Goal: Contribute content: Contribute content

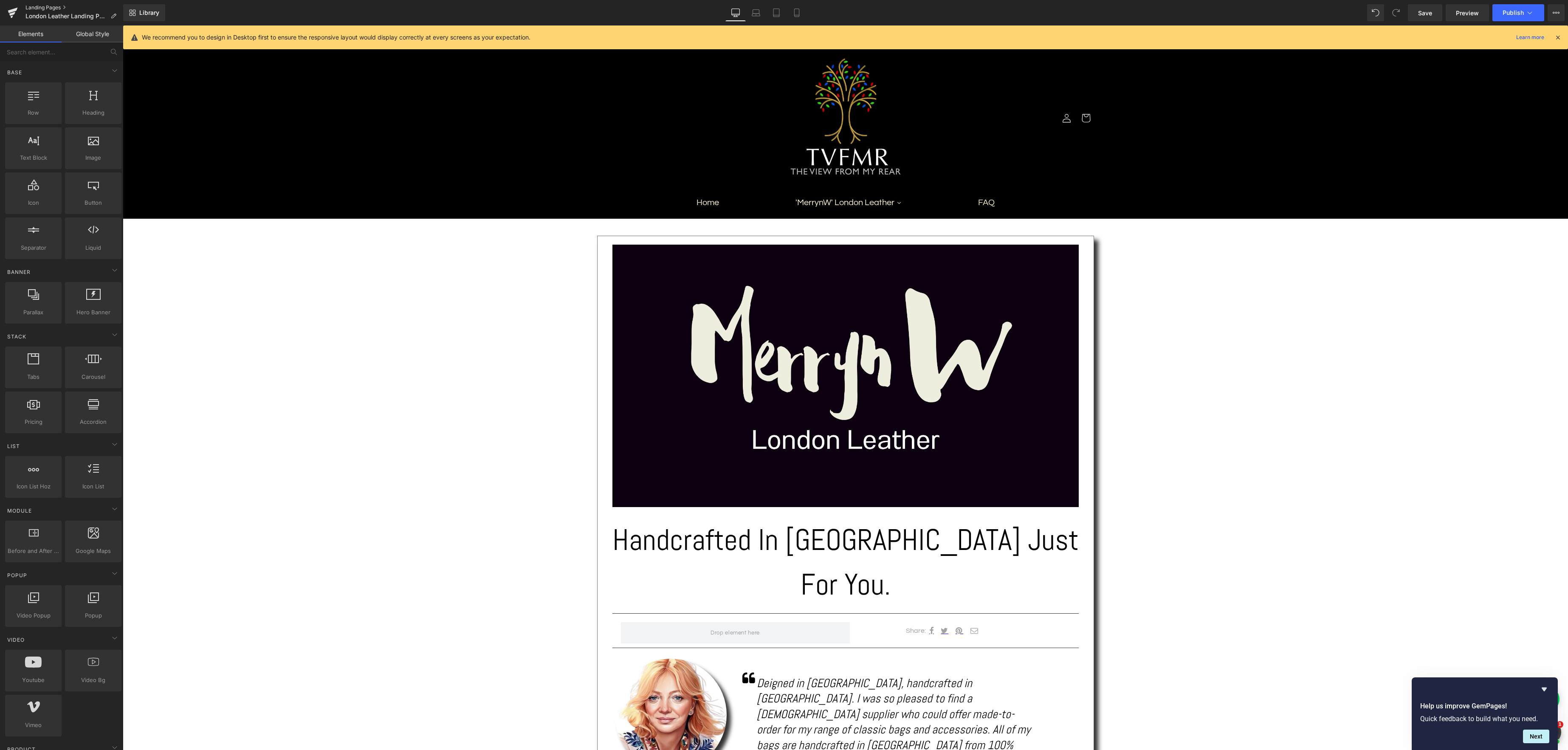
click at [28, 6] on link "Landing Pages" at bounding box center [74, 7] width 97 height 7
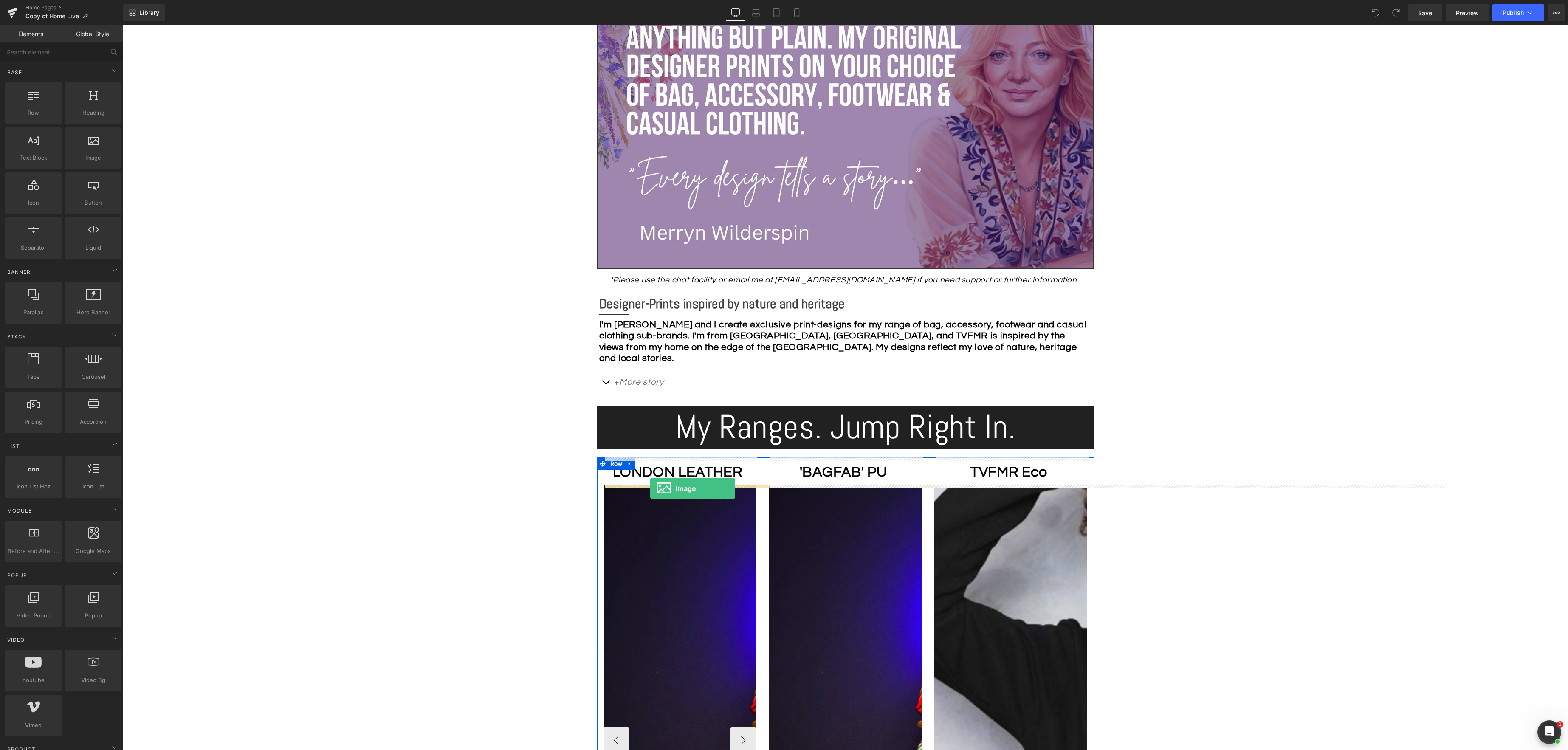
drag, startPoint x: 214, startPoint y: 182, endPoint x: 650, endPoint y: 488, distance: 532.7
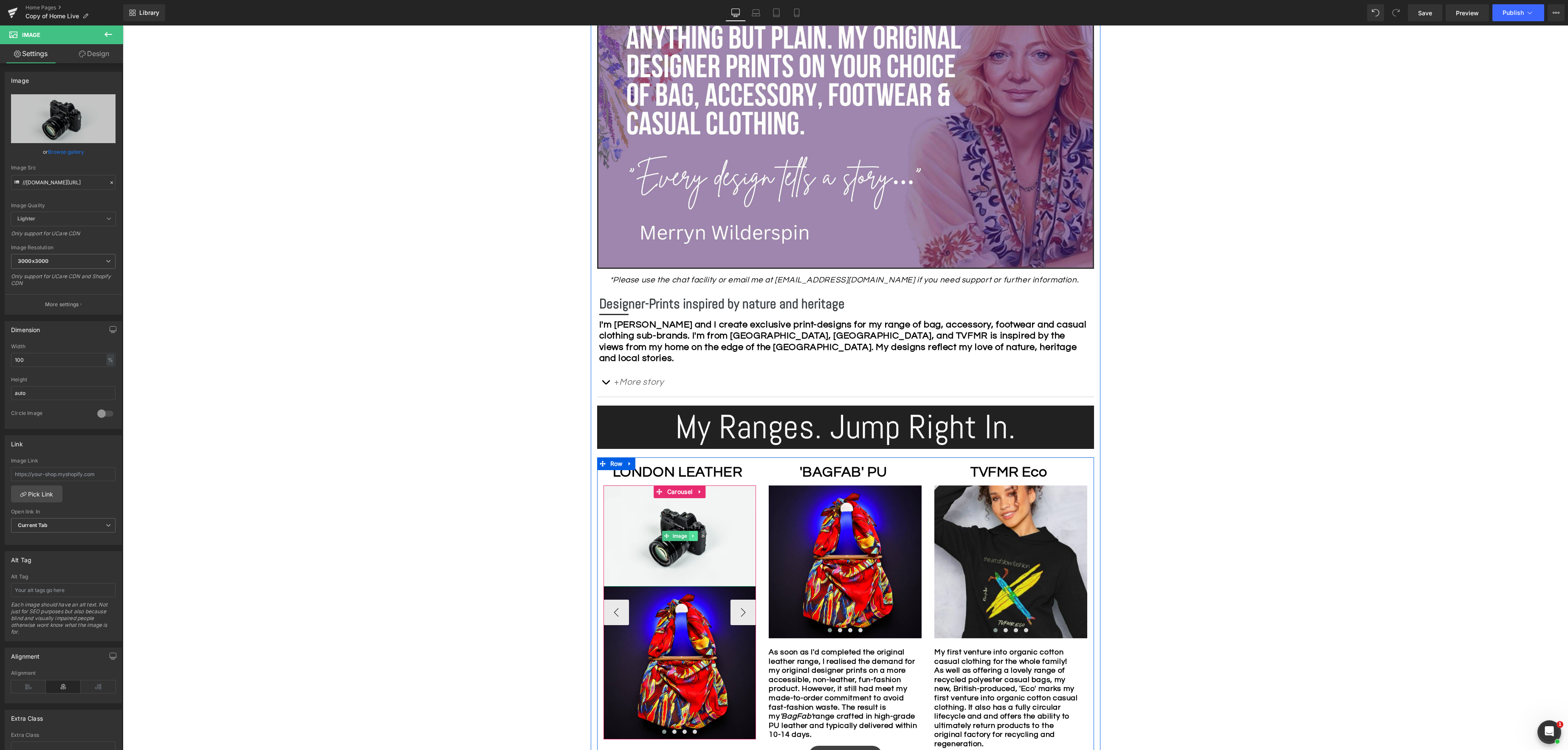
click at [695, 534] on icon at bounding box center [693, 536] width 5 height 5
click at [688, 537] on icon at bounding box center [689, 536] width 5 height 5
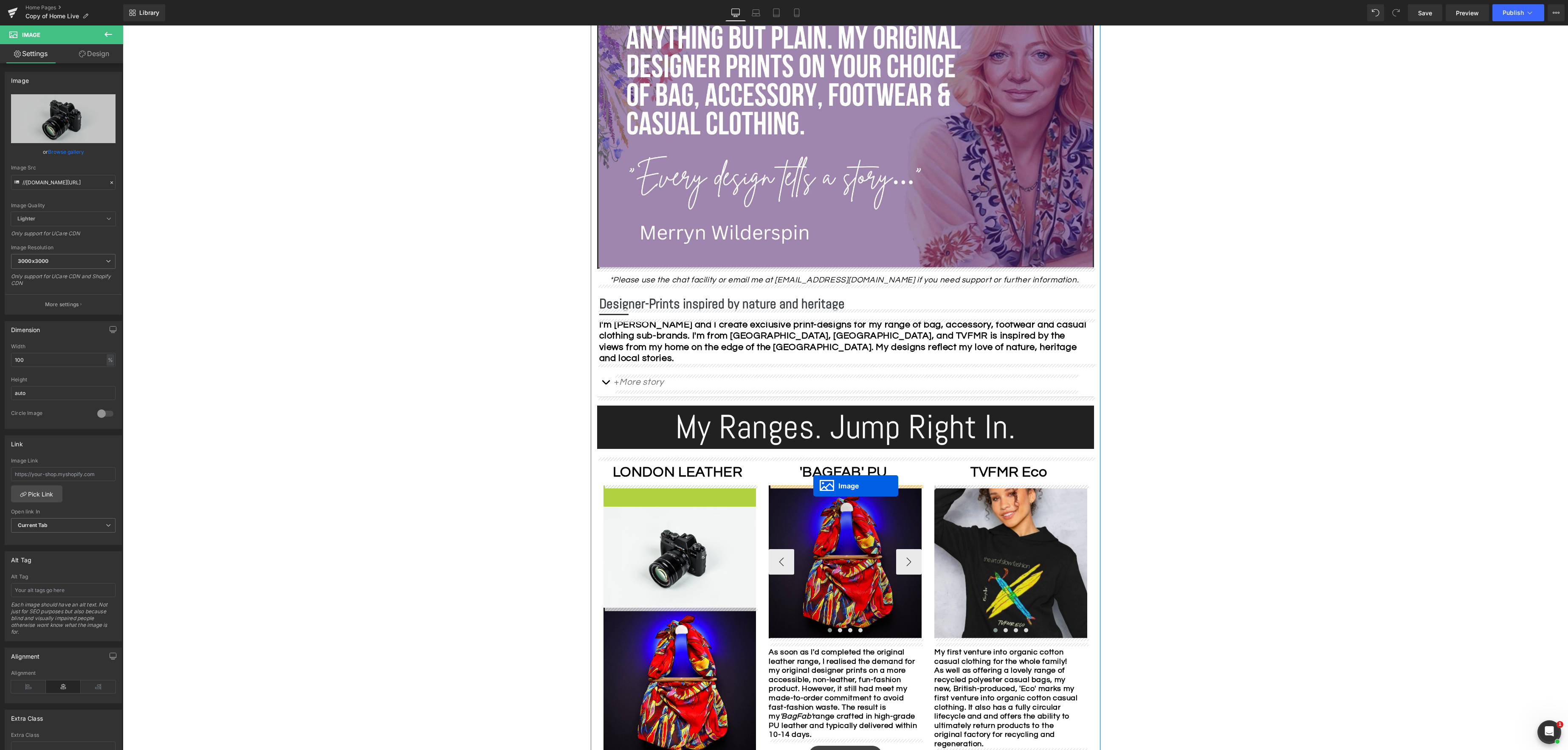
drag, startPoint x: 661, startPoint y: 531, endPoint x: 813, endPoint y: 486, distance: 158.5
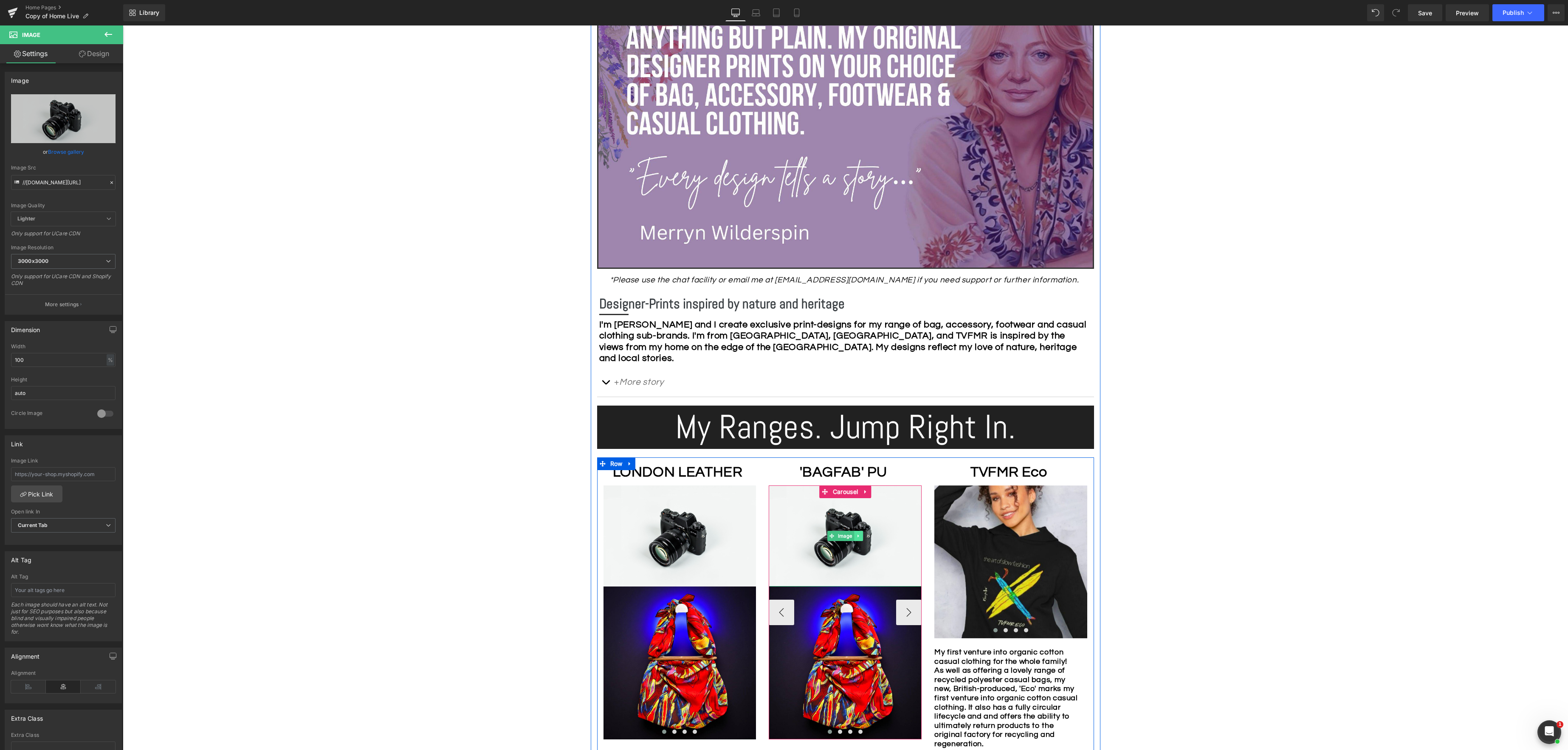
click at [859, 536] on icon at bounding box center [859, 536] width 5 height 5
click at [855, 537] on icon at bounding box center [855, 536] width 5 height 5
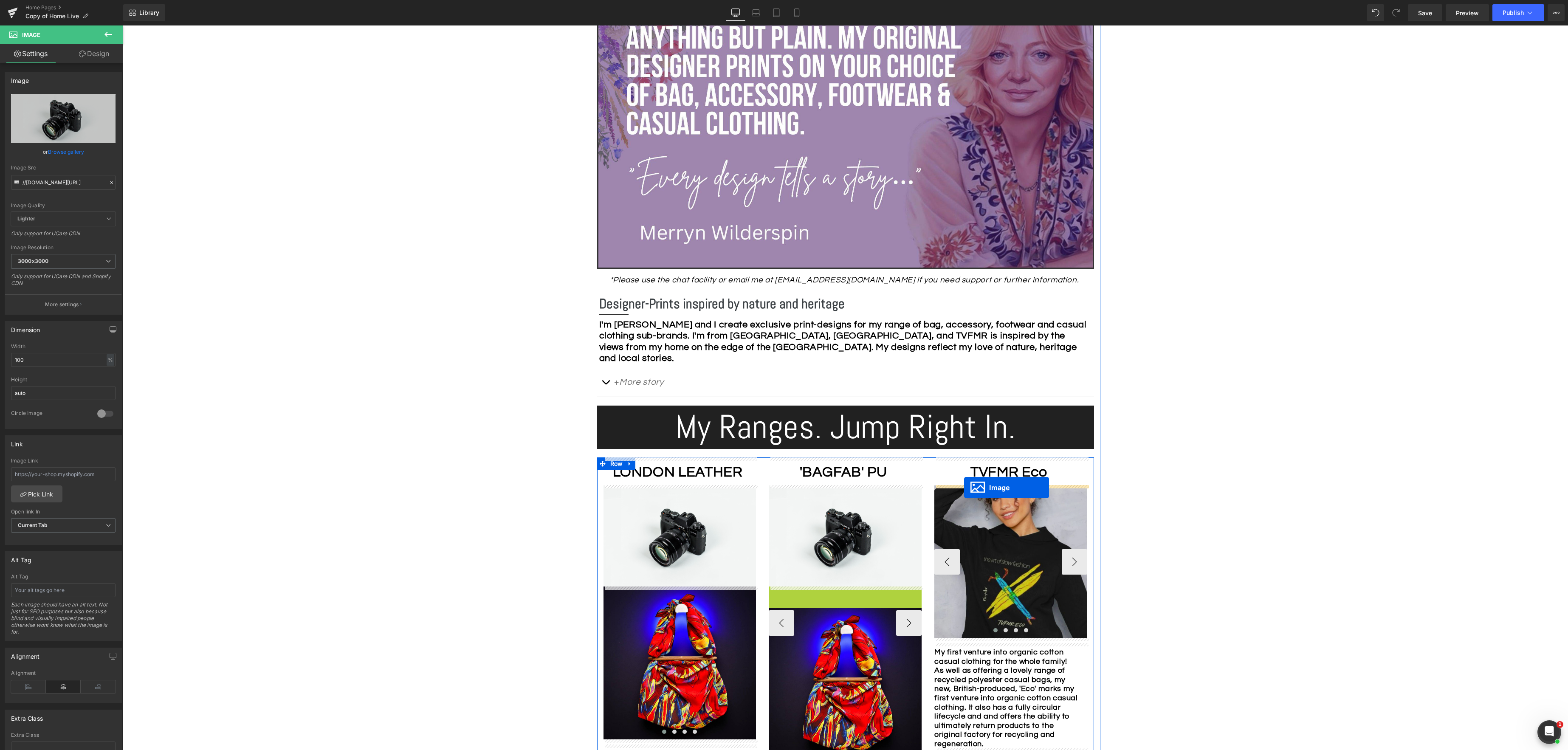
drag, startPoint x: 829, startPoint y: 639, endPoint x: 964, endPoint y: 488, distance: 202.5
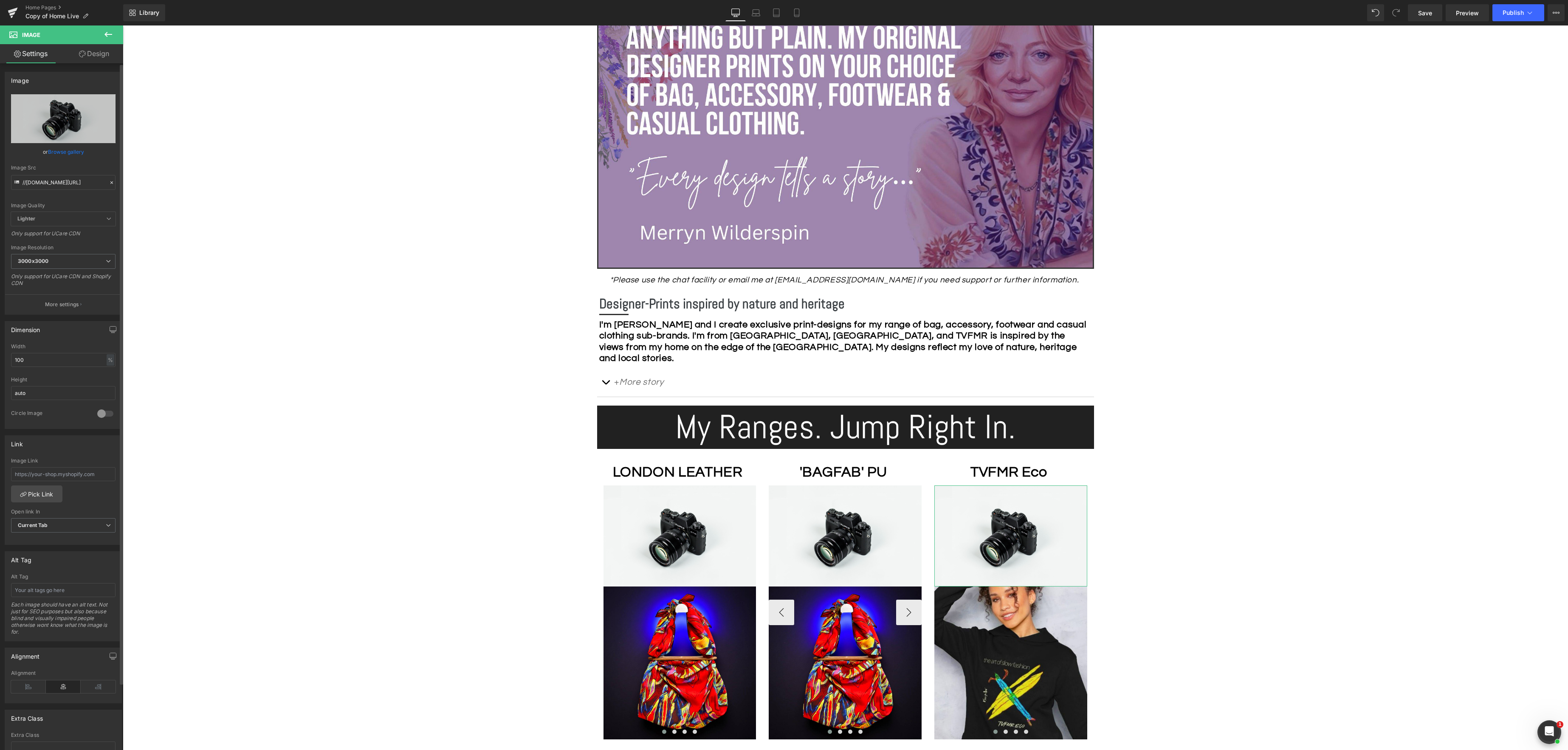
click at [68, 152] on link "Browse gallery" at bounding box center [66, 152] width 36 height 15
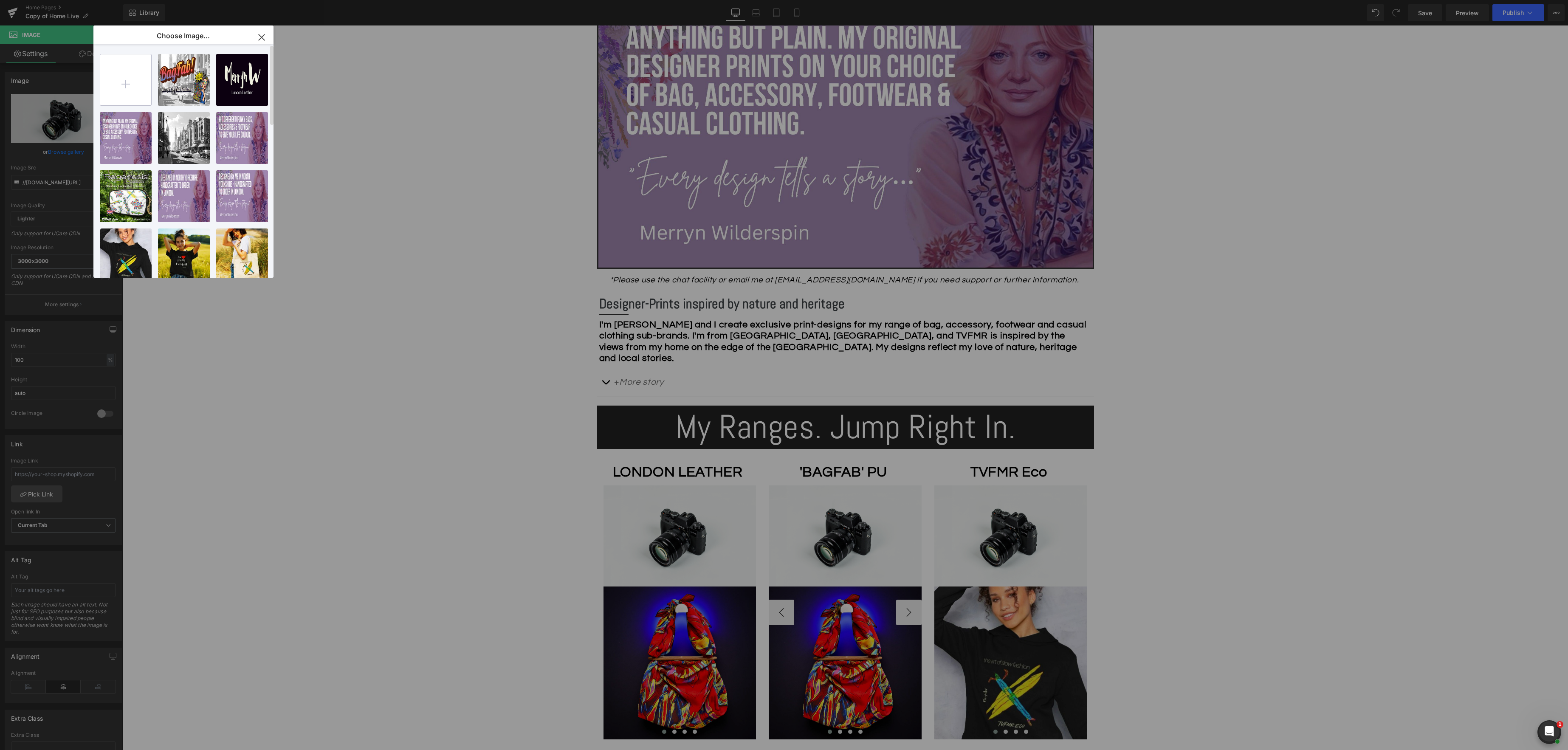
click at [122, 82] on input "file" at bounding box center [126, 80] width 51 height 51
type input "C:\fakepath\Copy of Copy of Copy of HD 1920x1080 - Banner 1025.jpeg"
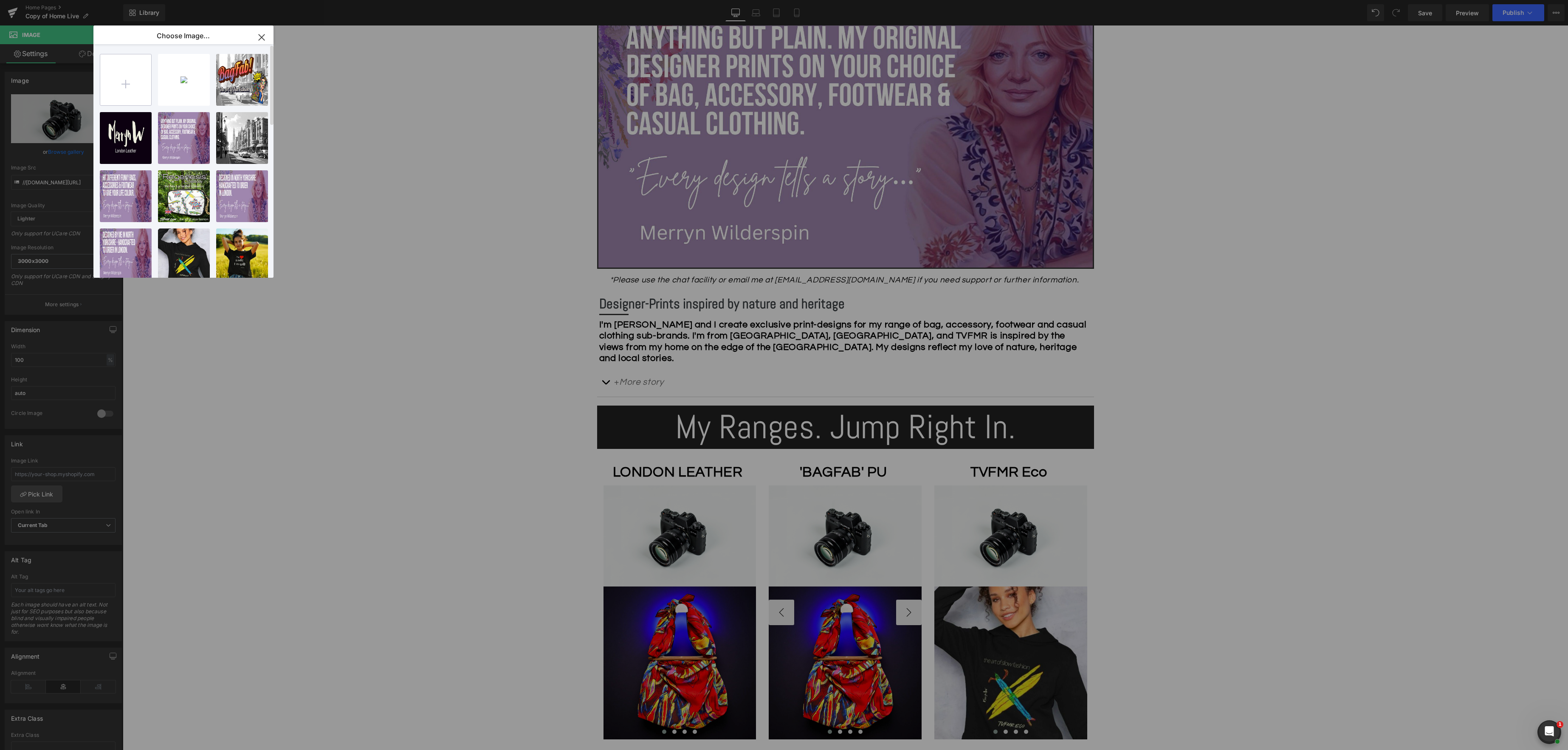
click at [120, 76] on input "file" at bounding box center [126, 80] width 51 height 51
type input "C:\fakepath\Untitled design.jpeg"
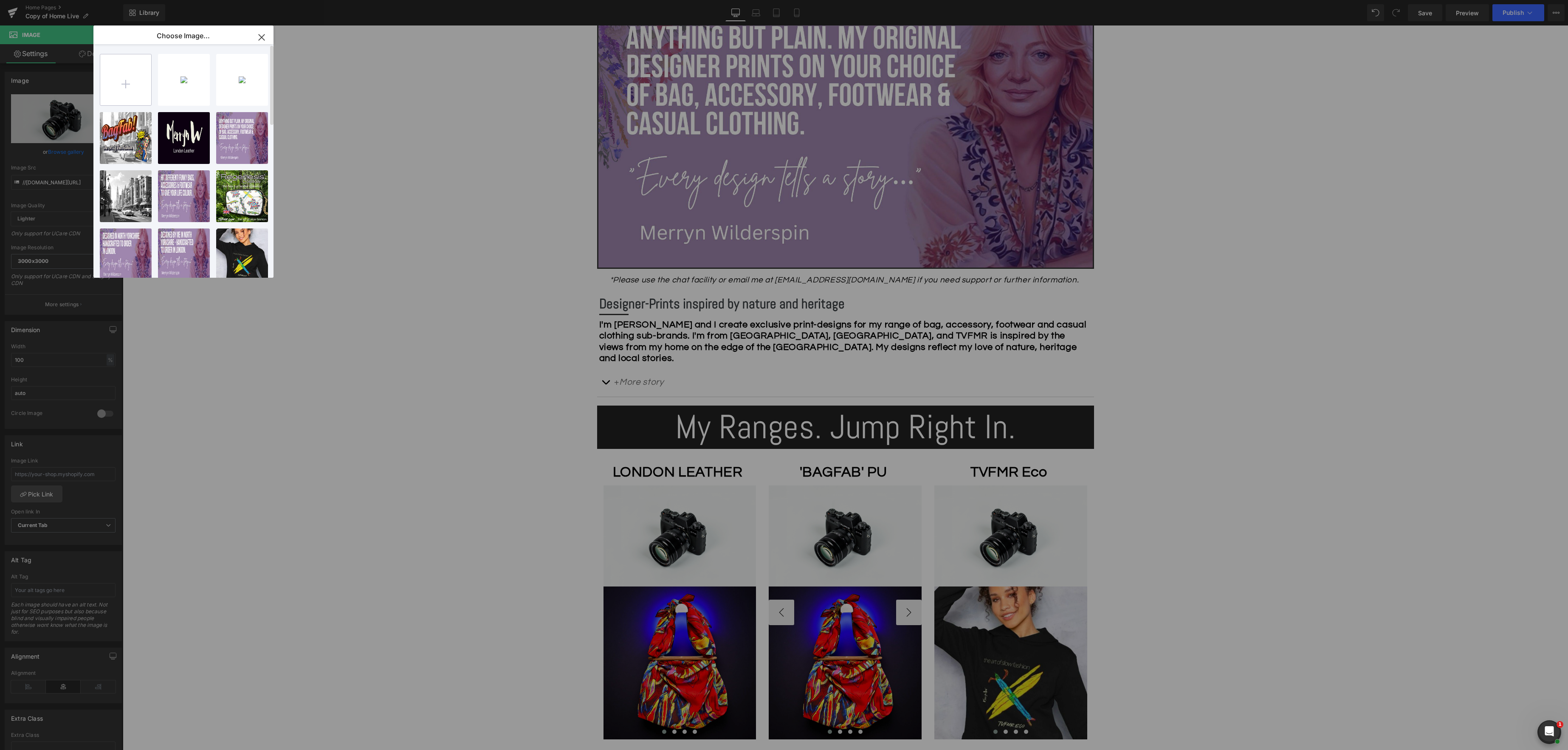
click at [124, 90] on input "file" at bounding box center [126, 80] width 51 height 51
type input "C:\fakepath\Copy of Copy of HD 1920x1080 - Banner 1025.jpeg"
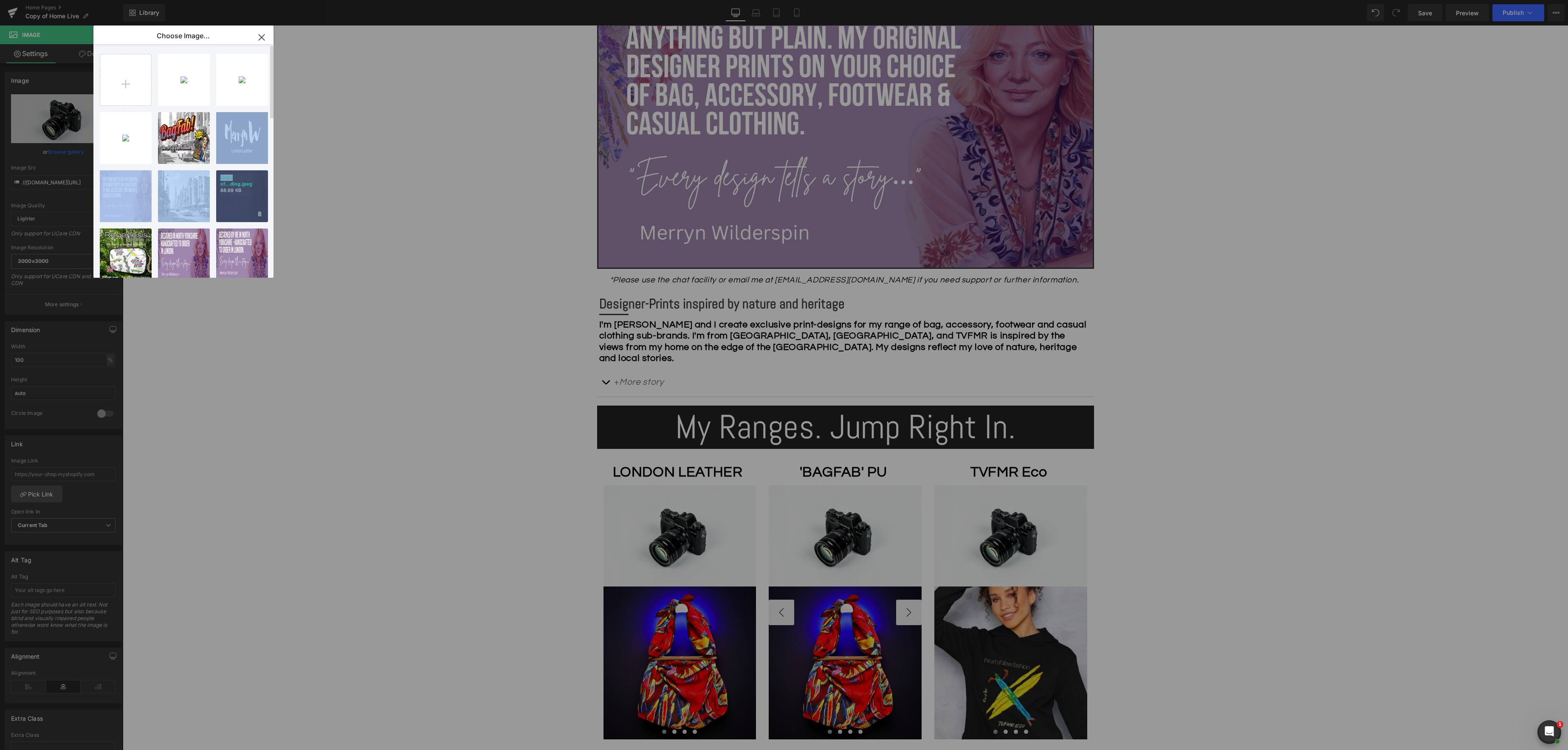
drag, startPoint x: 238, startPoint y: 141, endPoint x: 264, endPoint y: 173, distance: 41.2
click at [264, 173] on div "Copy of...1025.jpeg 13.34 KB Delete image? Yes No Untitle...sign.jpeg 20.20 KB …" at bounding box center [188, 163] width 177 height 237
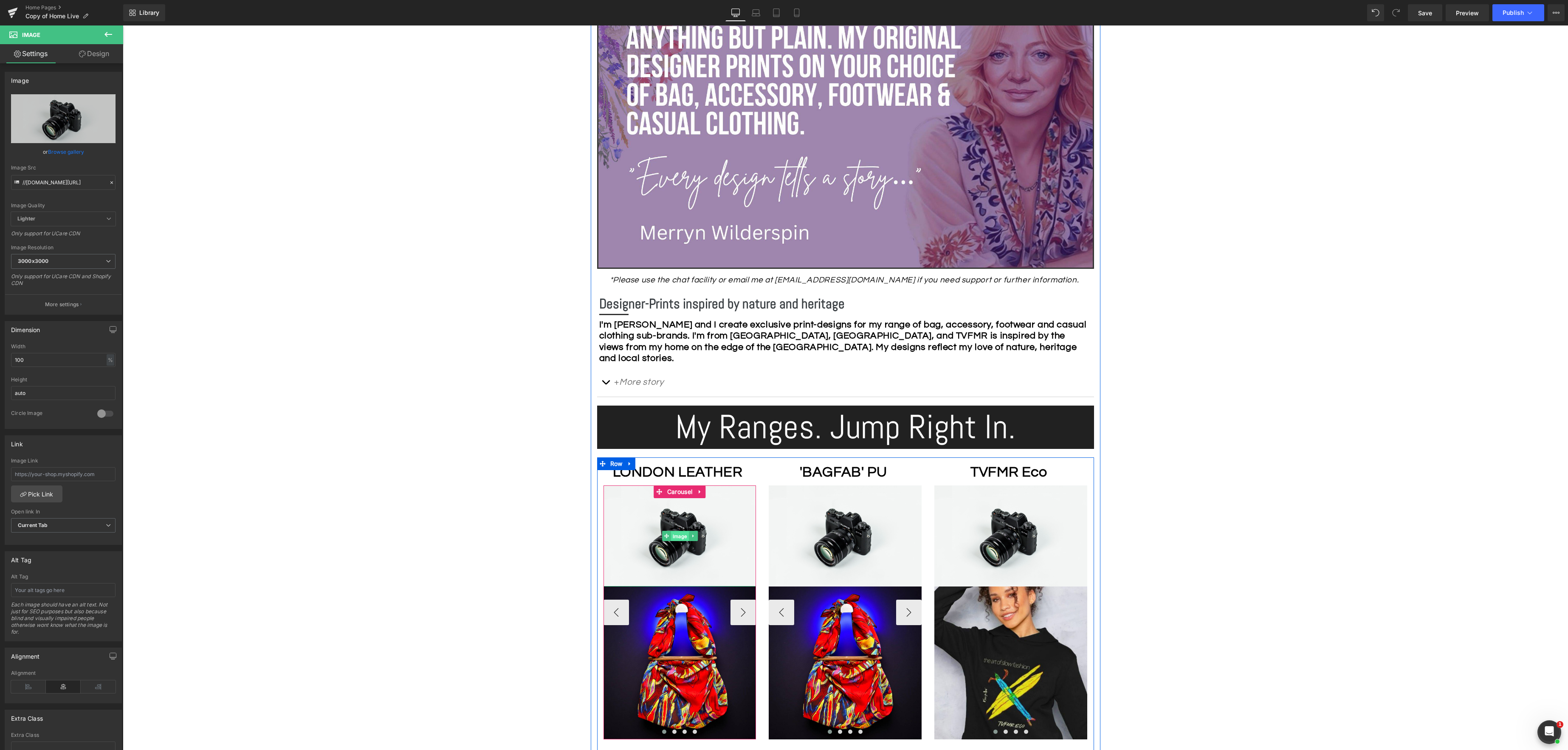
click at [675, 536] on span "Image" at bounding box center [679, 536] width 18 height 10
click at [65, 152] on link "Browse gallery" at bounding box center [66, 152] width 36 height 15
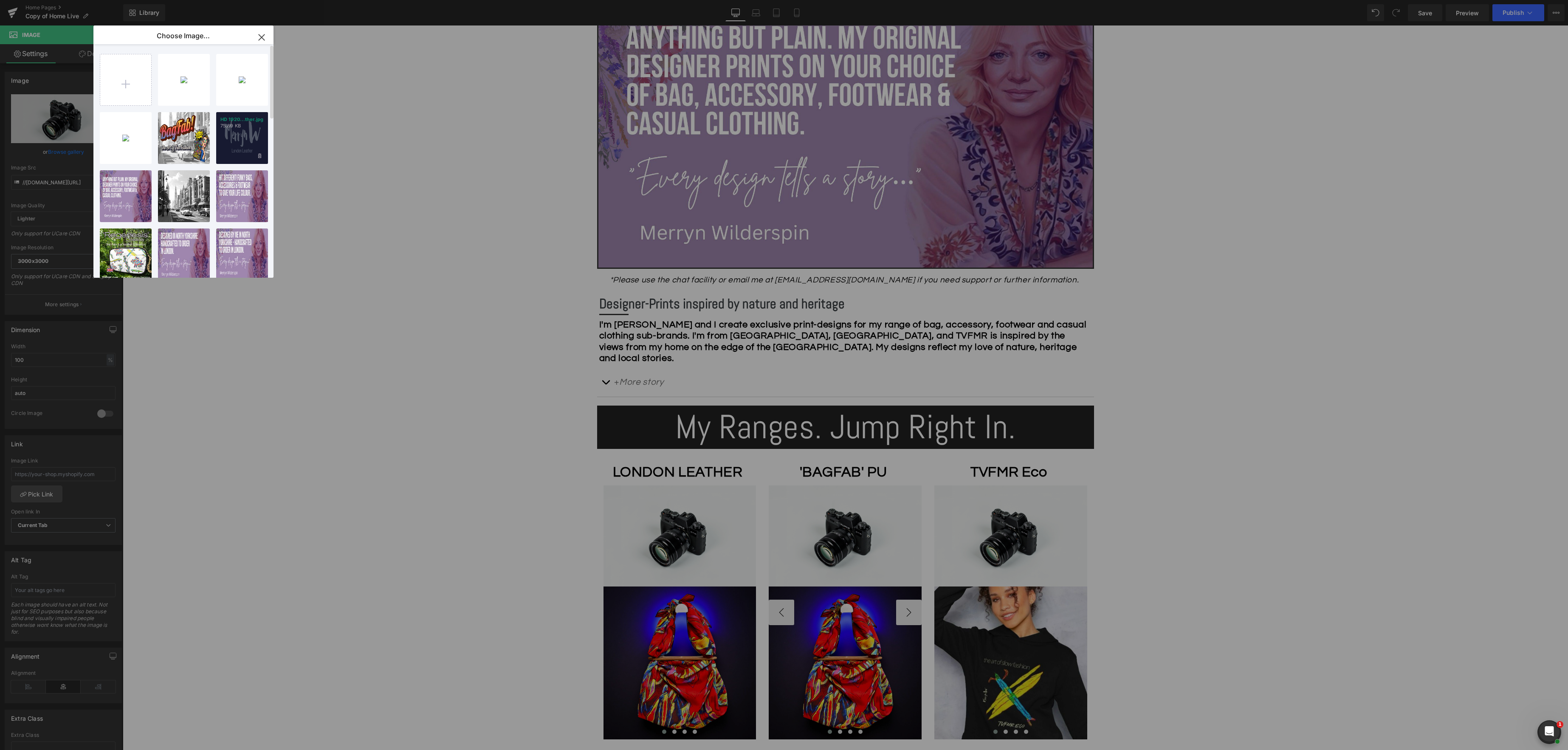
click at [241, 153] on div "HD 1920...ther.jpg 75.89 KB" at bounding box center [242, 138] width 52 height 52
type input "https://ucarecdn.com/2f8789a9-3031-4a32-8e9d-19fa9a7af748/-/format/auto/-/previ…"
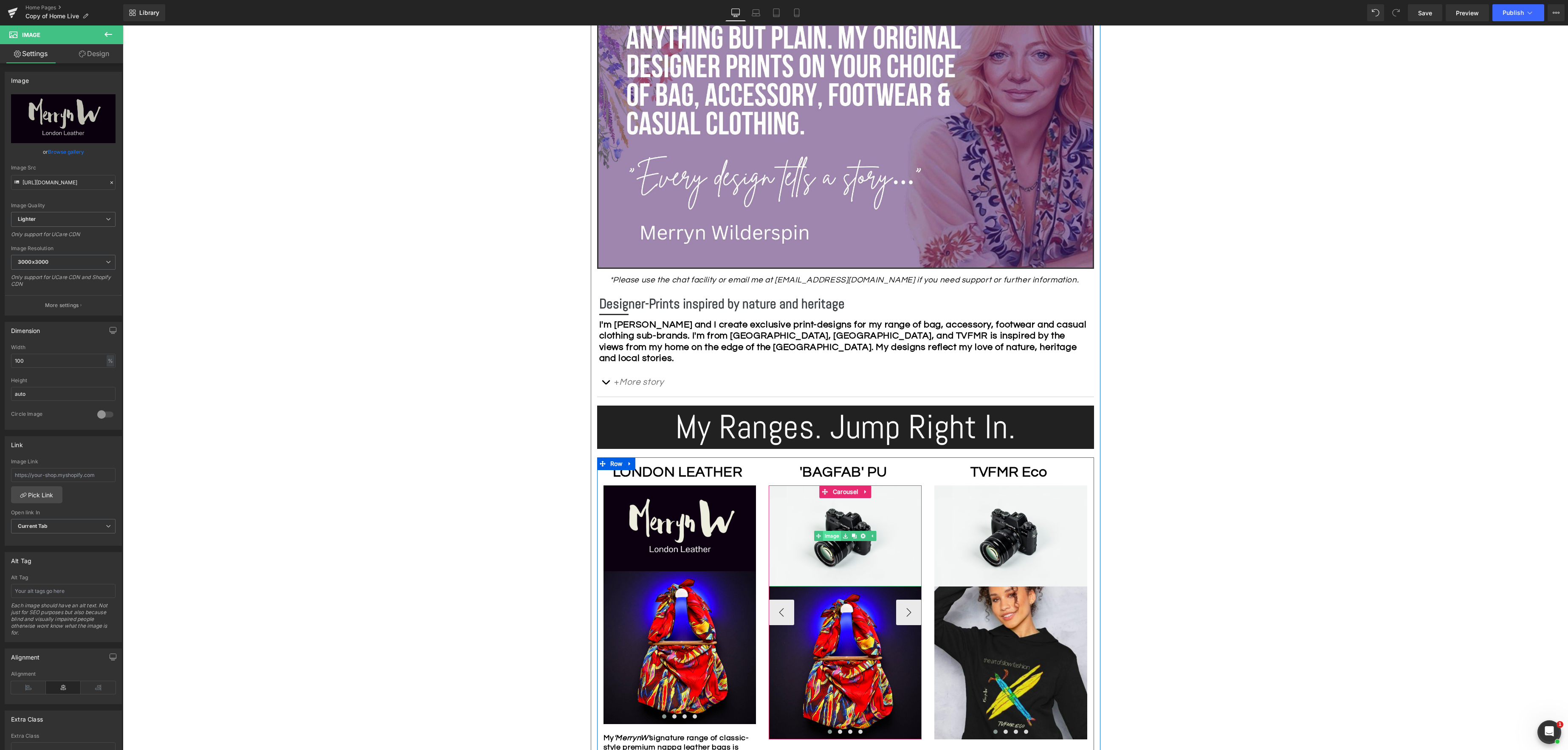
click at [837, 533] on span "Image" at bounding box center [831, 536] width 18 height 10
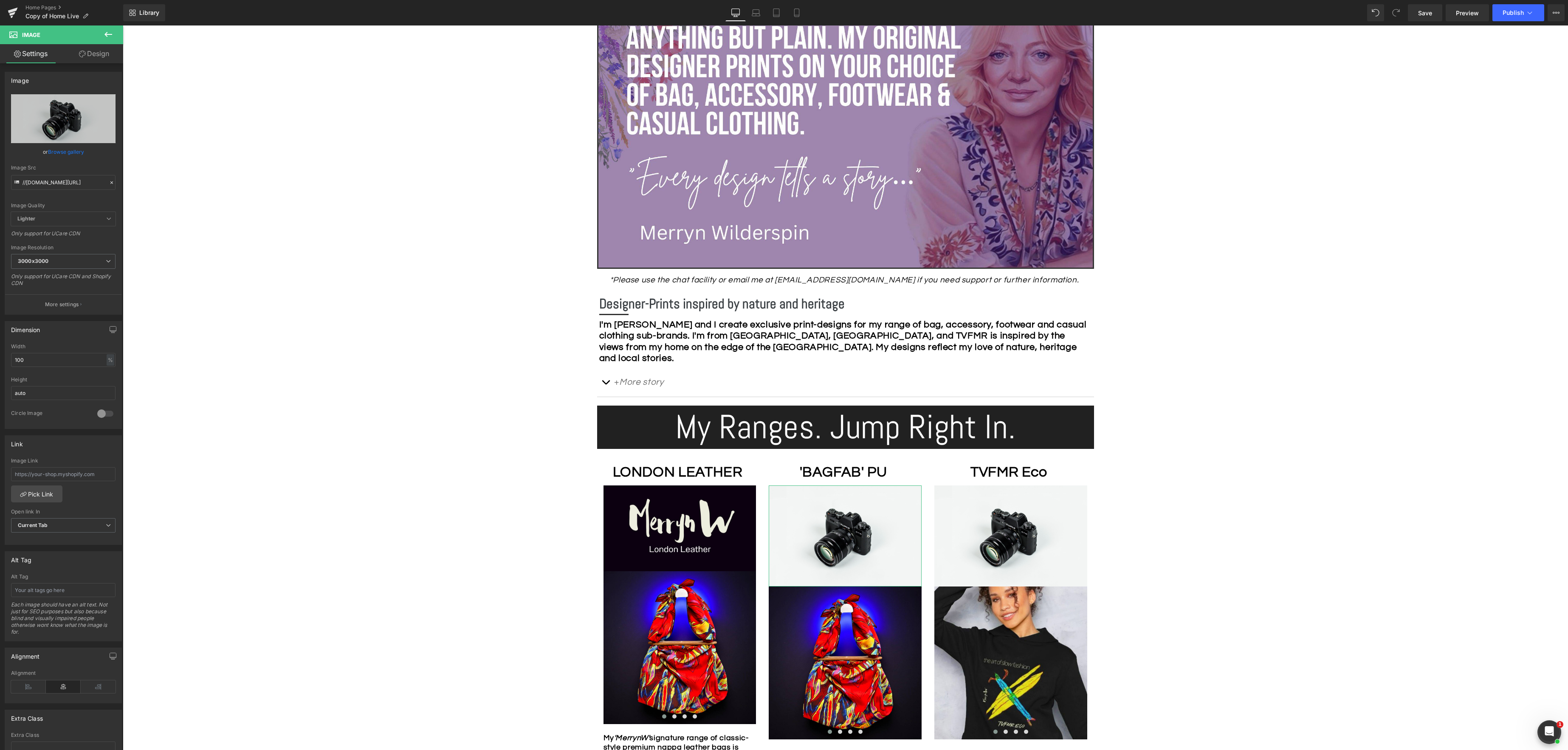
click at [54, 152] on link "Browse gallery" at bounding box center [66, 152] width 36 height 15
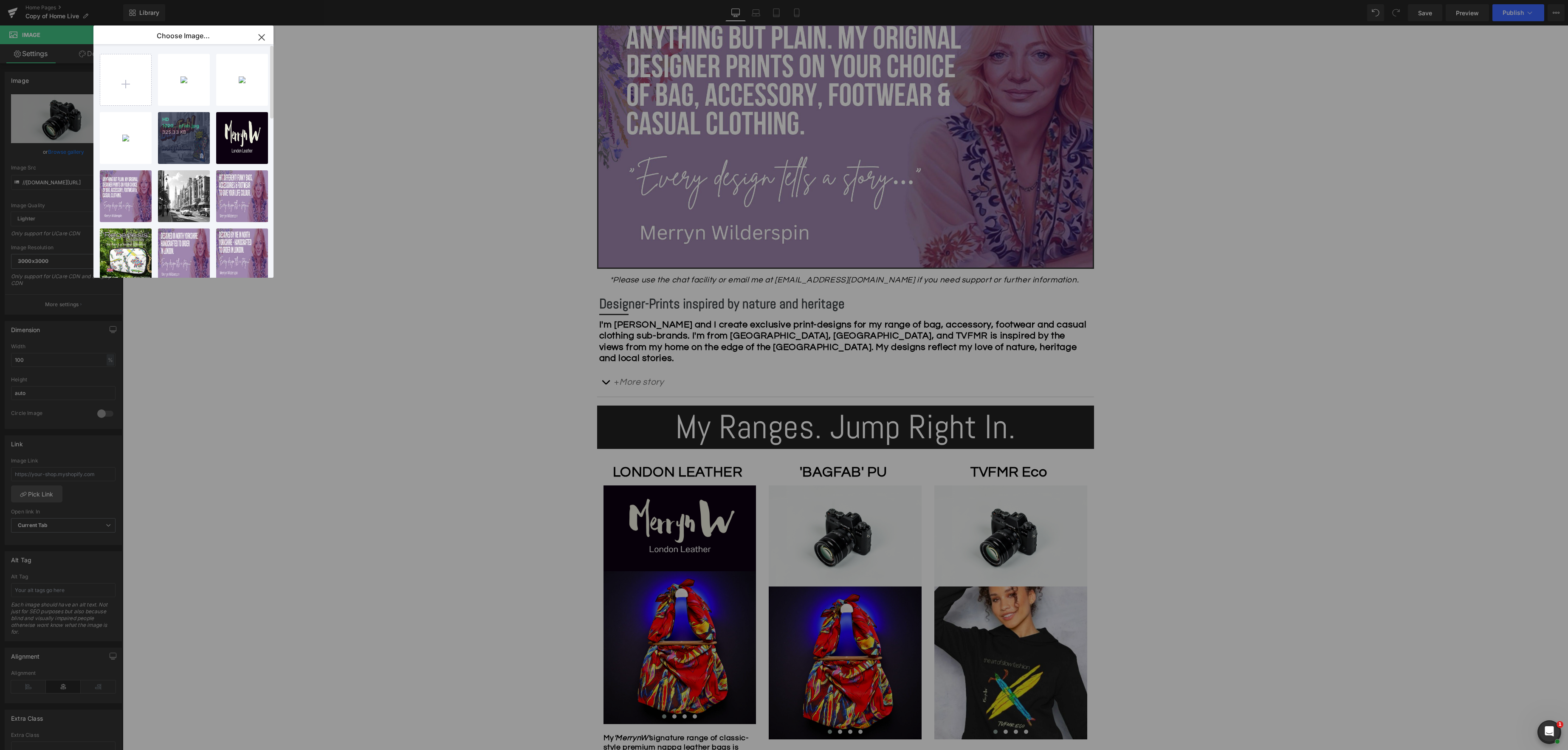
click at [195, 146] on div "HD 1920...gFab.jpg 325.33 KB" at bounding box center [184, 138] width 52 height 52
type input "https://ucarecdn.com/429d28d9-bafe-419b-bac4-7ed2b54d2330/-/format/auto/-/previ…"
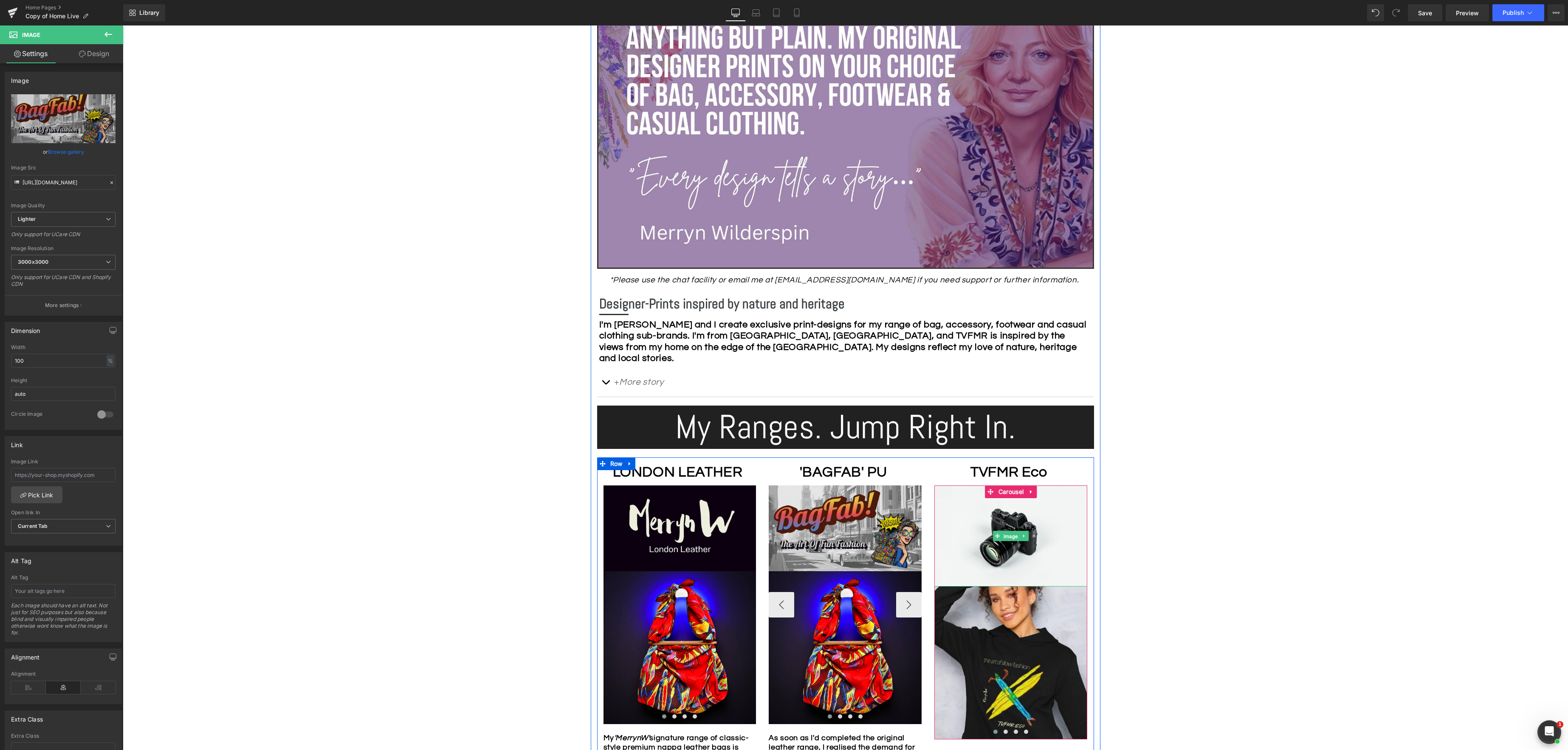
drag, startPoint x: 1010, startPoint y: 538, endPoint x: 921, endPoint y: 513, distance: 92.4
click at [1009, 538] on span "Image" at bounding box center [1010, 536] width 18 height 10
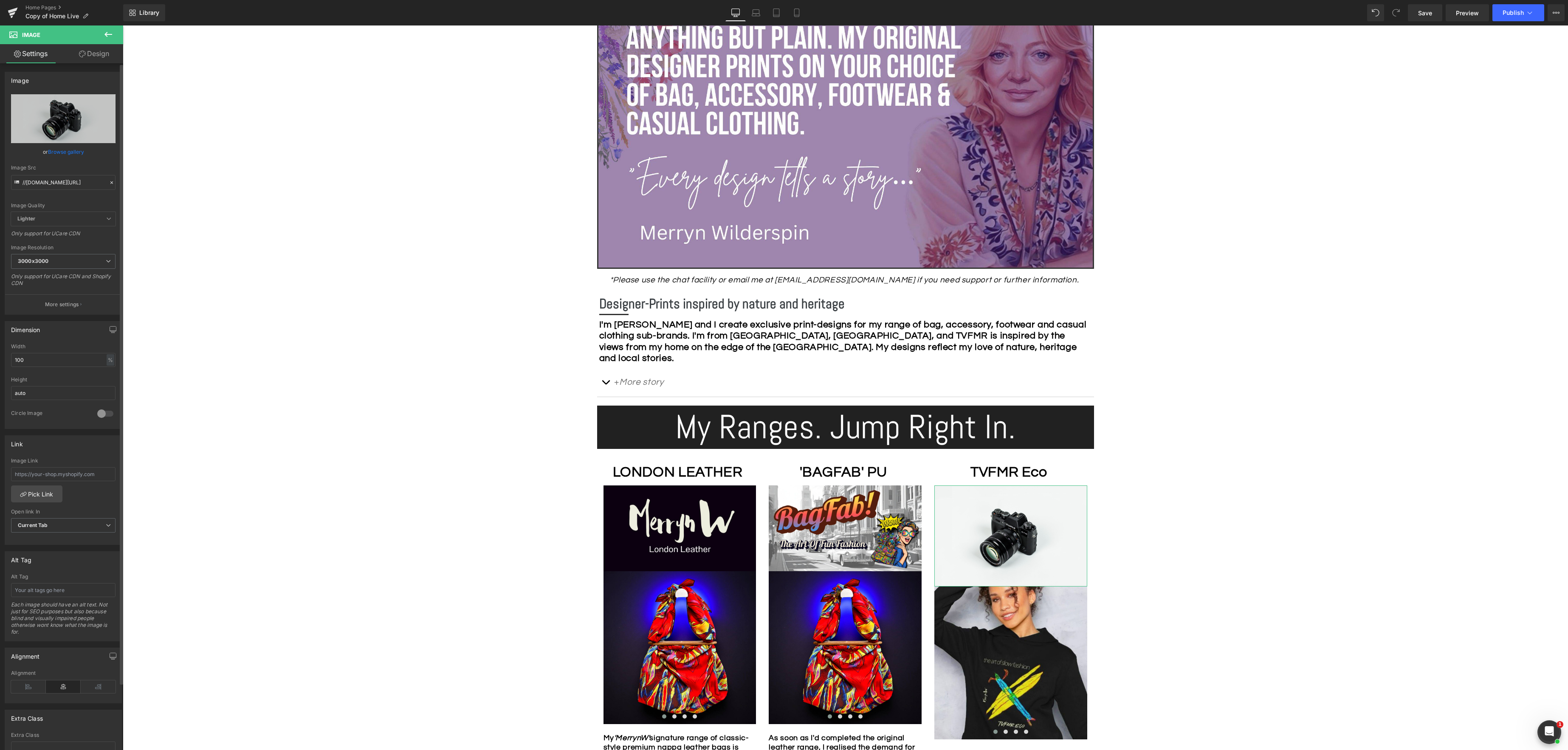
click at [67, 149] on link "Browse gallery" at bounding box center [66, 152] width 36 height 15
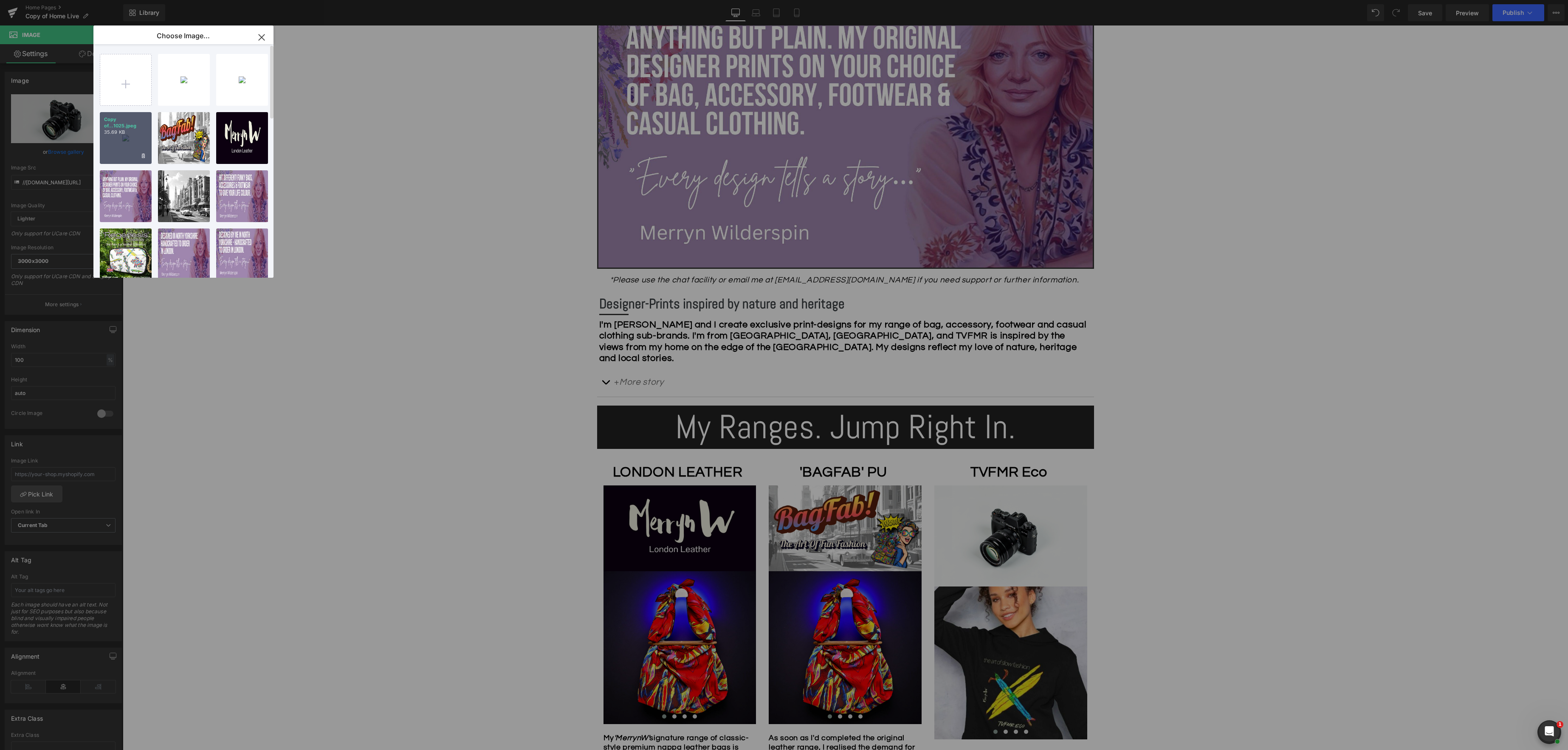
click at [113, 142] on div "Copy of...1025.jpeg 35.69 KB" at bounding box center [125, 138] width 52 height 52
type input "https://ucarecdn.com/56fa0ad3-15b1-4b35-9bd5-5c4260a0e927/-/format/auto/-/previ…"
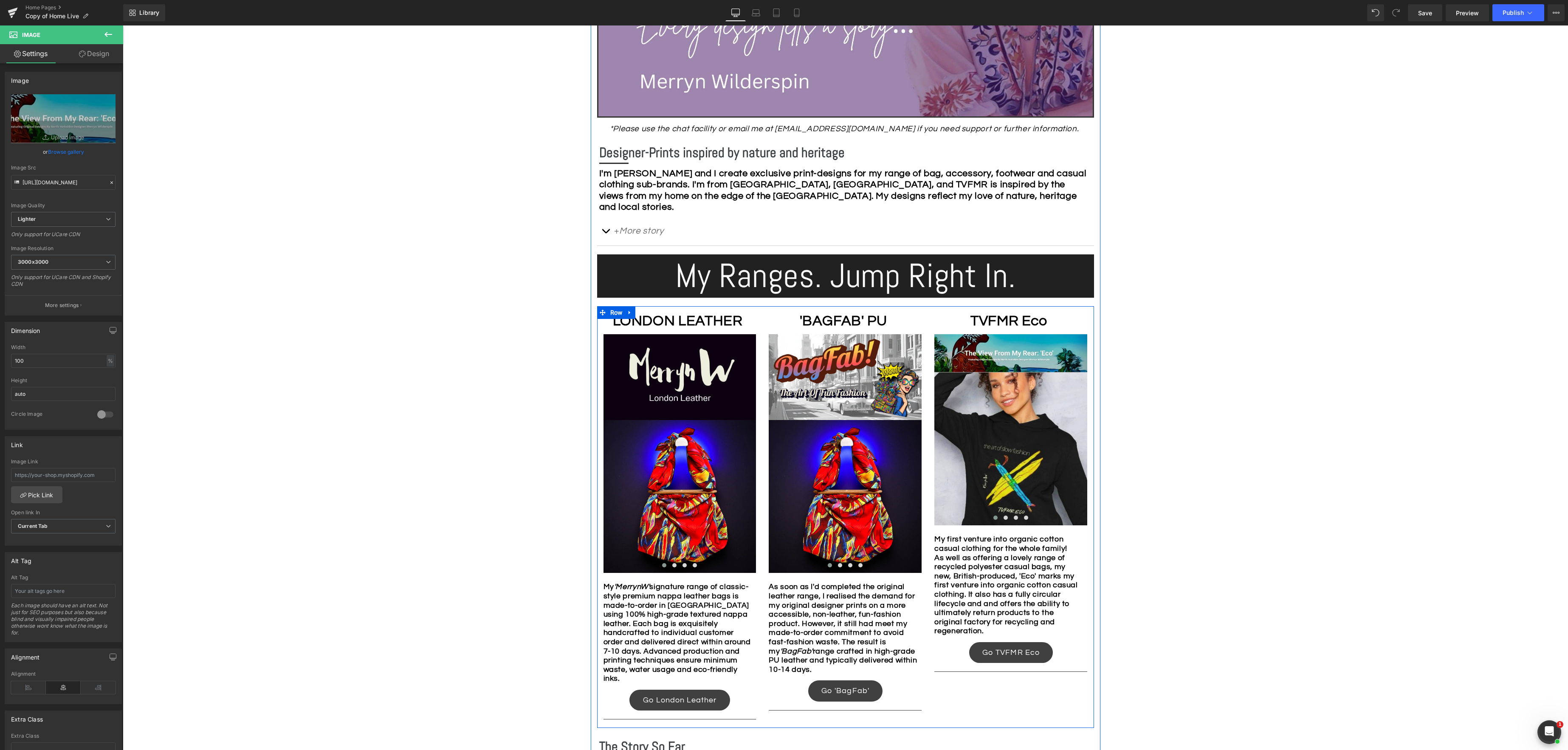
scroll to position [386, 0]
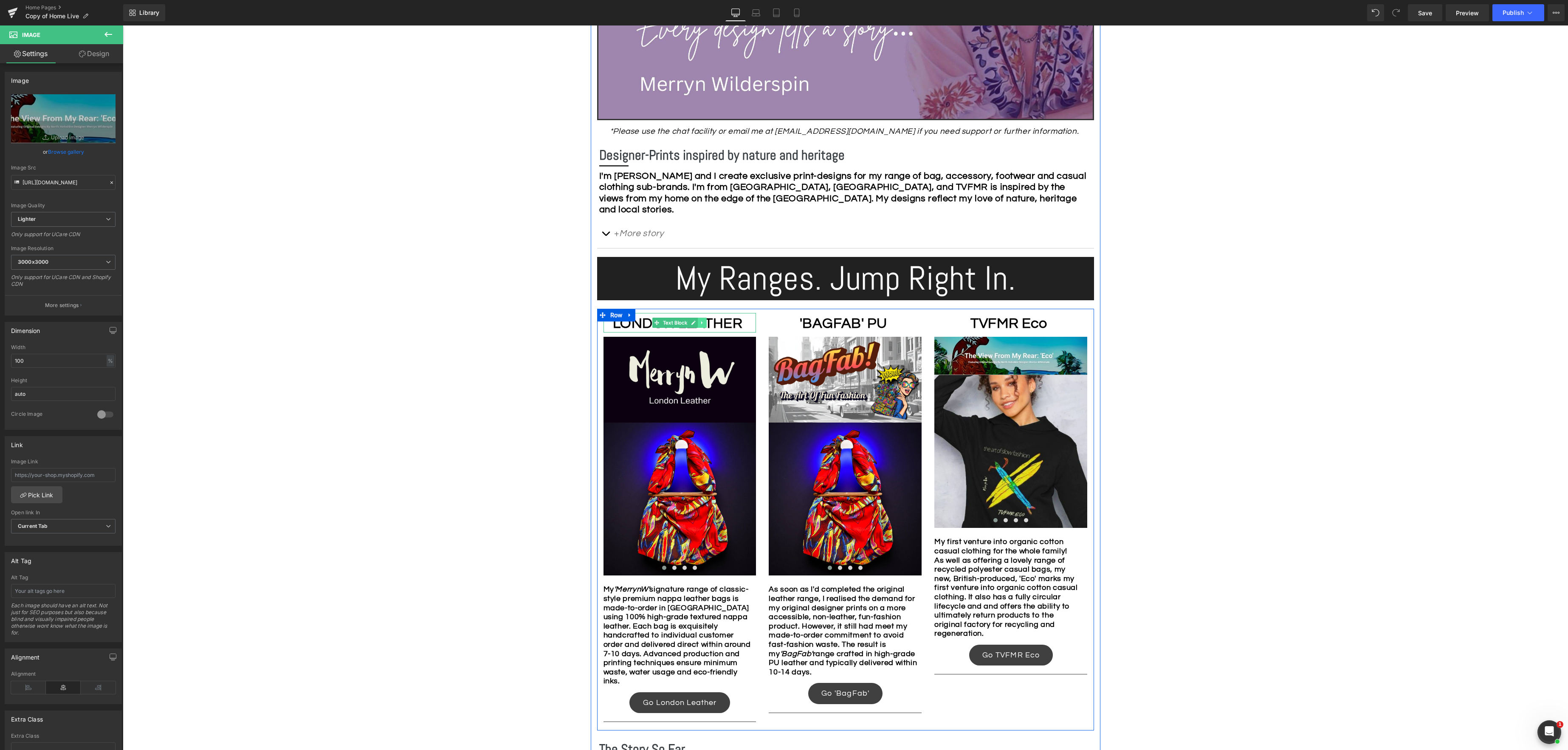
click at [702, 323] on icon at bounding box center [702, 323] width 1 height 3
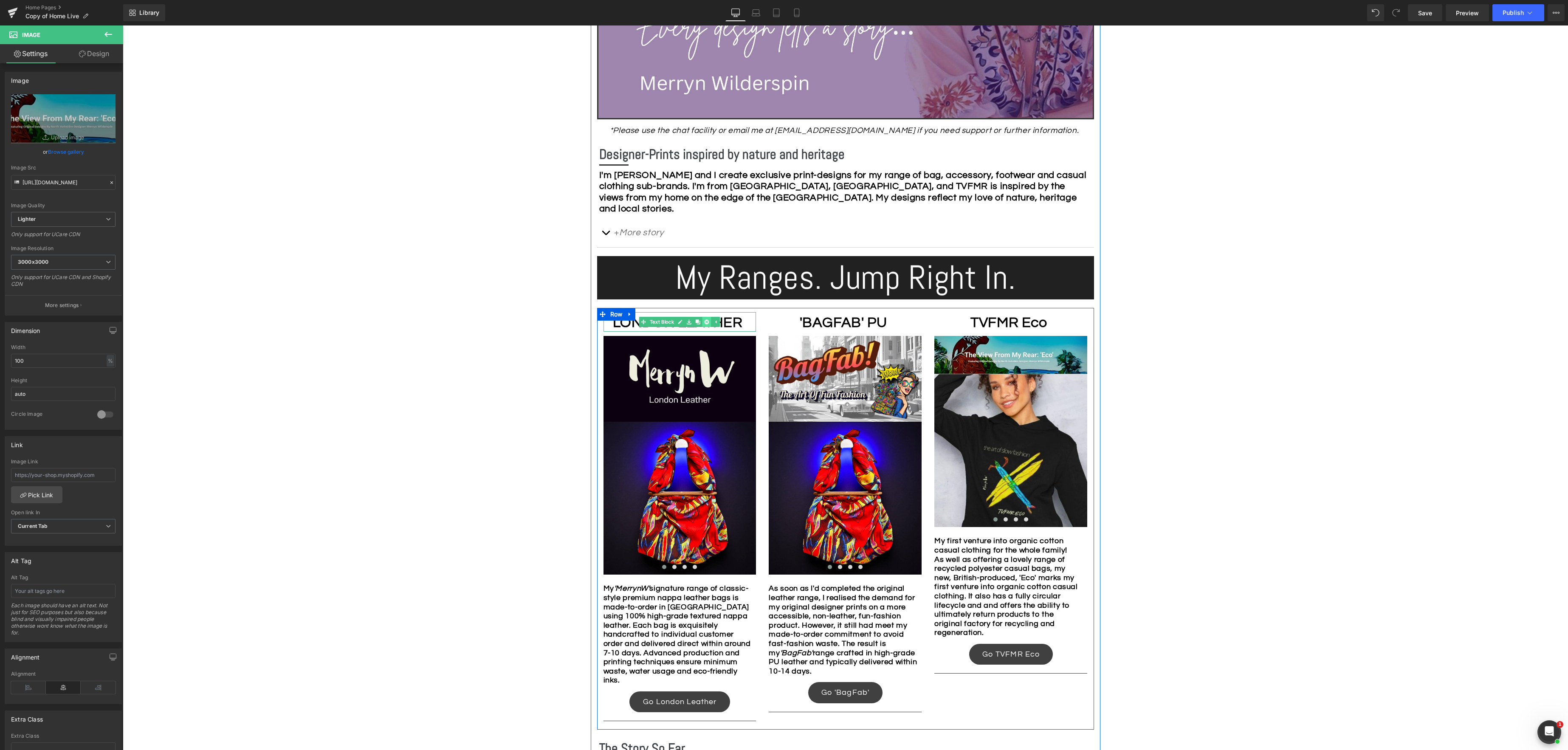
click at [706, 323] on icon at bounding box center [707, 322] width 5 height 5
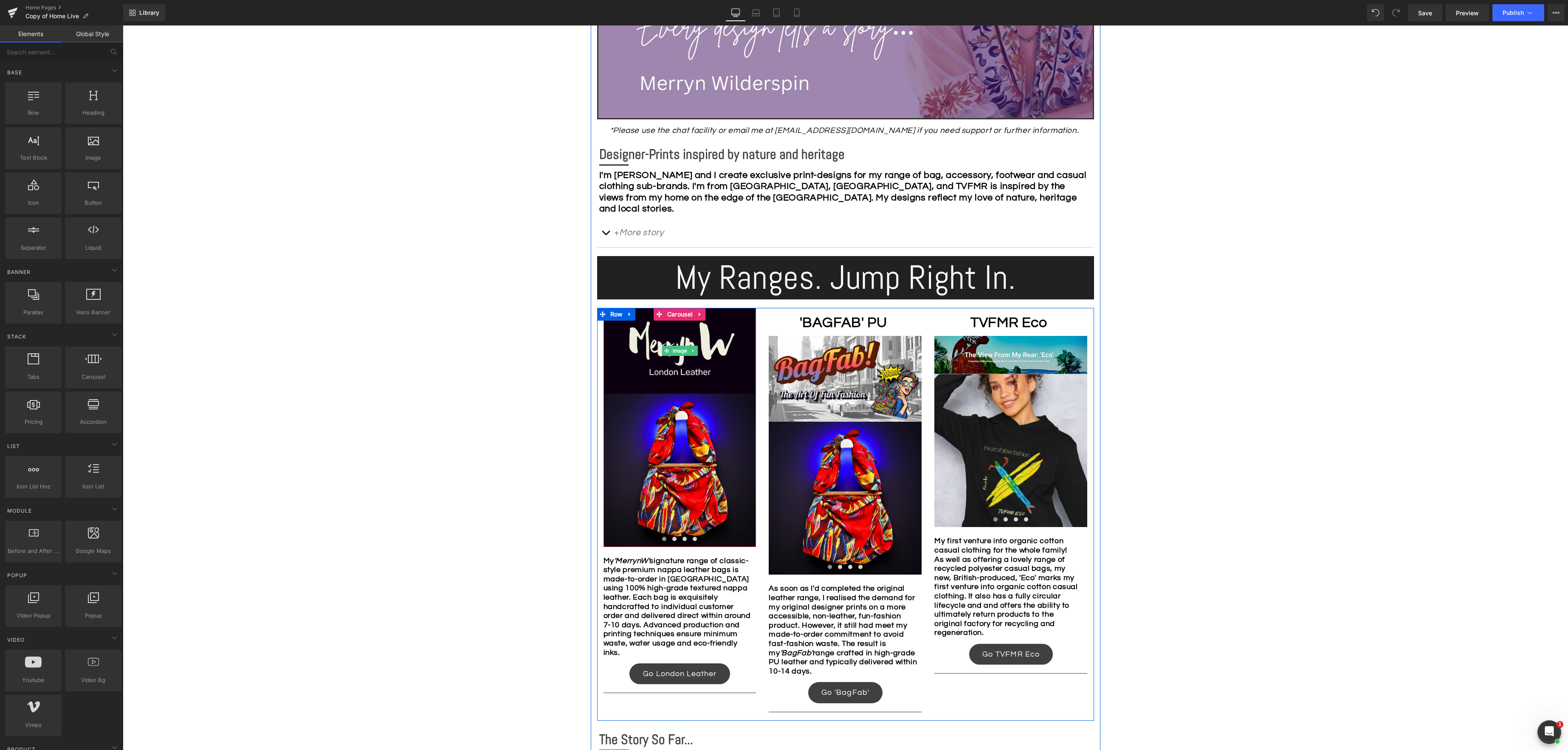
scroll to position [389, 0]
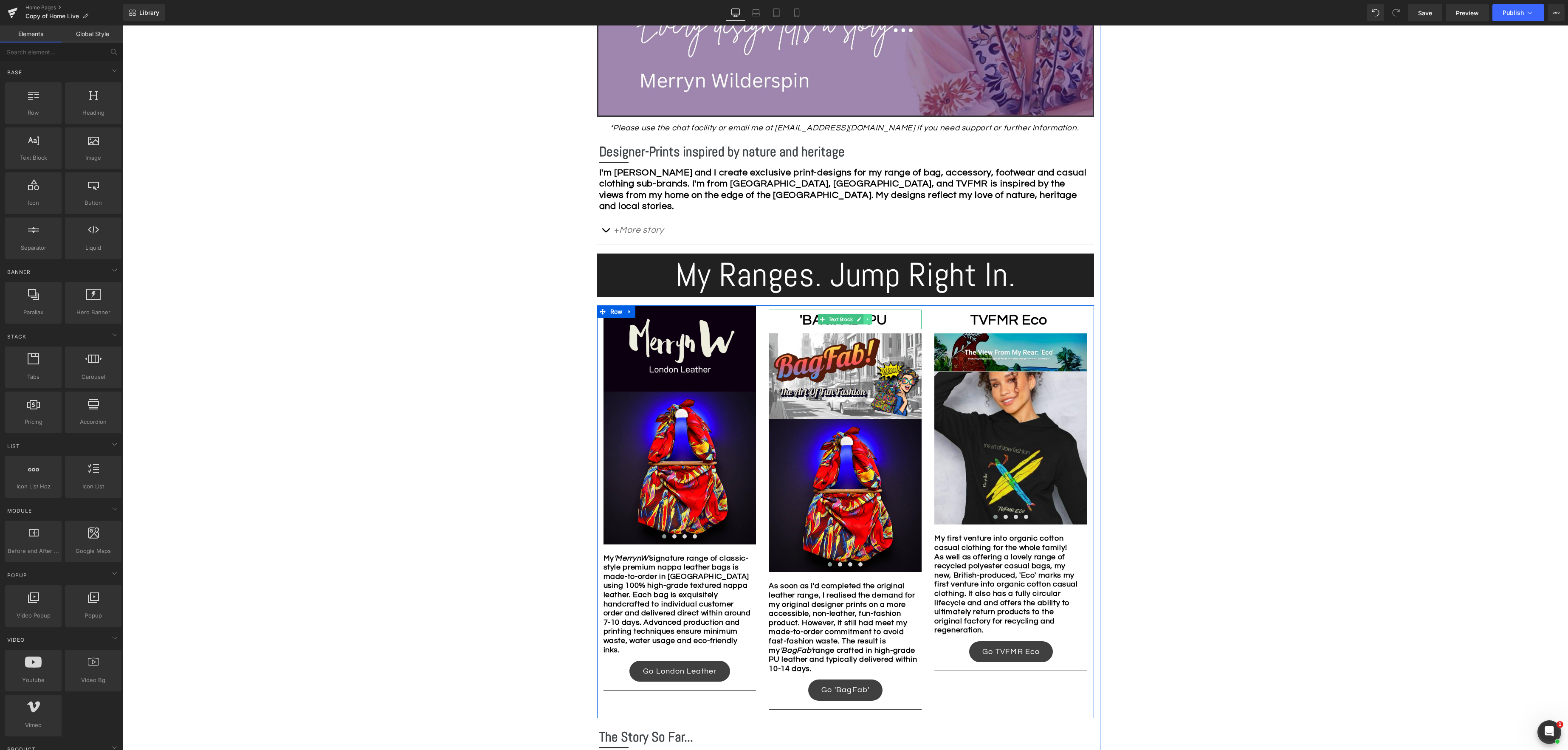
click at [869, 321] on icon at bounding box center [868, 320] width 5 height 5
click at [873, 320] on icon at bounding box center [873, 320] width 5 height 5
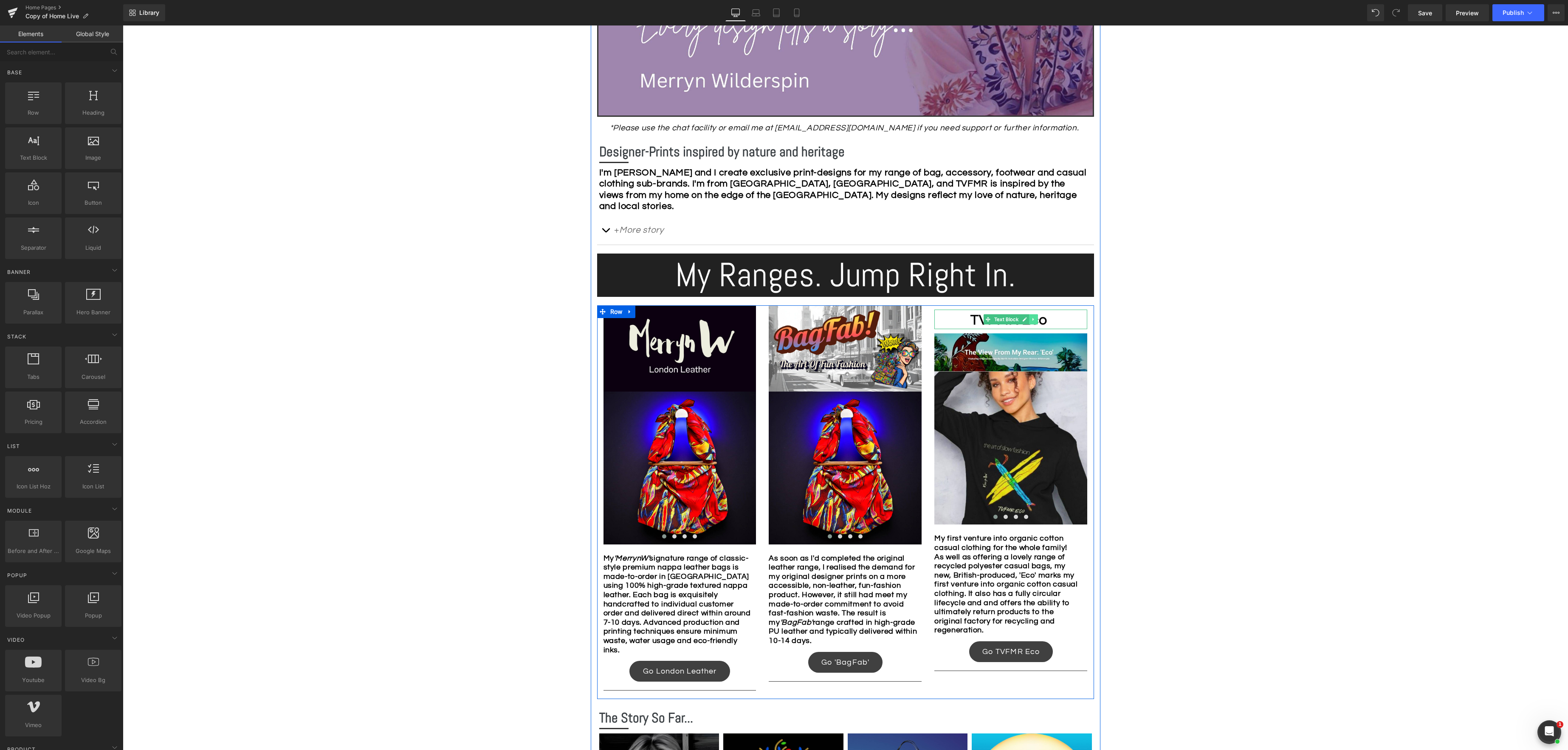
click at [1035, 321] on icon at bounding box center [1034, 320] width 5 height 5
click at [1040, 321] on link at bounding box center [1038, 319] width 9 height 10
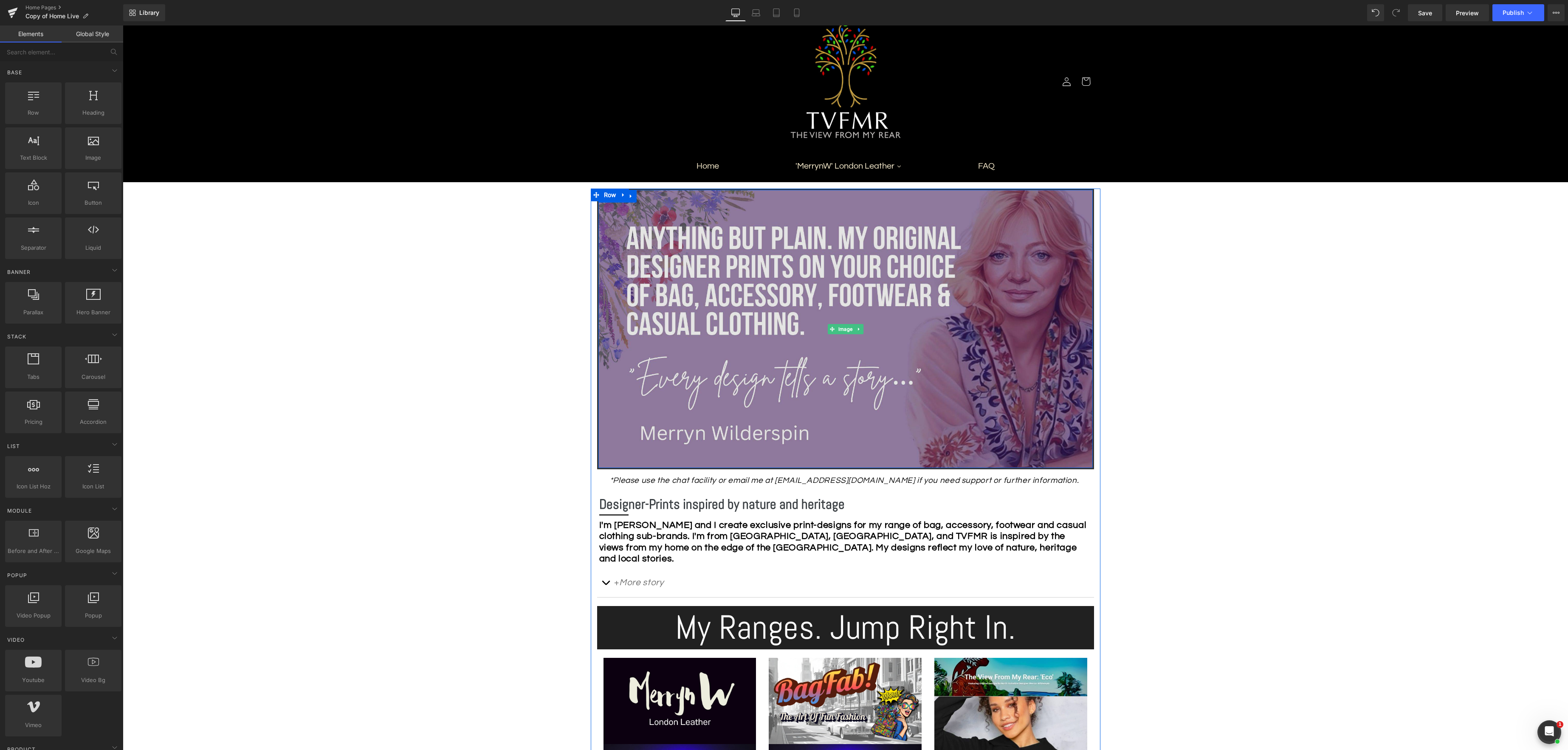
scroll to position [0, 0]
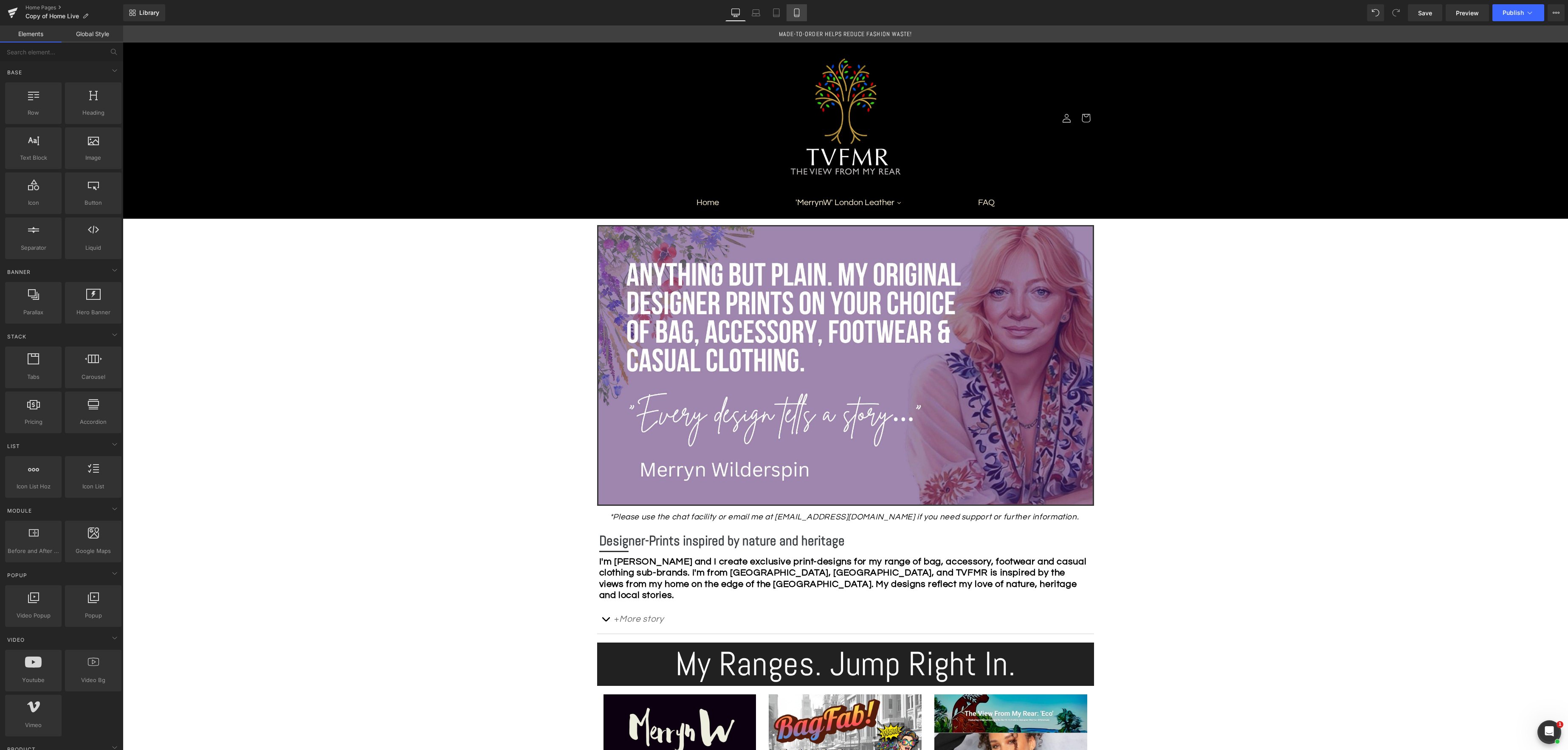
click at [798, 13] on icon at bounding box center [797, 13] width 9 height 9
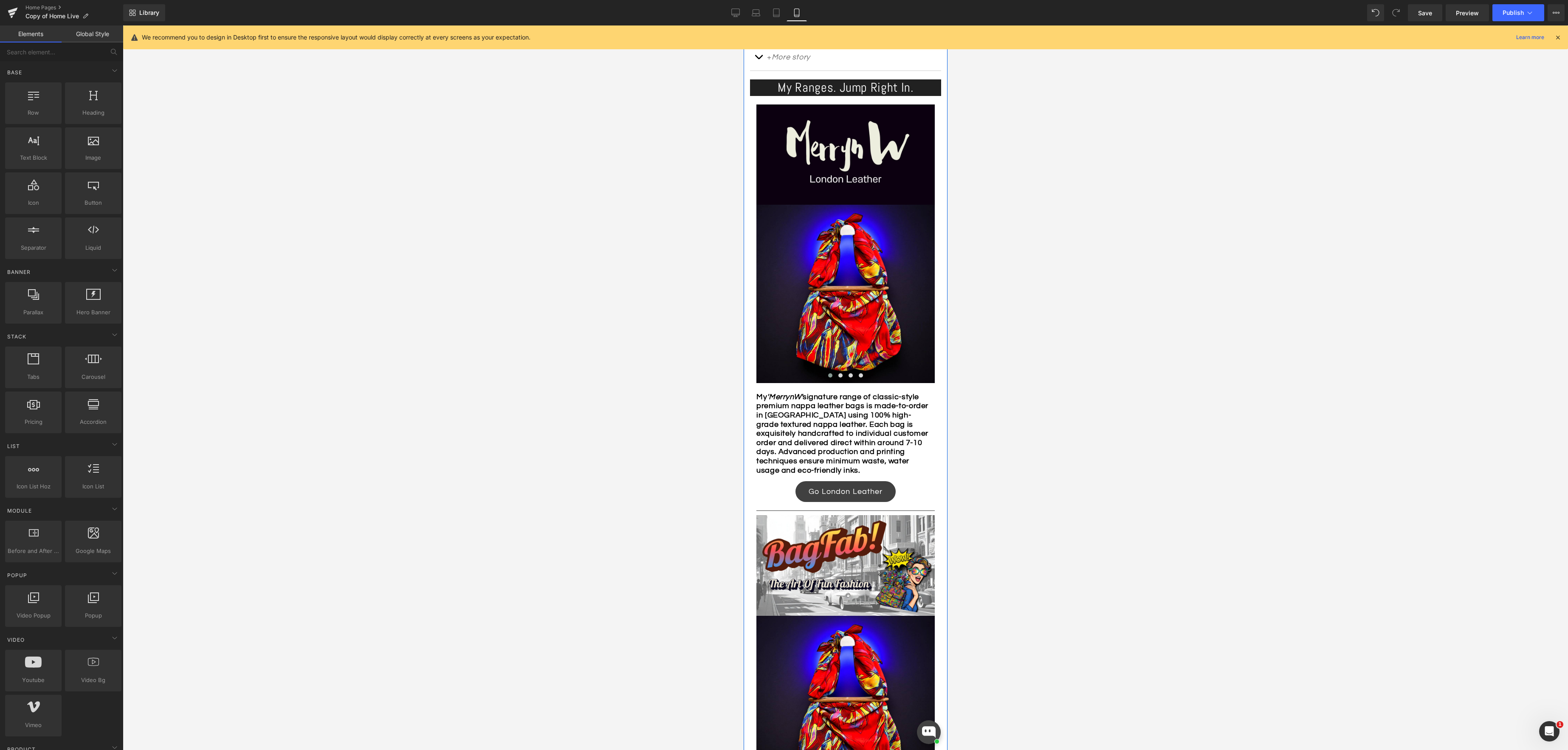
scroll to position [335, 0]
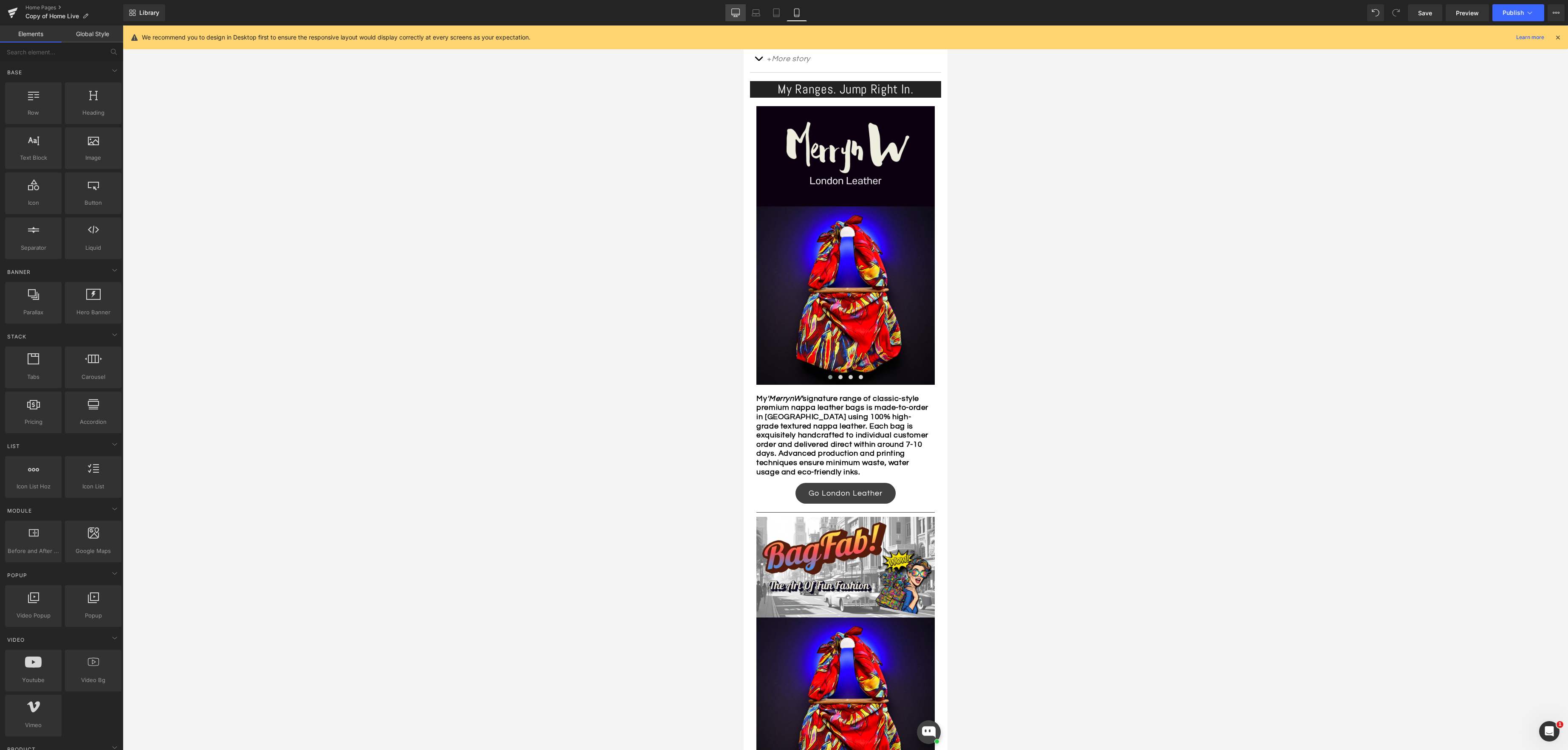
click at [735, 16] on icon at bounding box center [735, 16] width 2 height 2
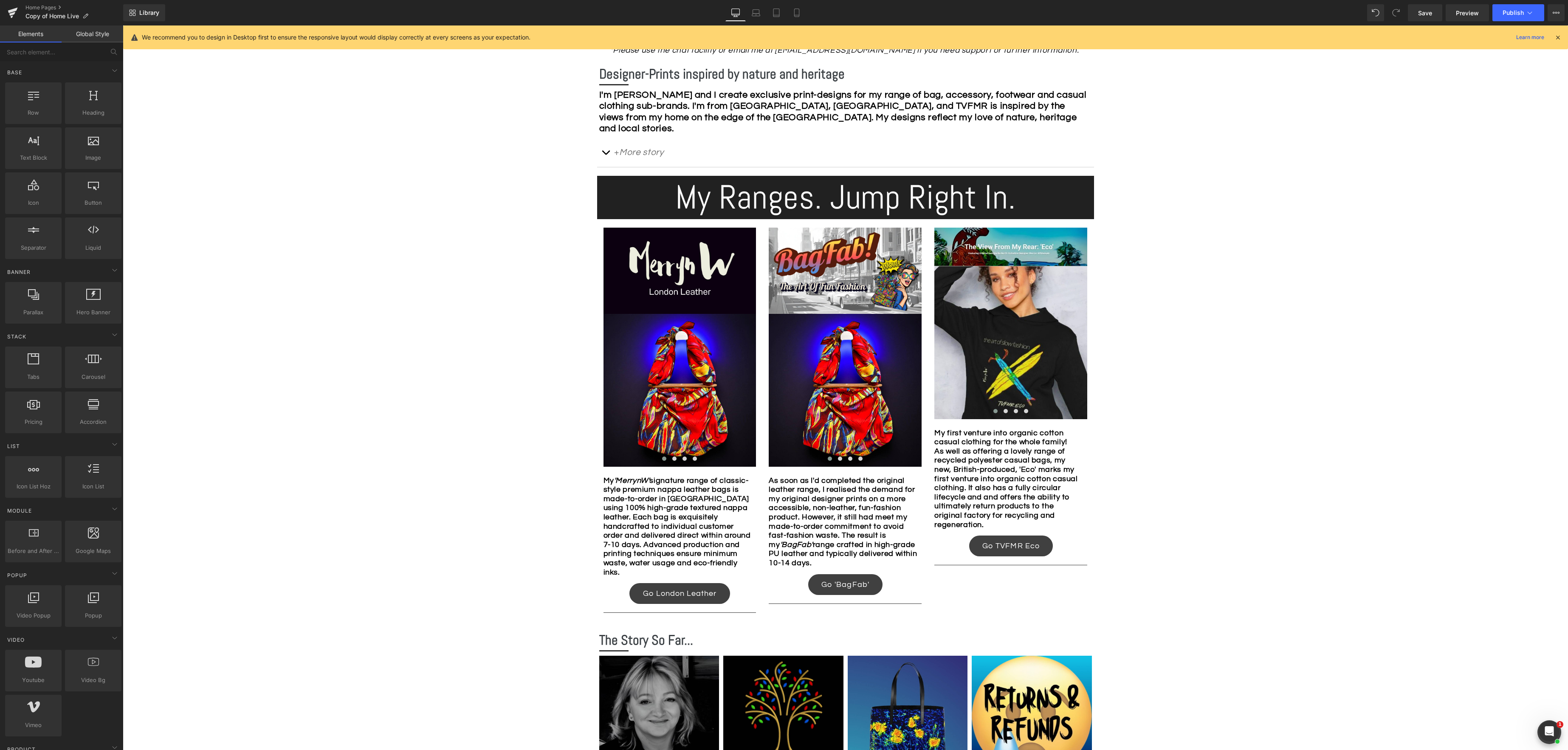
scroll to position [466, 0]
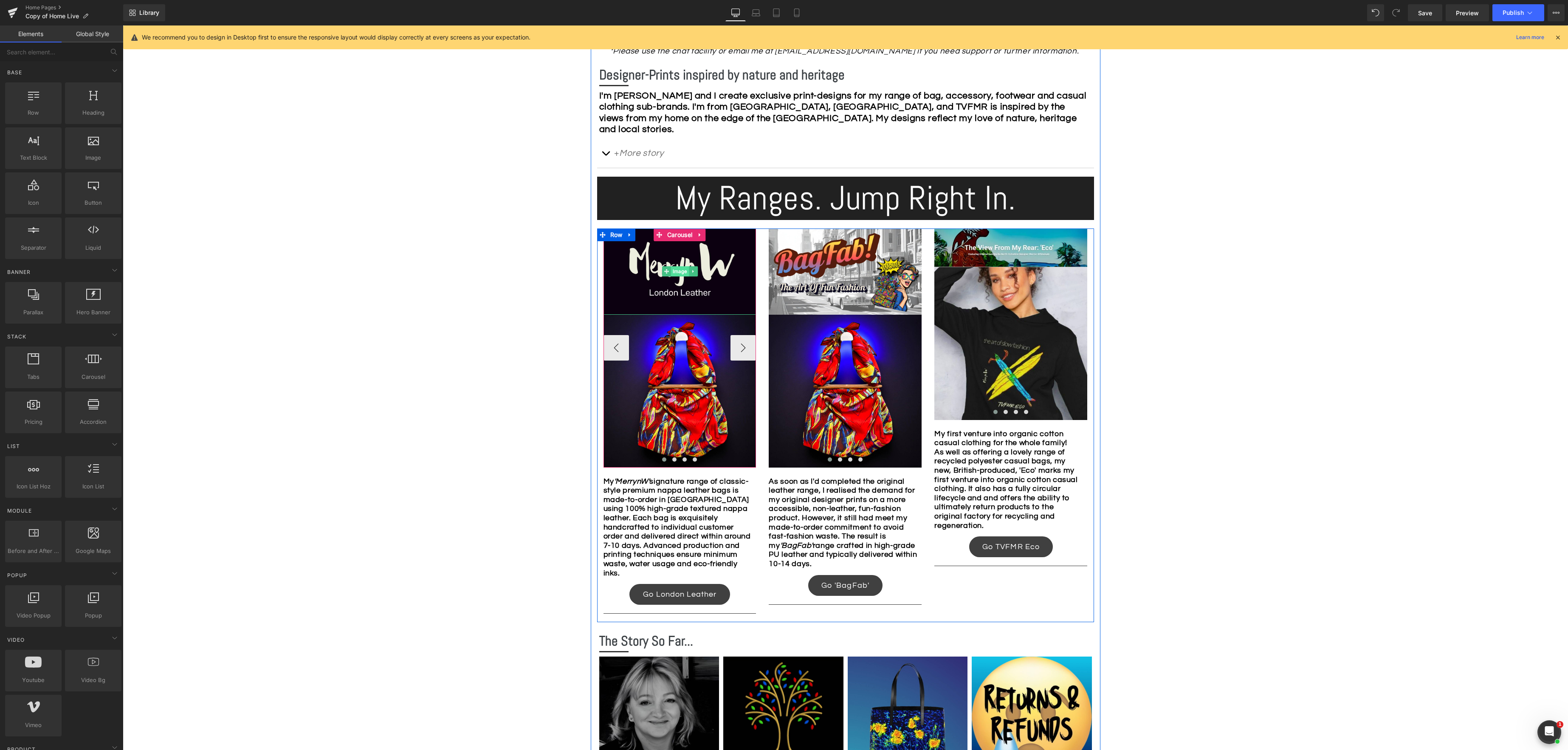
click at [674, 270] on span "Image" at bounding box center [679, 271] width 18 height 10
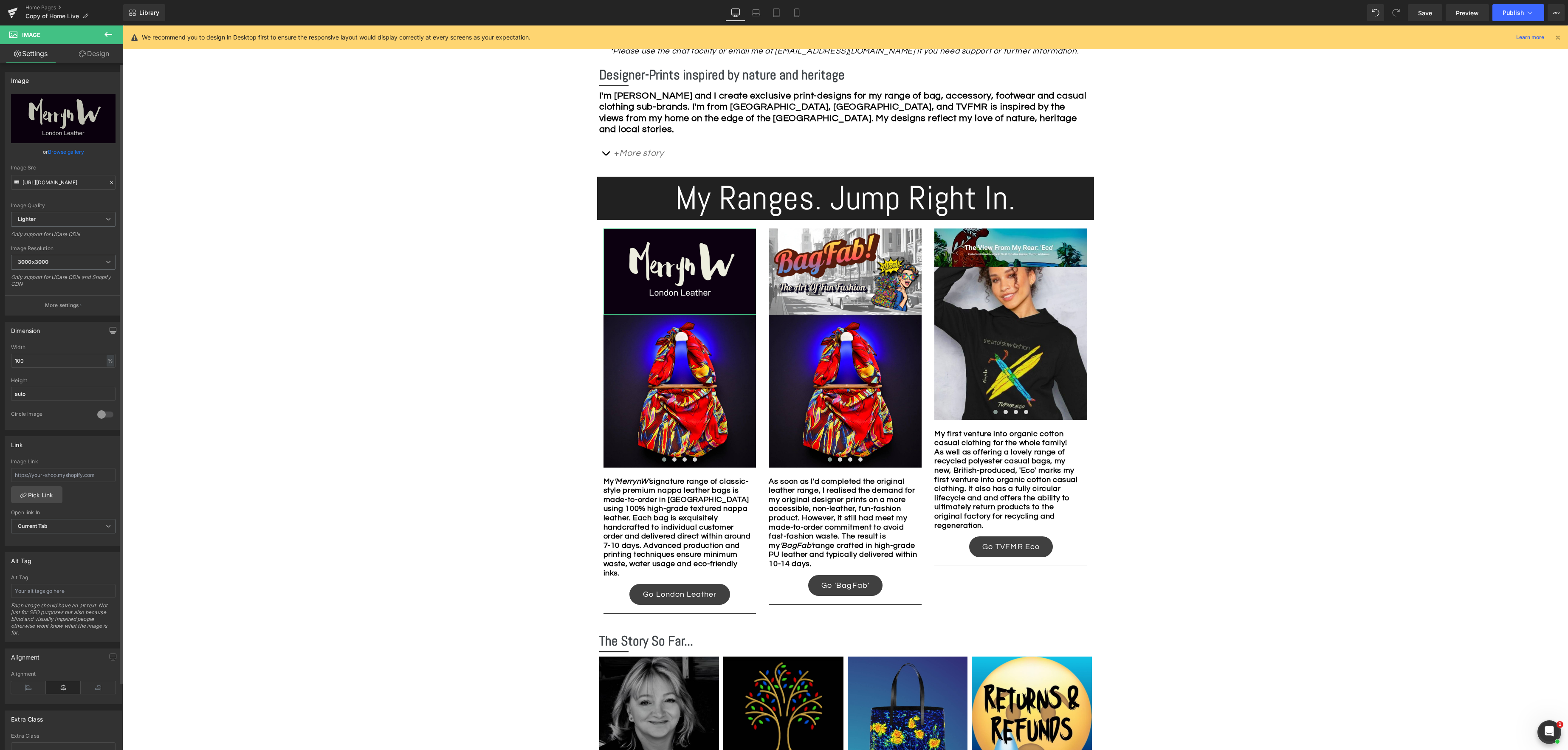
click at [63, 153] on link "Browse gallery" at bounding box center [66, 152] width 36 height 15
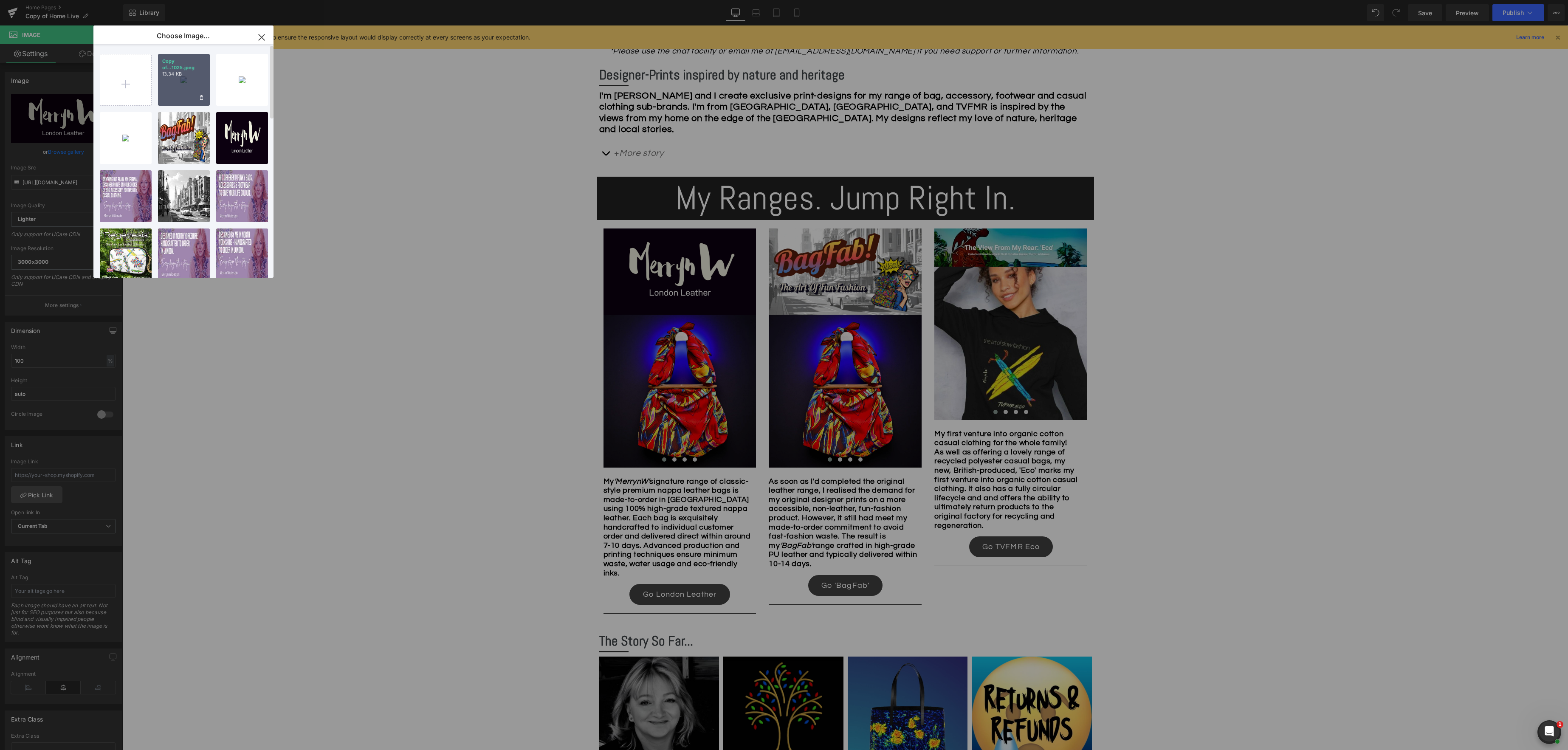
click at [187, 80] on div "Copy of...1025.jpeg 13.34 KB" at bounding box center [184, 80] width 52 height 52
type input "https://ucarecdn.com/bb3a263e-ff7c-489c-b6c2-98871e9f04e1/-/format/auto/-/previ…"
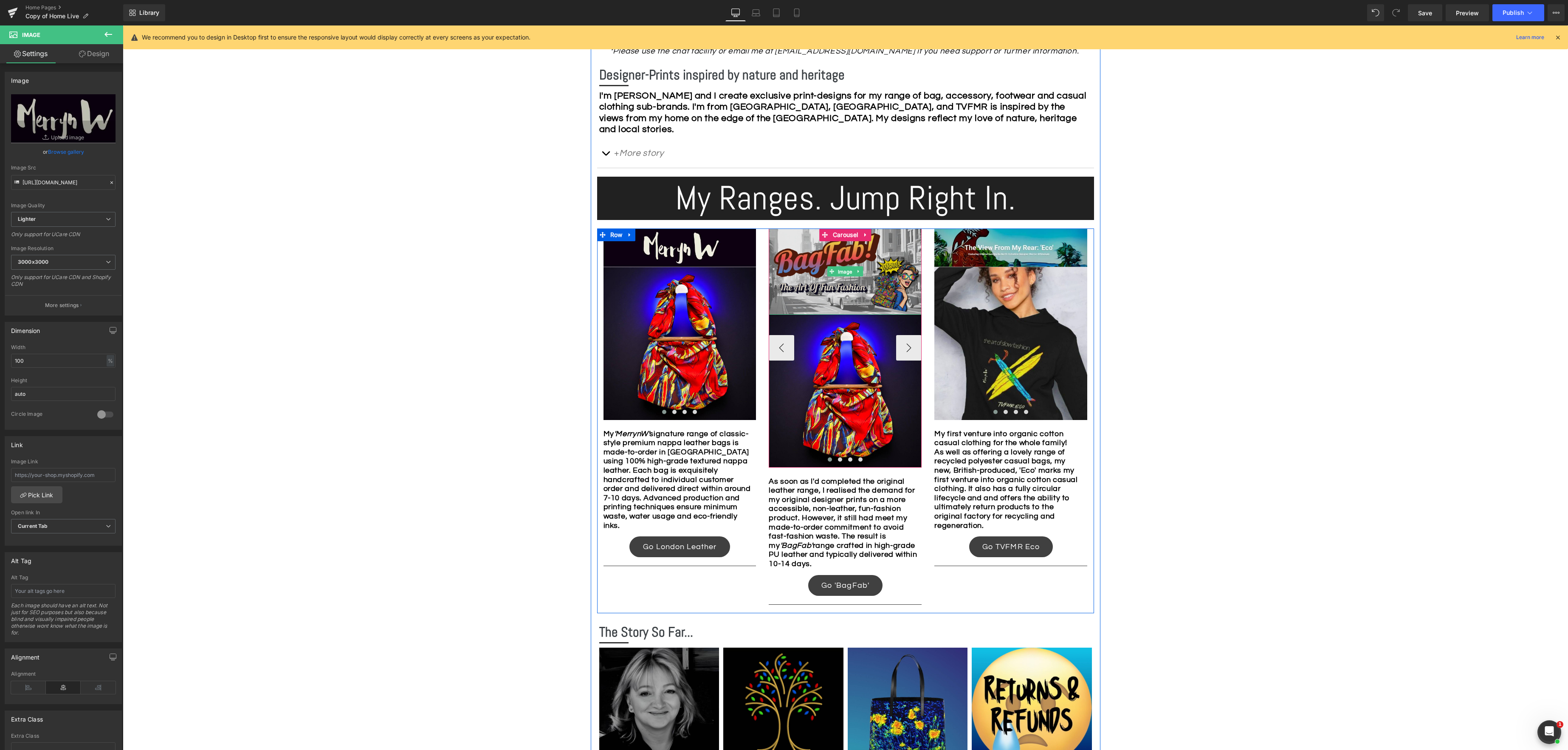
click at [847, 270] on span "Image" at bounding box center [845, 272] width 18 height 10
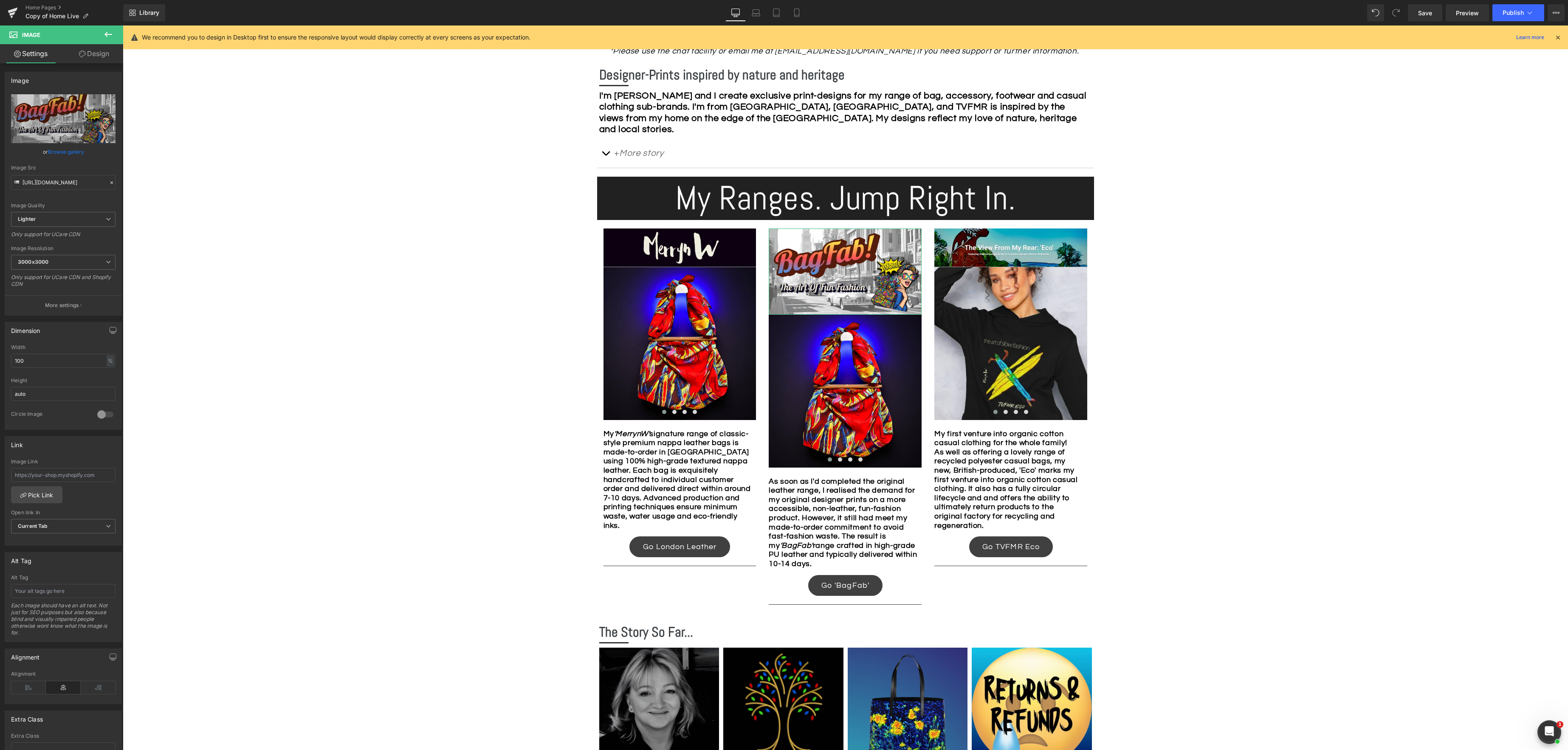
click at [61, 153] on link "Browse gallery" at bounding box center [66, 152] width 36 height 15
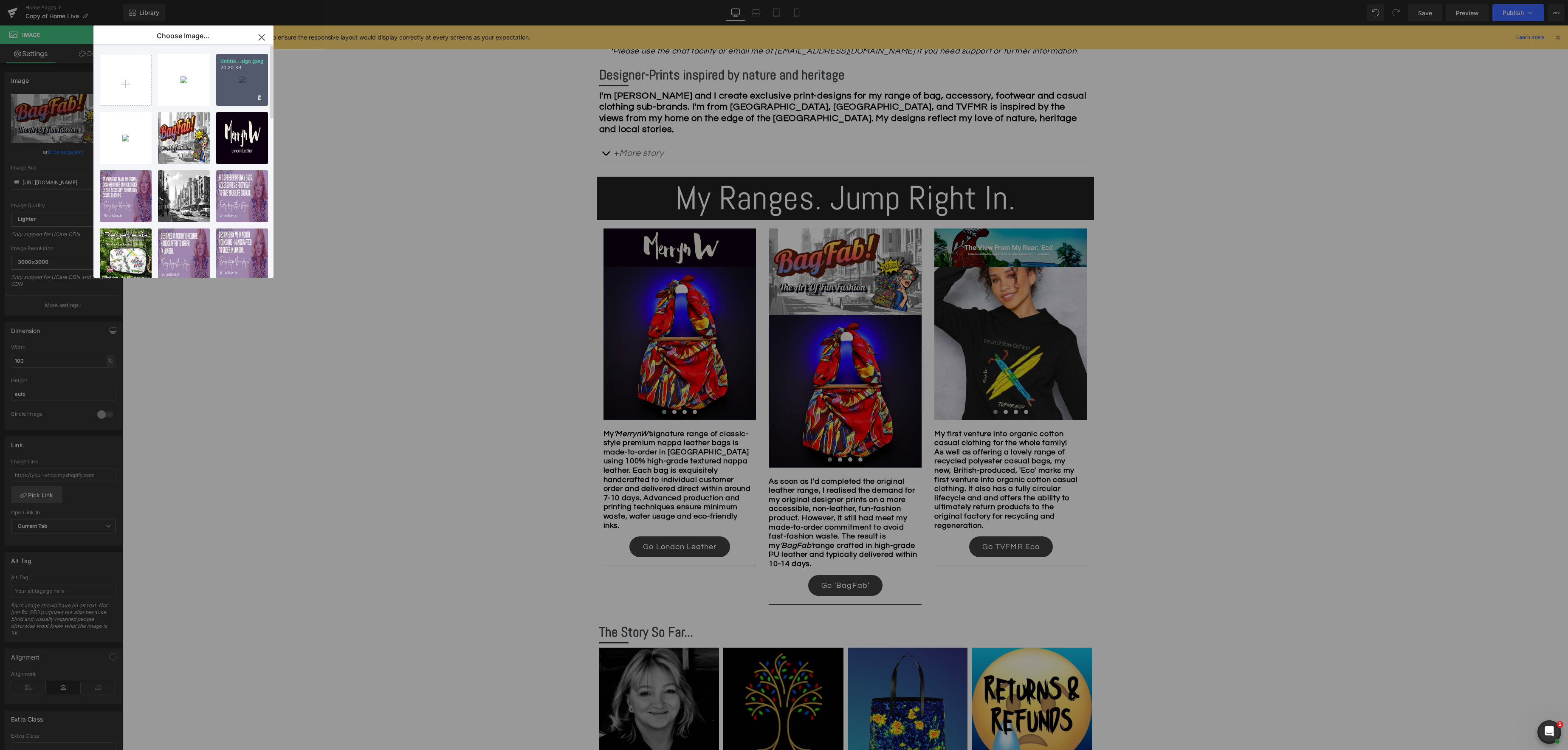
click at [247, 81] on div "Untitle...sign.jpeg 20.20 KB" at bounding box center [242, 80] width 52 height 52
type input "https://ucarecdn.com/c2c1c1c4-ad7b-4c45-9e1f-5607e25d3677/-/format/auto/-/previ…"
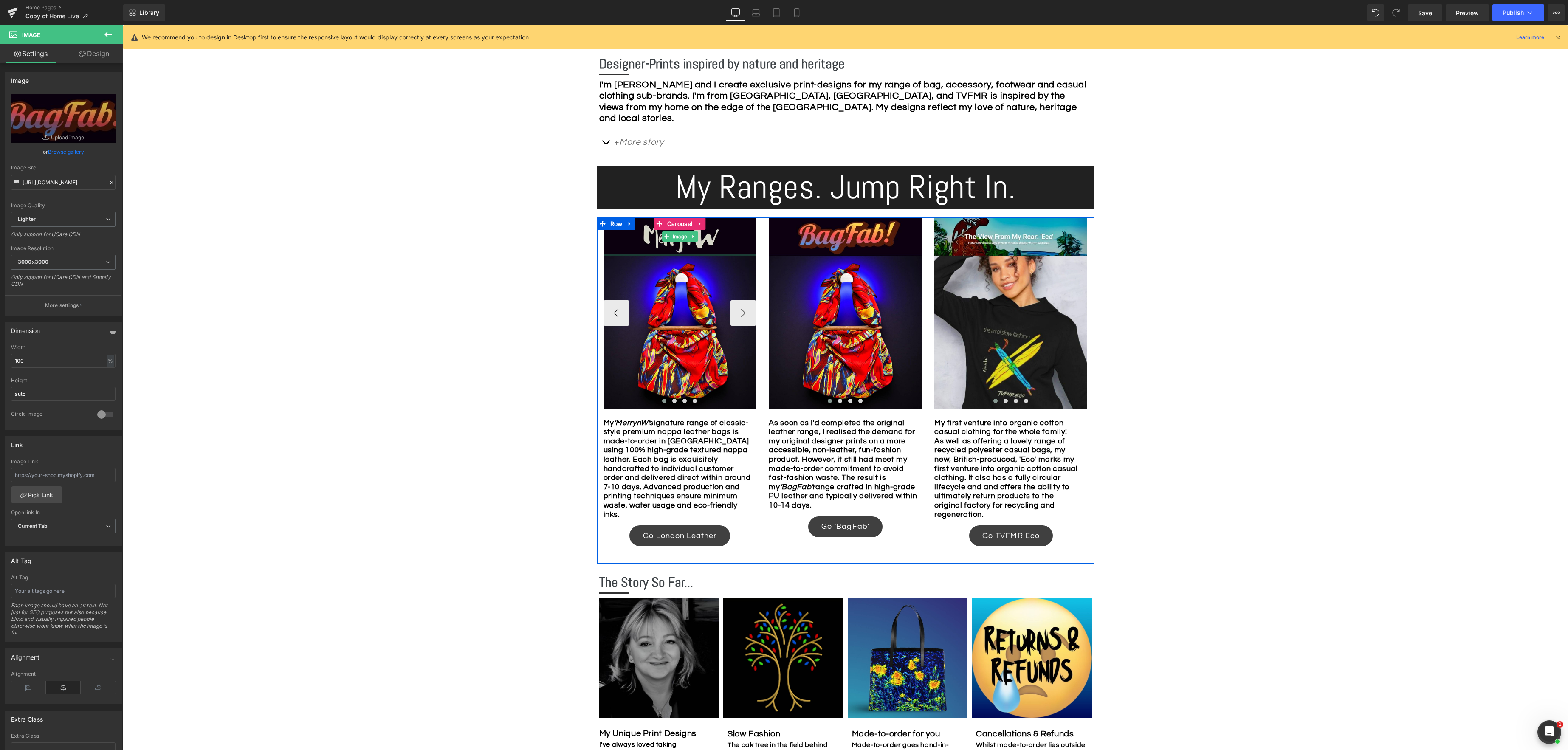
scroll to position [476, 0]
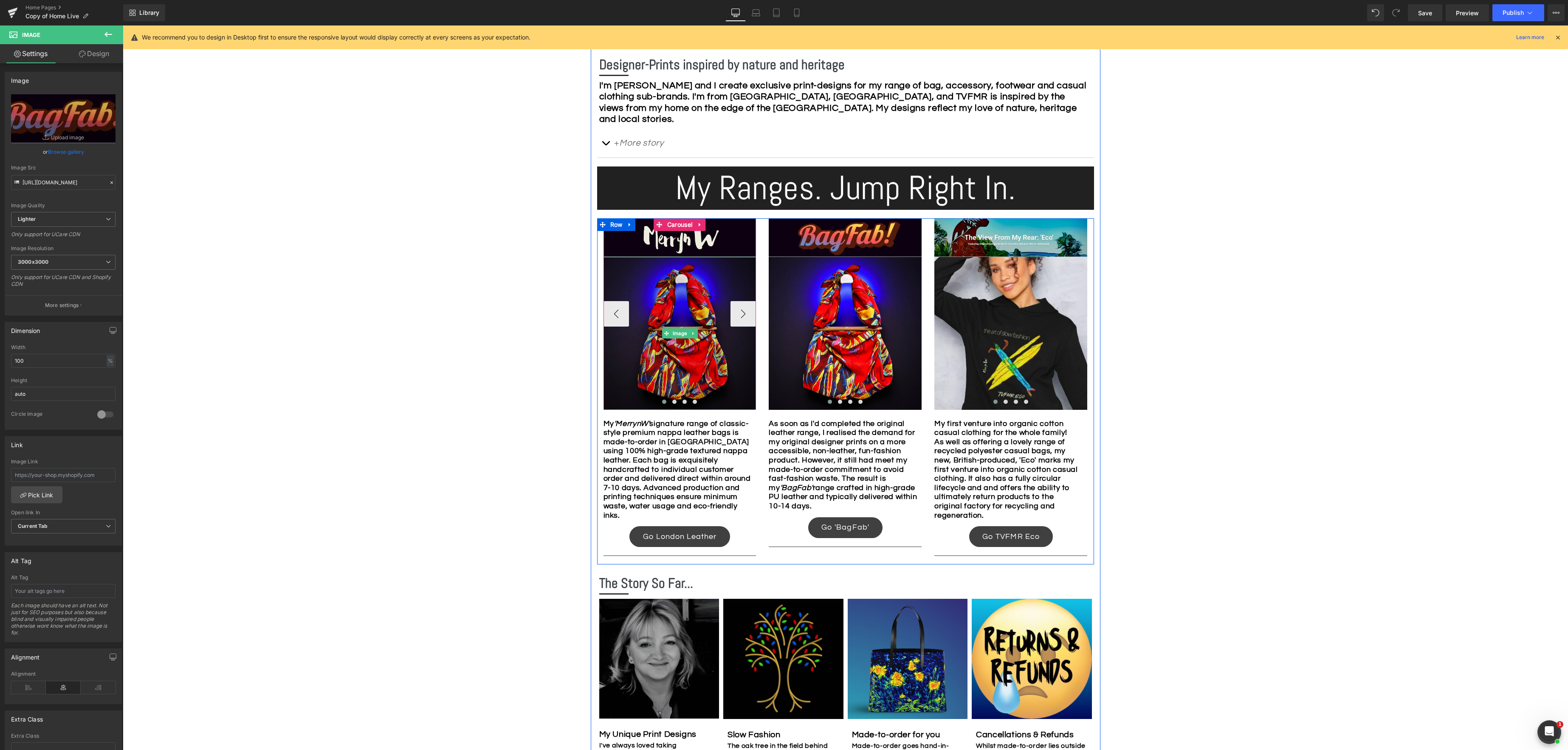
click at [678, 280] on img at bounding box center [679, 333] width 153 height 153
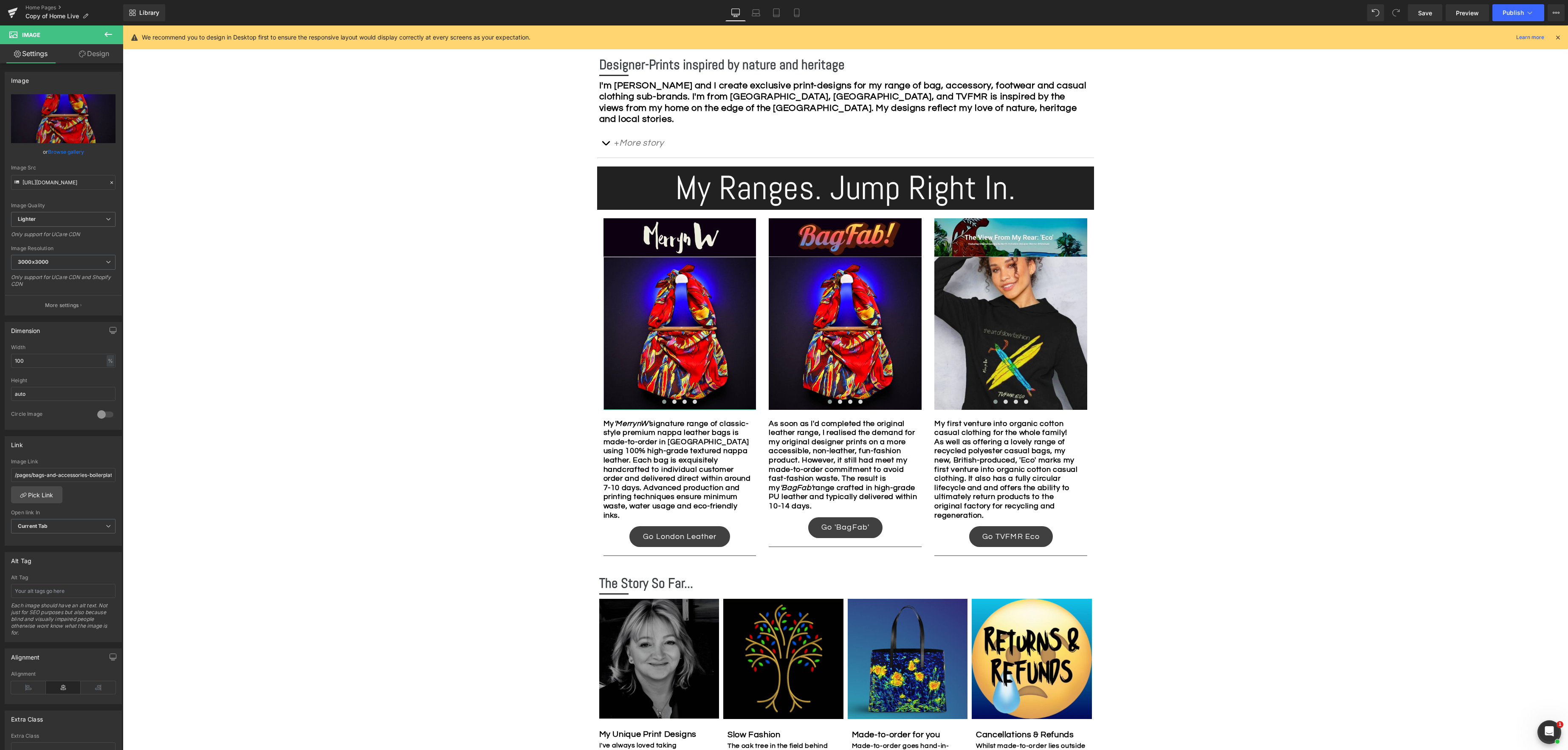
drag, startPoint x: 95, startPoint y: 51, endPoint x: 81, endPoint y: 71, distance: 24.4
click at [95, 51] on link "Design" at bounding box center [94, 54] width 61 height 19
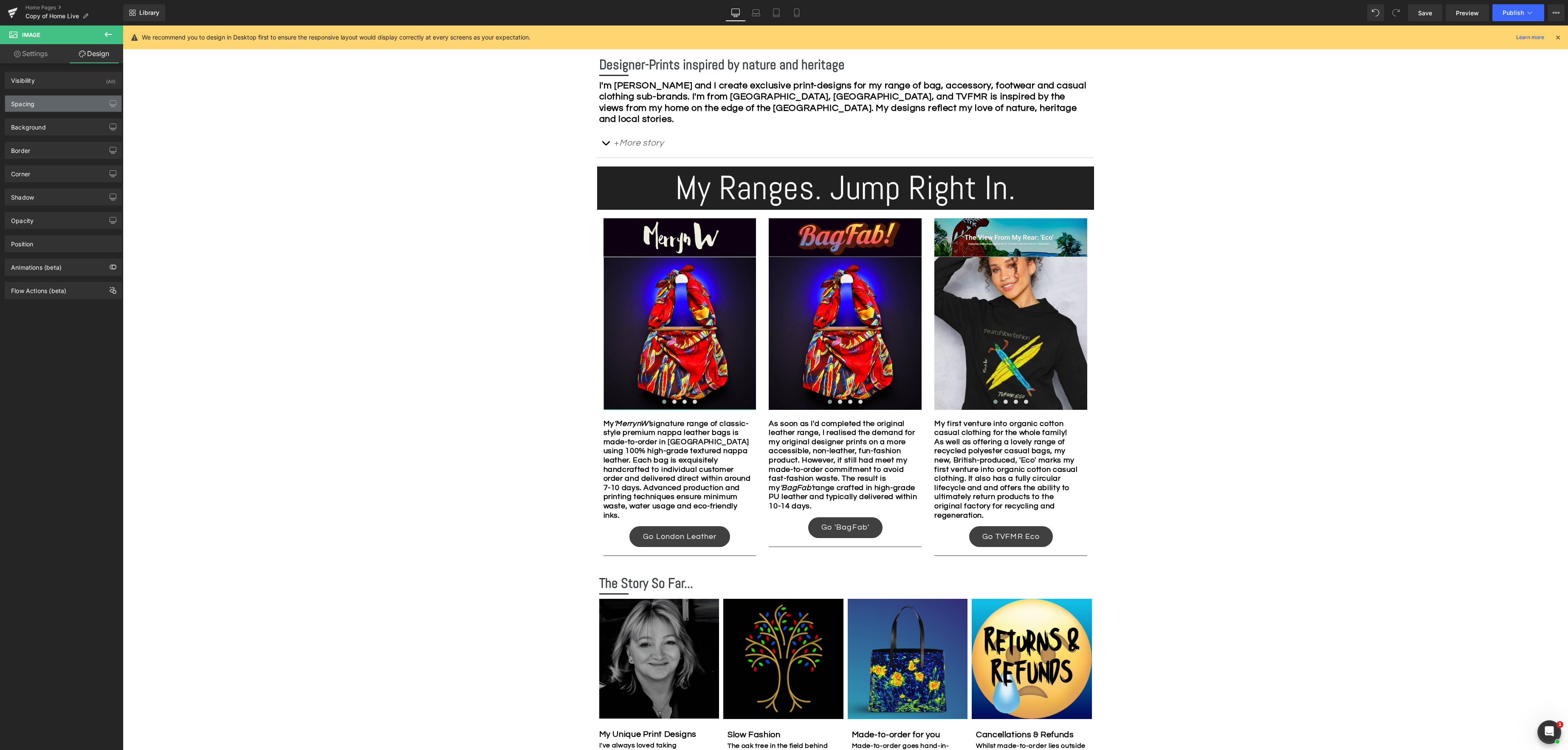
click at [68, 103] on div "Spacing" at bounding box center [63, 103] width 116 height 16
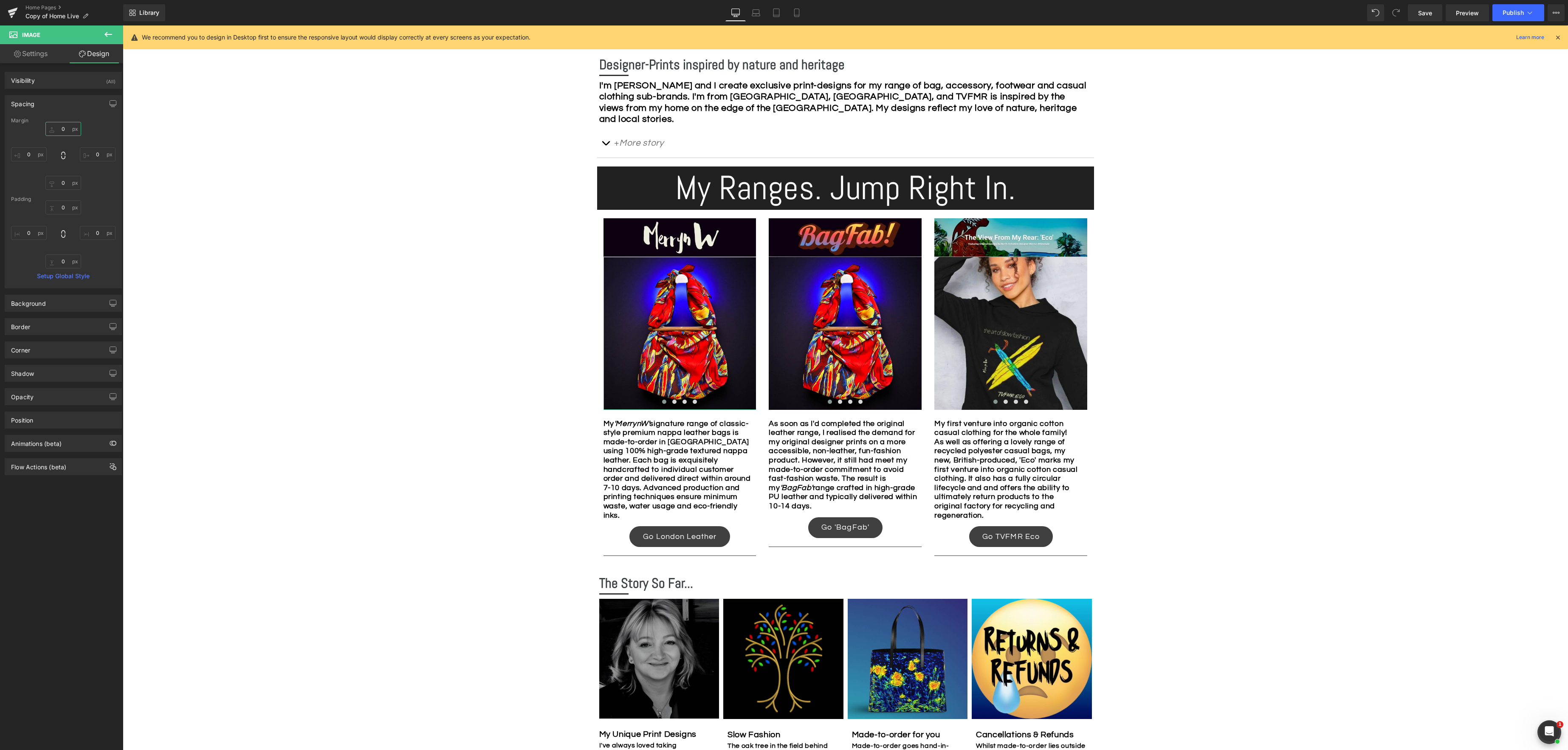
drag, startPoint x: 67, startPoint y: 127, endPoint x: 100, endPoint y: 129, distance: 33.1
click at [67, 127] on input "0" at bounding box center [63, 128] width 36 height 14
type input "10"
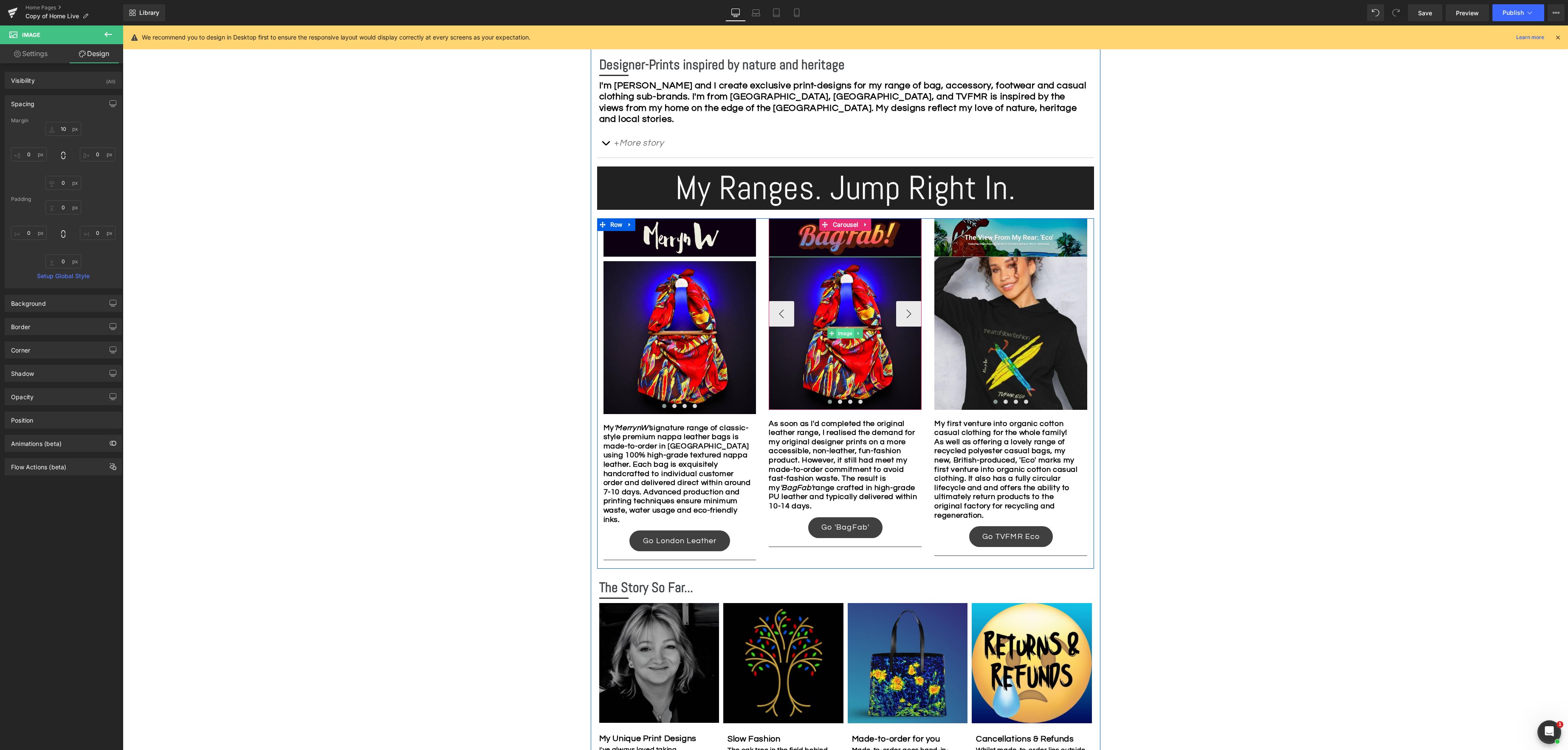
click at [839, 332] on span "Image" at bounding box center [845, 333] width 18 height 10
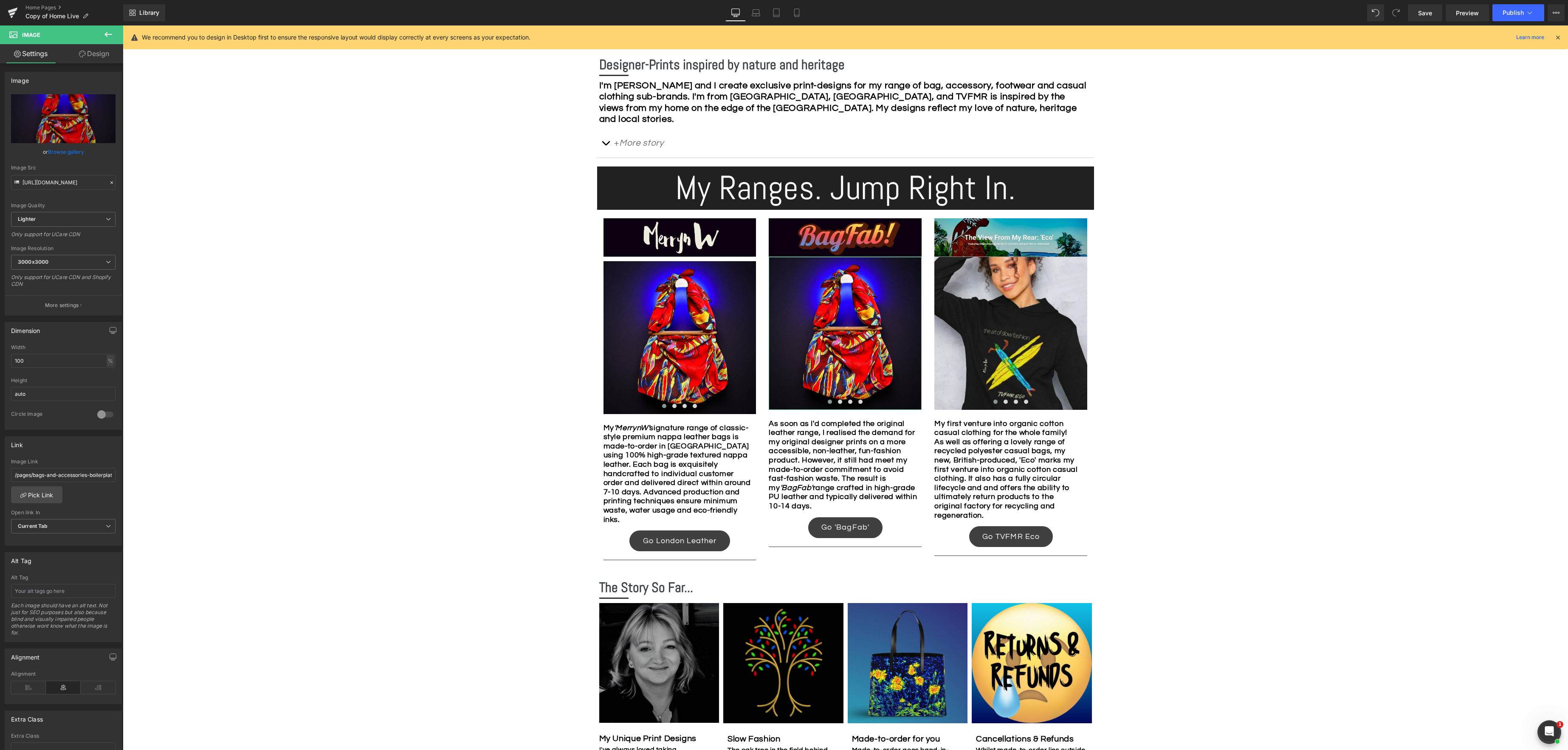
click at [93, 55] on link "Design" at bounding box center [94, 54] width 61 height 19
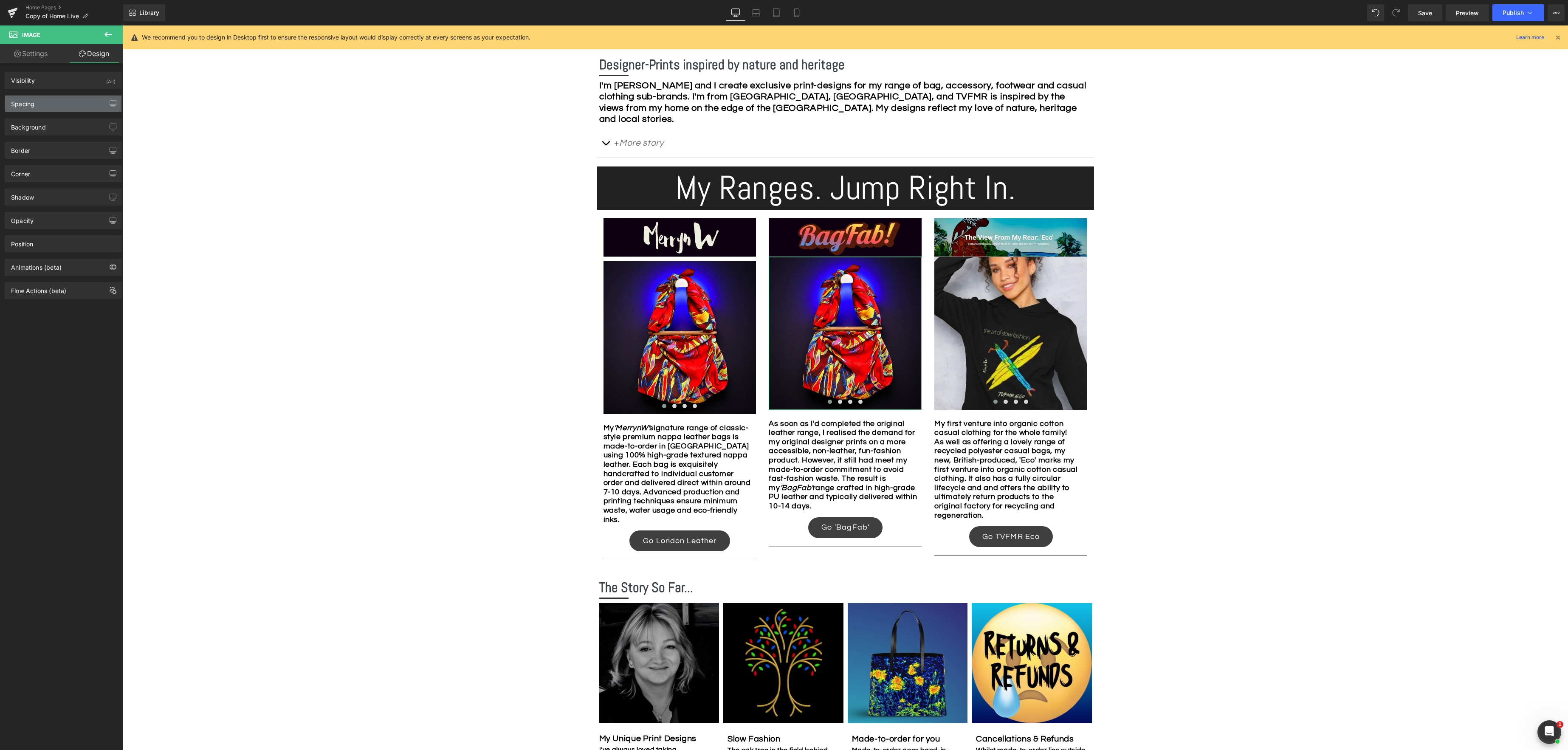
click at [55, 99] on div "Spacing" at bounding box center [63, 103] width 116 height 16
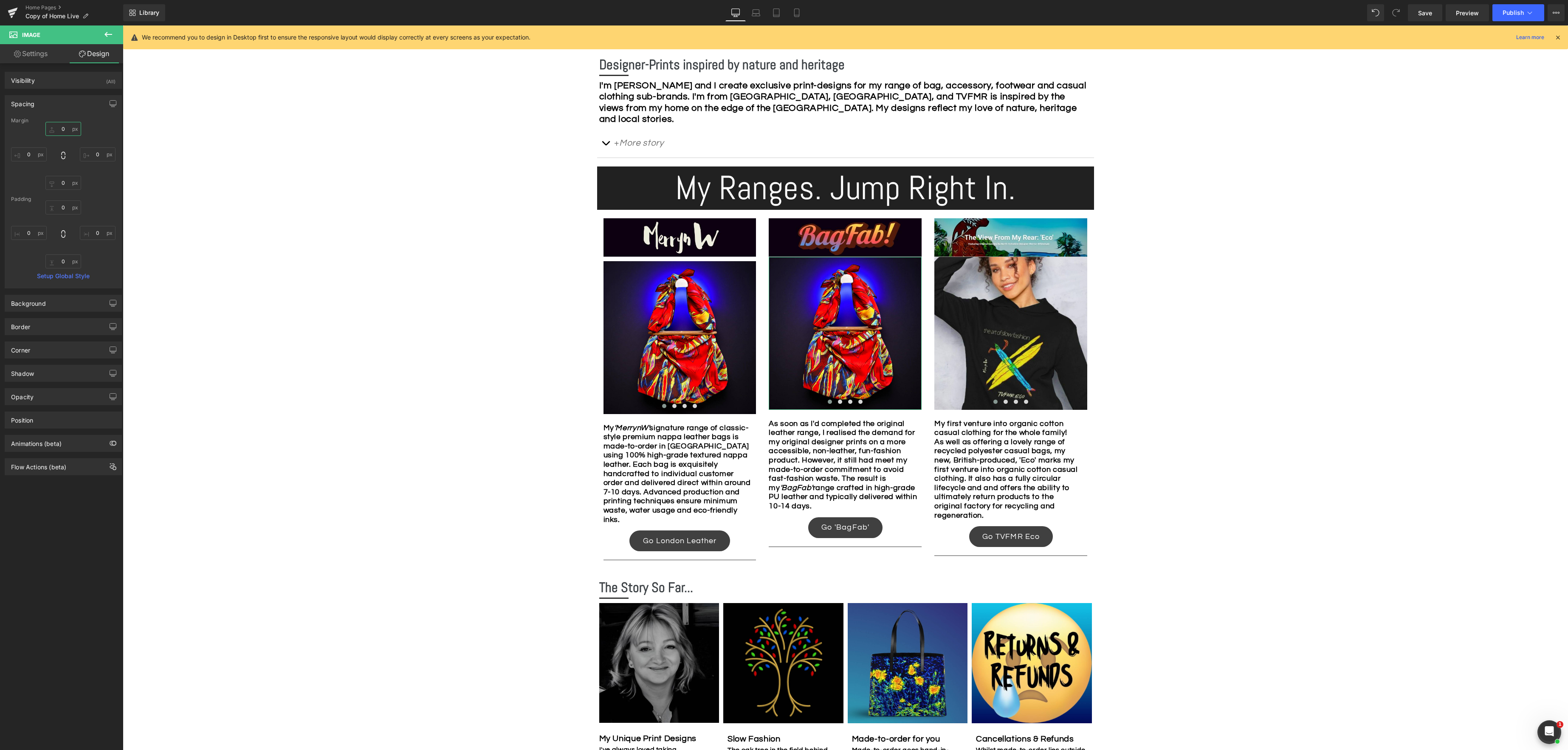
drag, startPoint x: 60, startPoint y: 128, endPoint x: 82, endPoint y: 130, distance: 22.1
click at [60, 128] on input "0" at bounding box center [63, 128] width 36 height 14
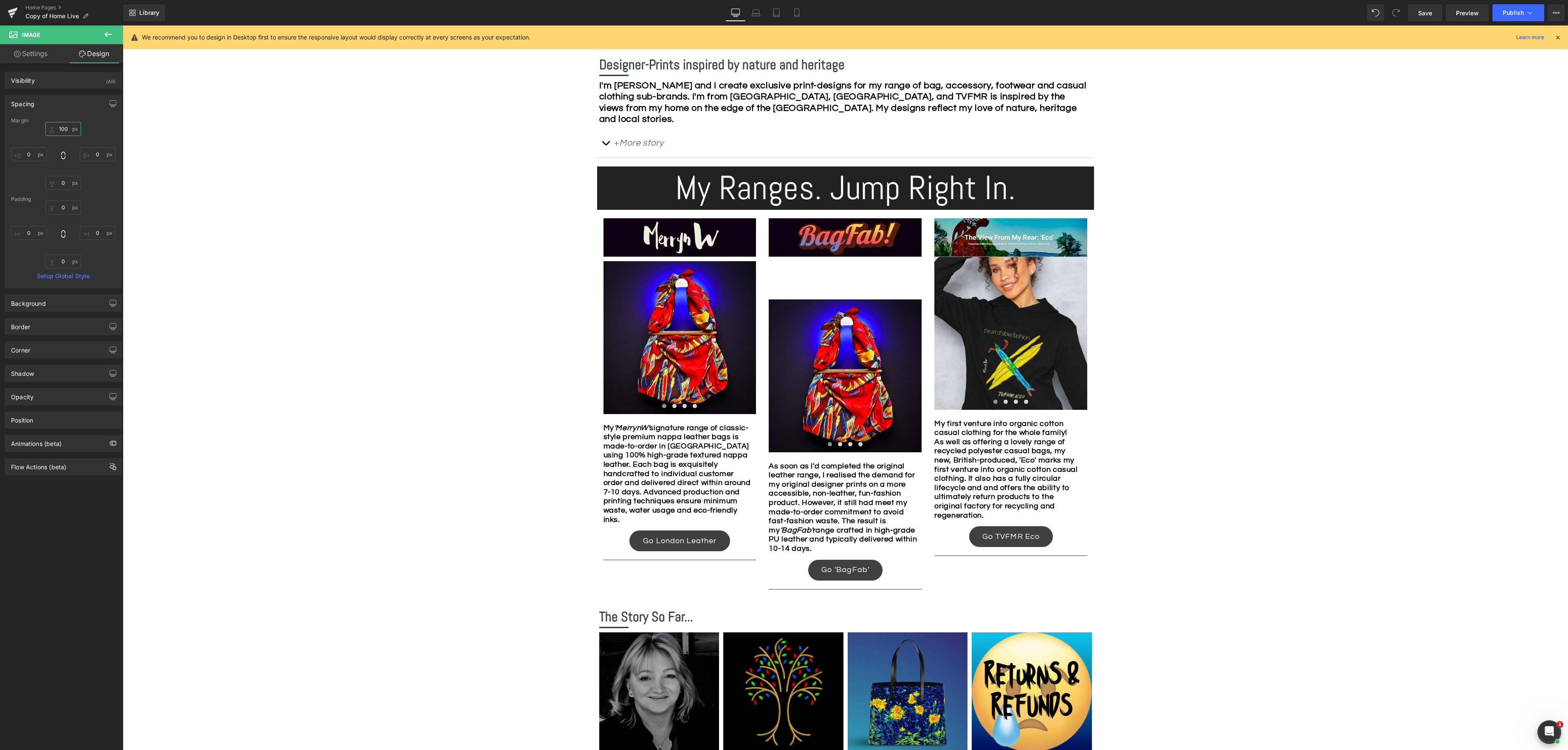
type input "10"
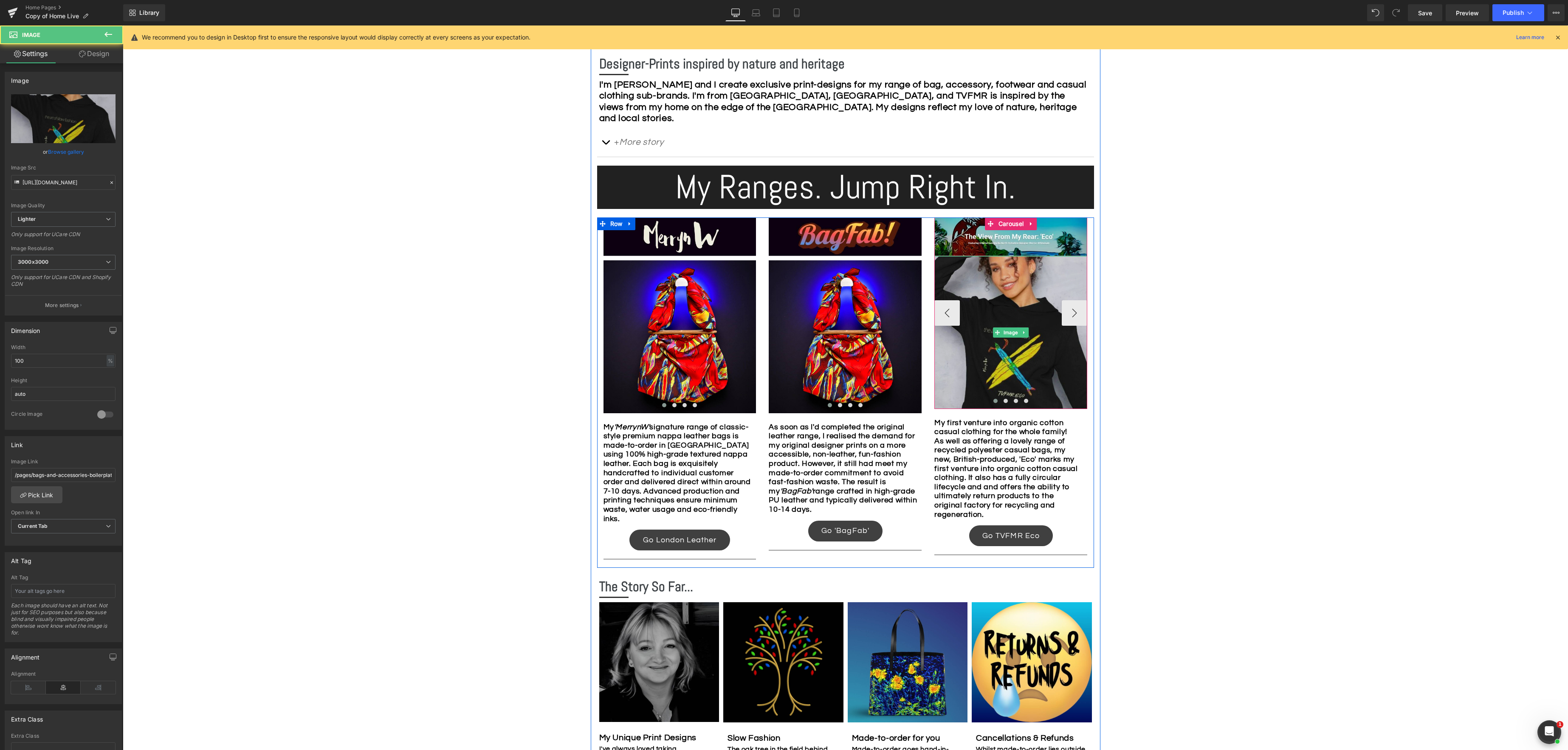
click at [1003, 275] on img at bounding box center [1010, 332] width 153 height 153
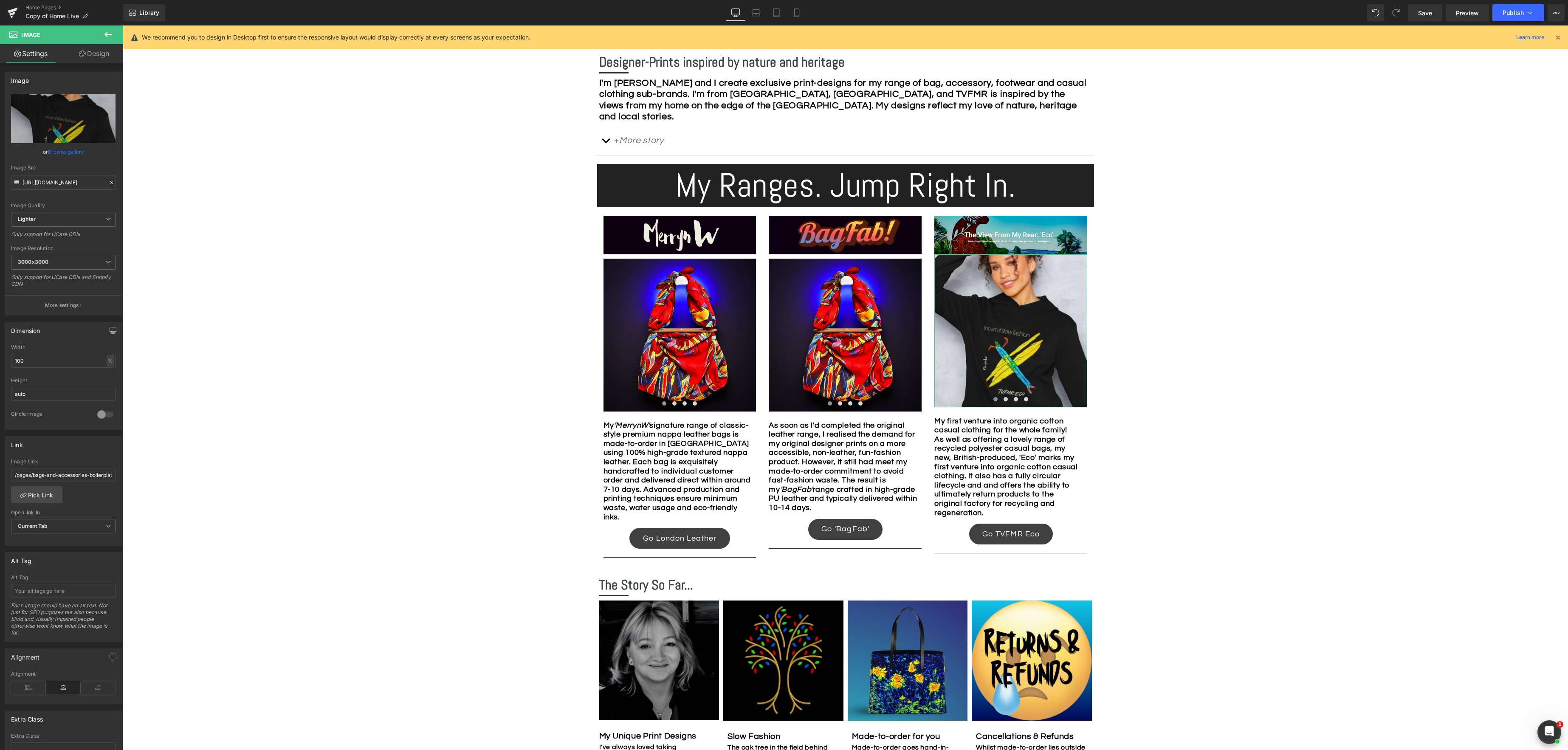
drag, startPoint x: 97, startPoint y: 51, endPoint x: 71, endPoint y: 75, distance: 35.4
click at [97, 51] on link "Design" at bounding box center [94, 54] width 61 height 19
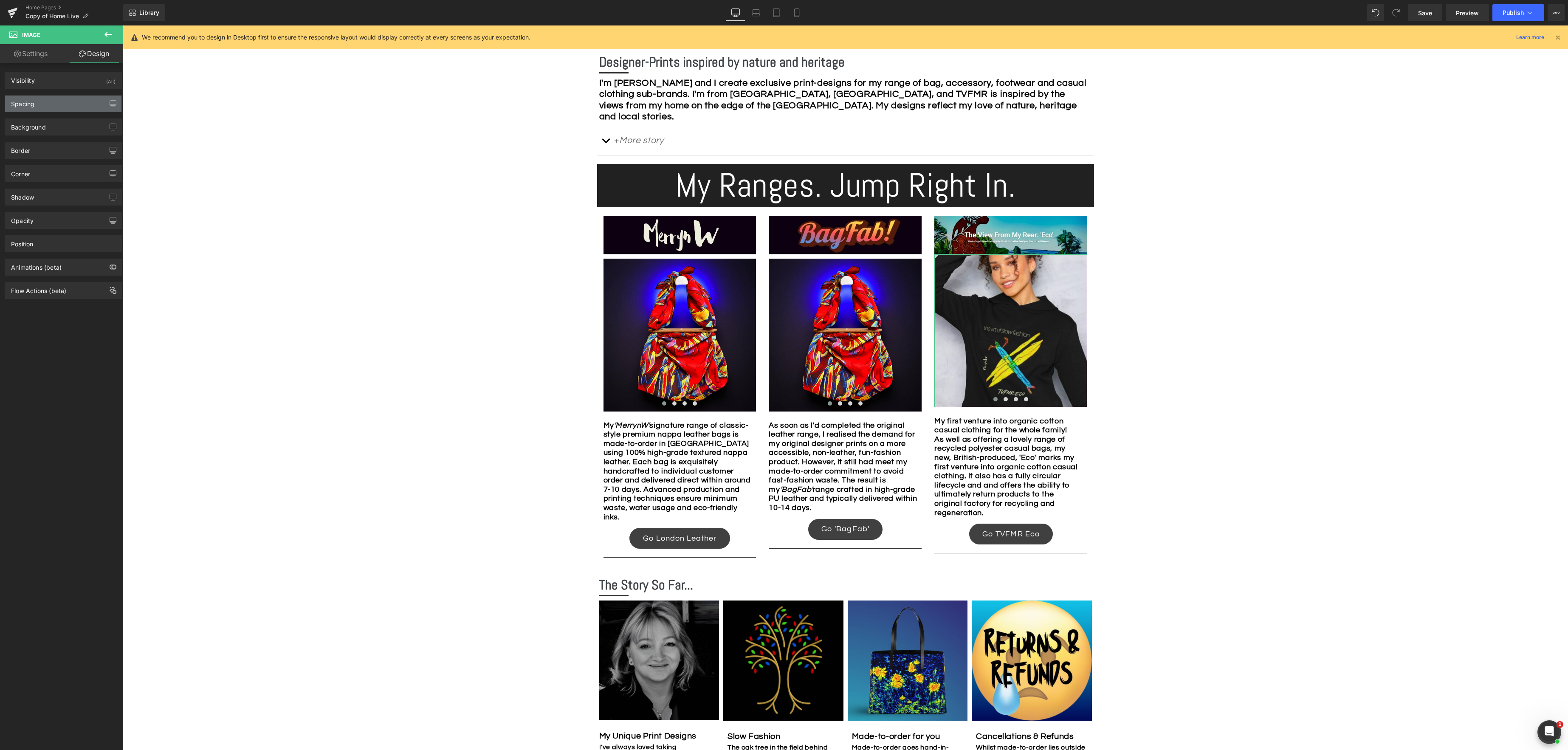
click at [44, 106] on div "Spacing" at bounding box center [63, 103] width 116 height 16
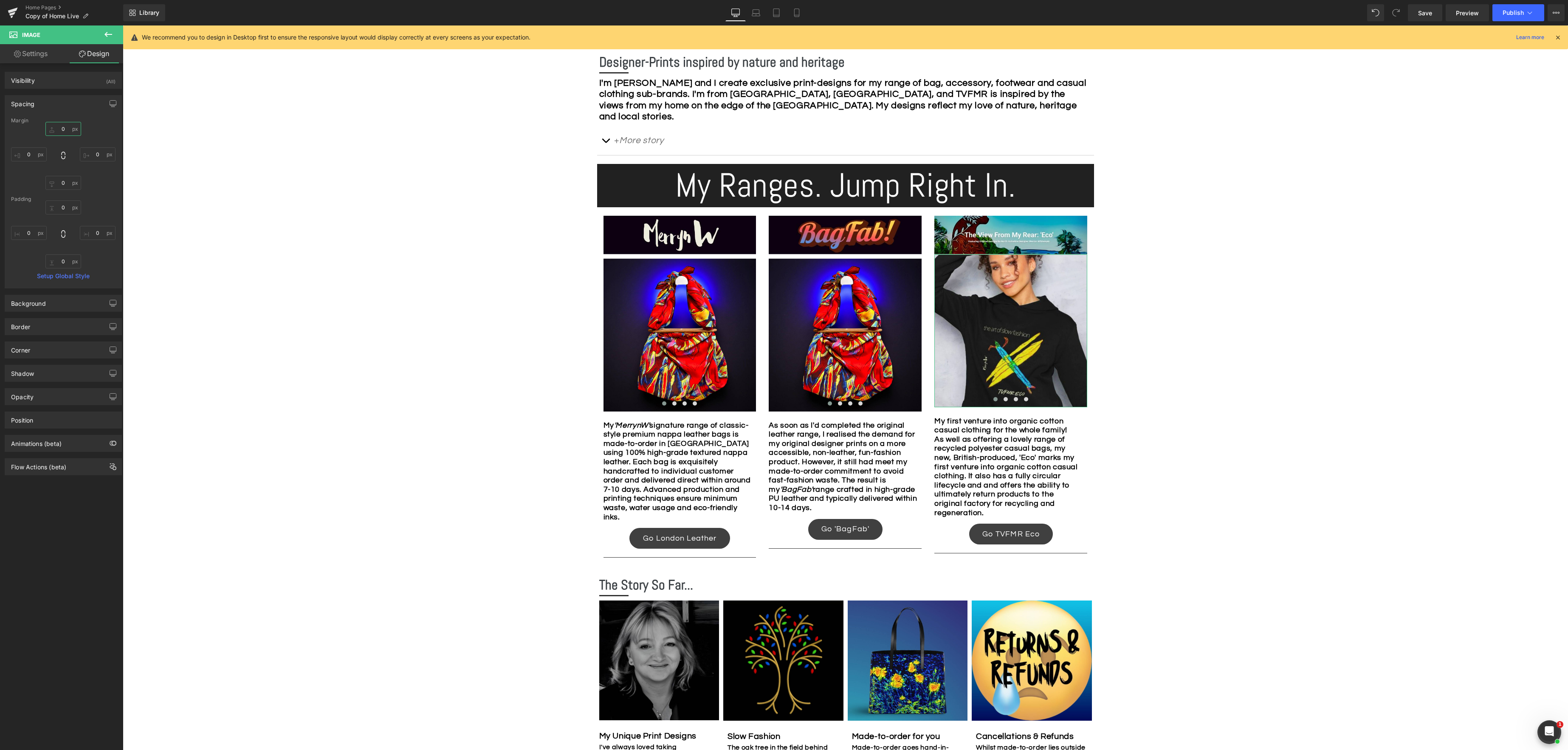
click at [63, 126] on input "0" at bounding box center [63, 128] width 36 height 14
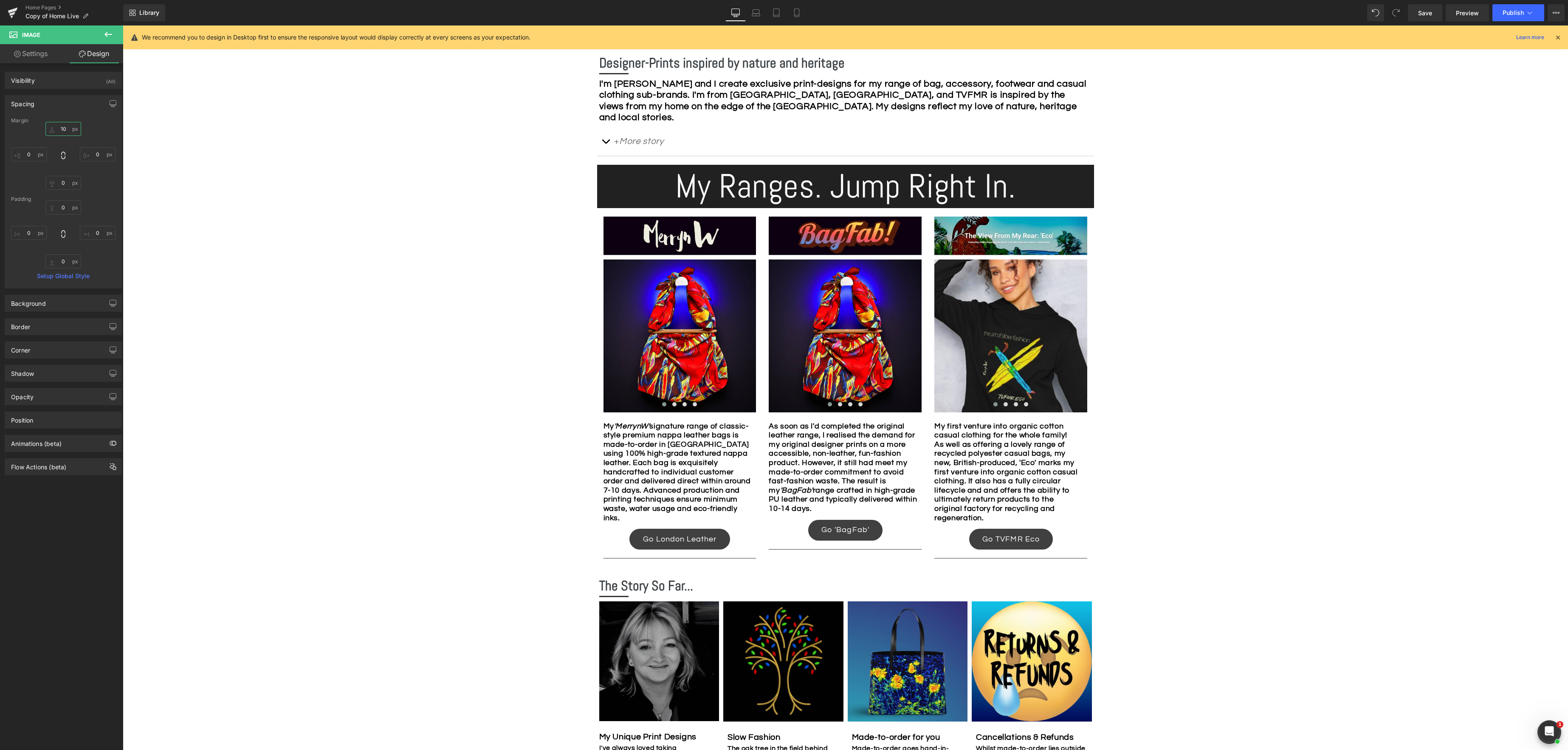
type input "1"
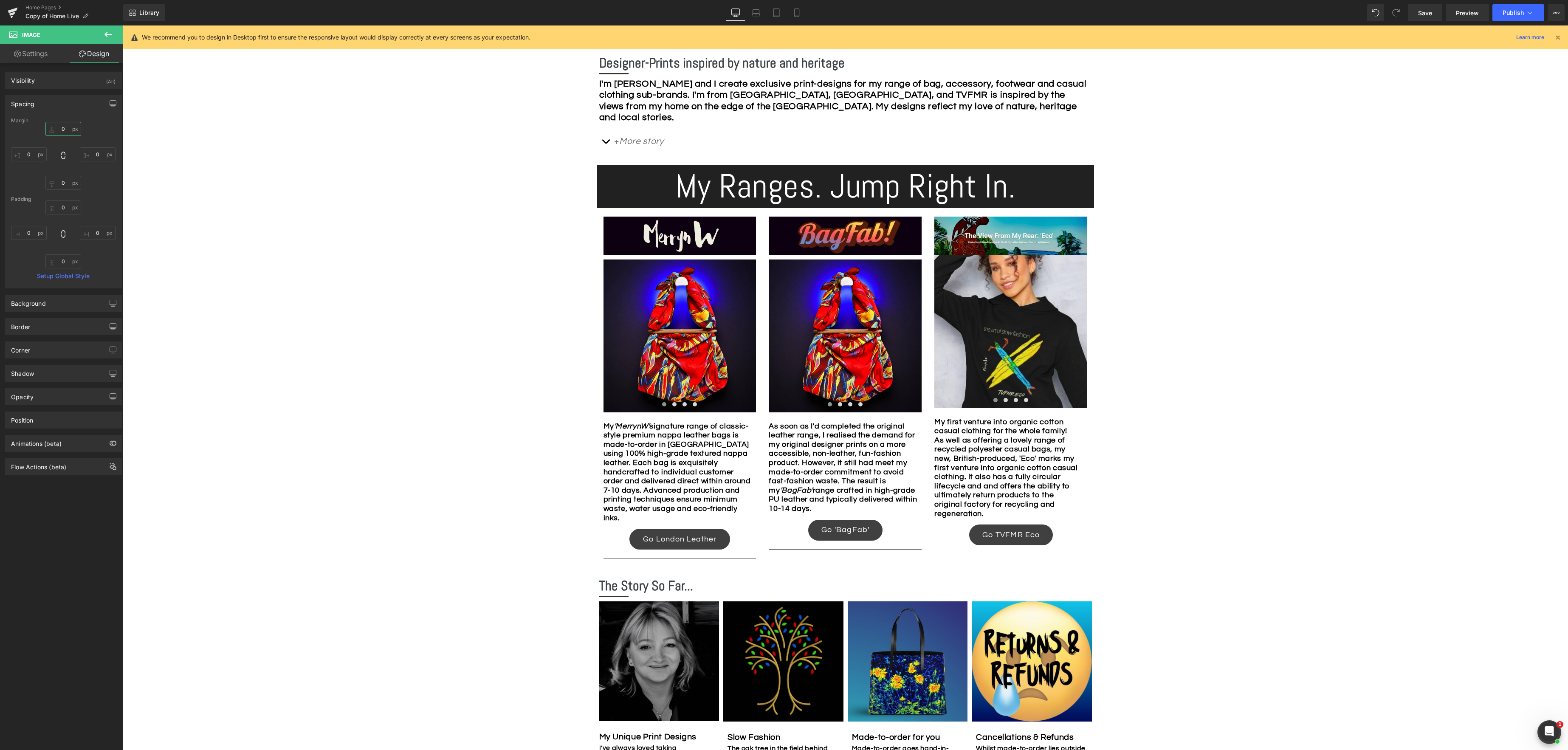
type input "5"
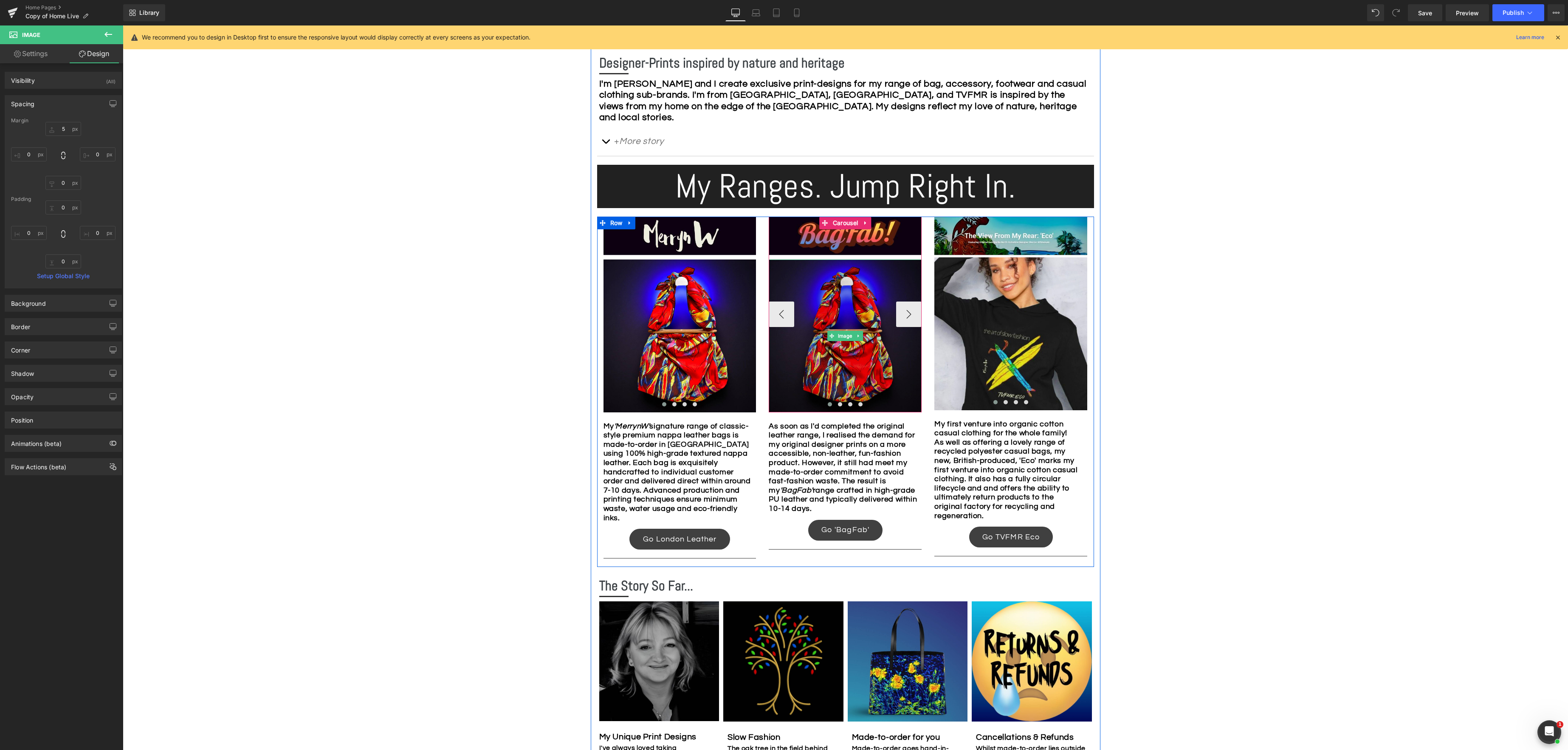
drag, startPoint x: 849, startPoint y: 273, endPoint x: 805, endPoint y: 269, distance: 44.2
click at [849, 273] on img at bounding box center [845, 335] width 153 height 153
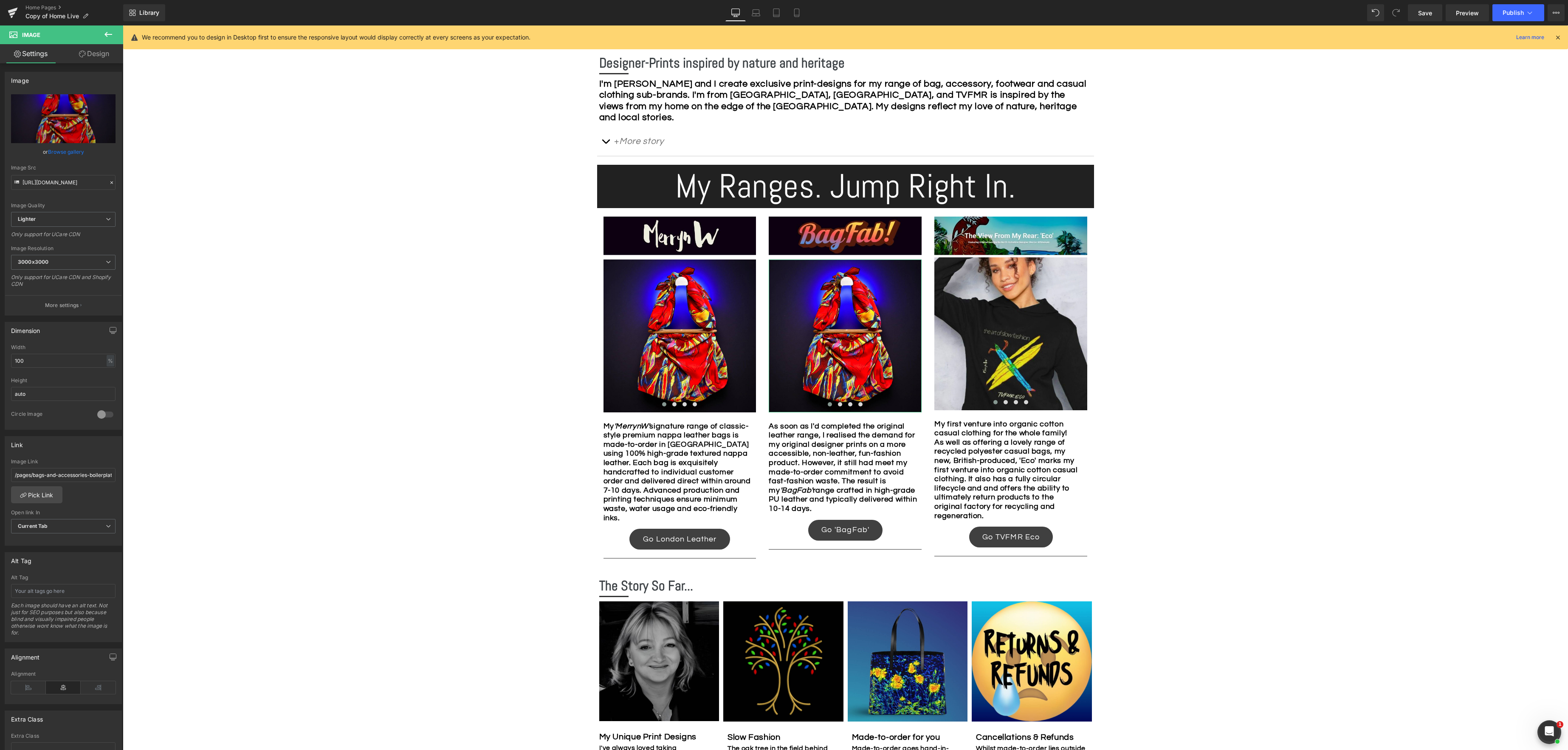
click at [96, 52] on link "Design" at bounding box center [94, 54] width 61 height 19
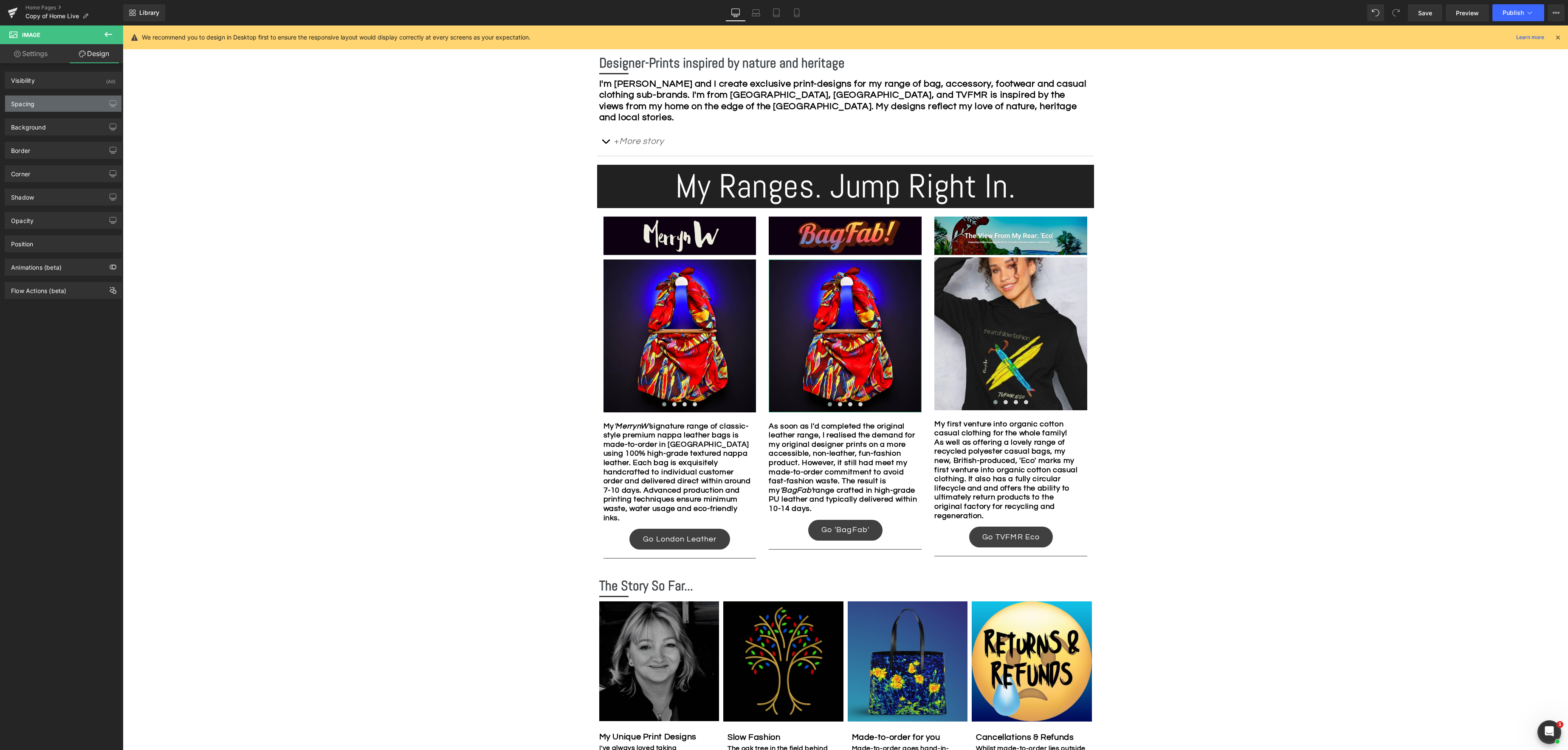
click at [61, 100] on div "Spacing" at bounding box center [63, 103] width 116 height 16
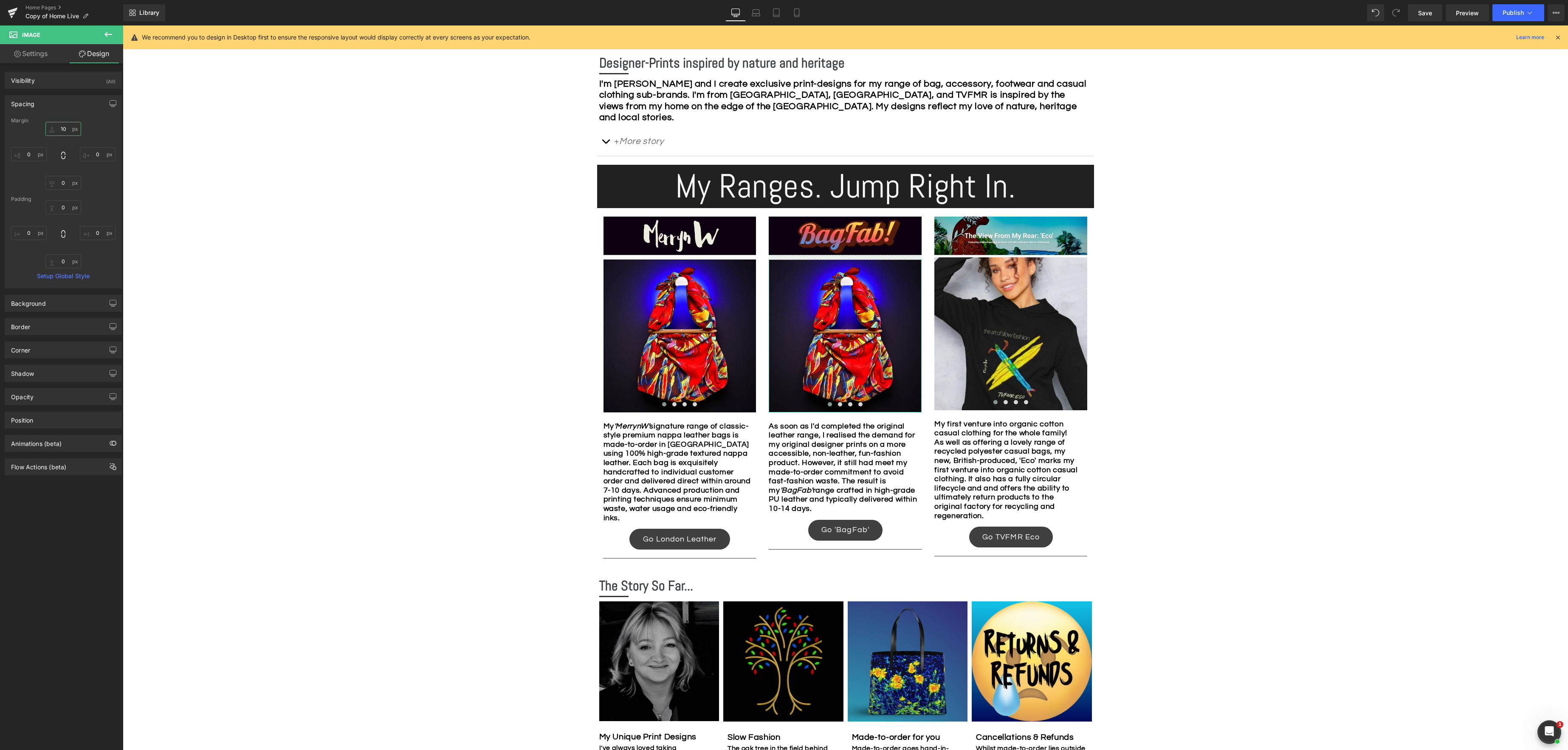
drag, startPoint x: 68, startPoint y: 127, endPoint x: 89, endPoint y: 128, distance: 21.0
click at [68, 127] on input "10" at bounding box center [63, 128] width 36 height 14
type input "5"
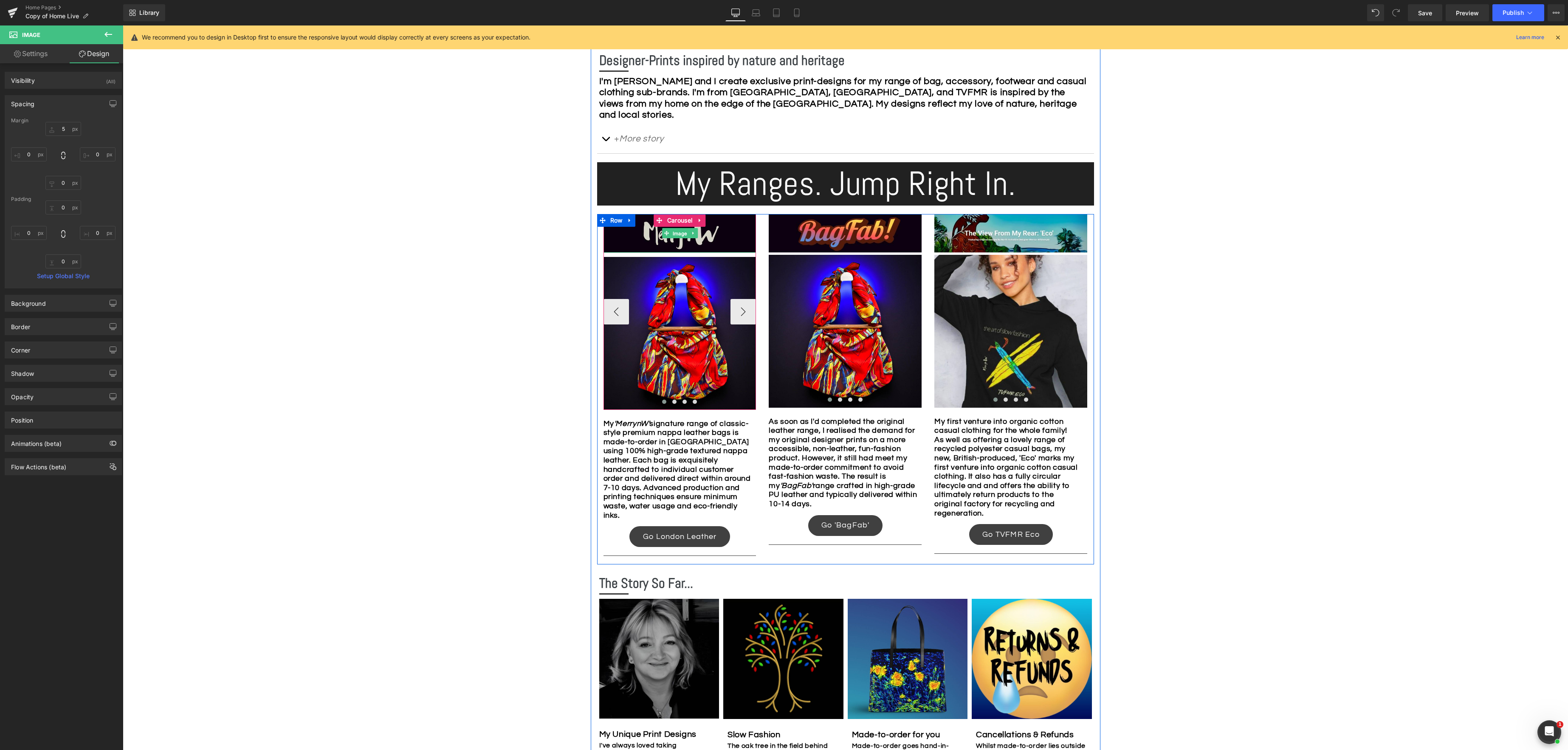
click at [679, 237] on div "Image" at bounding box center [679, 233] width 153 height 38
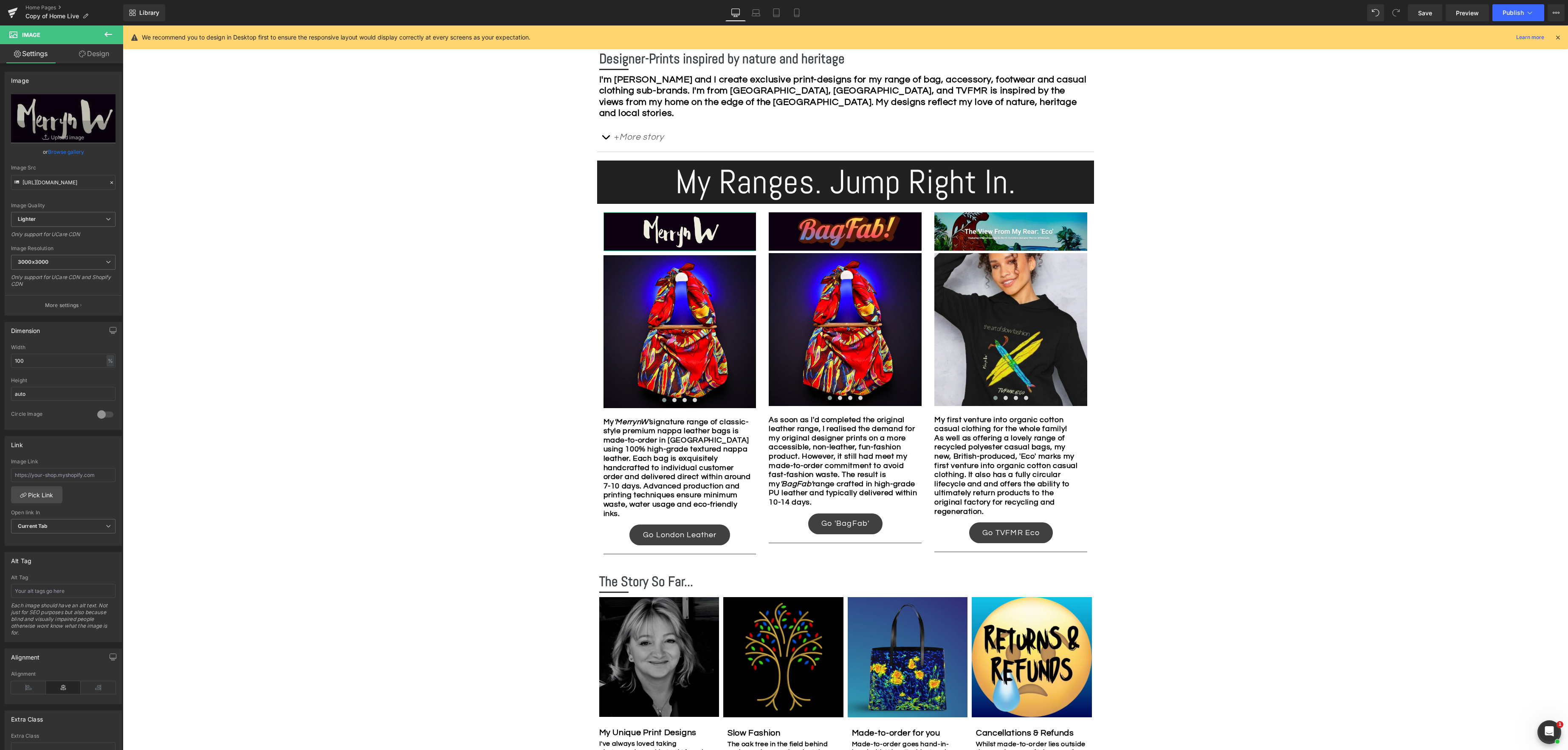
click at [92, 53] on link "Design" at bounding box center [94, 54] width 61 height 19
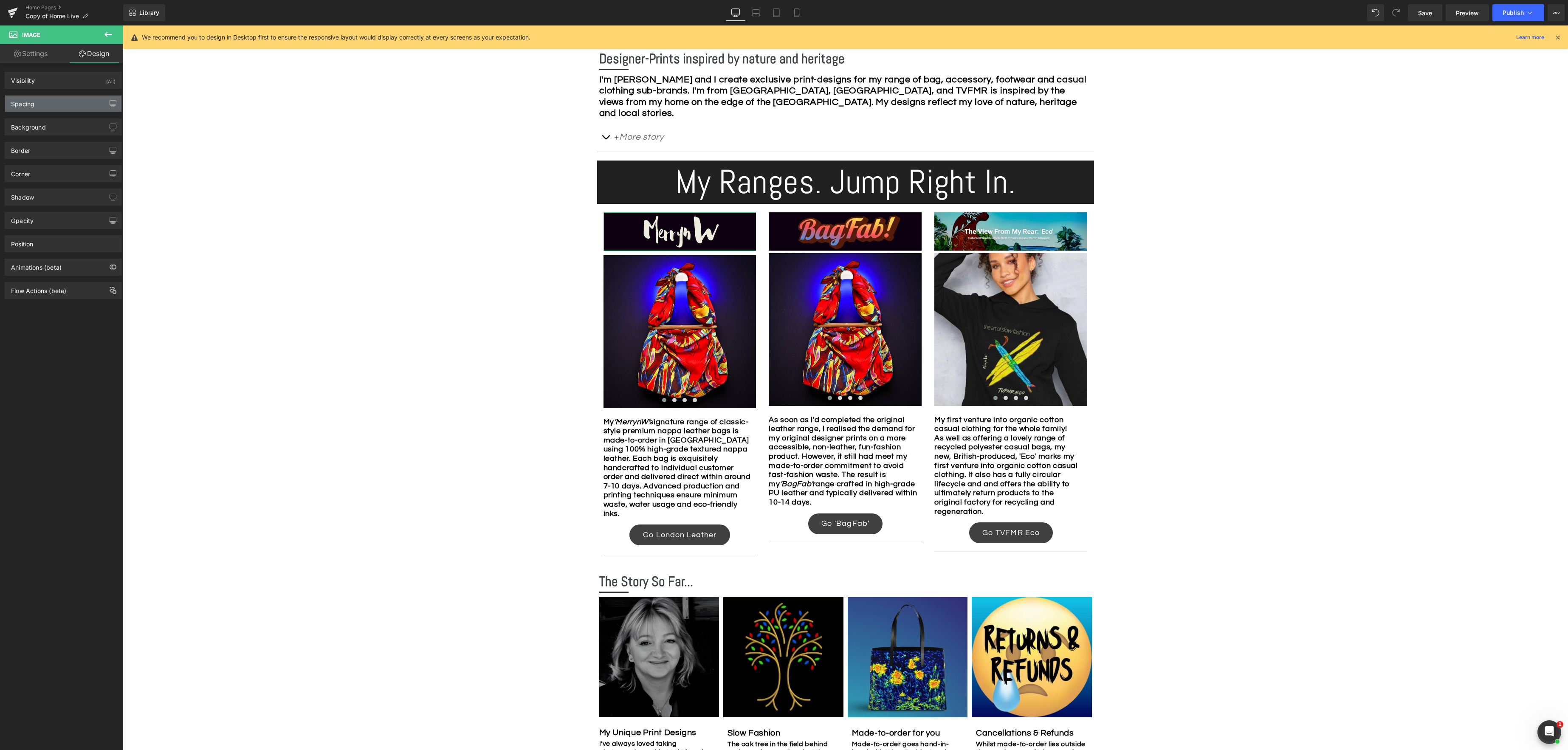
click at [47, 106] on div "Spacing" at bounding box center [63, 103] width 116 height 16
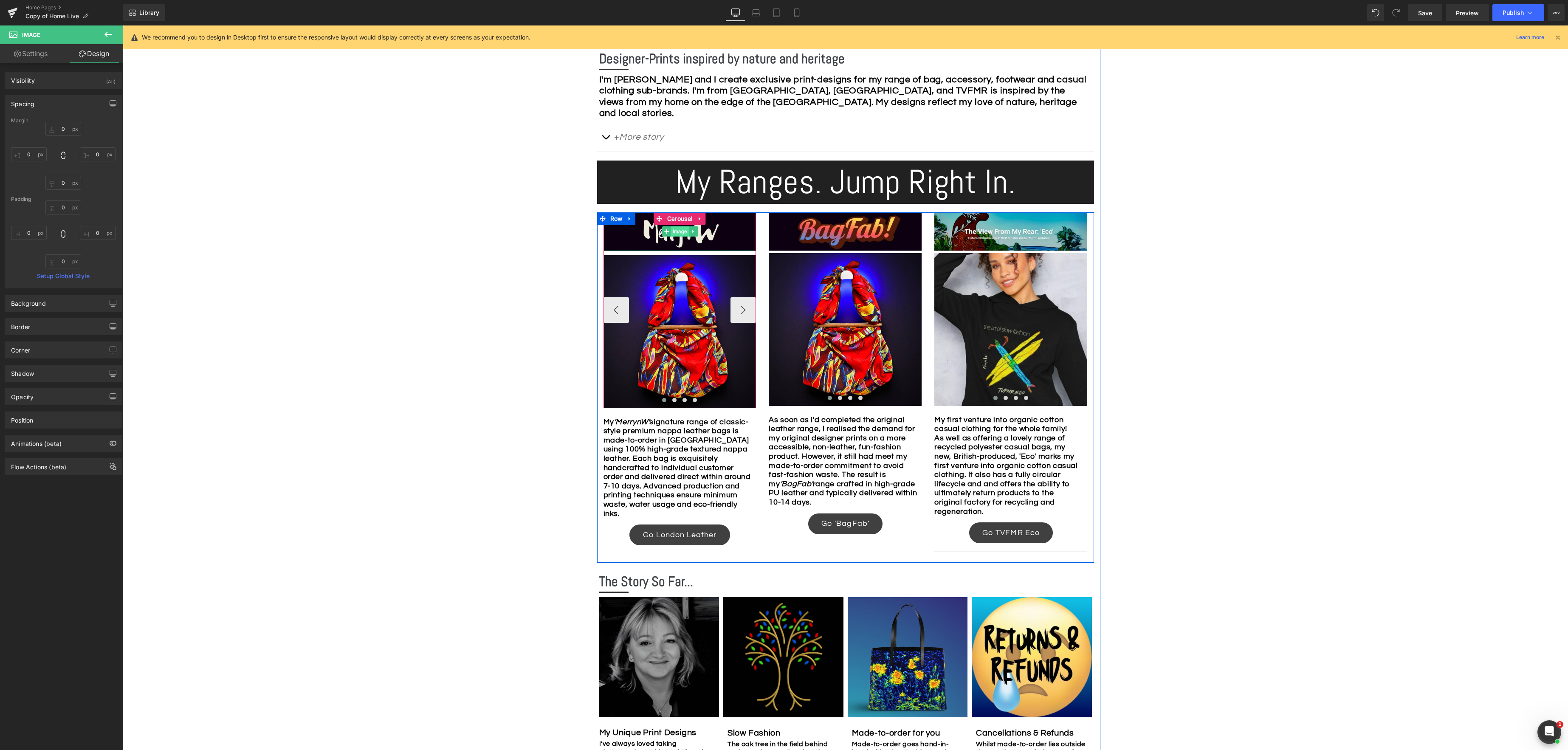
click at [682, 233] on link "Image" at bounding box center [676, 231] width 27 height 10
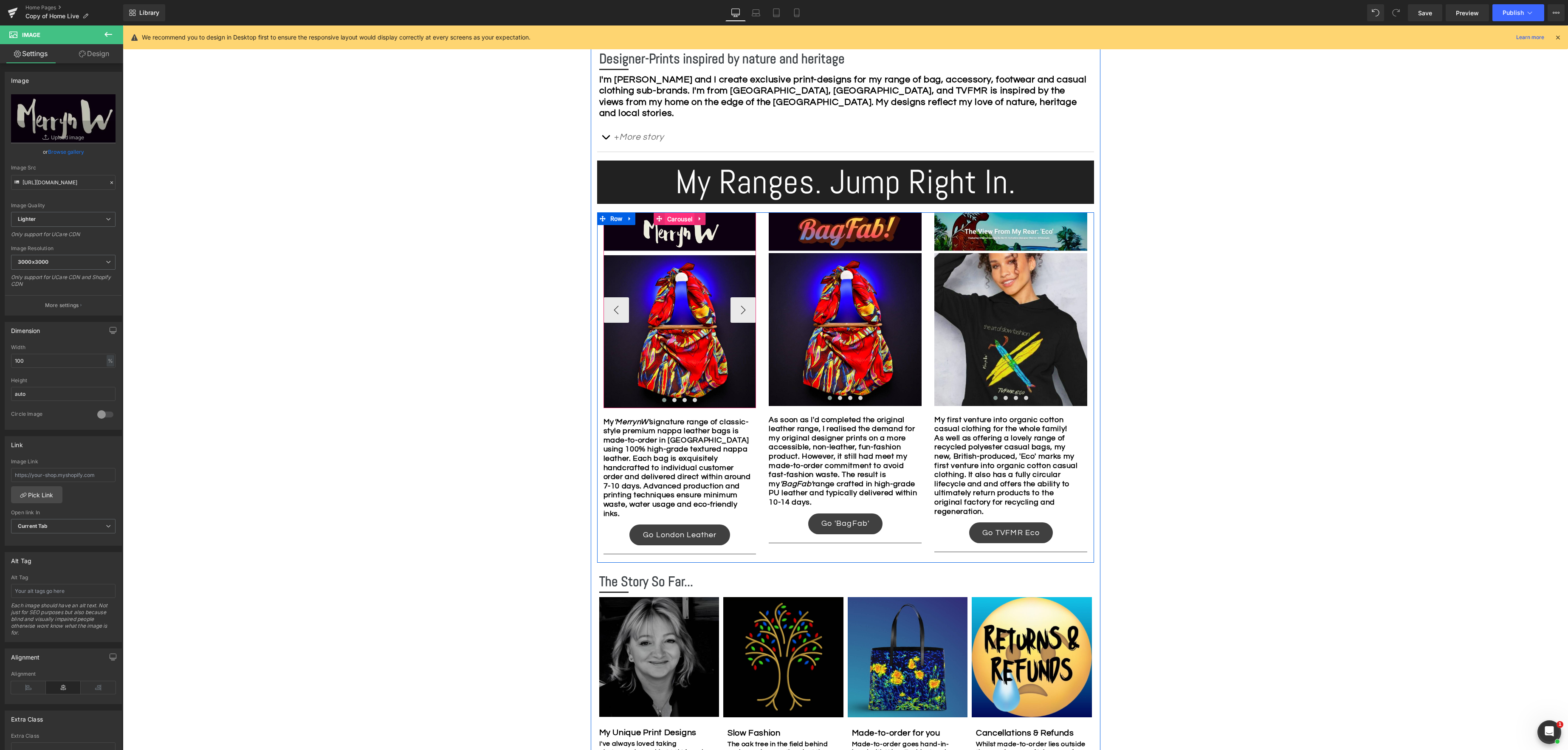
click at [670, 217] on span "Carousel" at bounding box center [680, 219] width 29 height 13
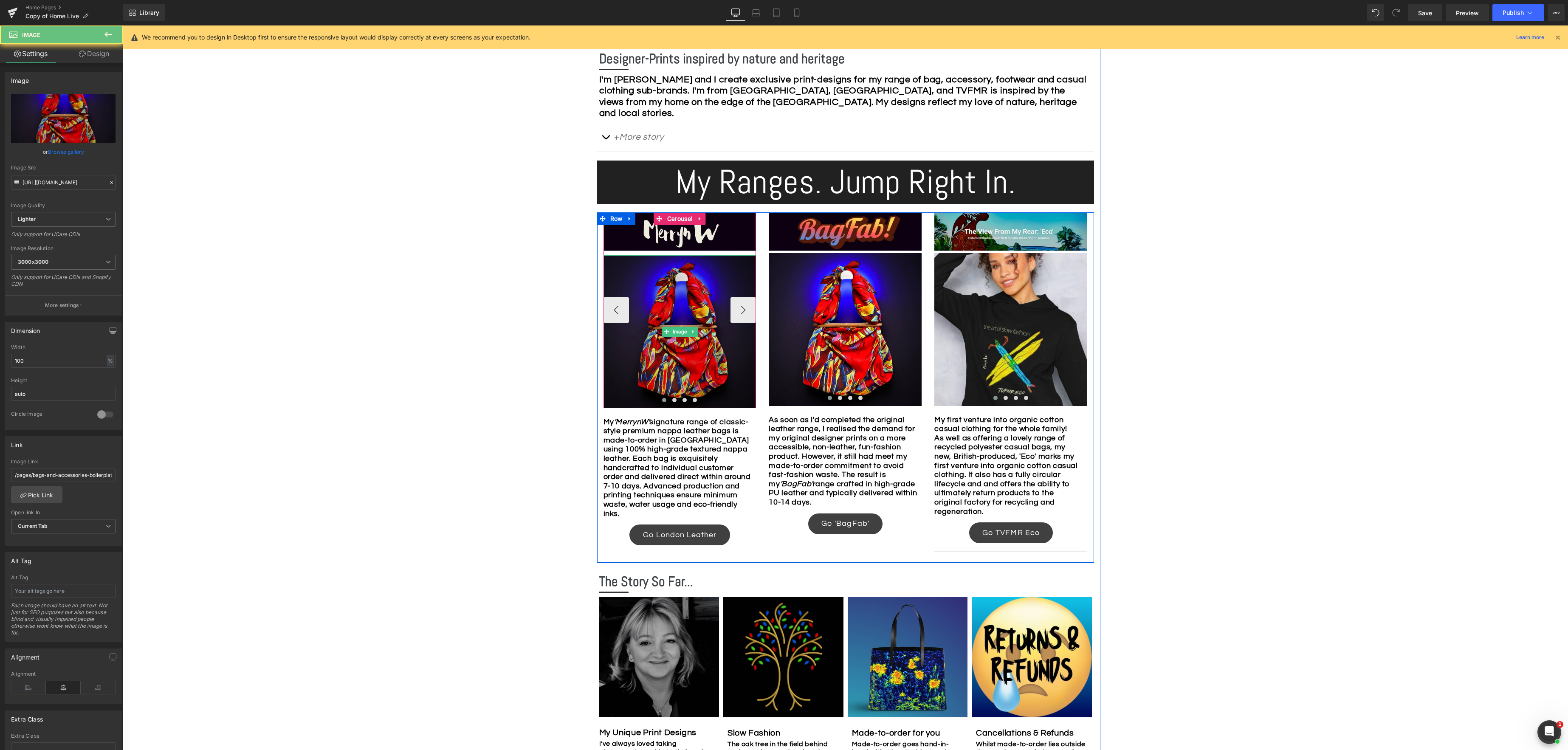
click at [690, 273] on img at bounding box center [679, 331] width 153 height 153
click at [671, 266] on img at bounding box center [679, 331] width 153 height 153
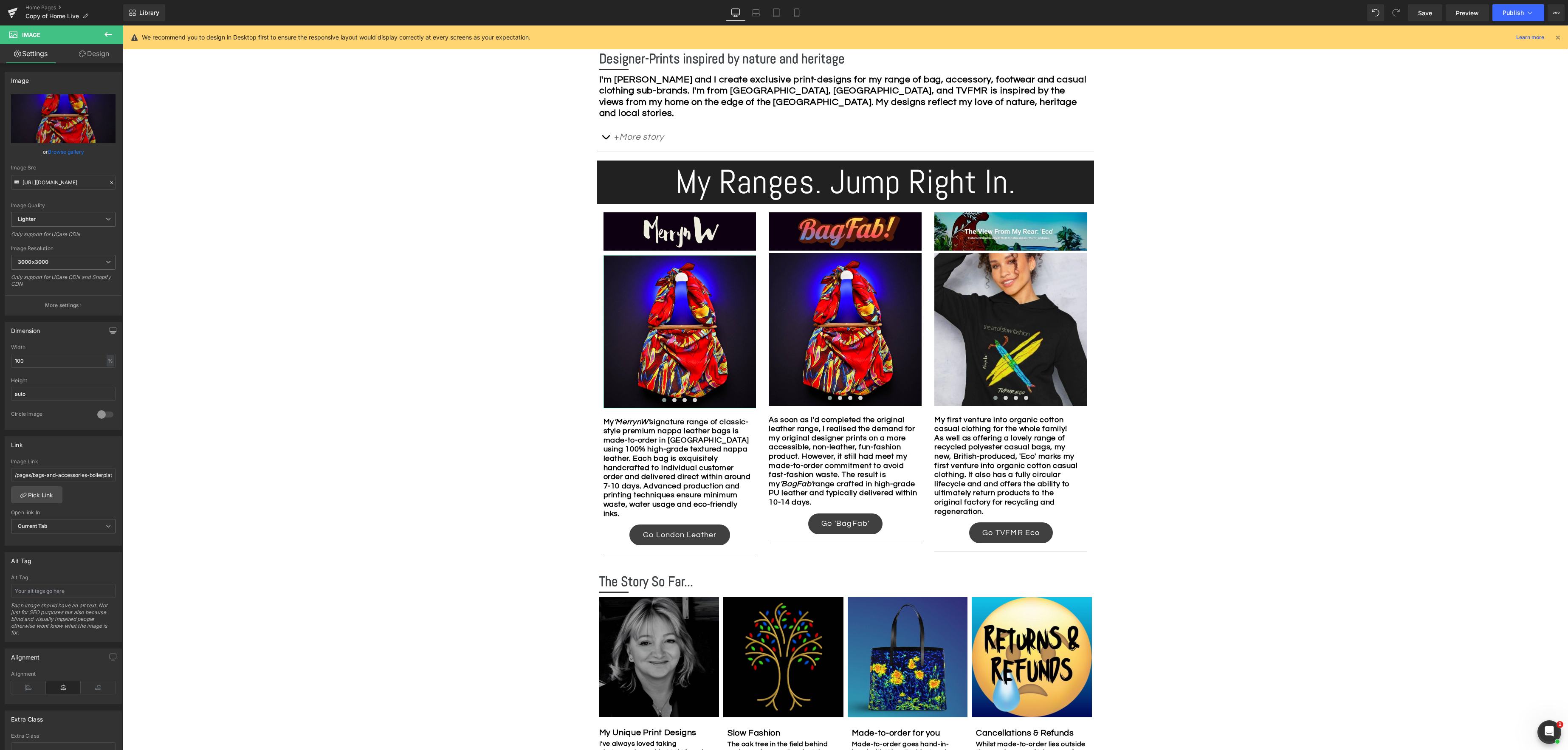
drag, startPoint x: 102, startPoint y: 52, endPoint x: 93, endPoint y: 56, distance: 9.8
click at [101, 52] on link "Design" at bounding box center [94, 54] width 61 height 19
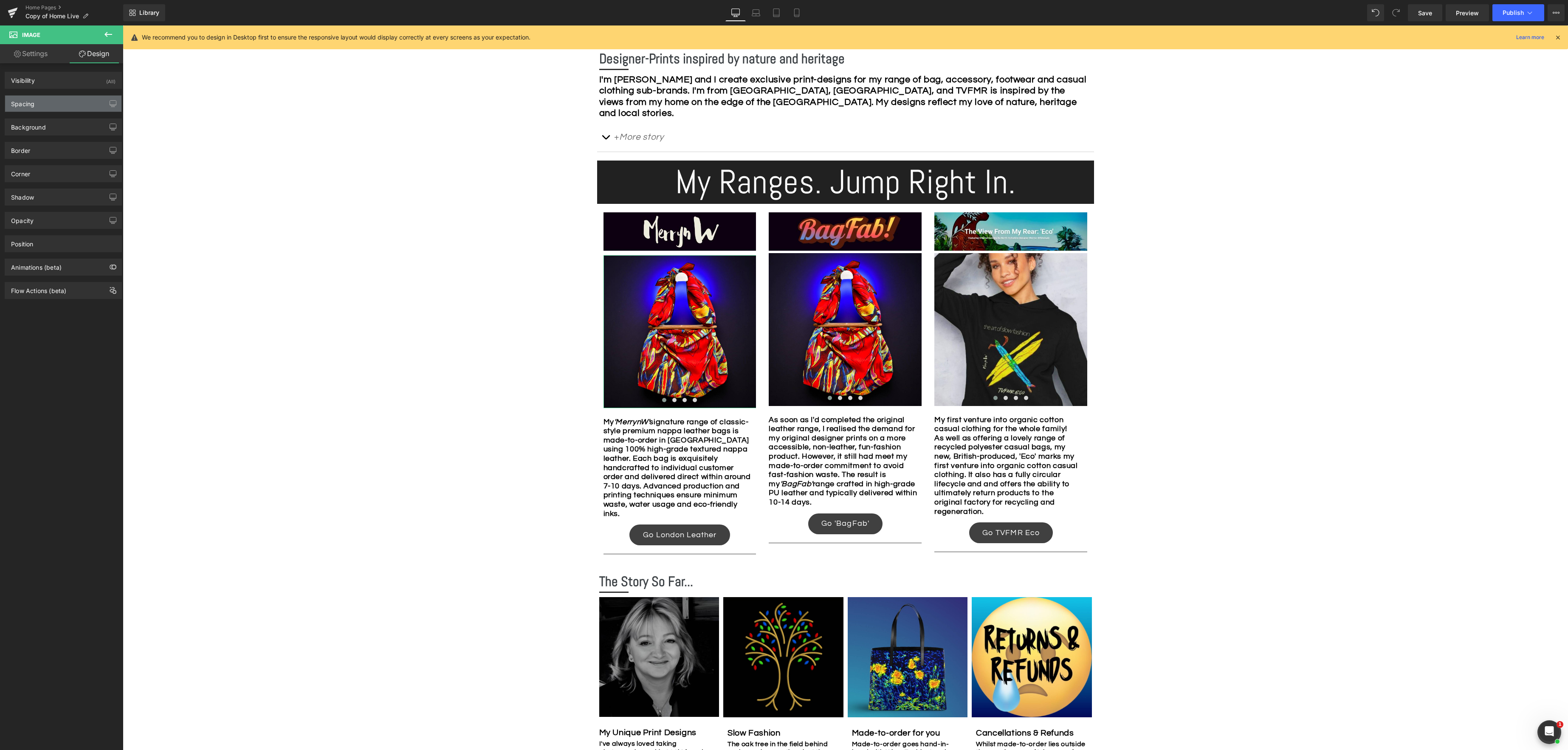
click at [68, 97] on div "Spacing" at bounding box center [63, 103] width 116 height 16
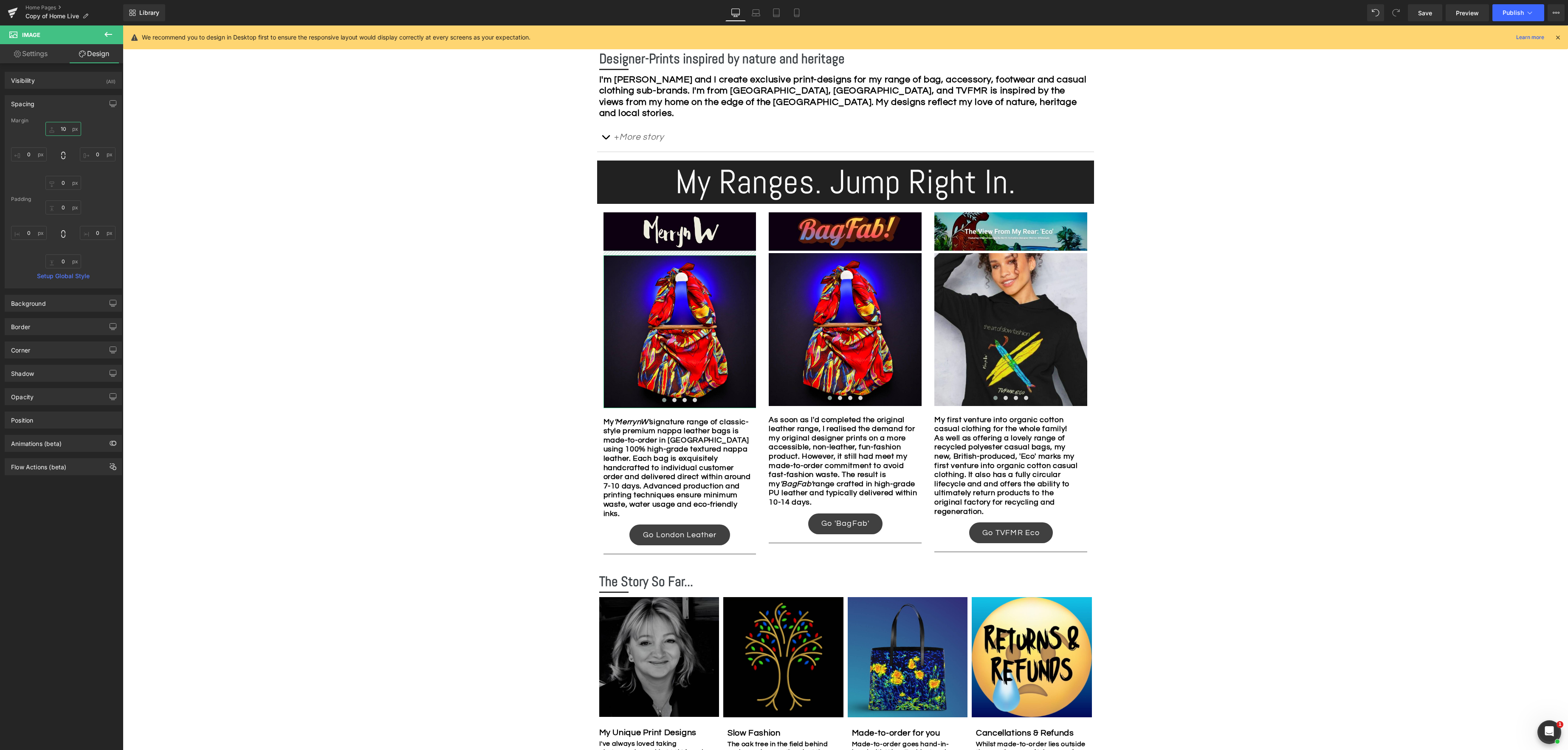
drag, startPoint x: 65, startPoint y: 127, endPoint x: 74, endPoint y: 128, distance: 9.1
click at [65, 127] on input "10" at bounding box center [63, 128] width 36 height 14
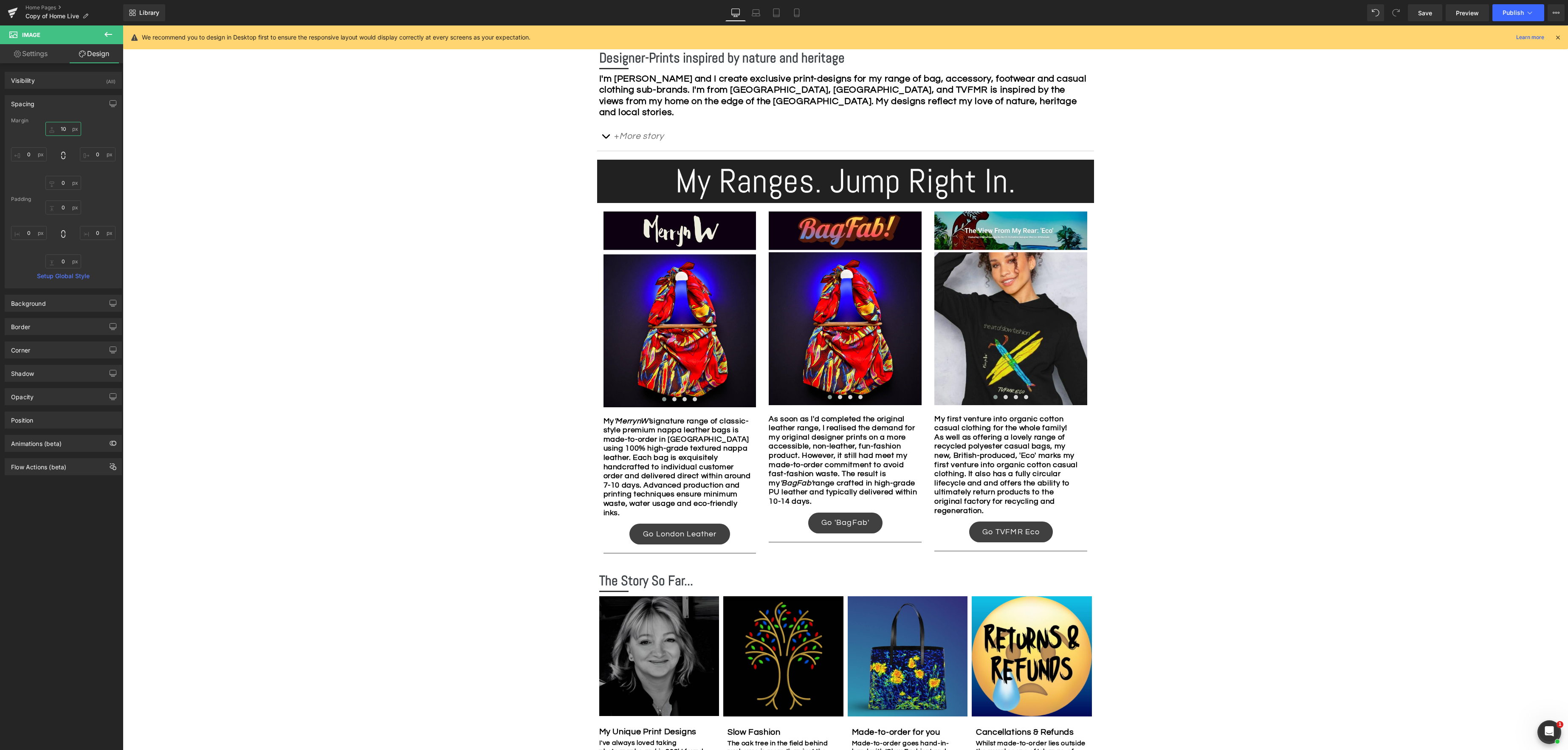
type input "5"
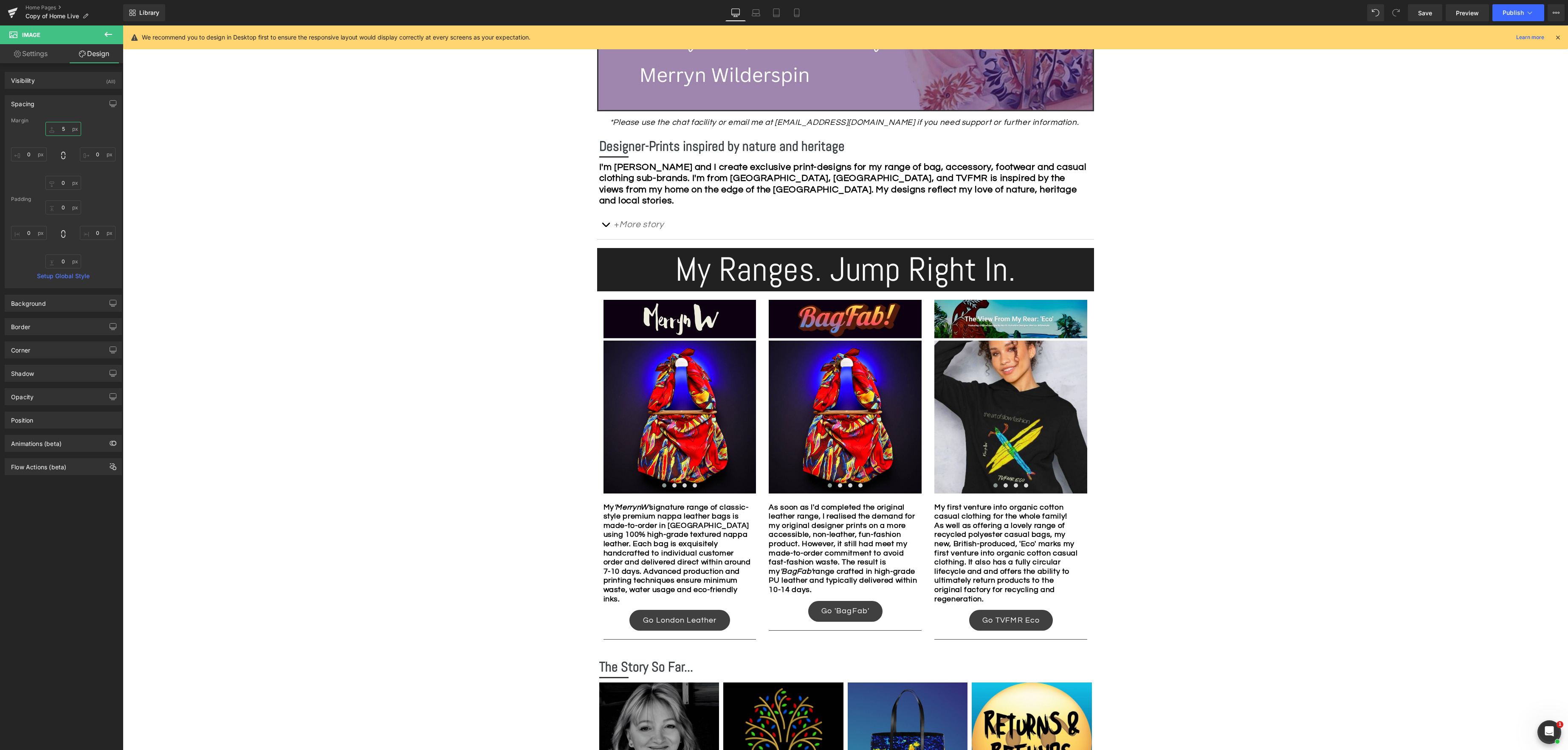
scroll to position [421, 0]
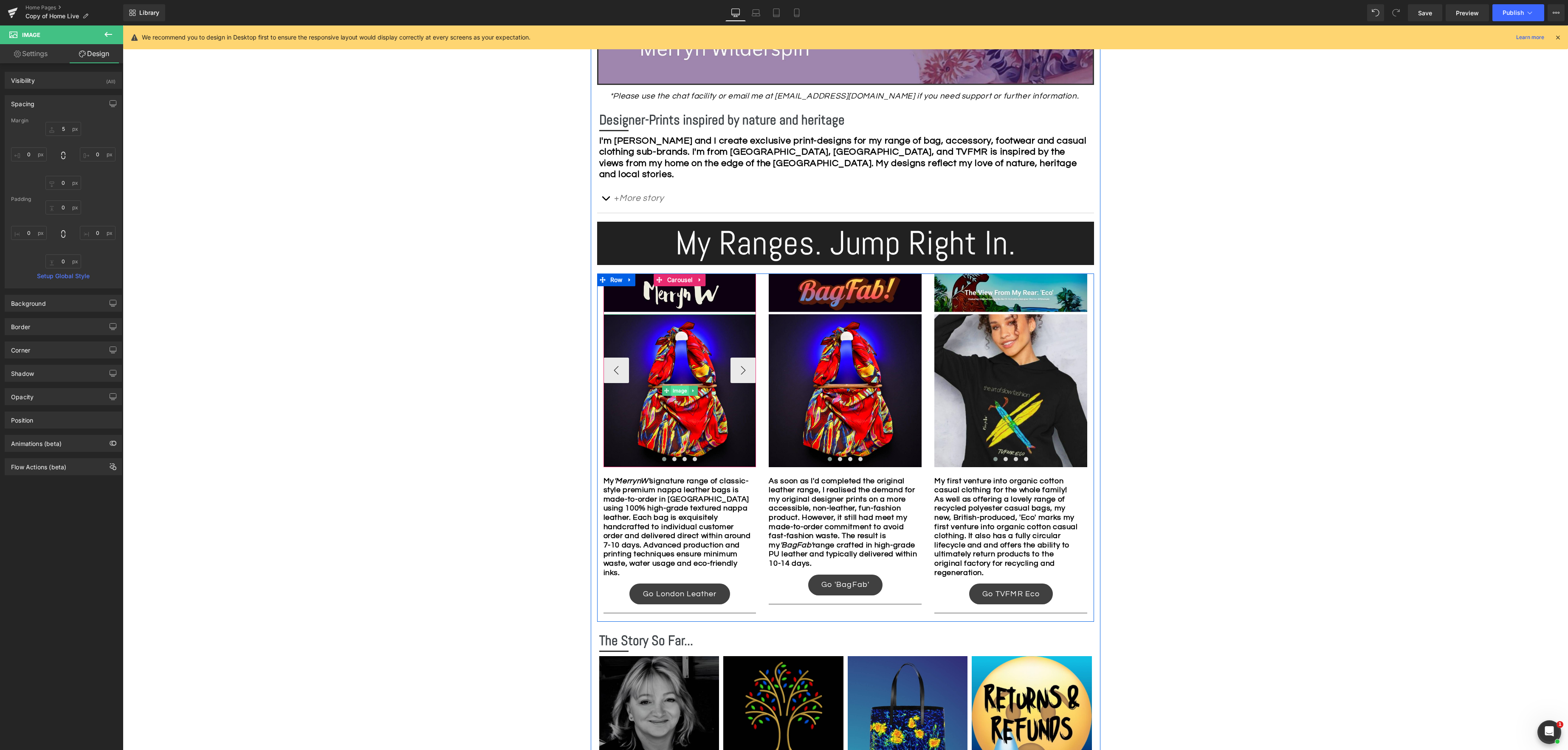
click at [679, 393] on div "Image" at bounding box center [679, 390] width 153 height 153
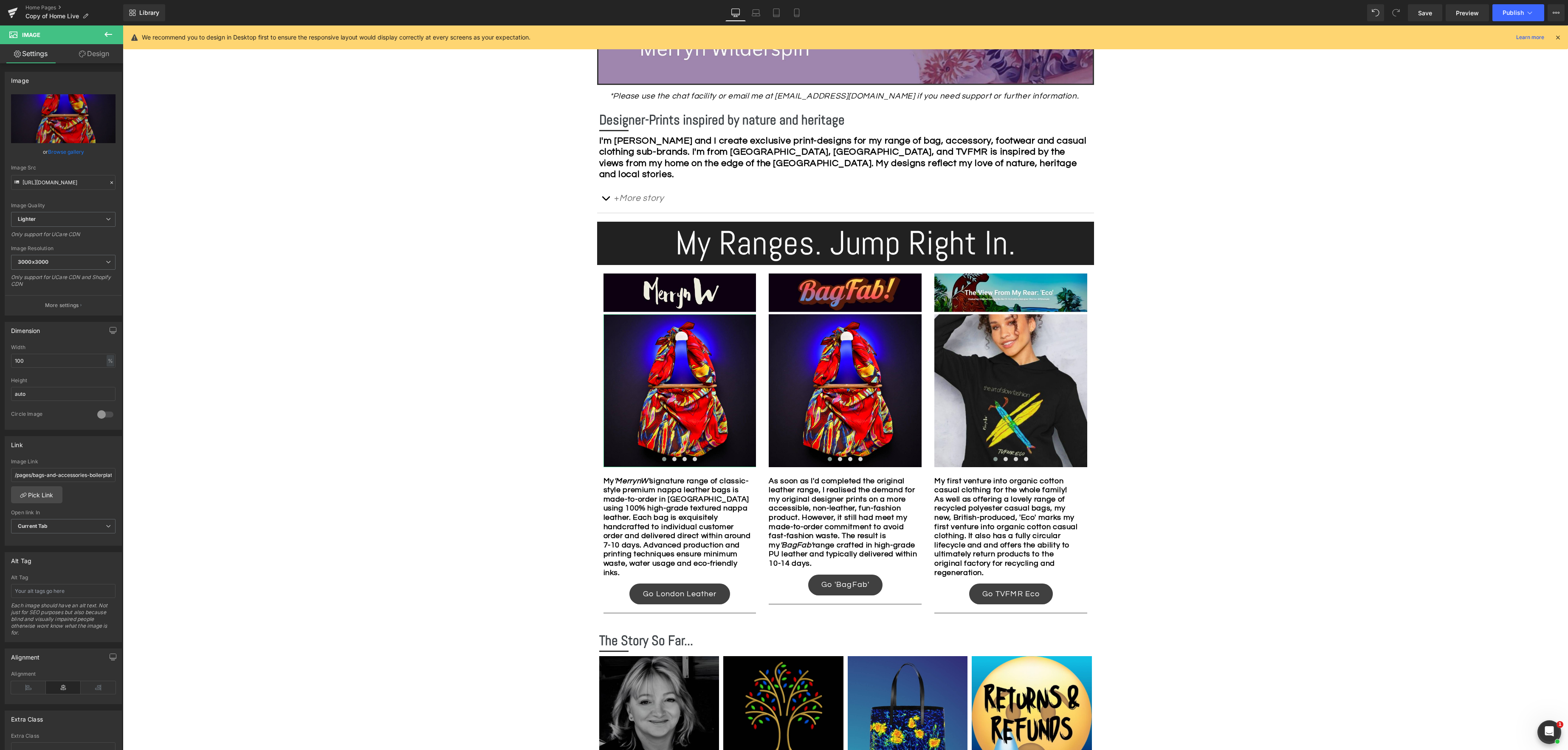
click at [61, 149] on link "Browse gallery" at bounding box center [66, 152] width 36 height 15
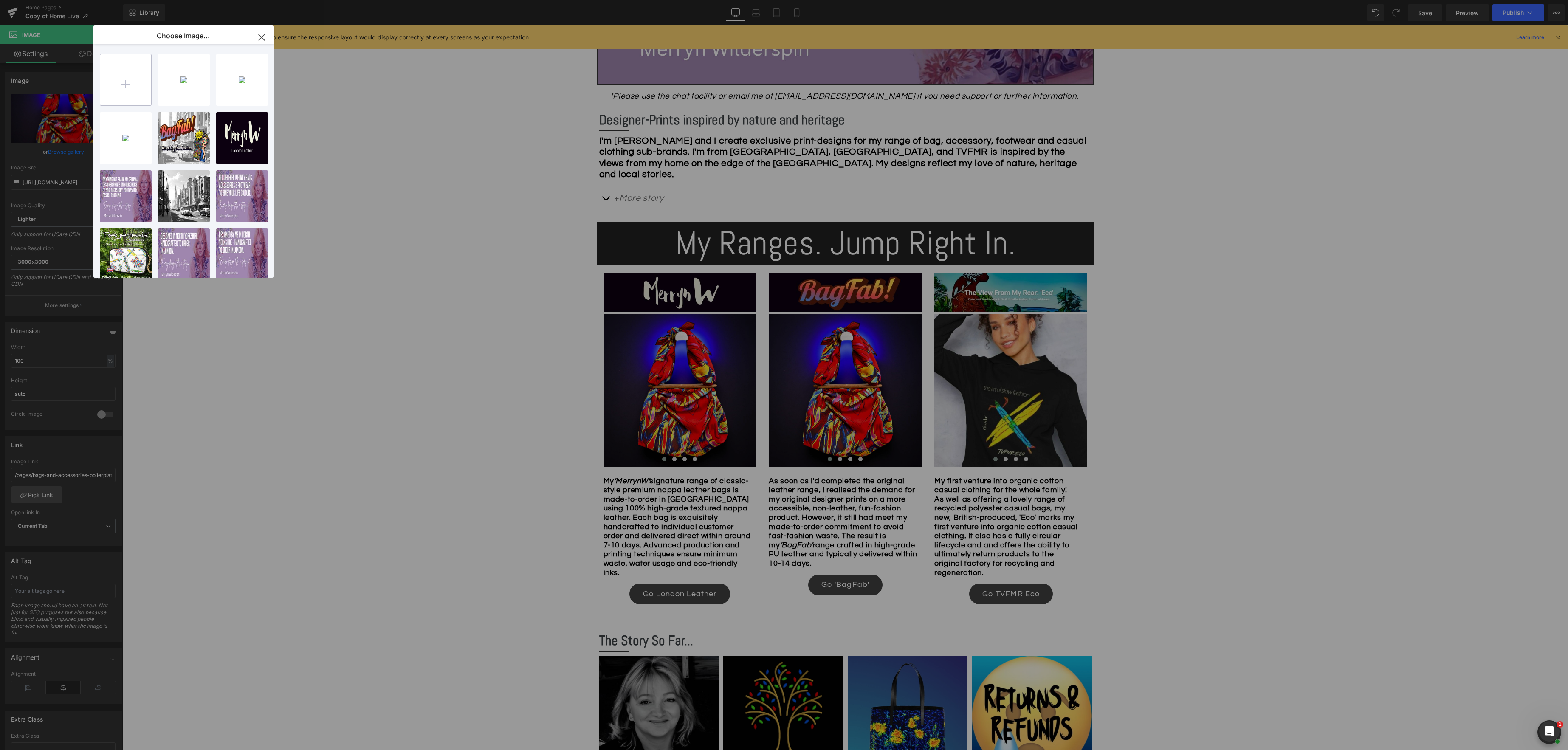
click at [133, 93] on input "file" at bounding box center [126, 80] width 51 height 51
type input "C:\fakepath\DA2A6139.jpeg"
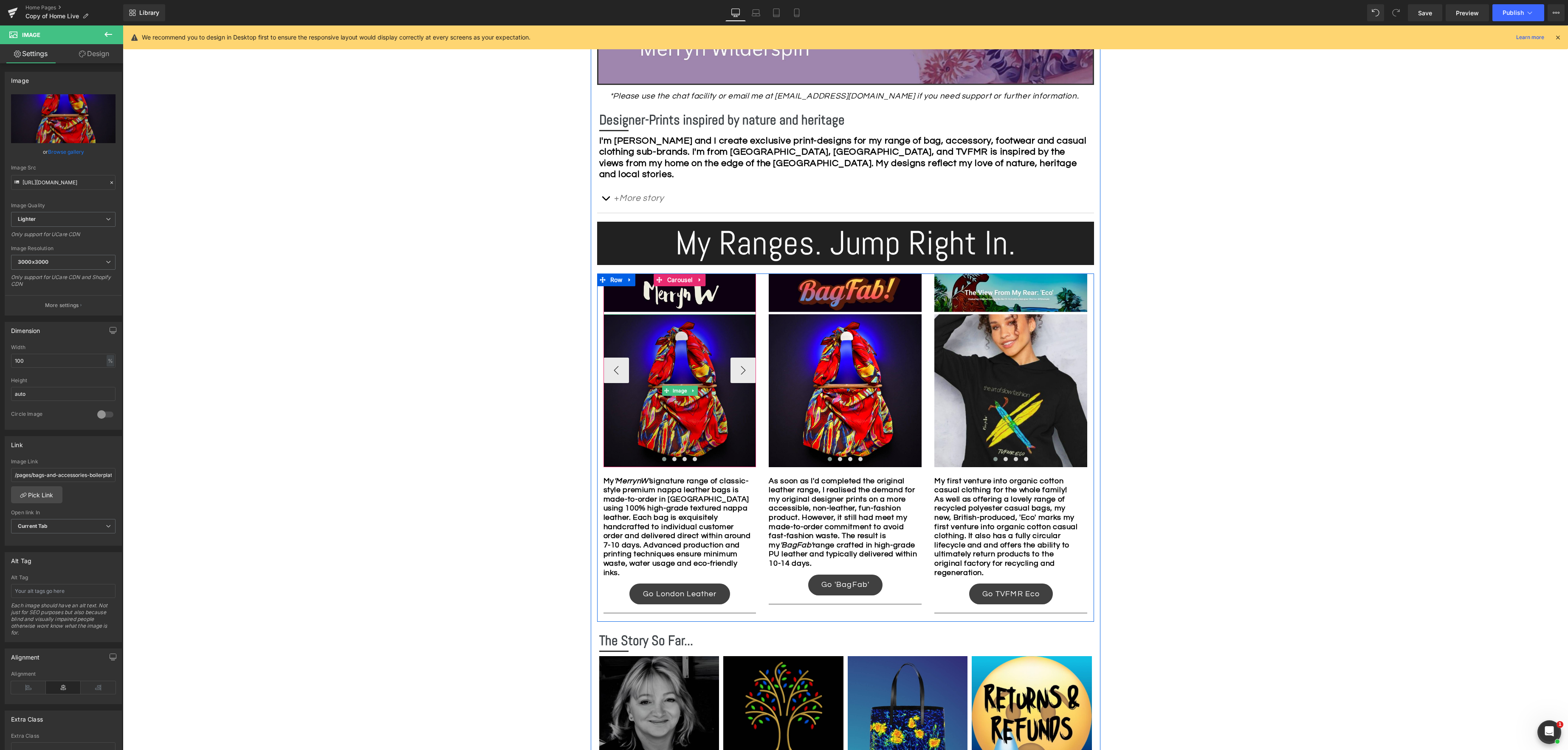
click at [690, 406] on img at bounding box center [679, 390] width 153 height 153
click at [681, 390] on span "Image" at bounding box center [679, 391] width 18 height 10
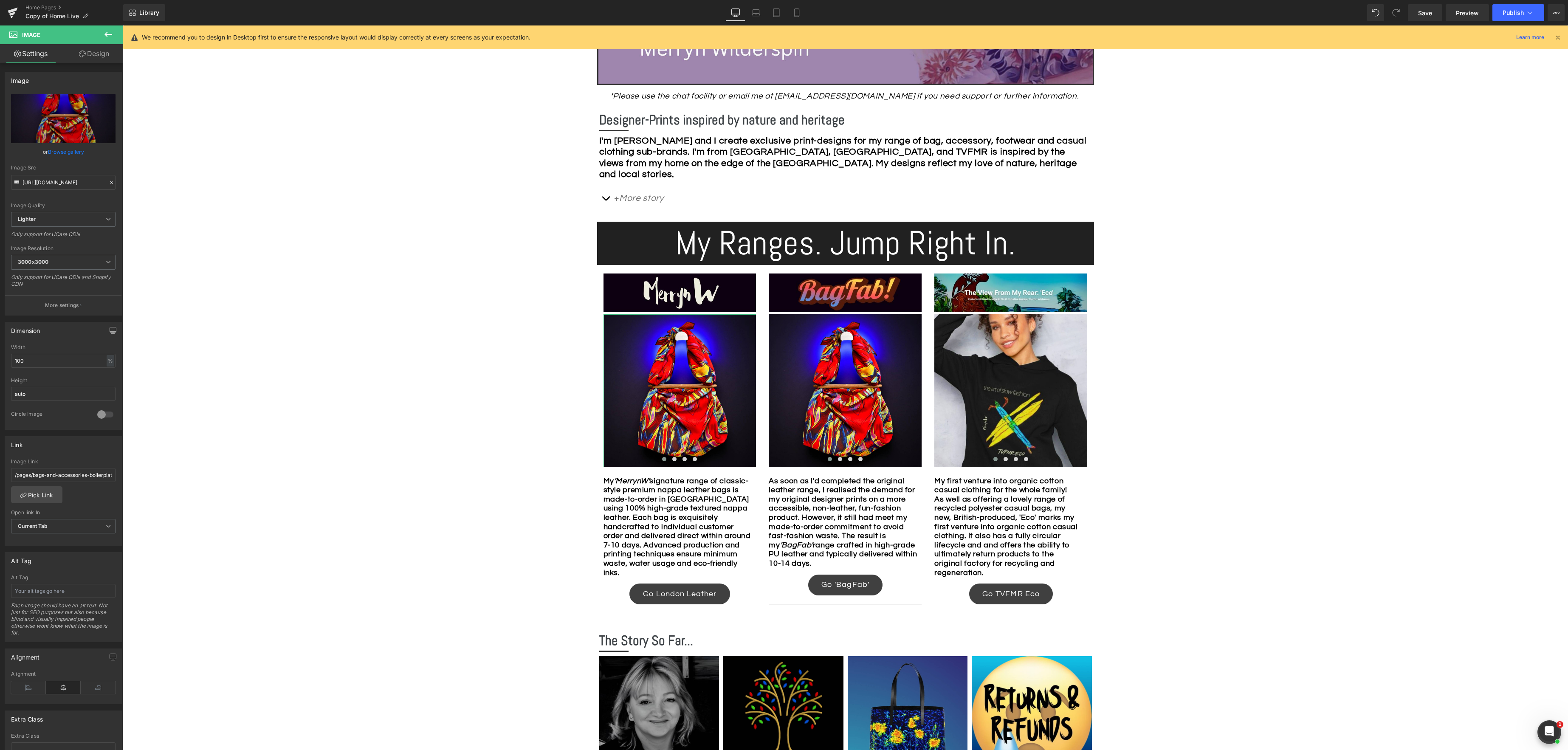
click at [72, 151] on link "Browse gallery" at bounding box center [66, 152] width 36 height 15
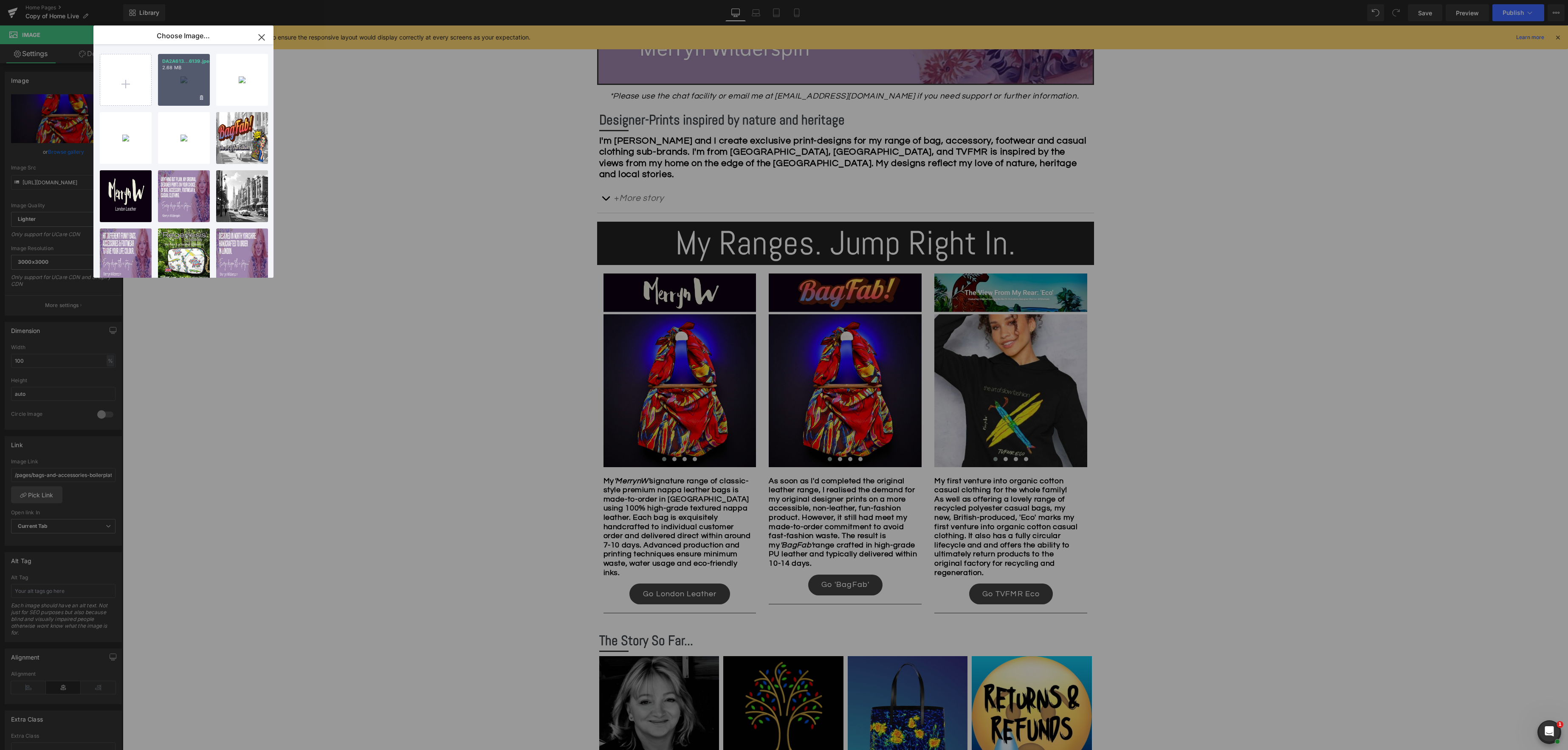
click at [186, 81] on div "DA2A613...6139.jpeg 2.68 MB" at bounding box center [184, 80] width 52 height 52
type input "https://ucarecdn.com/85e00563-6126-4edc-ae90-09c584fb70ce/-/format/auto/-/previ…"
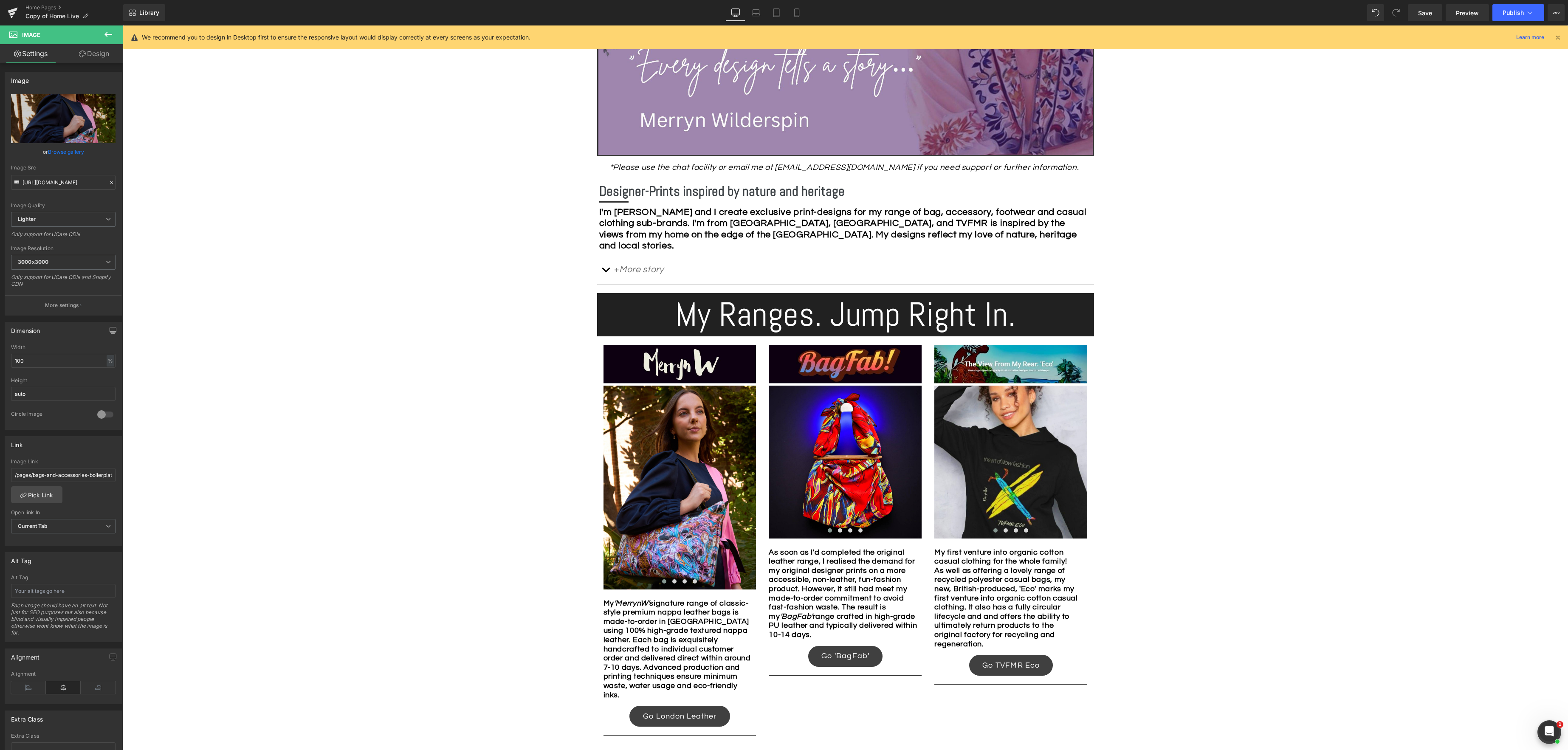
scroll to position [351, 0]
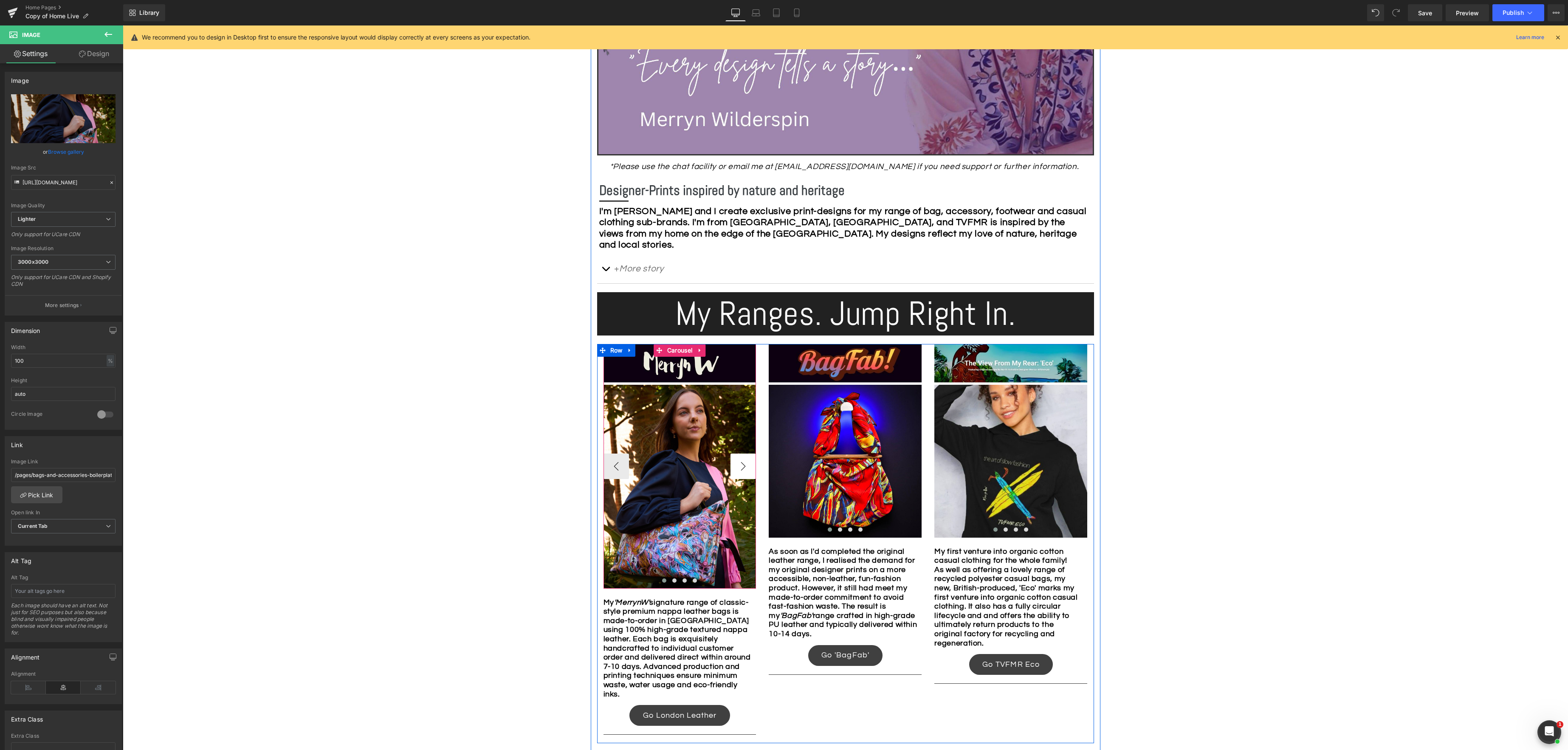
click at [738, 471] on button "›" at bounding box center [743, 466] width 26 height 26
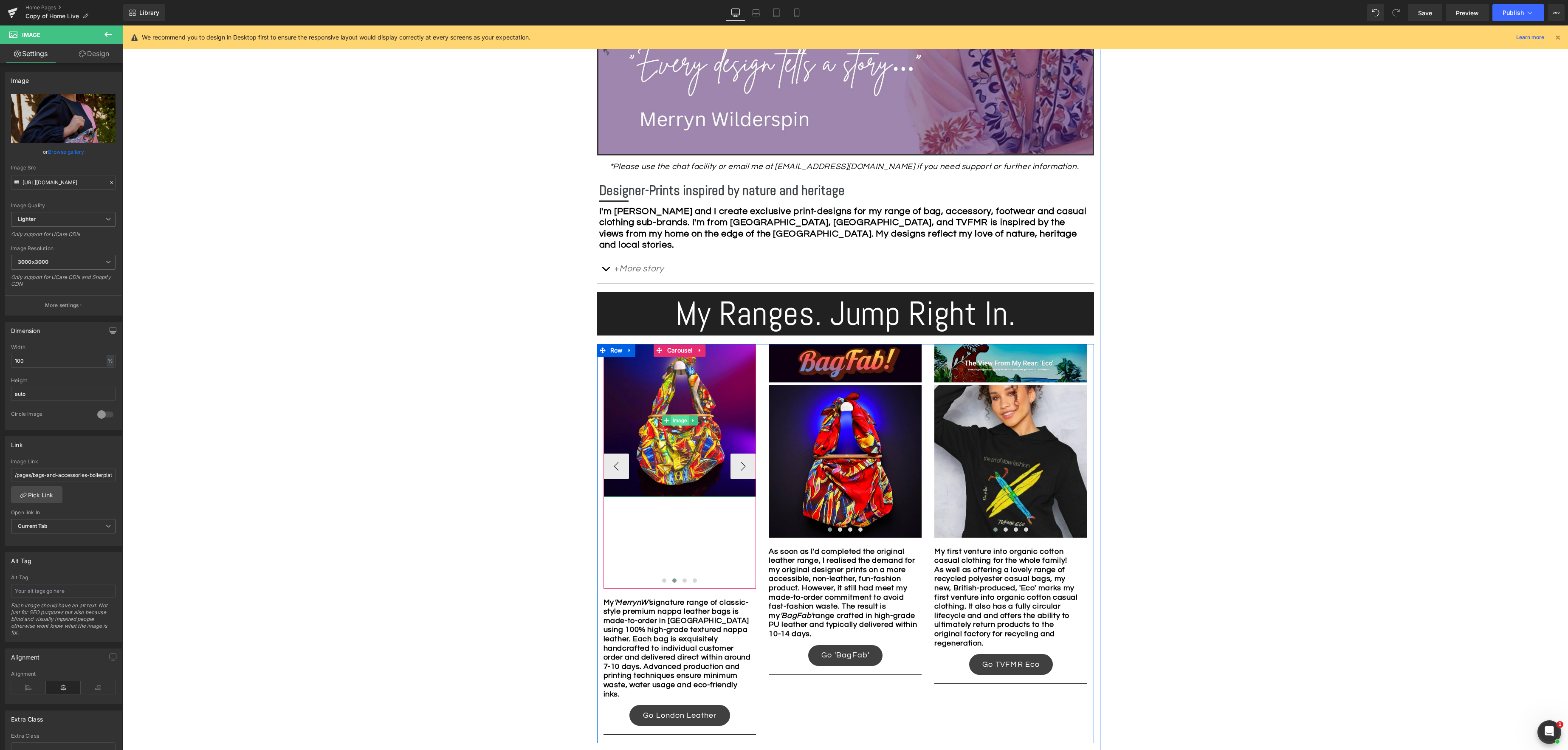
click at [679, 421] on span "Image" at bounding box center [679, 420] width 18 height 10
click at [618, 469] on button "‹" at bounding box center [616, 466] width 26 height 26
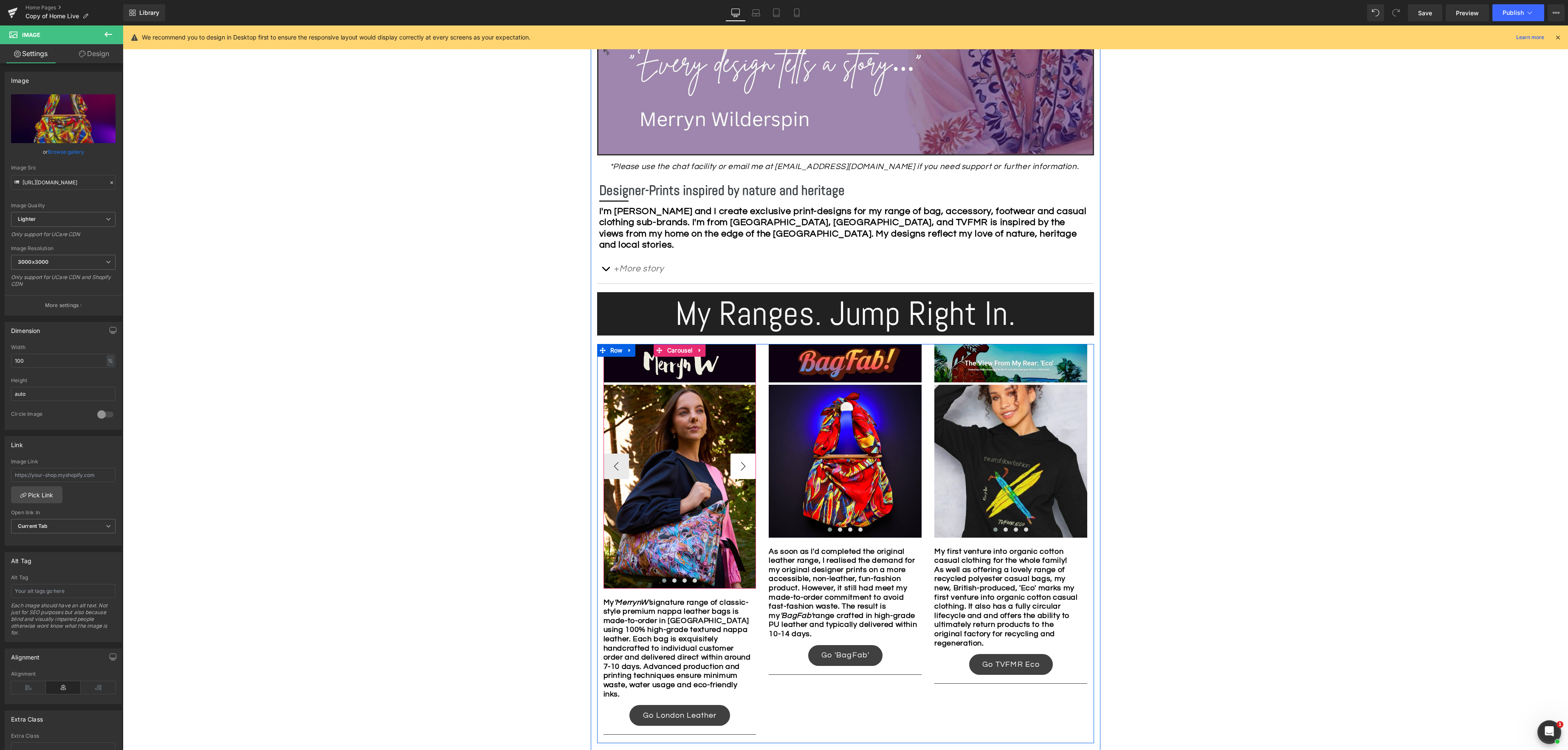
click at [744, 464] on button "›" at bounding box center [743, 466] width 26 height 26
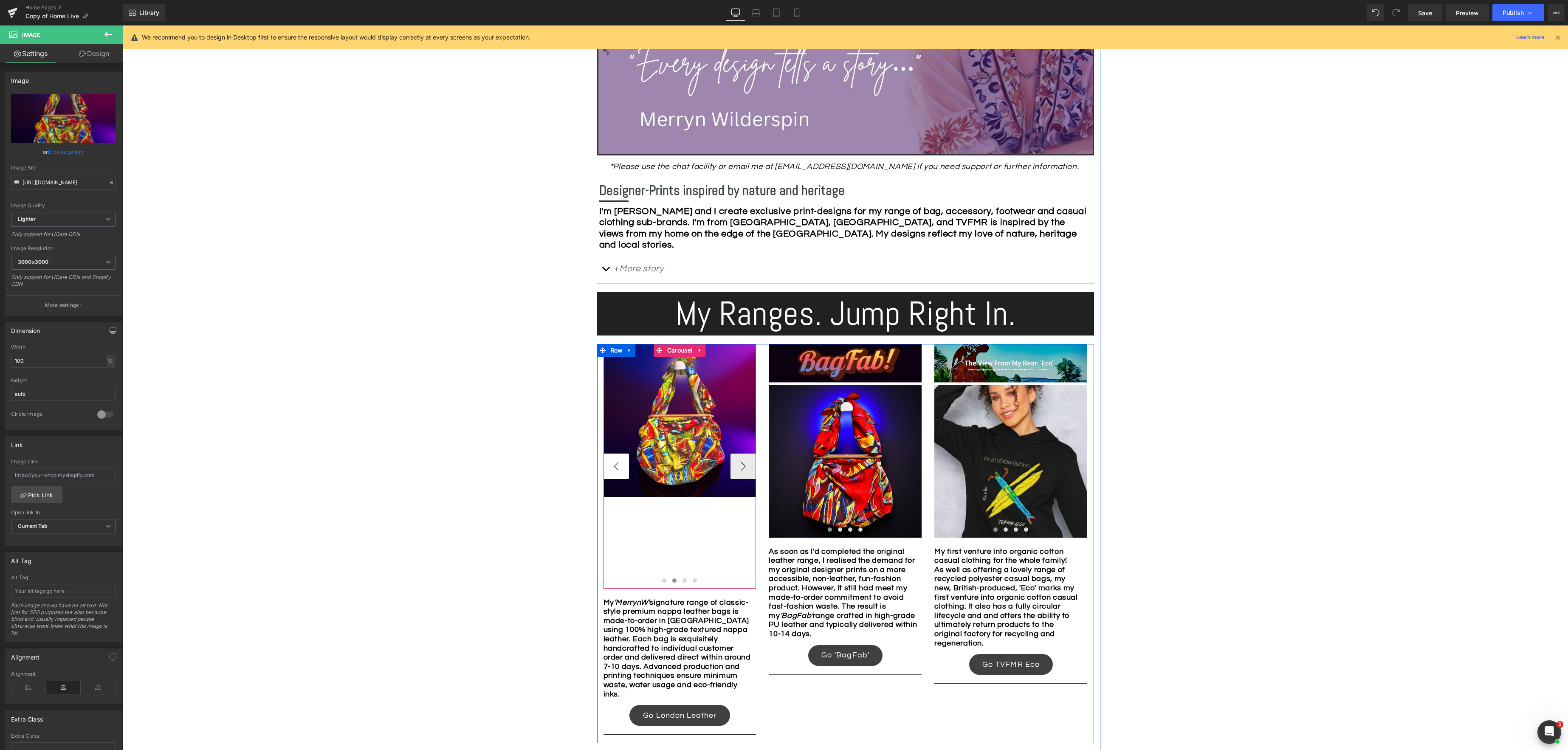
click at [623, 461] on button "‹" at bounding box center [616, 466] width 26 height 26
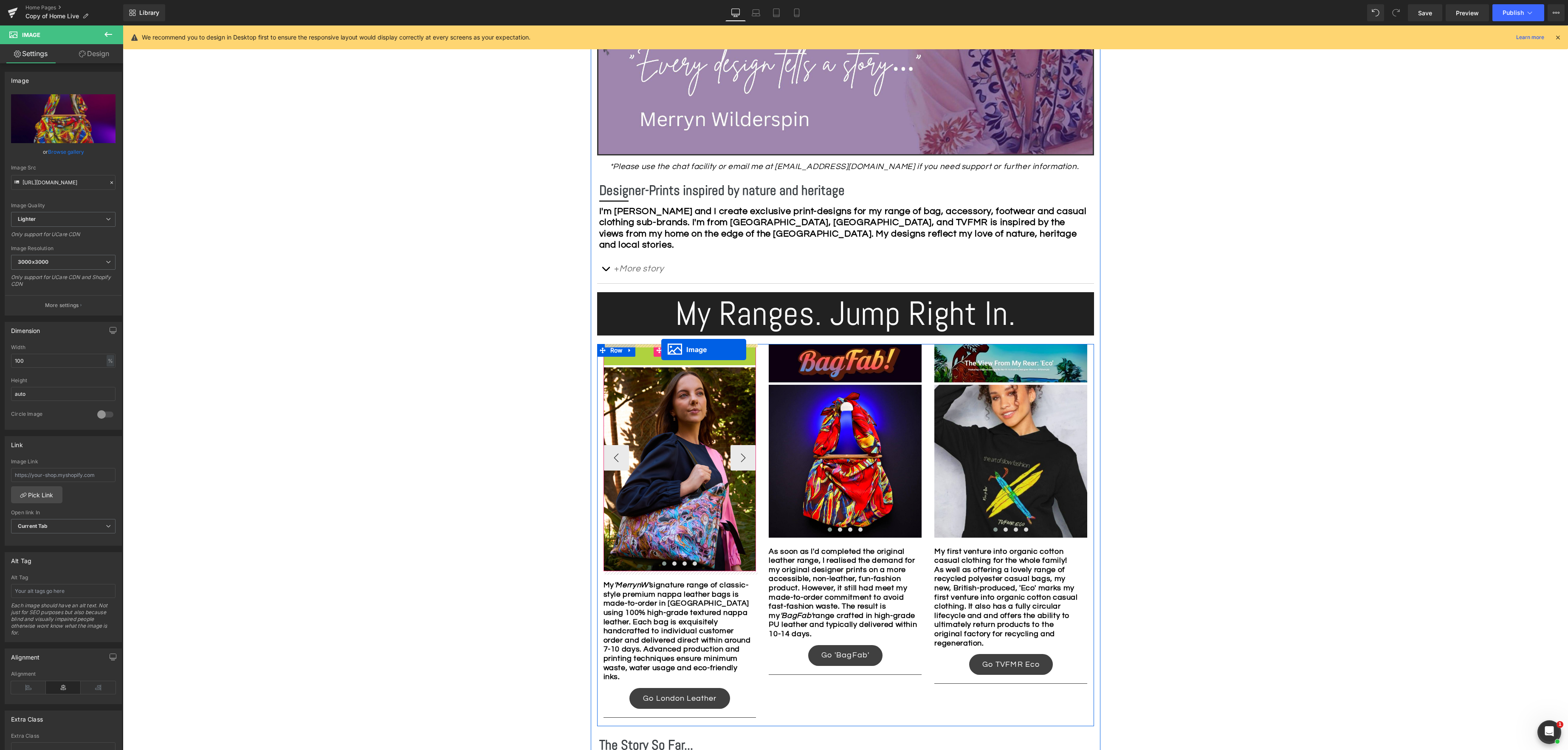
drag, startPoint x: 665, startPoint y: 365, endPoint x: 661, endPoint y: 349, distance: 16.5
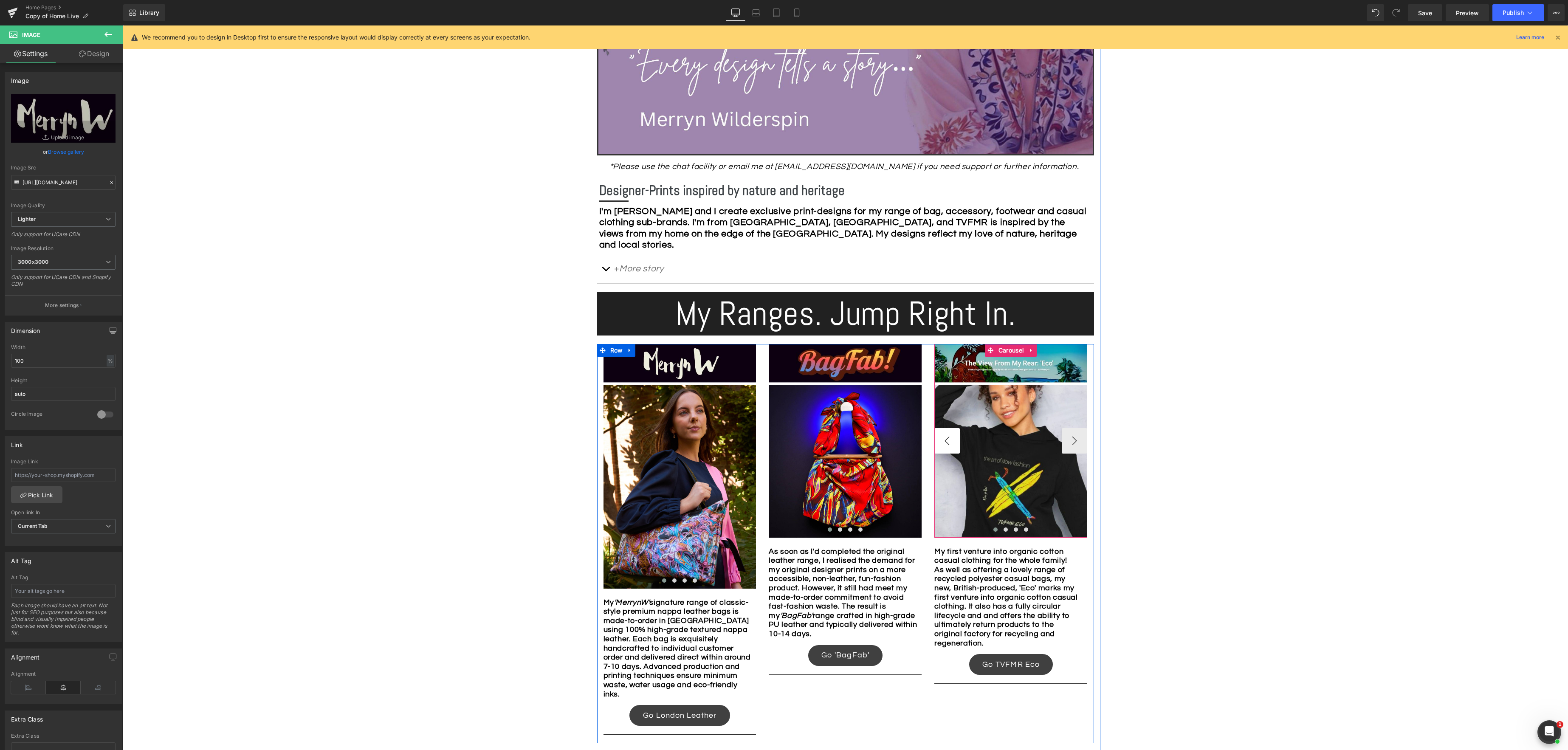
click at [915, 436] on div "Image Image Image Image Image ‹ › Carousel My 'MerrynW' signature range of clas…" at bounding box center [845, 544] width 497 height 399
click at [912, 441] on div "Image Image Image Image Image ‹ › Carousel My 'MerrynW' signature range of clas…" at bounding box center [845, 544] width 497 height 399
click at [756, 468] on button "›" at bounding box center [769, 466] width 26 height 26
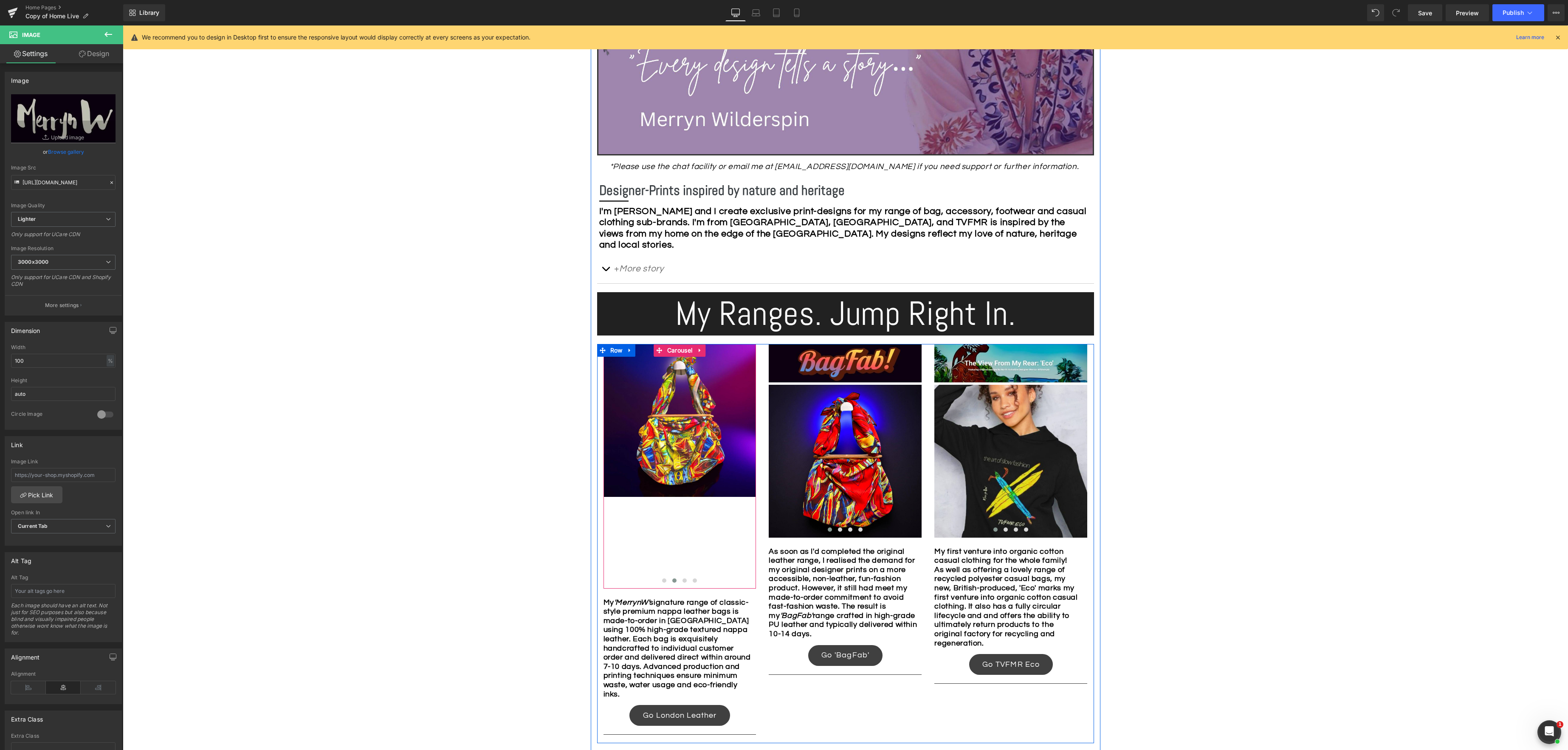
click at [603, 464] on button "‹" at bounding box center [591, 466] width 26 height 26
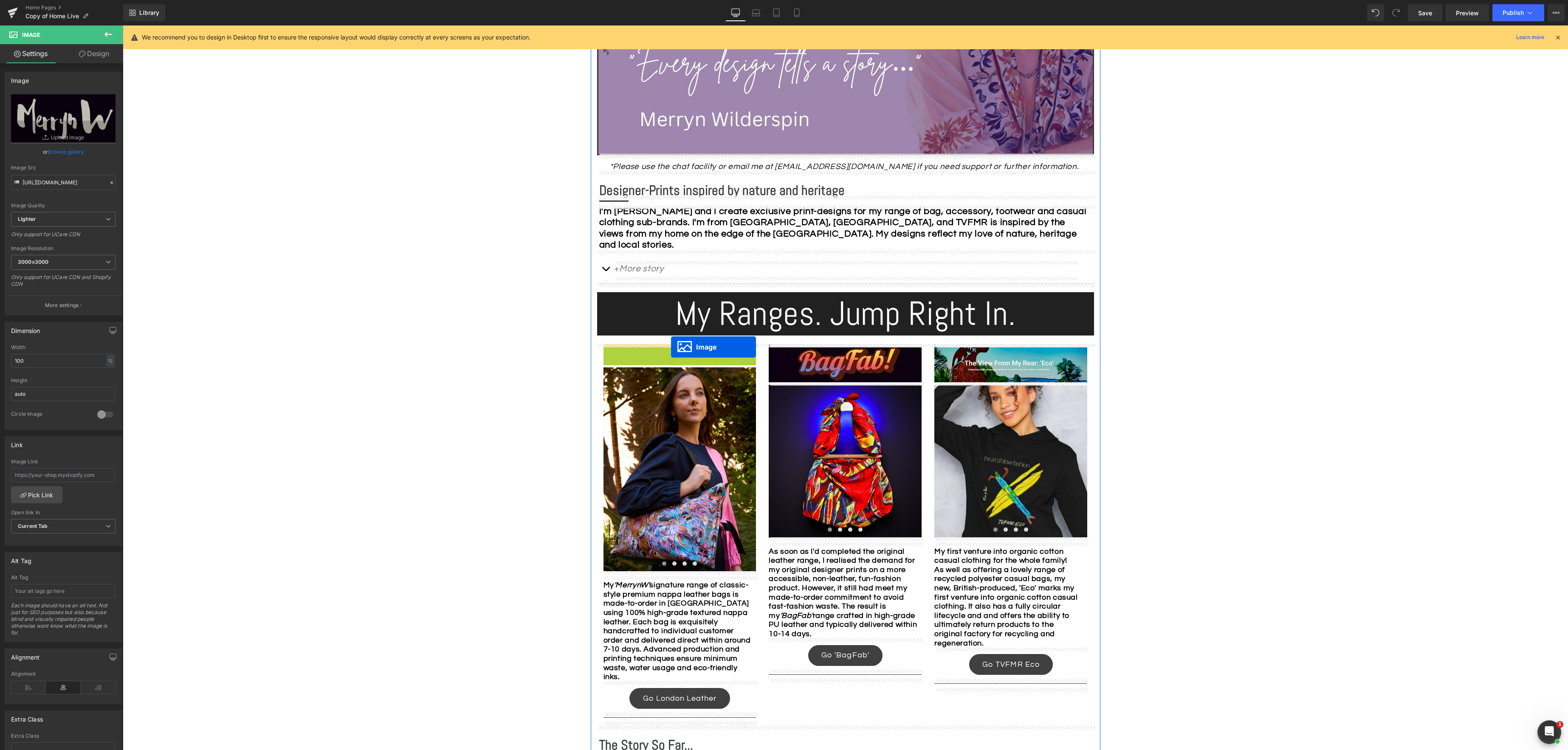
drag, startPoint x: 665, startPoint y: 363, endPoint x: 671, endPoint y: 347, distance: 17.1
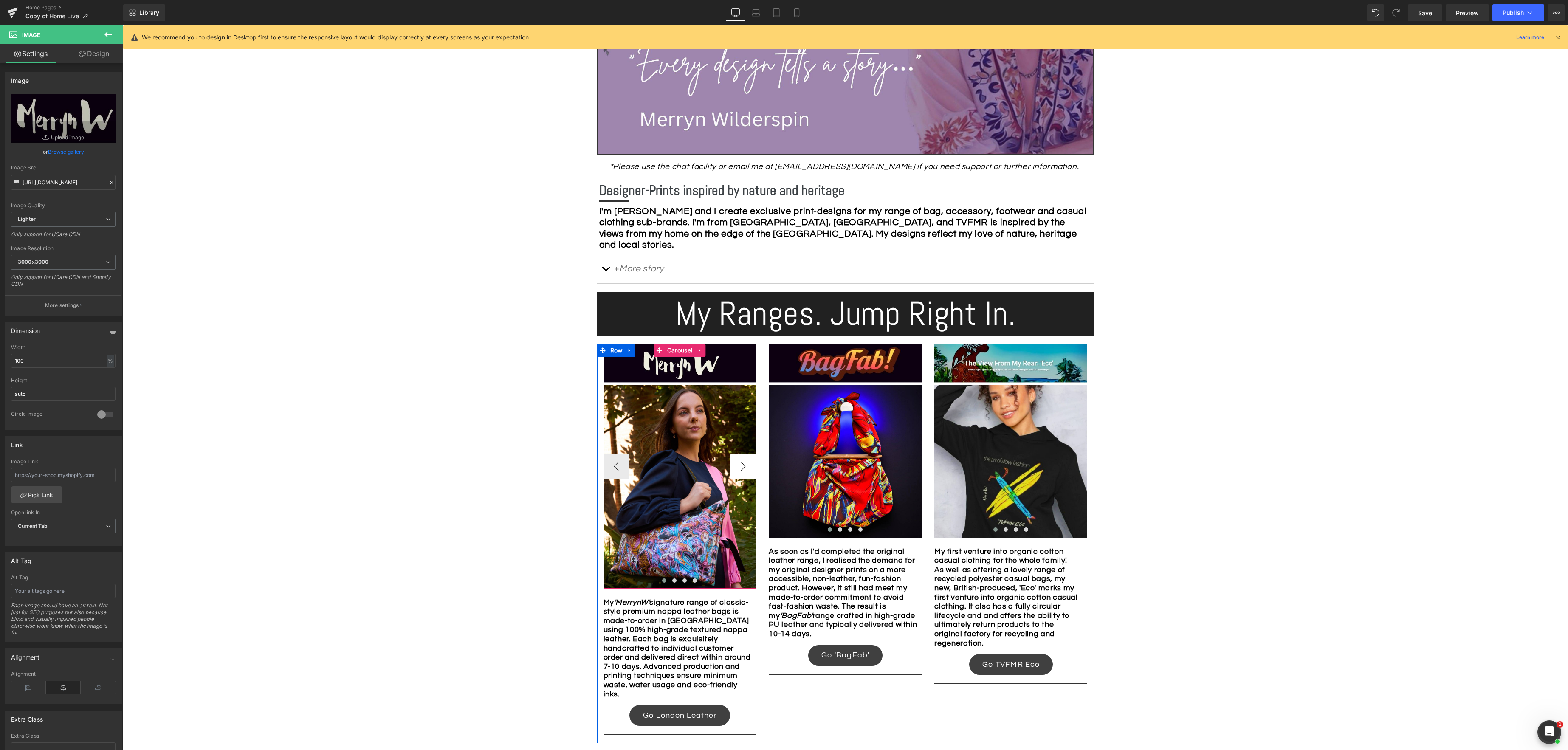
click at [741, 462] on button "›" at bounding box center [743, 466] width 26 height 26
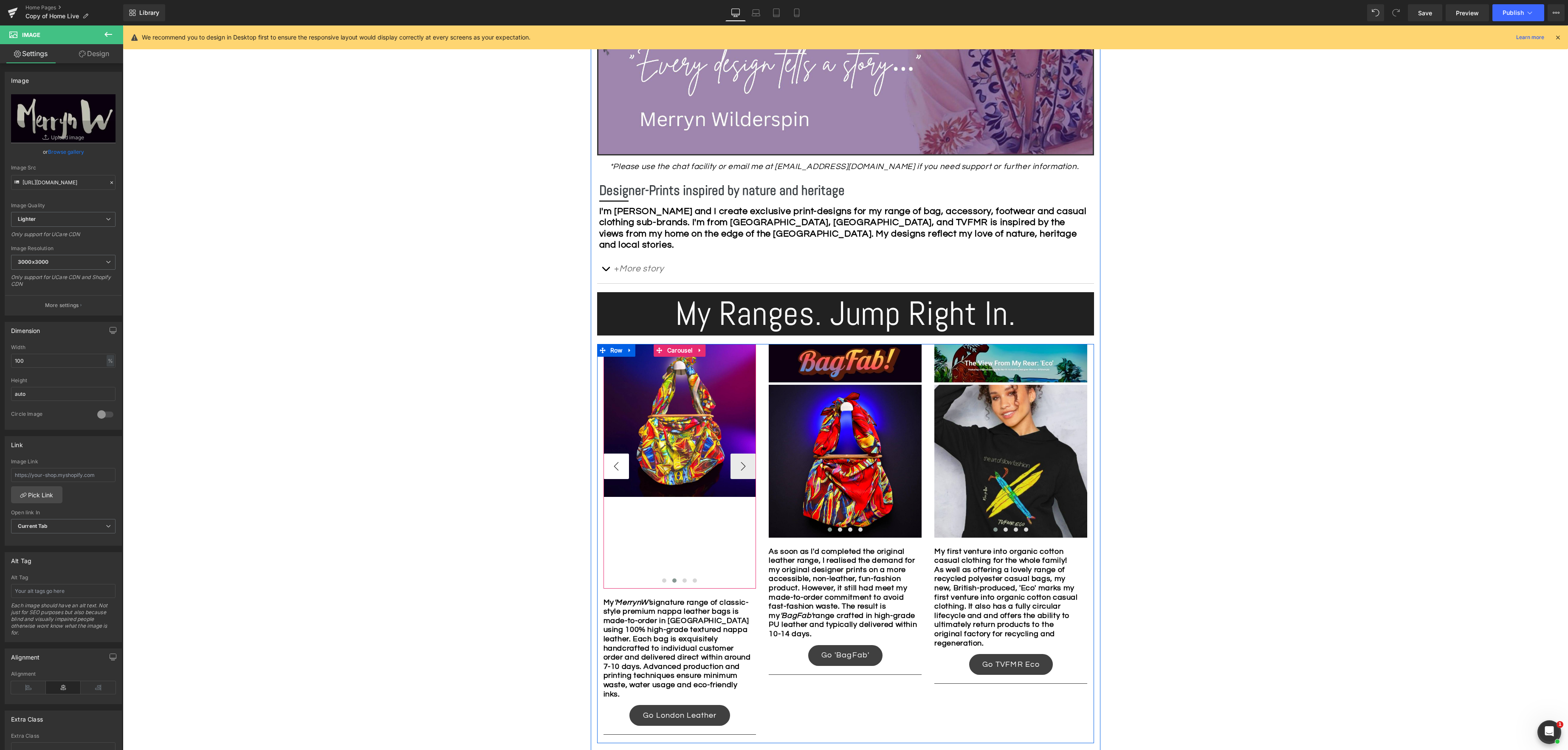
click at [620, 461] on button "‹" at bounding box center [616, 466] width 26 height 26
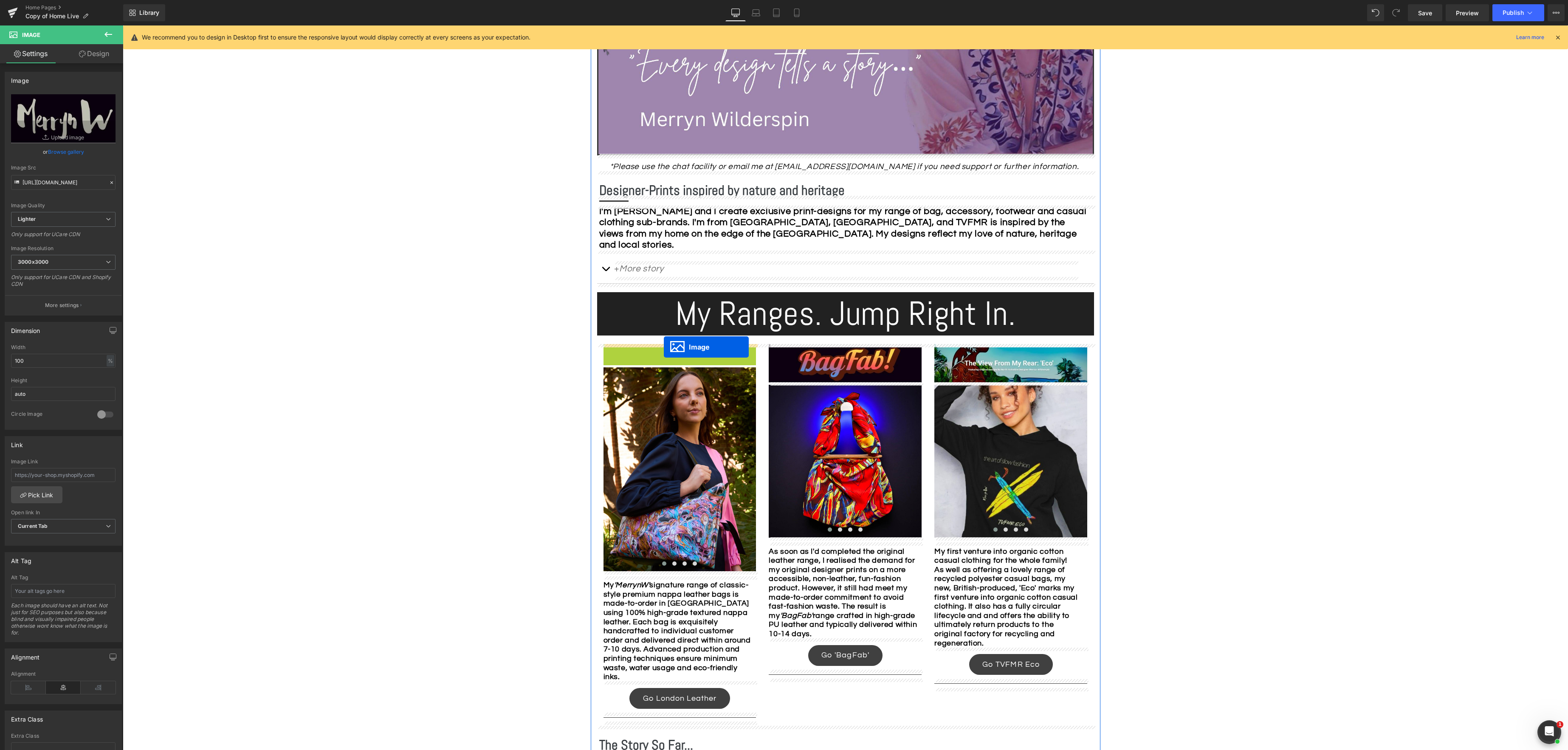
drag, startPoint x: 665, startPoint y: 363, endPoint x: 664, endPoint y: 347, distance: 16.0
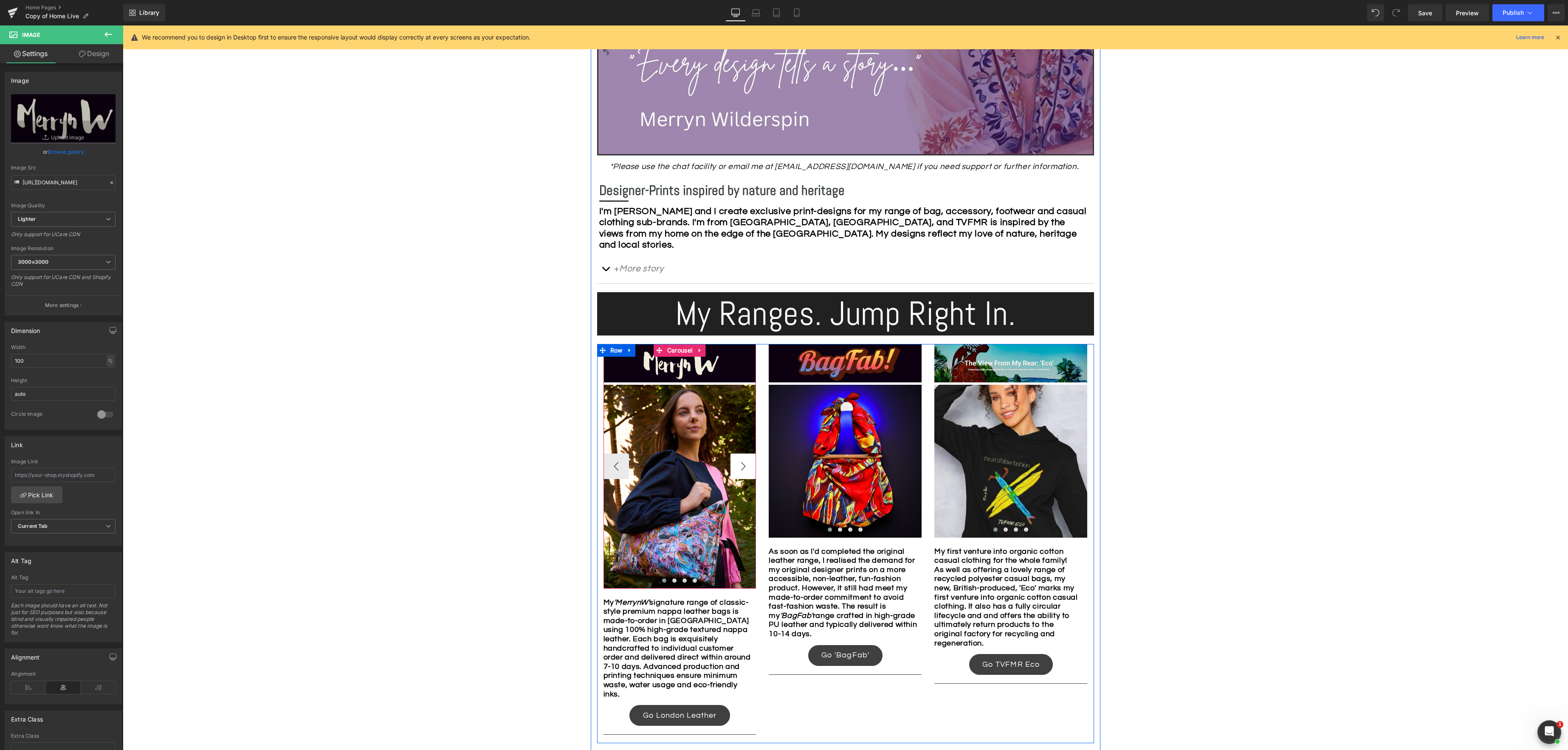
click at [741, 468] on button "›" at bounding box center [743, 466] width 26 height 26
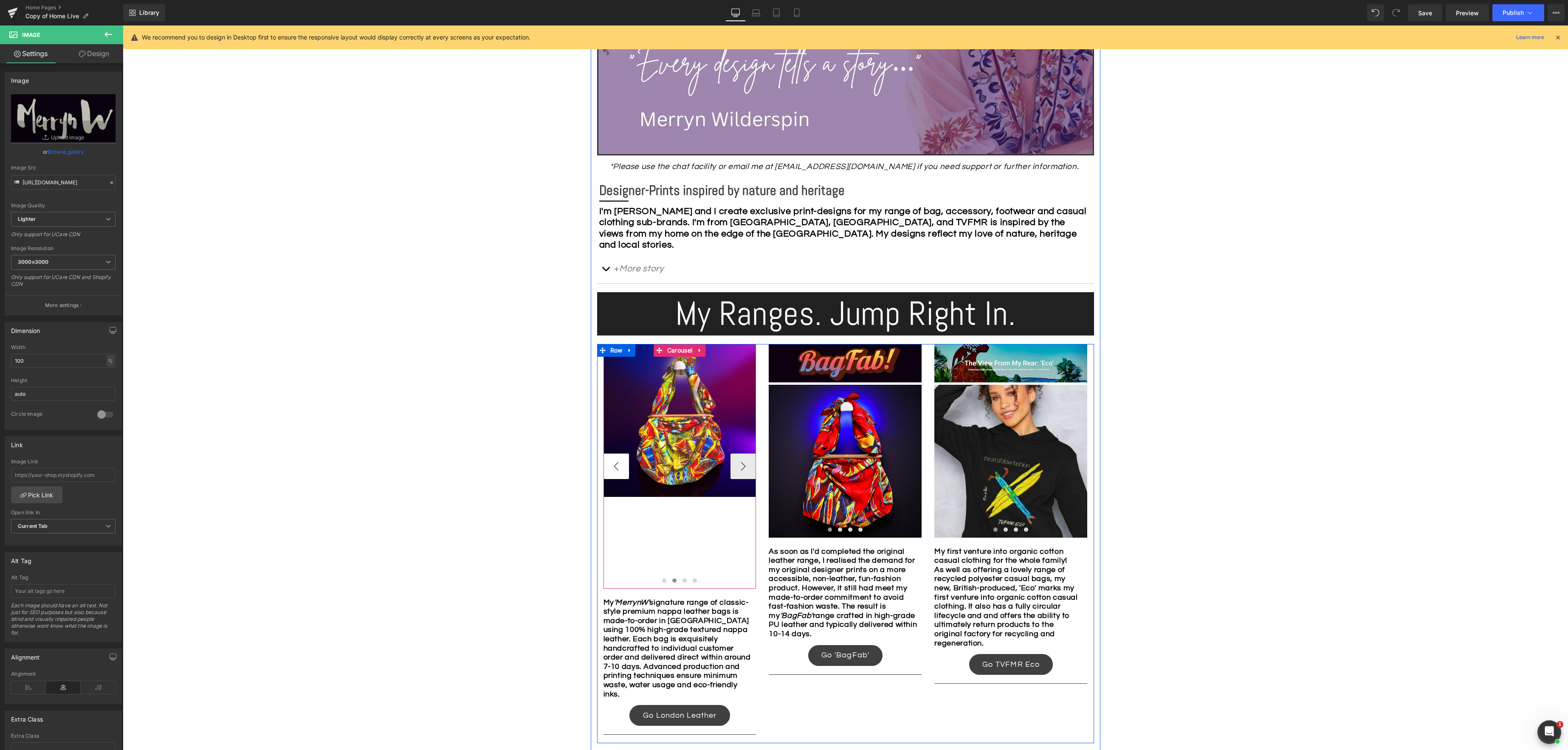
click at [623, 470] on button "‹" at bounding box center [616, 466] width 26 height 26
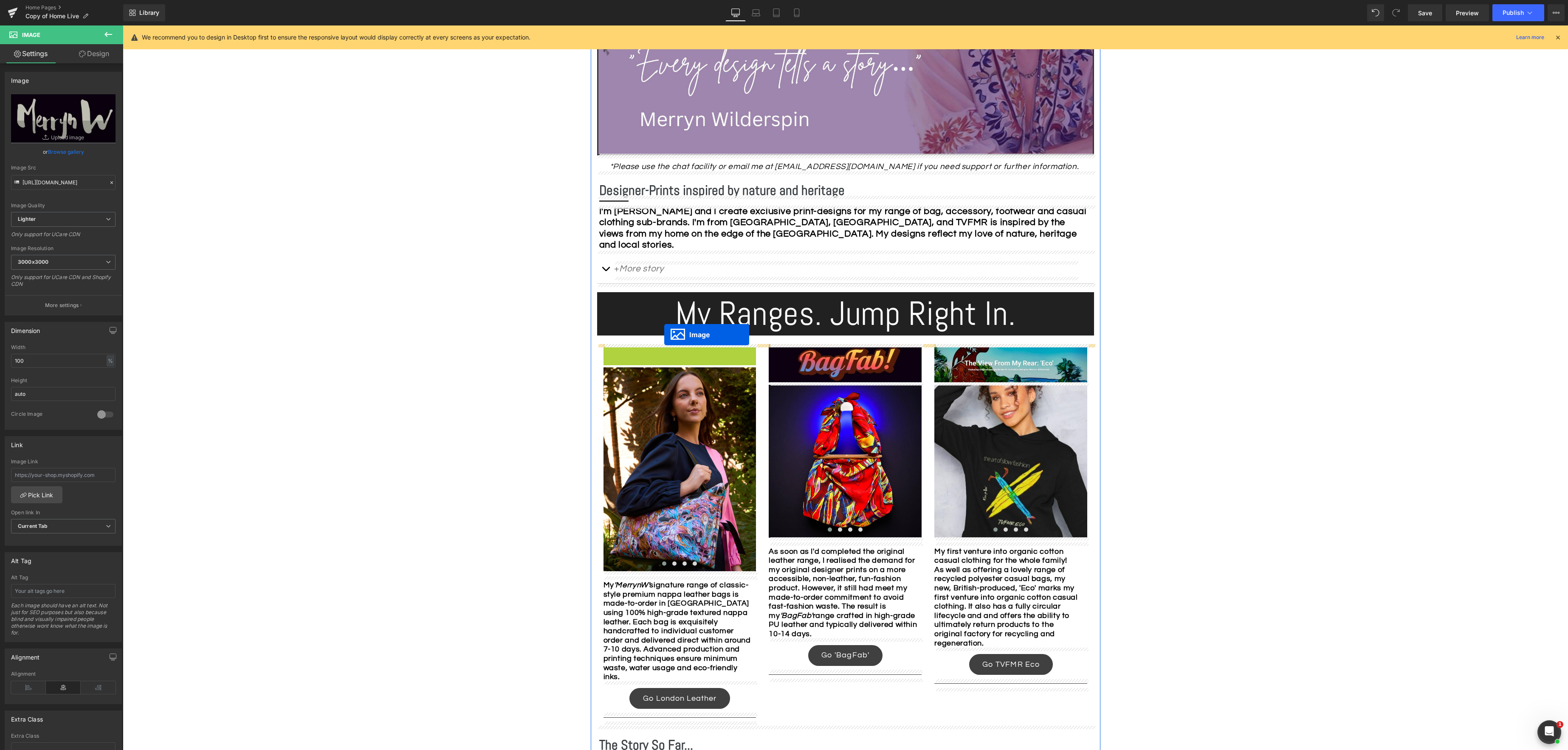
drag, startPoint x: 664, startPoint y: 363, endPoint x: 664, endPoint y: 335, distance: 28.0
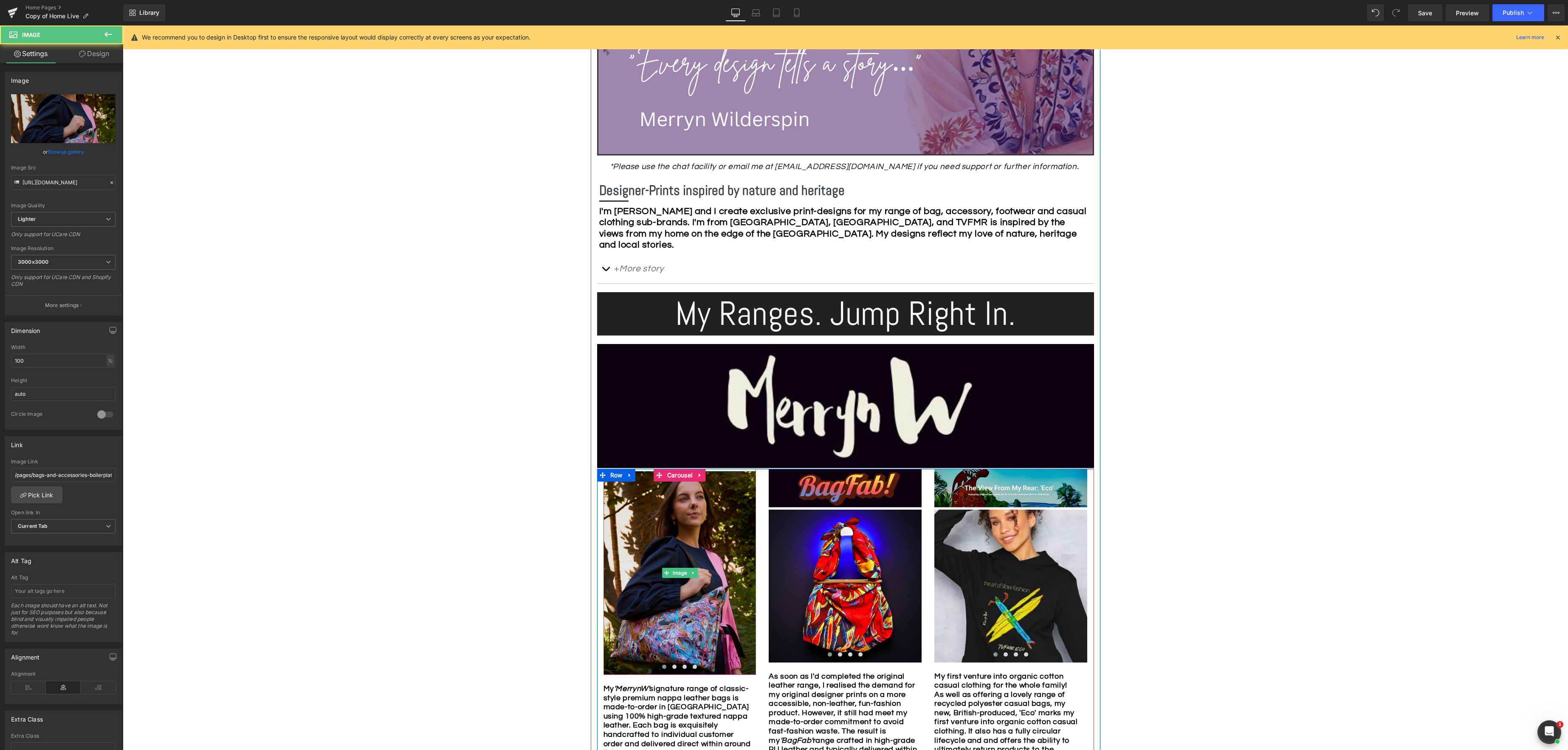
click at [668, 518] on img at bounding box center [679, 573] width 153 height 204
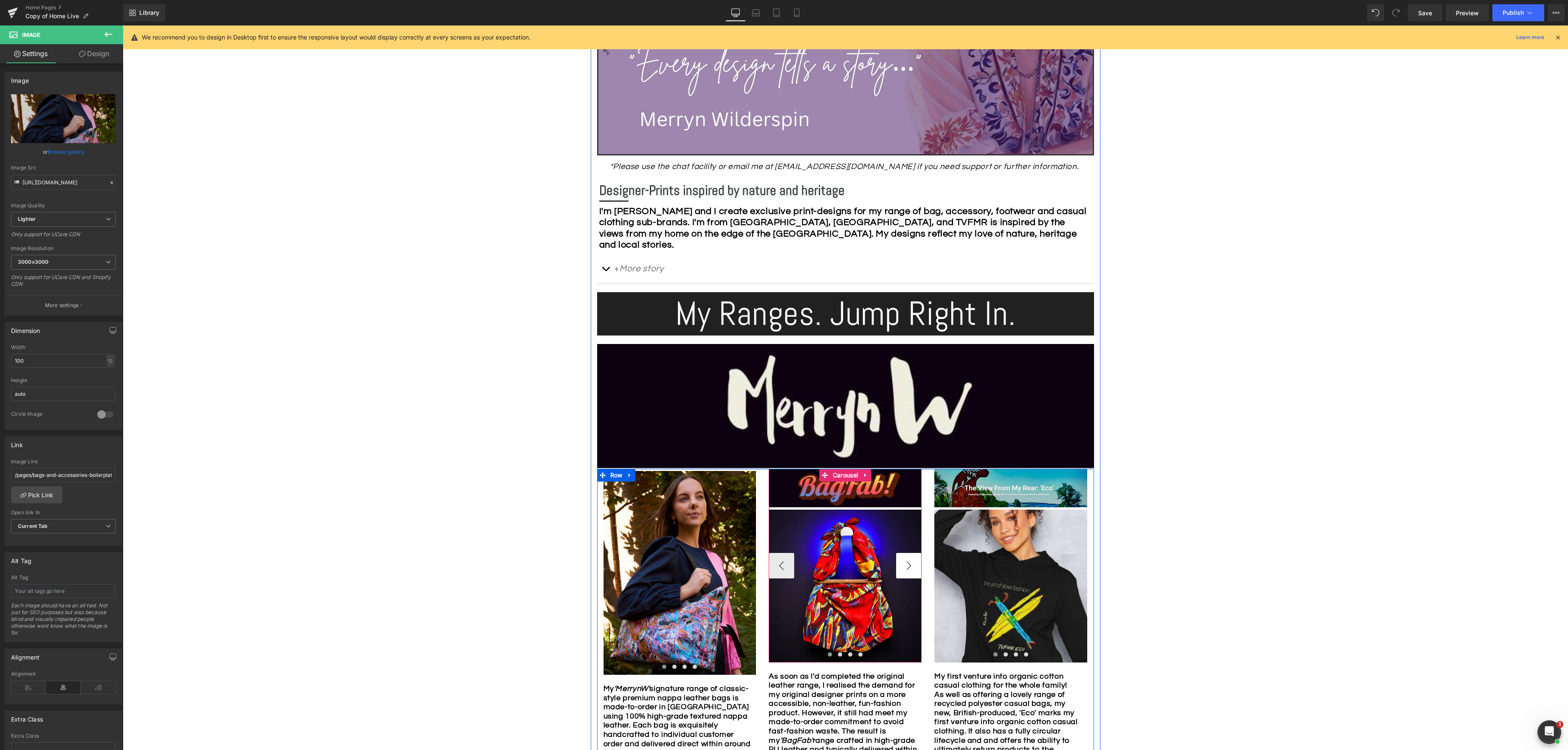
click at [903, 569] on button "›" at bounding box center [909, 566] width 26 height 26
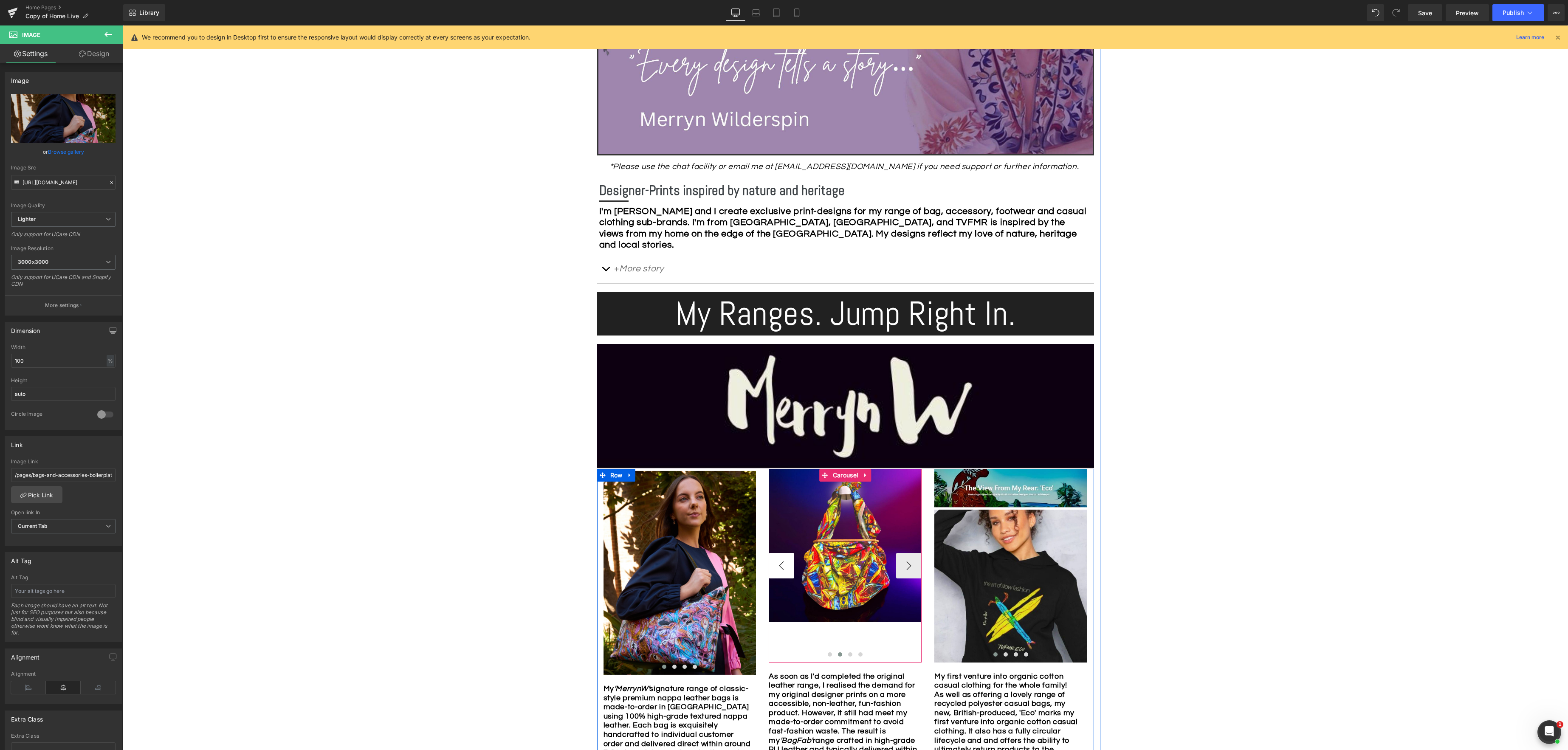
click at [783, 568] on button "‹" at bounding box center [782, 566] width 26 height 26
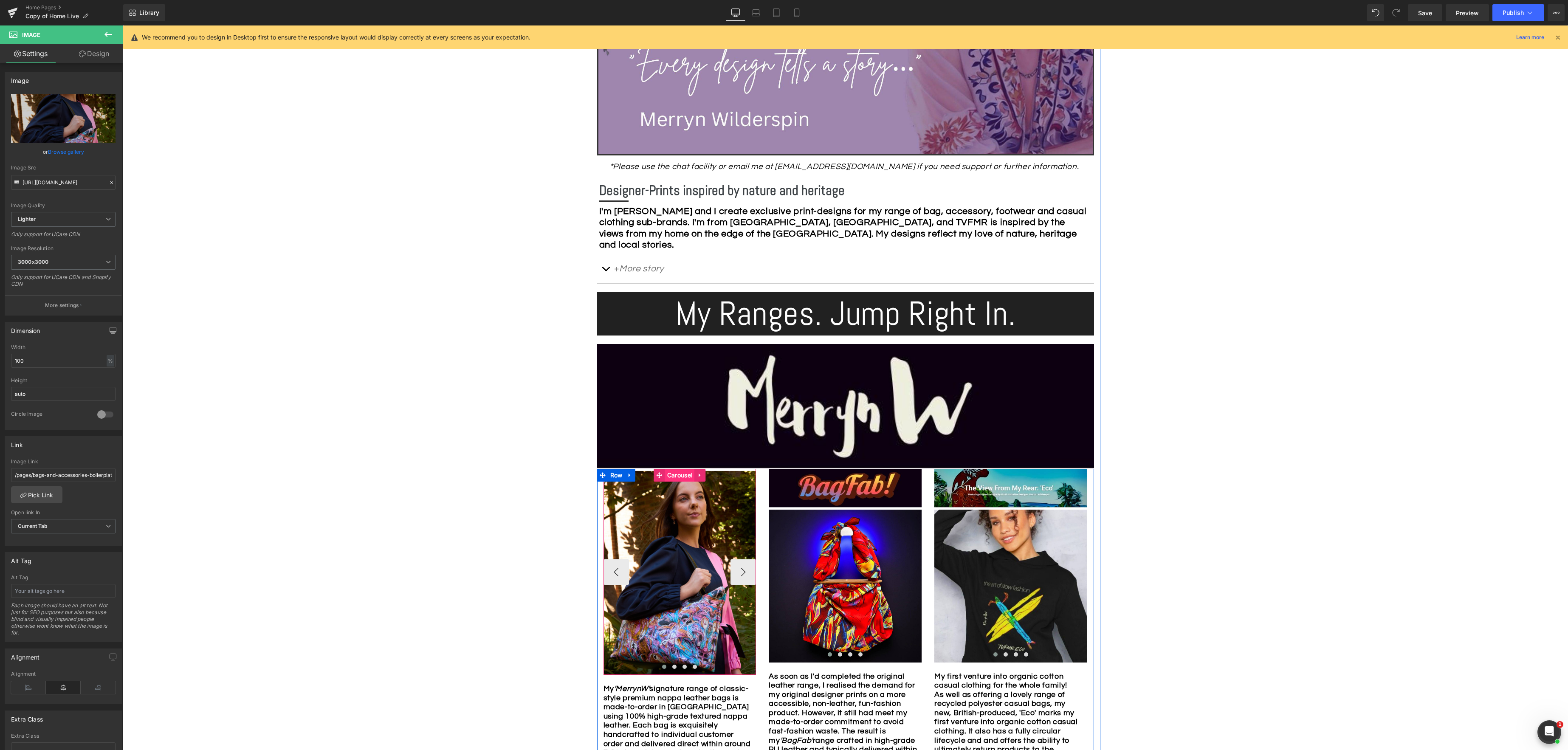
click at [674, 477] on span "Carousel" at bounding box center [680, 475] width 29 height 13
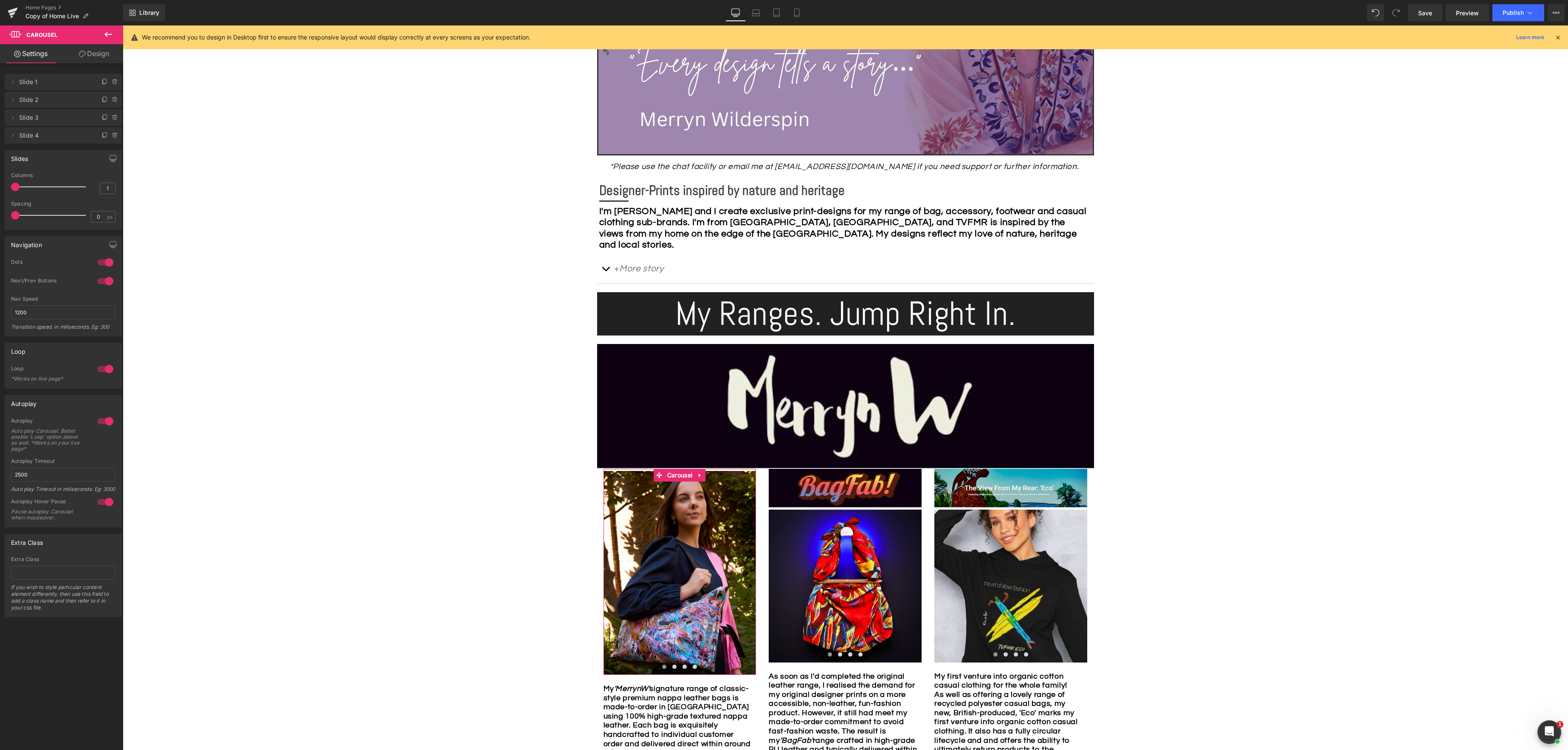
click at [89, 52] on link "Design" at bounding box center [94, 54] width 61 height 19
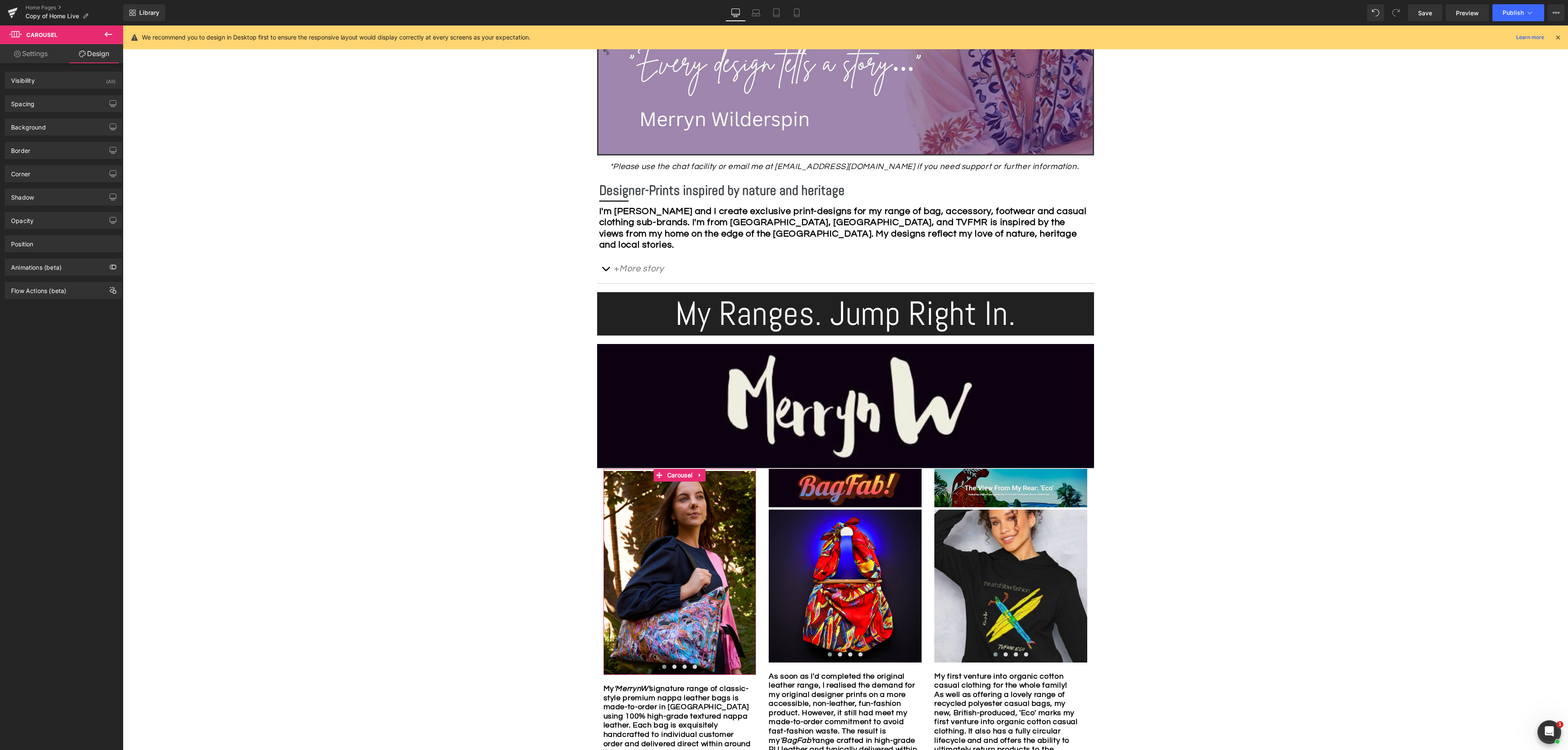
type input "0"
type input "12"
type input "0"
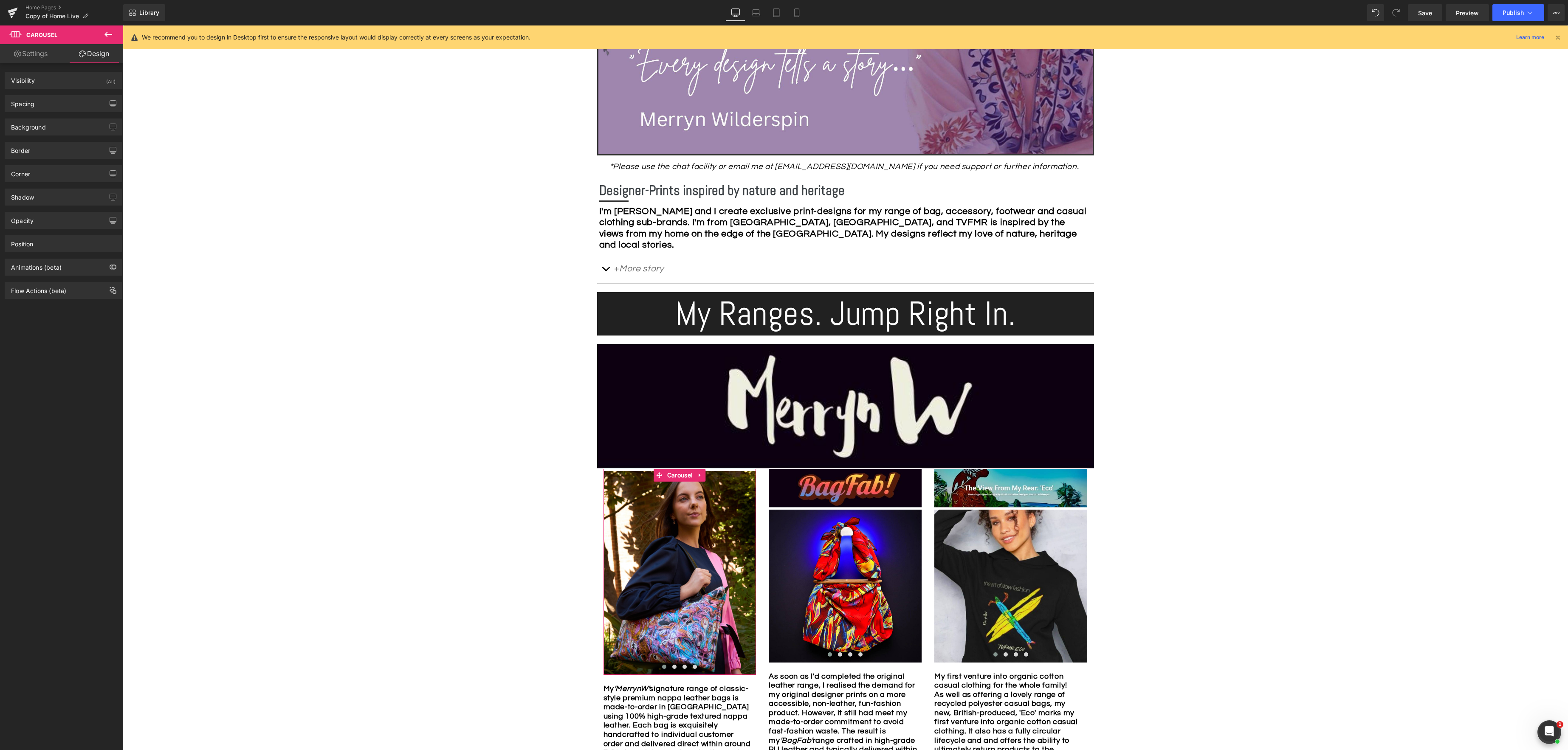
type input "0"
click at [65, 103] on div "Spacing" at bounding box center [63, 103] width 116 height 16
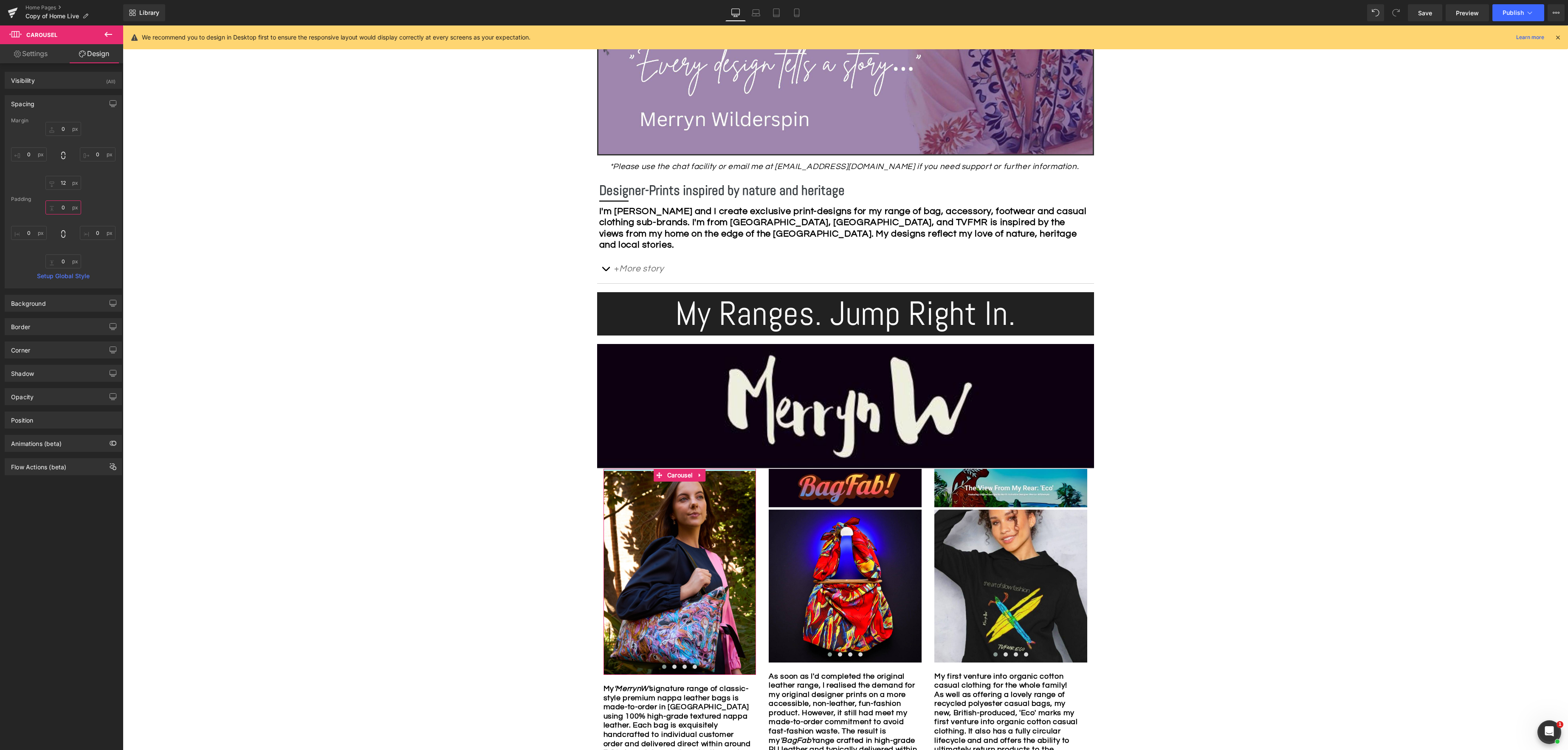
click at [60, 208] on input "0" at bounding box center [63, 207] width 36 height 14
type input "50"
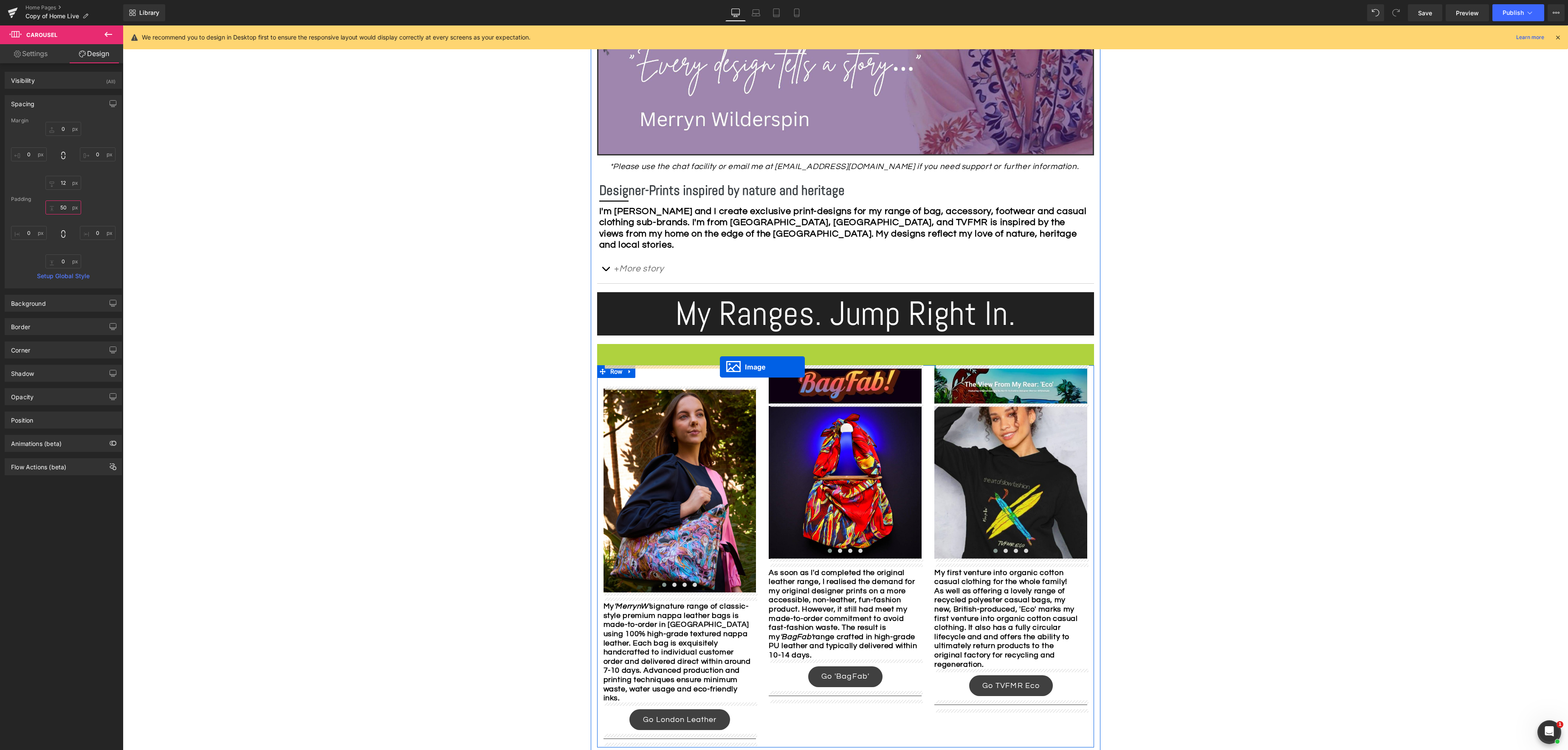
drag, startPoint x: 830, startPoint y: 405, endPoint x: 720, endPoint y: 367, distance: 116.4
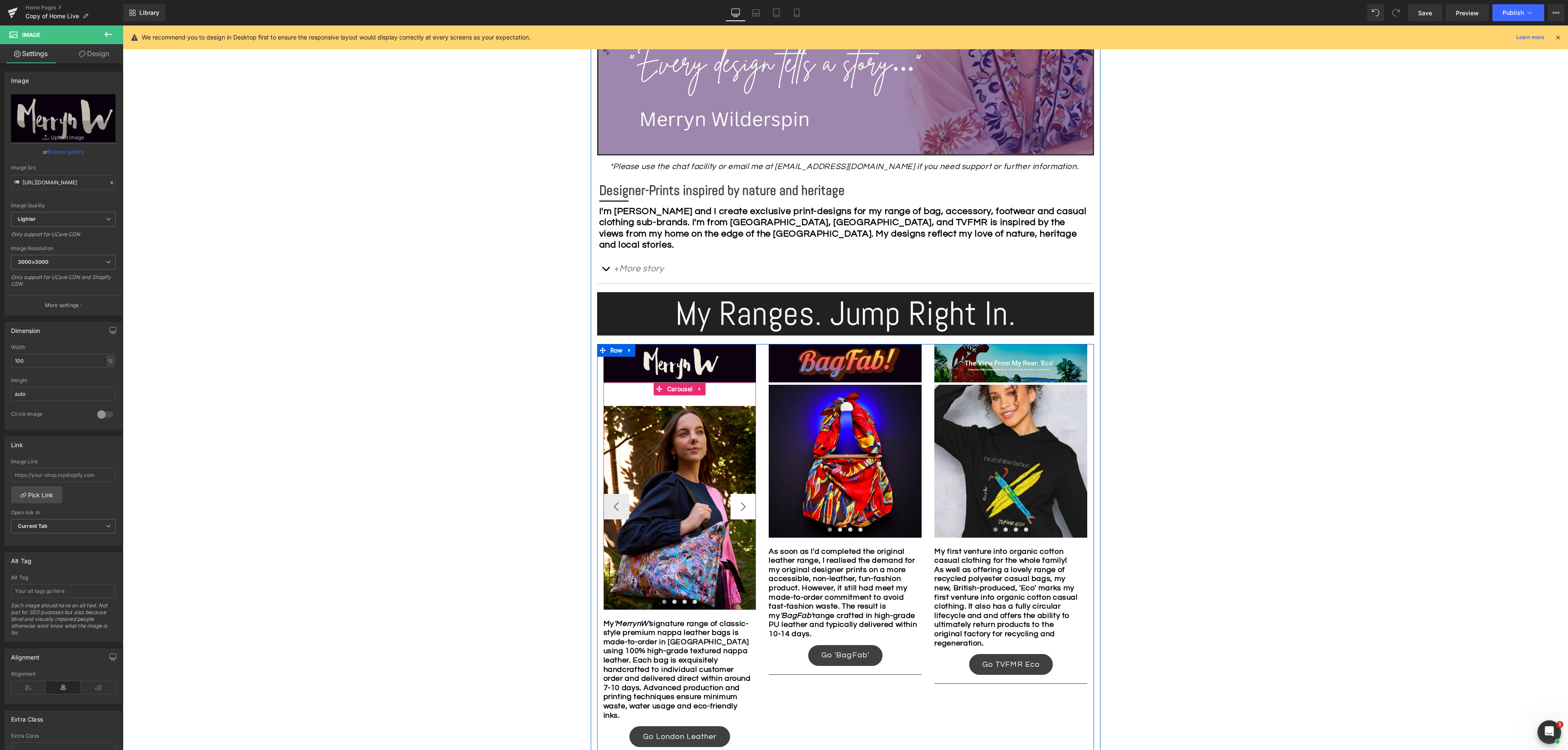
click at [744, 506] on button "›" at bounding box center [743, 506] width 26 height 26
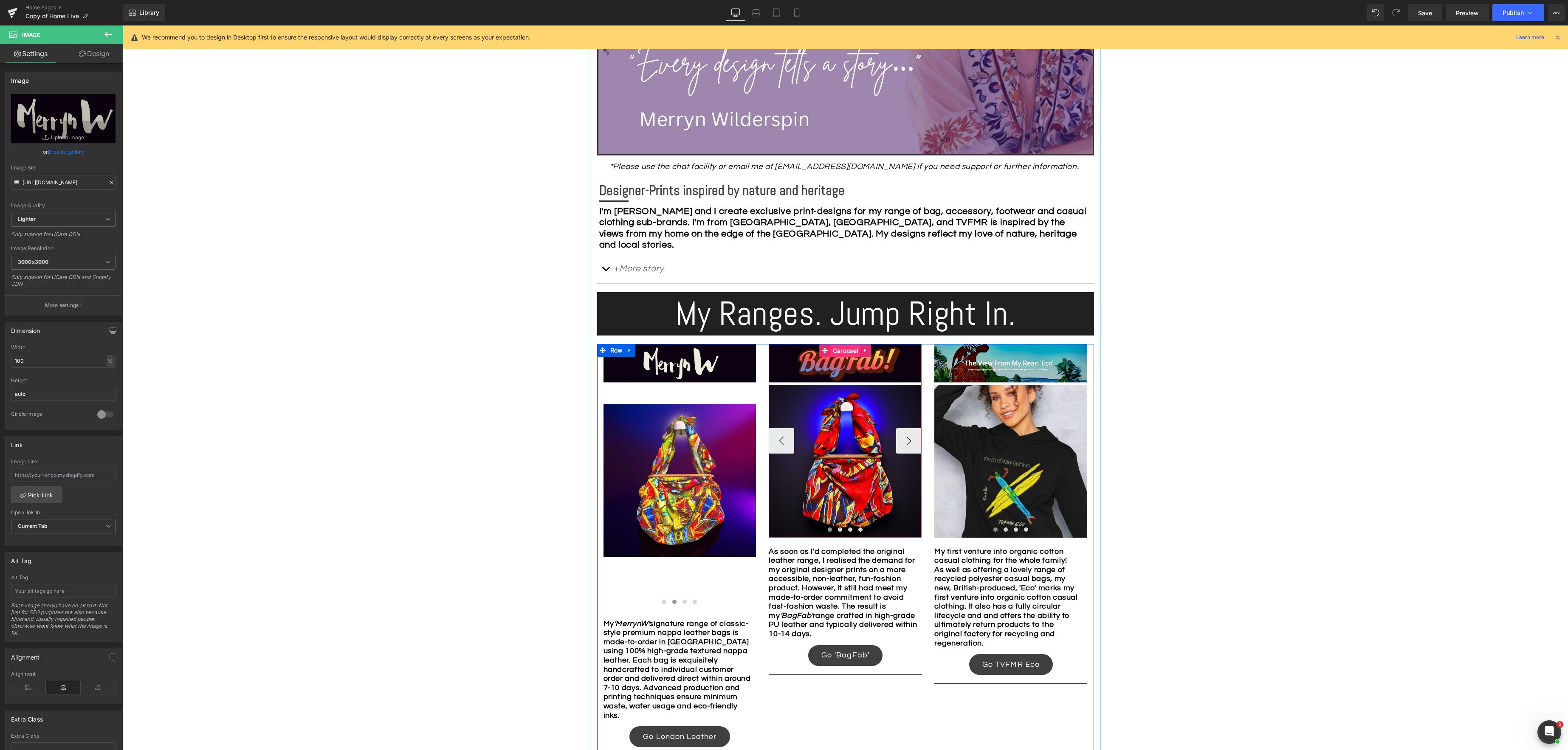
click at [845, 351] on div "Image Image Image Image Image ‹ › Carousel" at bounding box center [845, 440] width 153 height 193
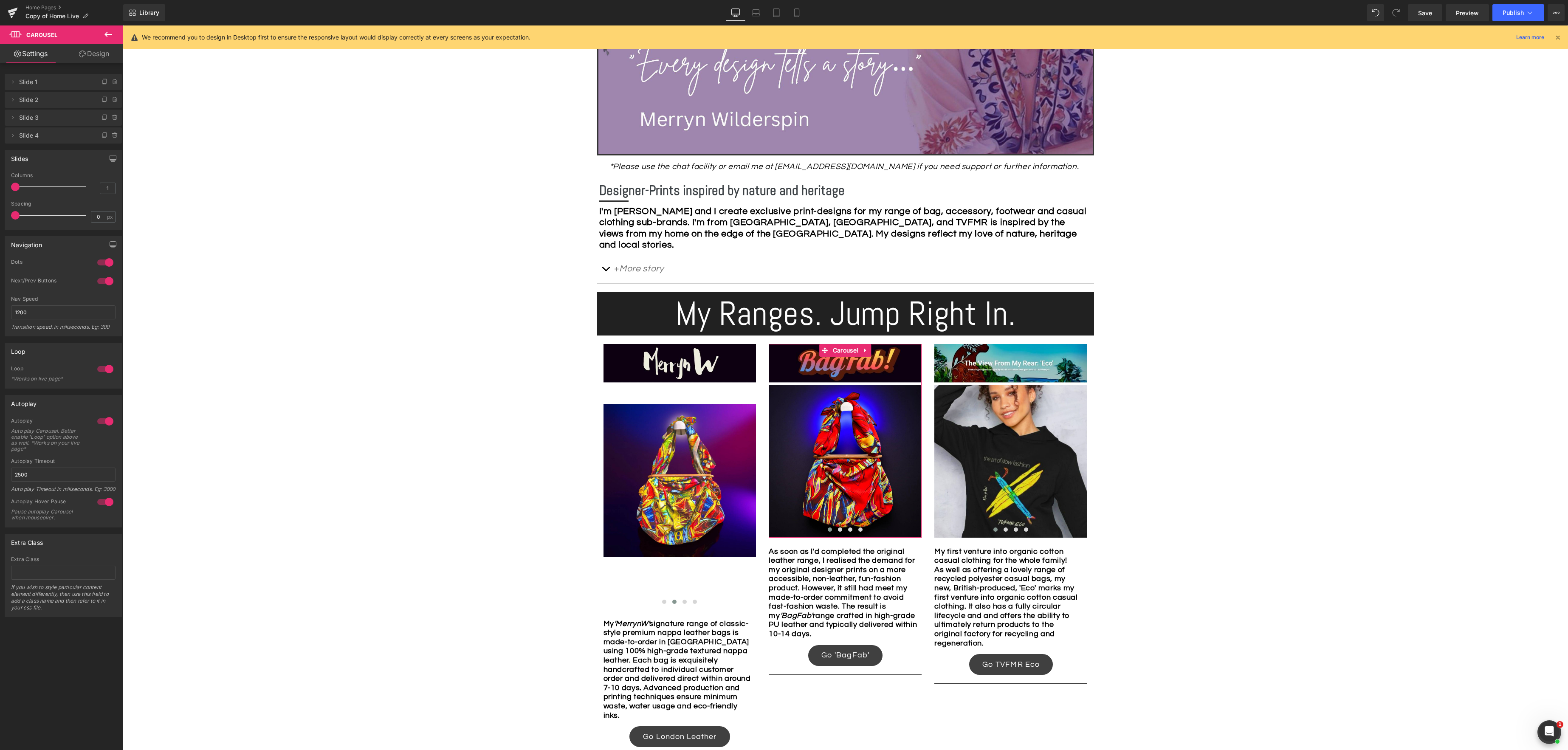
click at [93, 57] on link "Design" at bounding box center [94, 54] width 61 height 19
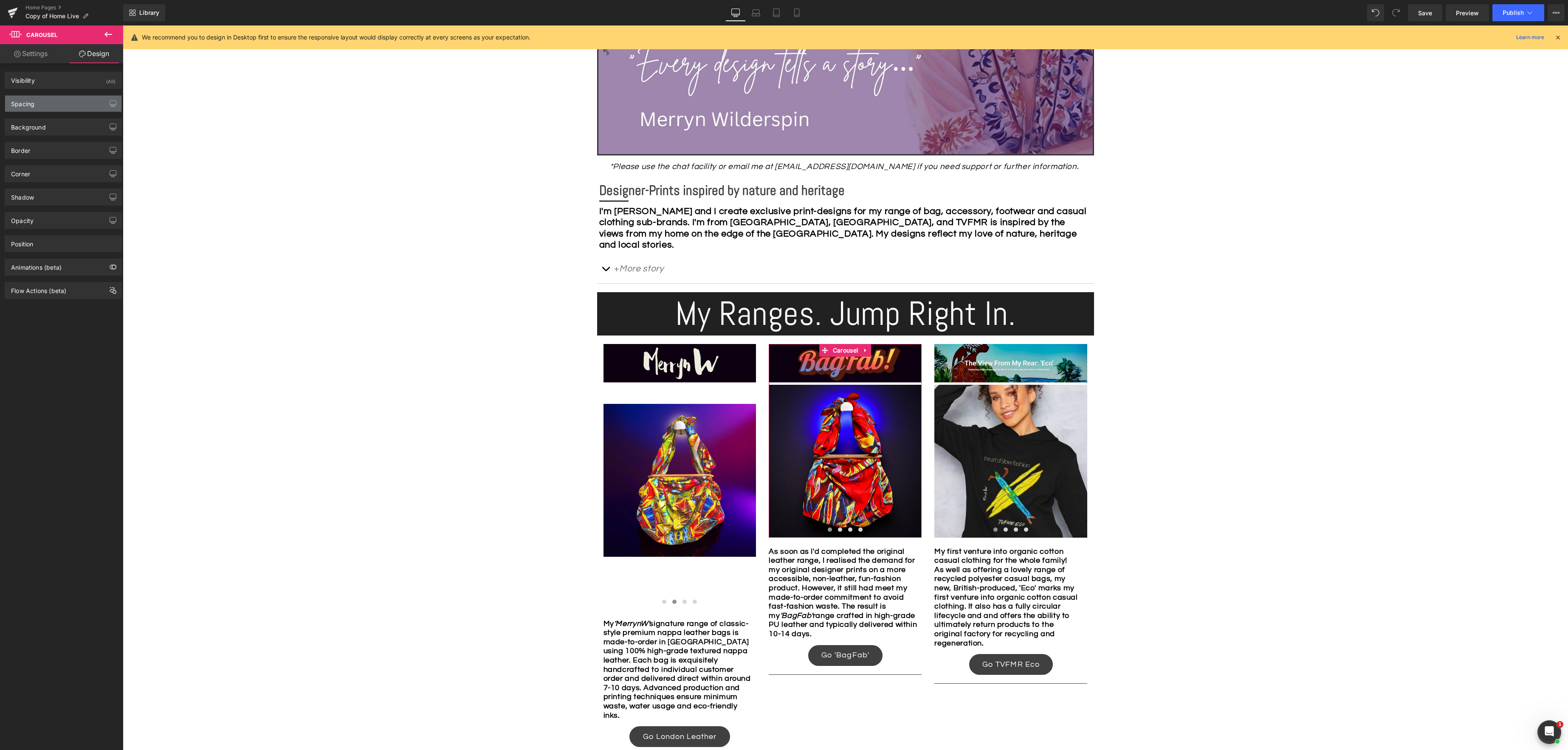
click at [55, 100] on div "Spacing" at bounding box center [63, 103] width 116 height 16
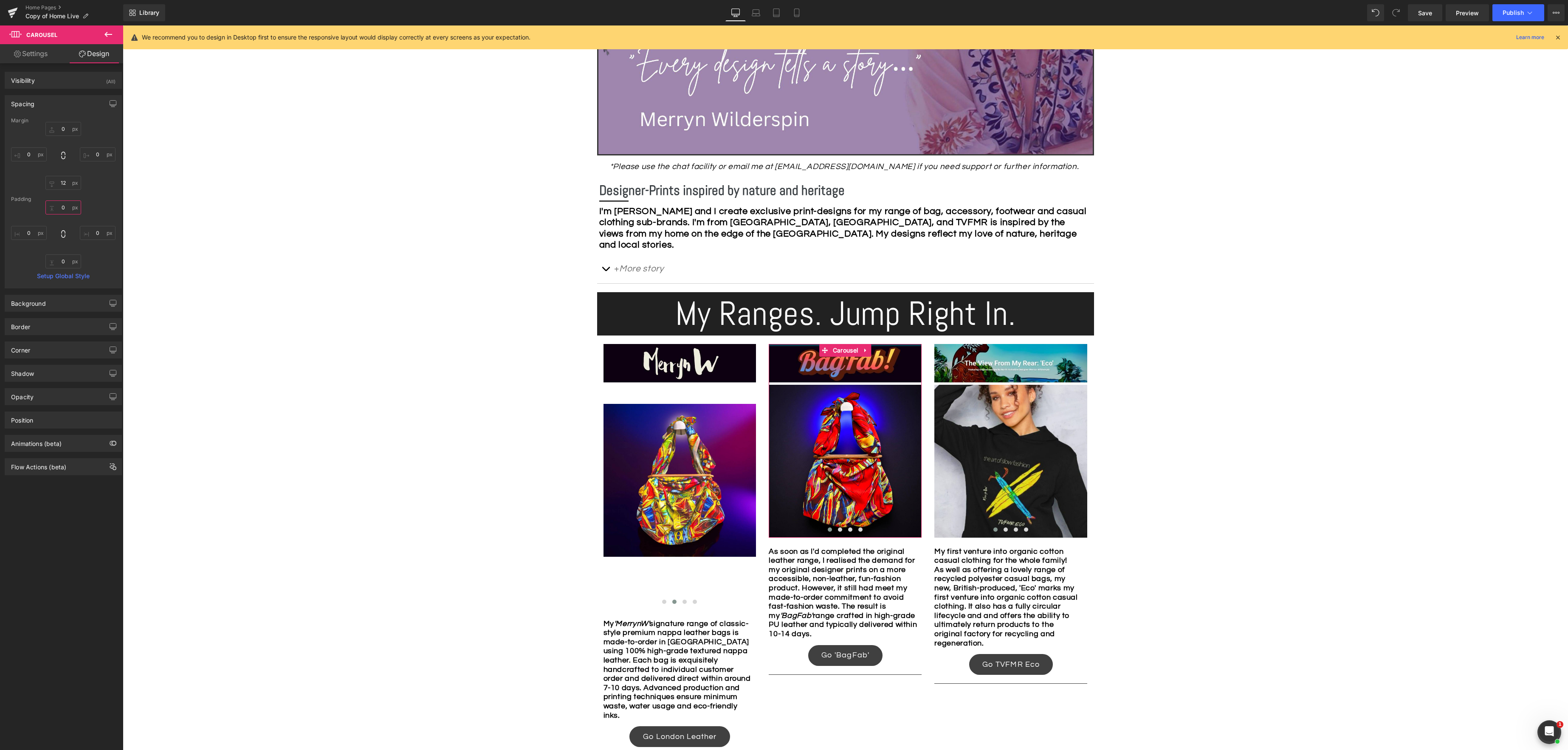
click at [67, 207] on input "0" at bounding box center [63, 207] width 36 height 14
type input "50"
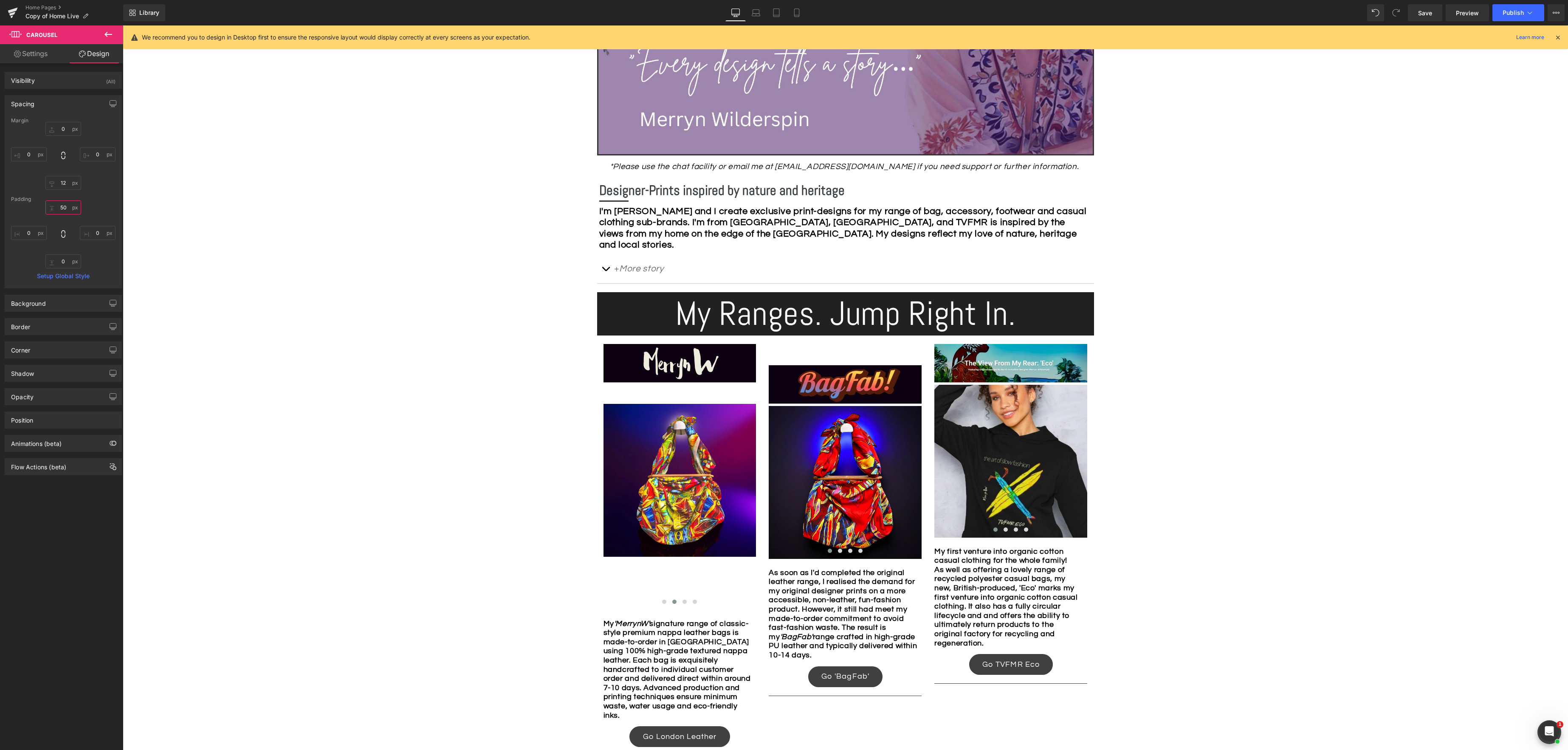
scroll to position [356, 0]
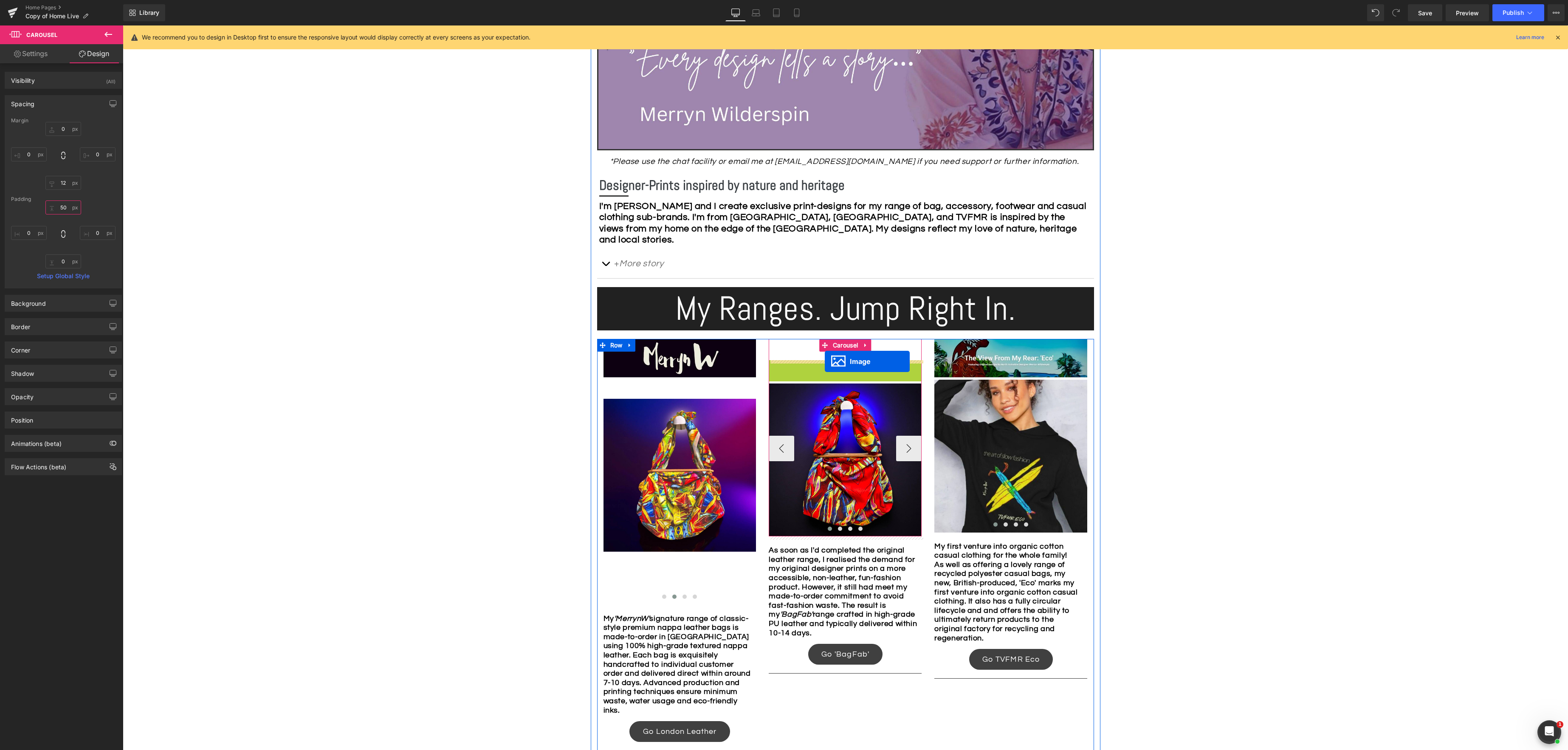
drag, startPoint x: 830, startPoint y: 379, endPoint x: 825, endPoint y: 362, distance: 17.7
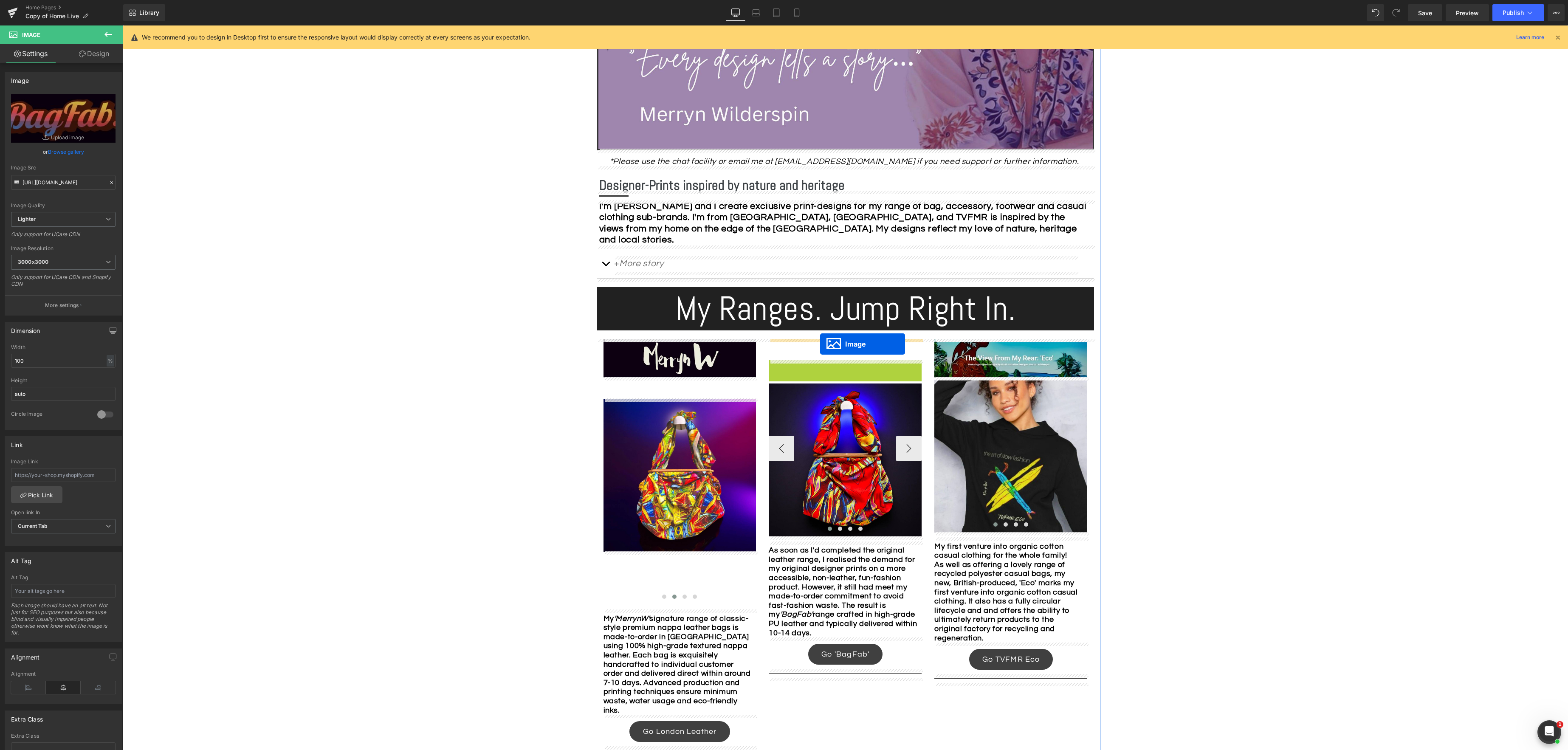
drag, startPoint x: 828, startPoint y: 379, endPoint x: 820, endPoint y: 344, distance: 35.9
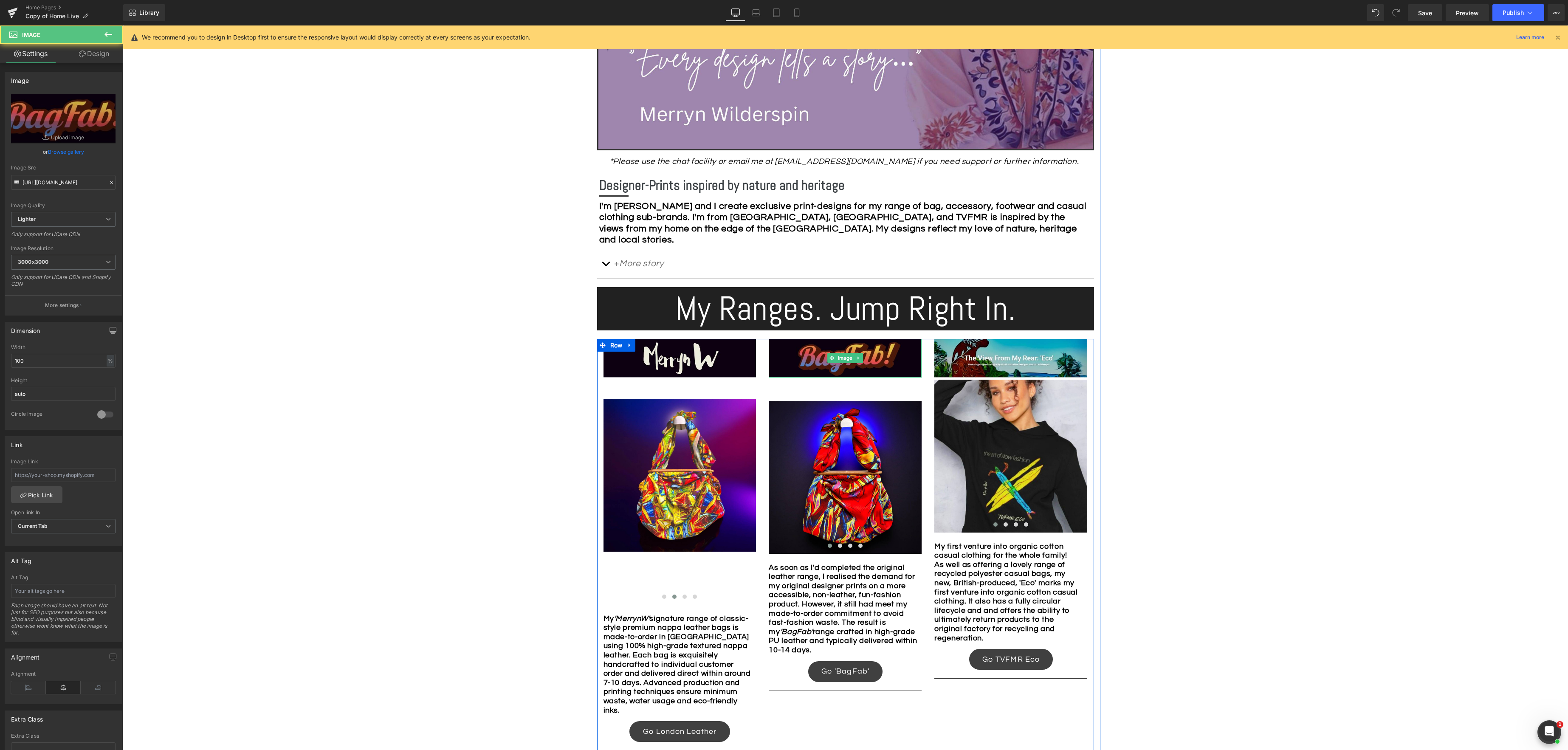
scroll to position [363, 0]
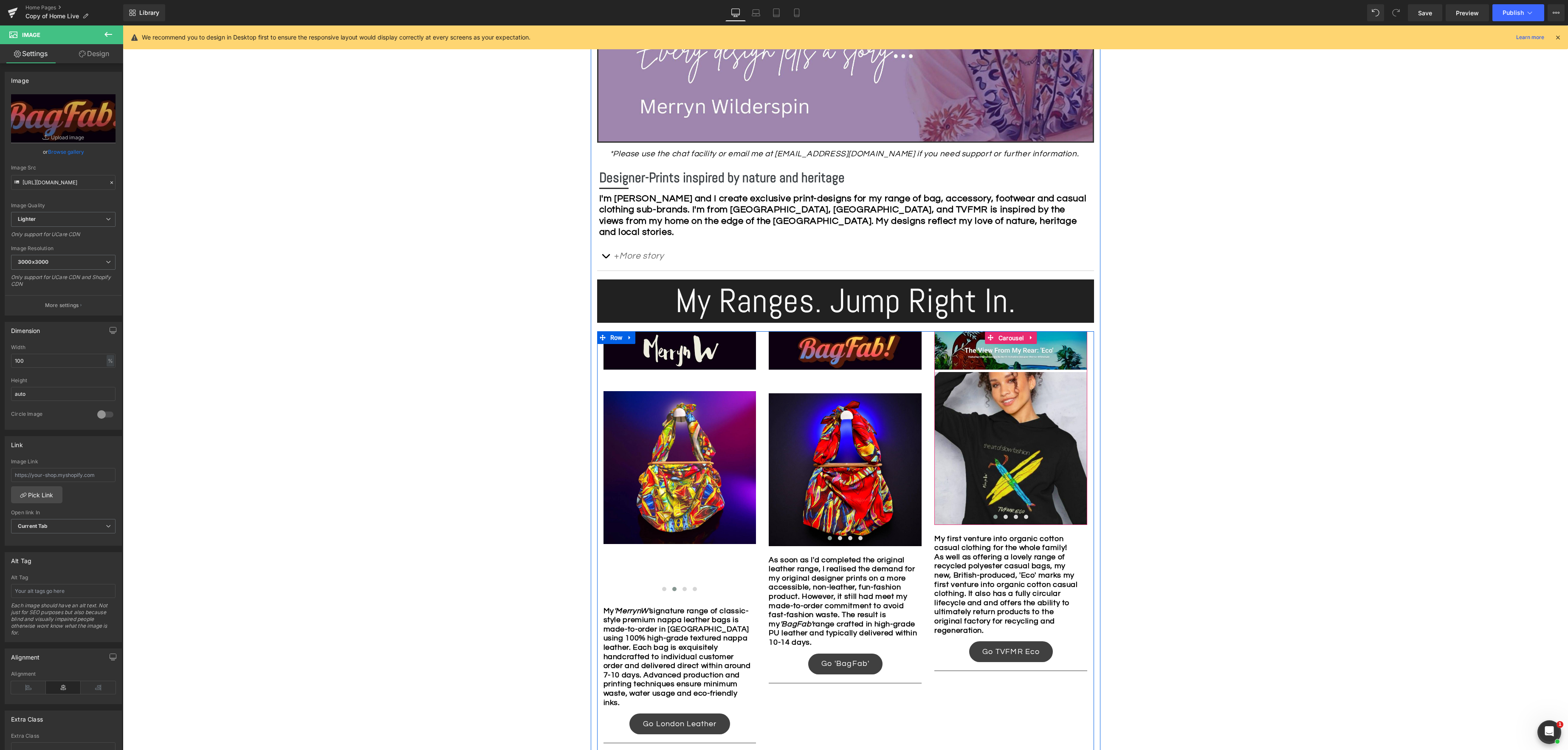
drag, startPoint x: 1008, startPoint y: 339, endPoint x: 896, endPoint y: 334, distance: 112.1
click at [1008, 339] on div "Image Image Image Image Image ‹ › Carousel" at bounding box center [1010, 427] width 153 height 193
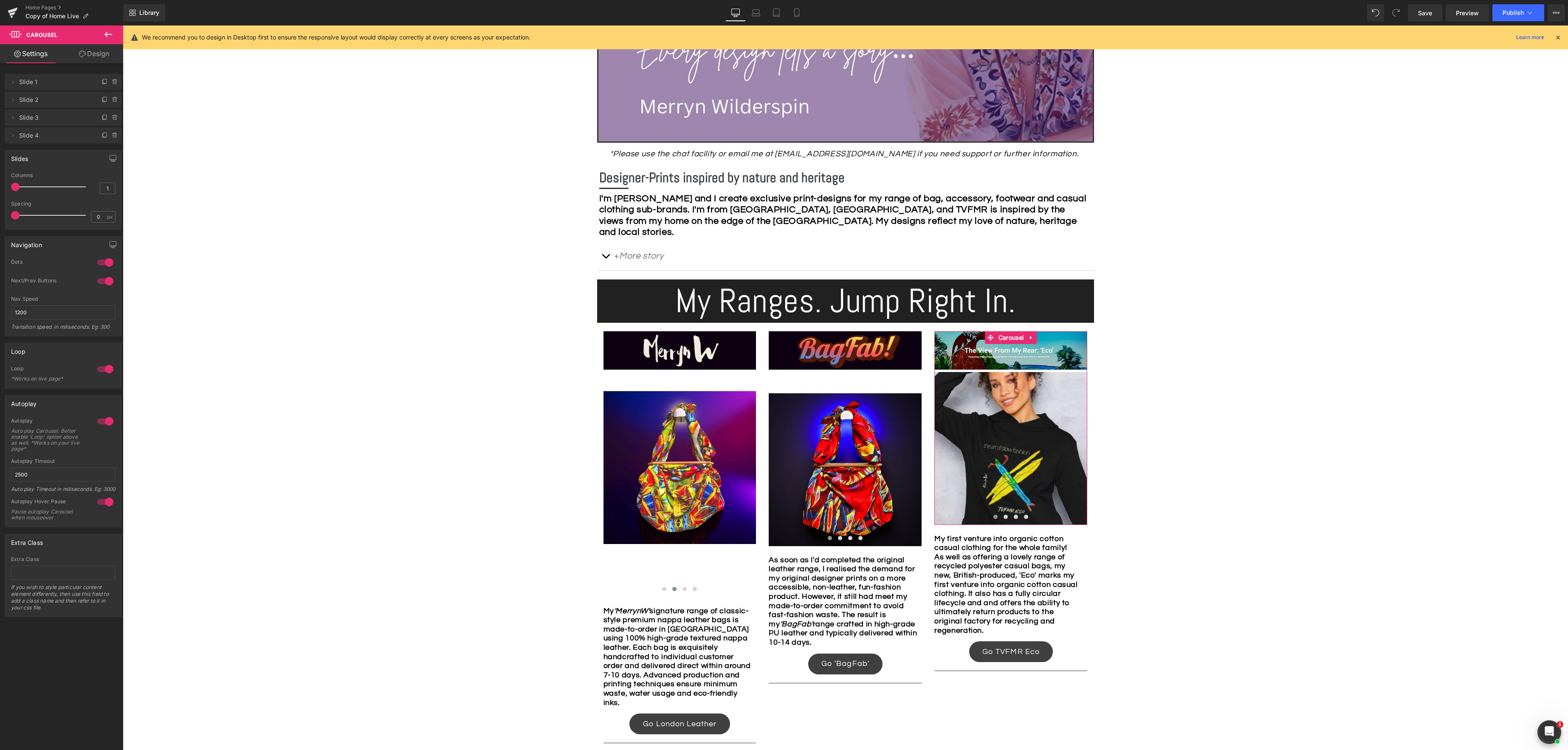
click at [98, 55] on link "Design" at bounding box center [94, 54] width 61 height 19
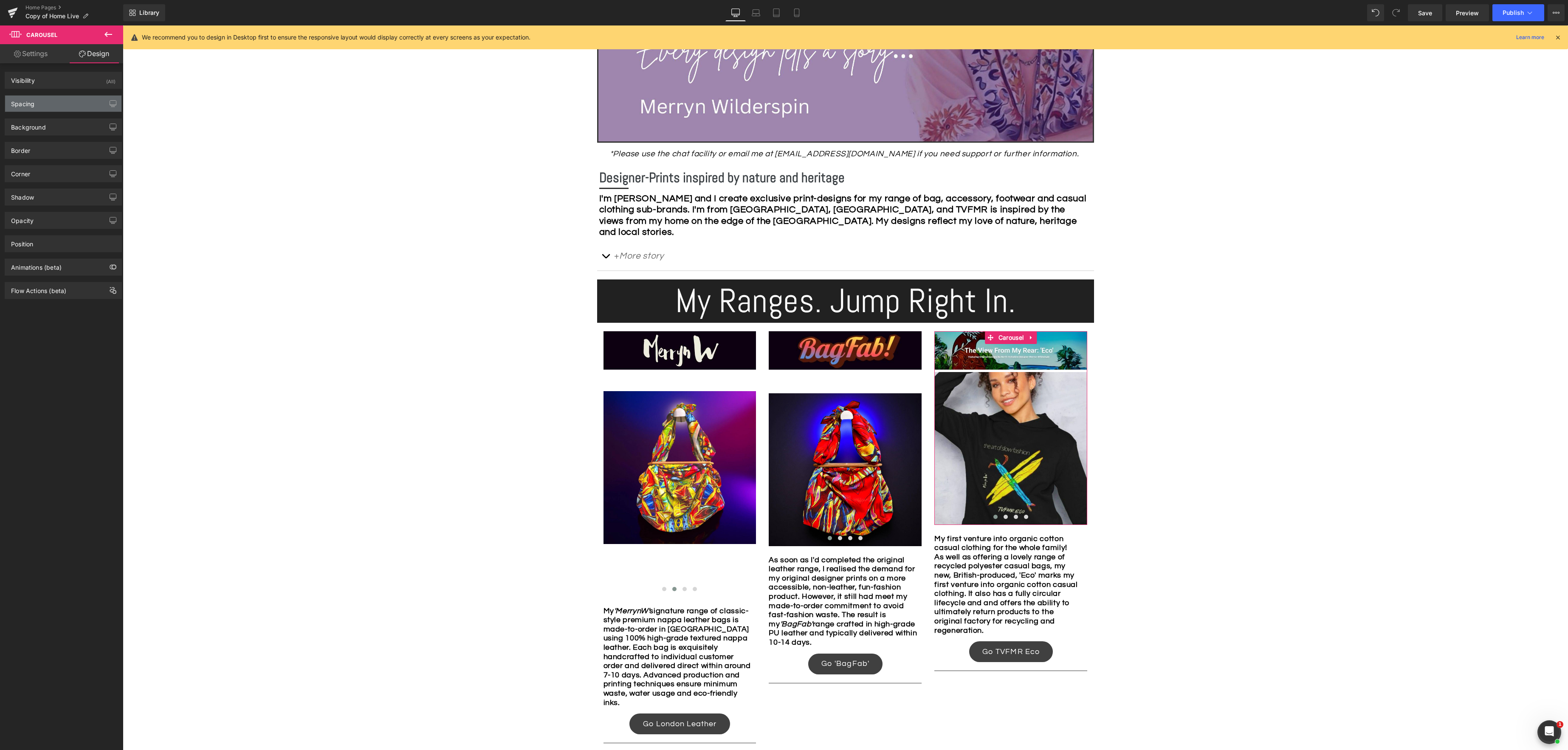
click at [55, 110] on div "Spacing" at bounding box center [63, 103] width 116 height 16
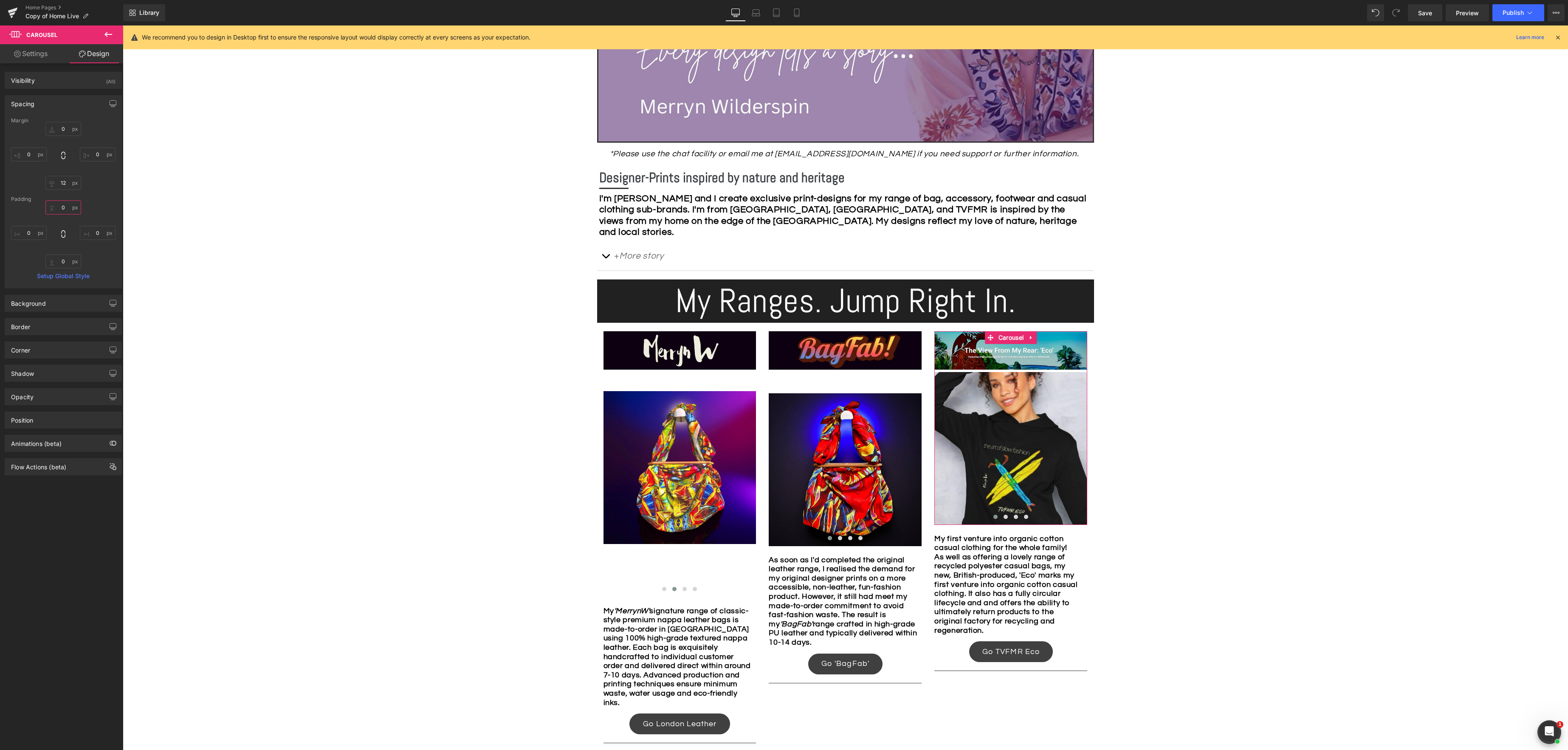
click at [66, 209] on input "0" at bounding box center [63, 207] width 36 height 14
type input "50"
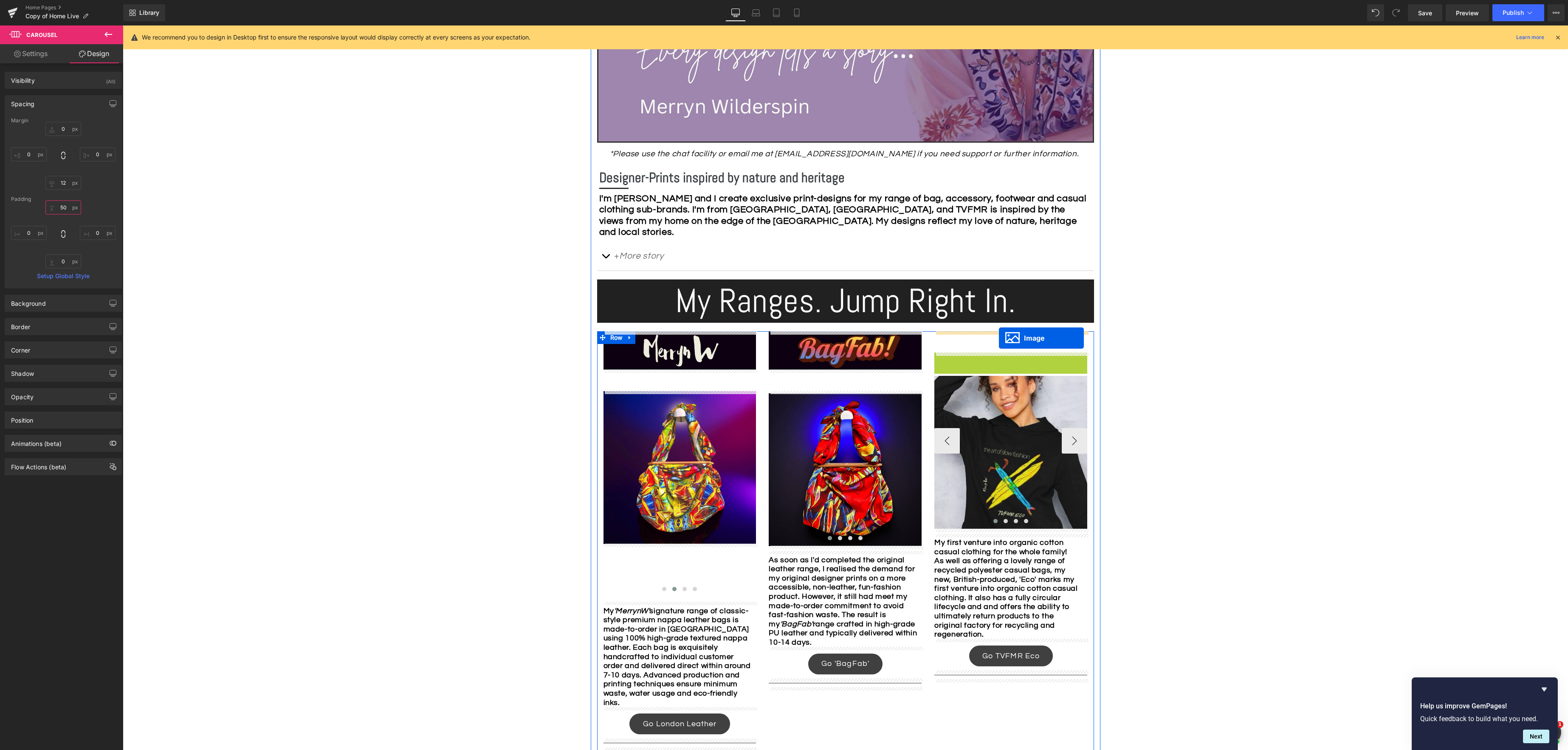
drag, startPoint x: 1000, startPoint y: 372, endPoint x: 999, endPoint y: 338, distance: 34.0
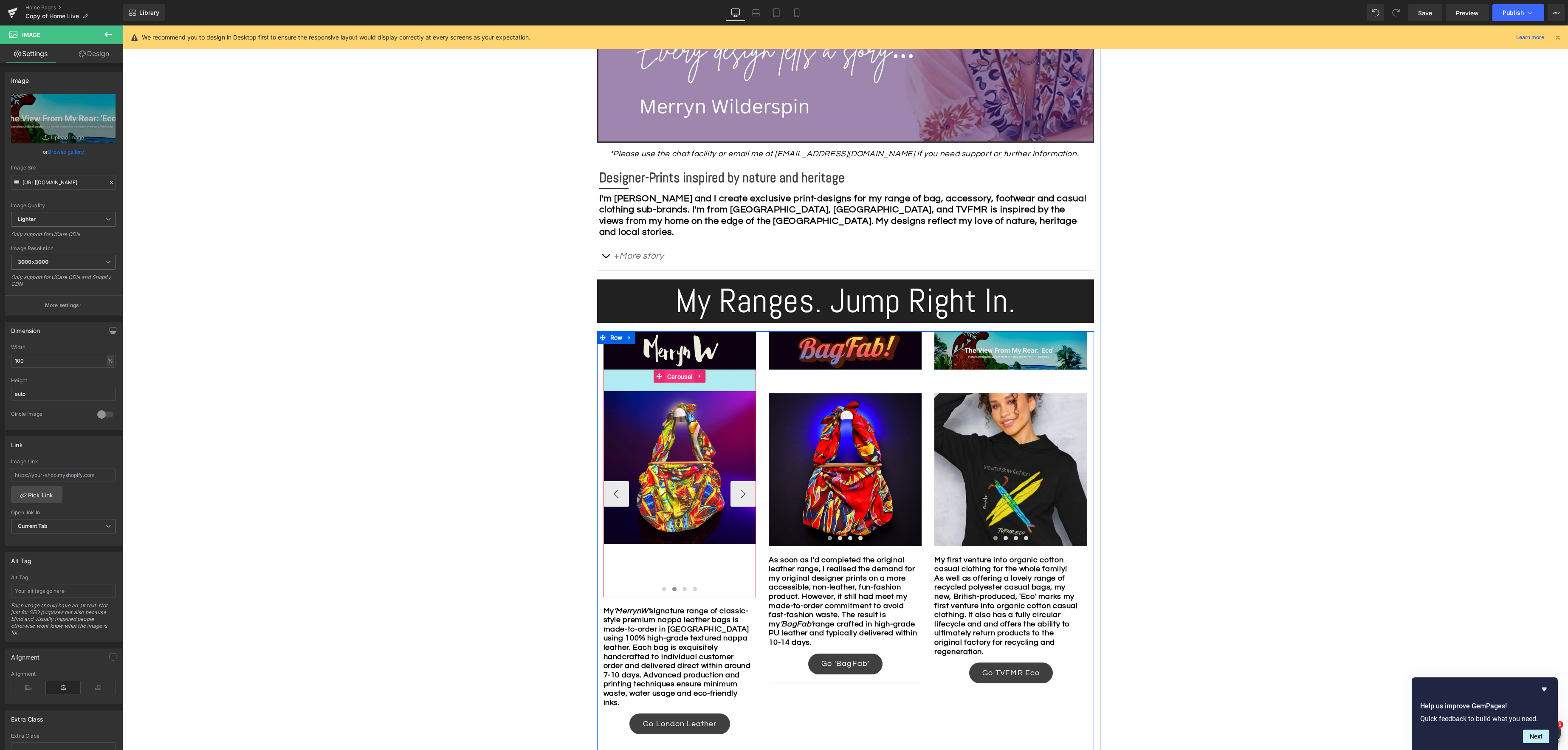
click at [685, 382] on span "Carousel" at bounding box center [680, 376] width 29 height 13
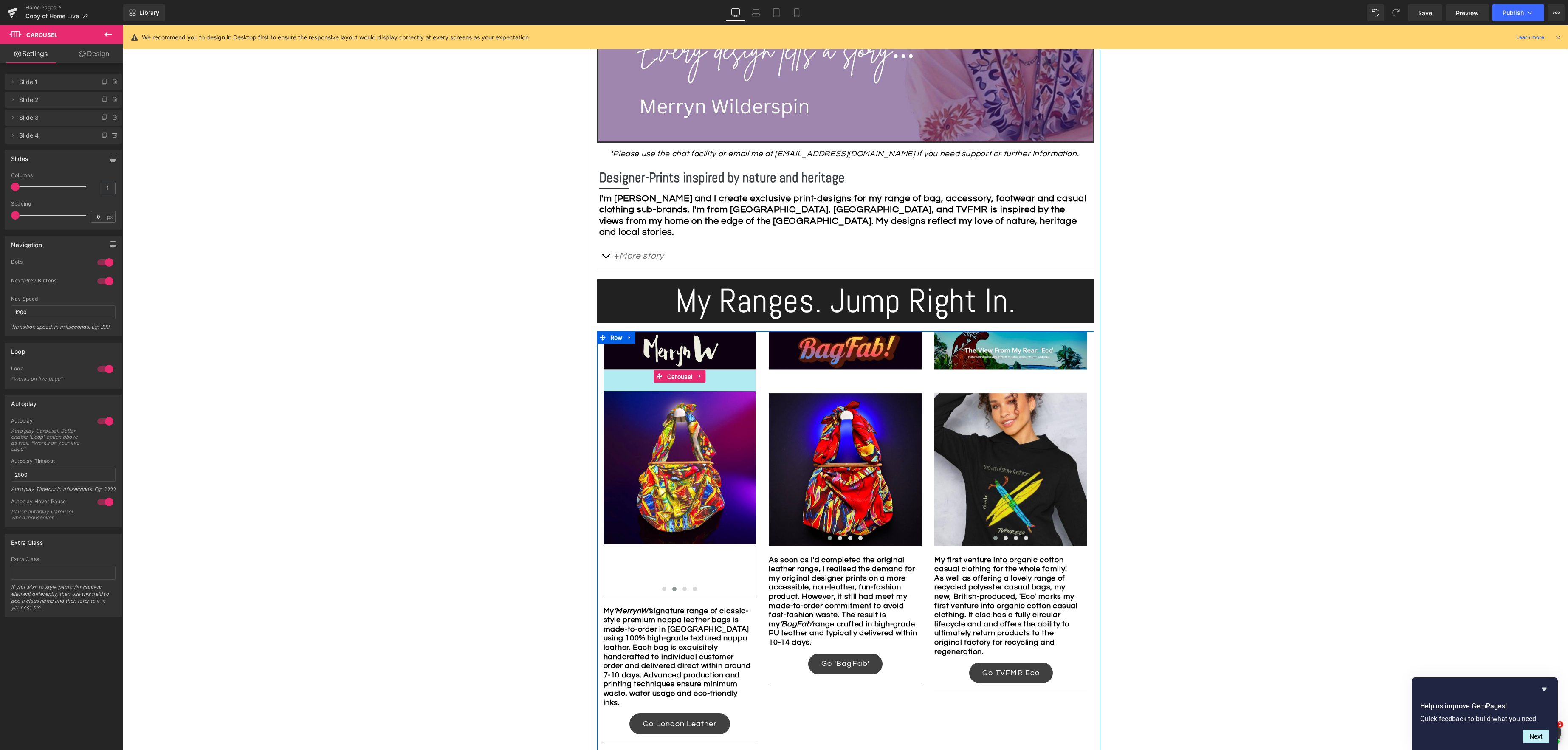
drag, startPoint x: 681, startPoint y: 377, endPoint x: 575, endPoint y: 331, distance: 115.6
click at [681, 377] on div "Image Image Image Image ‹ › Carousel 50px" at bounding box center [679, 483] width 153 height 227
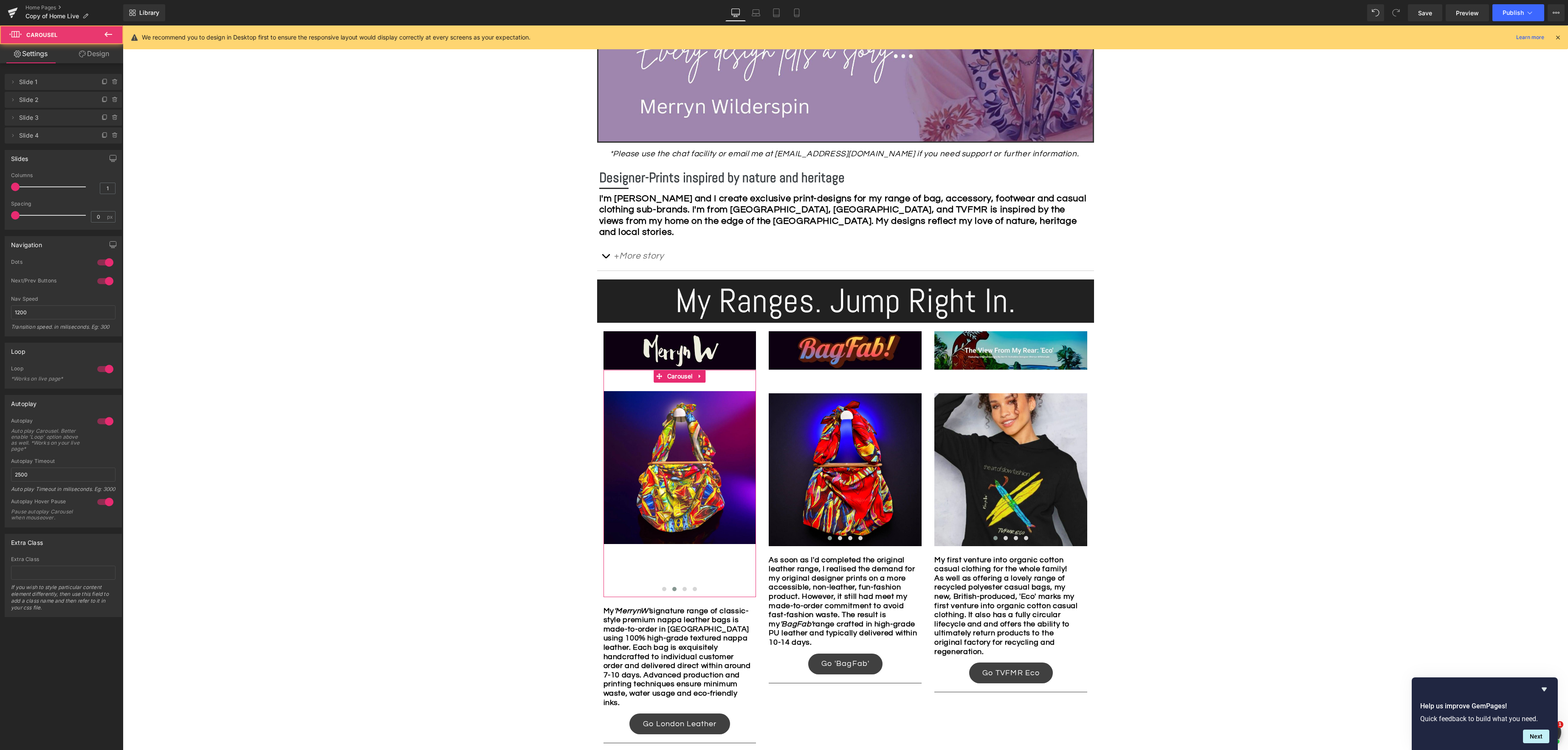
click at [103, 49] on link "Design" at bounding box center [94, 54] width 61 height 19
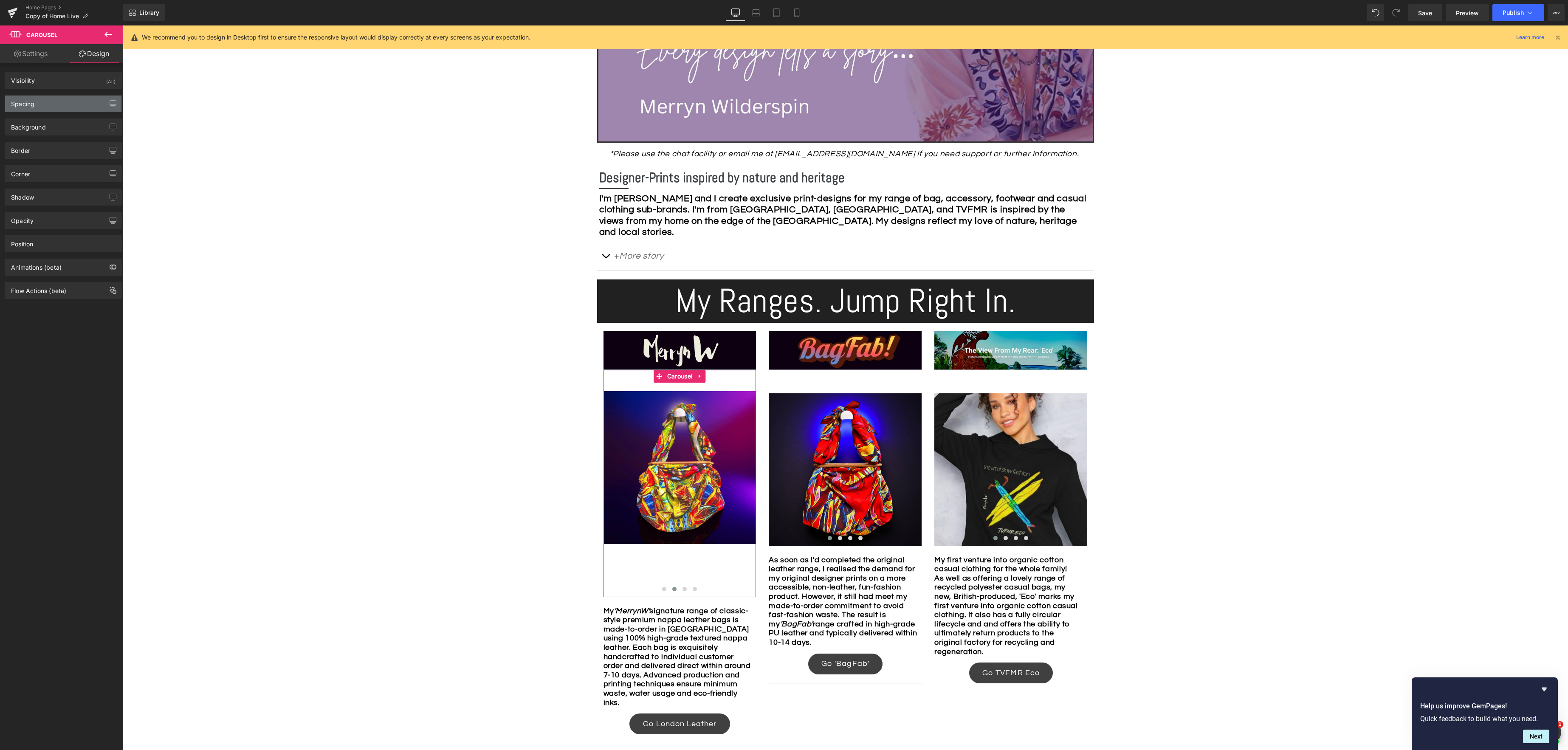
click at [50, 100] on div "Spacing" at bounding box center [63, 103] width 116 height 16
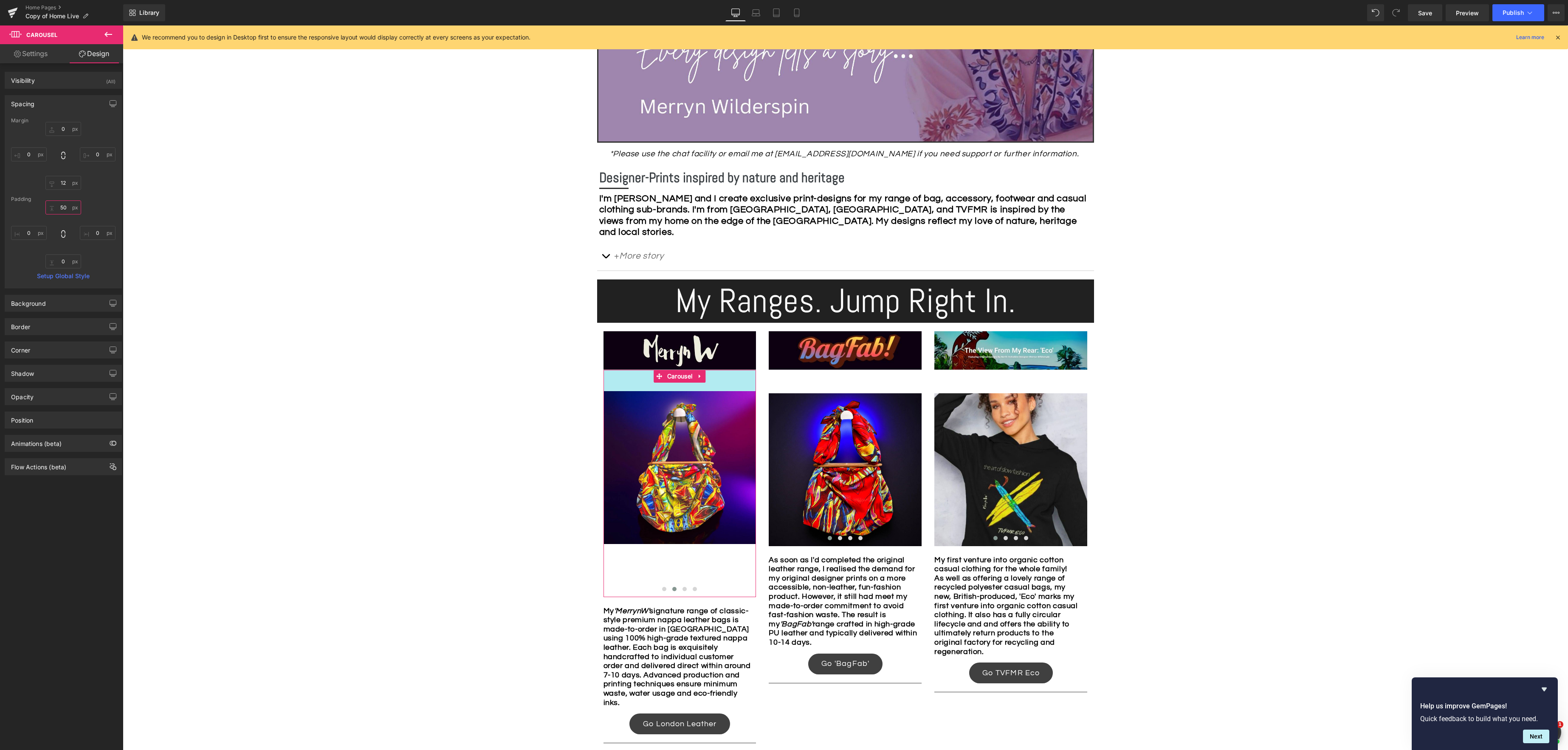
drag, startPoint x: 61, startPoint y: 205, endPoint x: 117, endPoint y: 208, distance: 56.1
click at [62, 205] on input "50" at bounding box center [63, 207] width 36 height 14
type input "0"
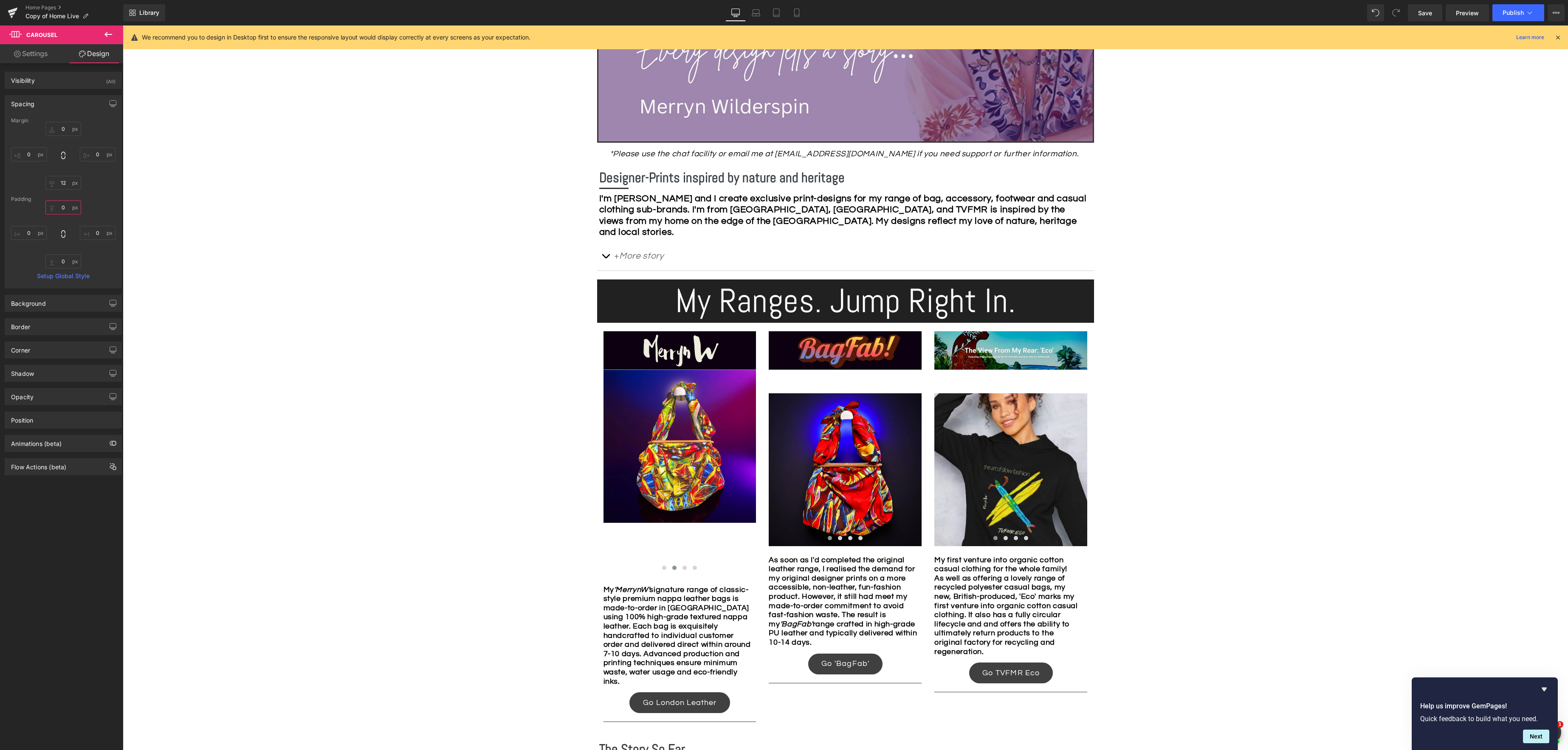
type input "5"
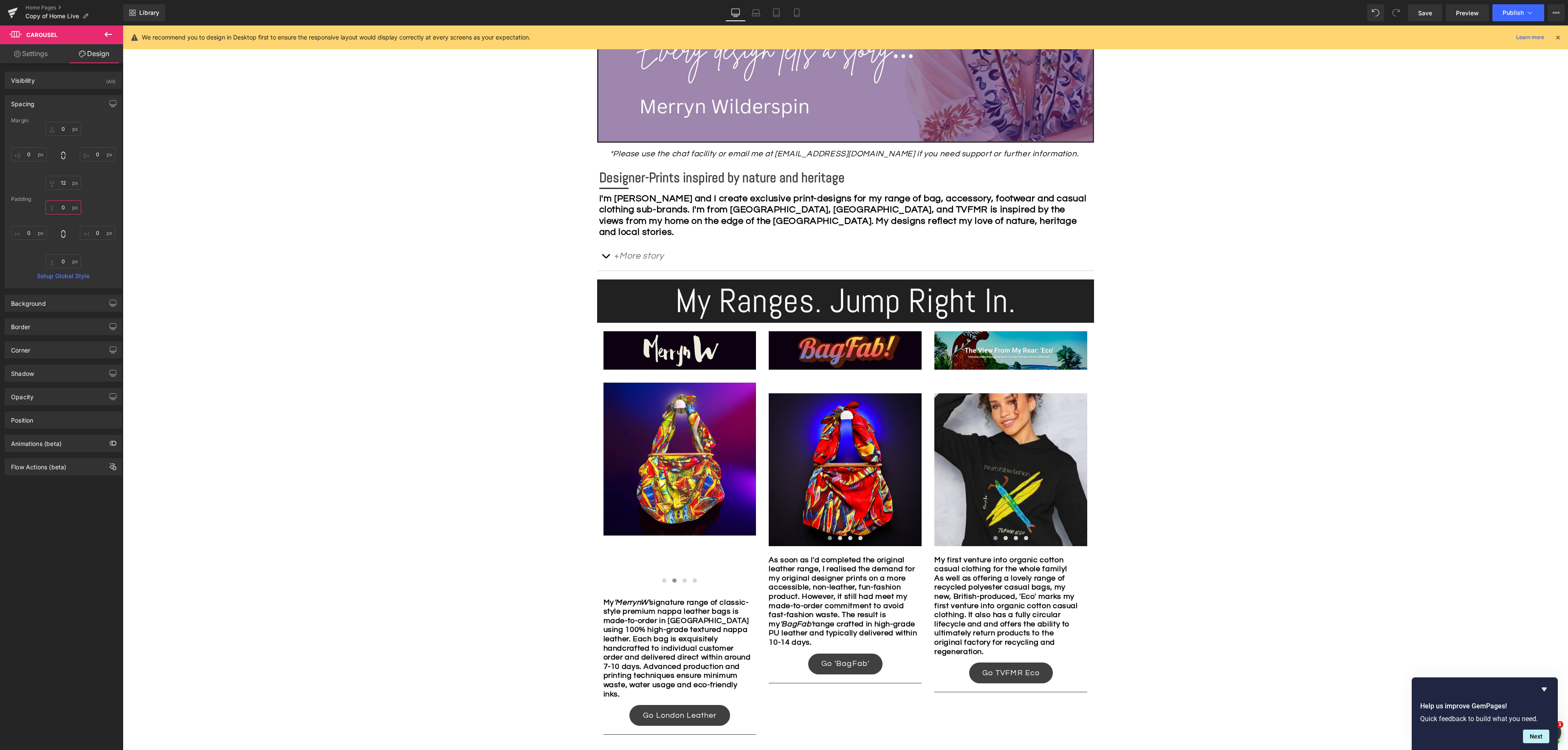
type input "2"
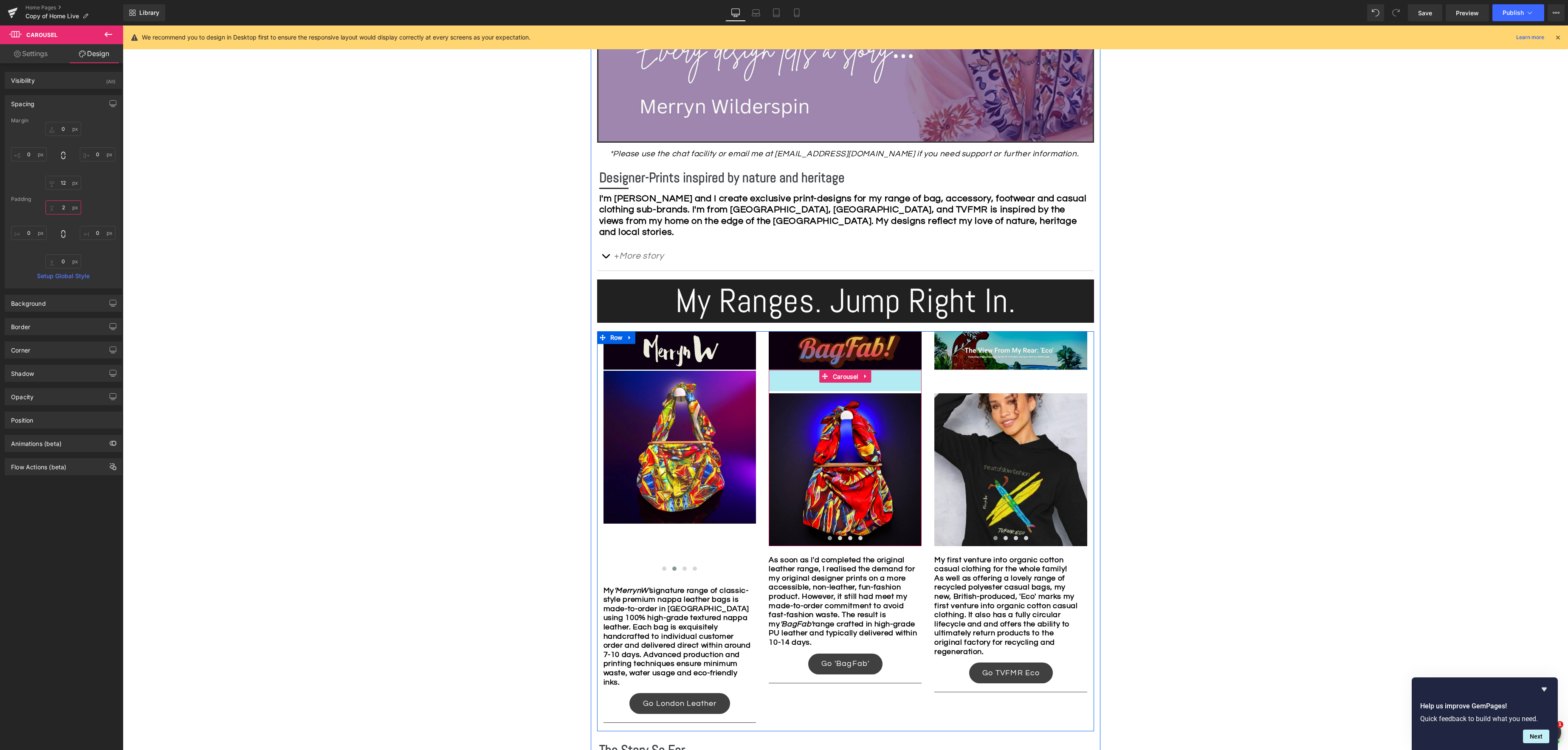
drag, startPoint x: 841, startPoint y: 377, endPoint x: 778, endPoint y: 366, distance: 64.0
click at [841, 377] on div "Image Image Image Image ‹ › Carousel 50px" at bounding box center [845, 458] width 153 height 177
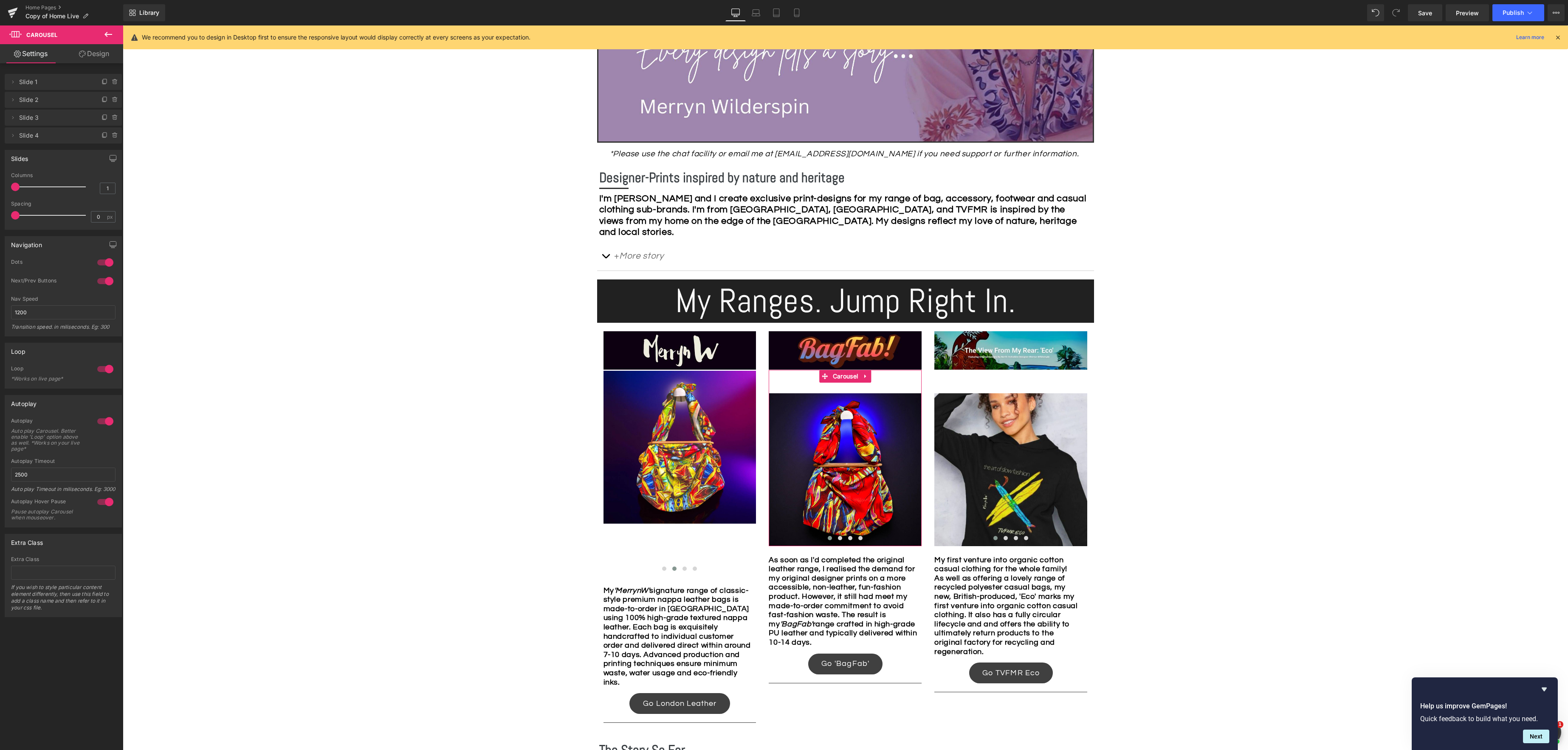
drag, startPoint x: 105, startPoint y: 55, endPoint x: 75, endPoint y: 73, distance: 35.0
click at [105, 55] on link "Design" at bounding box center [94, 54] width 61 height 19
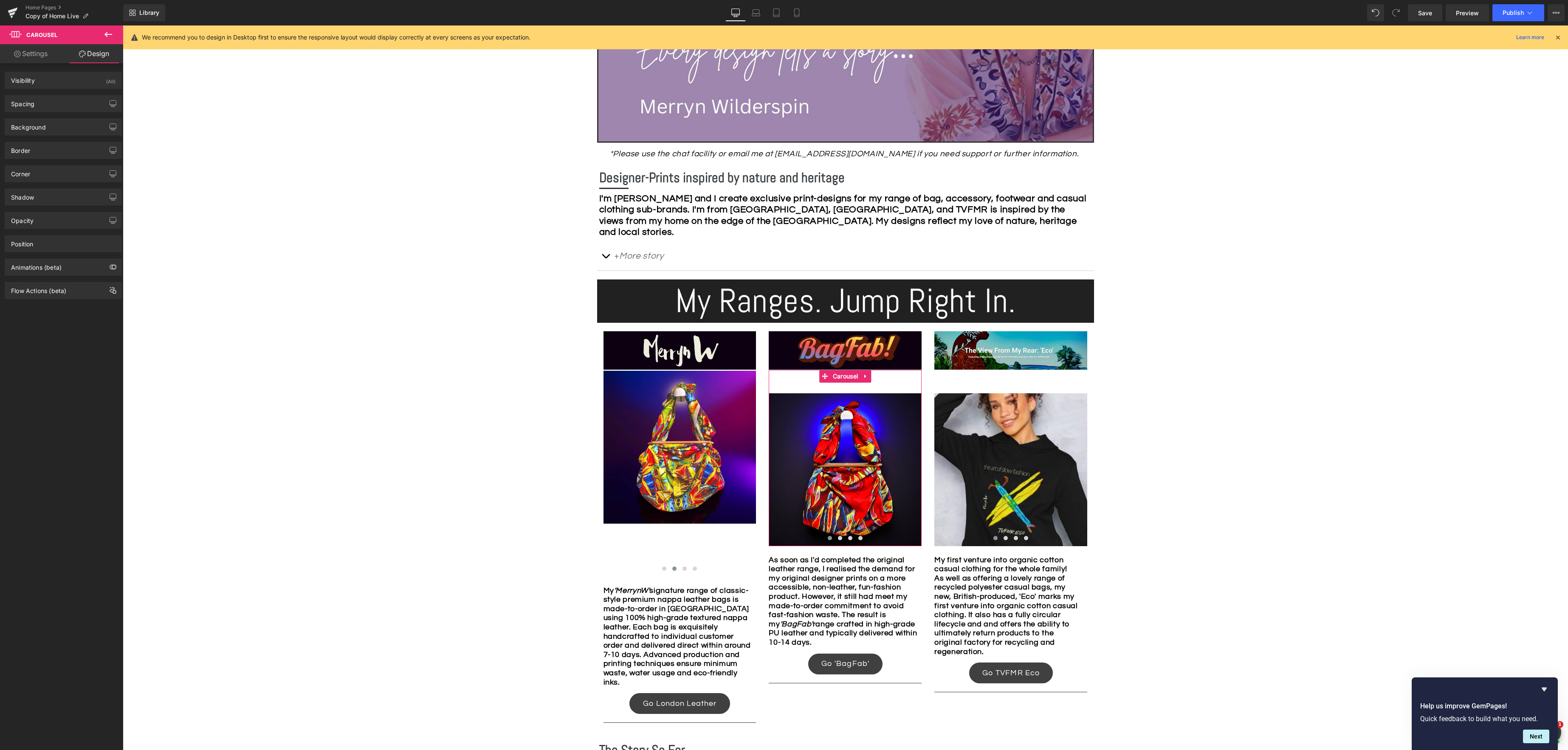
type input "0"
type input "12"
type input "0"
type input "50"
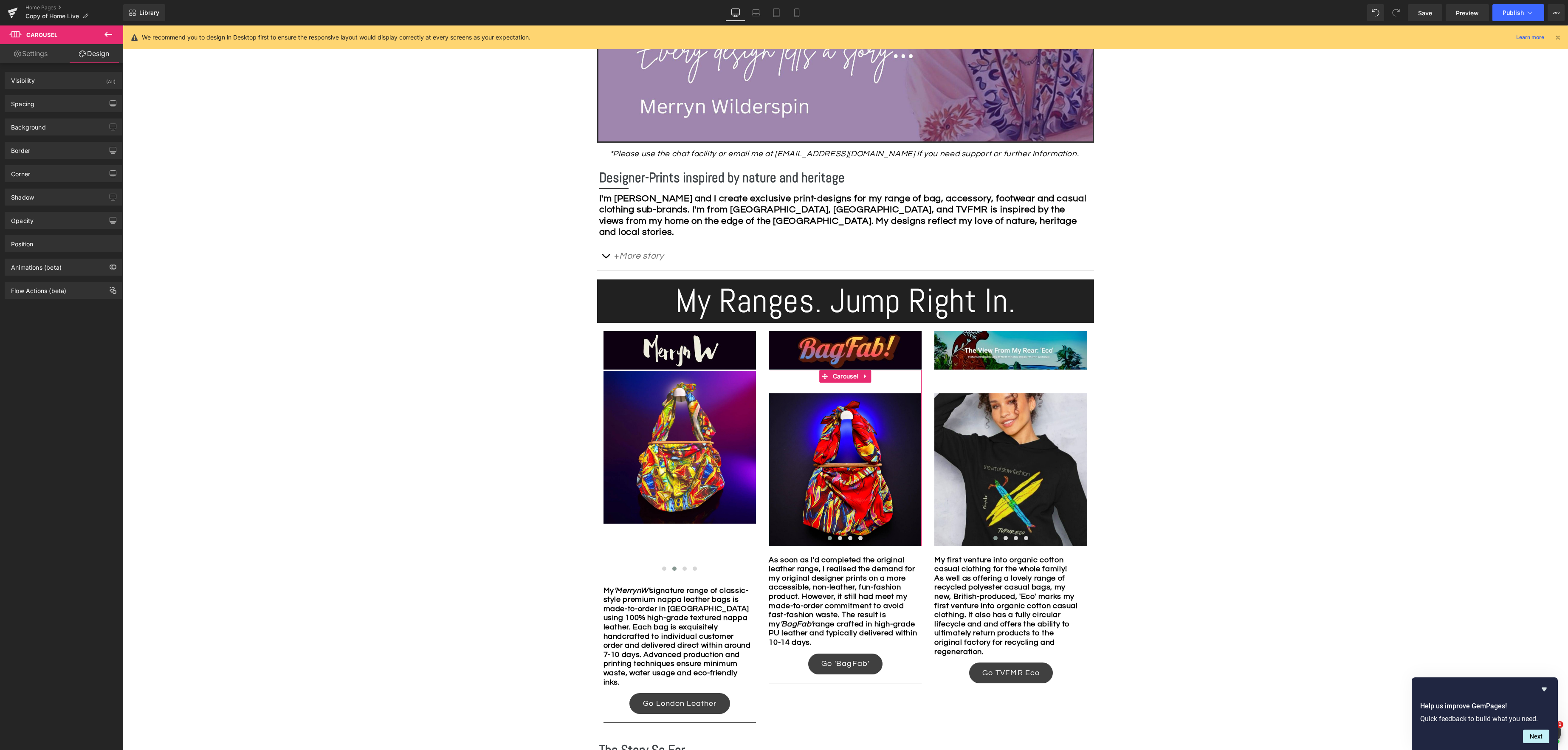
type input "0"
click at [55, 102] on div "Spacing" at bounding box center [63, 103] width 116 height 16
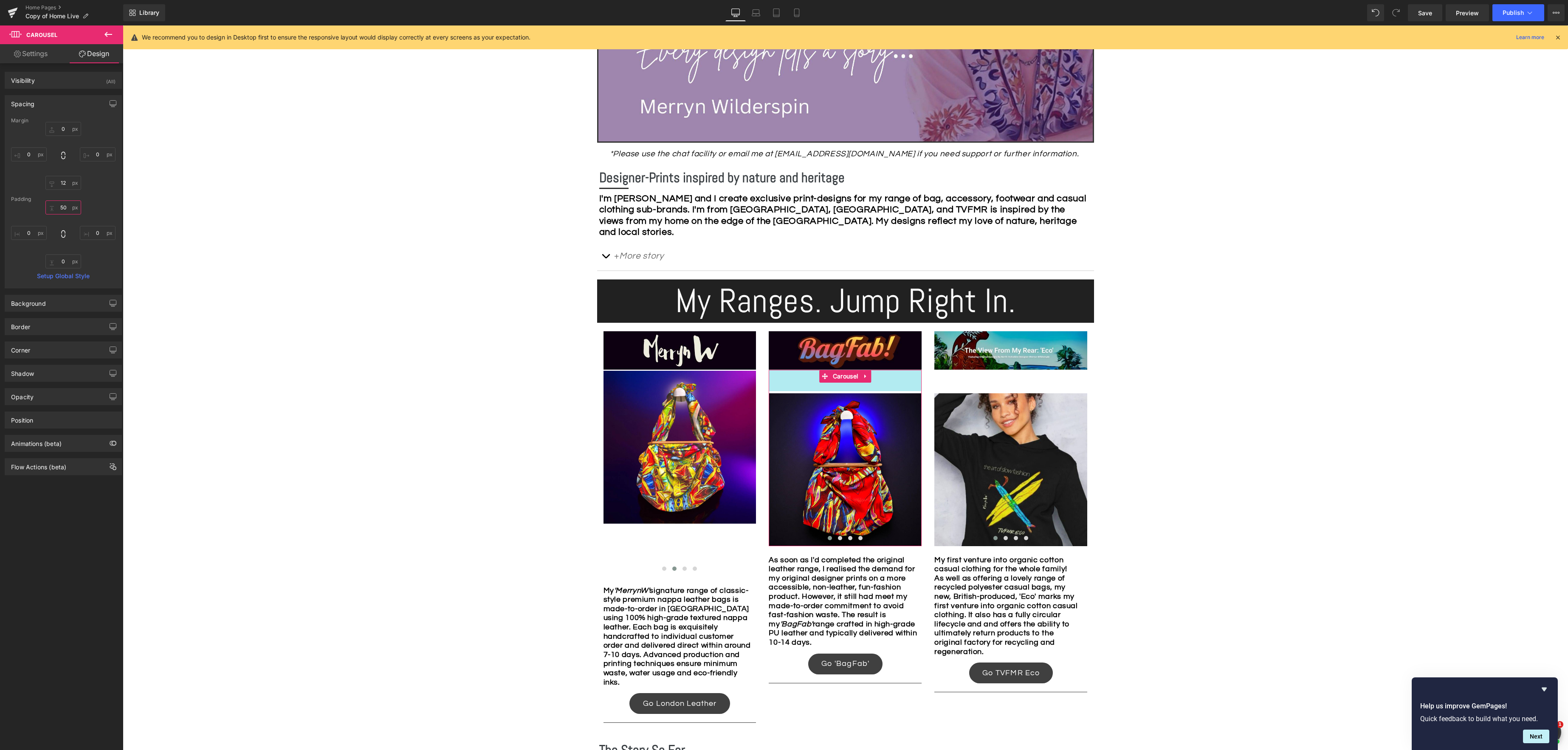
drag, startPoint x: 64, startPoint y: 208, endPoint x: 68, endPoint y: 209, distance: 4.1
click at [64, 208] on input "50" at bounding box center [63, 207] width 36 height 14
type input "2"
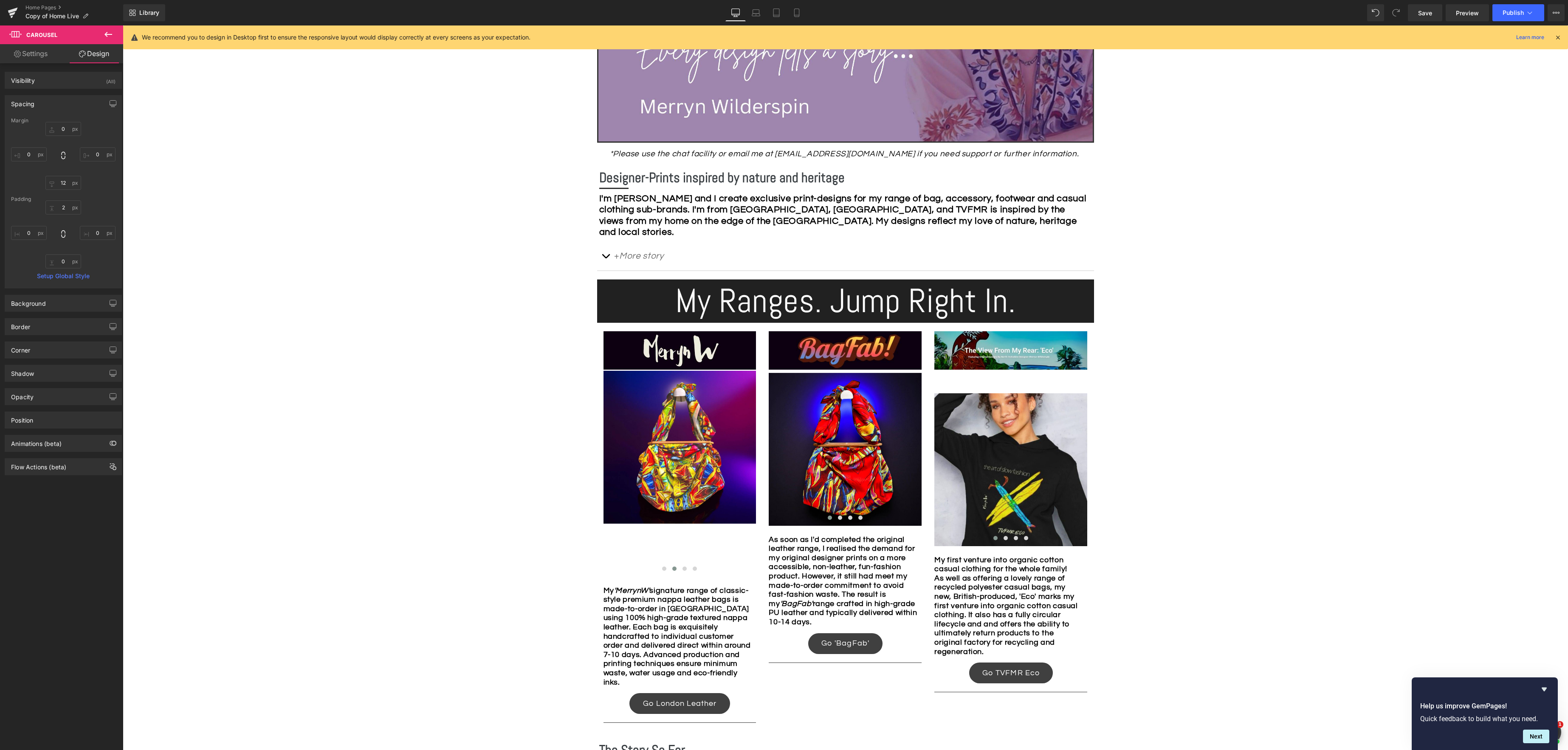
click at [530, 363] on div "Image Row *Please use the chat facility or email me at merryn@tvfmr.com if you …" at bounding box center [845, 549] width 1445 height 1387
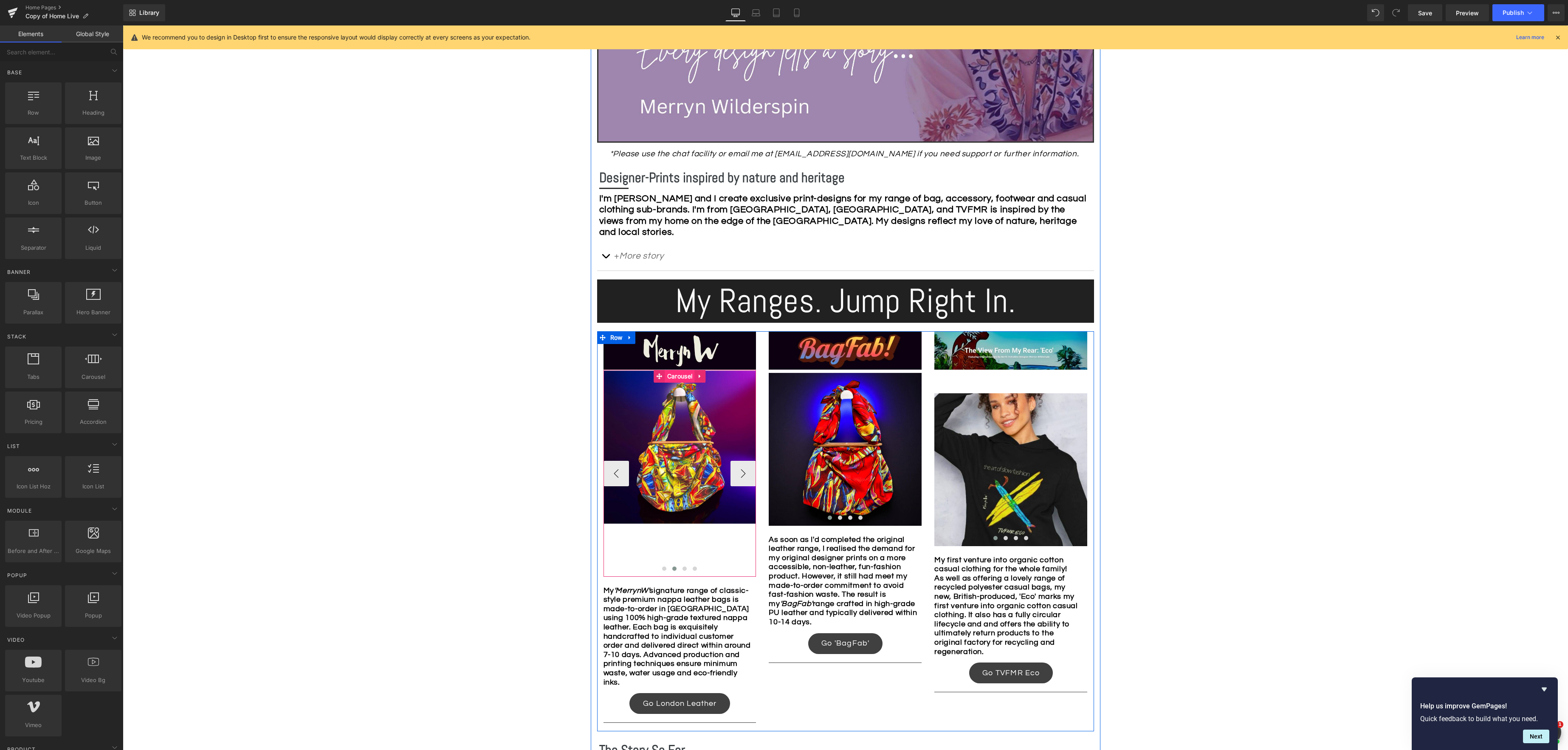
click at [676, 378] on span "Carousel" at bounding box center [680, 376] width 29 height 13
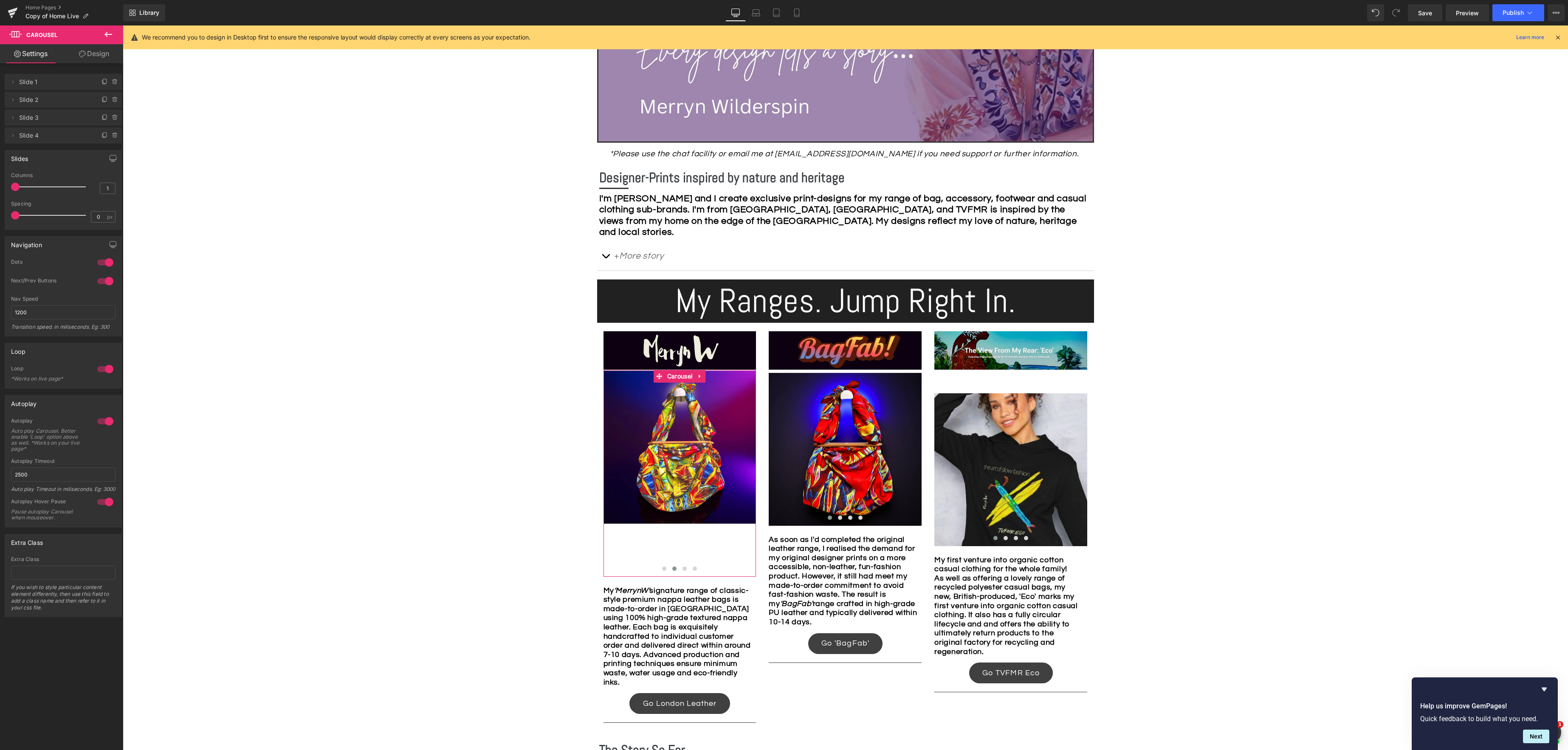
drag, startPoint x: 99, startPoint y: 54, endPoint x: 60, endPoint y: 92, distance: 54.5
click at [99, 54] on link "Design" at bounding box center [94, 54] width 61 height 19
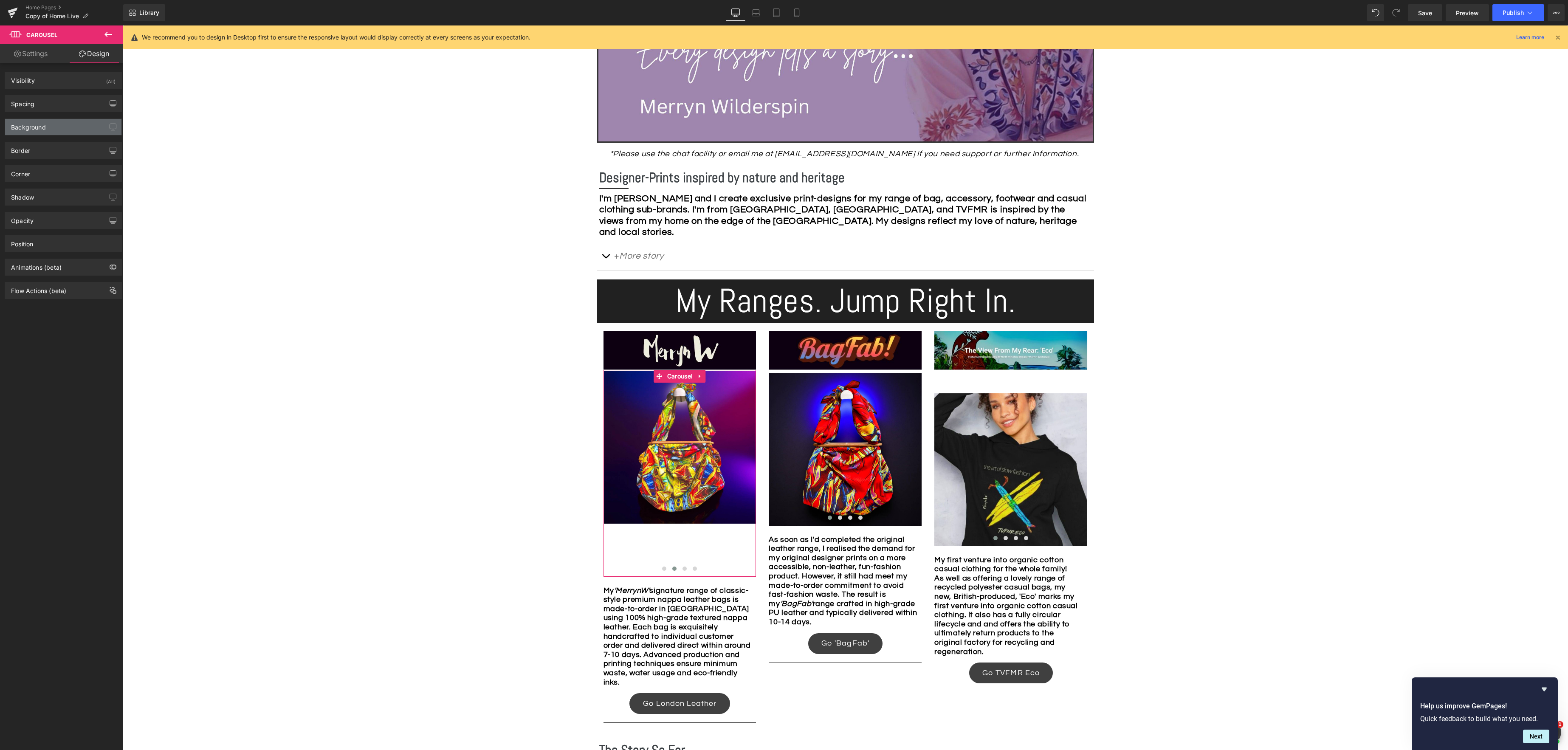
type input "0"
type input "12"
type input "0"
type input "2"
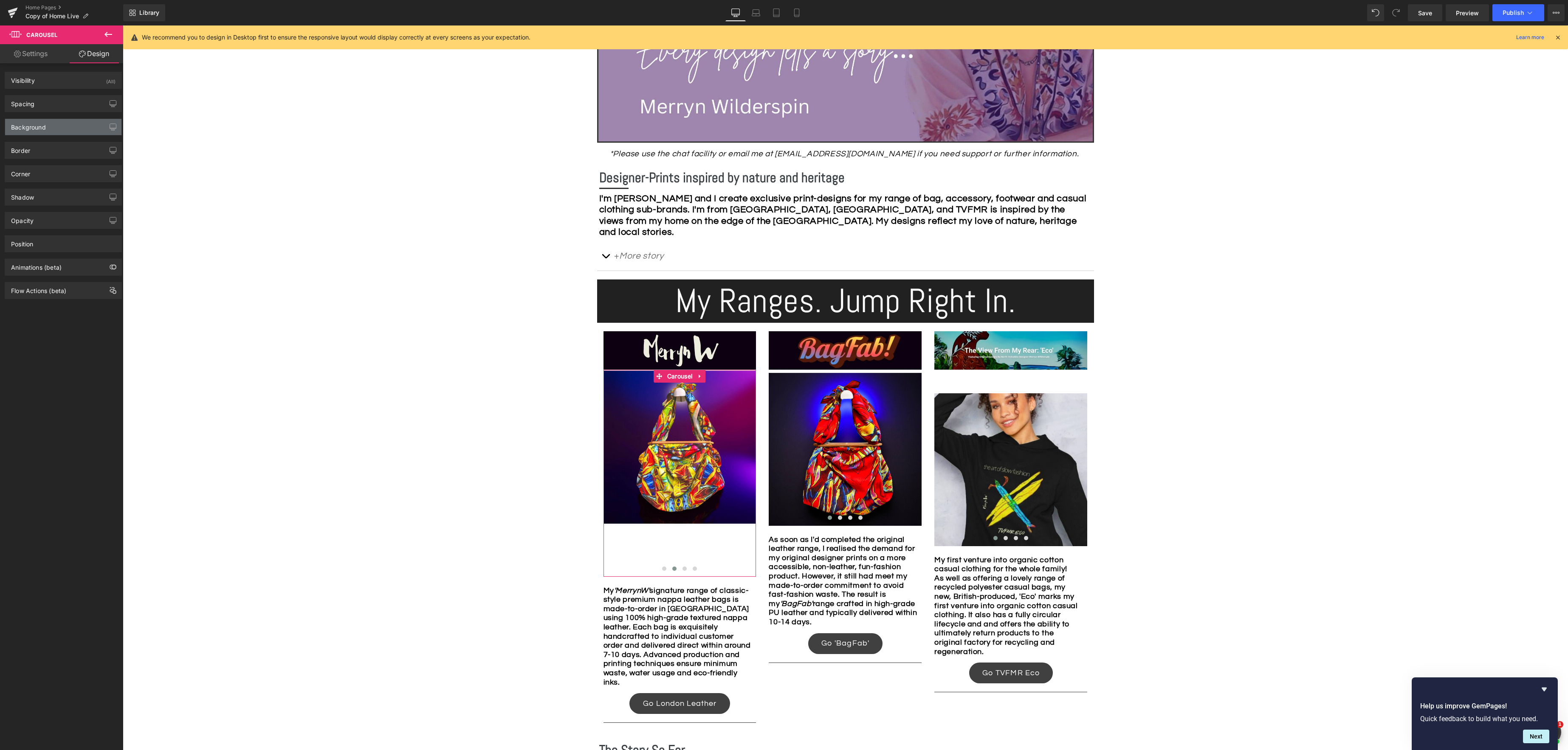
type input "0"
click at [46, 105] on div "Spacing" at bounding box center [63, 103] width 116 height 16
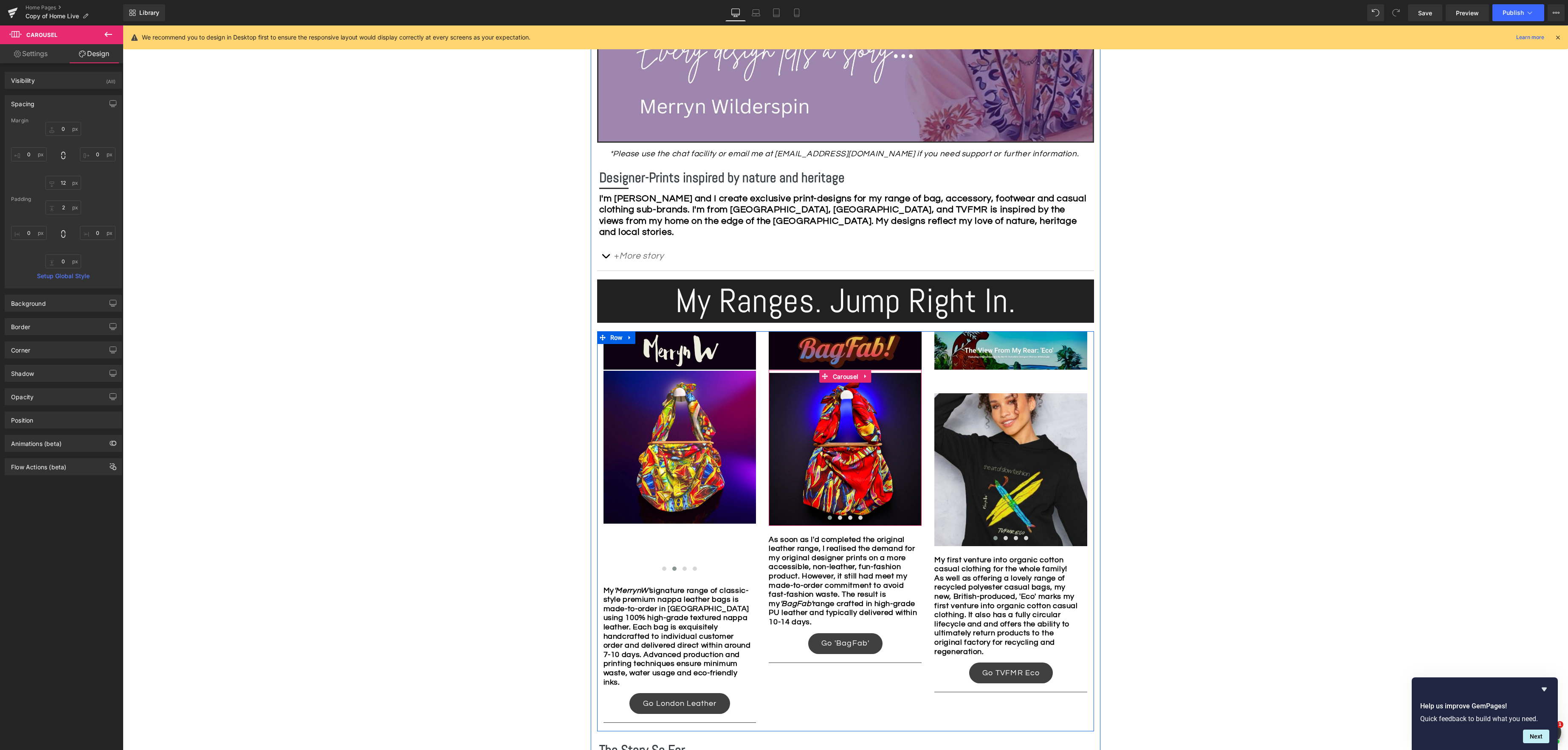
drag, startPoint x: 834, startPoint y: 376, endPoint x: 779, endPoint y: 357, distance: 58.2
click at [834, 376] on span "Carousel" at bounding box center [845, 376] width 29 height 13
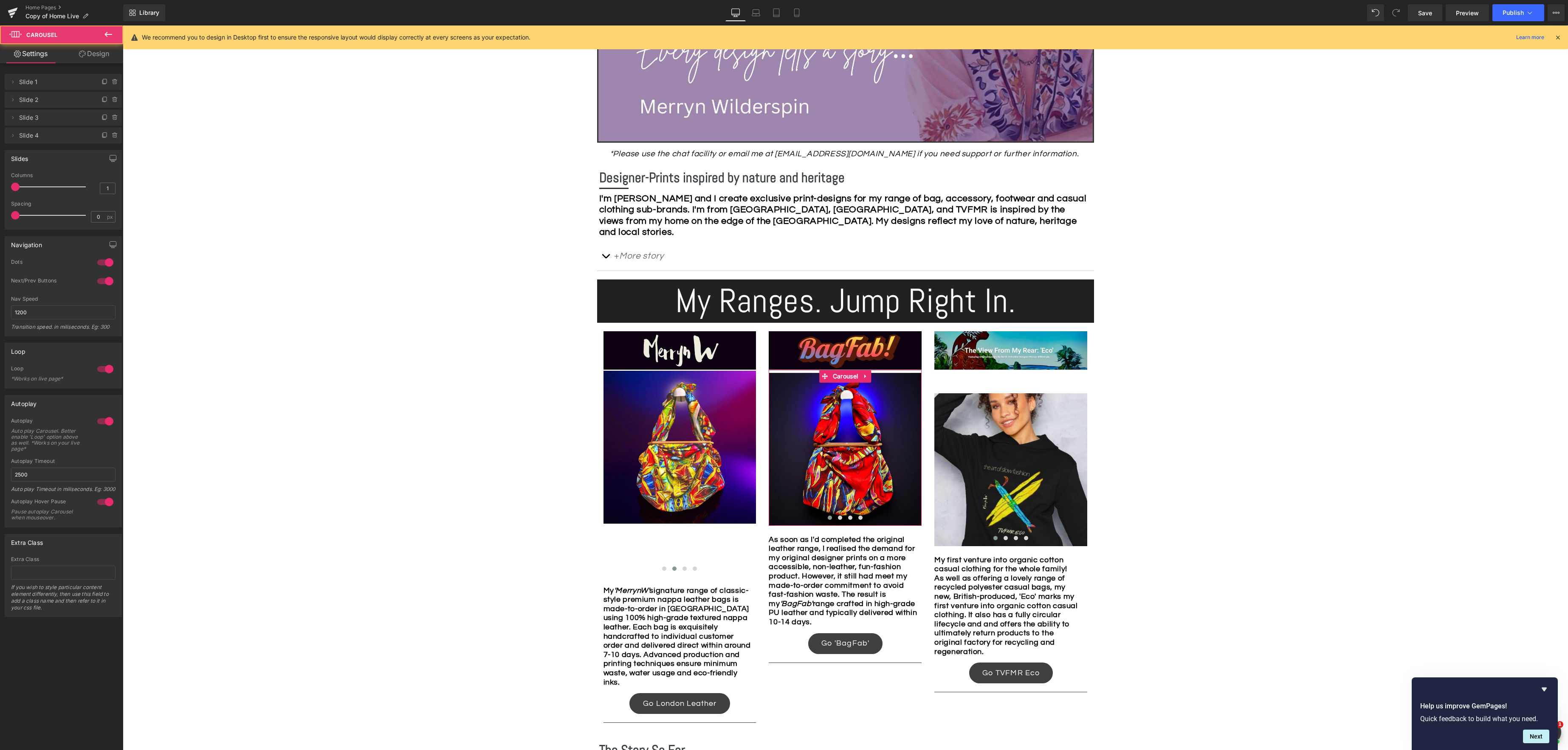
click at [93, 53] on link "Design" at bounding box center [94, 54] width 61 height 19
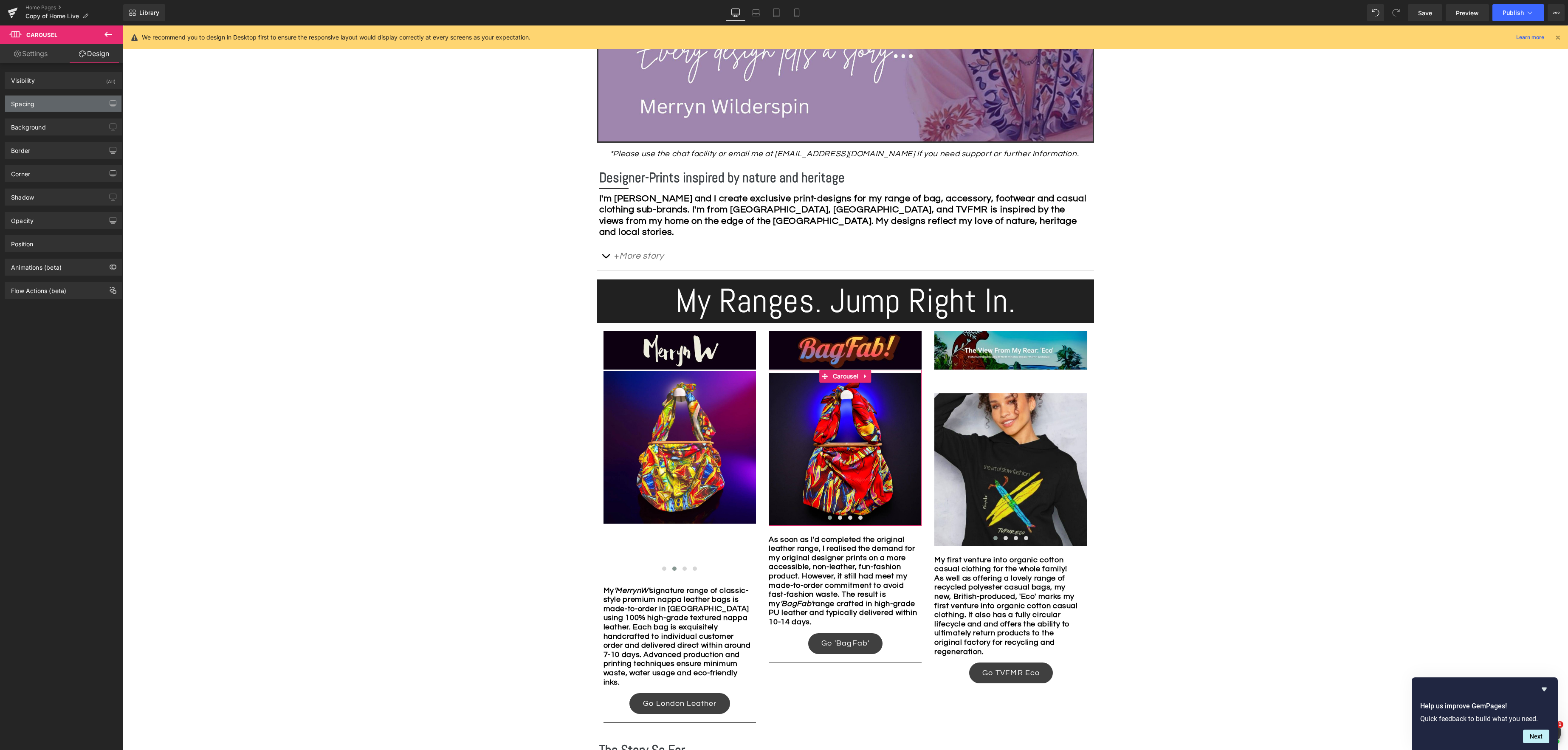
click at [64, 108] on div "Spacing" at bounding box center [63, 103] width 116 height 16
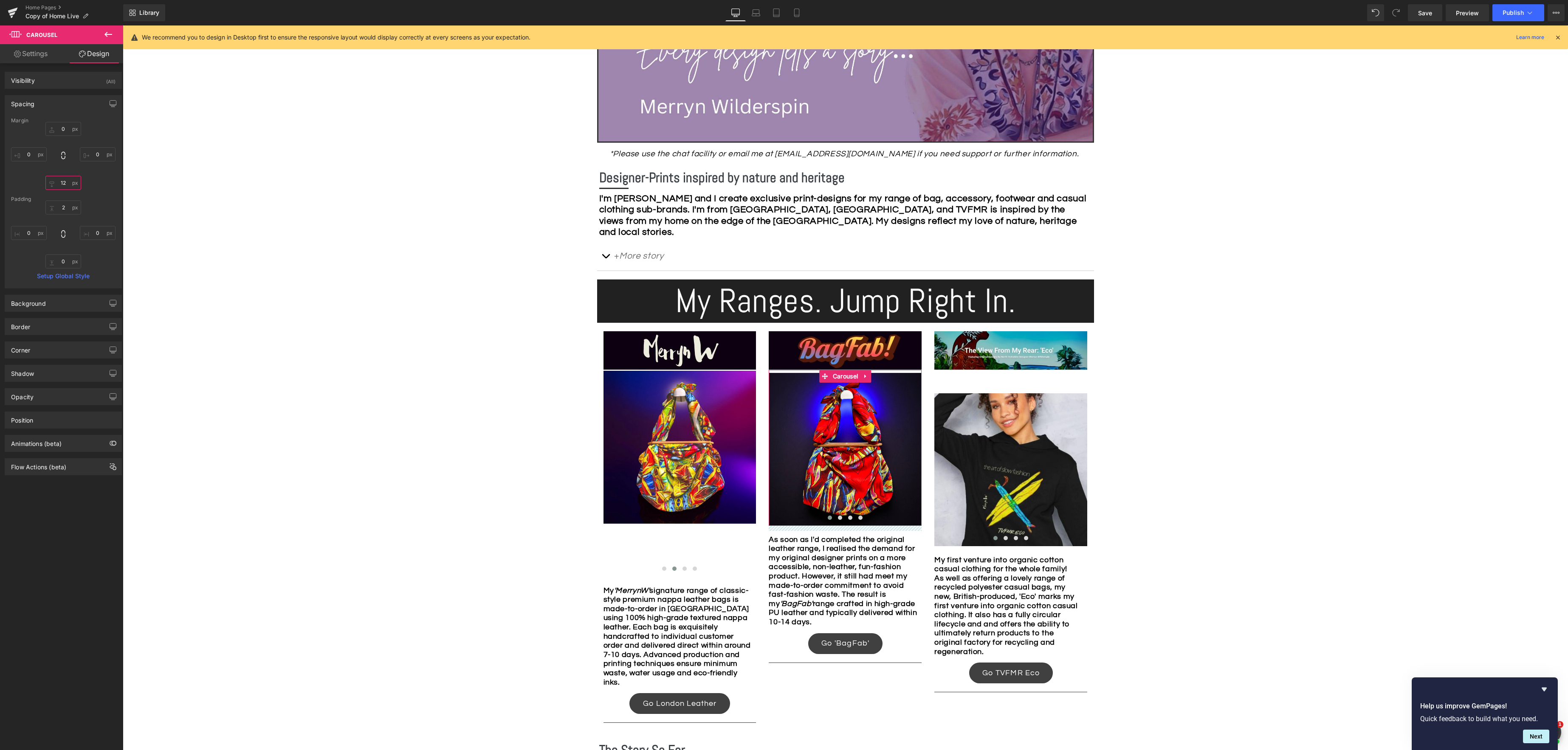
drag, startPoint x: 64, startPoint y: 181, endPoint x: 108, endPoint y: 184, distance: 44.1
click at [64, 181] on input "12" at bounding box center [63, 183] width 36 height 14
click at [206, 207] on div "Image Row *Please use the chat facility or email me at merryn@tvfmr.com if you …" at bounding box center [845, 549] width 1445 height 1387
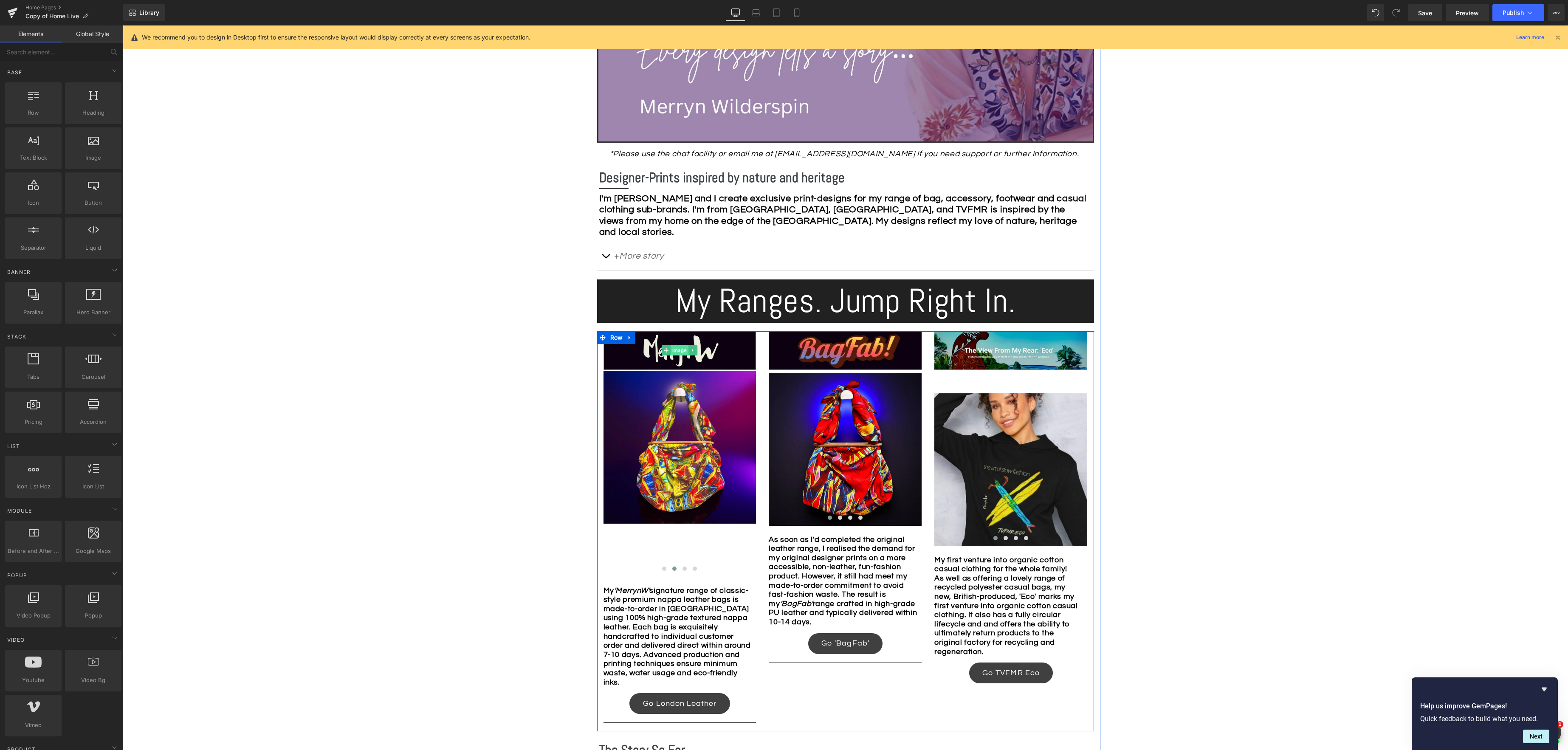
click at [678, 349] on span "Image" at bounding box center [679, 350] width 18 height 10
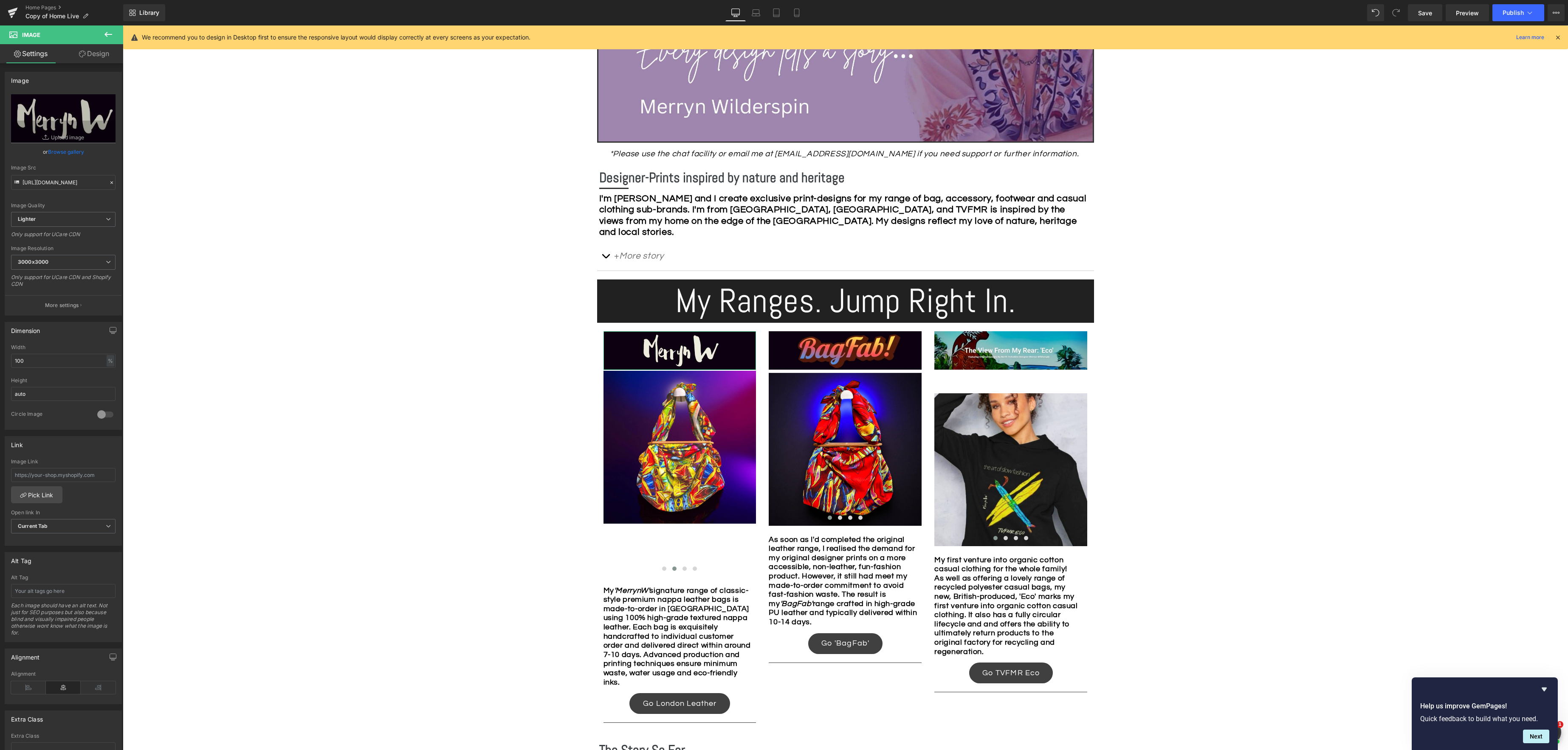
drag, startPoint x: 98, startPoint y: 54, endPoint x: 75, endPoint y: 78, distance: 33.2
click at [98, 54] on link "Design" at bounding box center [94, 54] width 61 height 19
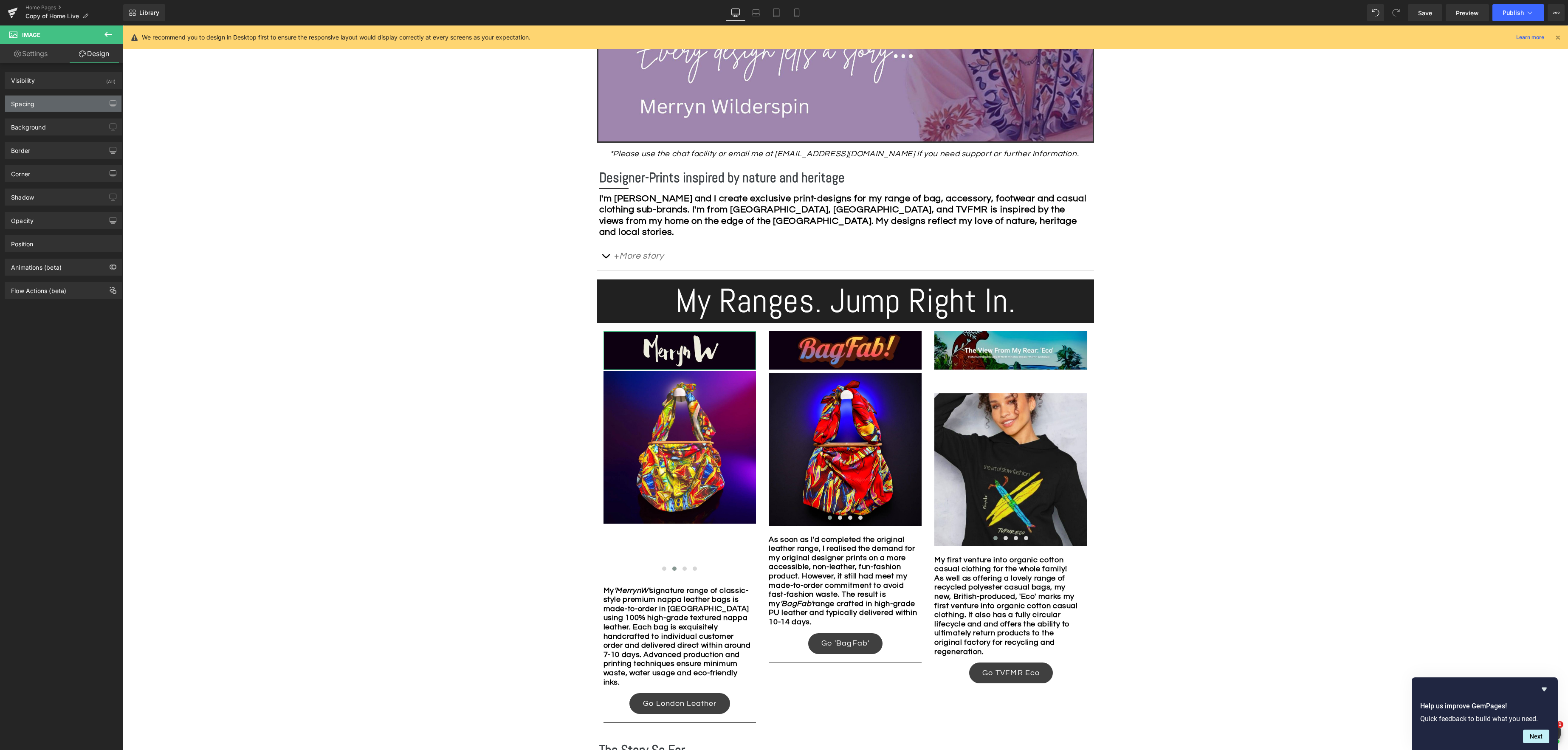
click at [60, 108] on div "Spacing" at bounding box center [63, 103] width 116 height 16
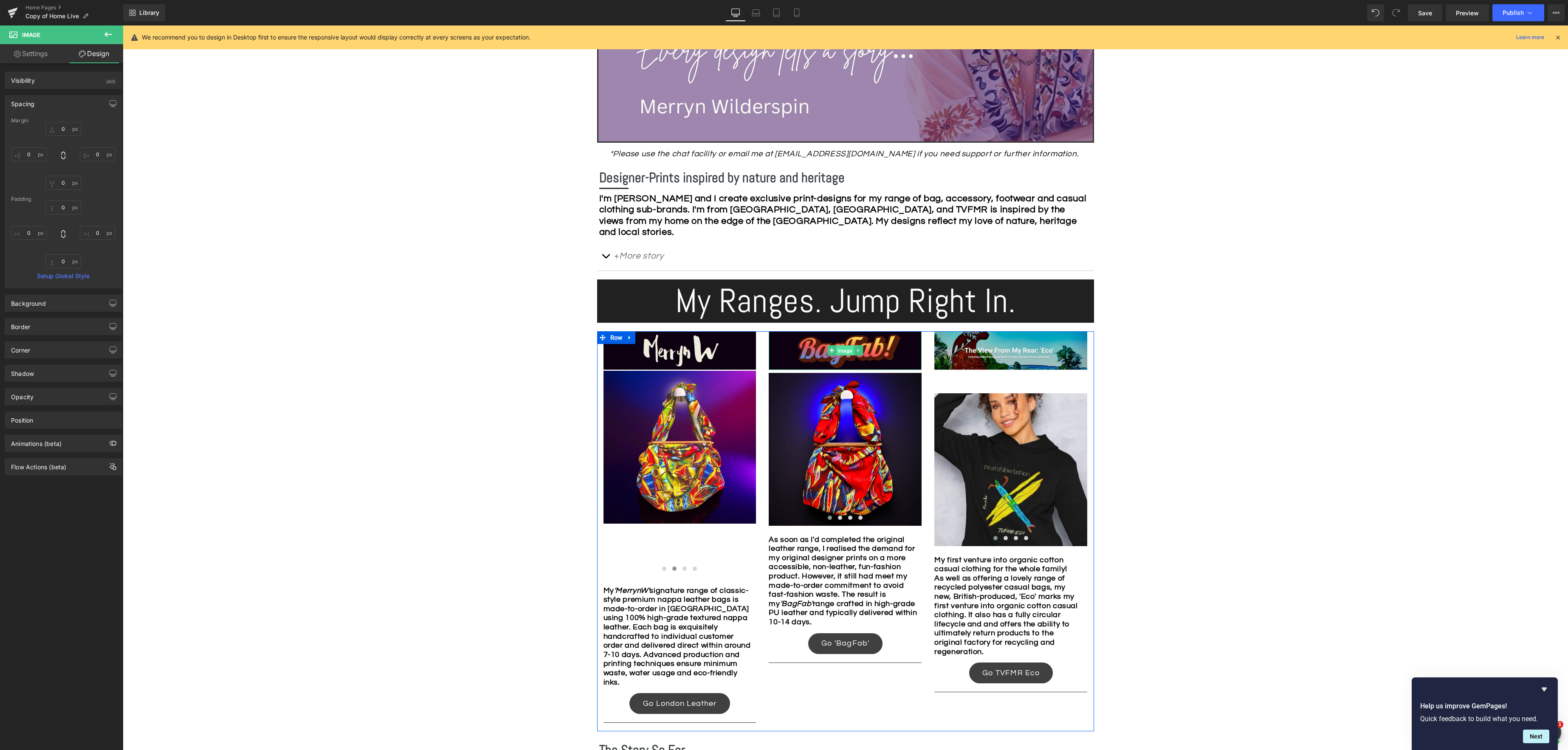
click at [841, 348] on span "Image" at bounding box center [845, 351] width 18 height 10
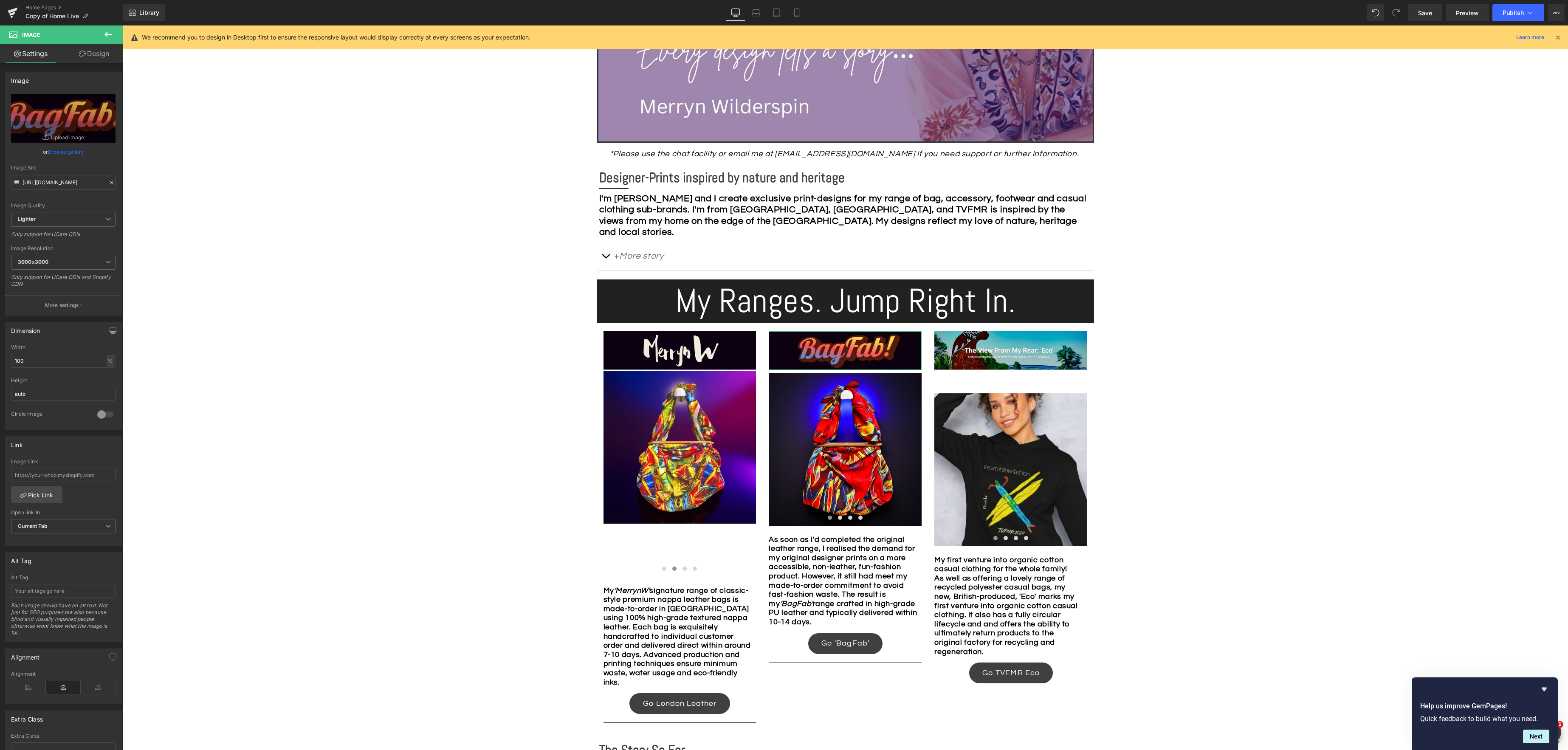
click at [95, 58] on link "Design" at bounding box center [94, 54] width 61 height 19
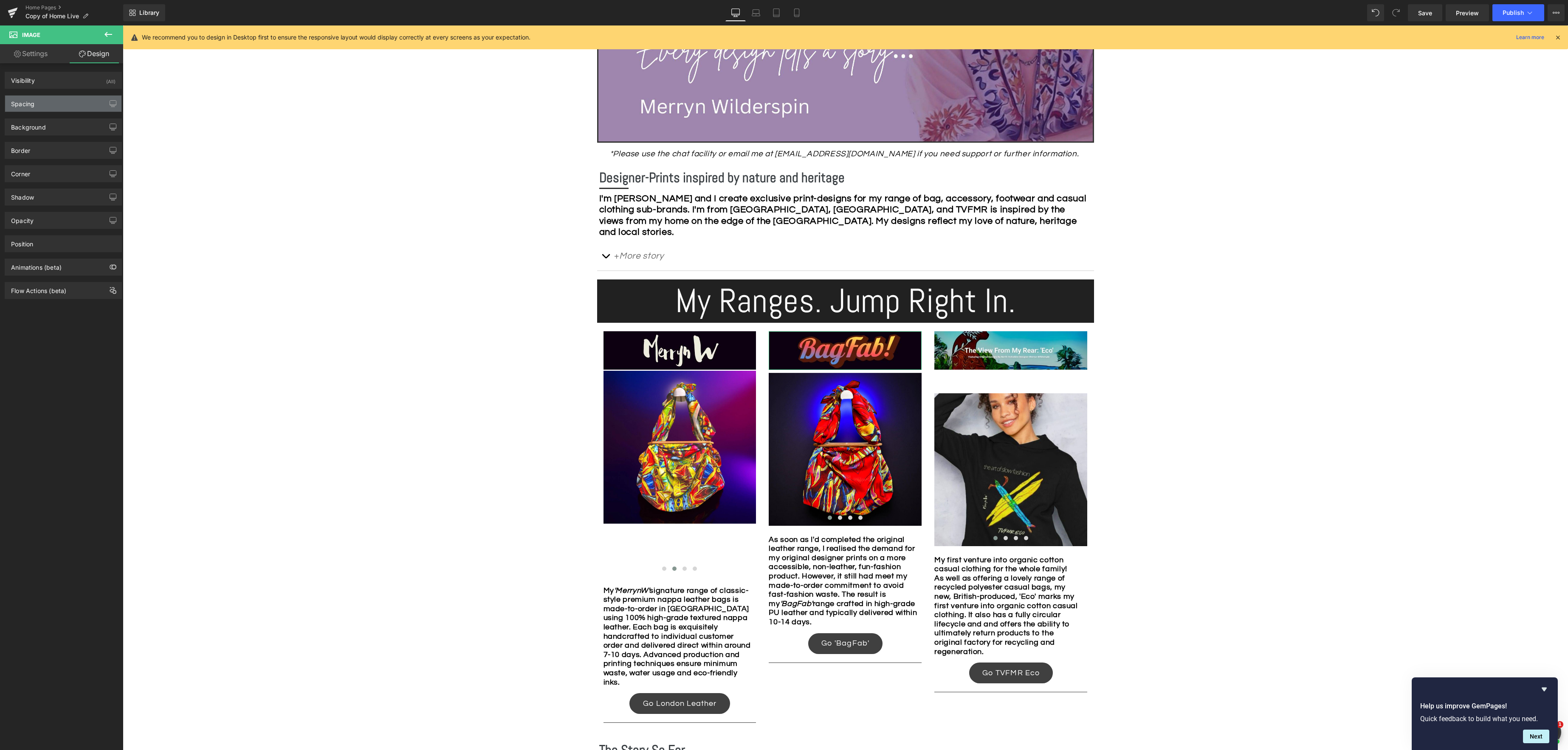
click at [67, 103] on div "Spacing" at bounding box center [63, 103] width 116 height 16
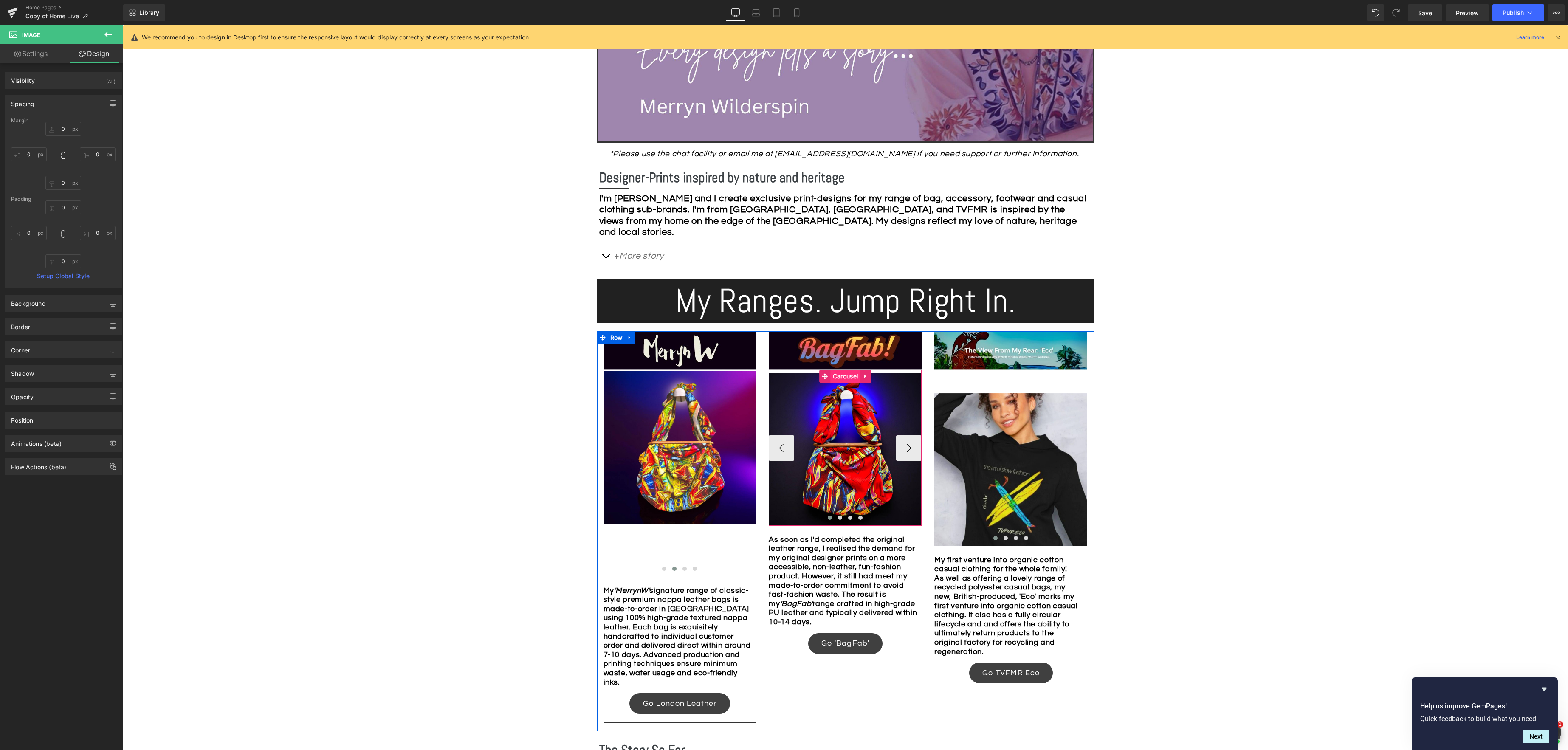
click at [852, 379] on span "Carousel" at bounding box center [845, 376] width 29 height 13
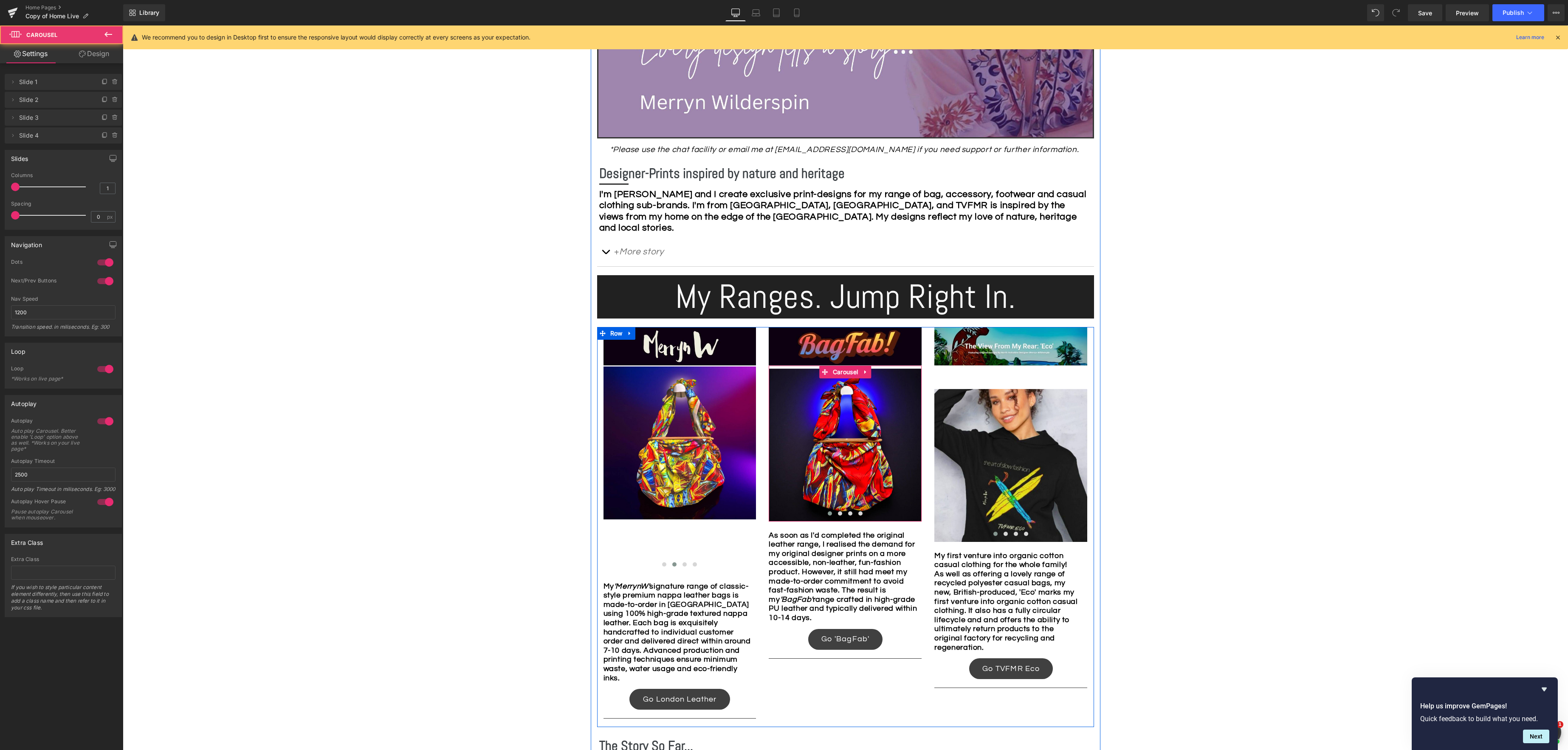
scroll to position [368, 0]
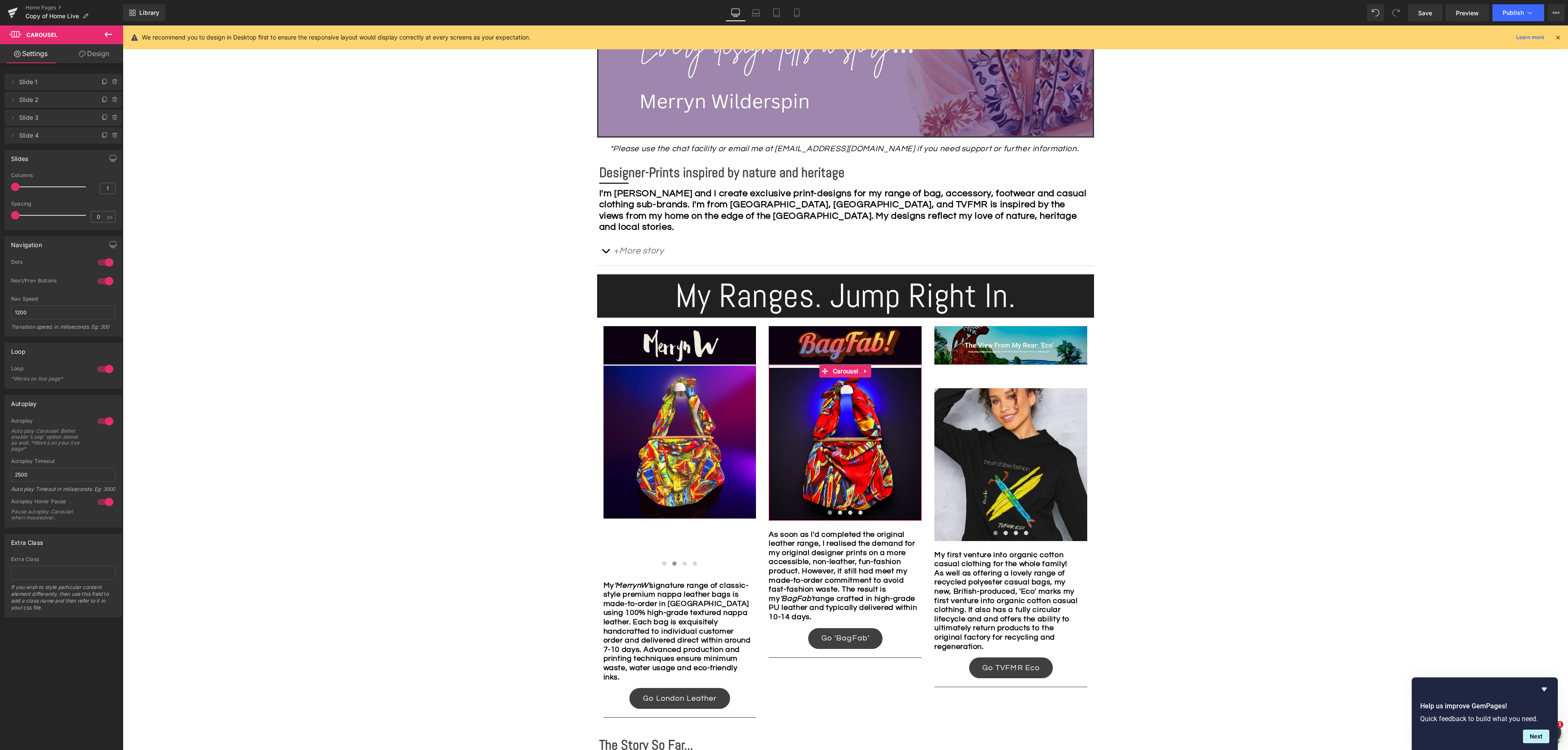
drag, startPoint x: 100, startPoint y: 54, endPoint x: 71, endPoint y: 86, distance: 43.2
click at [100, 54] on link "Design" at bounding box center [94, 54] width 61 height 19
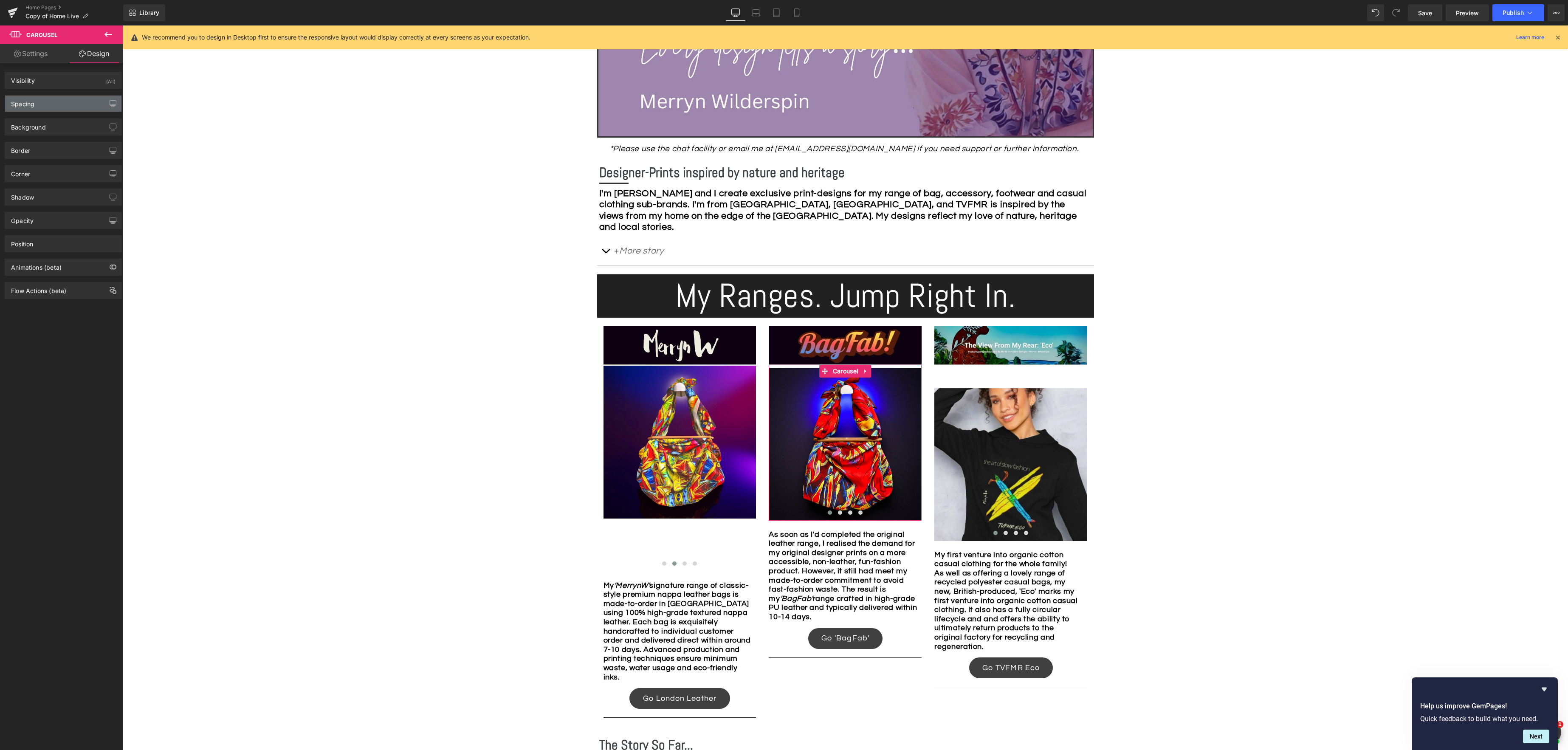
click at [66, 103] on div "Spacing" at bounding box center [63, 103] width 116 height 16
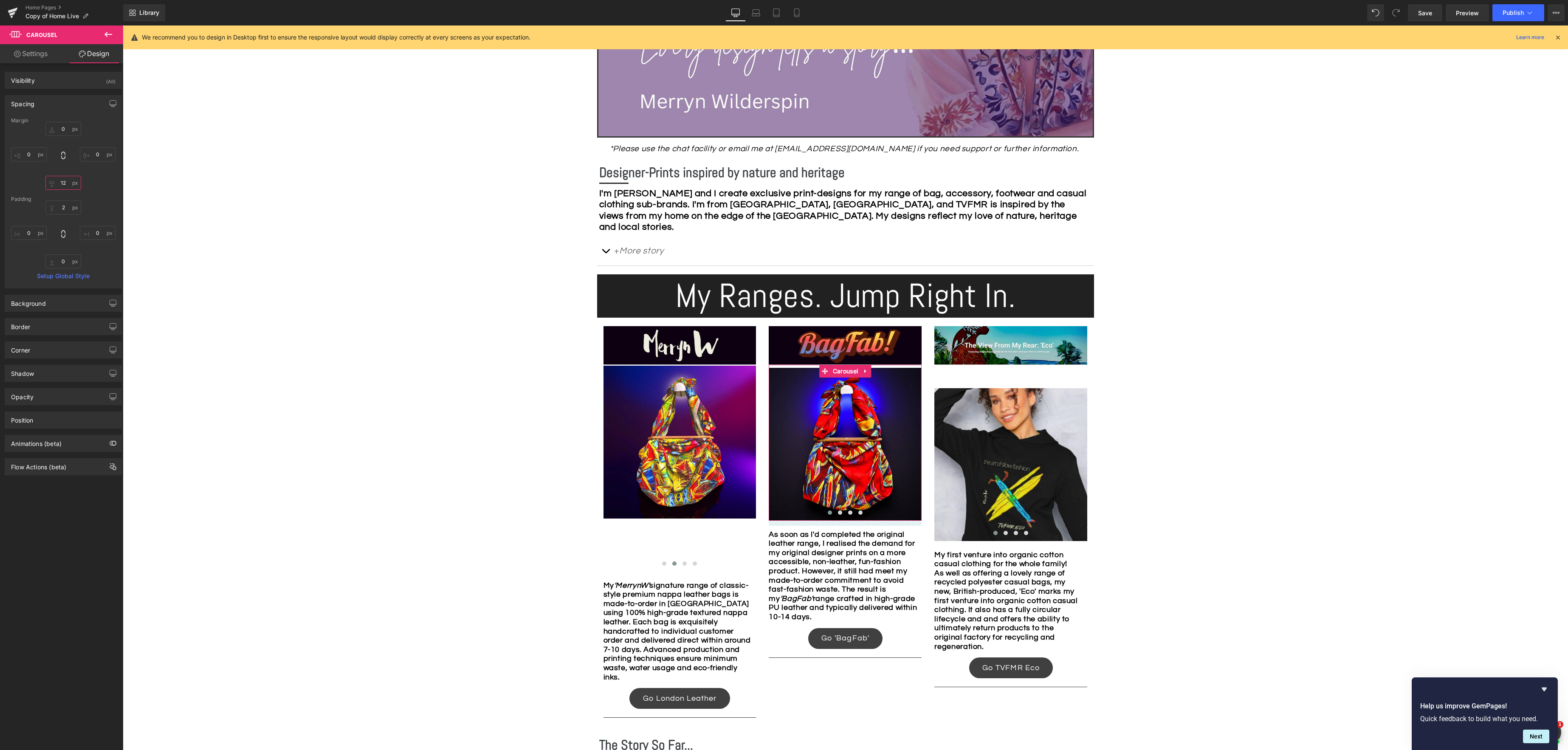
click at [65, 183] on input "12" at bounding box center [63, 183] width 36 height 14
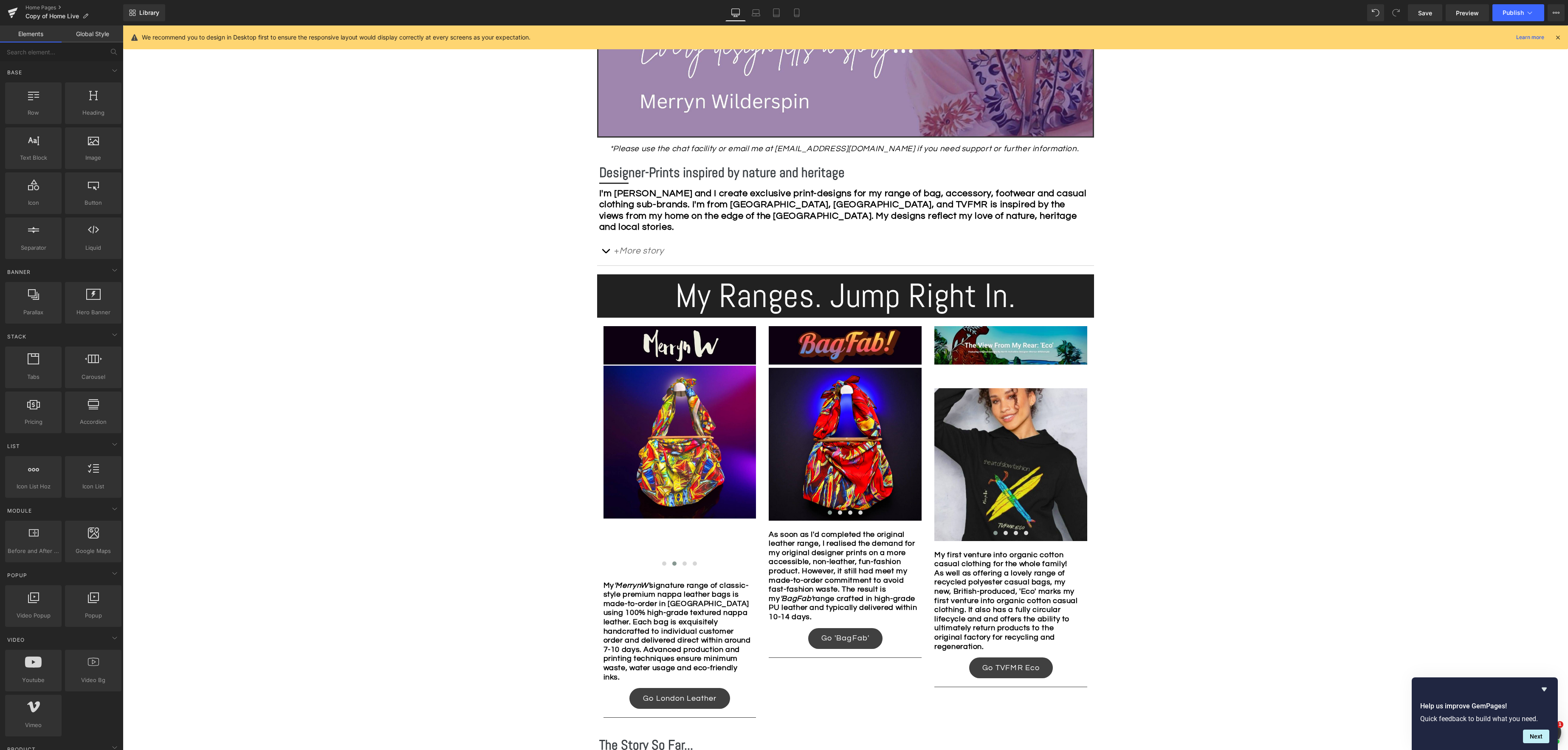
click at [164, 183] on div "Image Row *Please use the chat facility or email me at merryn@tvfmr.com if you …" at bounding box center [845, 544] width 1445 height 1387
drag, startPoint x: 678, startPoint y: 372, endPoint x: 522, endPoint y: 314, distance: 166.4
click at [678, 372] on span "Carousel" at bounding box center [680, 371] width 29 height 13
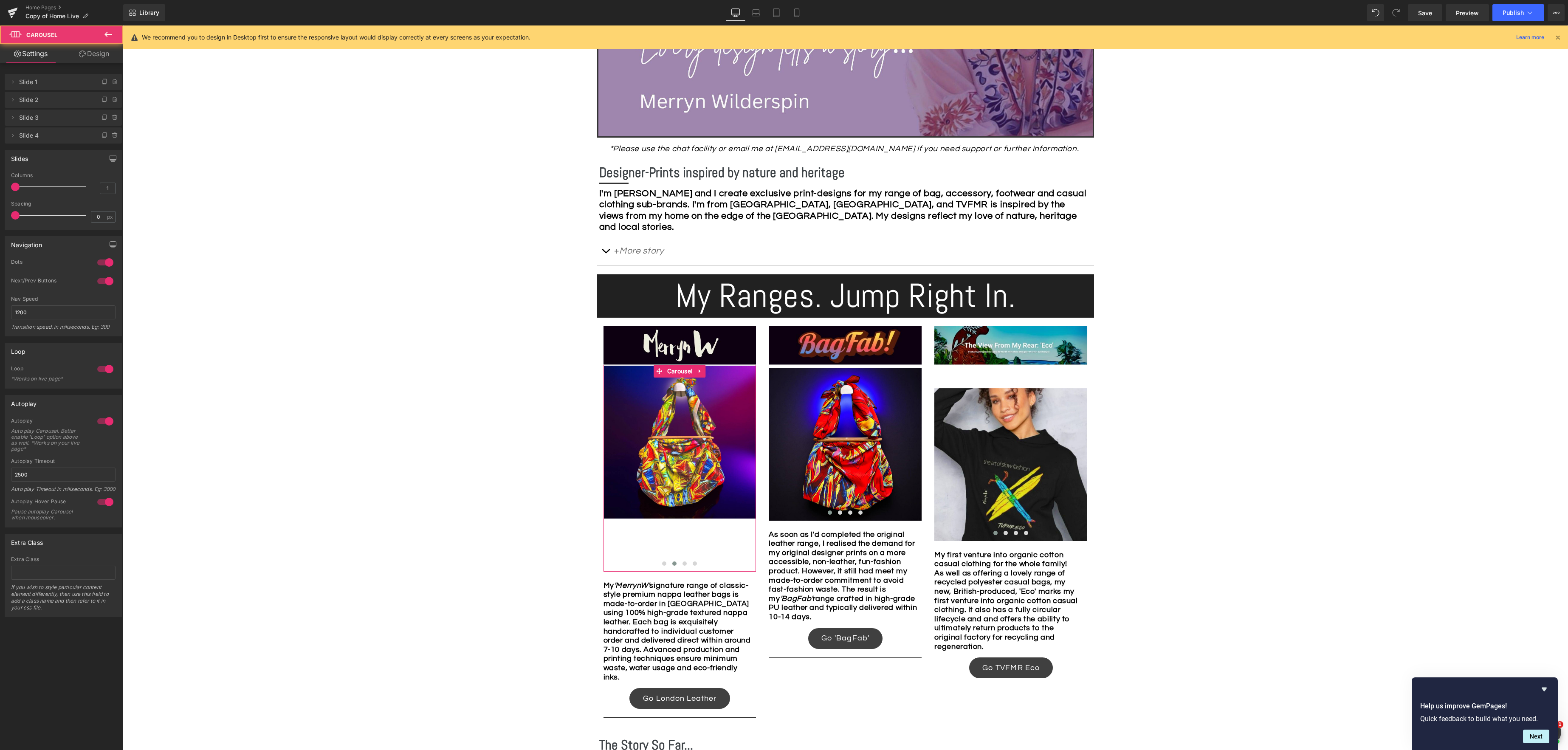
drag, startPoint x: 104, startPoint y: 52, endPoint x: 66, endPoint y: 86, distance: 51.0
click at [104, 52] on link "Design" at bounding box center [94, 54] width 61 height 19
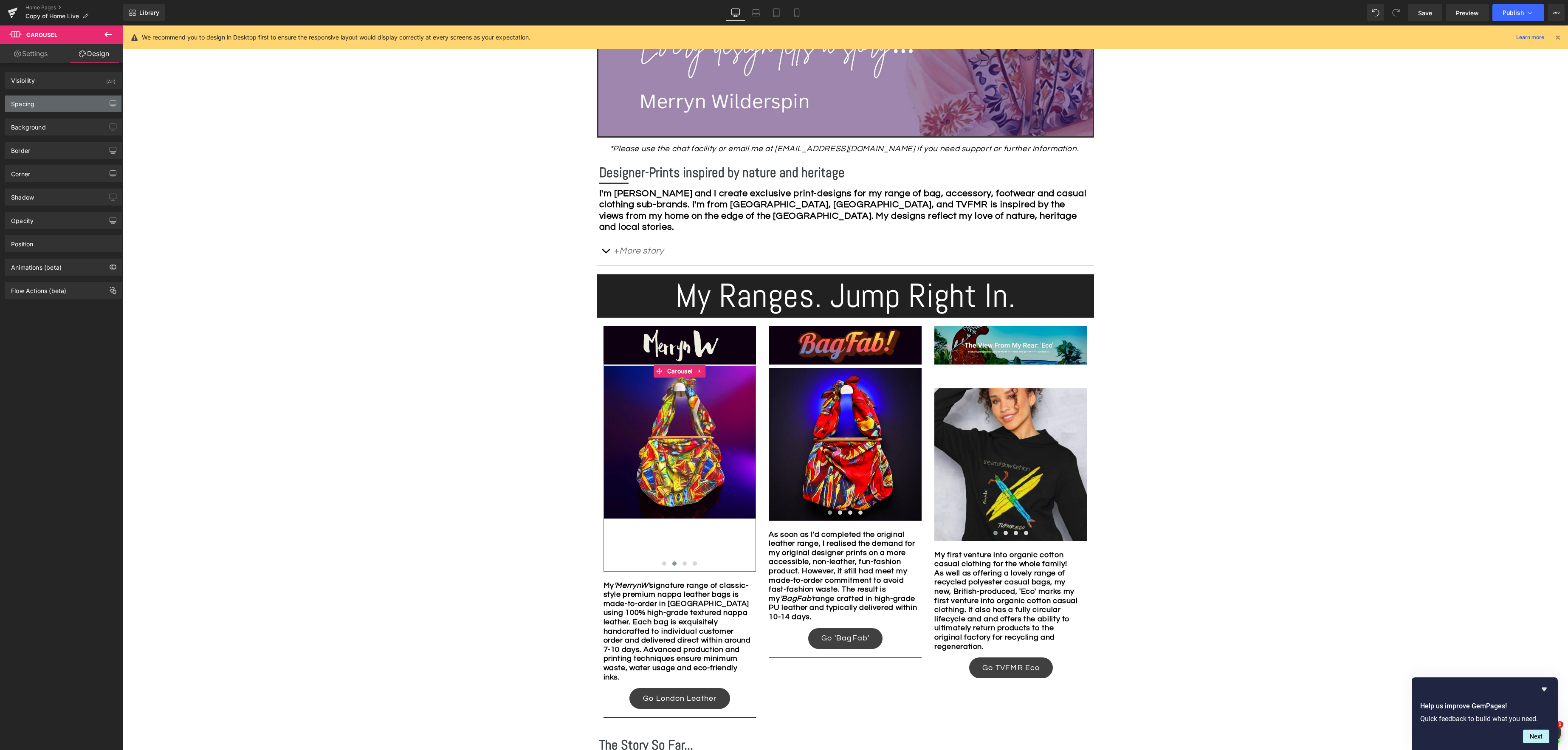
click at [54, 108] on div "Spacing" at bounding box center [63, 103] width 116 height 16
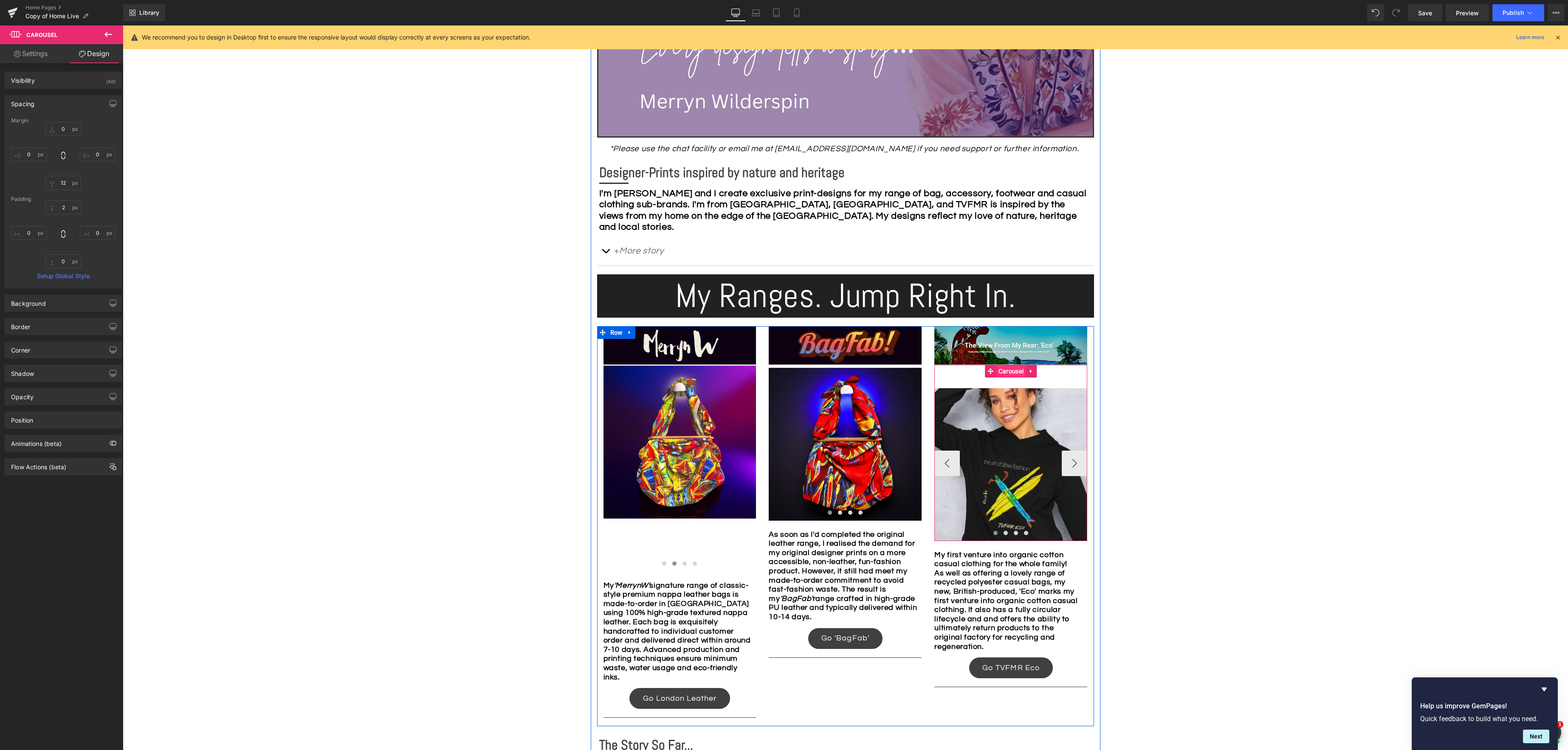
click at [1004, 370] on span "Carousel" at bounding box center [1011, 371] width 29 height 13
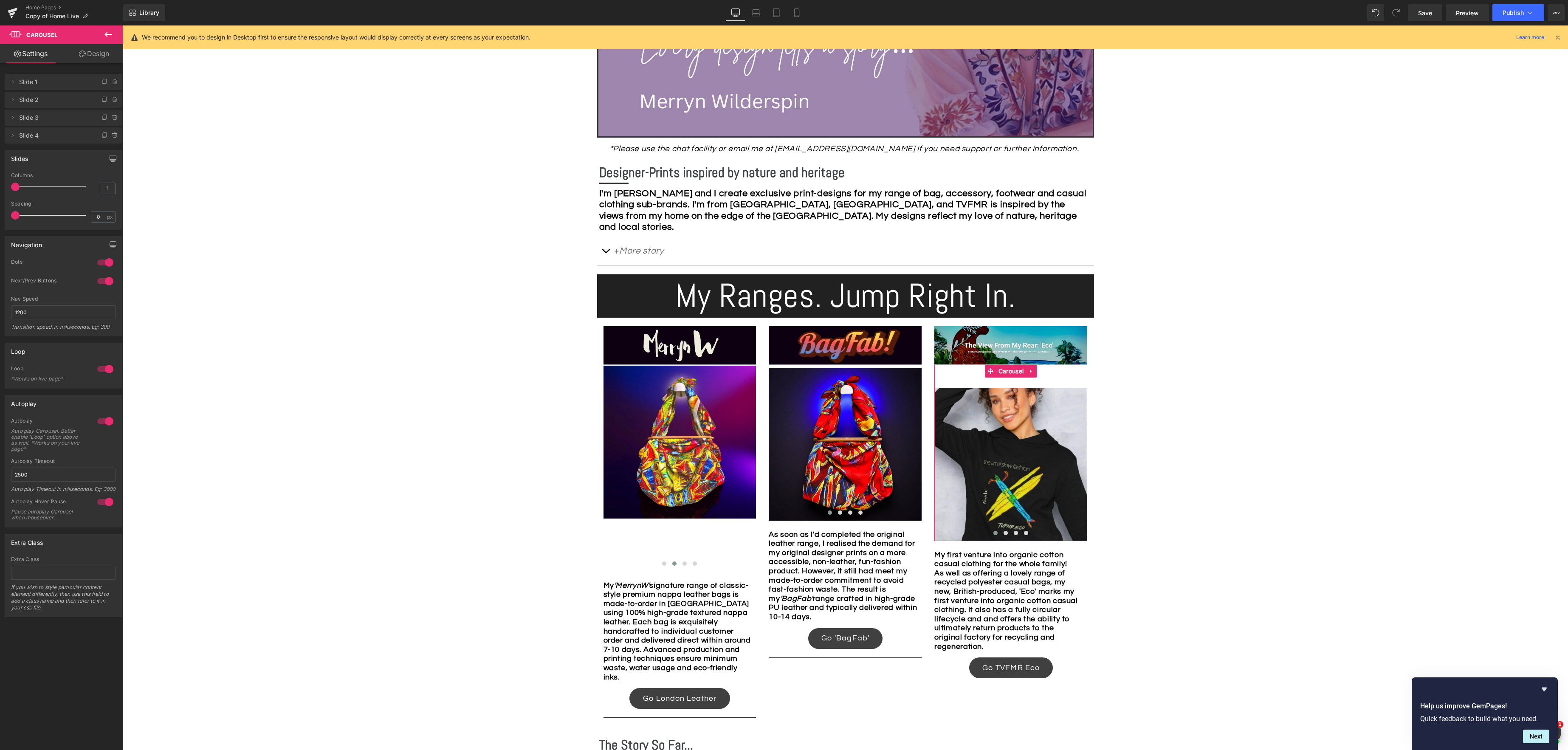
click at [100, 54] on link "Design" at bounding box center [94, 54] width 61 height 19
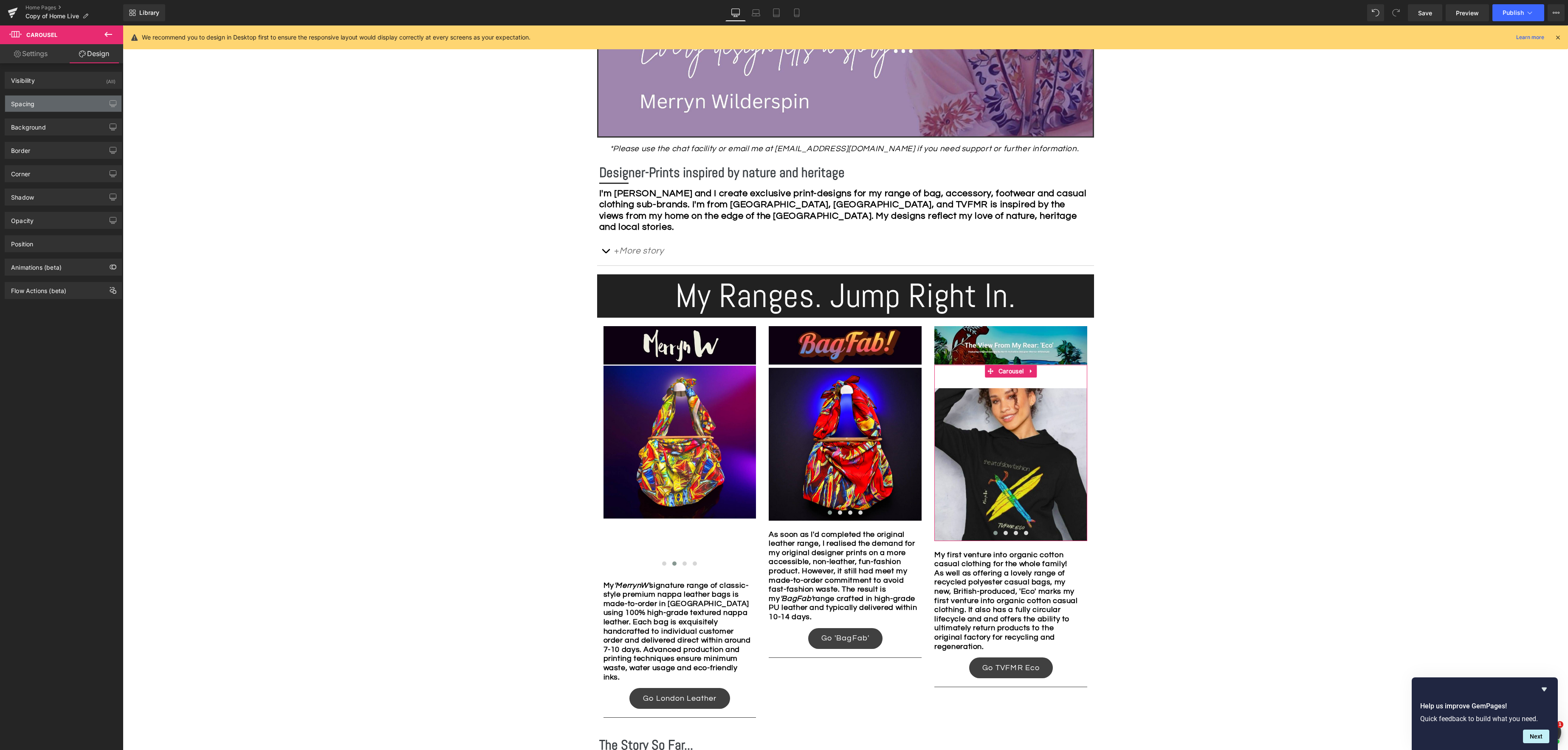
click at [58, 102] on div "Spacing" at bounding box center [63, 103] width 116 height 16
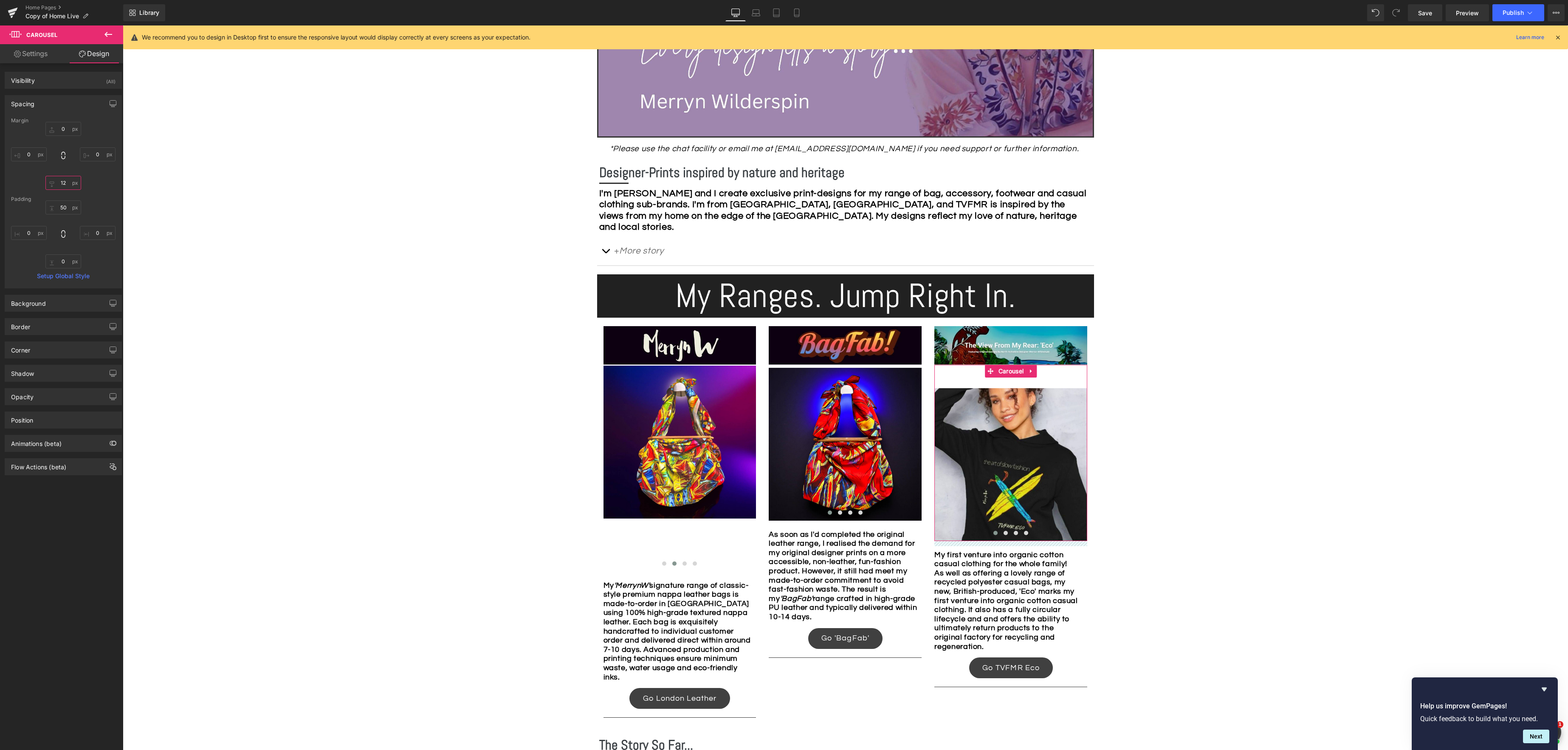
click at [68, 181] on input "12" at bounding box center [63, 183] width 36 height 14
drag, startPoint x: 674, startPoint y: 373, endPoint x: 609, endPoint y: 332, distance: 76.9
click at [674, 373] on div "Image Image Image Image ‹ › Carousel" at bounding box center [679, 468] width 153 height 207
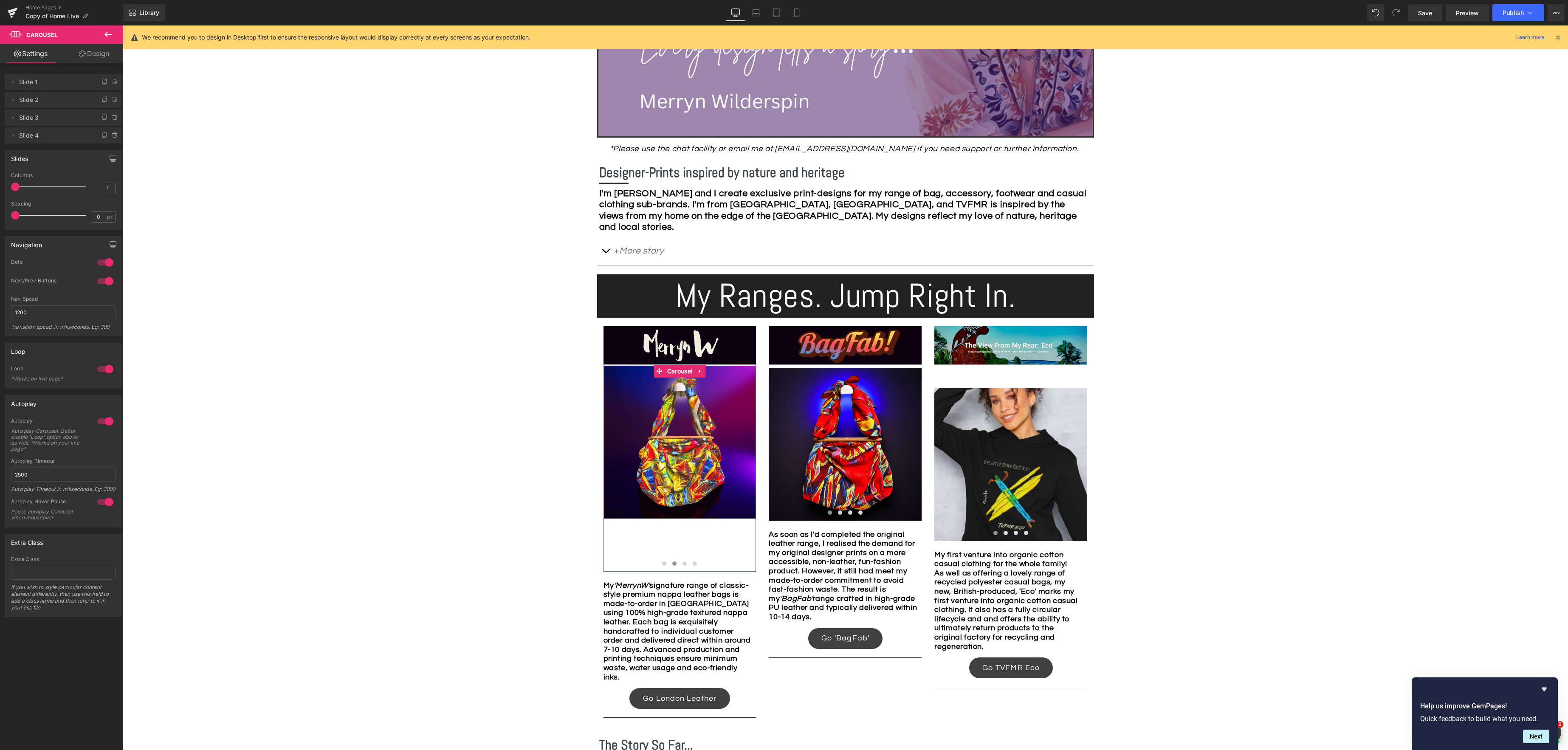
click at [90, 48] on link "Design" at bounding box center [94, 54] width 61 height 19
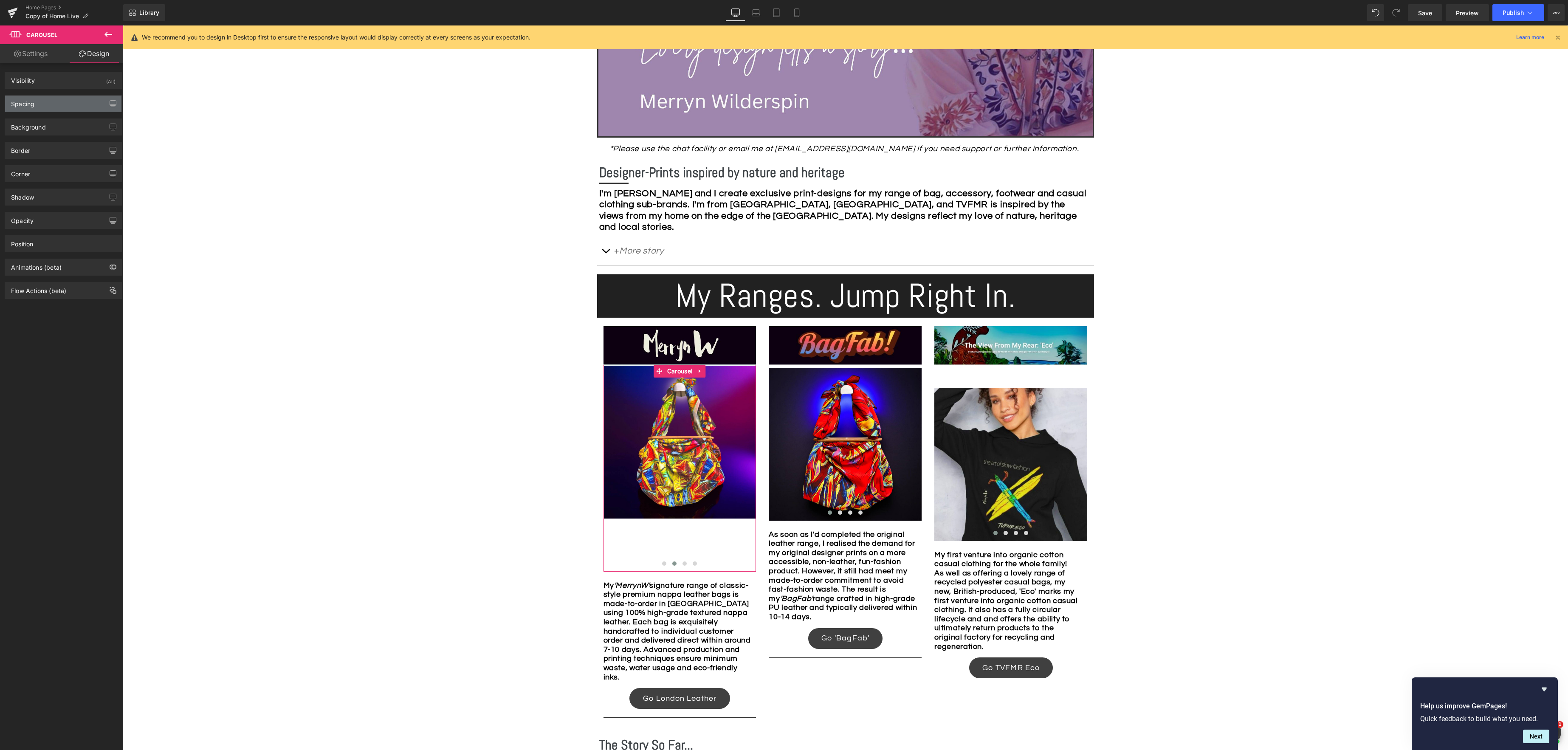
click at [63, 102] on div "Spacing" at bounding box center [63, 103] width 116 height 16
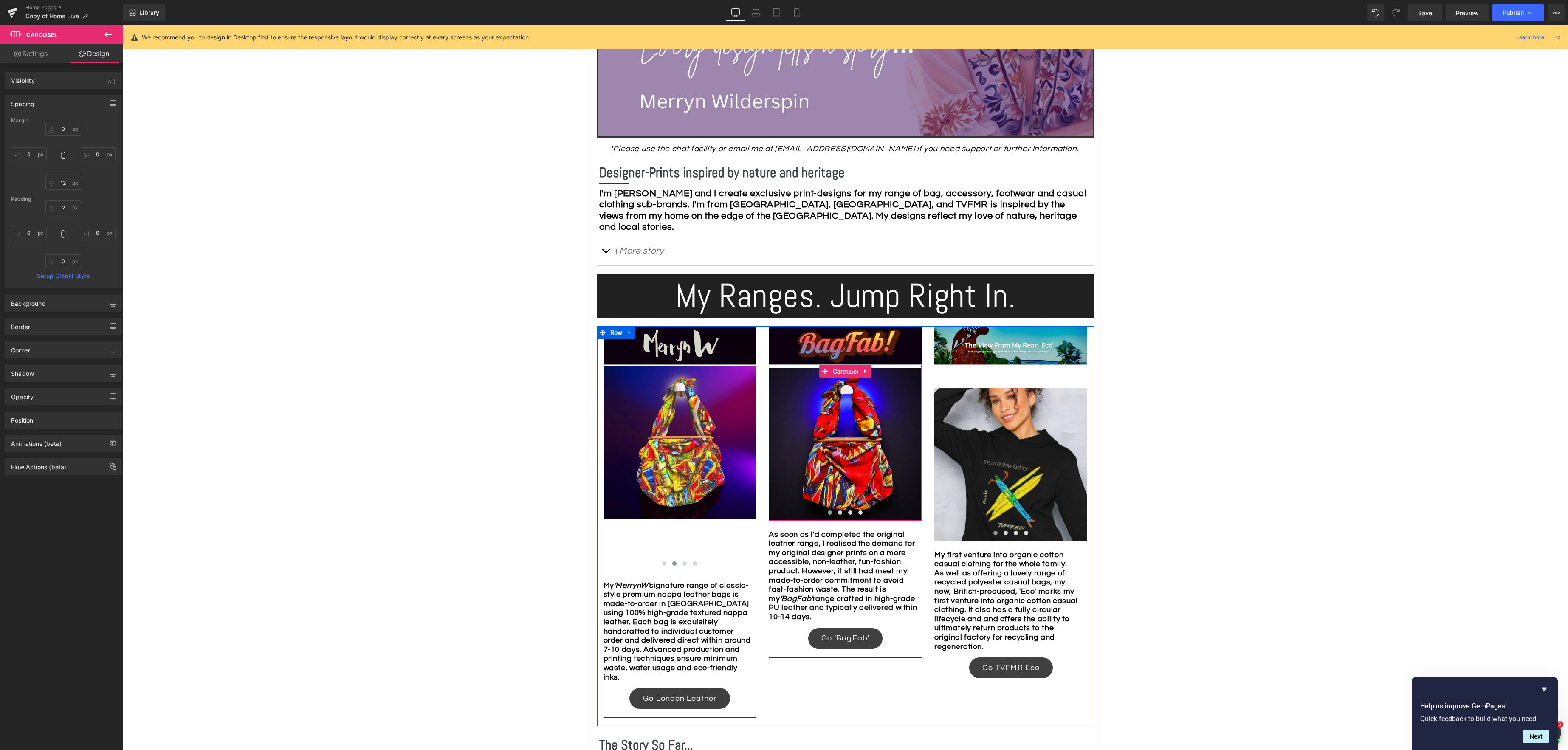
drag, startPoint x: 839, startPoint y: 373, endPoint x: 723, endPoint y: 343, distance: 119.8
click at [839, 373] on span "Carousel" at bounding box center [845, 371] width 29 height 13
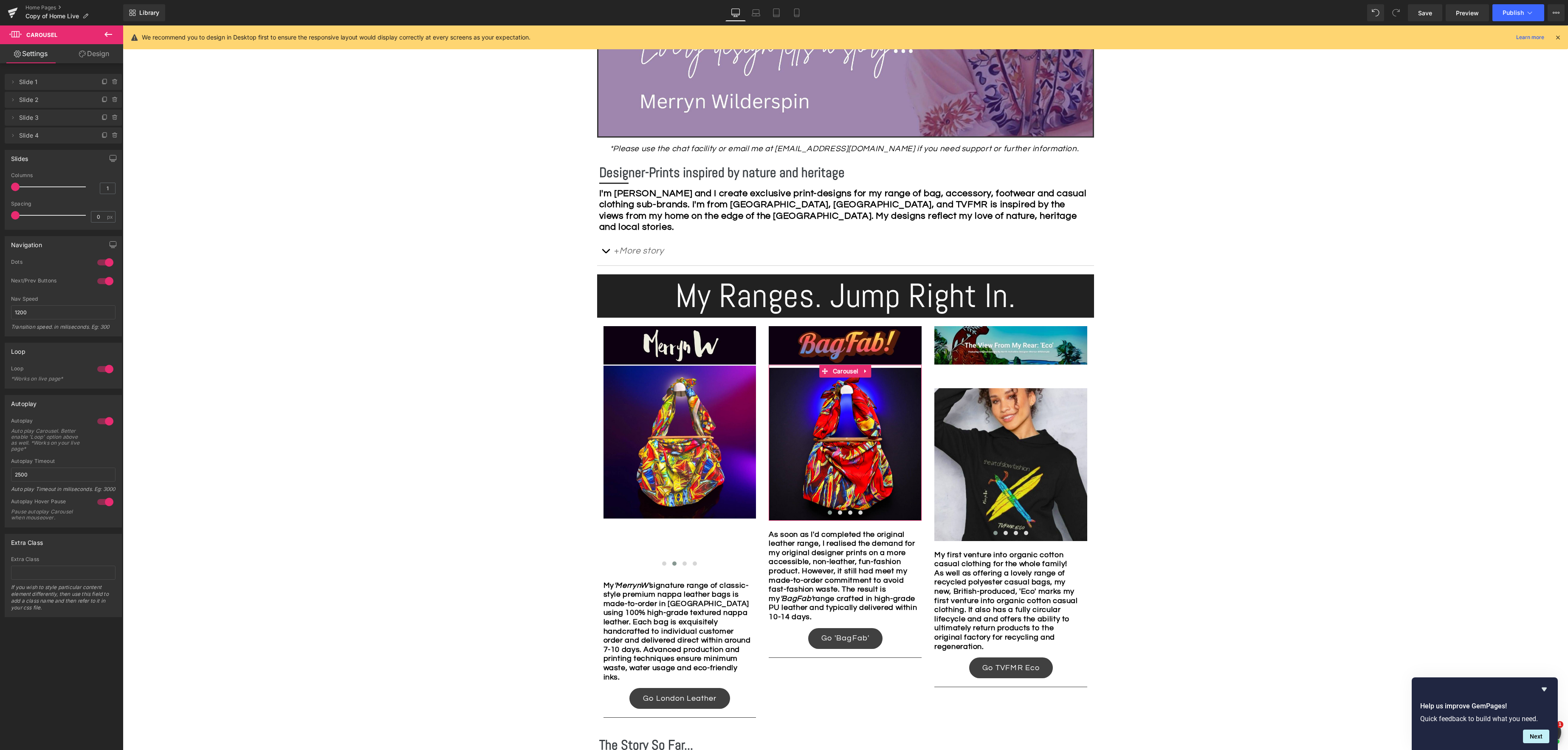
click at [94, 57] on link "Design" at bounding box center [94, 54] width 61 height 19
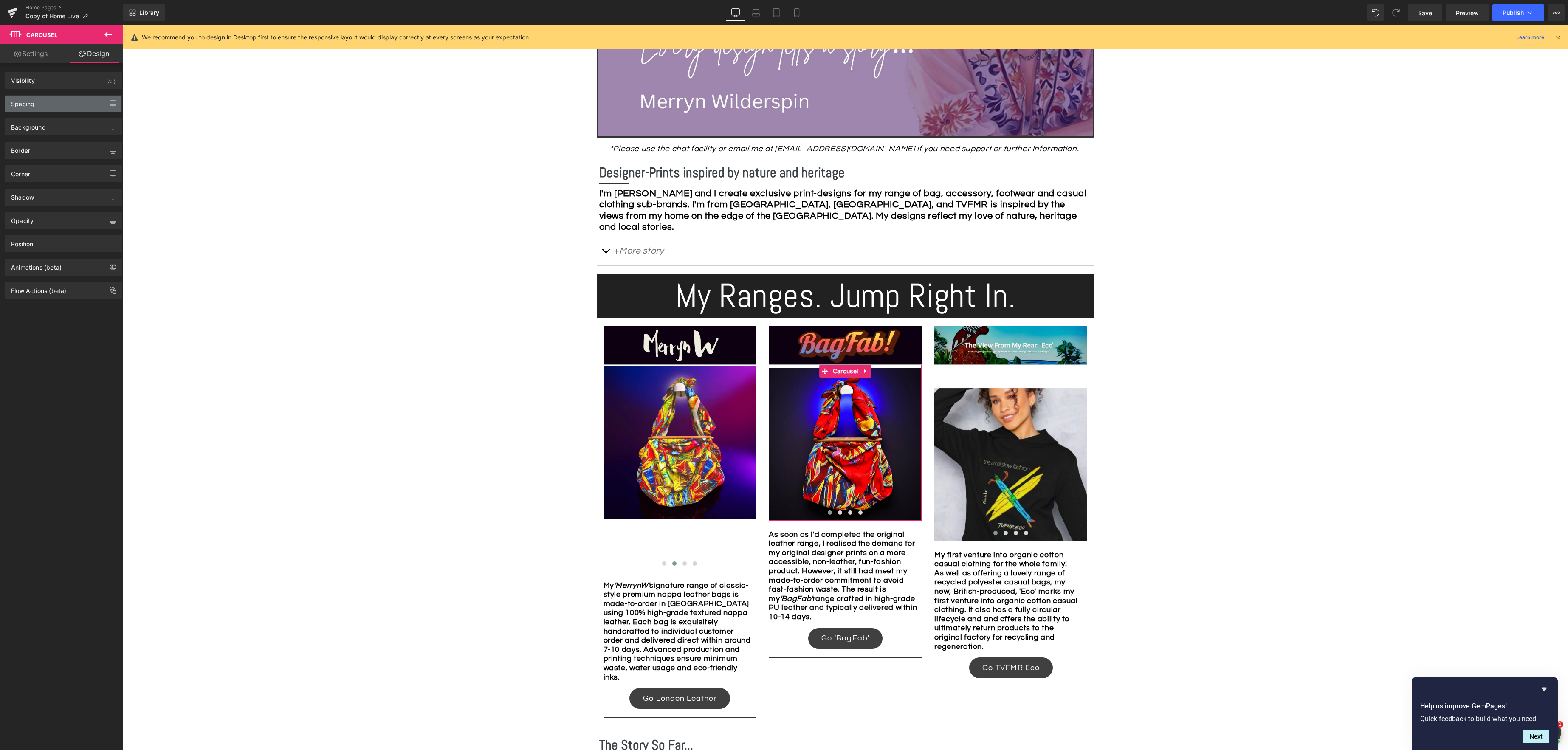
click at [61, 102] on div "Spacing" at bounding box center [63, 103] width 116 height 16
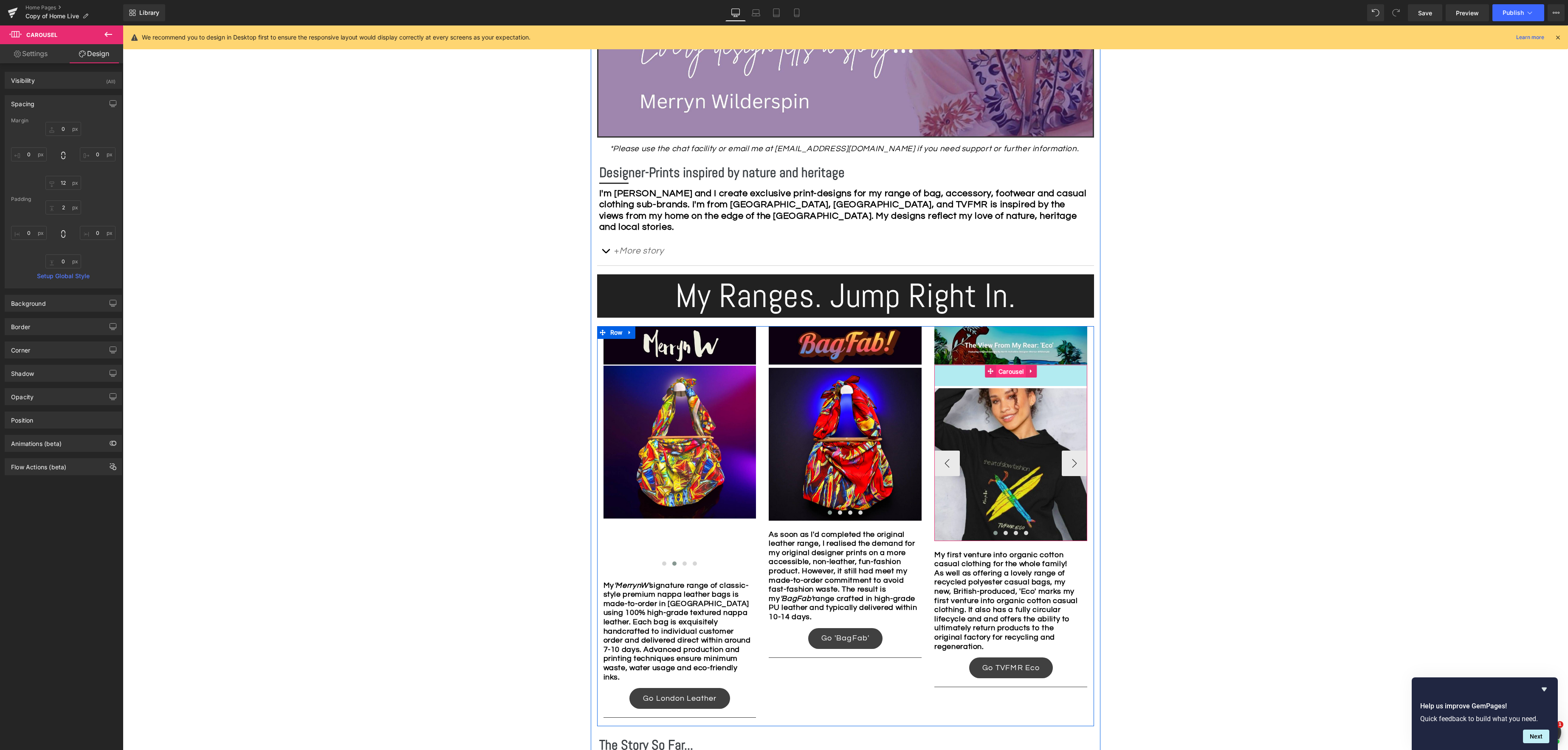
click at [1007, 372] on div "Image Image Image Image ‹ › Carousel 50px" at bounding box center [1010, 453] width 153 height 177
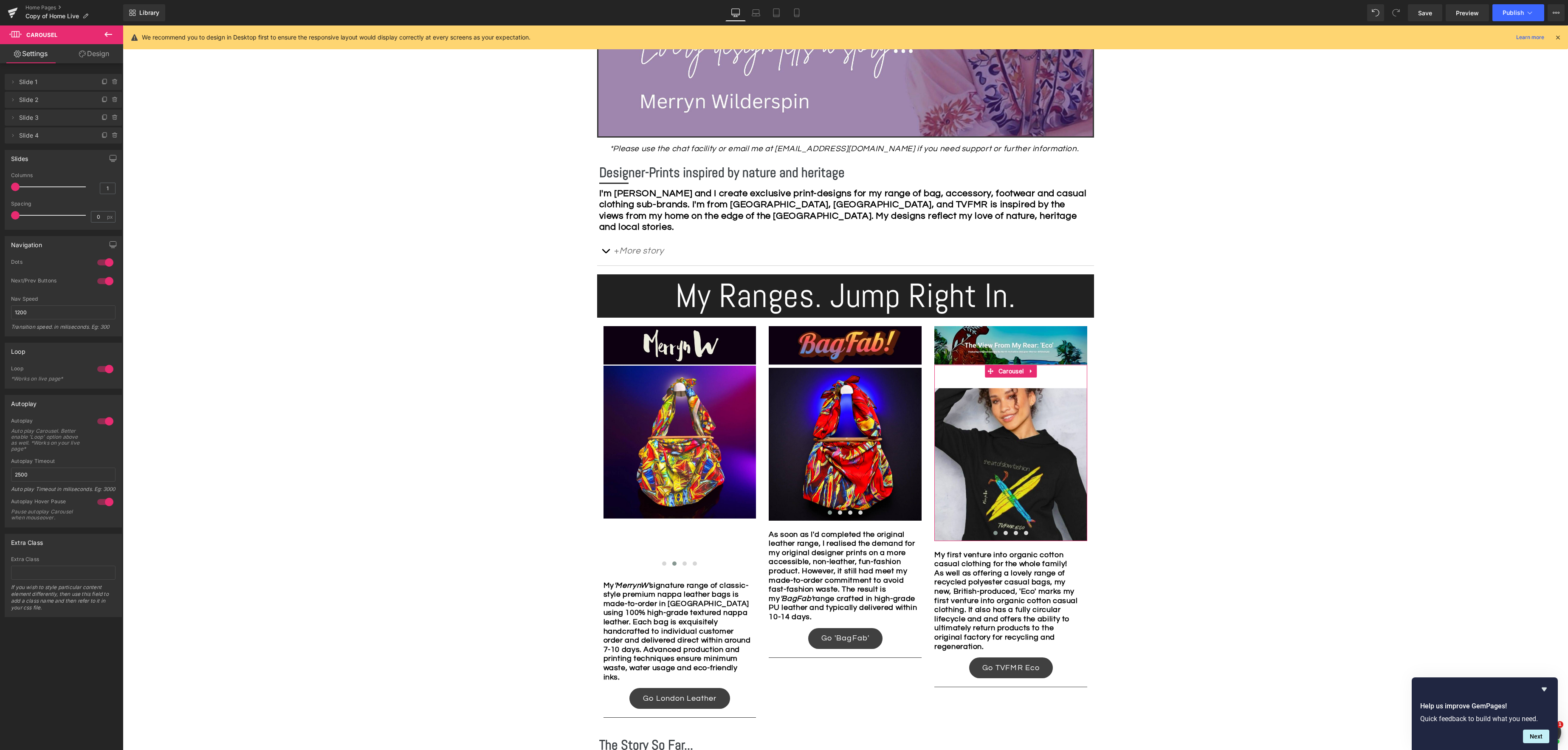
click at [103, 55] on link "Design" at bounding box center [94, 54] width 61 height 19
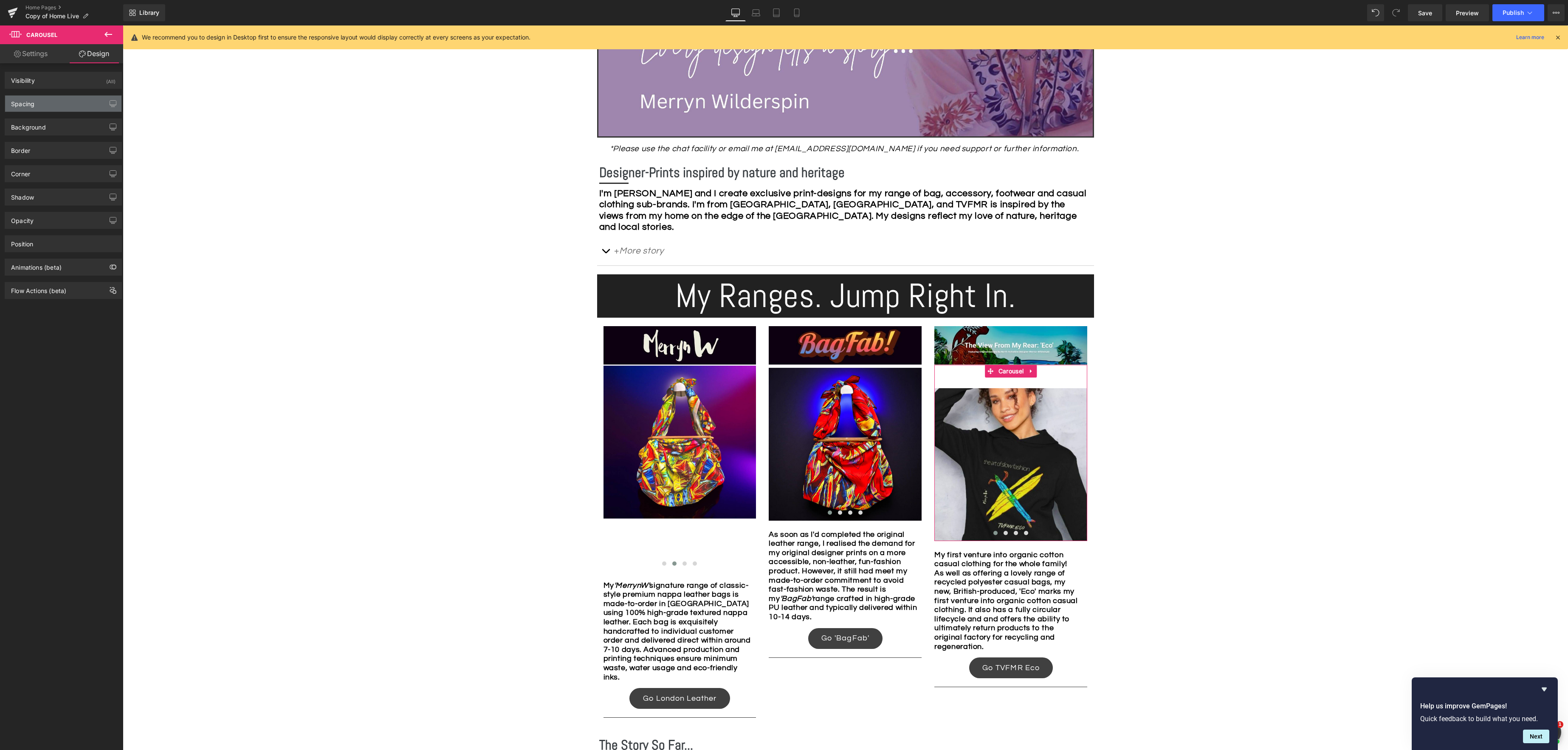
click at [57, 102] on div "Spacing" at bounding box center [63, 103] width 116 height 16
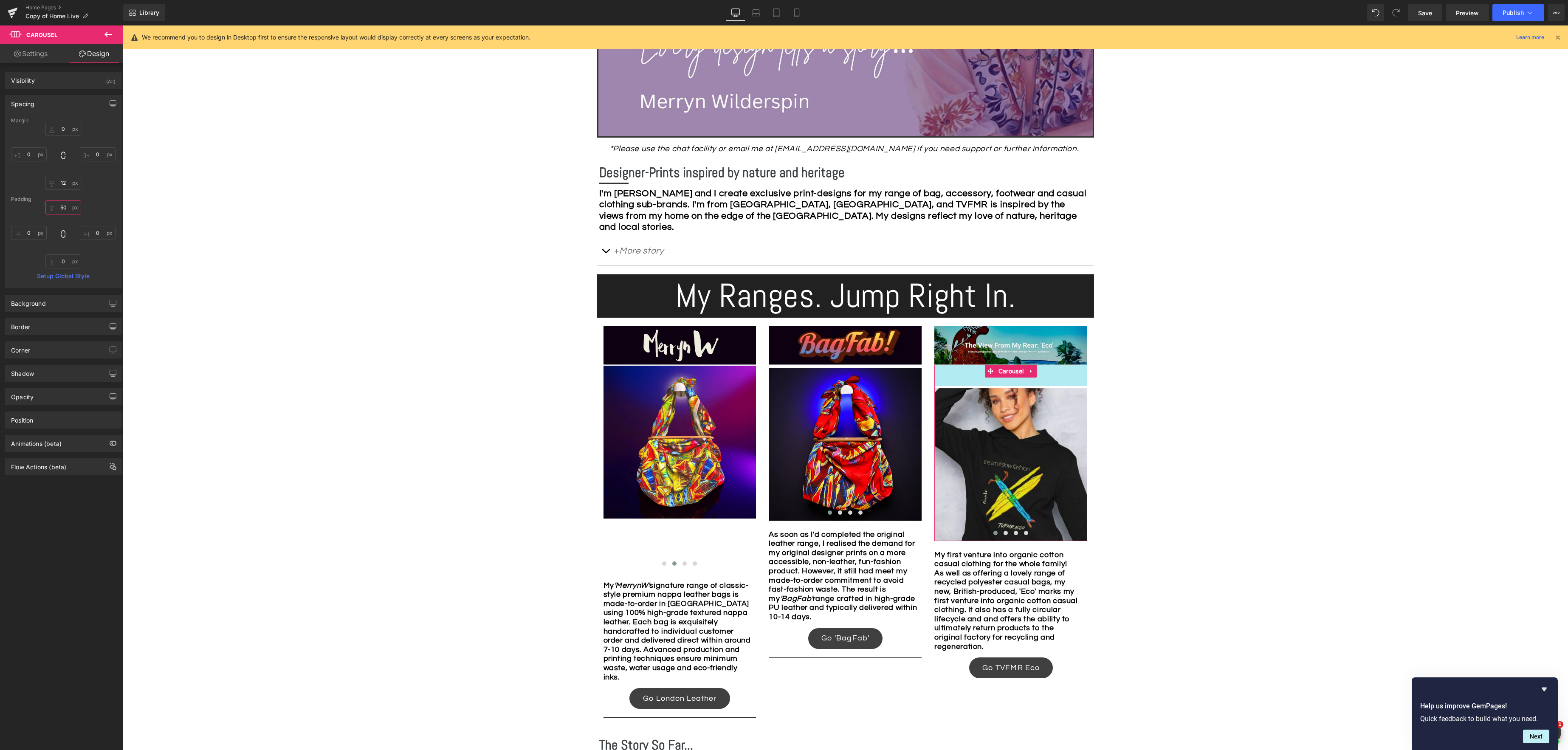
drag, startPoint x: 65, startPoint y: 202, endPoint x: 22, endPoint y: 177, distance: 49.7
click at [65, 202] on input "50" at bounding box center [63, 207] width 36 height 14
type input "5"
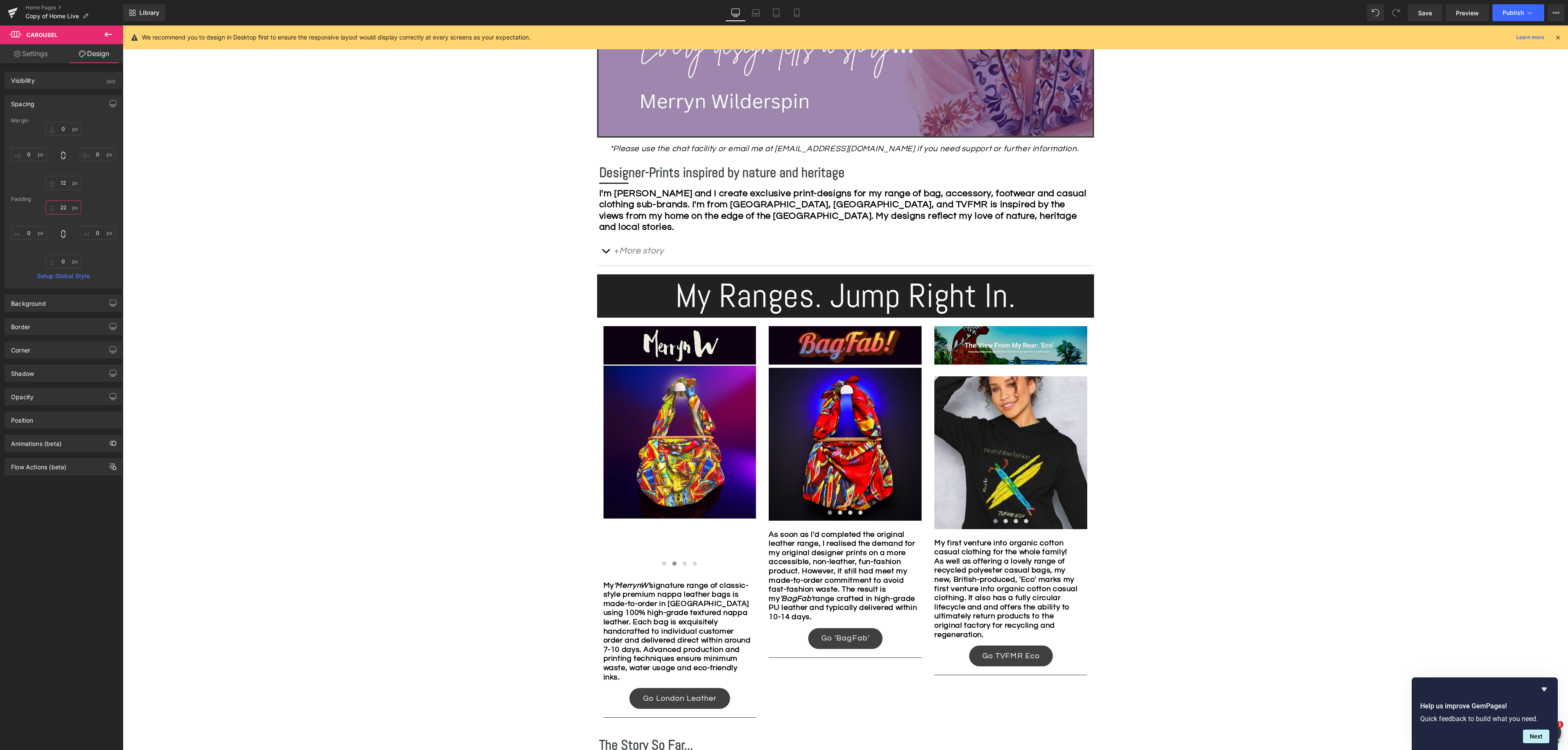
type input "2"
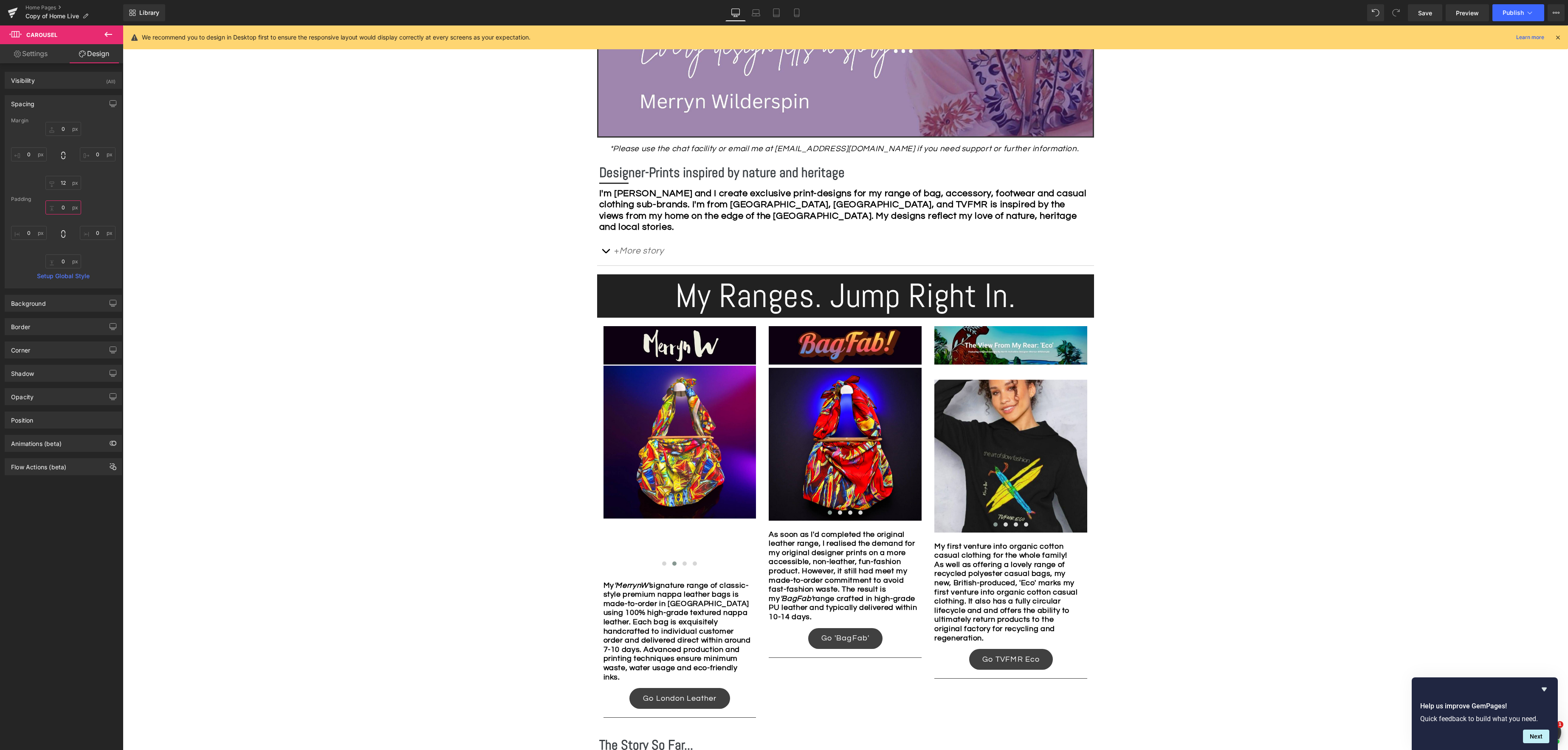
type input "2"
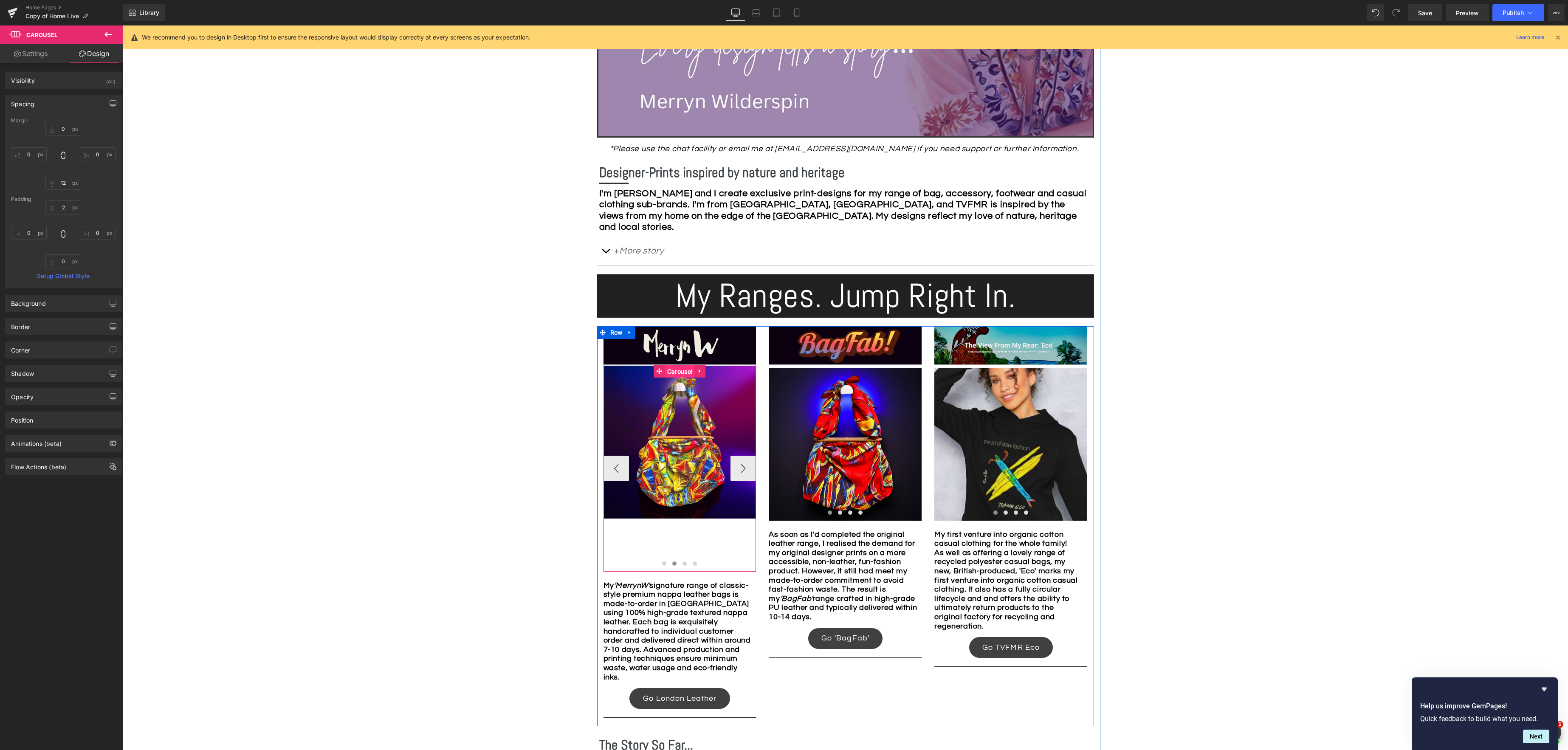
click at [679, 371] on span "Carousel" at bounding box center [680, 371] width 29 height 13
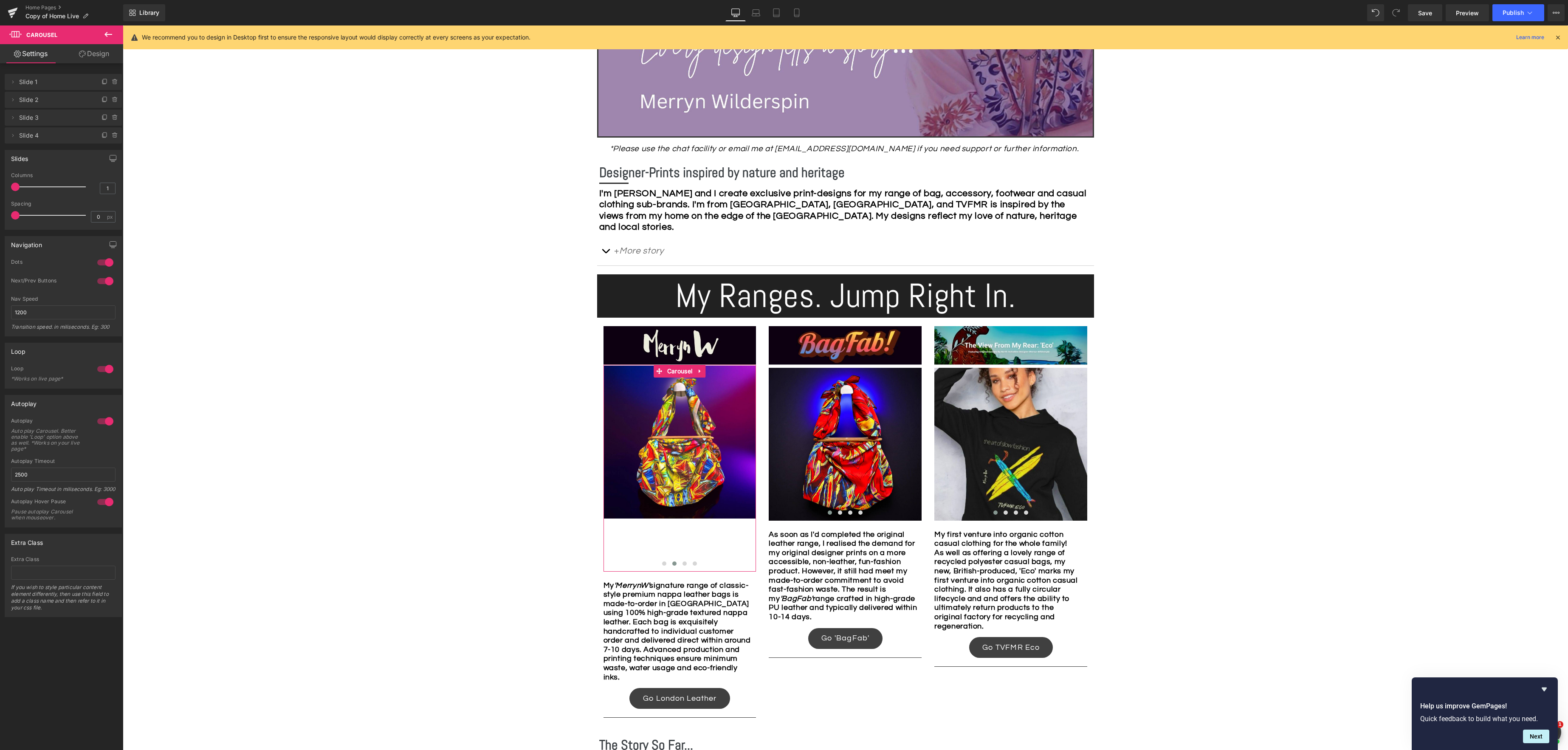
click at [99, 54] on link "Design" at bounding box center [94, 54] width 61 height 19
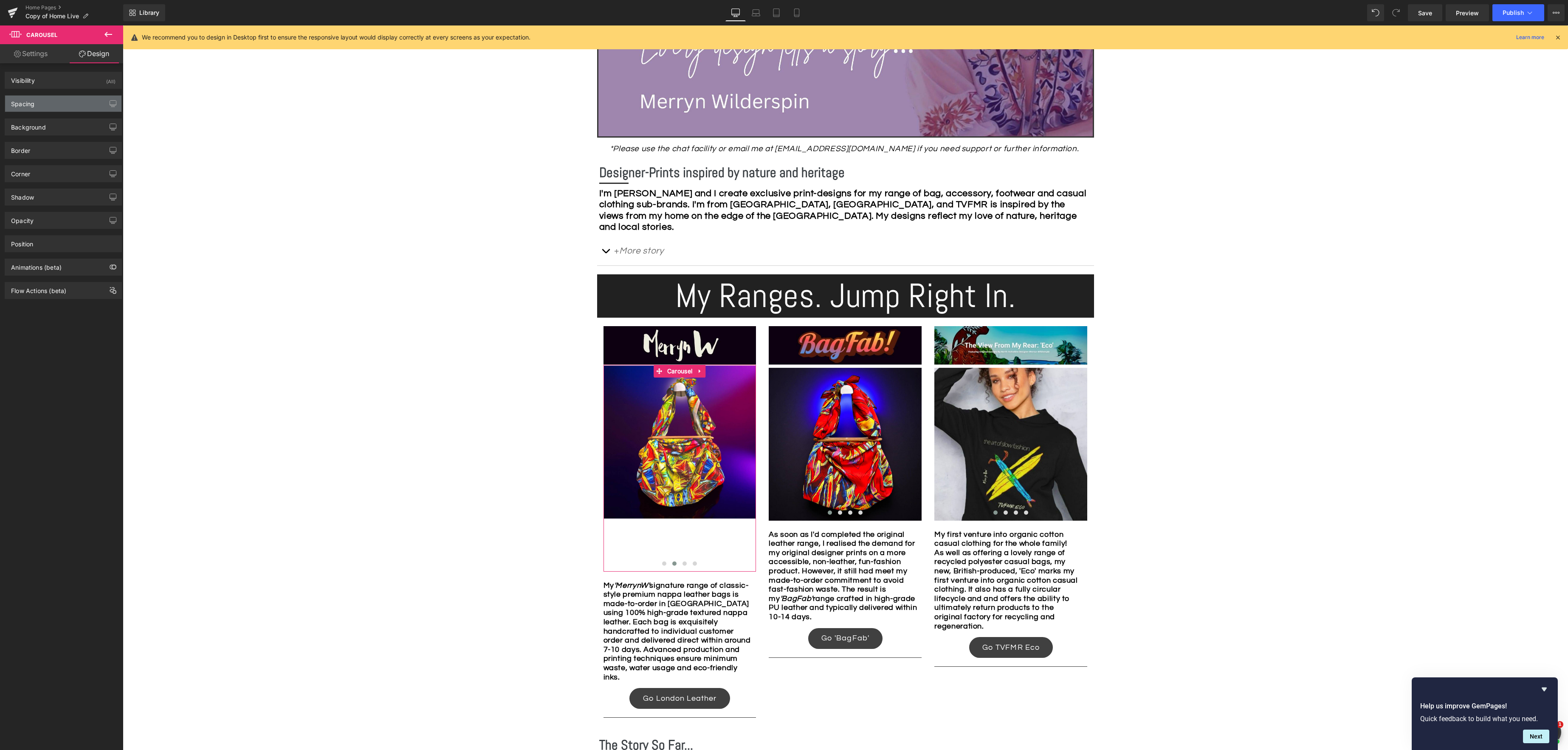
click at [48, 104] on div "Spacing" at bounding box center [63, 103] width 116 height 16
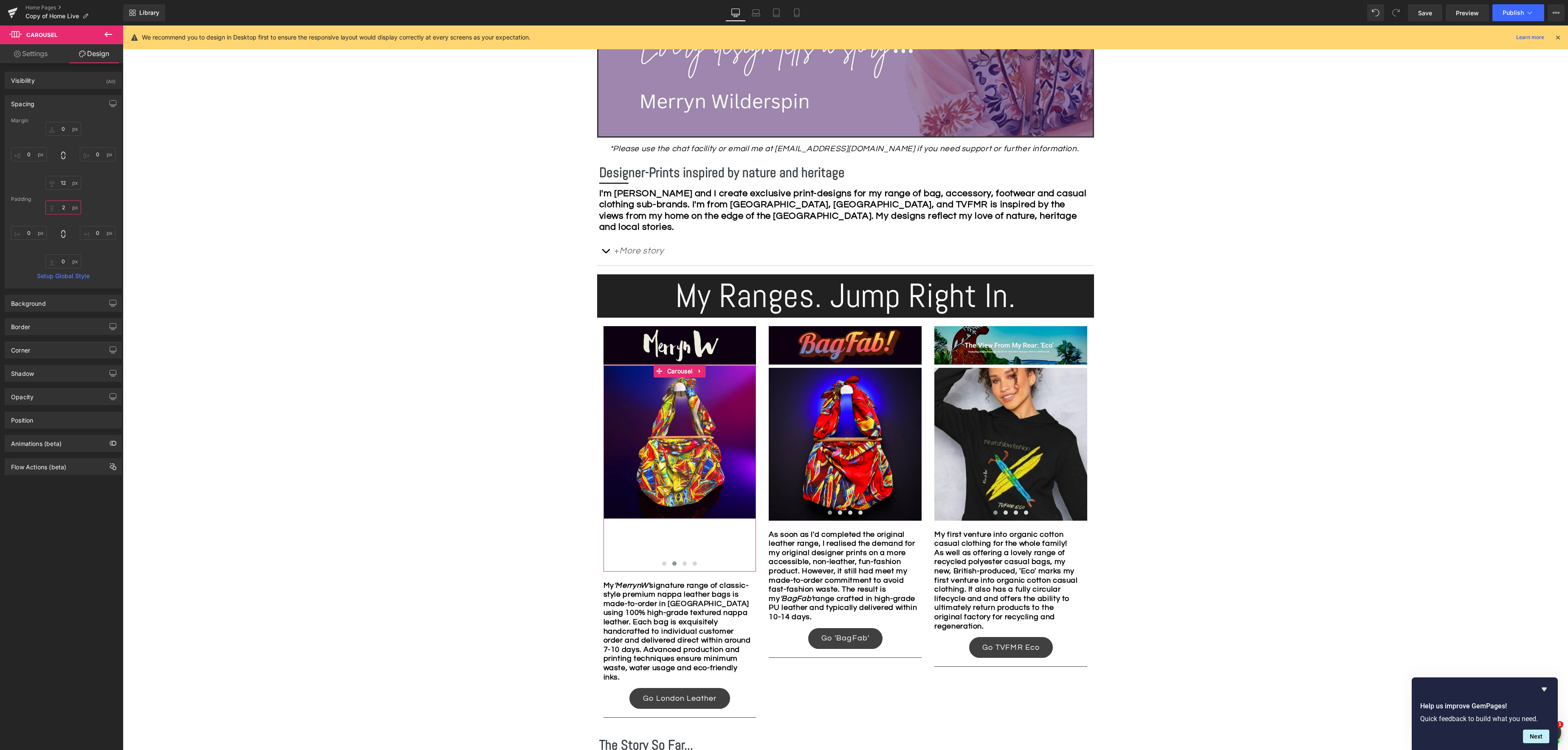
click at [65, 209] on input "2" at bounding box center [63, 207] width 36 height 14
type input "0"
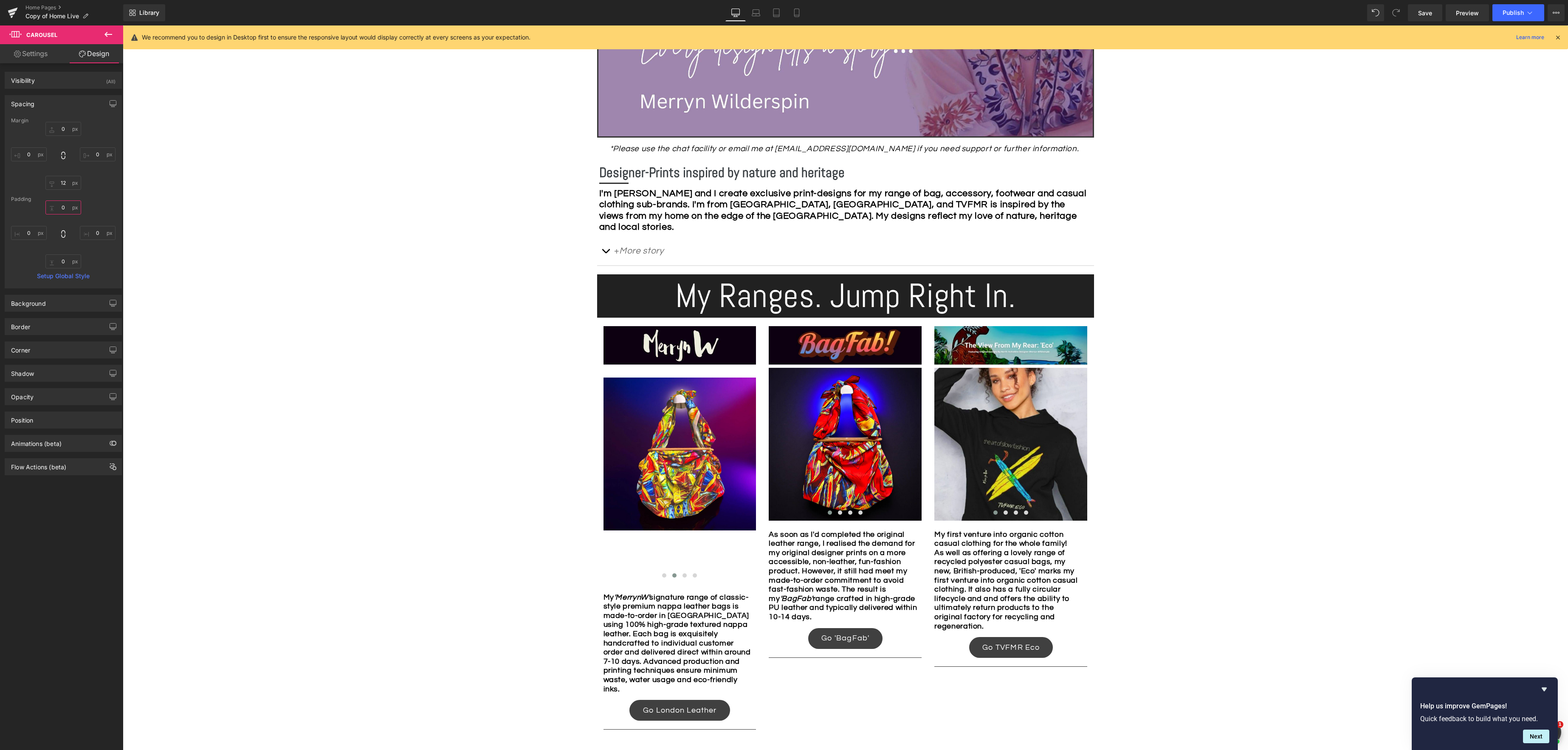
type input "2"
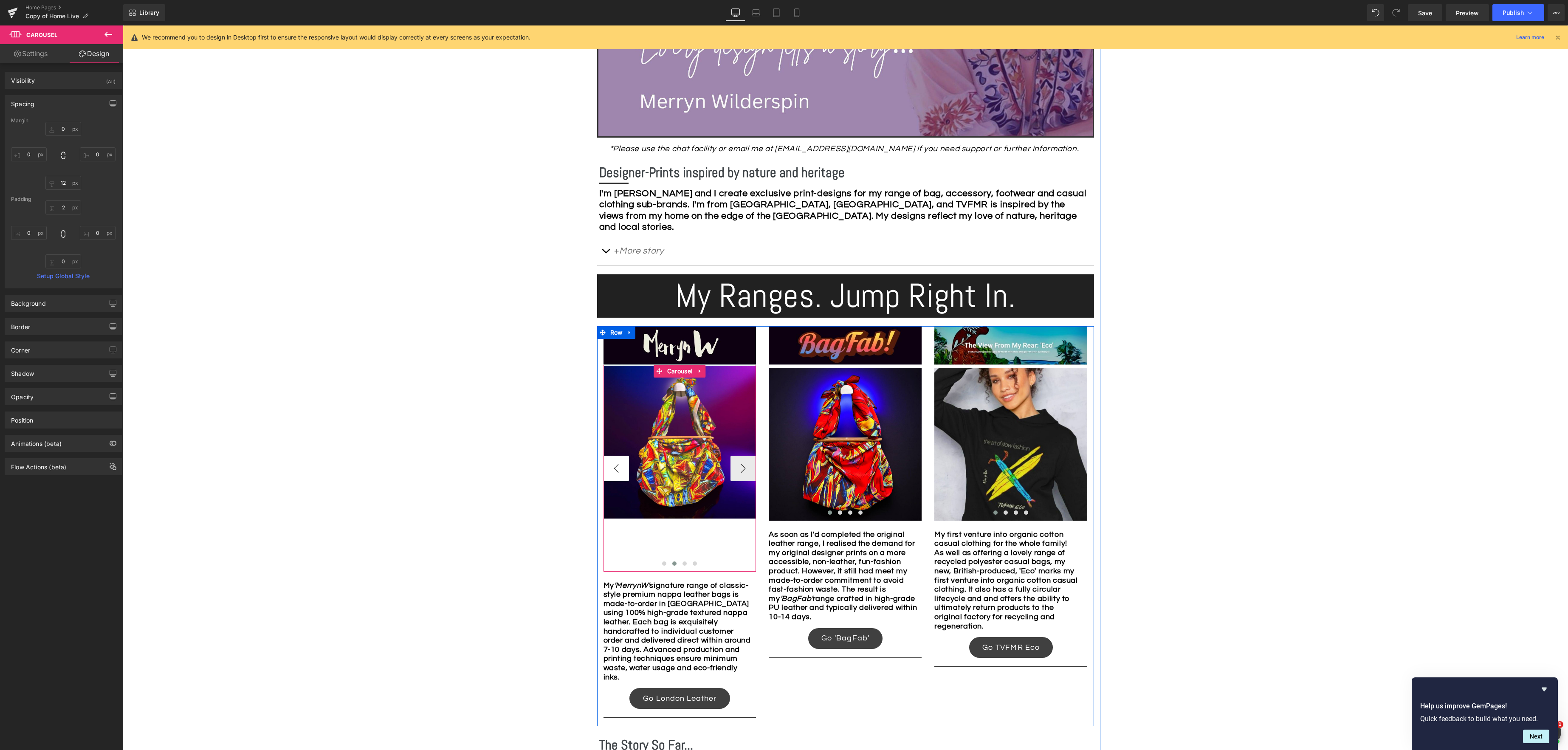
click at [615, 471] on button "‹" at bounding box center [616, 469] width 26 height 26
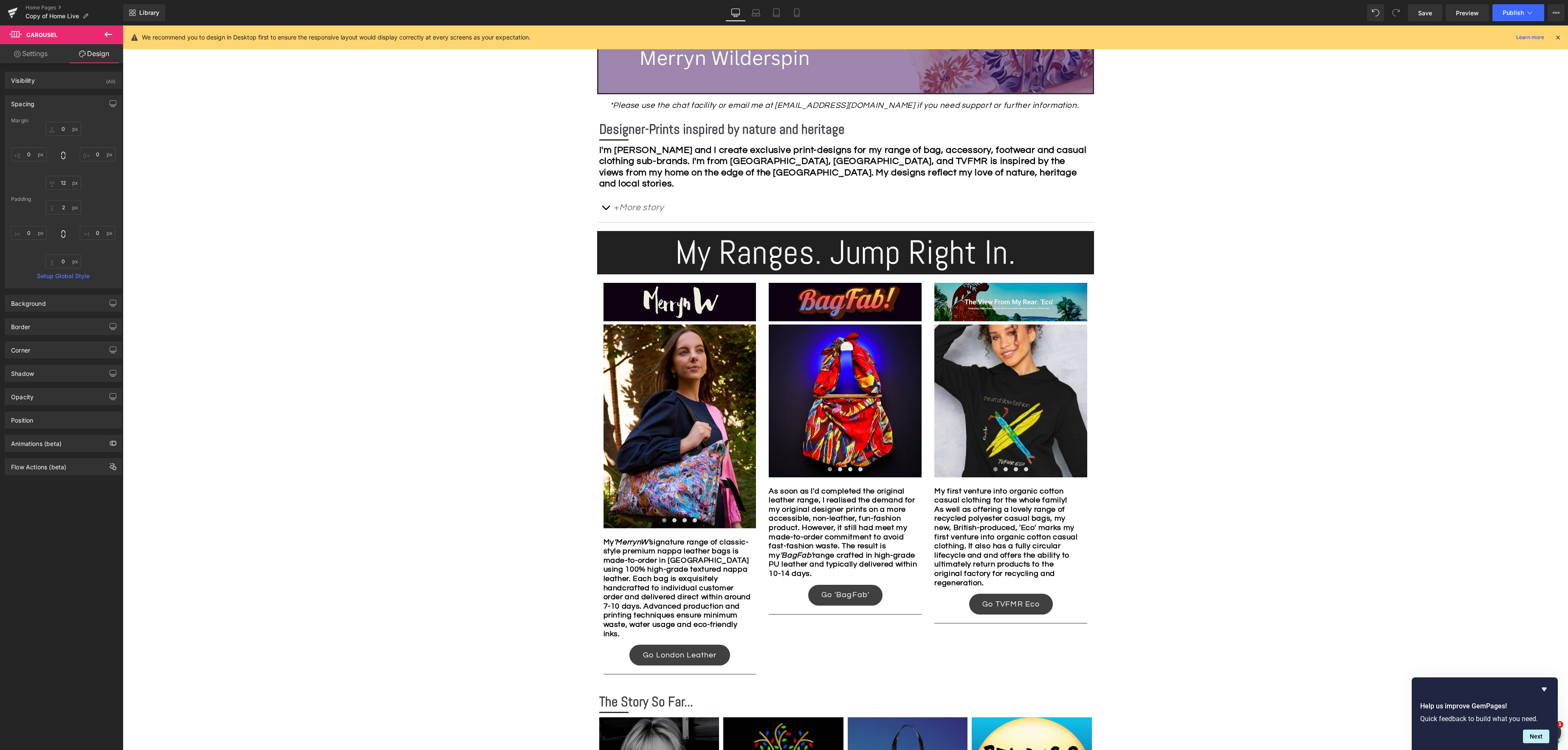
scroll to position [387, 0]
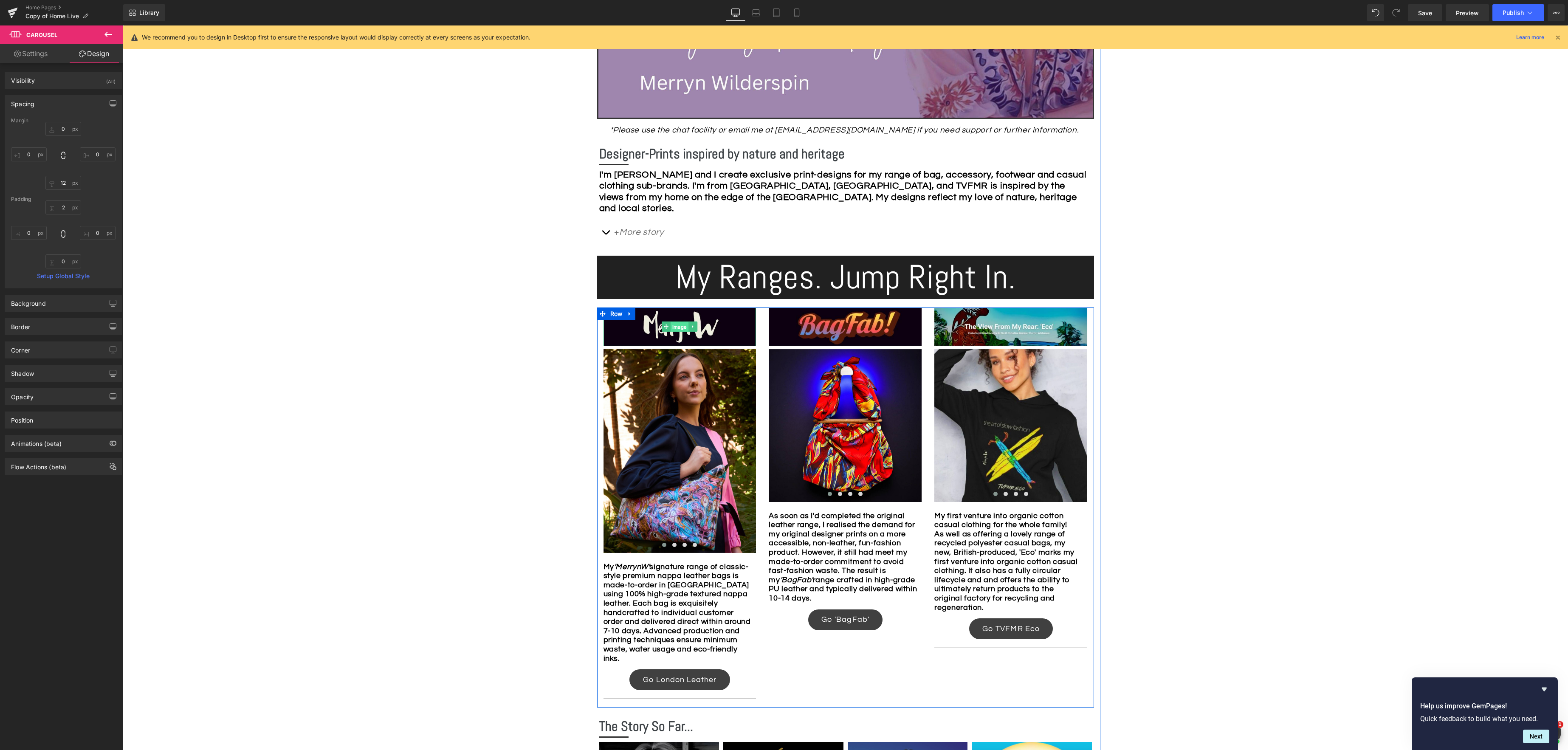
click at [674, 328] on span "Image" at bounding box center [679, 327] width 18 height 10
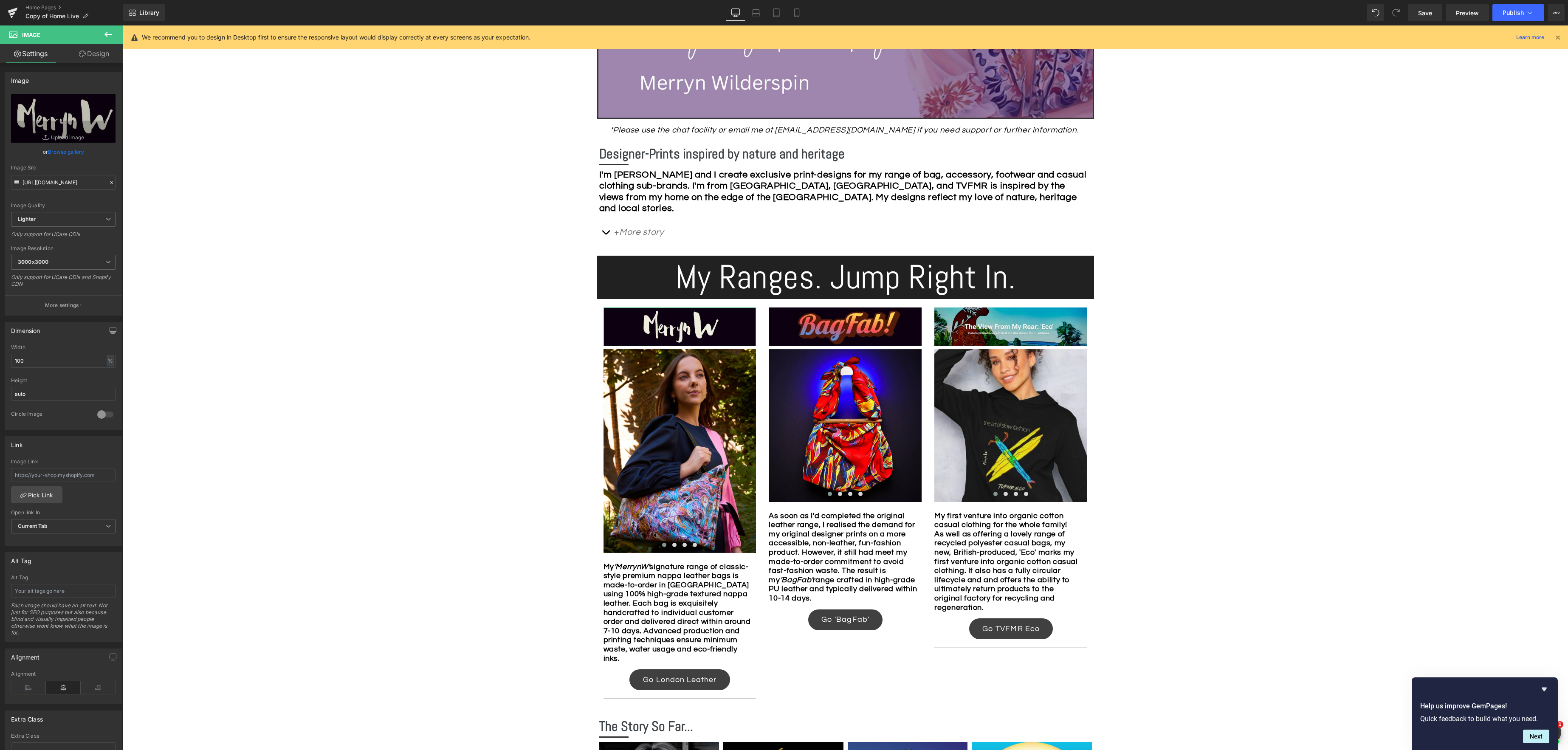
click at [65, 152] on link "Browse gallery" at bounding box center [66, 152] width 36 height 15
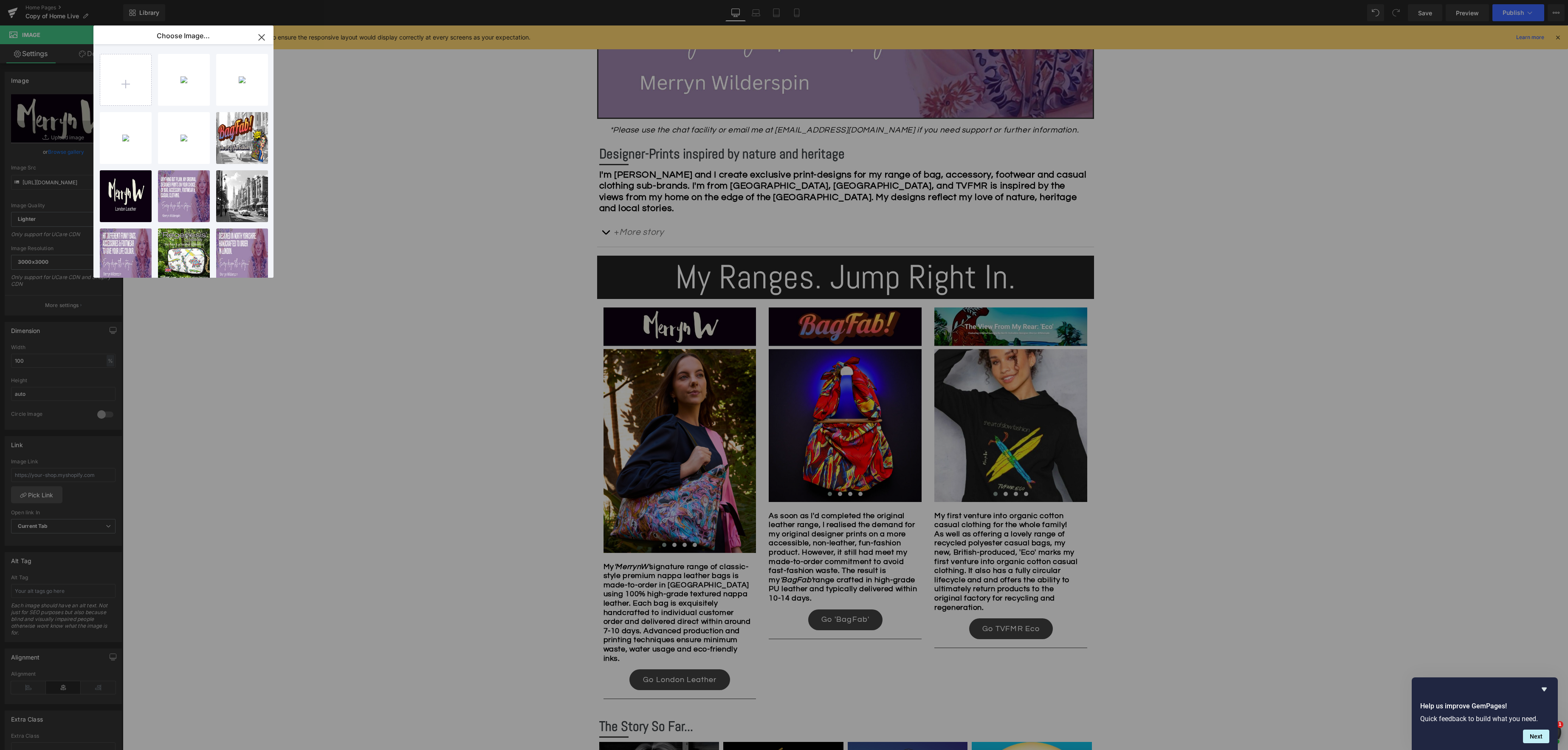
click at [0, 0] on div "HD 1920...ther.jpg 75.89 KB" at bounding box center [0, 0] width 0 height 0
type input "https://ucarecdn.com/2f8789a9-3031-4a32-8e9d-19fa9a7af748/-/format/auto/-/previ…"
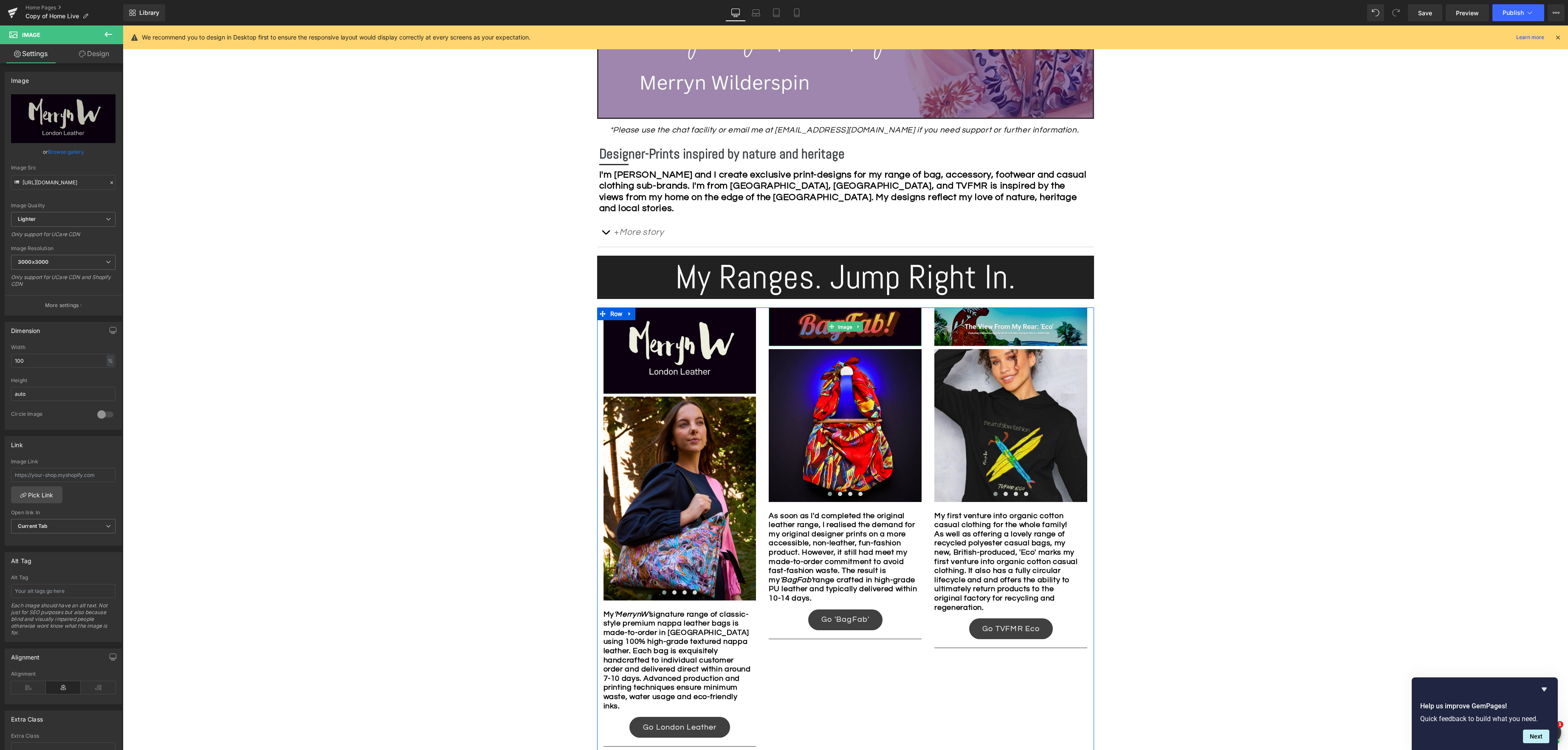
drag, startPoint x: 844, startPoint y: 325, endPoint x: 811, endPoint y: 324, distance: 33.0
click at [844, 325] on div "Image" at bounding box center [845, 326] width 153 height 38
click at [63, 155] on link "Browse gallery" at bounding box center [66, 152] width 36 height 15
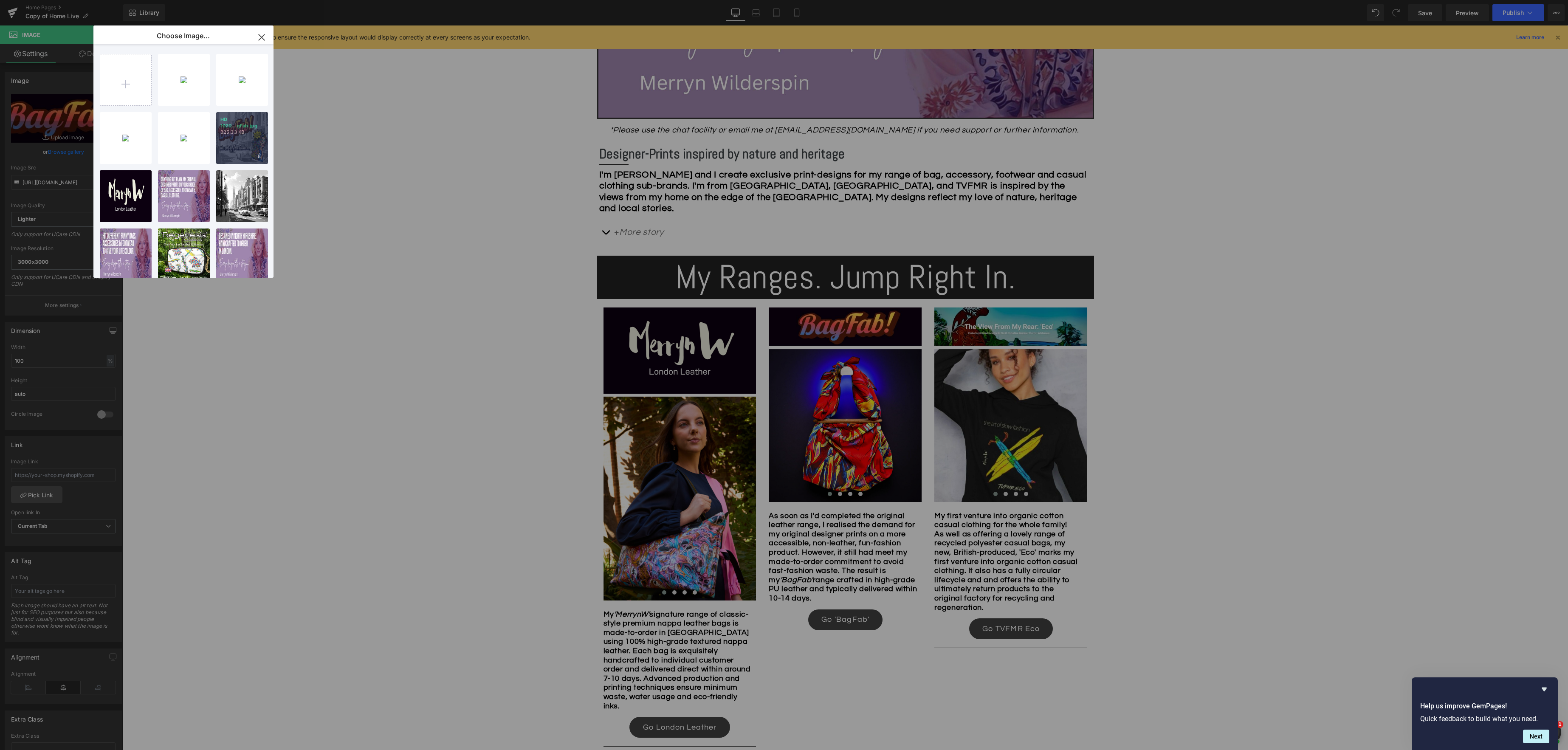
click at [250, 143] on div "HD 1920...gFab.jpg 325.33 KB" at bounding box center [242, 138] width 52 height 52
type input "https://ucarecdn.com/429d28d9-bafe-419b-bac4-7ed2b54d2330/-/format/auto/-/previ…"
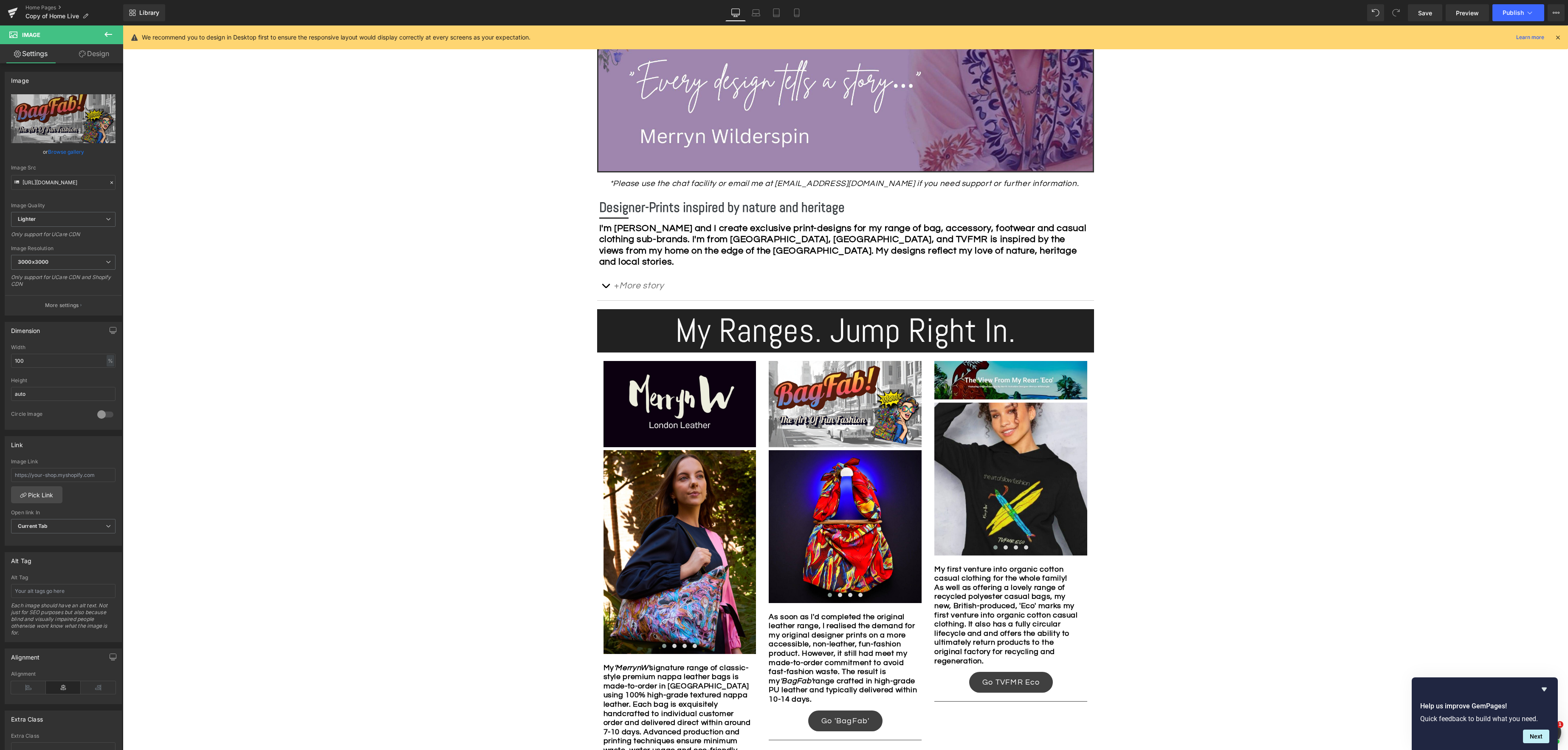
scroll to position [332, 0]
click at [606, 286] on button "button" at bounding box center [606, 287] width 17 height 29
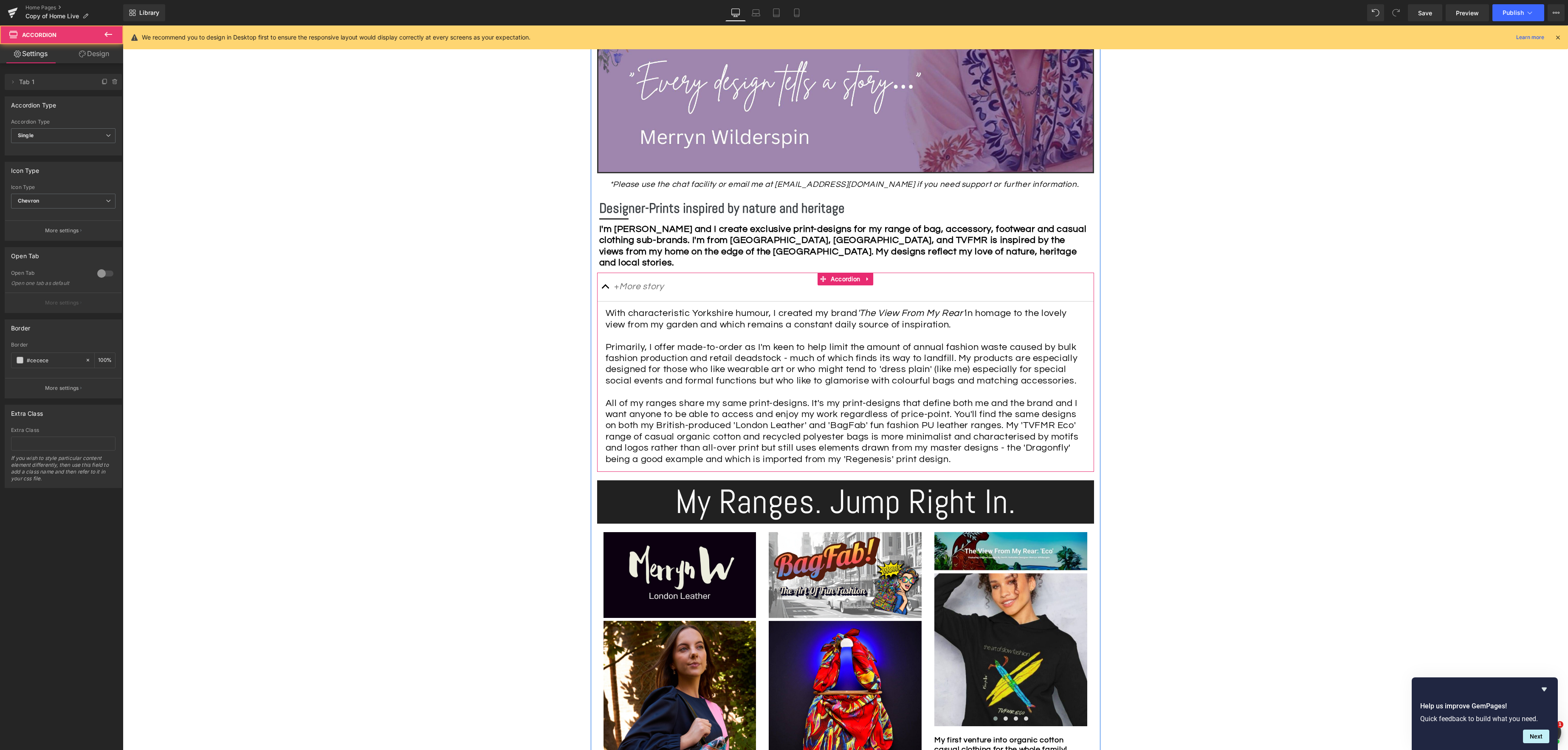
click at [606, 289] on span "button" at bounding box center [606, 289] width 0 height 0
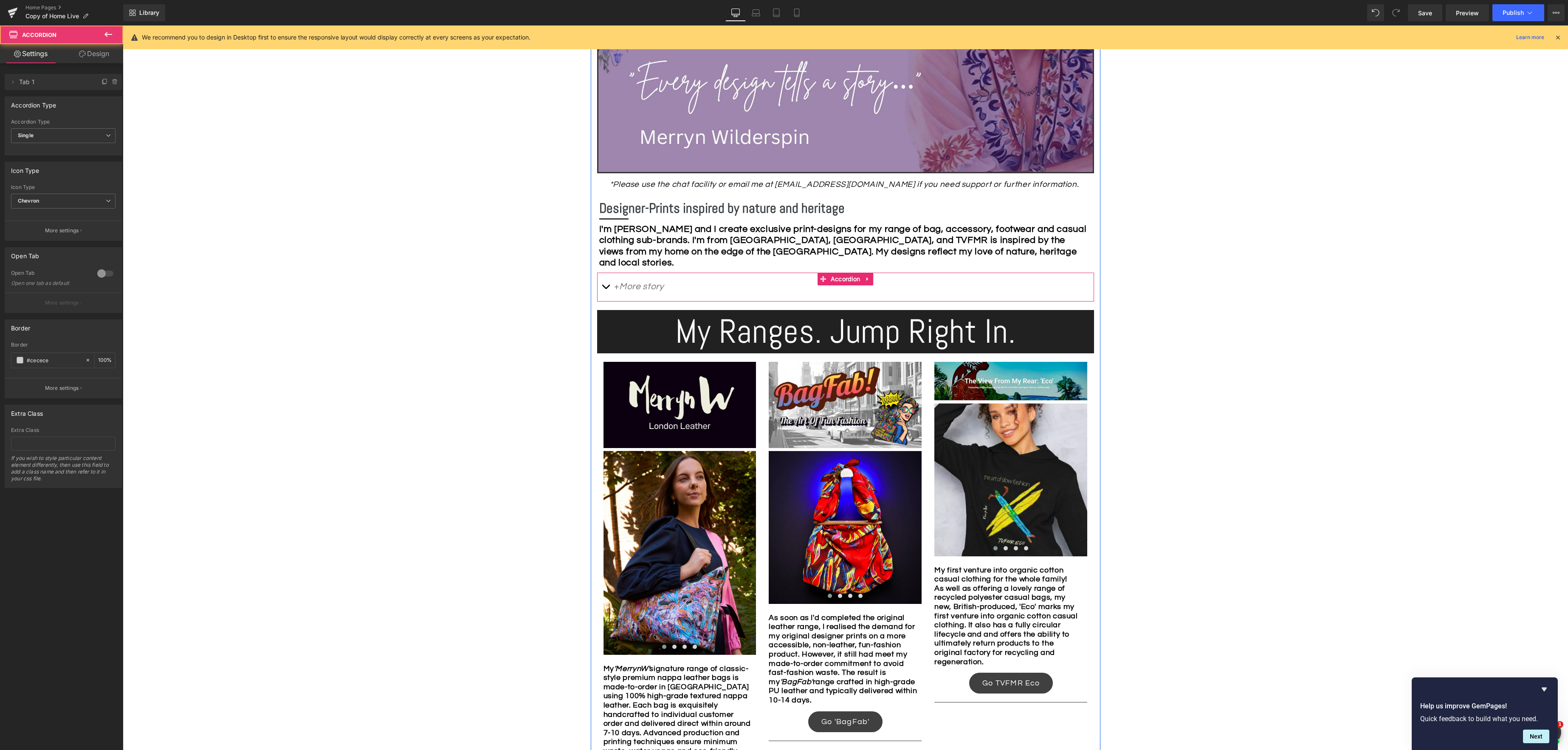
click at [606, 289] on span "button" at bounding box center [606, 289] width 0 height 0
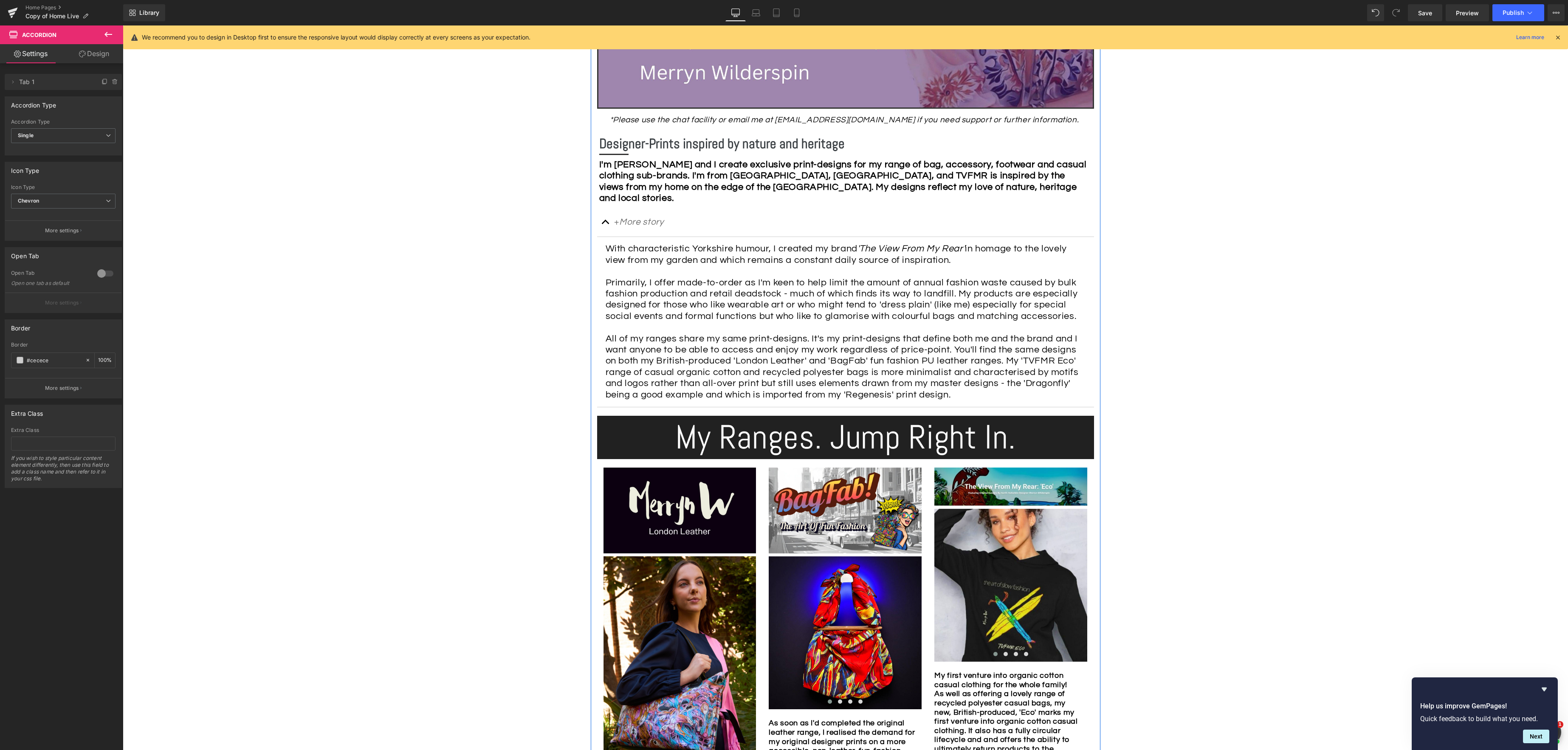
scroll to position [127, 0]
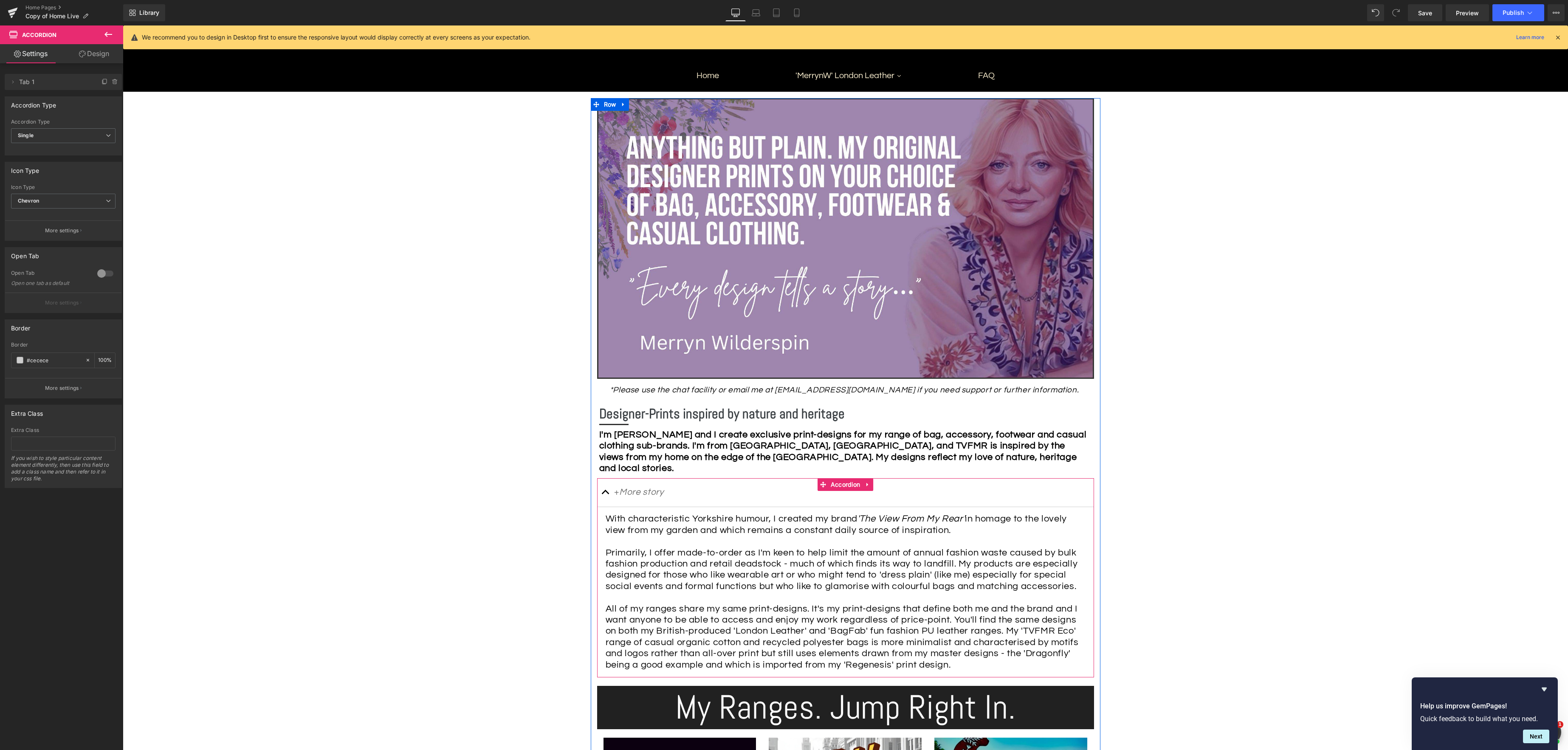
click at [606, 494] on span "button" at bounding box center [606, 494] width 0 height 0
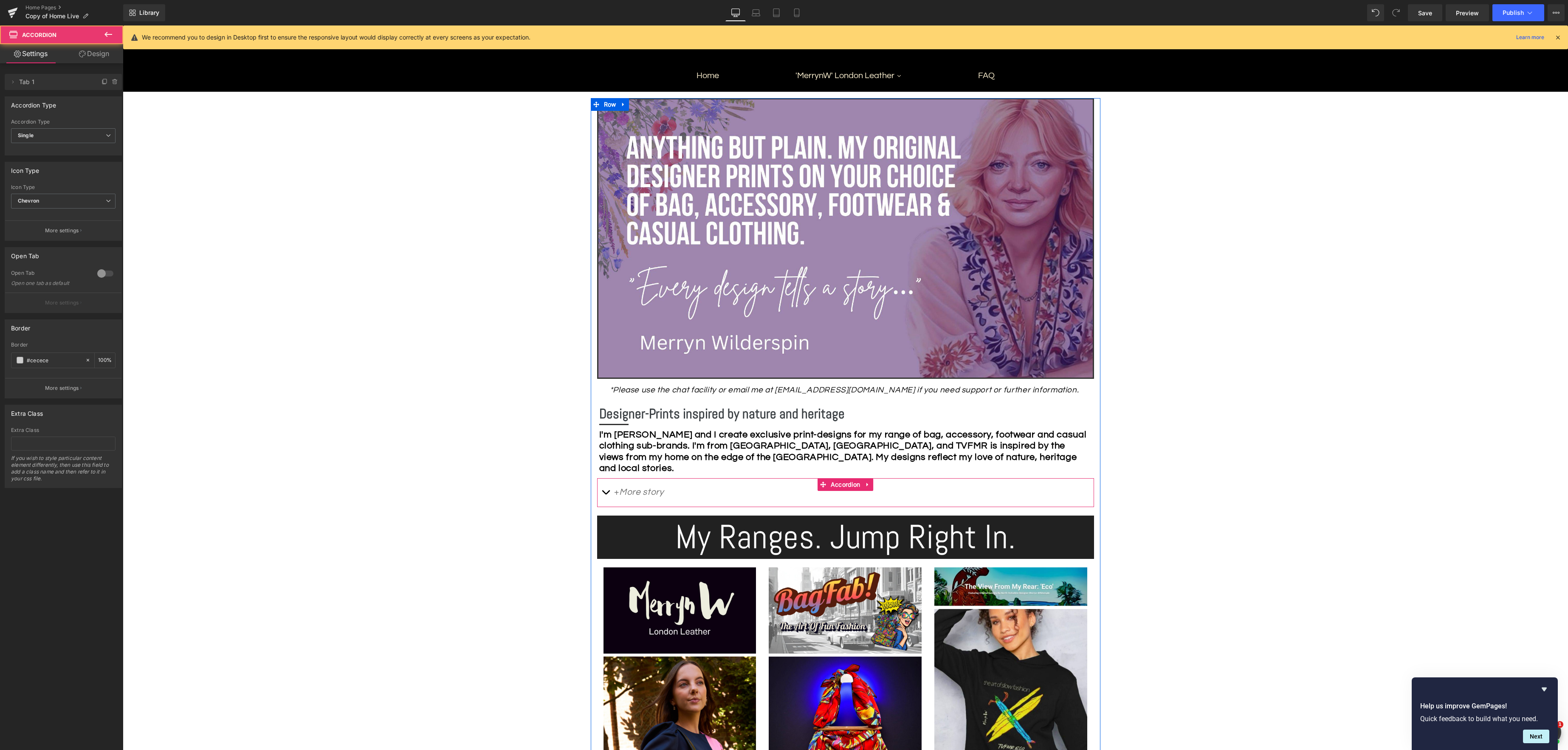
click at [606, 494] on span "button" at bounding box center [606, 494] width 0 height 0
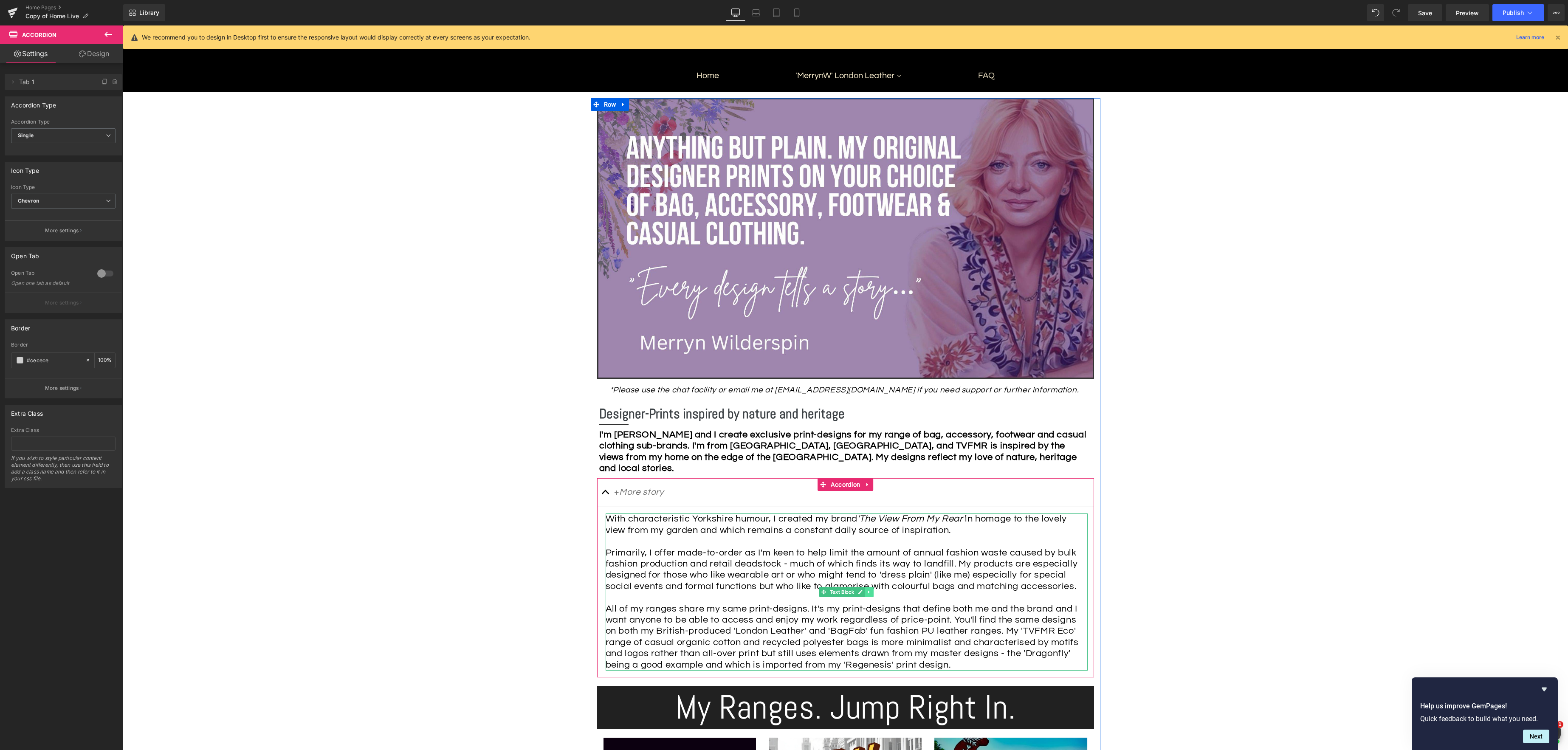
click at [870, 592] on icon at bounding box center [869, 592] width 5 height 5
click at [865, 592] on icon at bounding box center [865, 592] width 5 height 5
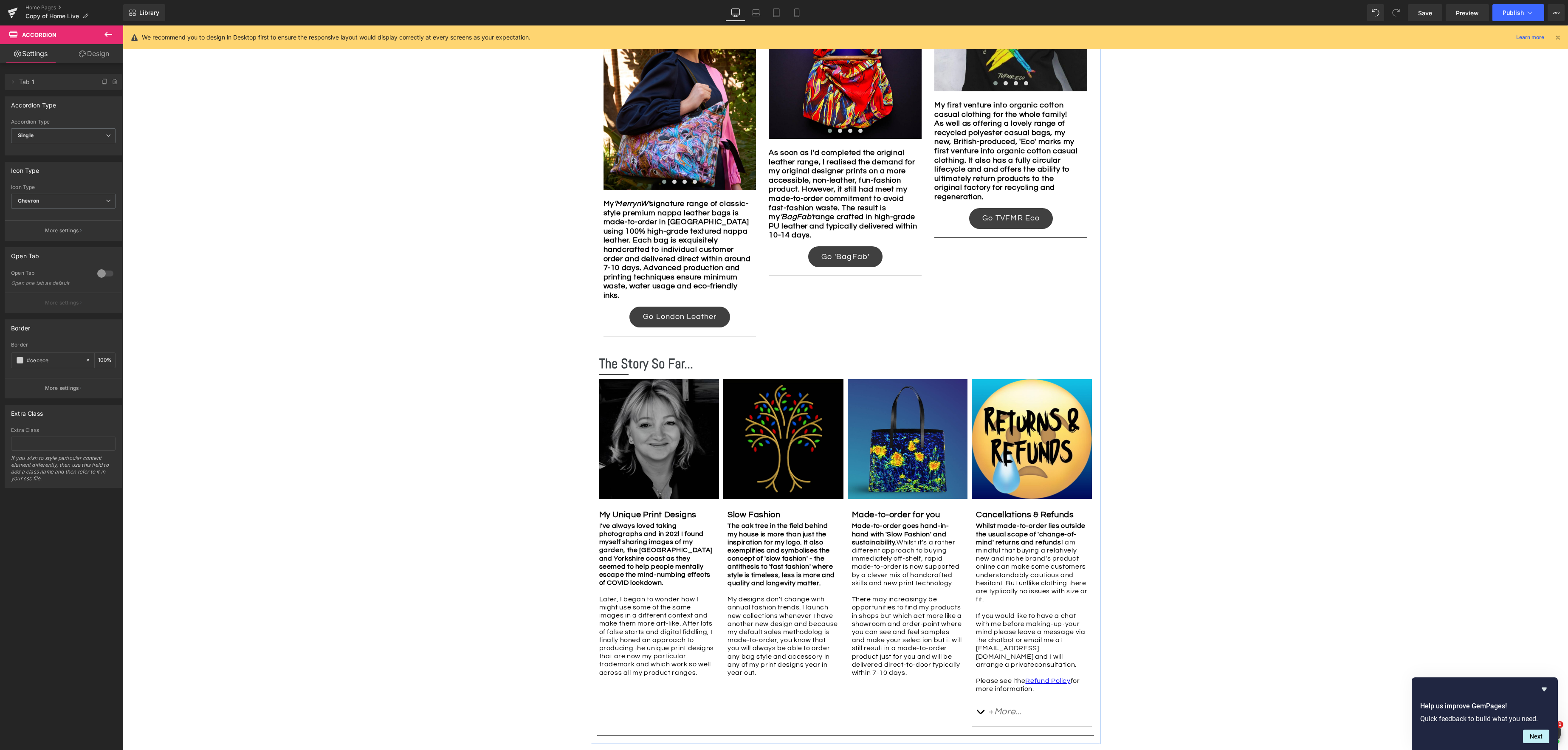
scroll to position [1152, 0]
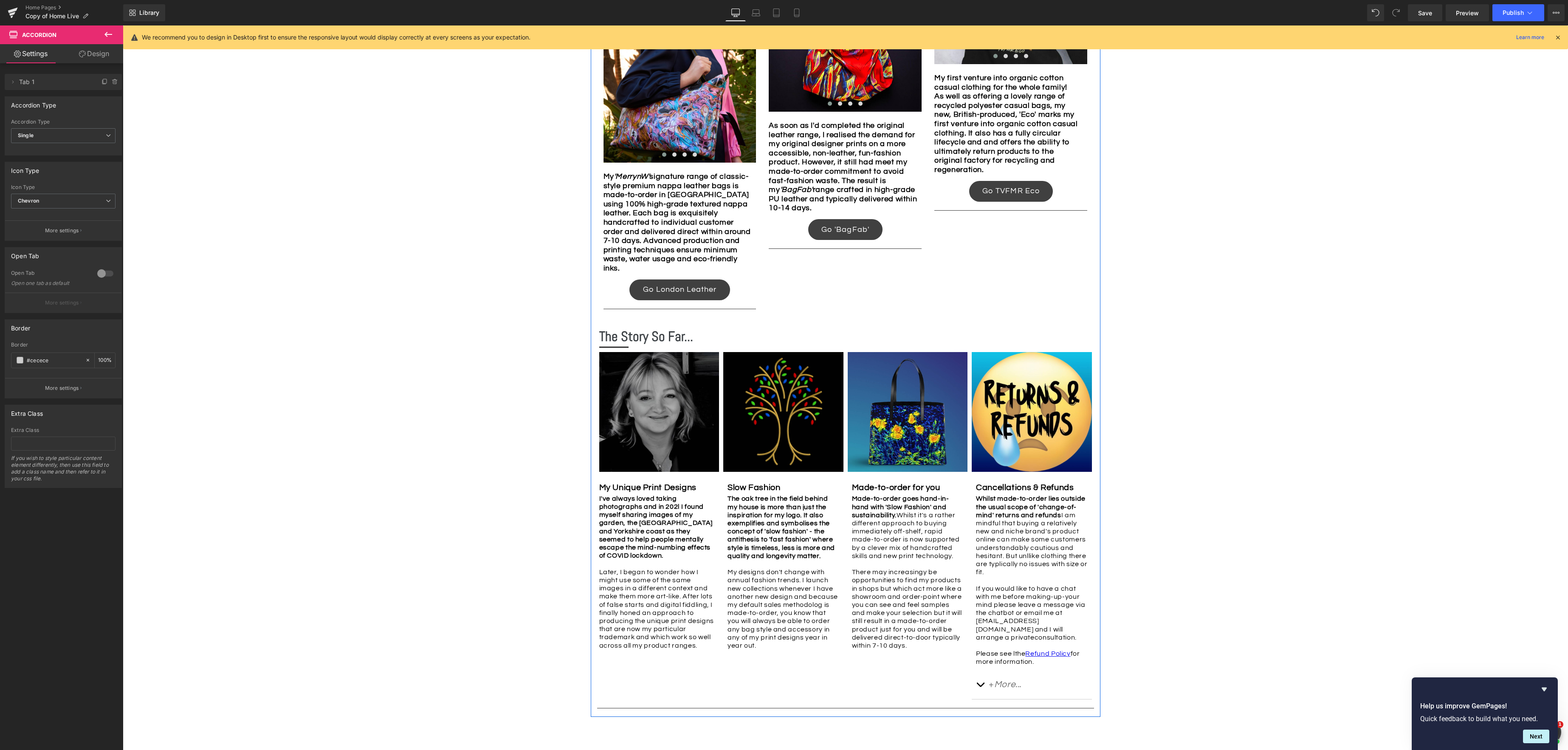
click at [642, 609] on span "Later, I began to wonder how I might use some of the same images in a different…" at bounding box center [656, 609] width 114 height 80
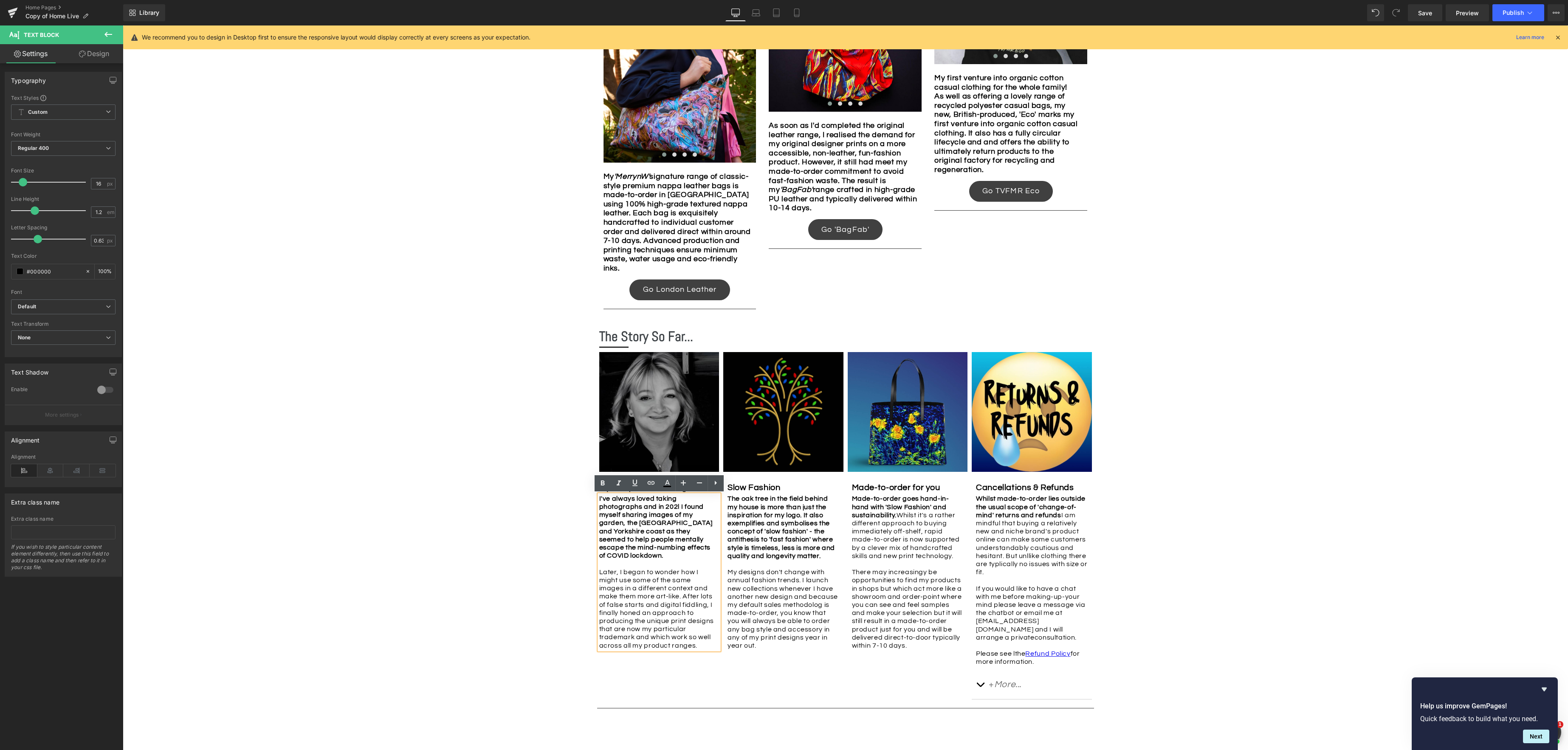
click at [639, 543] on strong "I've always loved taking photographs and in 202l I found myself sharing images …" at bounding box center [656, 527] width 113 height 64
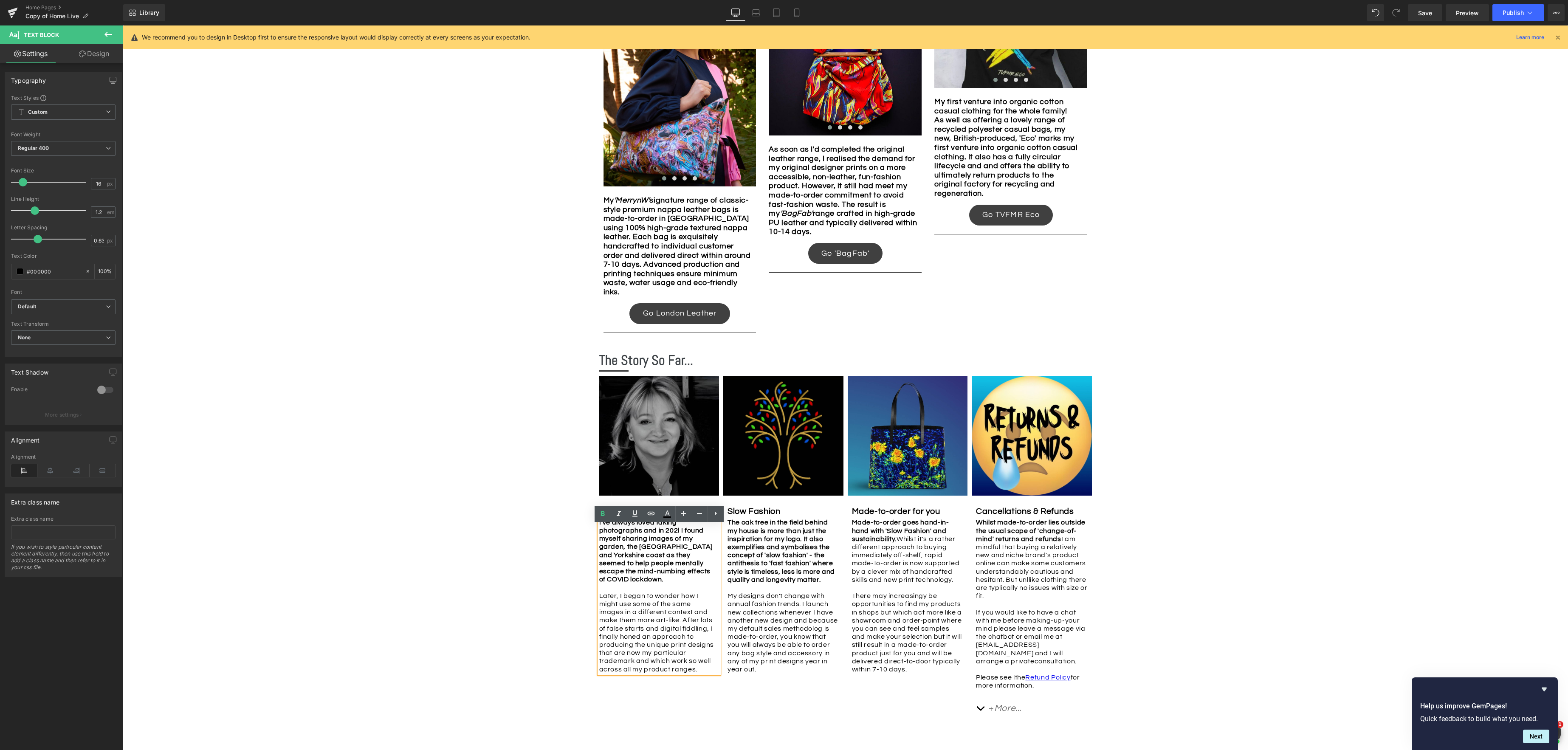
scroll to position [1109, 0]
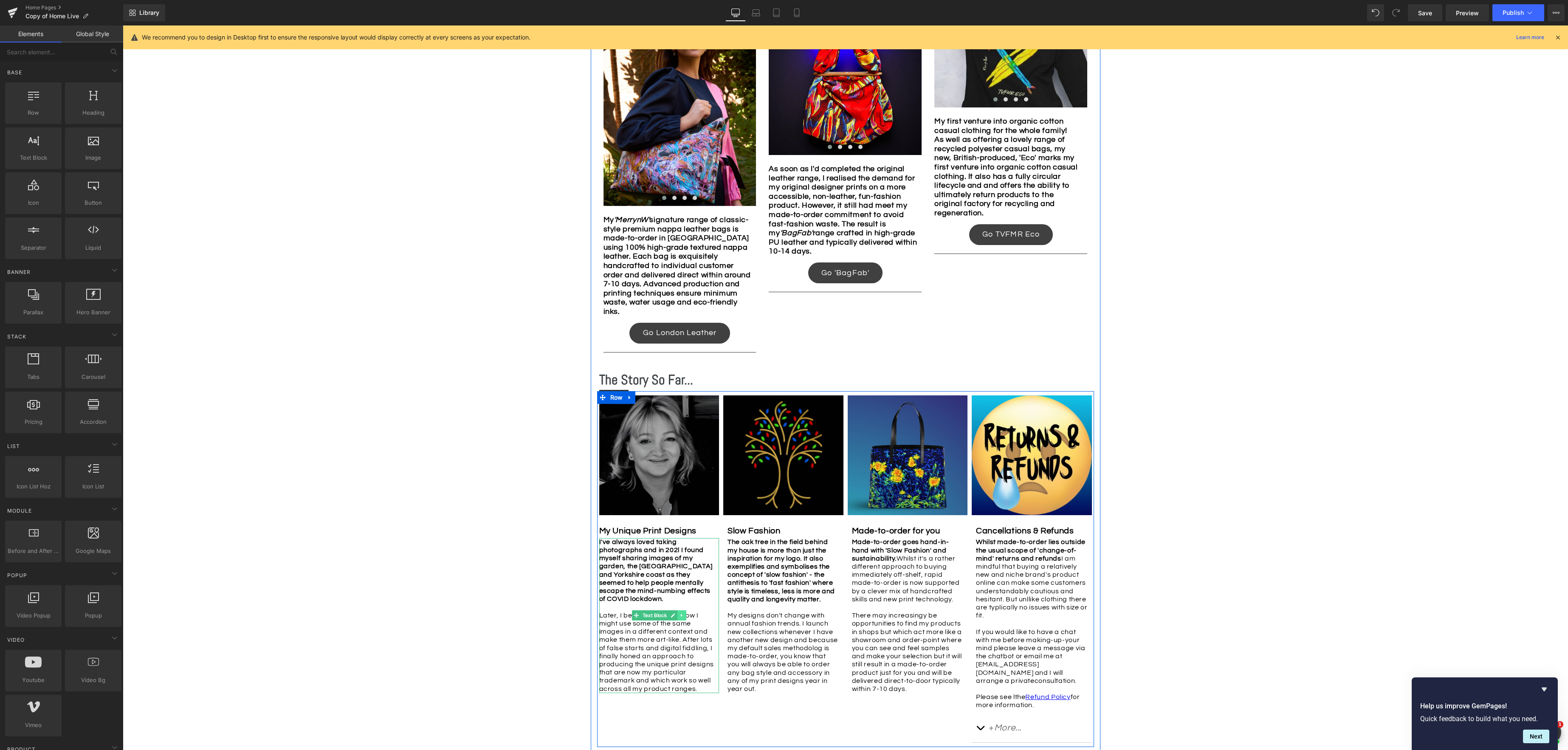
click at [681, 616] on icon at bounding box center [681, 615] width 1 height 3
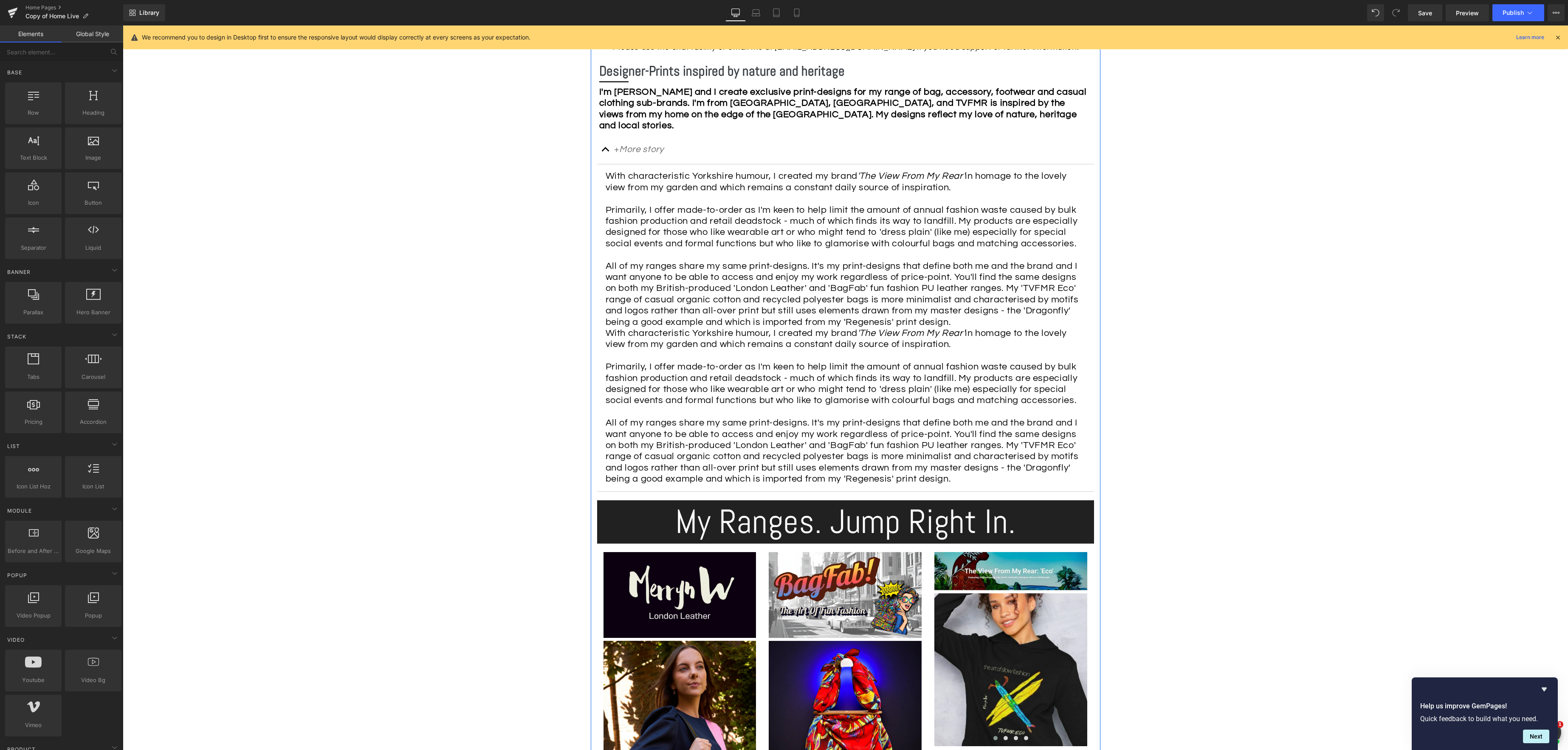
scroll to position [429, 0]
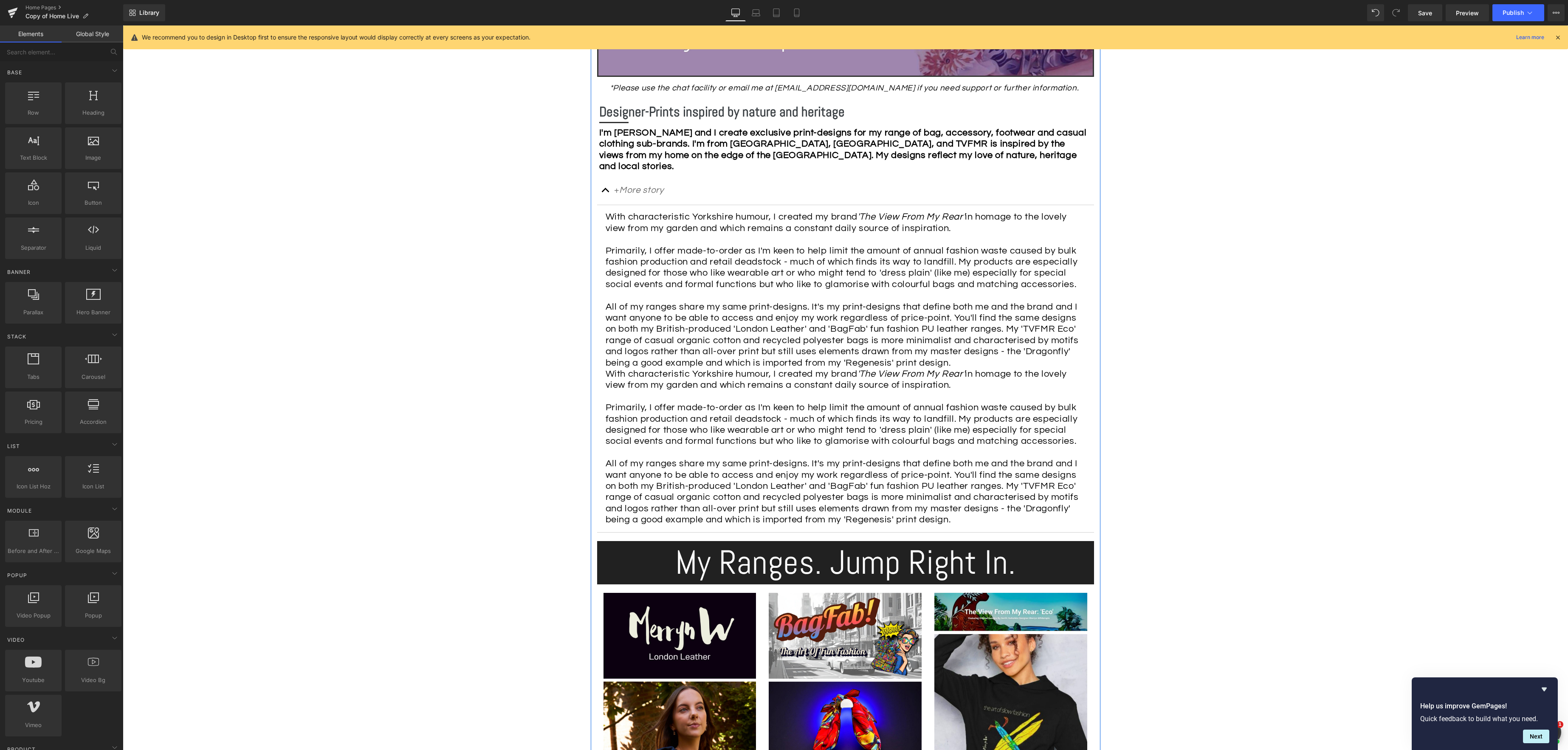
click at [764, 345] on span "All of my ranges share my same print-designs. It's my print-designs that define…" at bounding box center [842, 335] width 473 height 66
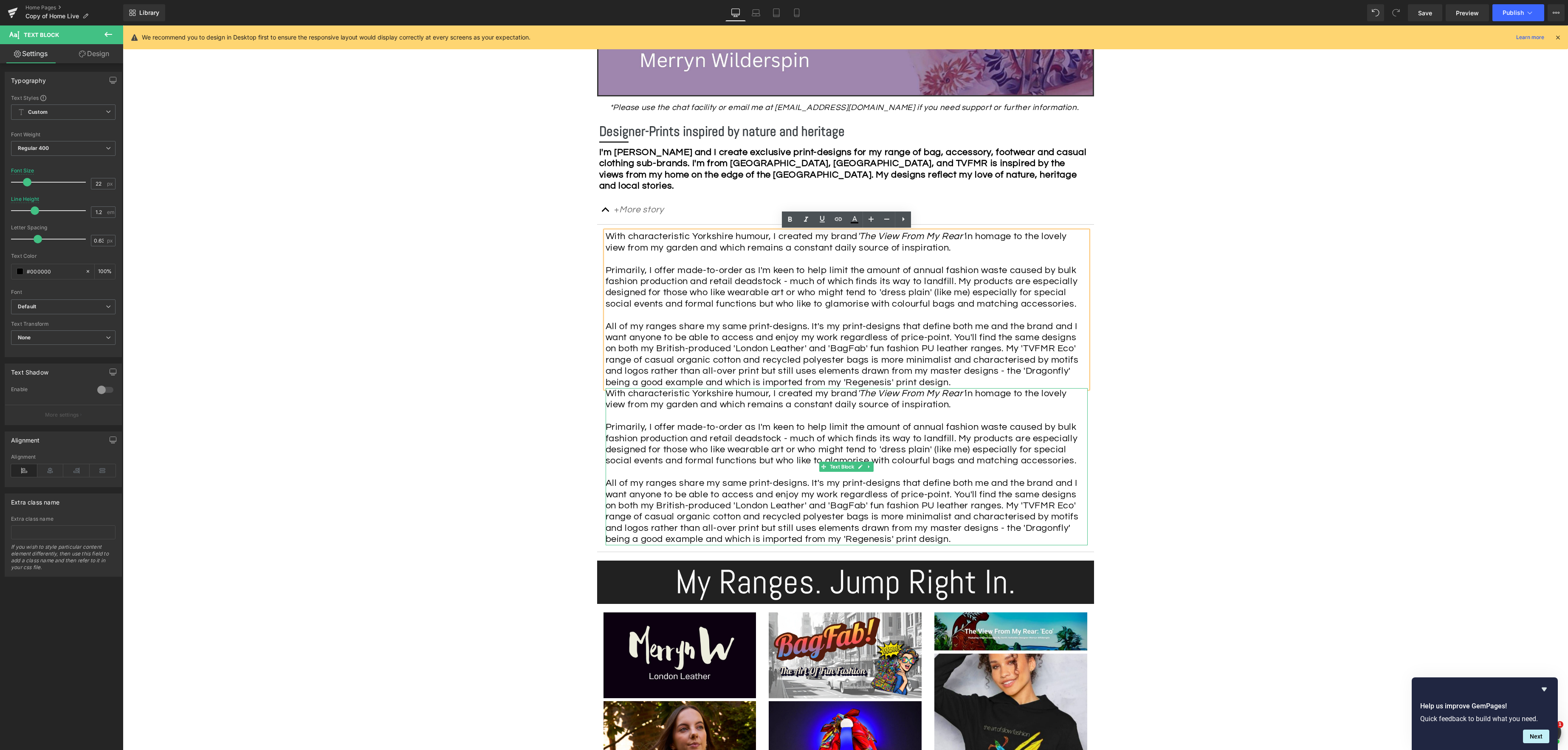
scroll to position [402, 0]
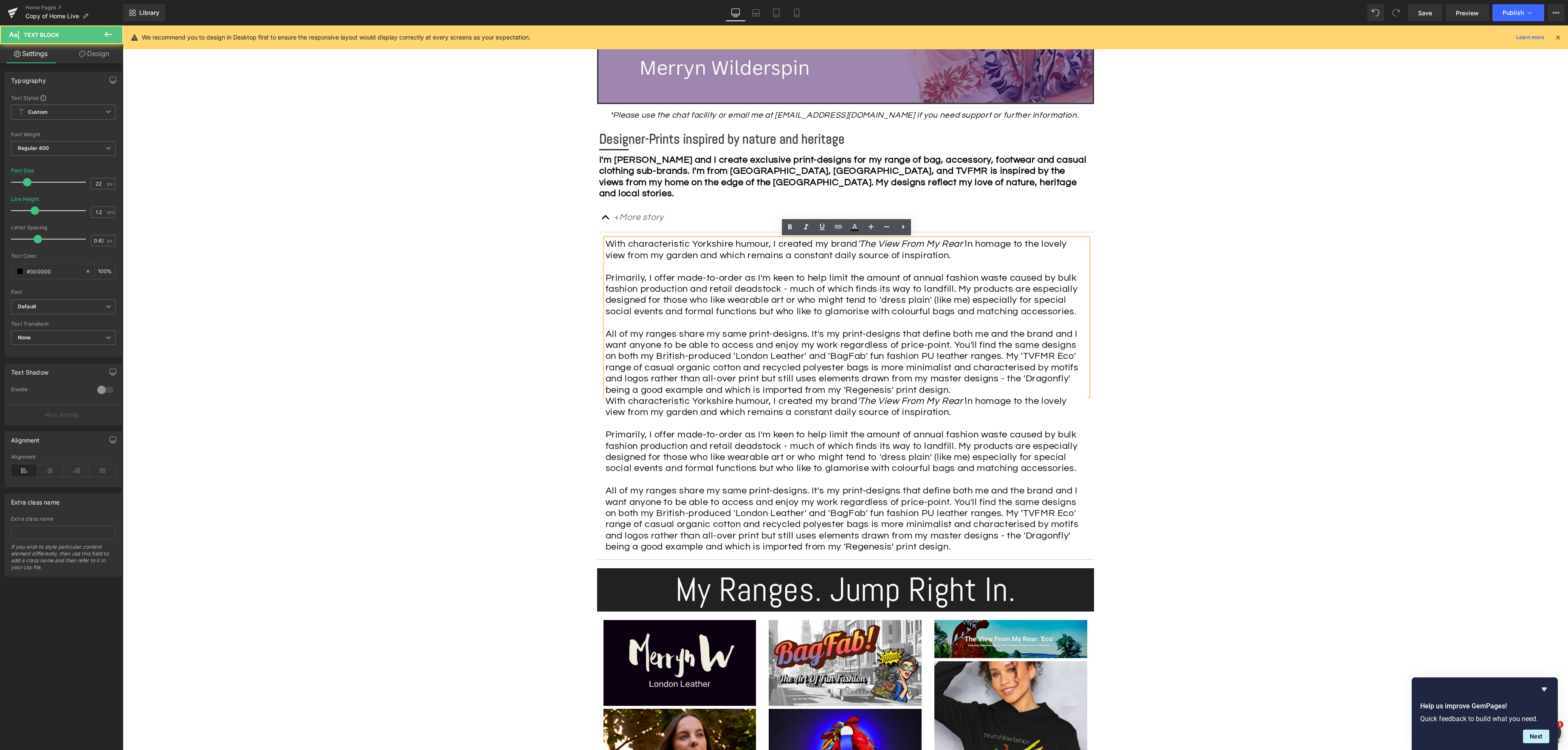
click at [838, 312] on span "Primarily, I offer made-to-order as I'm keen to help limit the amount of annual…" at bounding box center [842, 295] width 472 height 43
click at [788, 381] on span "All of my ranges share my same print-designs. It's my print-designs that define…" at bounding box center [842, 362] width 473 height 66
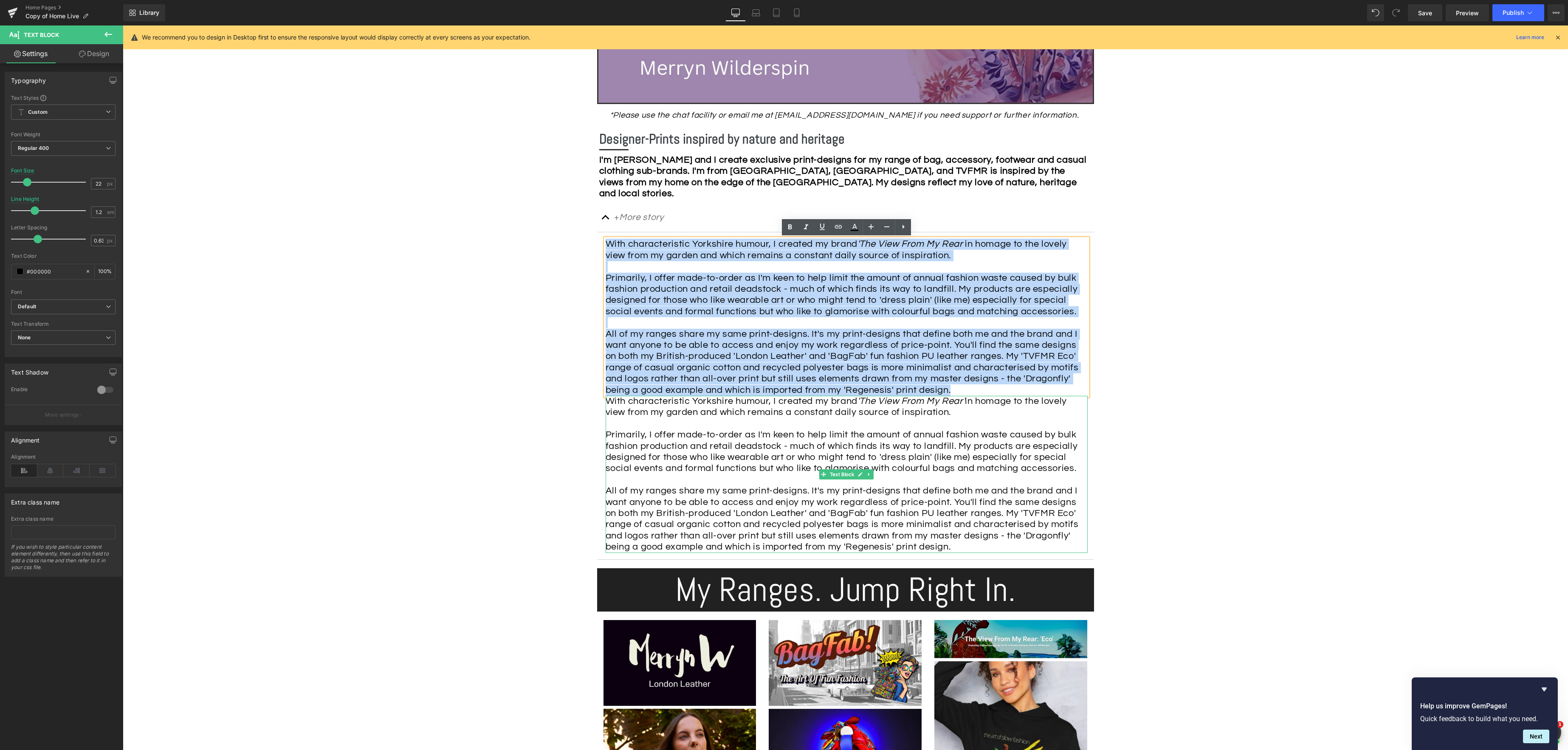
drag, startPoint x: 606, startPoint y: 245, endPoint x: 811, endPoint y: 530, distance: 351.1
click at [813, 533] on article "With characteristic Yorkshire humour, I created my brand 'The View From My Rear…" at bounding box center [845, 396] width 497 height 327
click at [767, 447] on span "Primarily, I offer made-to-order as I'm keen to help limit the amount of annual…" at bounding box center [842, 451] width 472 height 43
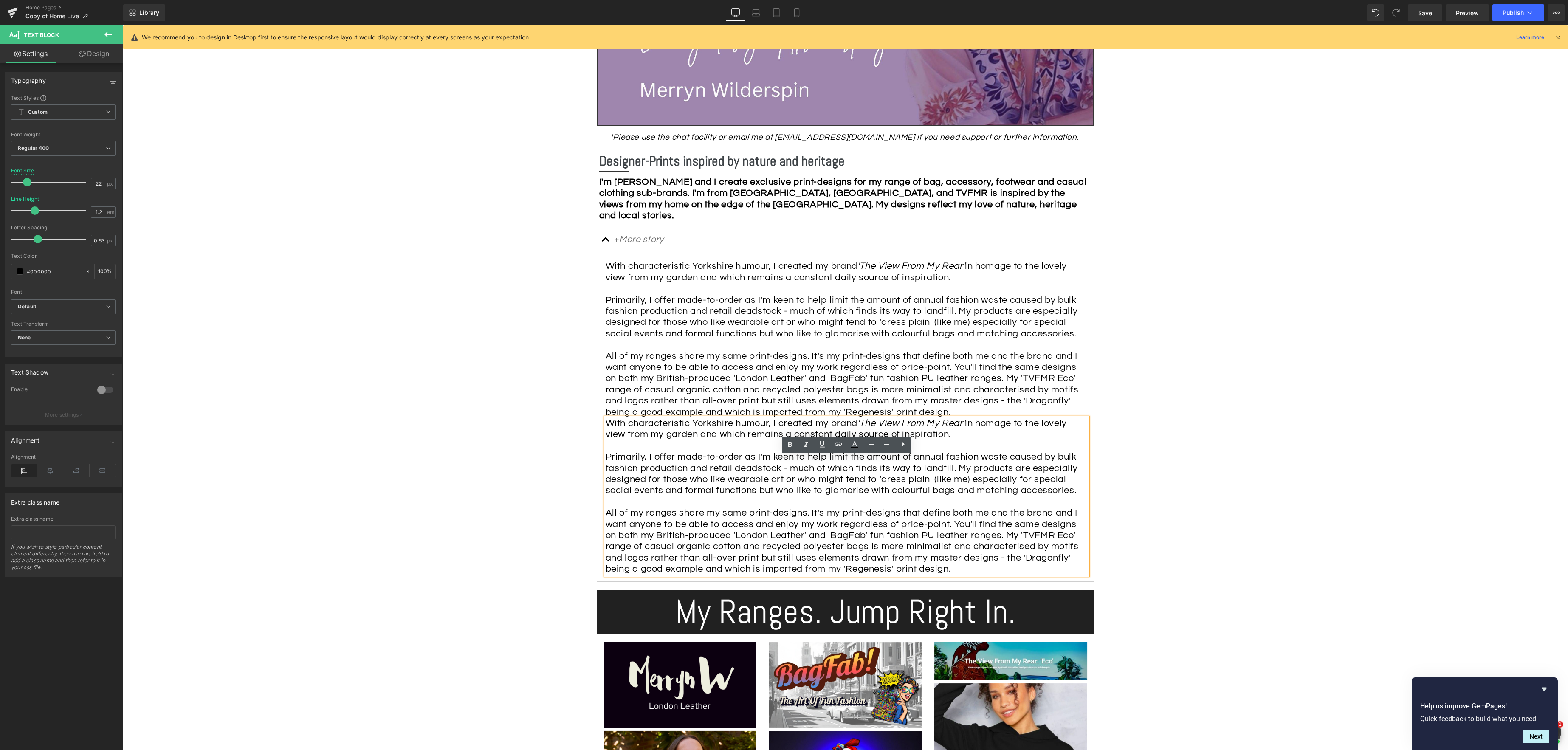
scroll to position [384, 0]
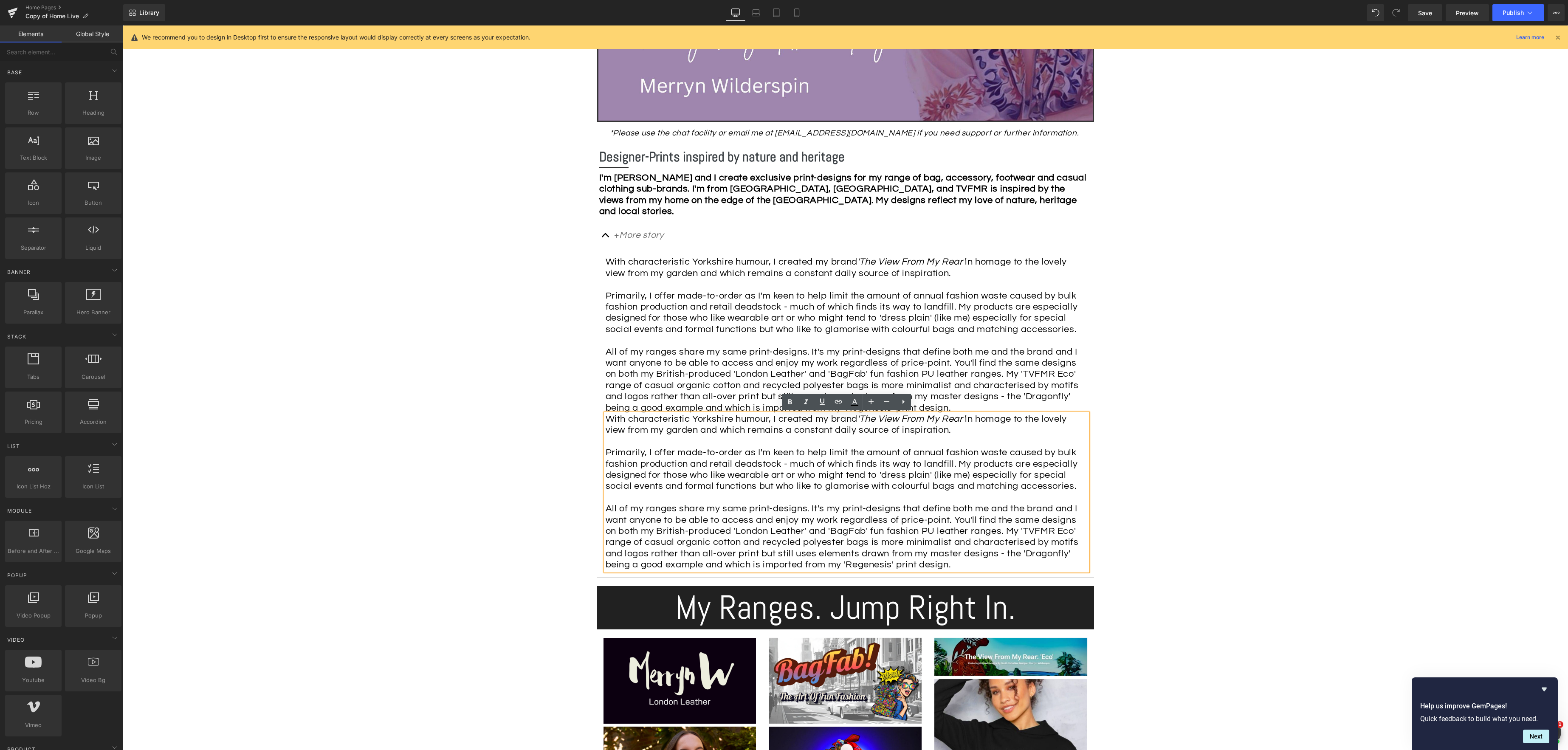
drag, startPoint x: 1221, startPoint y: 457, endPoint x: 1205, endPoint y: 456, distance: 16.0
click at [1218, 457] on div "Image Row *Please use the chat facility or email me at merryn@tvfmr.com if you …" at bounding box center [845, 716] width 1445 height 1762
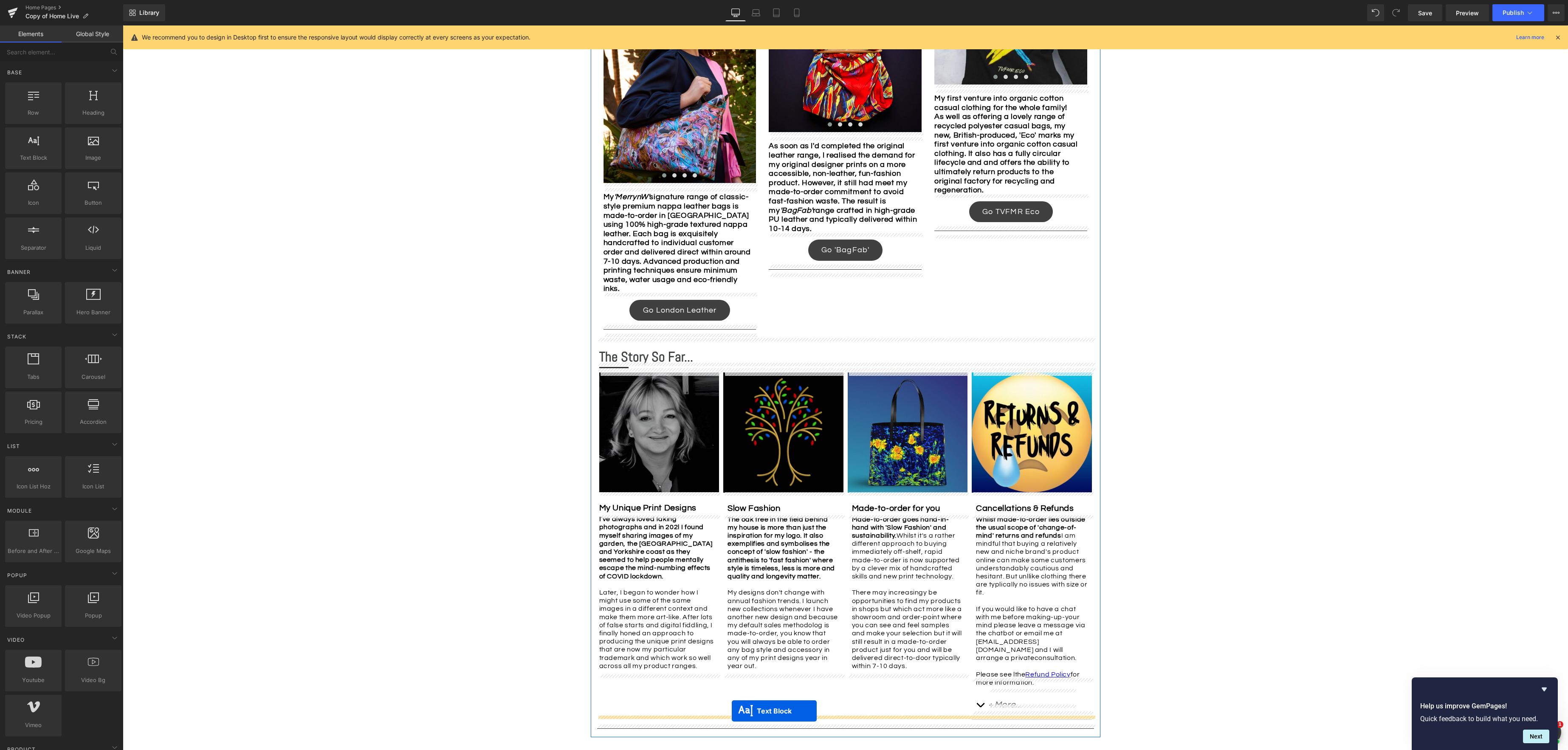
scroll to position [1021, 0]
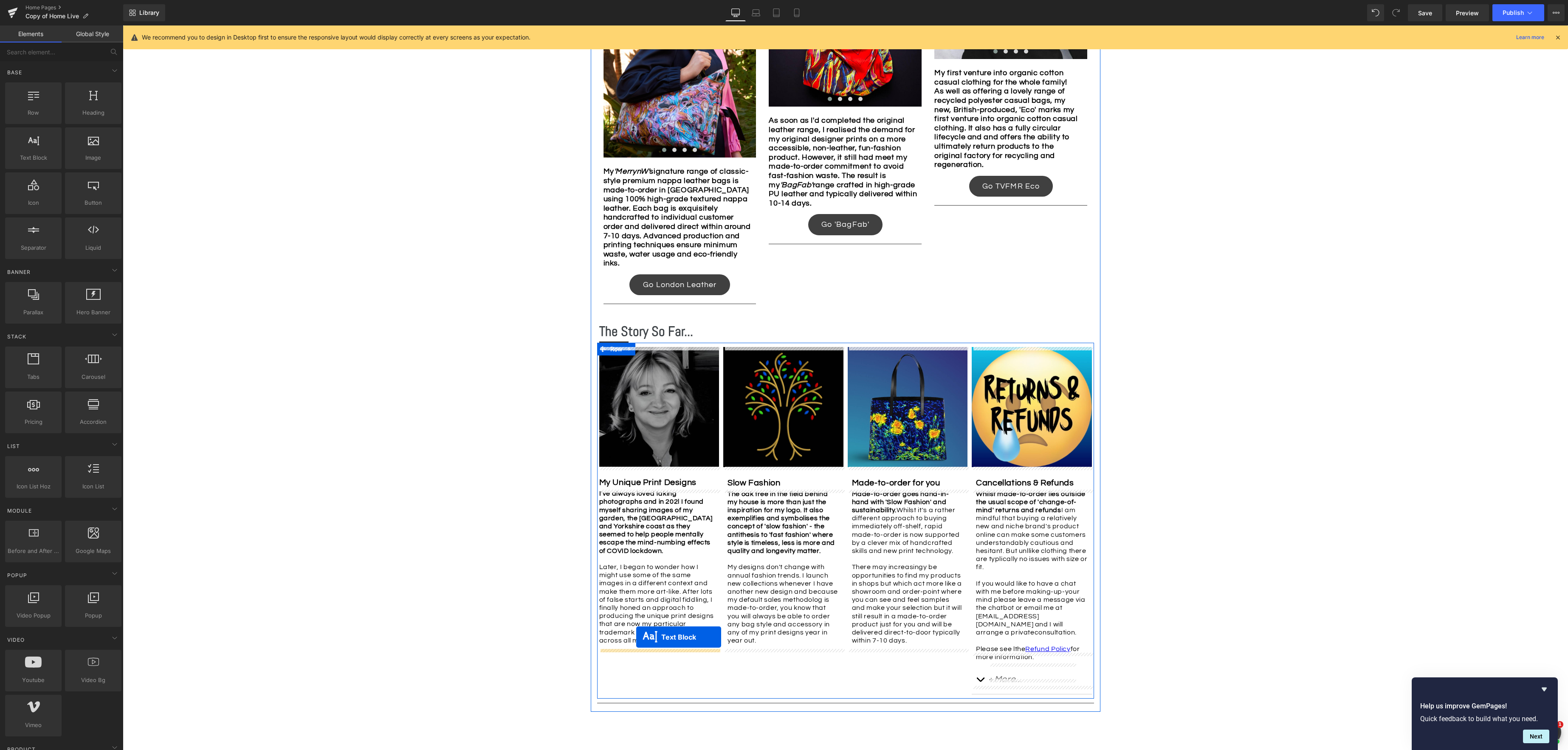
drag, startPoint x: 822, startPoint y: 495, endPoint x: 635, endPoint y: 635, distance: 233.6
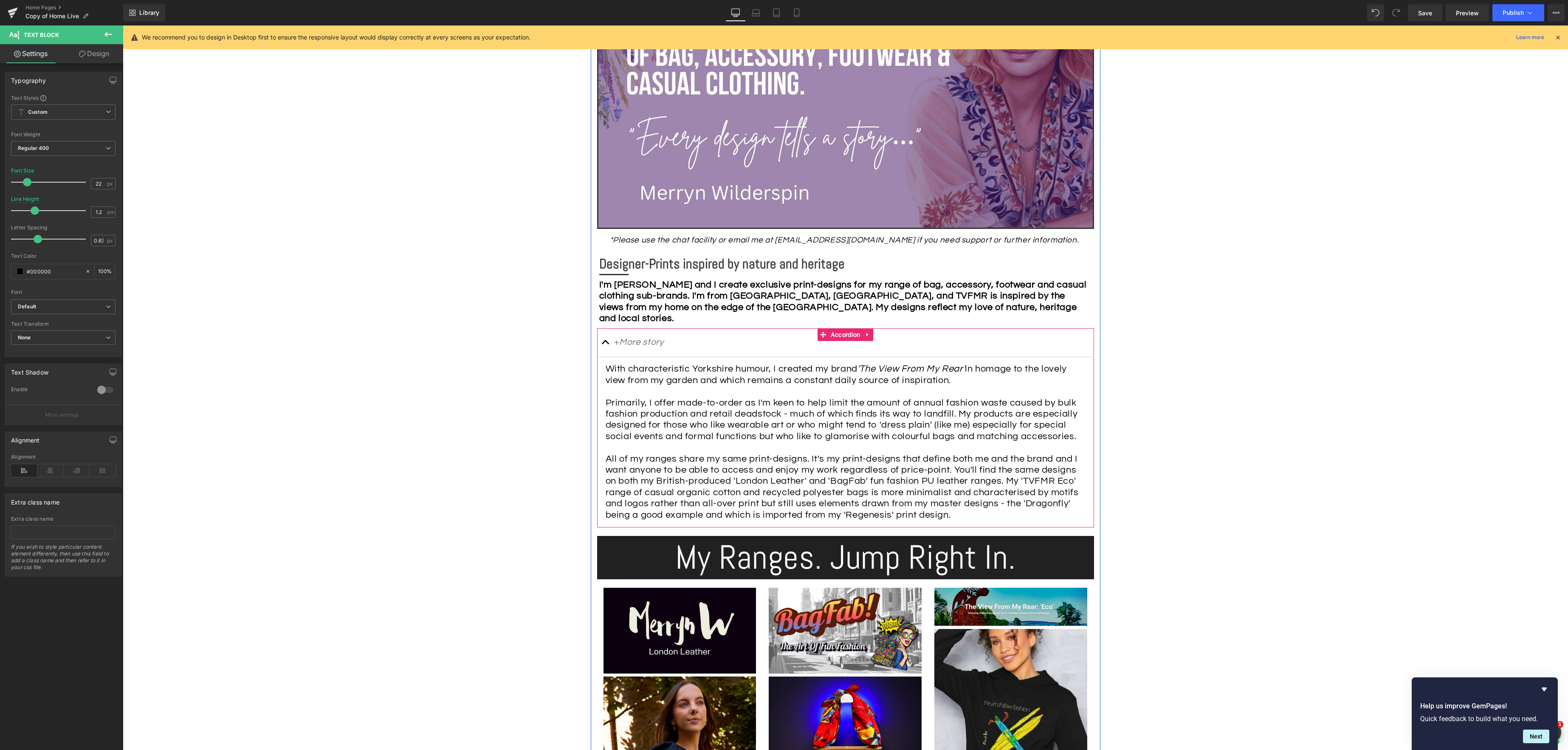
scroll to position [275, 0]
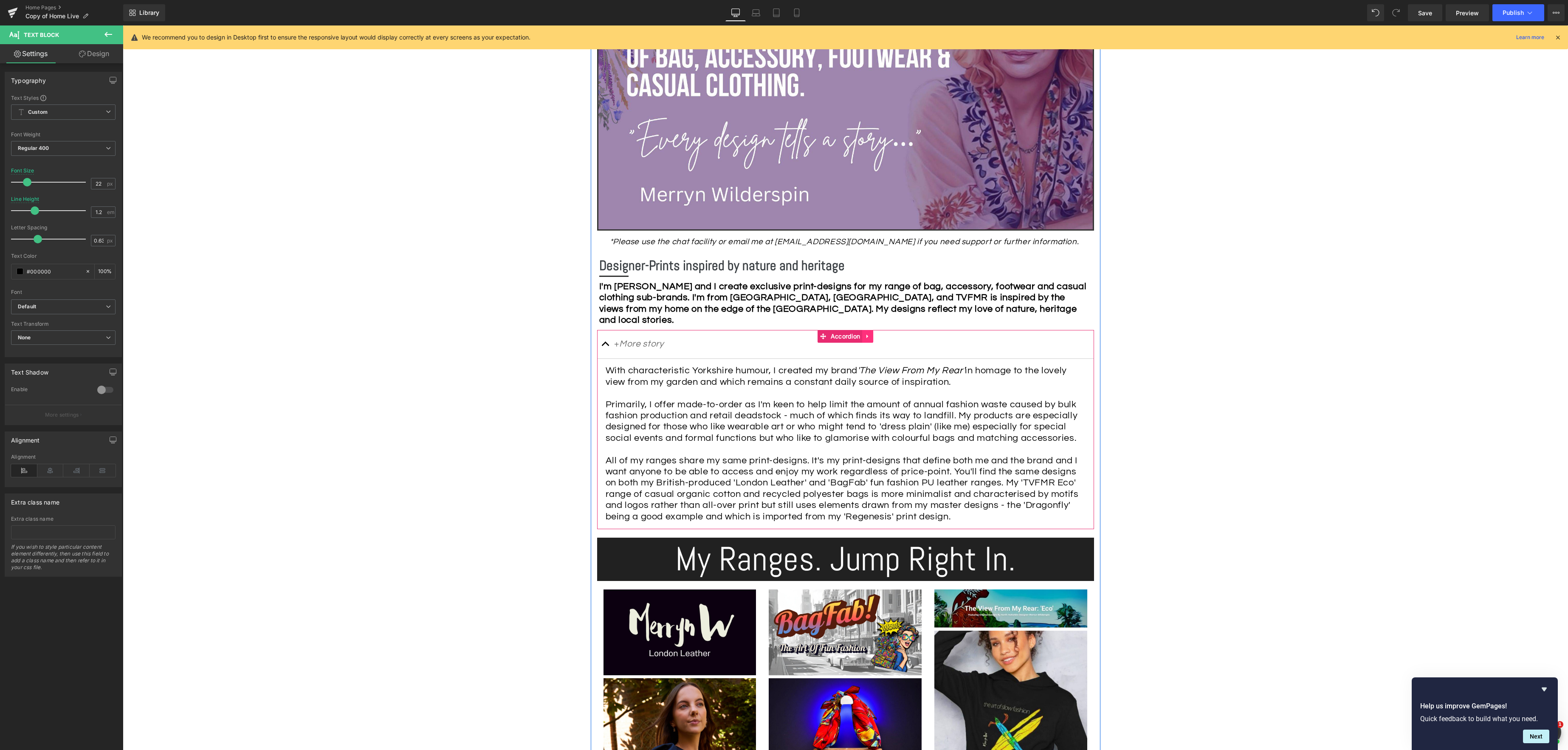
click at [870, 338] on icon at bounding box center [868, 337] width 6 height 6
click at [873, 335] on icon at bounding box center [873, 337] width 6 height 6
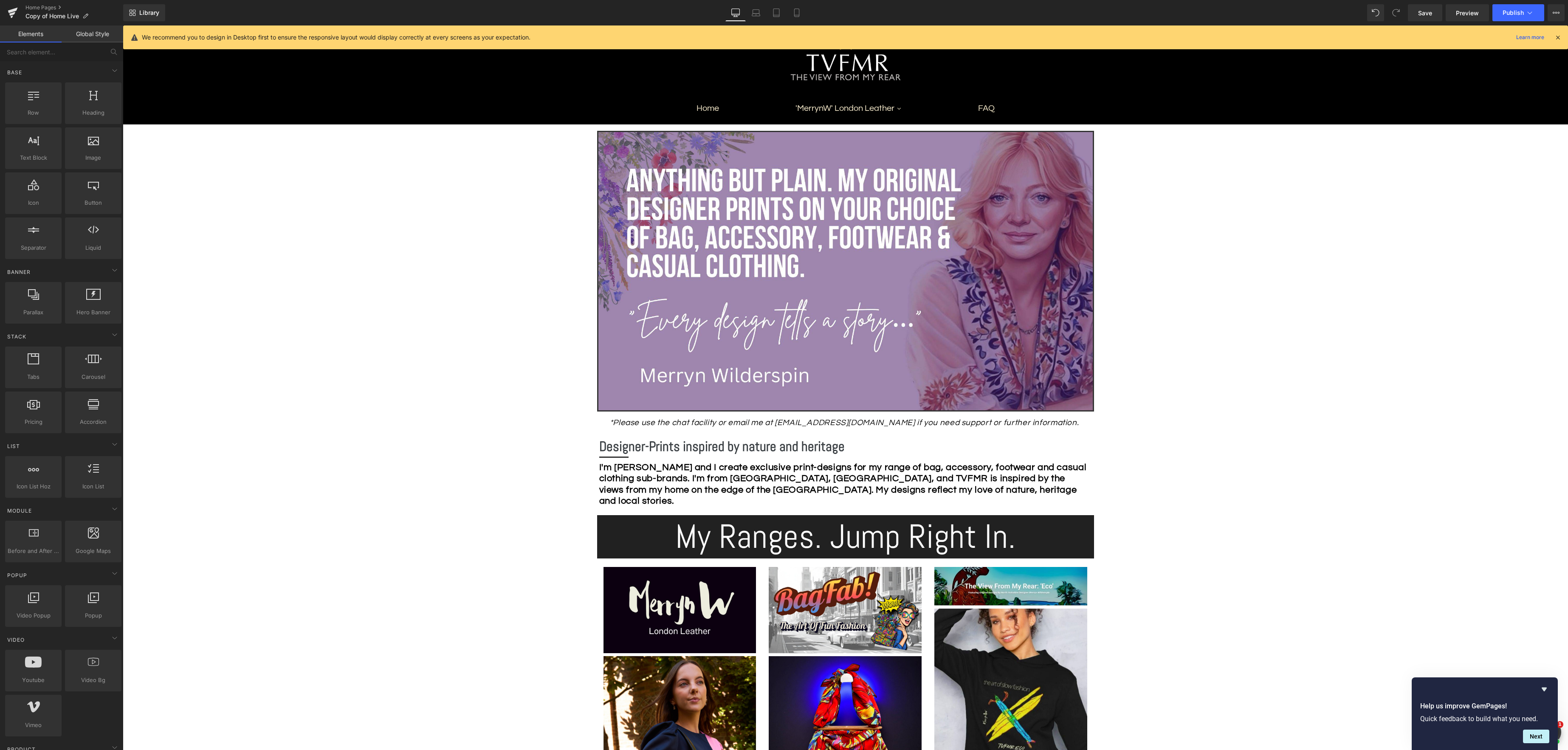
scroll to position [80, 0]
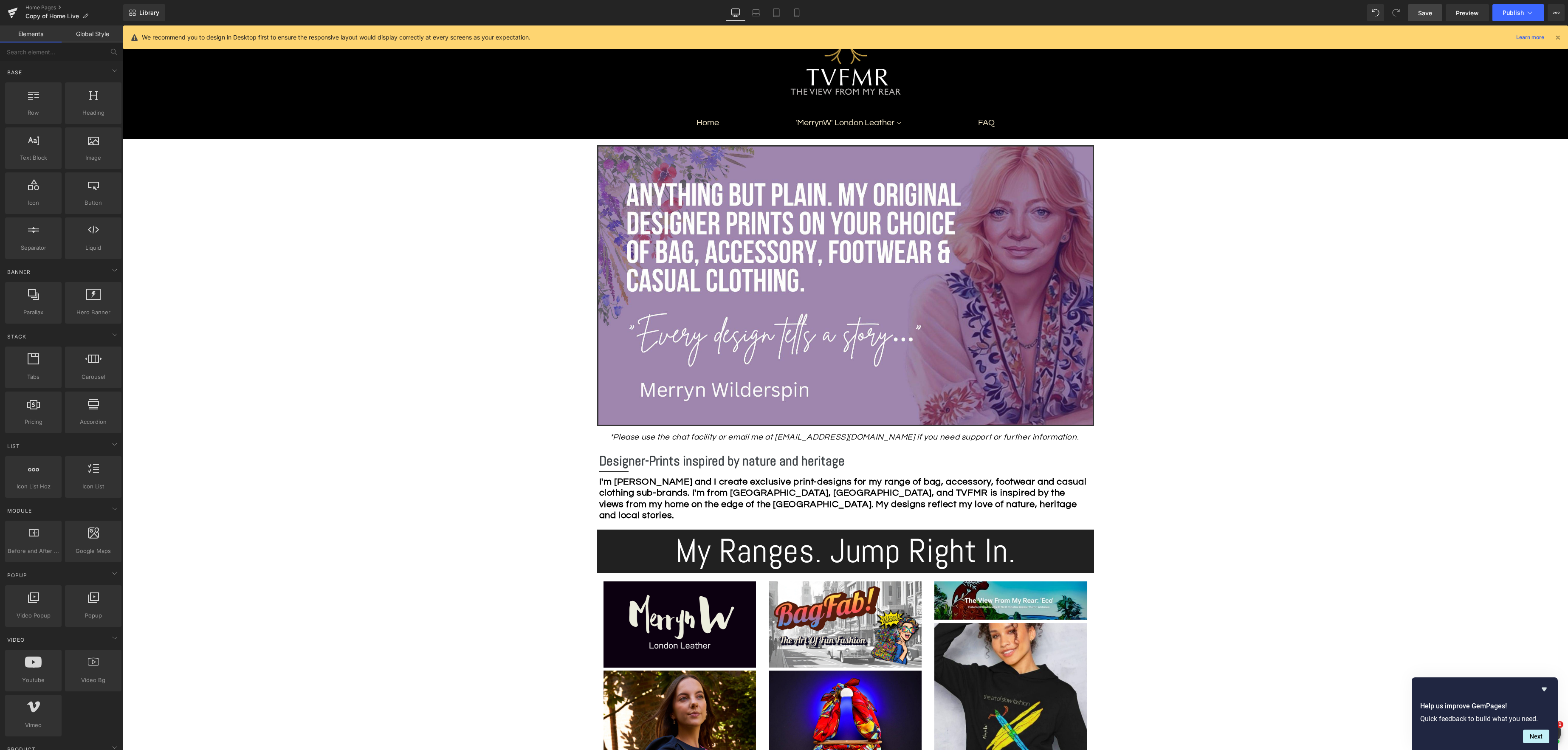
click at [1427, 16] on span "Save" at bounding box center [1425, 13] width 14 height 9
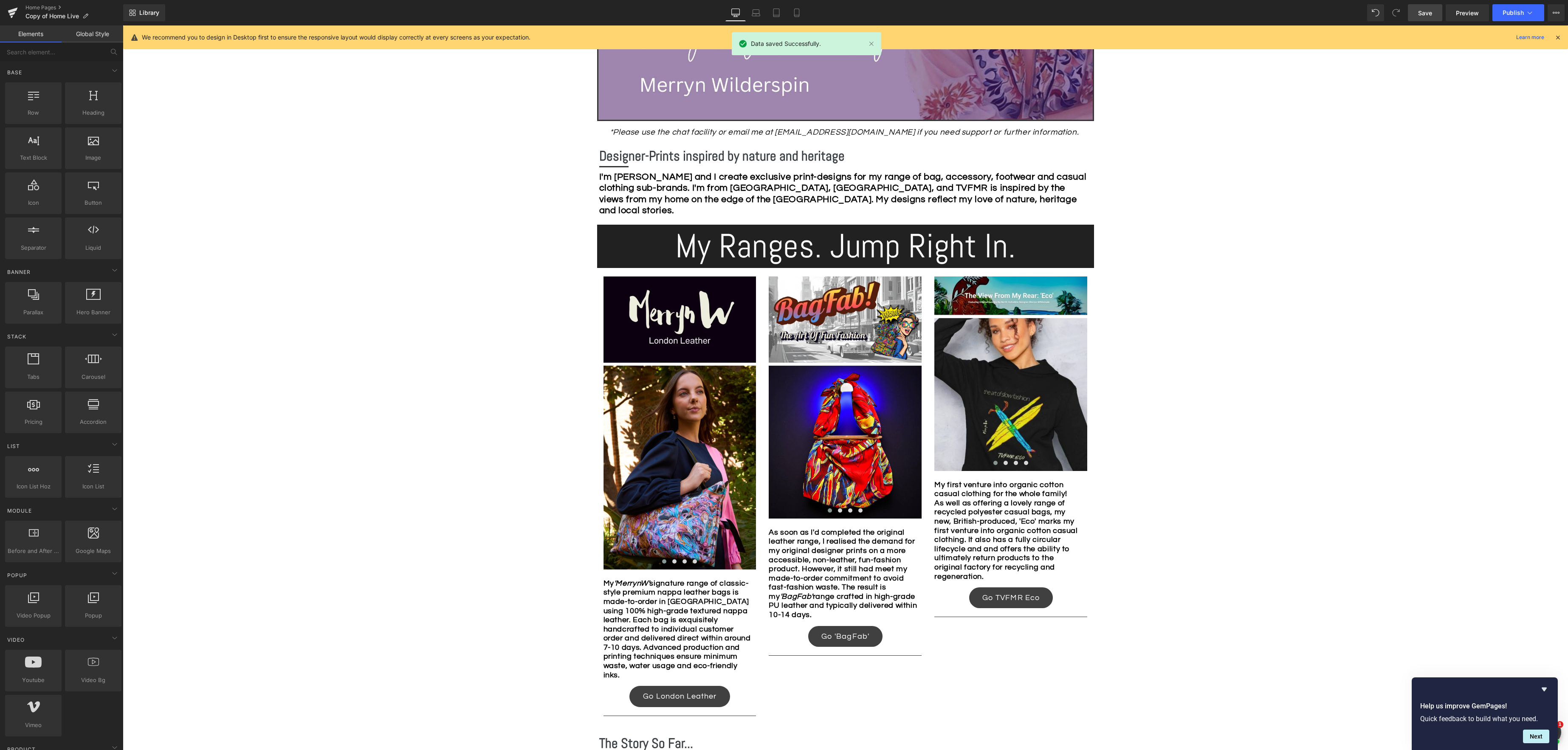
scroll to position [404, 0]
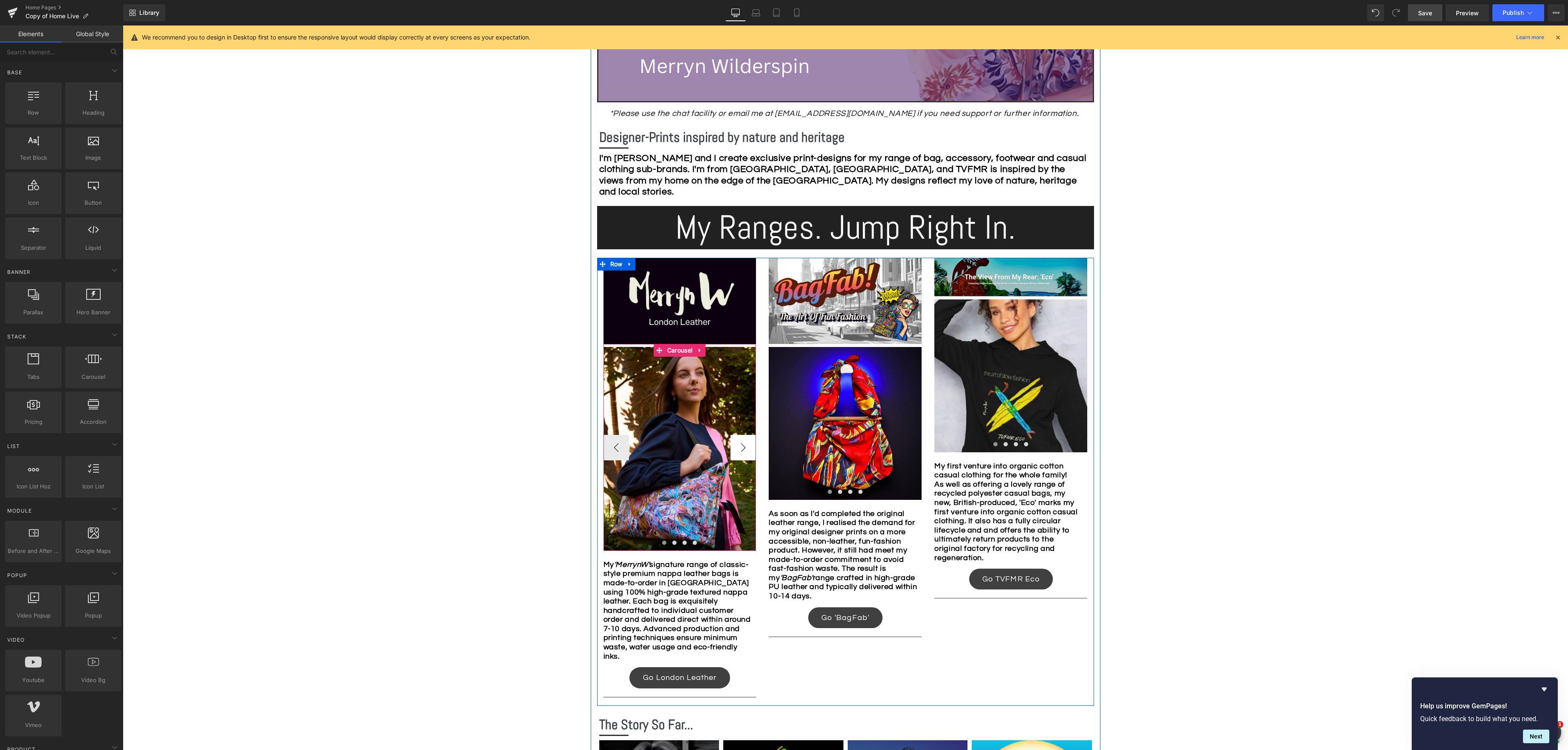
click at [741, 444] on button "›" at bounding box center [743, 447] width 26 height 26
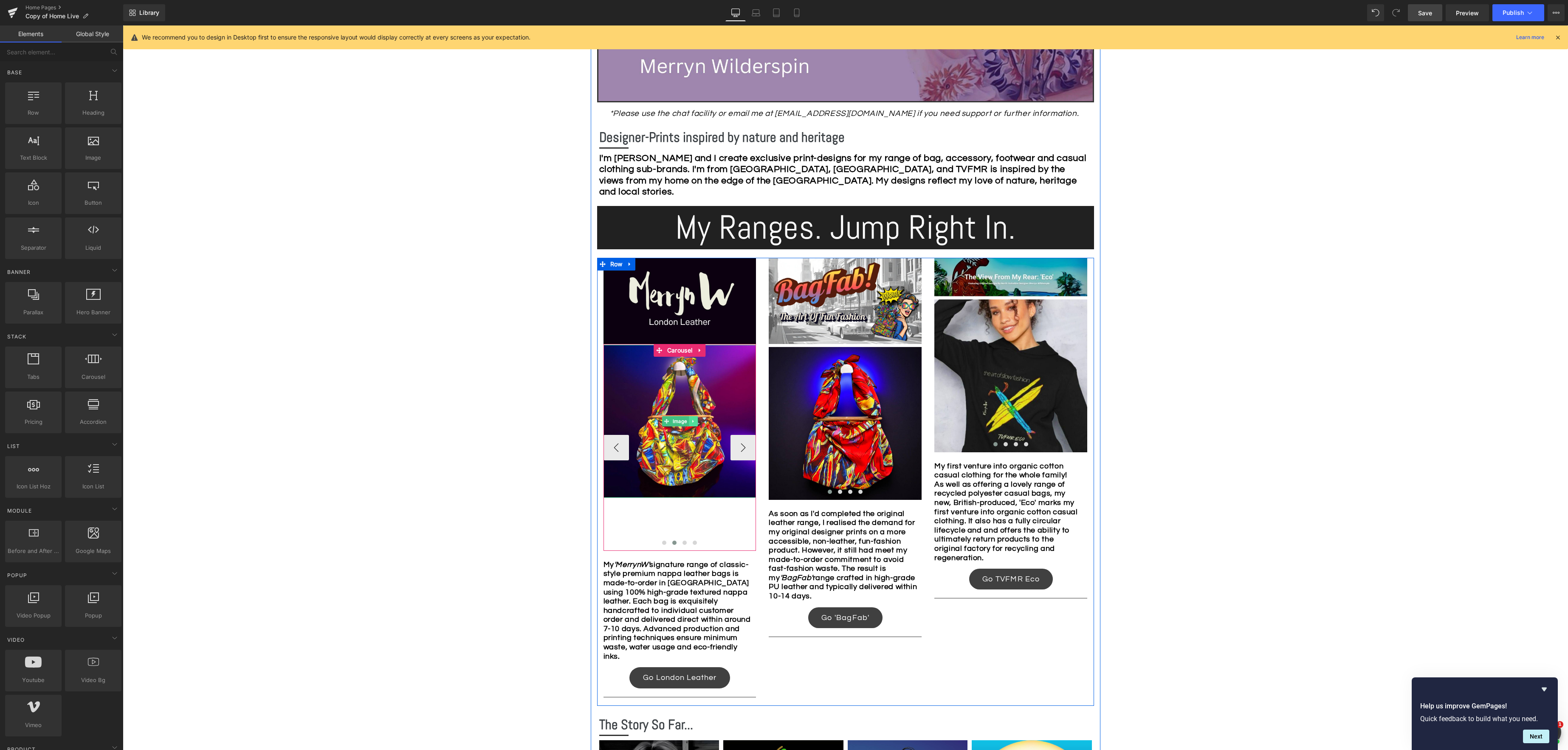
click at [693, 421] on icon at bounding box center [693, 421] width 1 height 3
click at [698, 422] on icon at bounding box center [698, 421] width 5 height 5
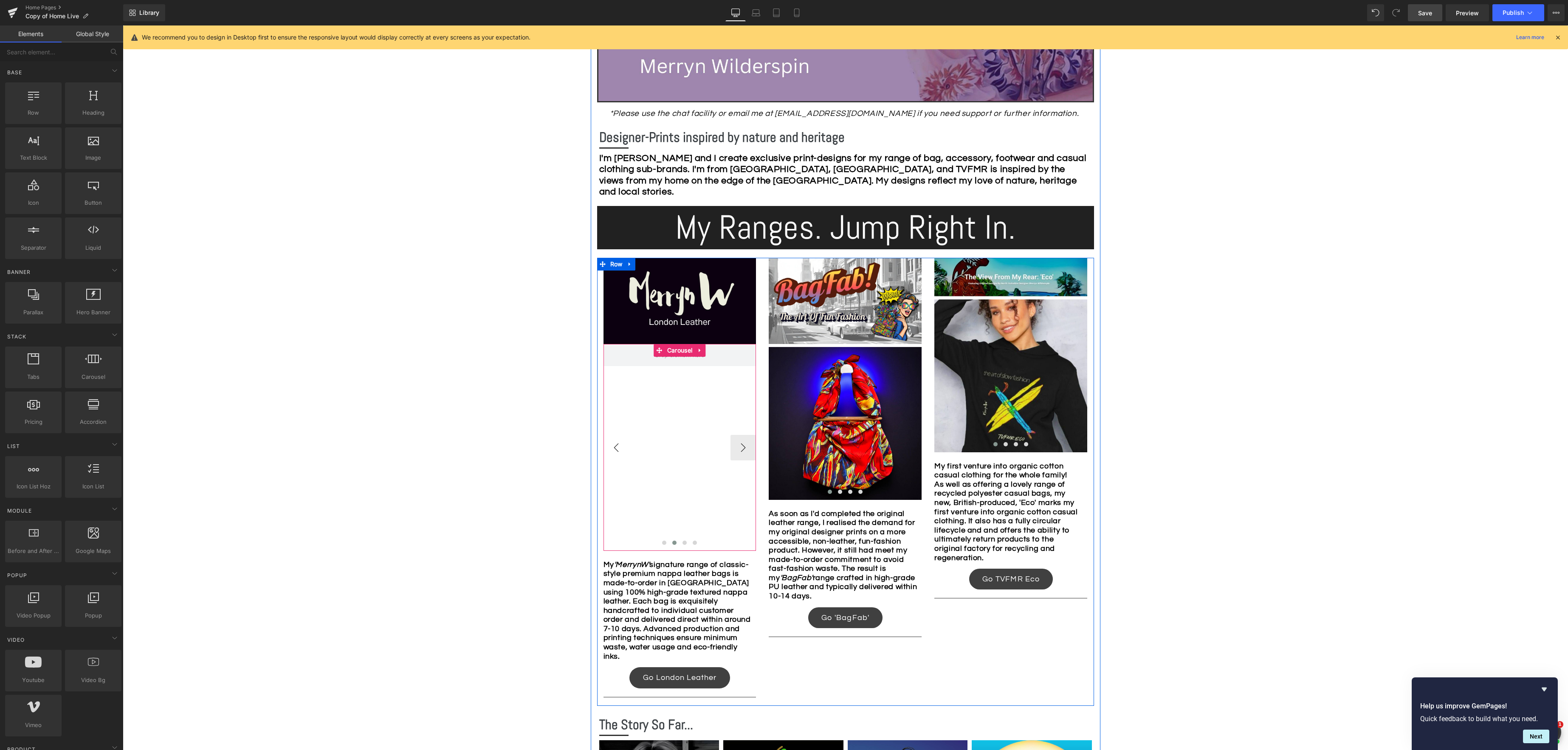
click at [620, 447] on button "‹" at bounding box center [616, 447] width 26 height 26
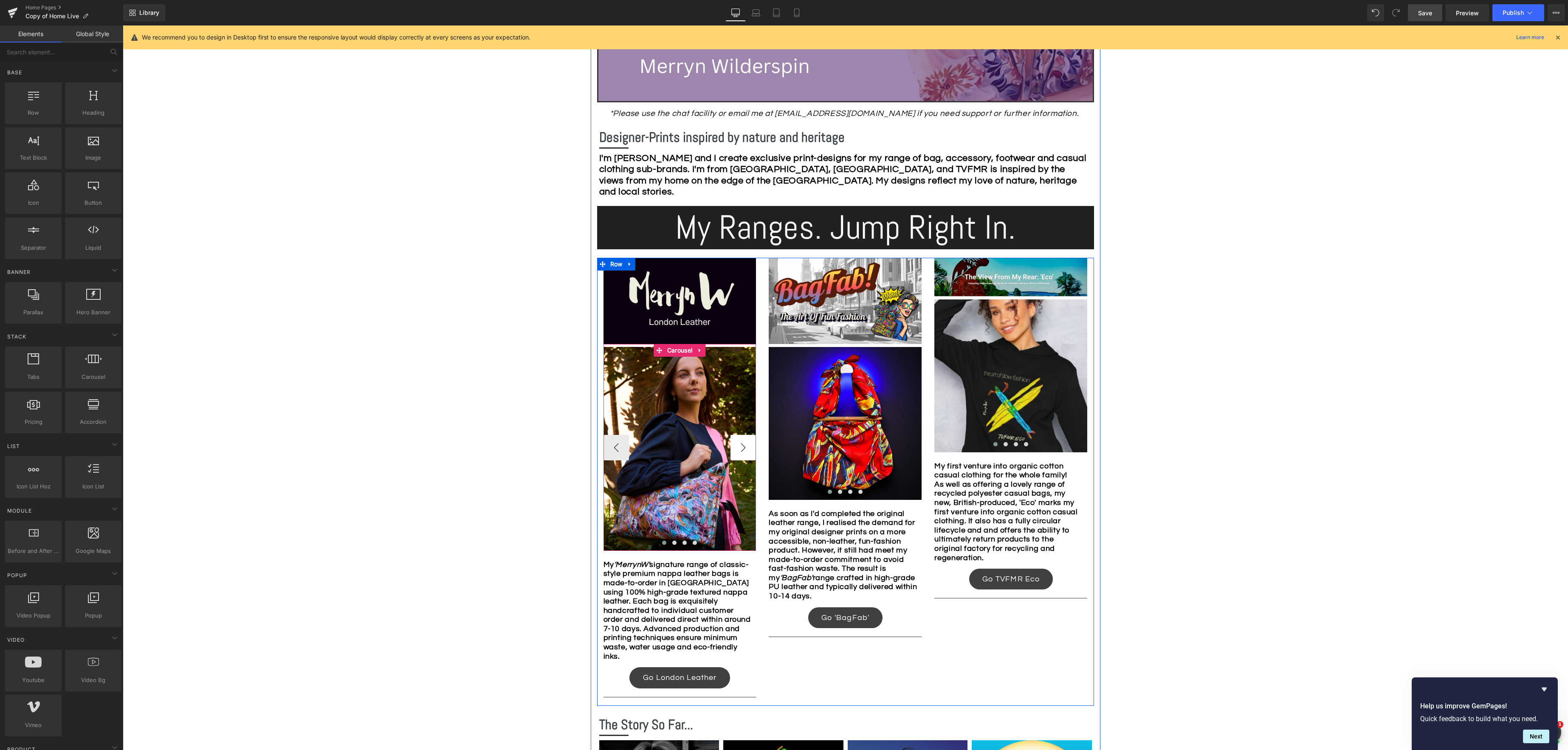
click at [744, 452] on button "›" at bounding box center [743, 447] width 26 height 26
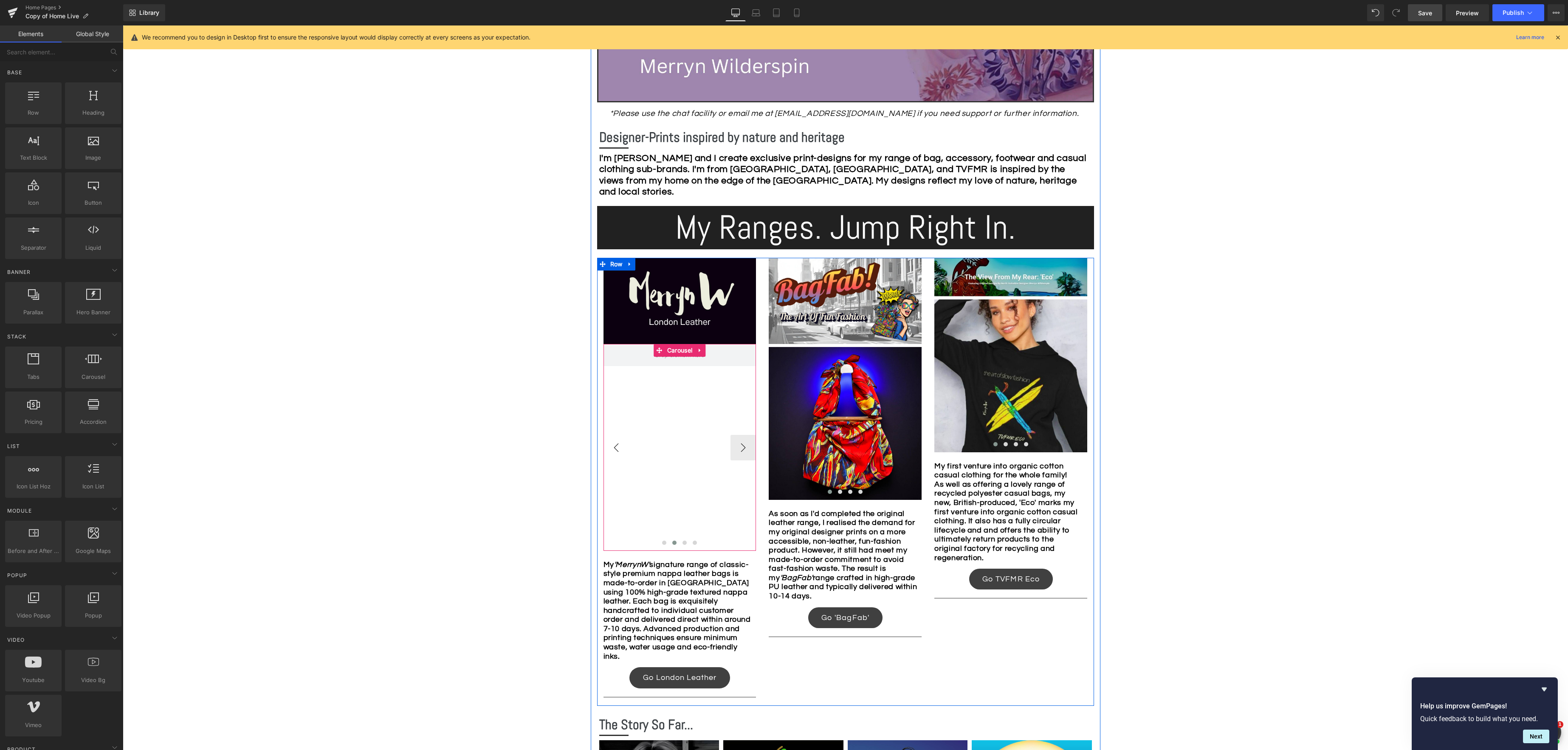
click at [625, 447] on button "‹" at bounding box center [616, 447] width 26 height 26
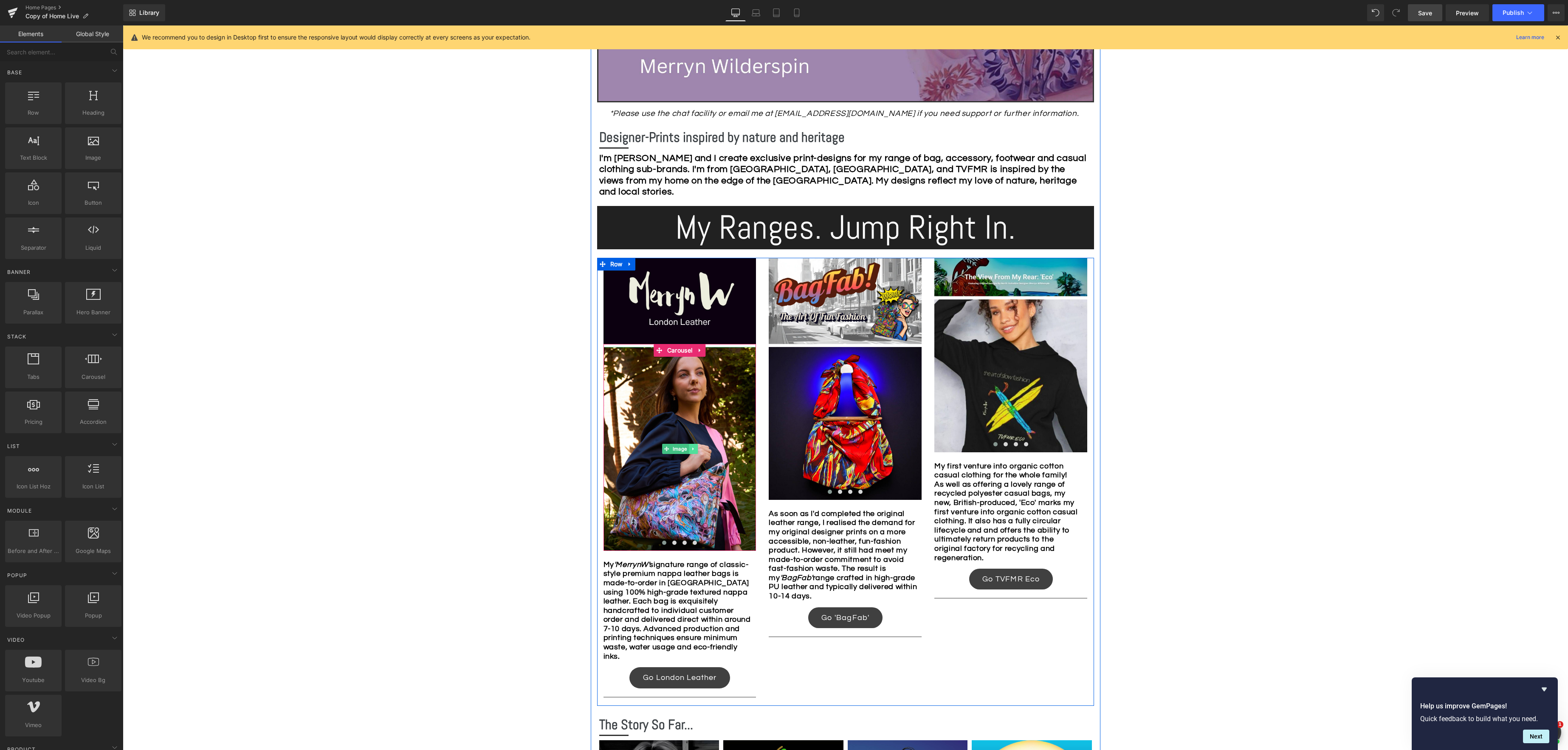
click at [695, 450] on icon at bounding box center [693, 449] width 5 height 5
click at [688, 450] on icon at bounding box center [689, 449] width 5 height 5
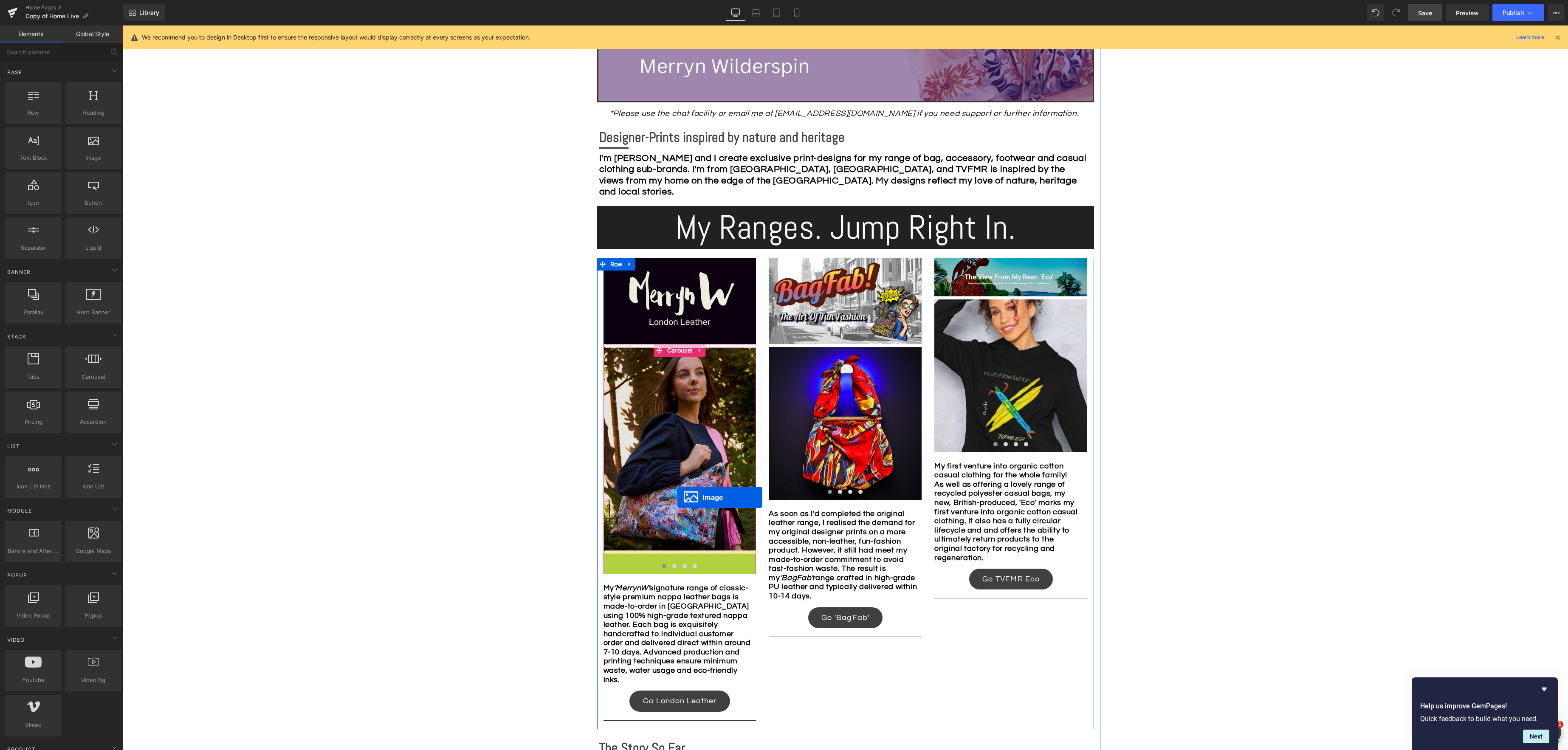
drag, startPoint x: 668, startPoint y: 654, endPoint x: 677, endPoint y: 501, distance: 153.3
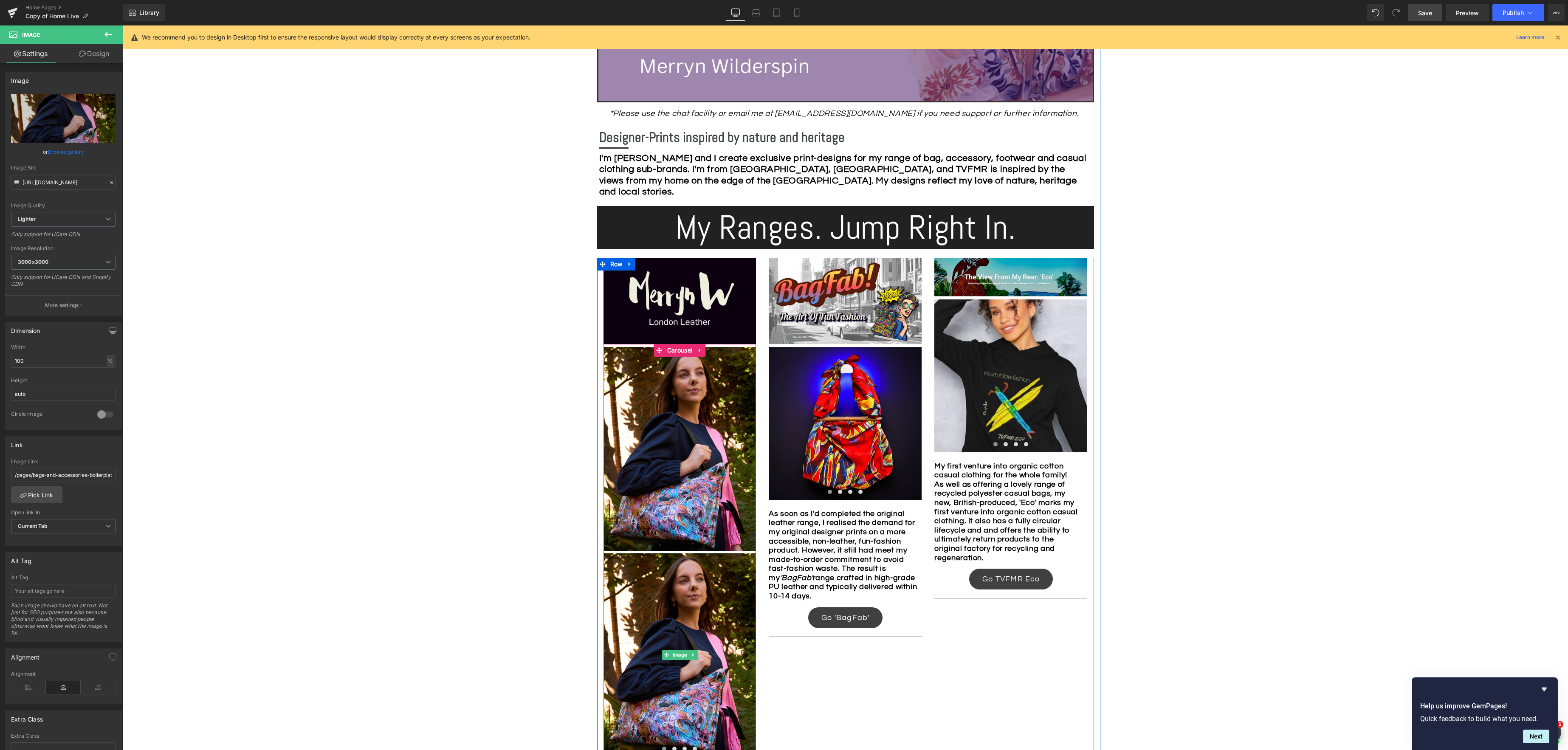
click at [693, 653] on icon at bounding box center [693, 655] width 5 height 5
click at [698, 656] on icon at bounding box center [698, 655] width 5 height 5
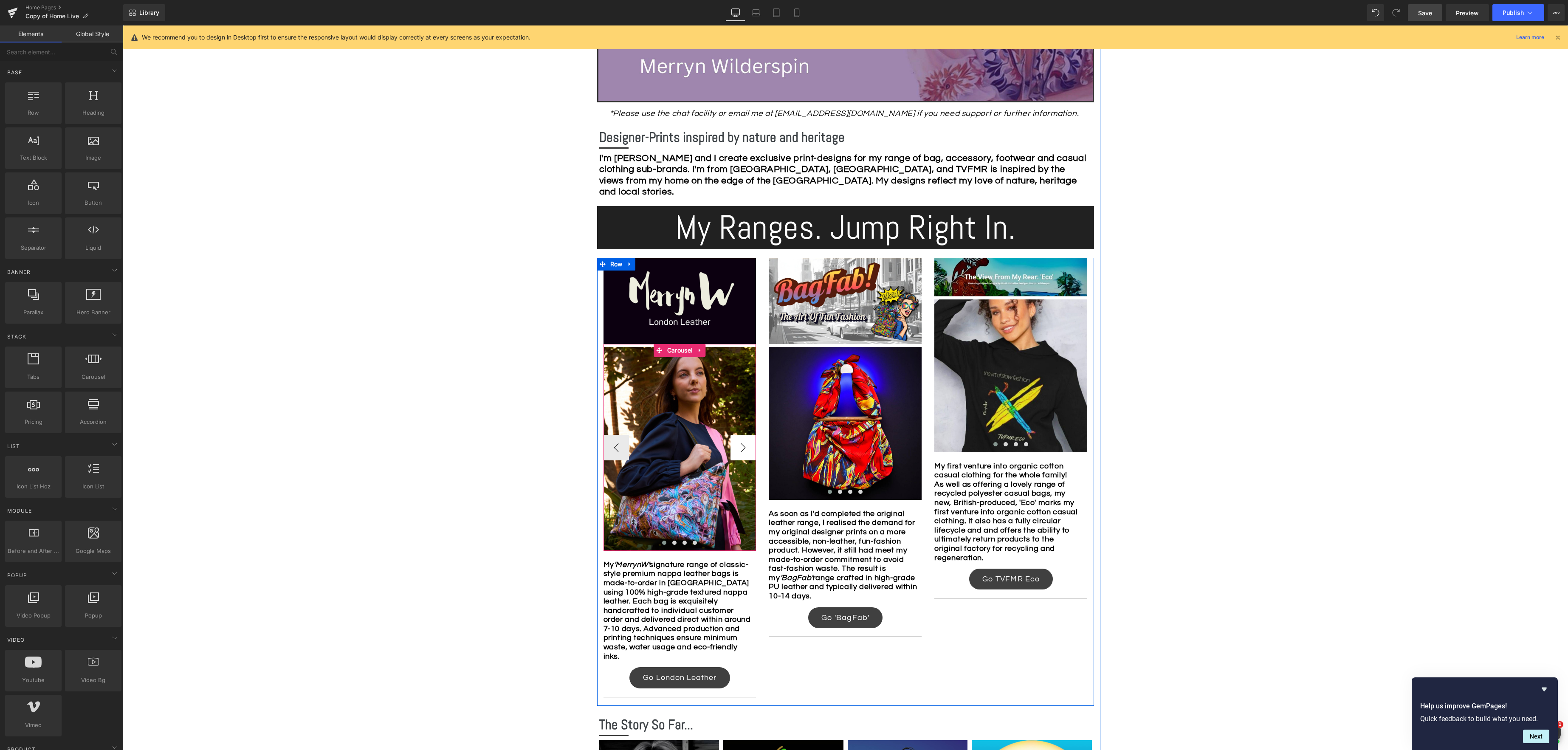
click at [746, 454] on button "›" at bounding box center [743, 447] width 26 height 26
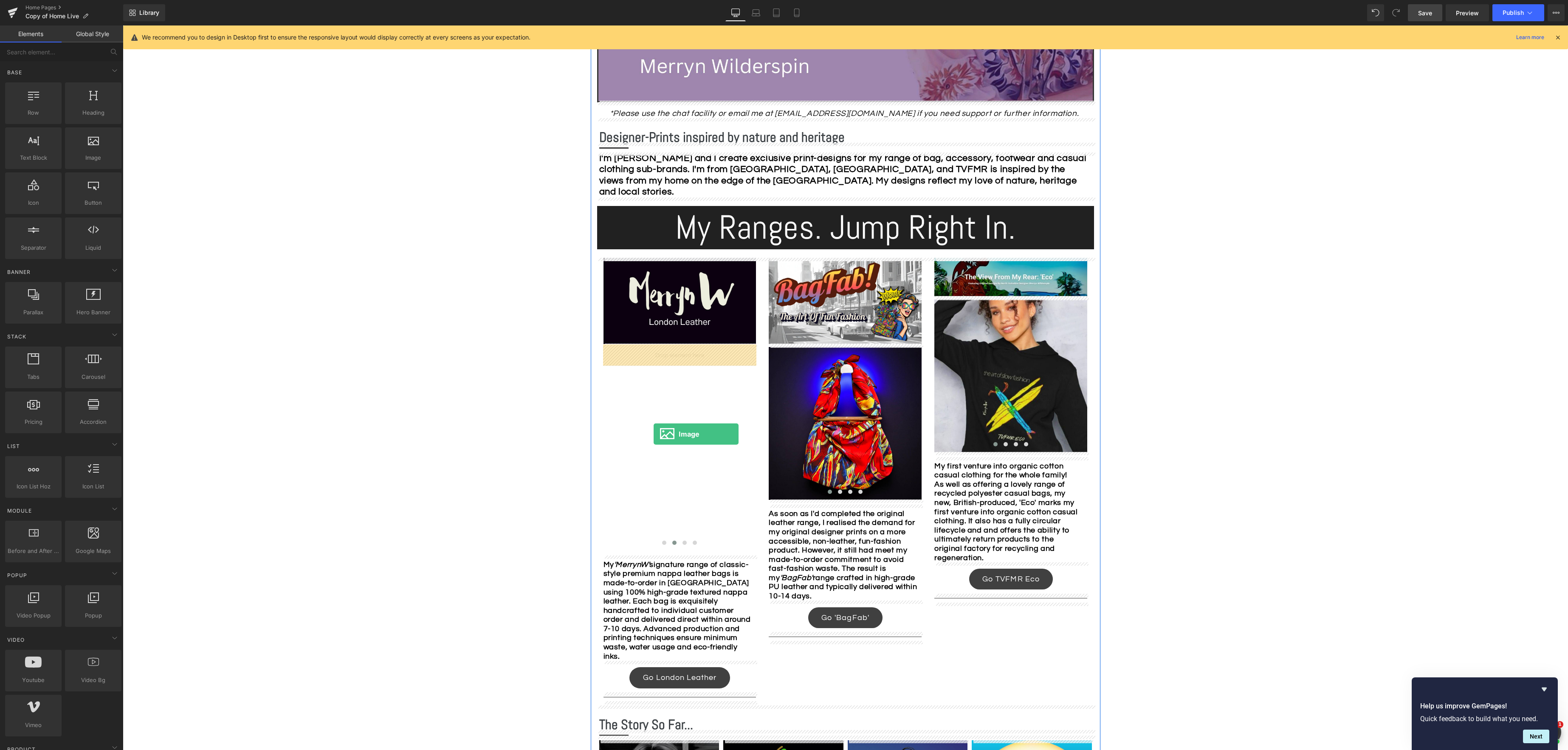
drag, startPoint x: 210, startPoint y: 175, endPoint x: 654, endPoint y: 434, distance: 514.0
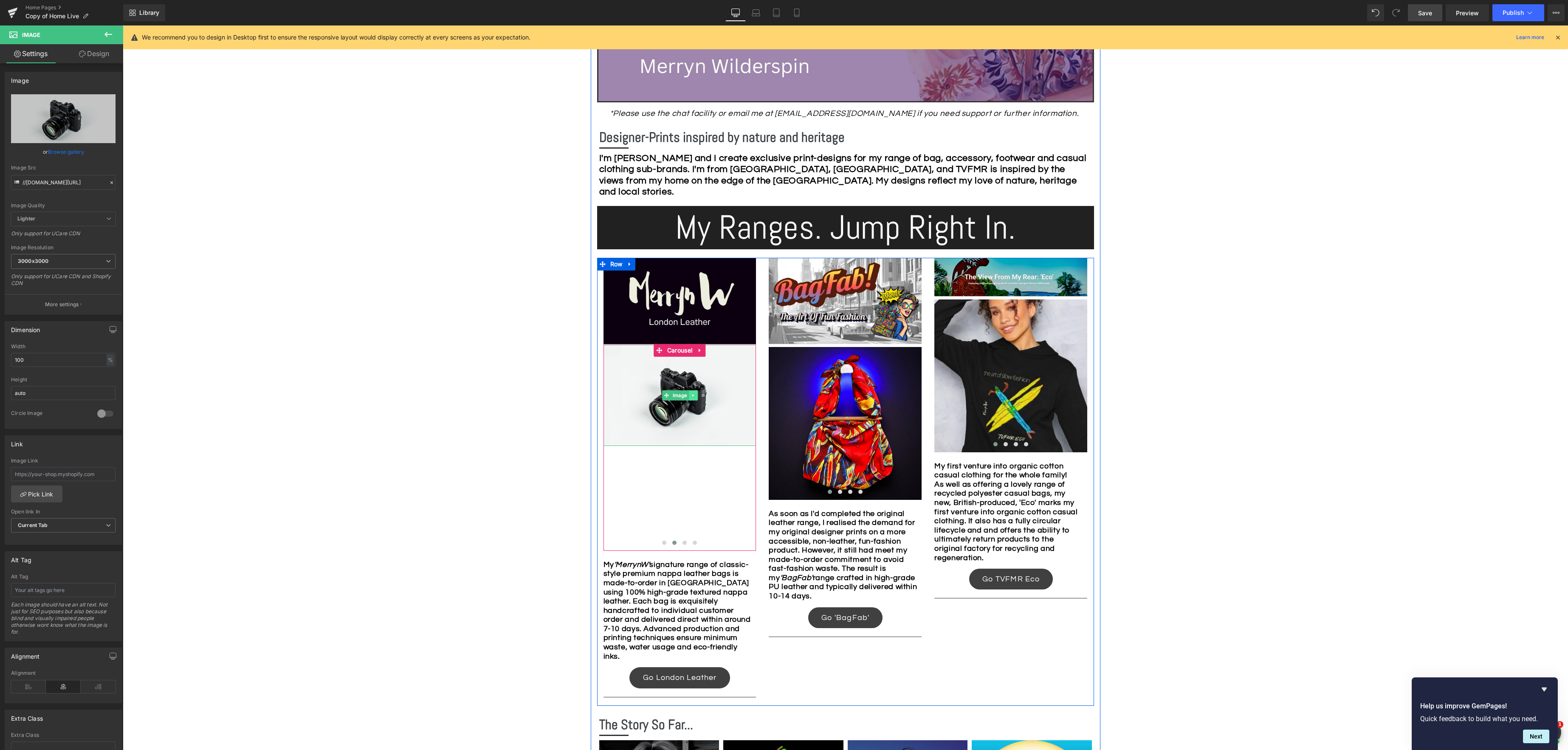
click at [694, 396] on icon at bounding box center [693, 395] width 5 height 5
click at [697, 396] on icon at bounding box center [698, 395] width 5 height 5
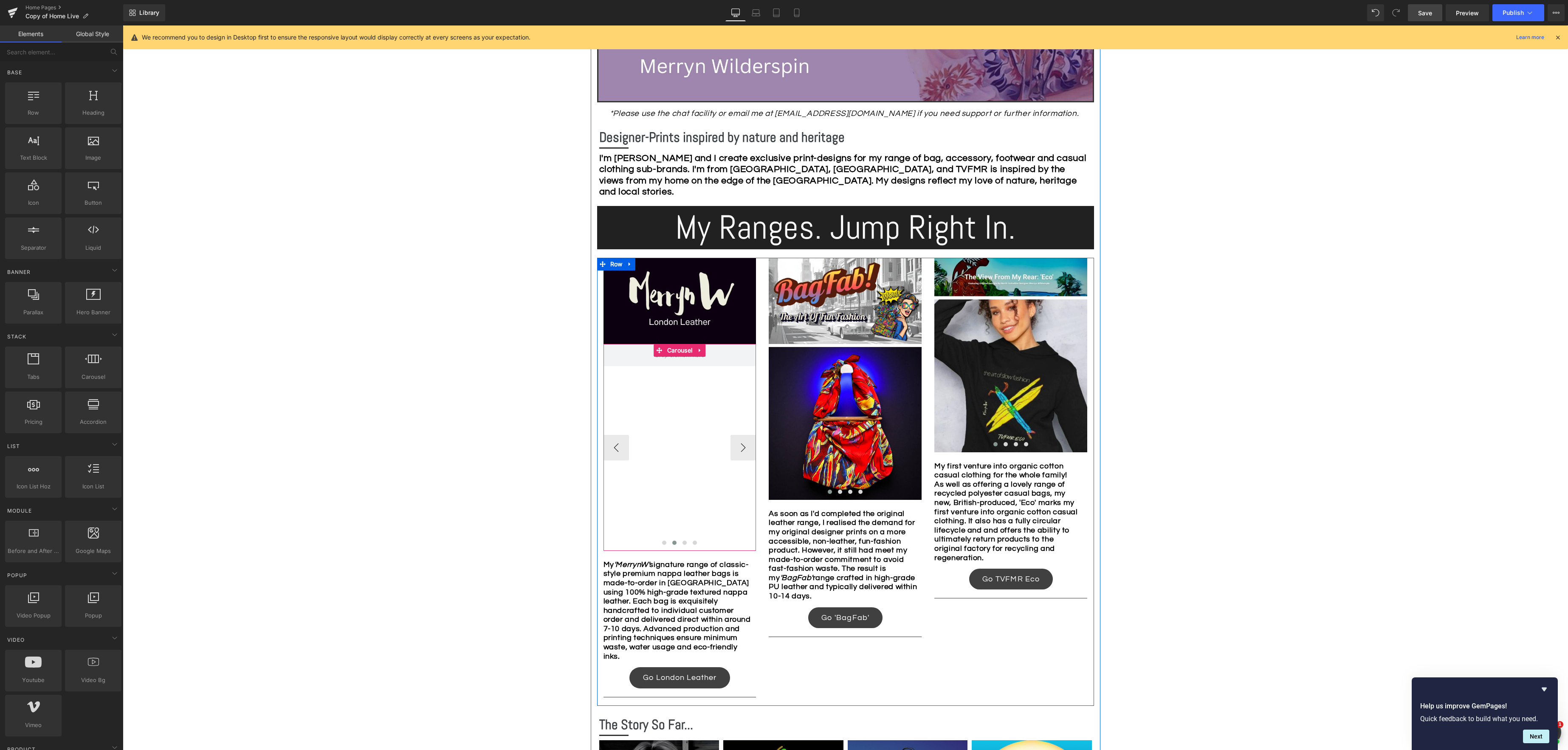
click at [660, 422] on div "Image Image Image" at bounding box center [756, 448] width 612 height 206
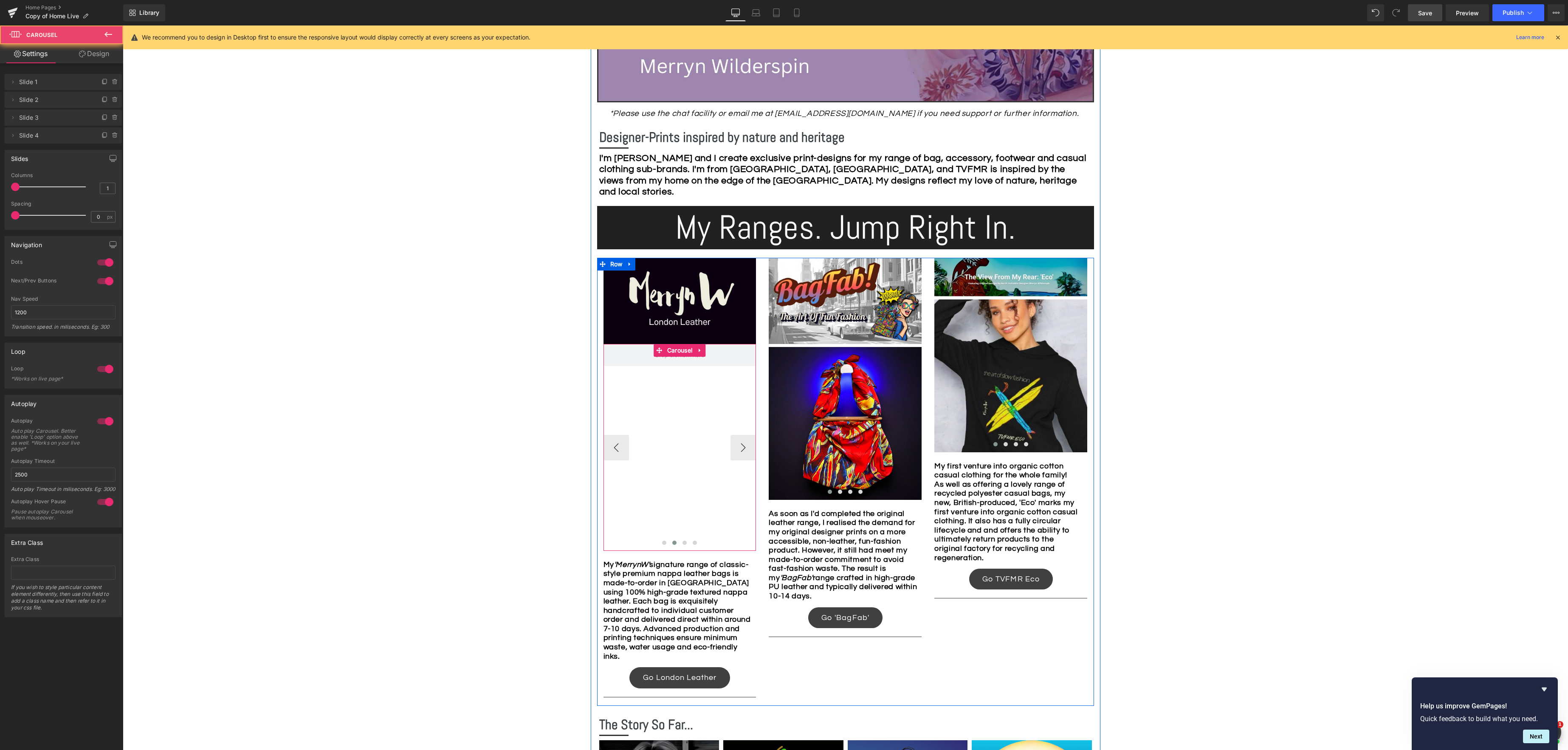
click at [682, 457] on div "Image Image Image" at bounding box center [756, 448] width 612 height 206
click at [623, 447] on button "‹" at bounding box center [616, 447] width 26 height 26
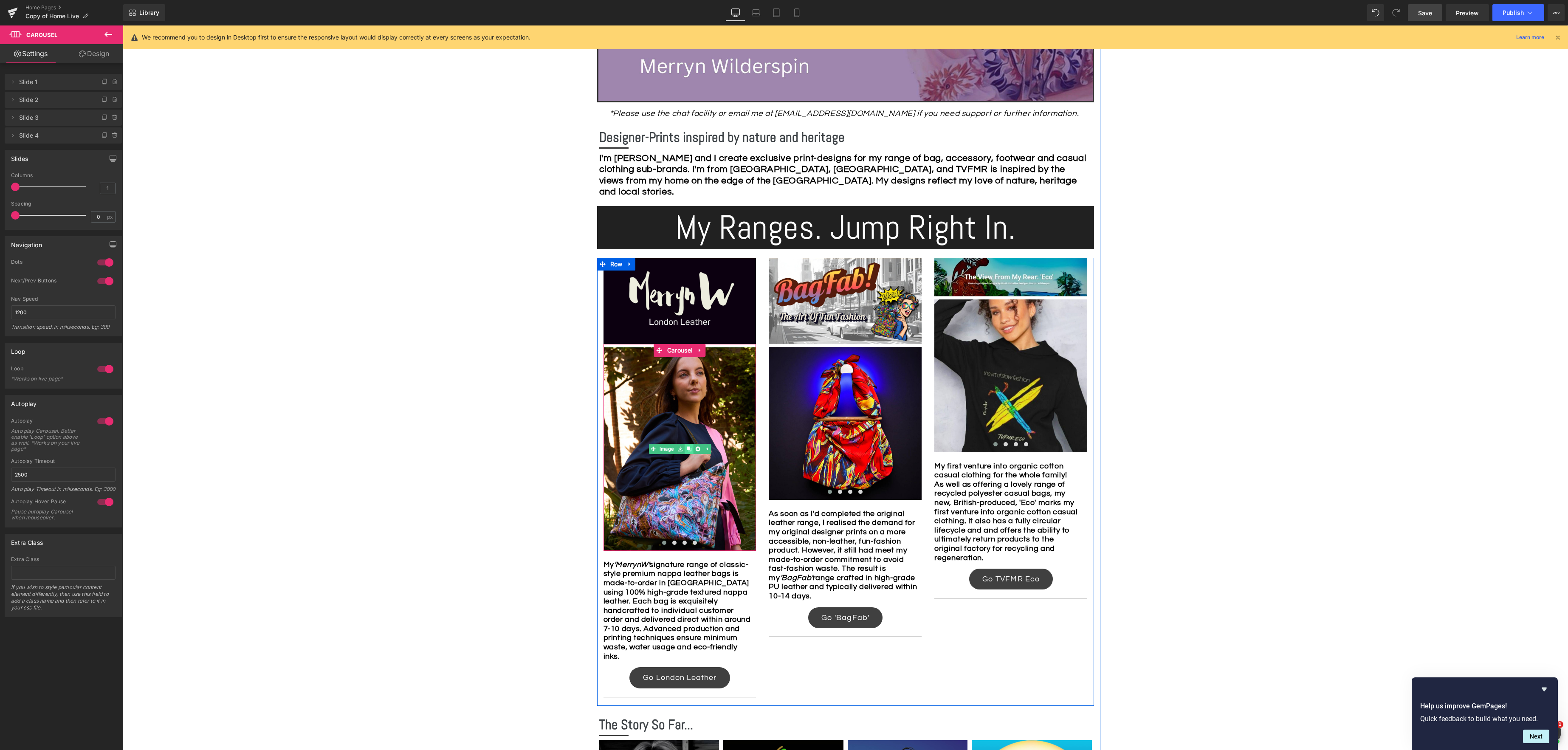
click at [690, 449] on icon at bounding box center [689, 449] width 5 height 5
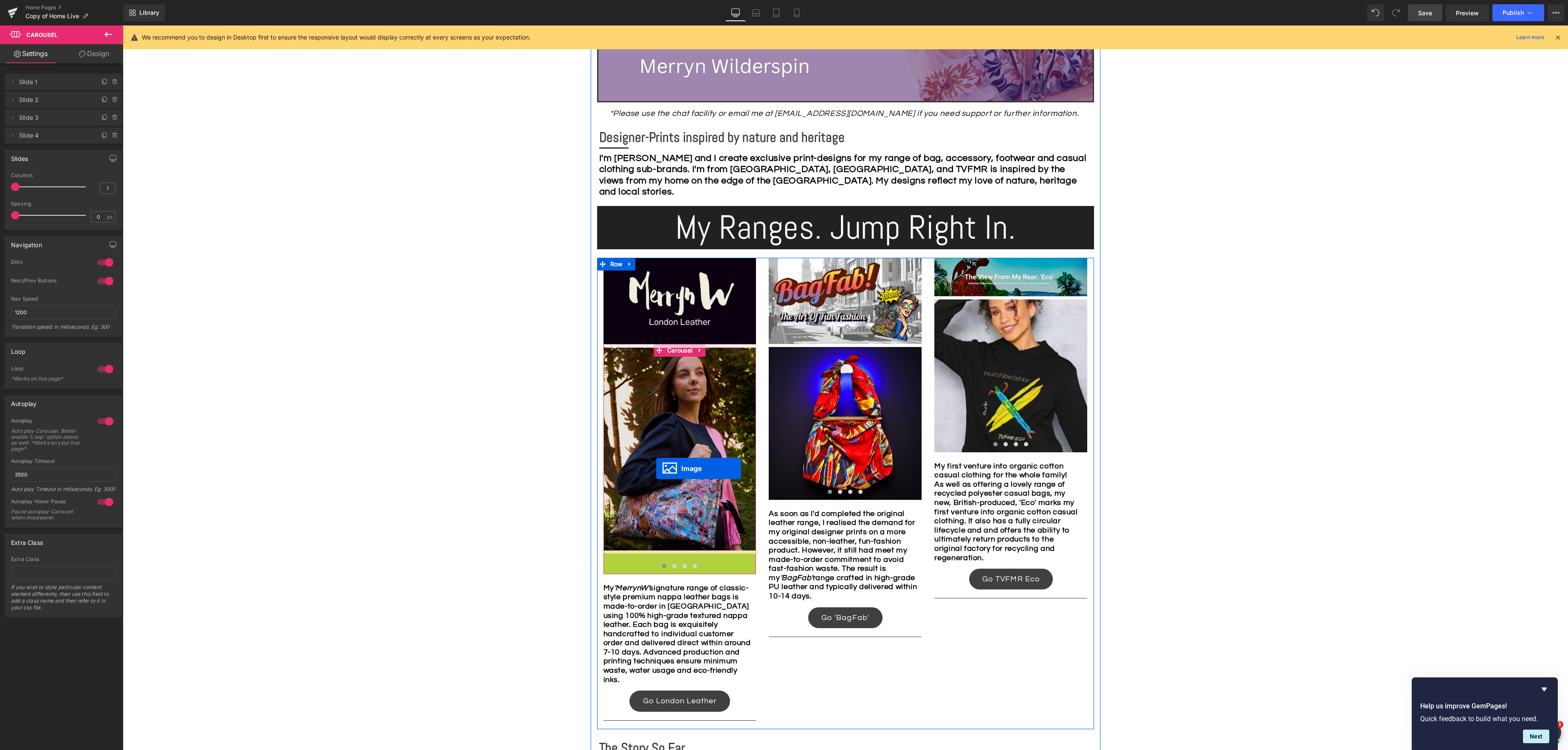
drag, startPoint x: 668, startPoint y: 656, endPoint x: 657, endPoint y: 472, distance: 184.3
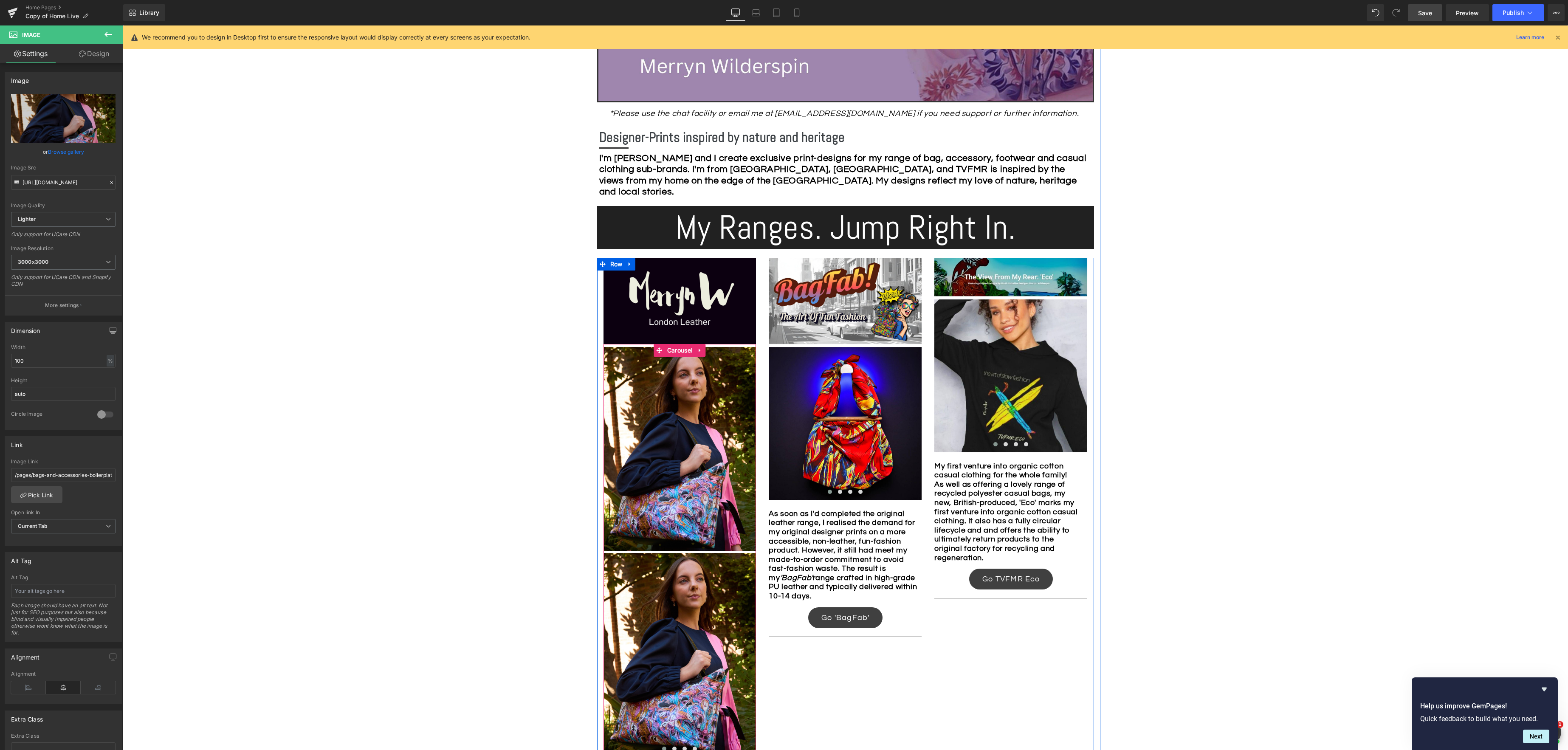
click at [756, 553] on button "›" at bounding box center [769, 551] width 26 height 26
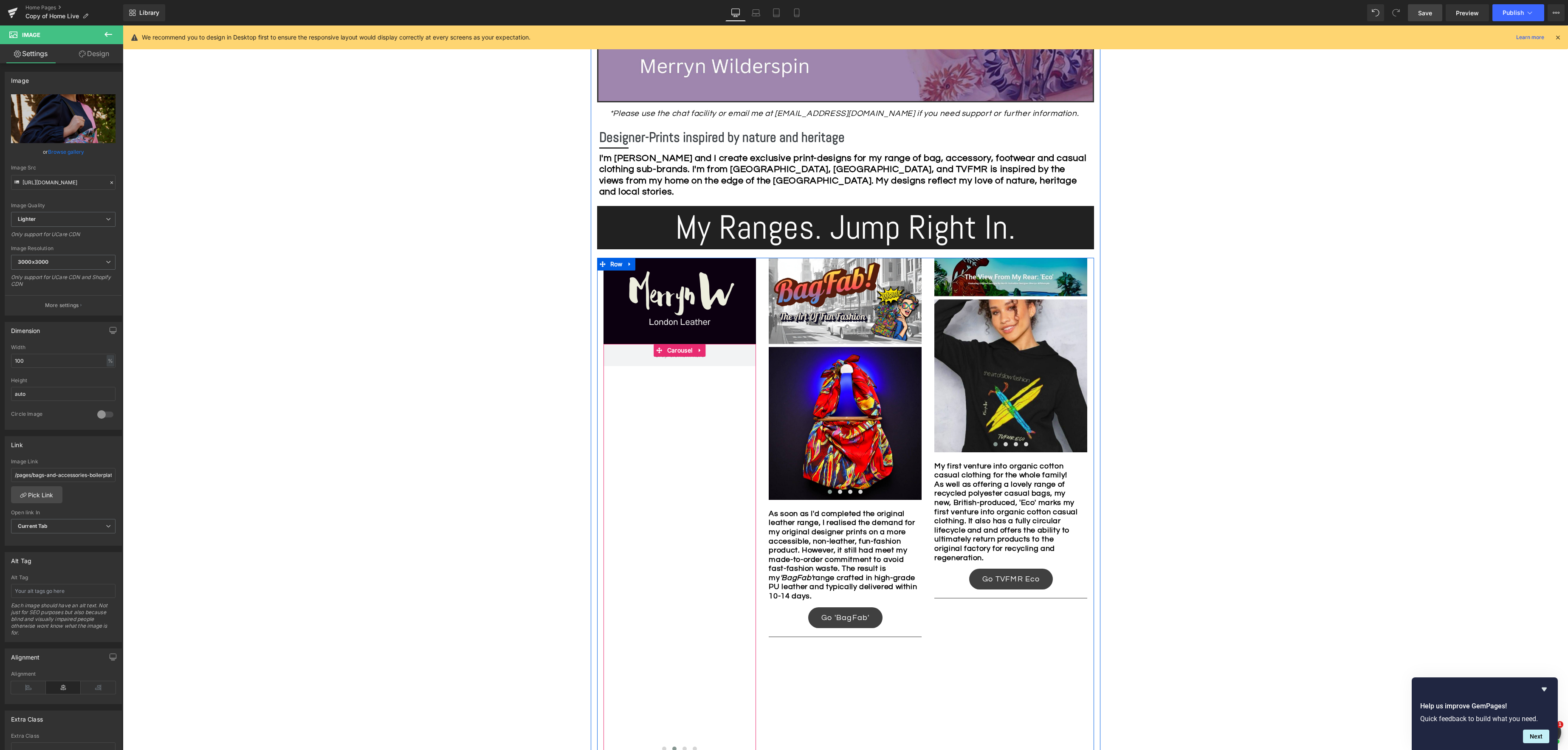
click at [603, 553] on button "‹" at bounding box center [591, 551] width 26 height 26
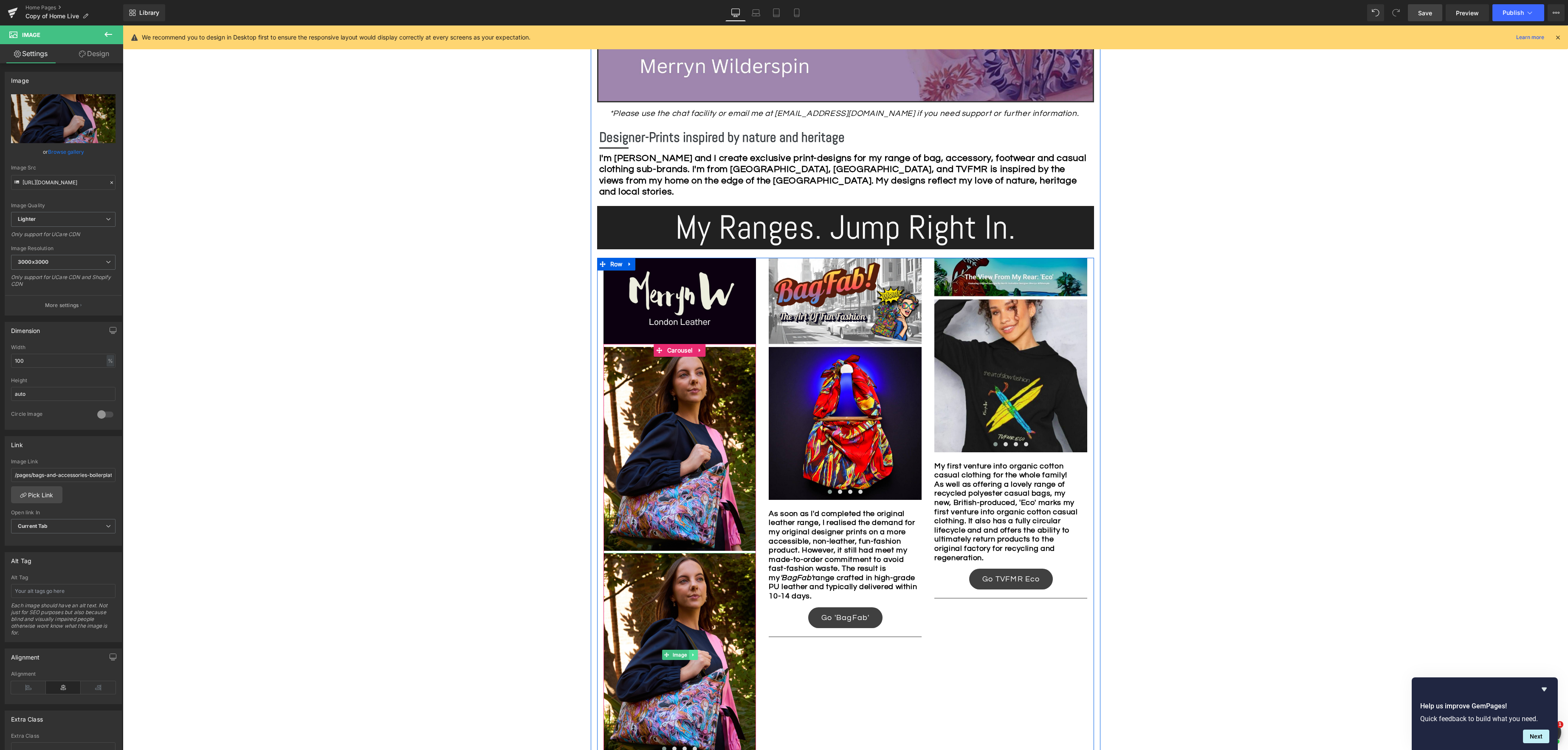
click at [692, 655] on icon at bounding box center [693, 654] width 1 height 3
click at [698, 656] on icon at bounding box center [698, 655] width 5 height 5
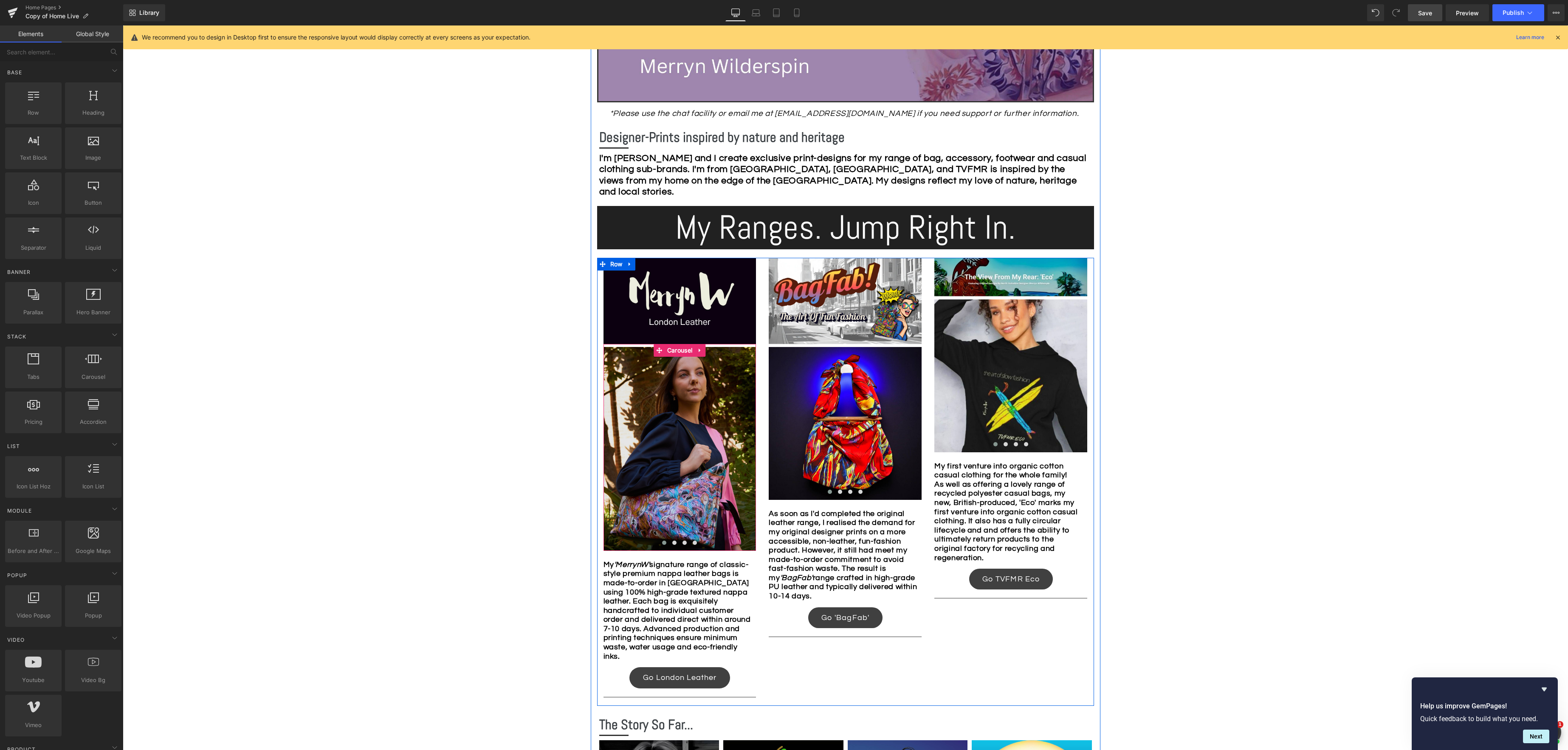
click at [679, 349] on div "Image Image Image ‹ › Carousel" at bounding box center [679, 447] width 153 height 207
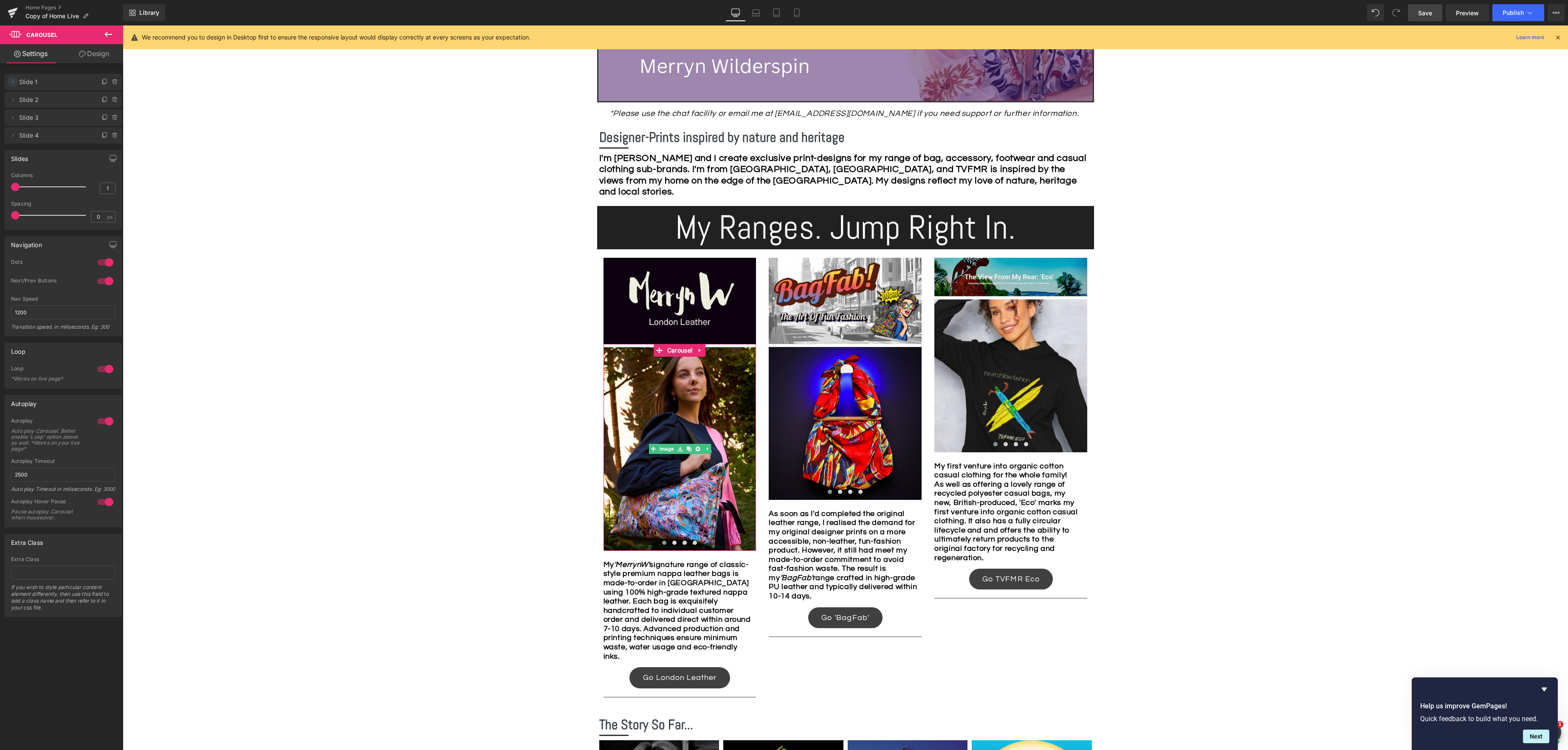
click at [12, 82] on icon at bounding box center [12, 82] width 7 height 7
click at [13, 100] on icon at bounding box center [12, 99] width 7 height 7
click at [112, 100] on icon at bounding box center [115, 99] width 7 height 7
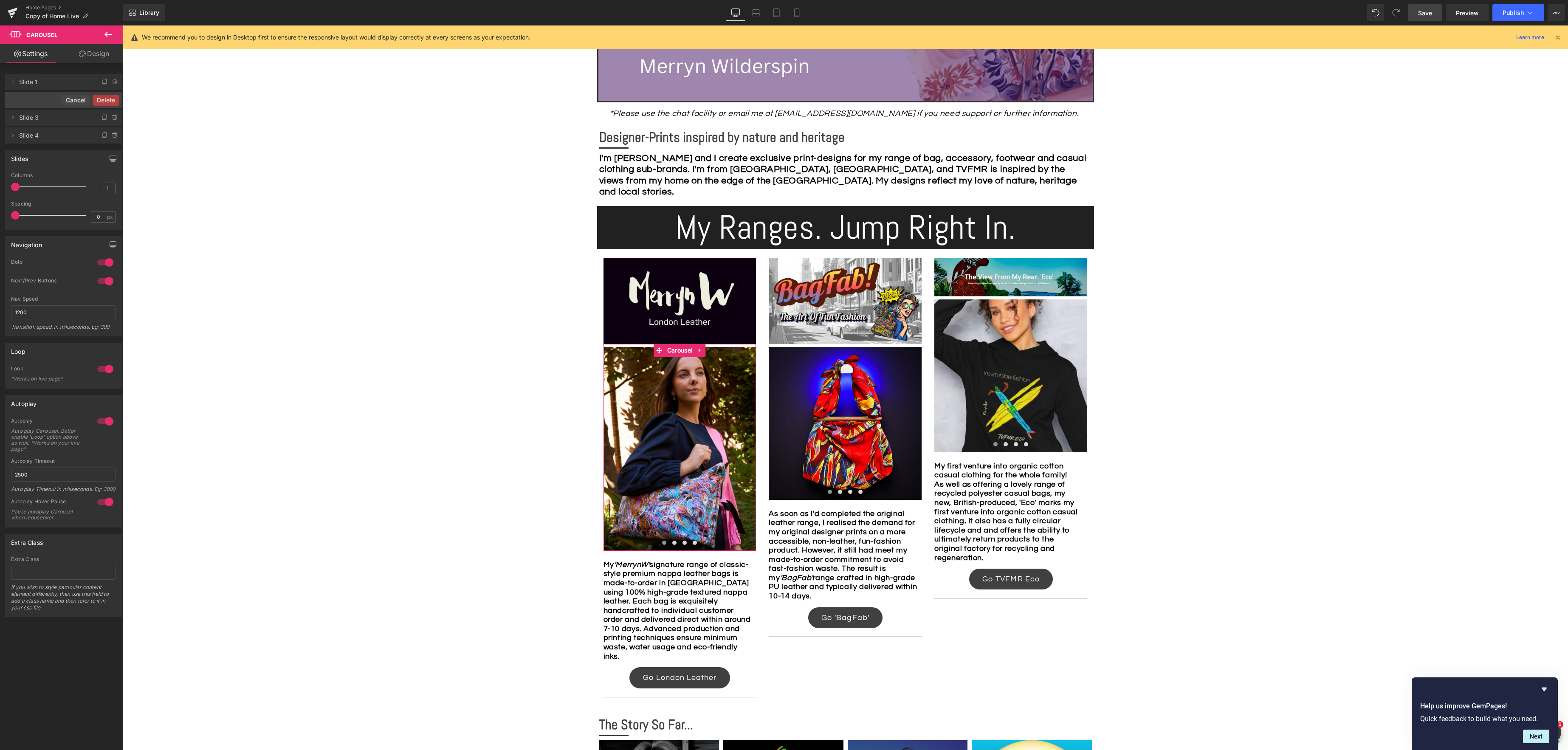
click at [112, 100] on button "Delete" at bounding box center [106, 100] width 27 height 11
click at [112, 100] on icon at bounding box center [115, 99] width 7 height 7
click at [112, 100] on button "Delete" at bounding box center [106, 100] width 27 height 11
click at [112, 100] on icon at bounding box center [115, 99] width 7 height 7
click at [112, 100] on button "Delete" at bounding box center [106, 100] width 27 height 11
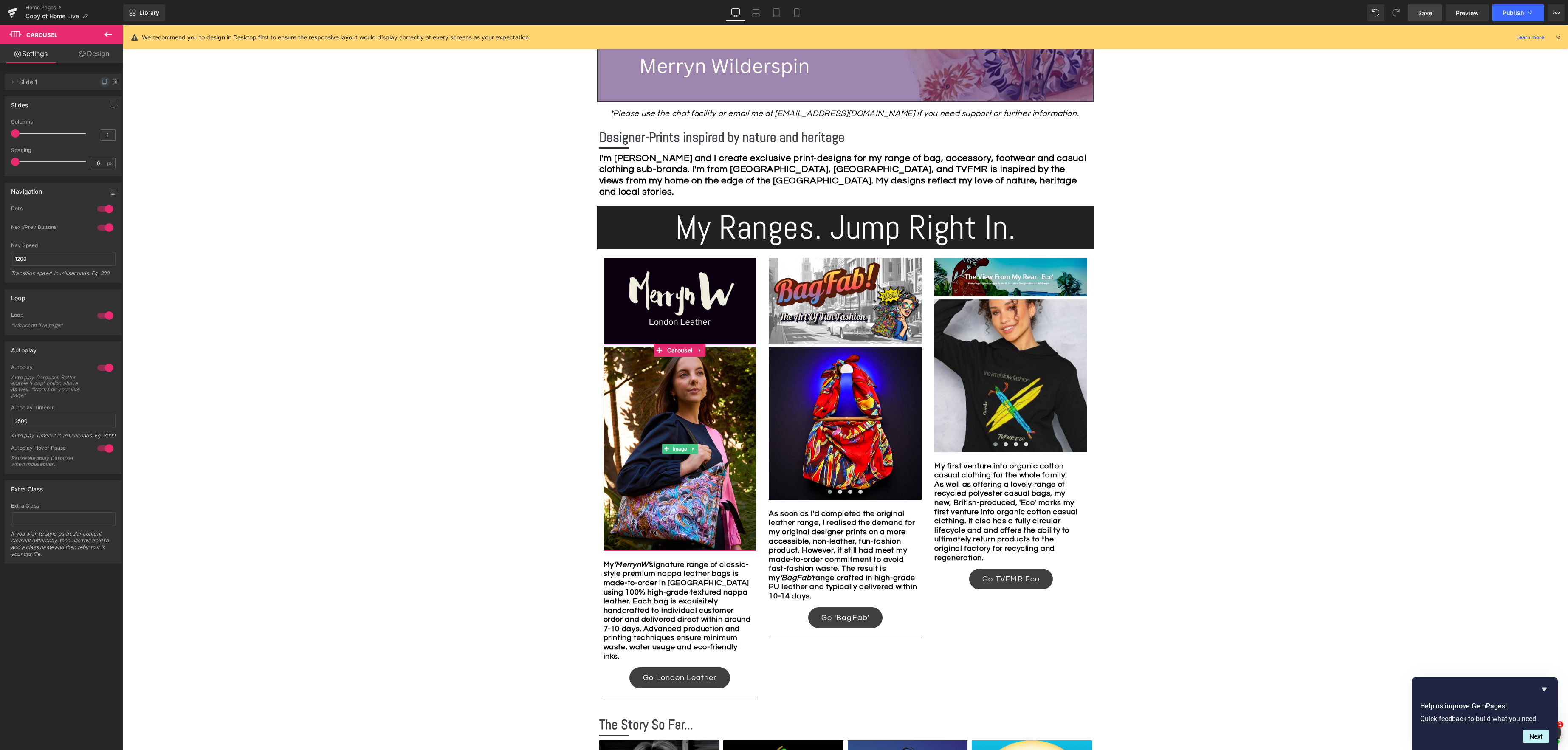
click at [103, 83] on icon at bounding box center [105, 81] width 4 height 4
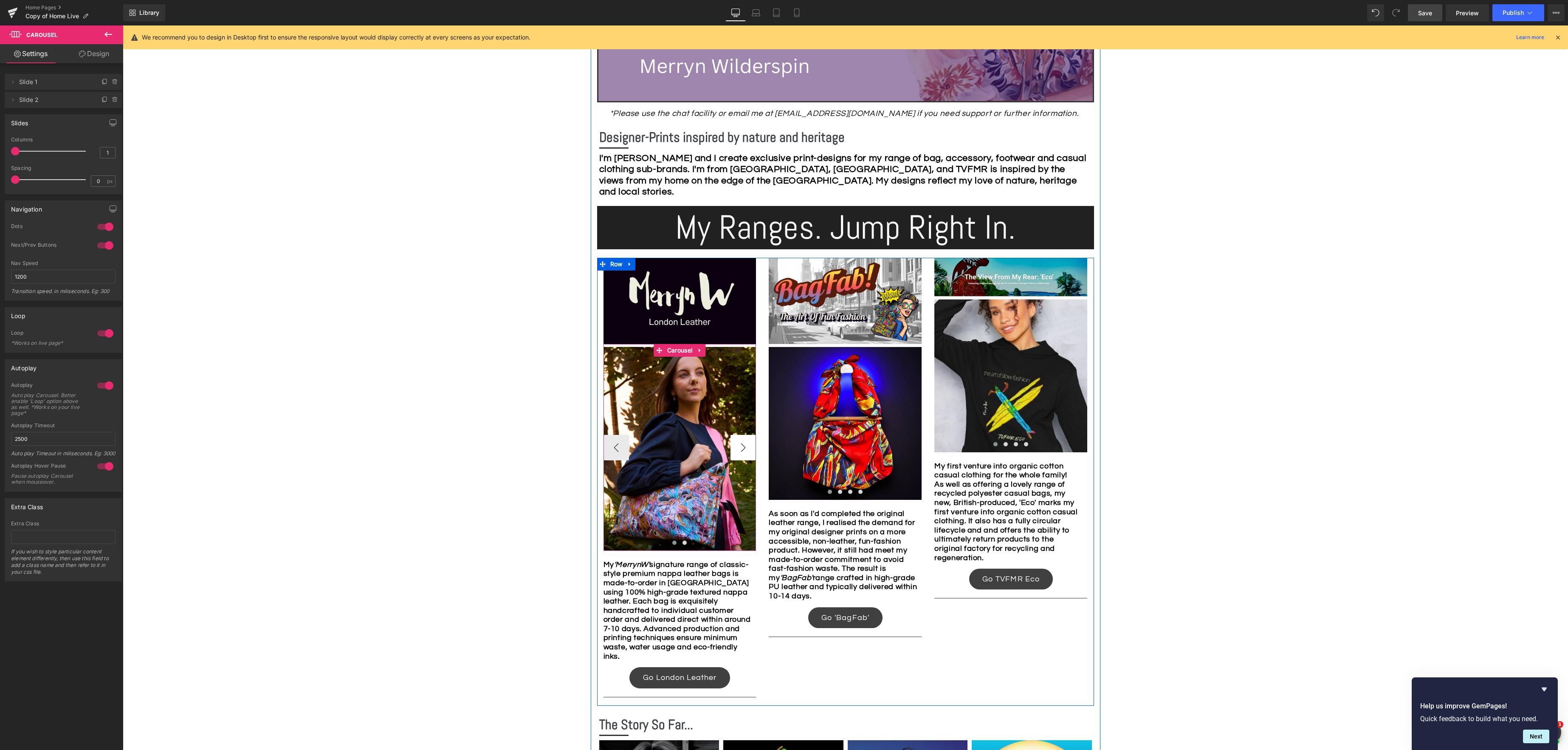
click at [743, 441] on button "›" at bounding box center [743, 447] width 26 height 26
click at [615, 450] on button "‹" at bounding box center [616, 447] width 26 height 26
click at [738, 450] on button "›" at bounding box center [743, 447] width 26 height 26
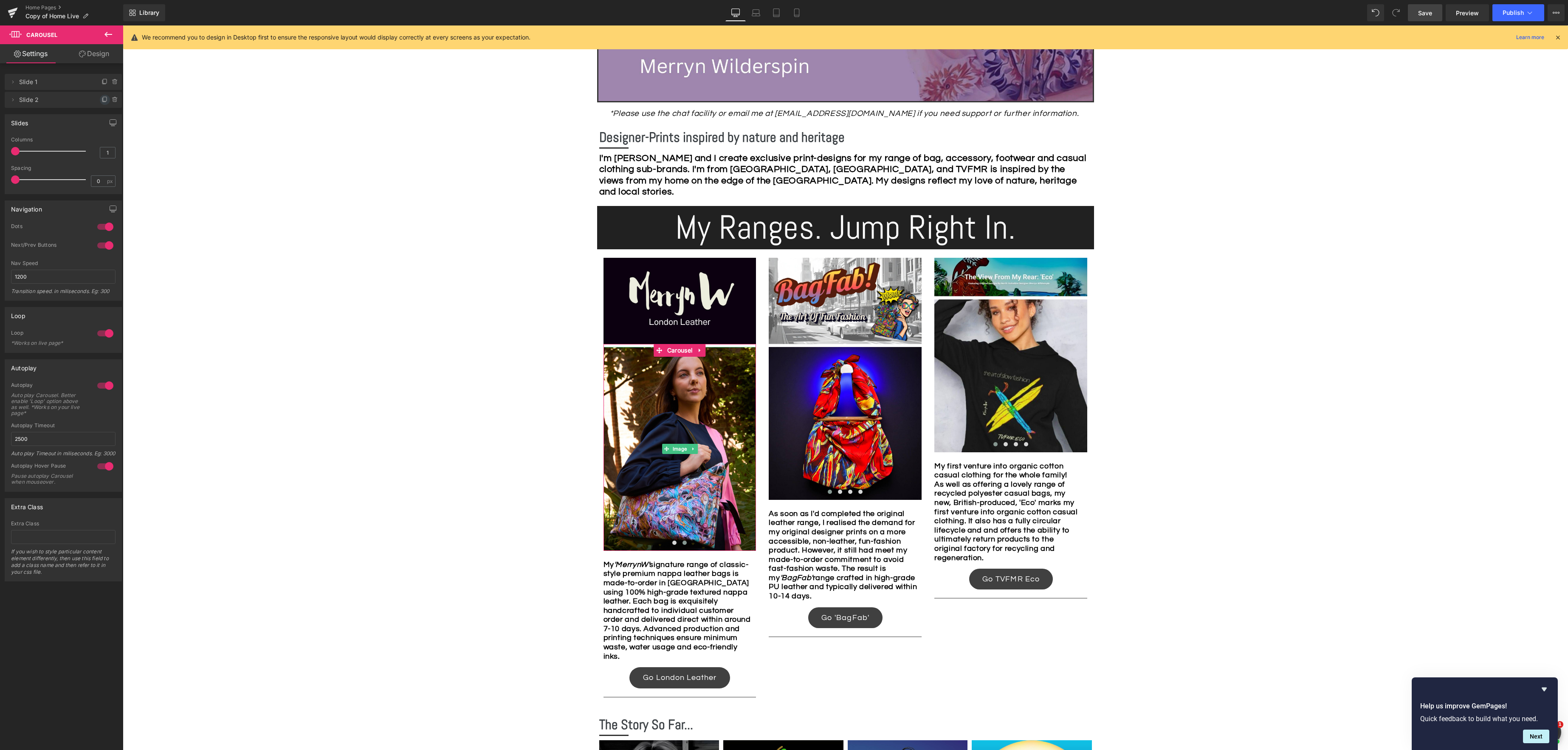
click at [102, 102] on icon at bounding box center [105, 99] width 7 height 7
click at [114, 116] on icon at bounding box center [114, 115] width 2 height 1
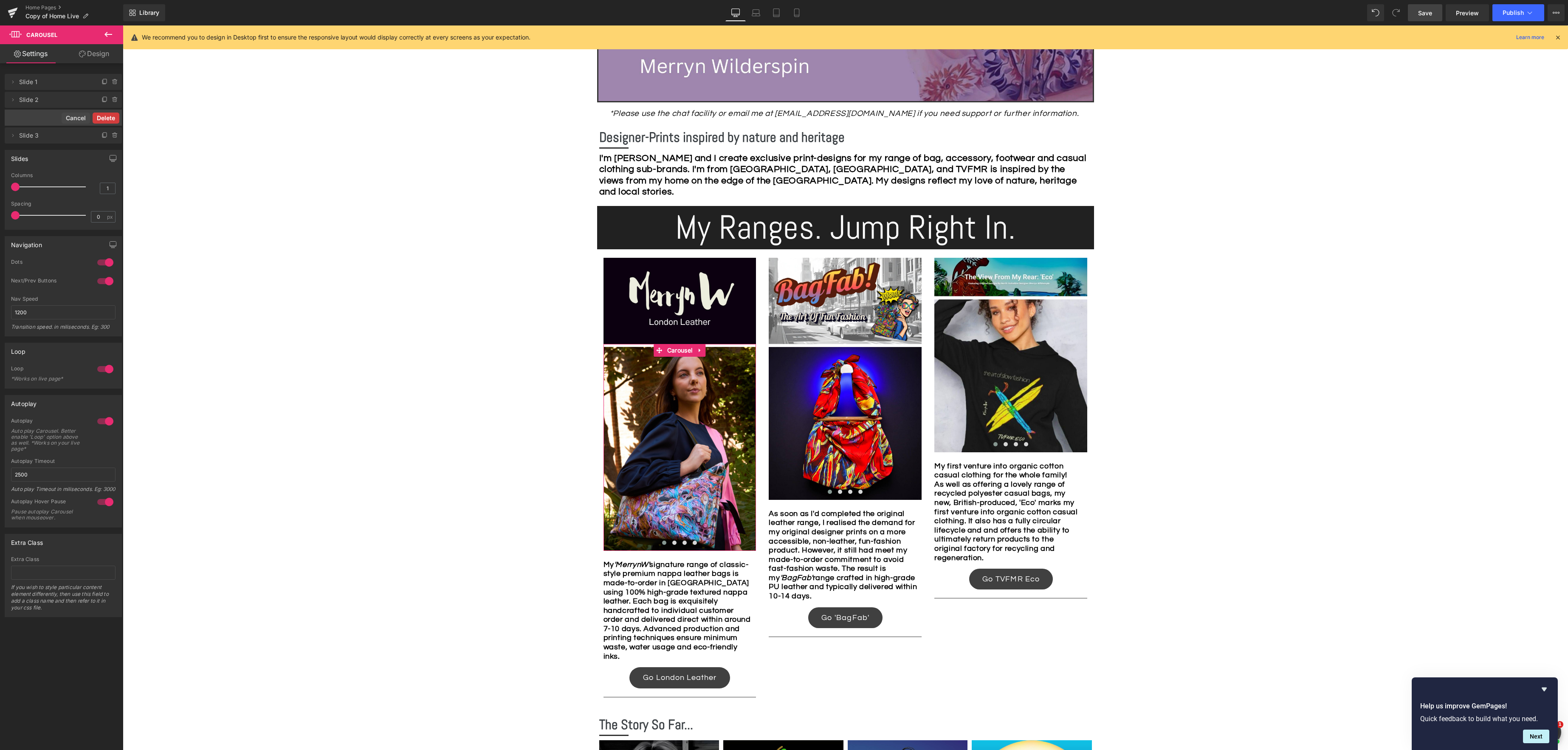
click at [108, 116] on button "Delete" at bounding box center [106, 118] width 27 height 11
click at [102, 117] on icon at bounding box center [105, 117] width 7 height 7
click at [102, 134] on icon at bounding box center [105, 135] width 7 height 7
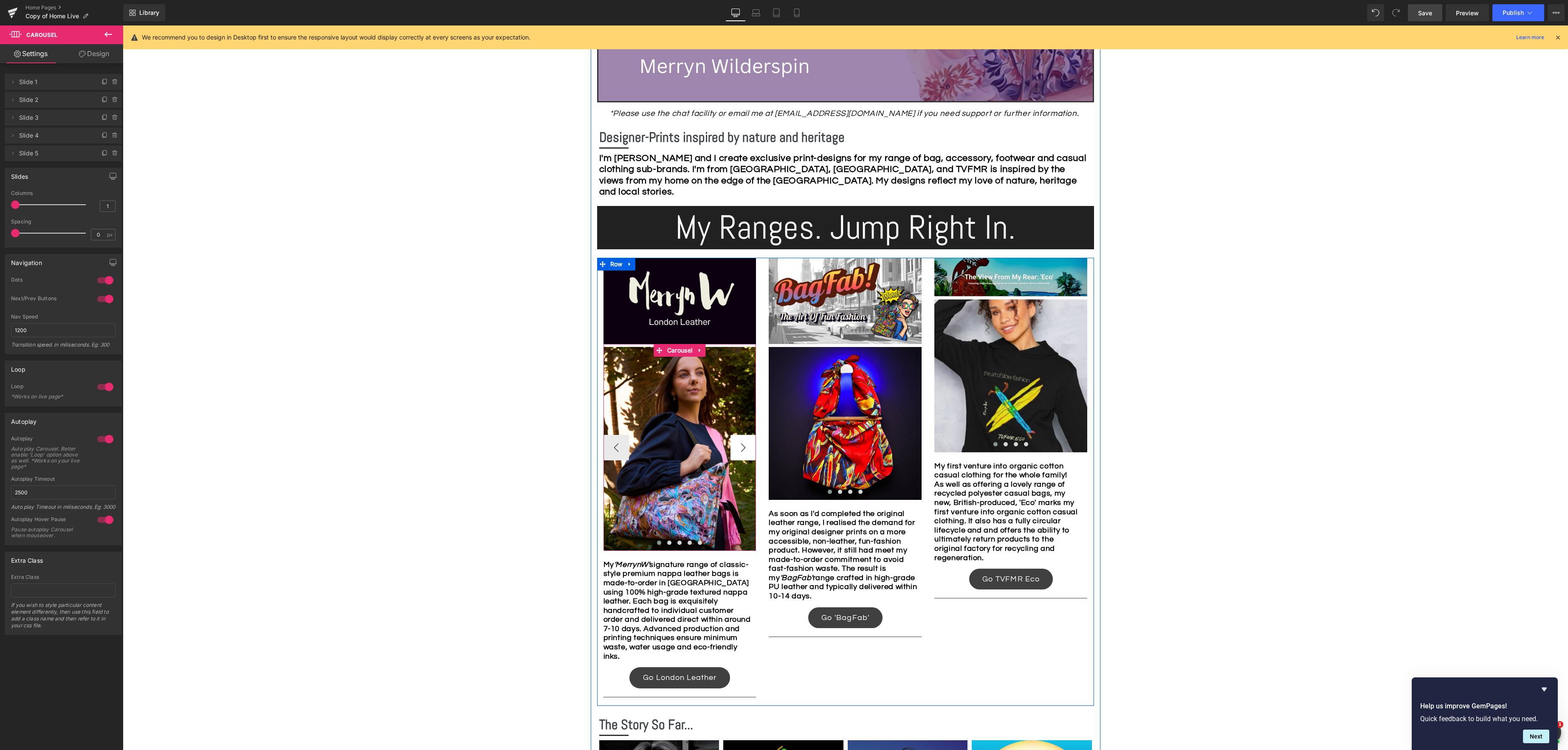
click at [743, 447] on button "›" at bounding box center [743, 447] width 26 height 26
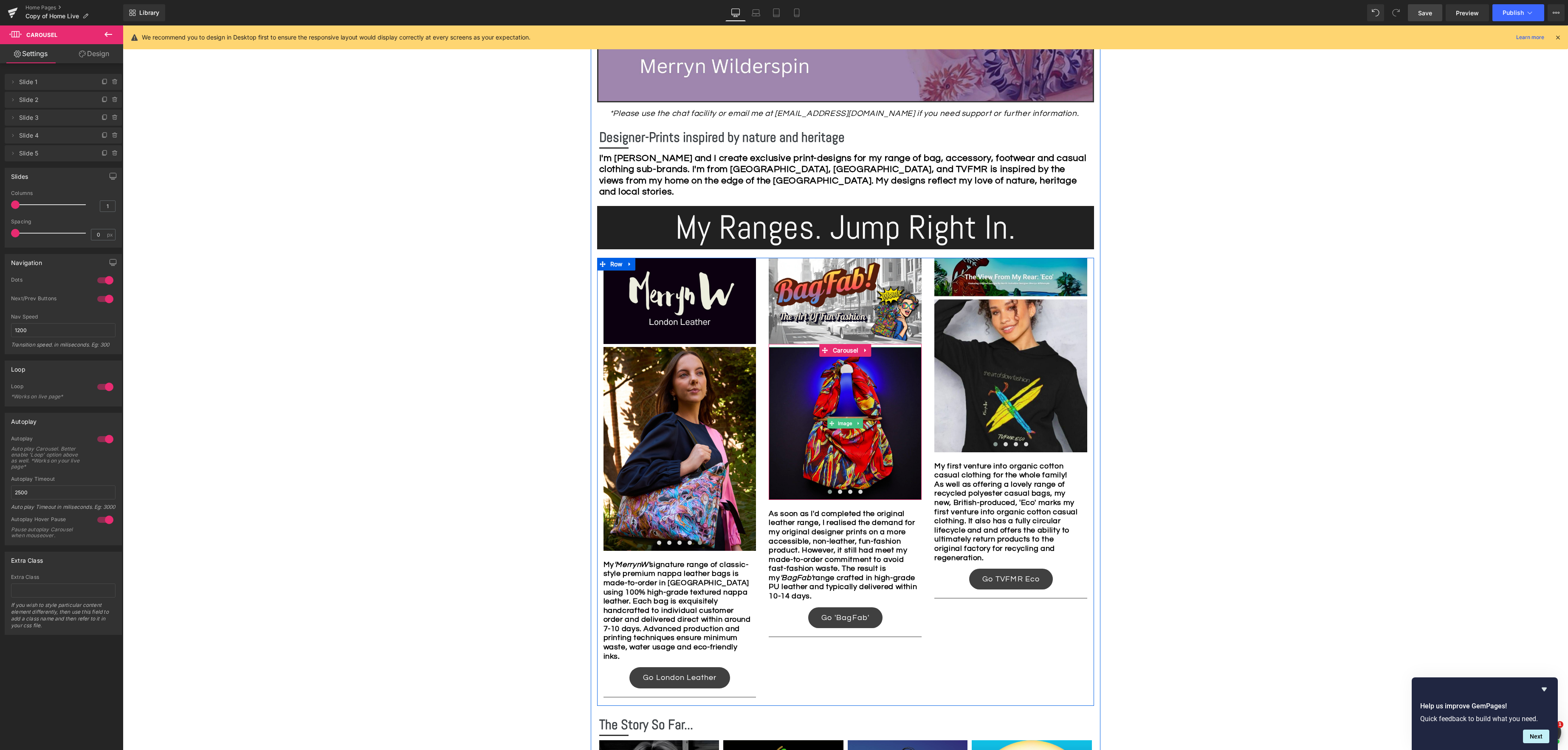
drag, startPoint x: 846, startPoint y: 425, endPoint x: 835, endPoint y: 421, distance: 11.7
click at [846, 425] on link "Image" at bounding box center [841, 423] width 27 height 10
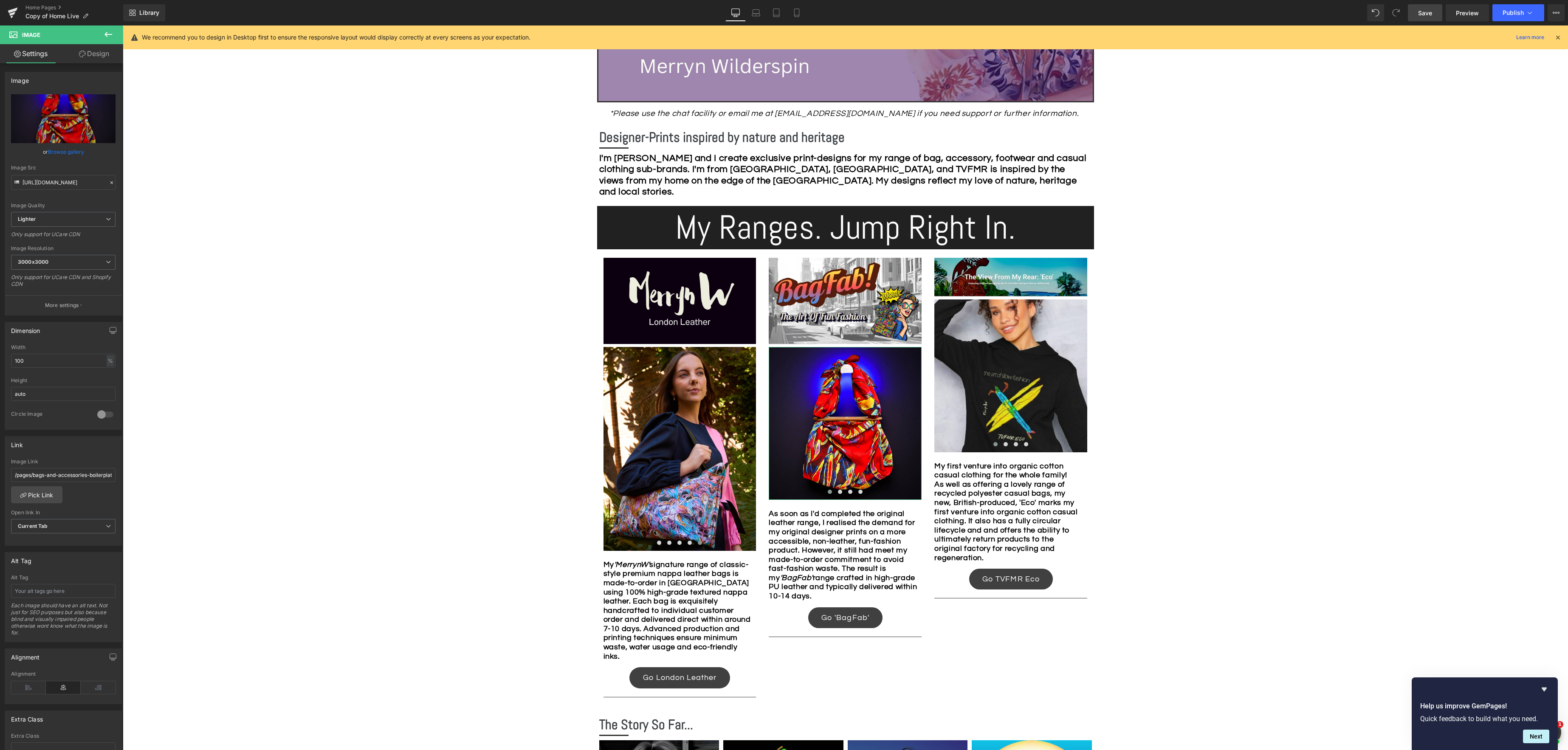
click at [80, 153] on link "Browse gallery" at bounding box center [66, 152] width 36 height 15
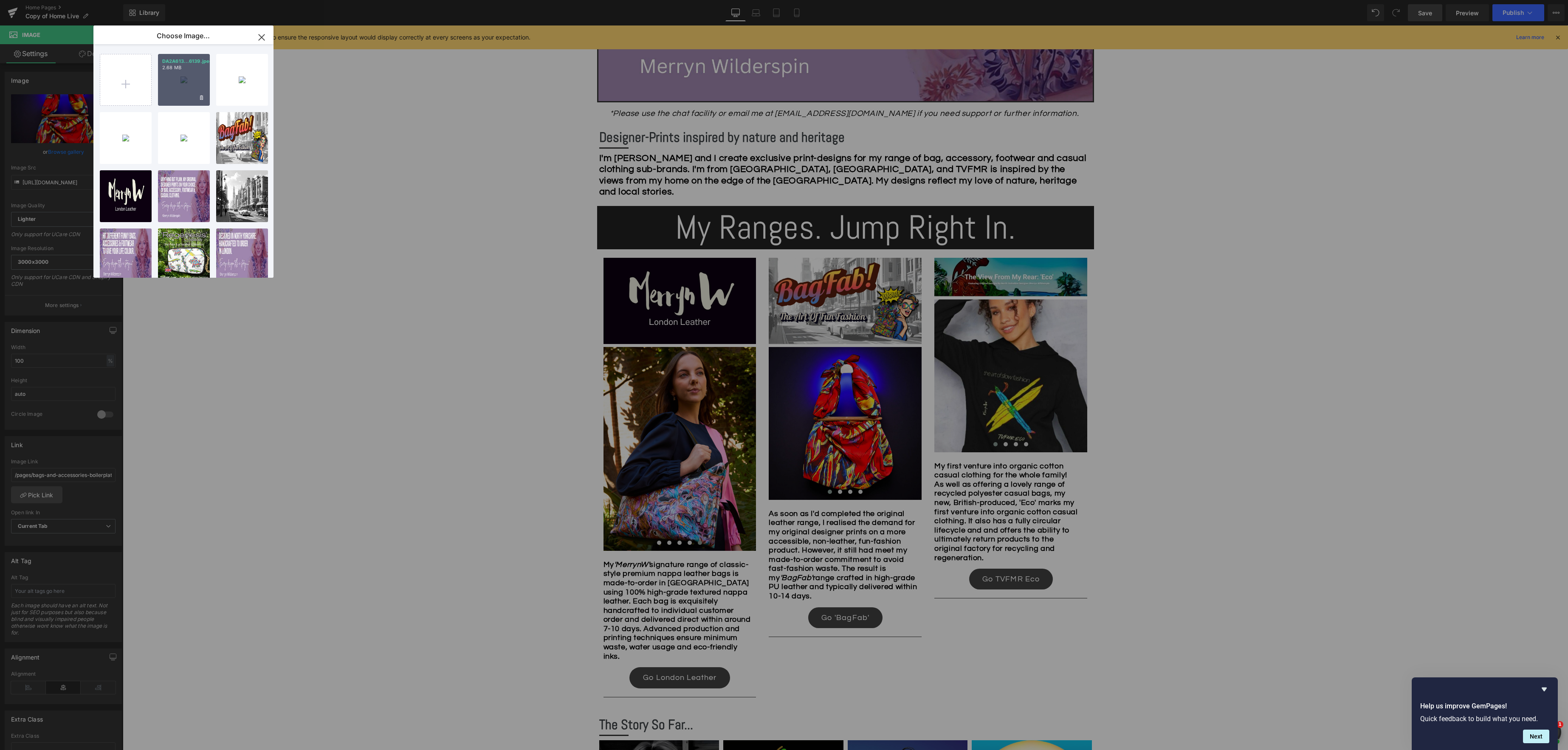
click at [183, 94] on div "DA2A613...6139.jpeg 2.68 MB" at bounding box center [184, 80] width 52 height 52
type input "https://ucarecdn.com/85e00563-6126-4edc-ae90-09c584fb70ce/-/format/auto/-/previ…"
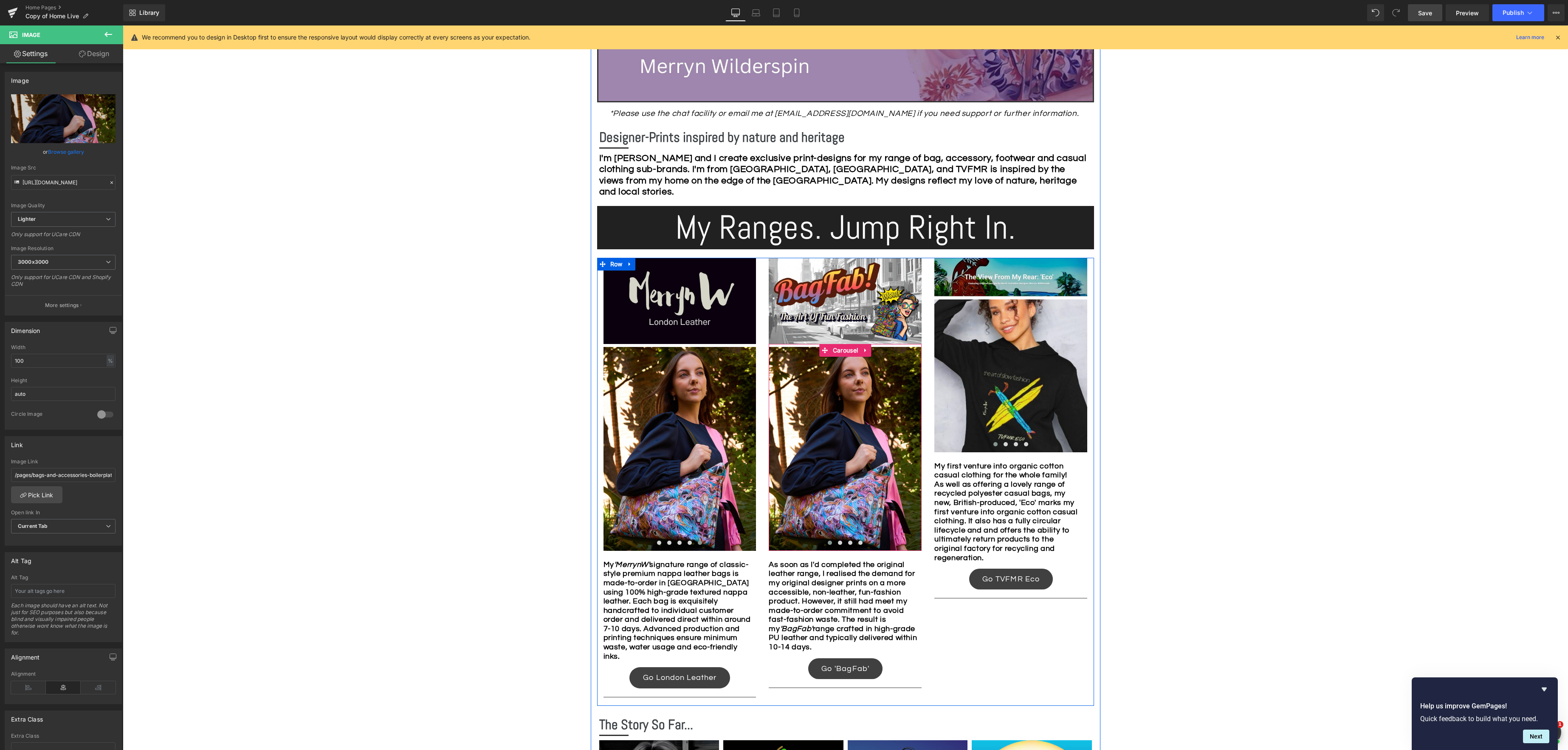
drag, startPoint x: 837, startPoint y: 352, endPoint x: 693, endPoint y: 320, distance: 147.5
click at [837, 352] on div "Image Image Image Image ‹ › Carousel" at bounding box center [845, 447] width 153 height 207
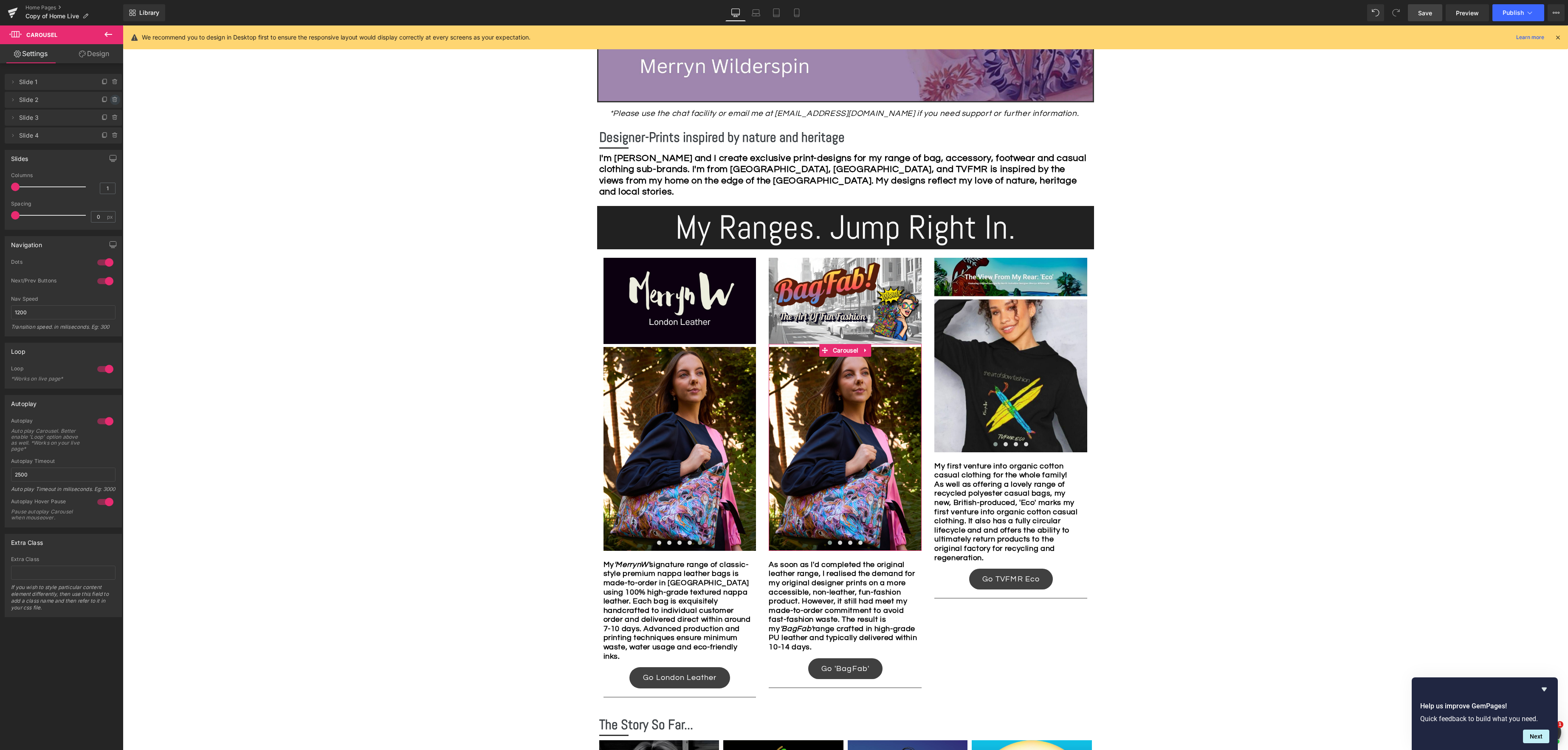
click at [115, 100] on icon at bounding box center [115, 100] width 0 height 2
click at [112, 100] on button "Delete" at bounding box center [106, 100] width 27 height 11
click at [115, 100] on icon at bounding box center [115, 100] width 0 height 2
click at [112, 100] on button "Delete" at bounding box center [106, 100] width 27 height 11
click at [115, 100] on icon at bounding box center [115, 100] width 0 height 2
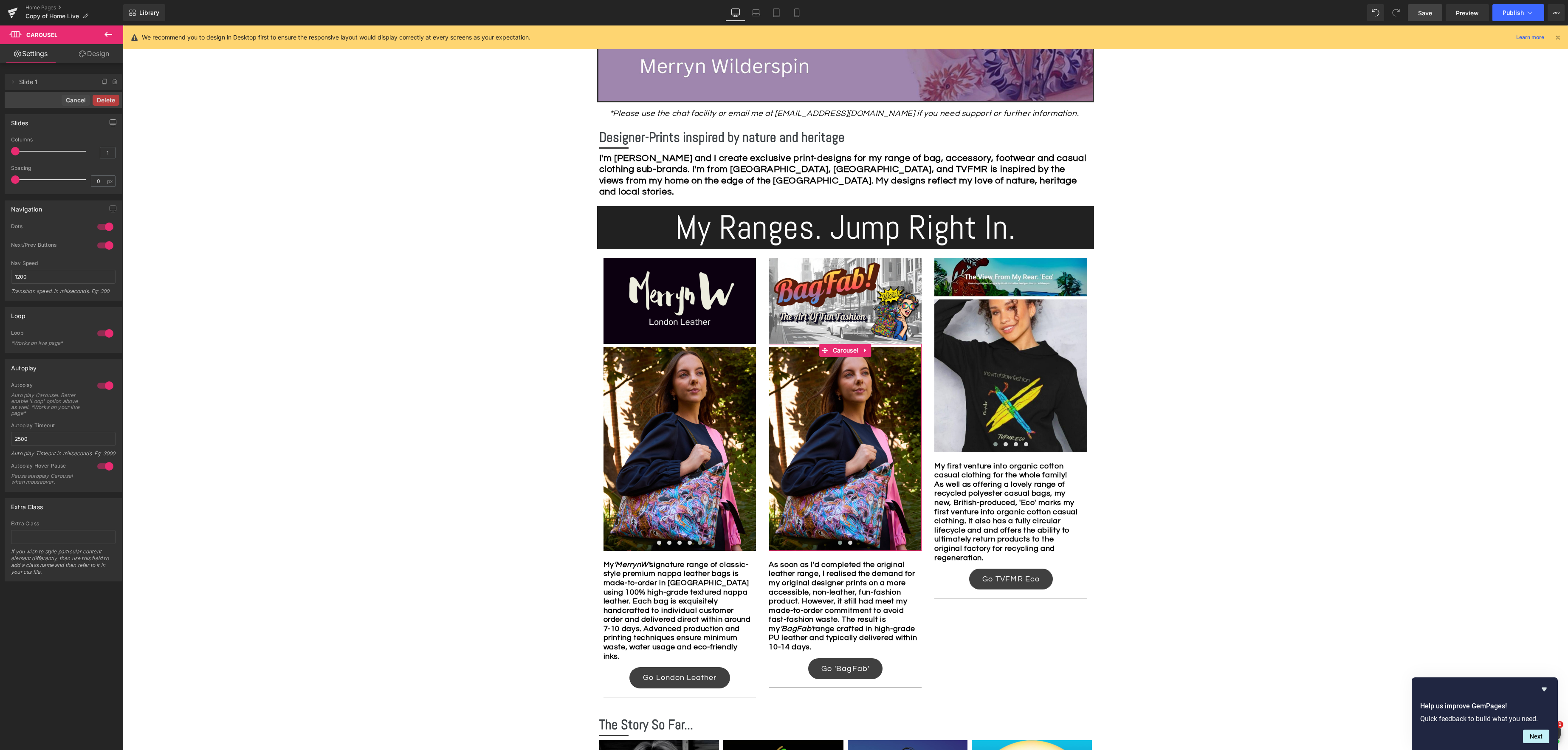
click at [112, 100] on button "Delete" at bounding box center [106, 100] width 27 height 11
click at [102, 82] on icon at bounding box center [105, 82] width 7 height 7
click at [102, 102] on icon at bounding box center [104, 100] width 4 height 4
click at [102, 119] on icon at bounding box center [104, 117] width 4 height 4
click at [102, 138] on icon at bounding box center [105, 135] width 7 height 7
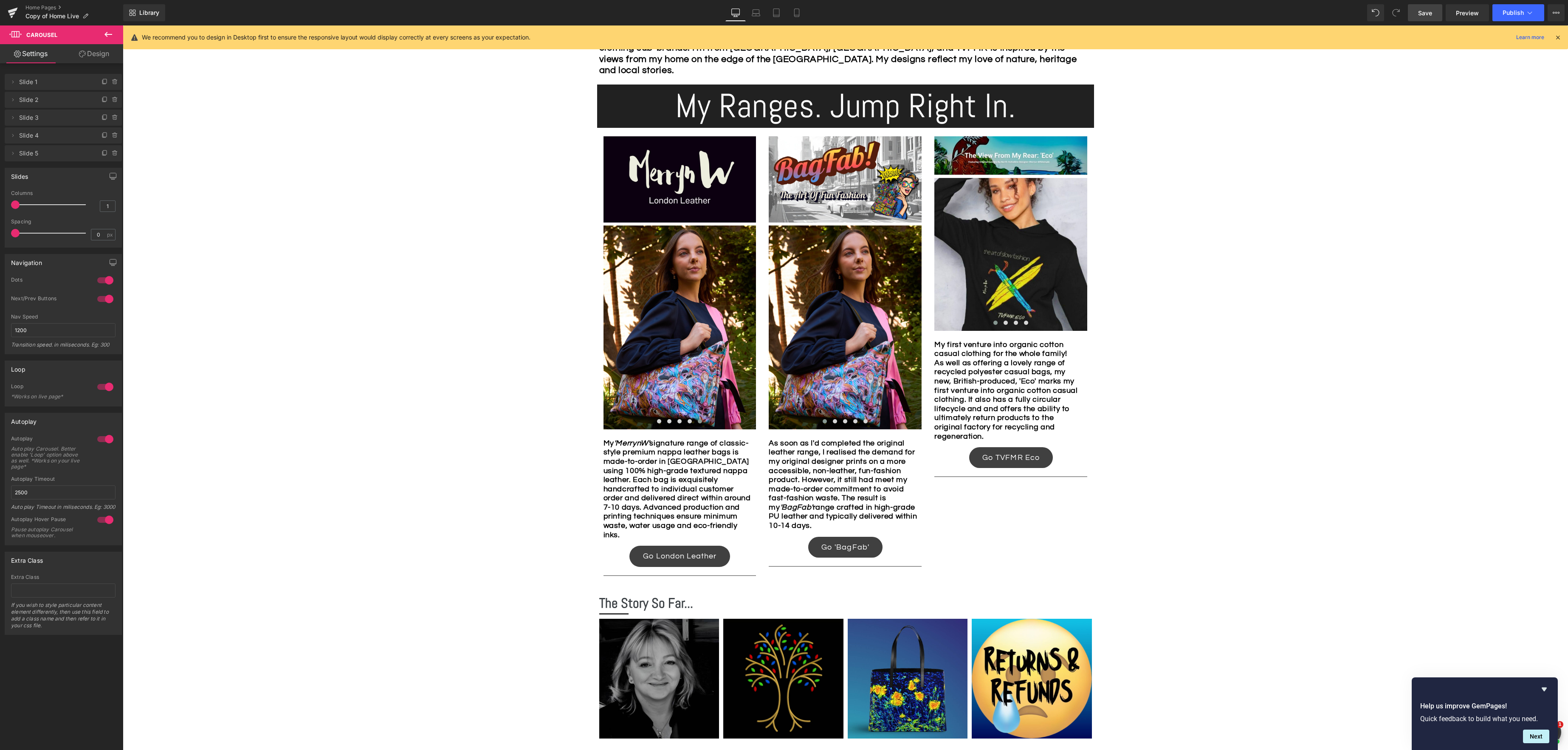
scroll to position [526, 0]
click at [799, 14] on icon at bounding box center [797, 13] width 9 height 9
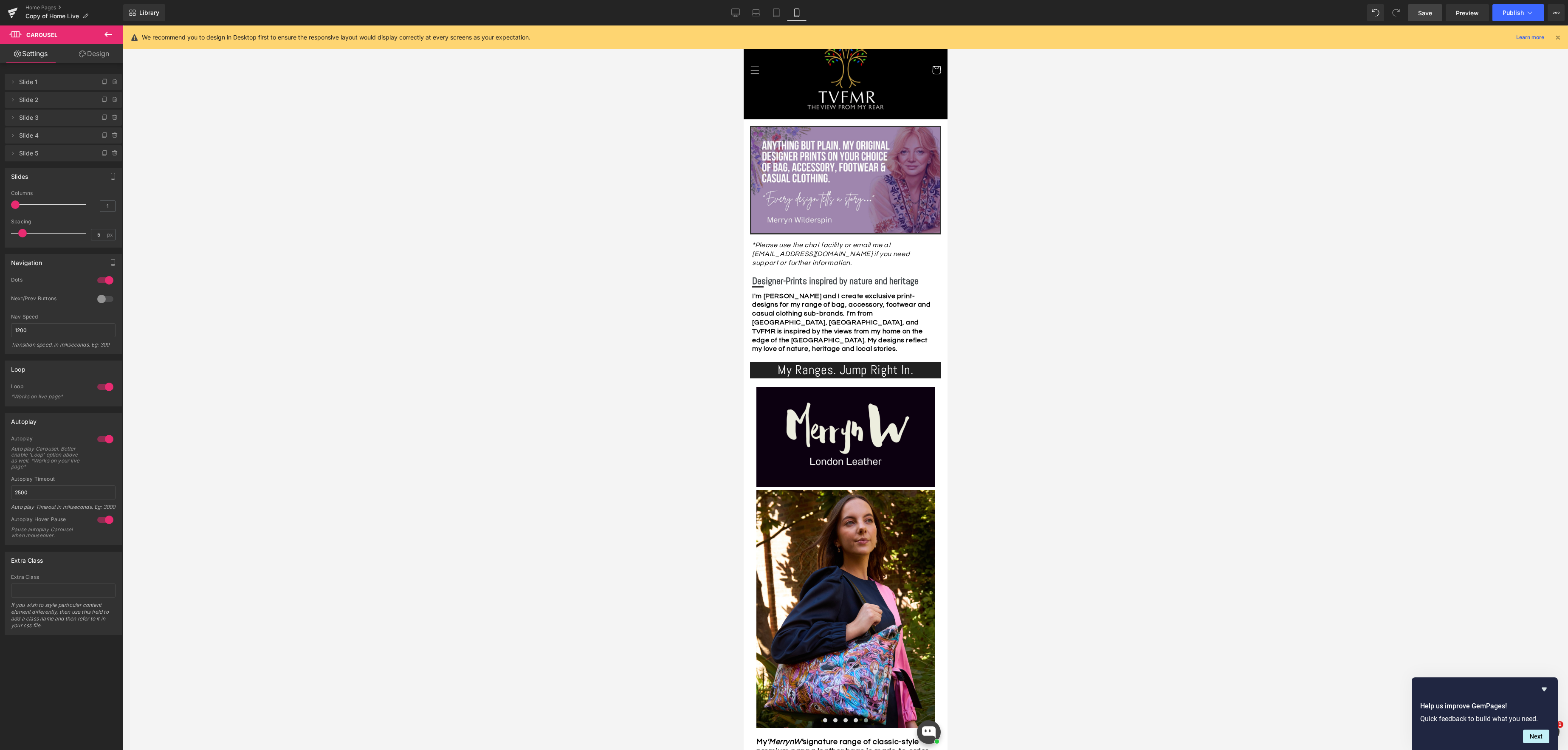
scroll to position [0, 0]
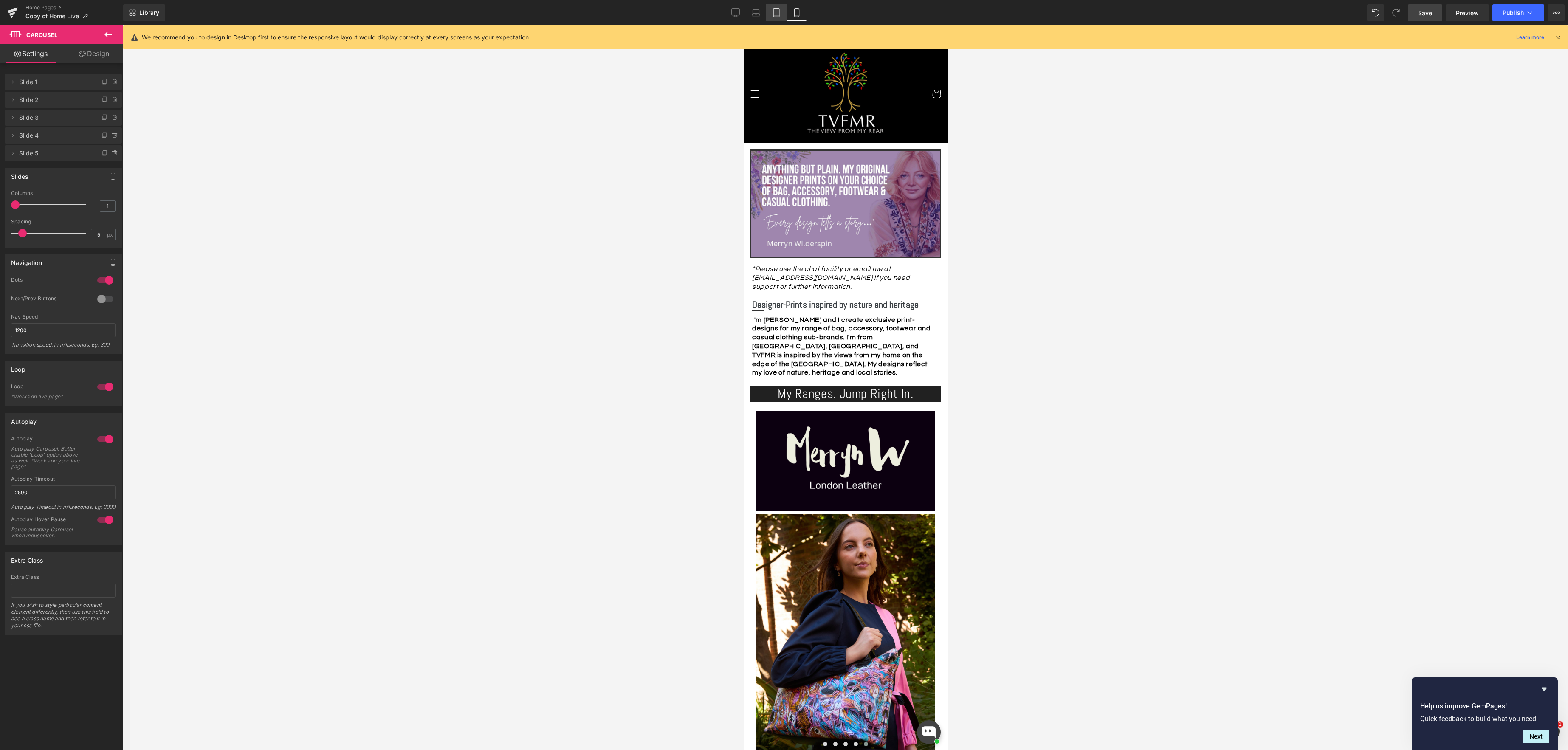
click at [776, 16] on icon at bounding box center [776, 13] width 9 height 9
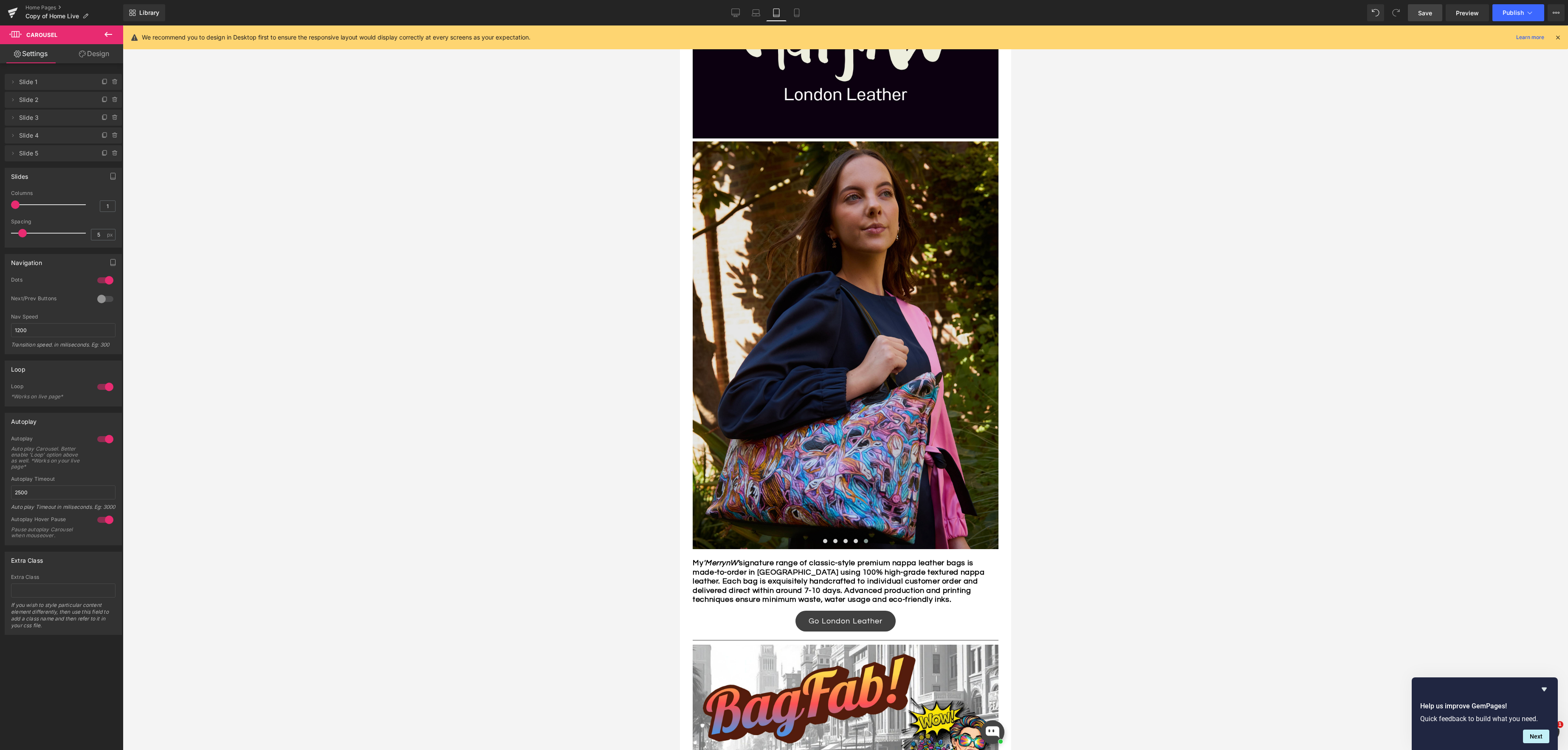
scroll to position [527, 0]
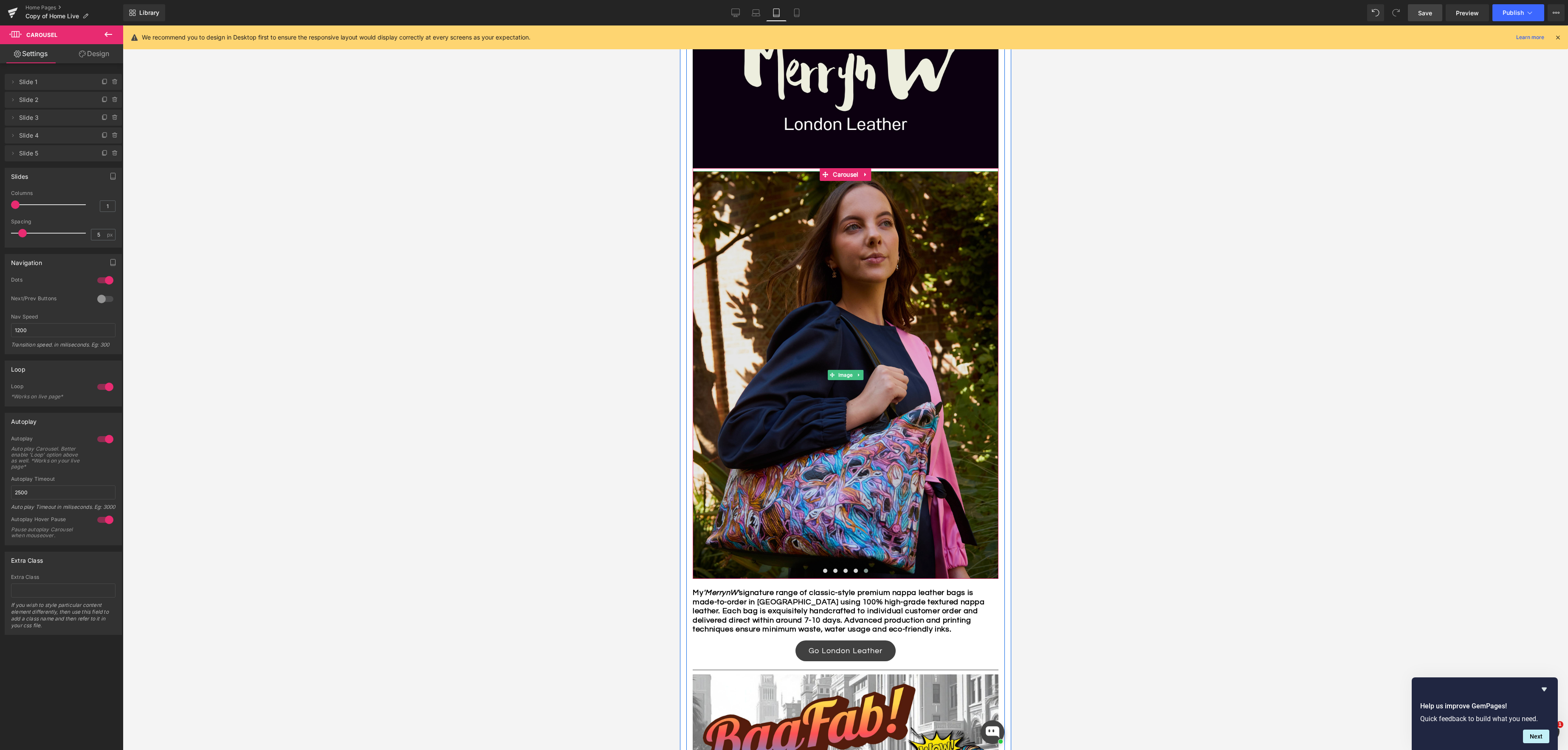
click at [793, 205] on img at bounding box center [845, 375] width 306 height 408
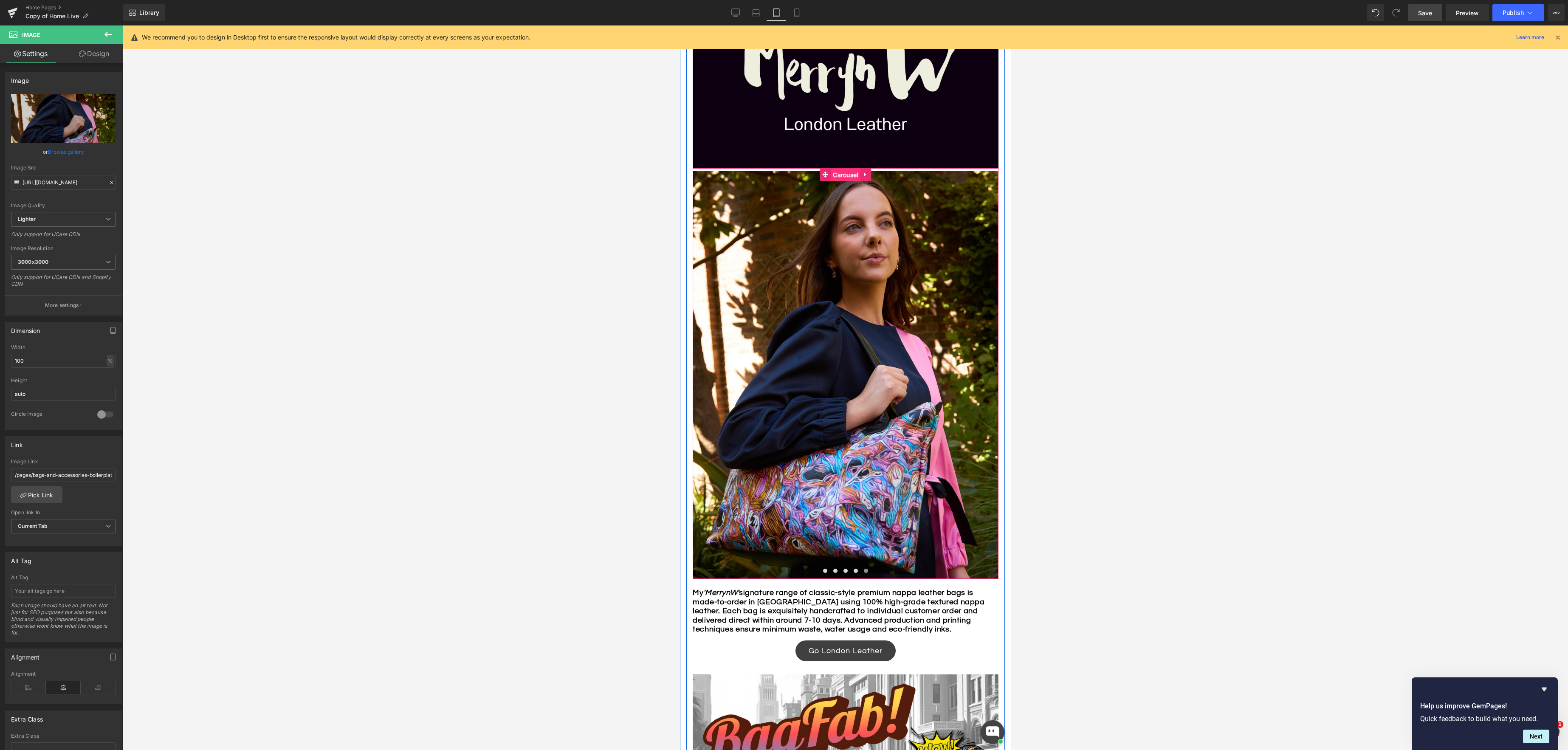
click at [841, 175] on span "Carousel" at bounding box center [845, 175] width 29 height 13
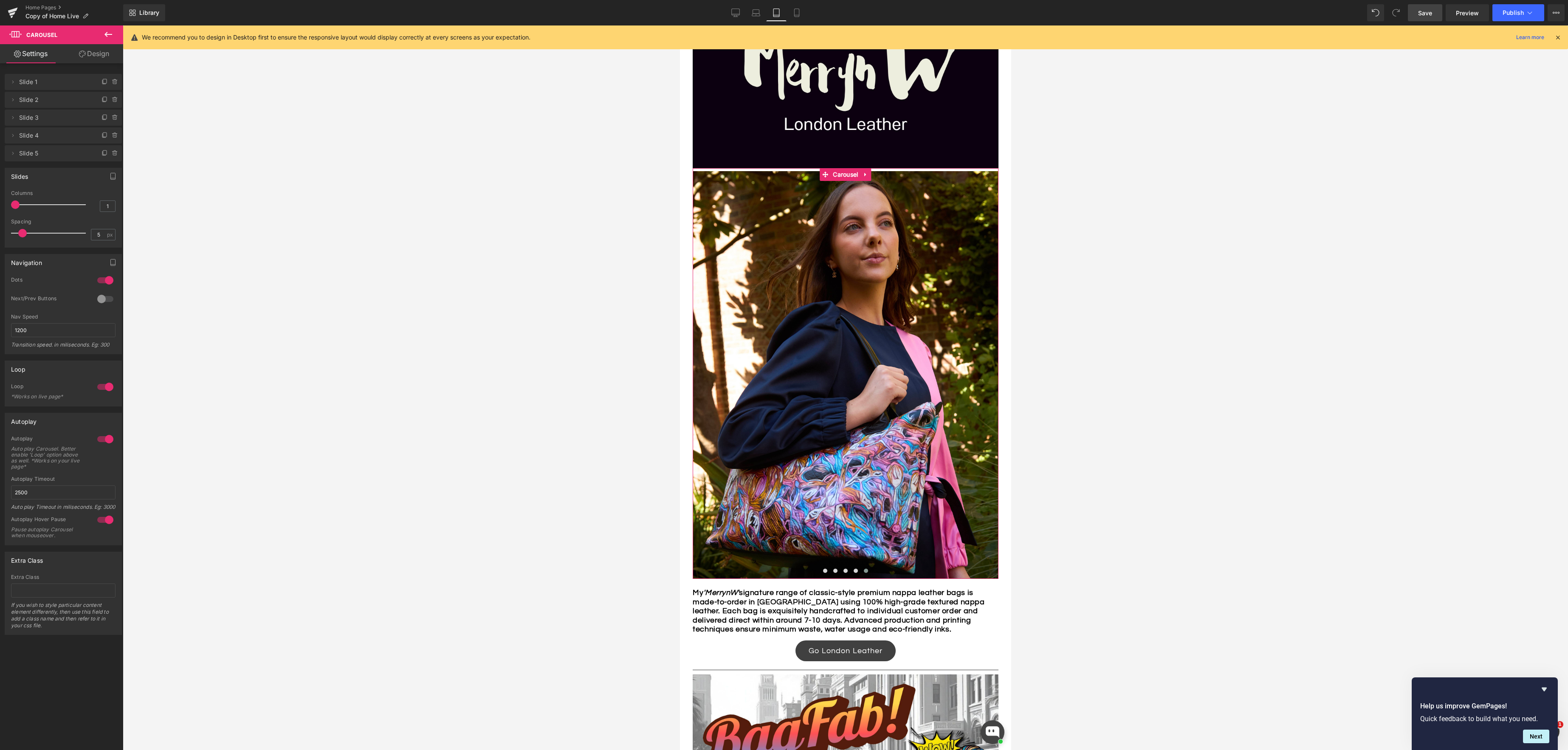
type input "2"
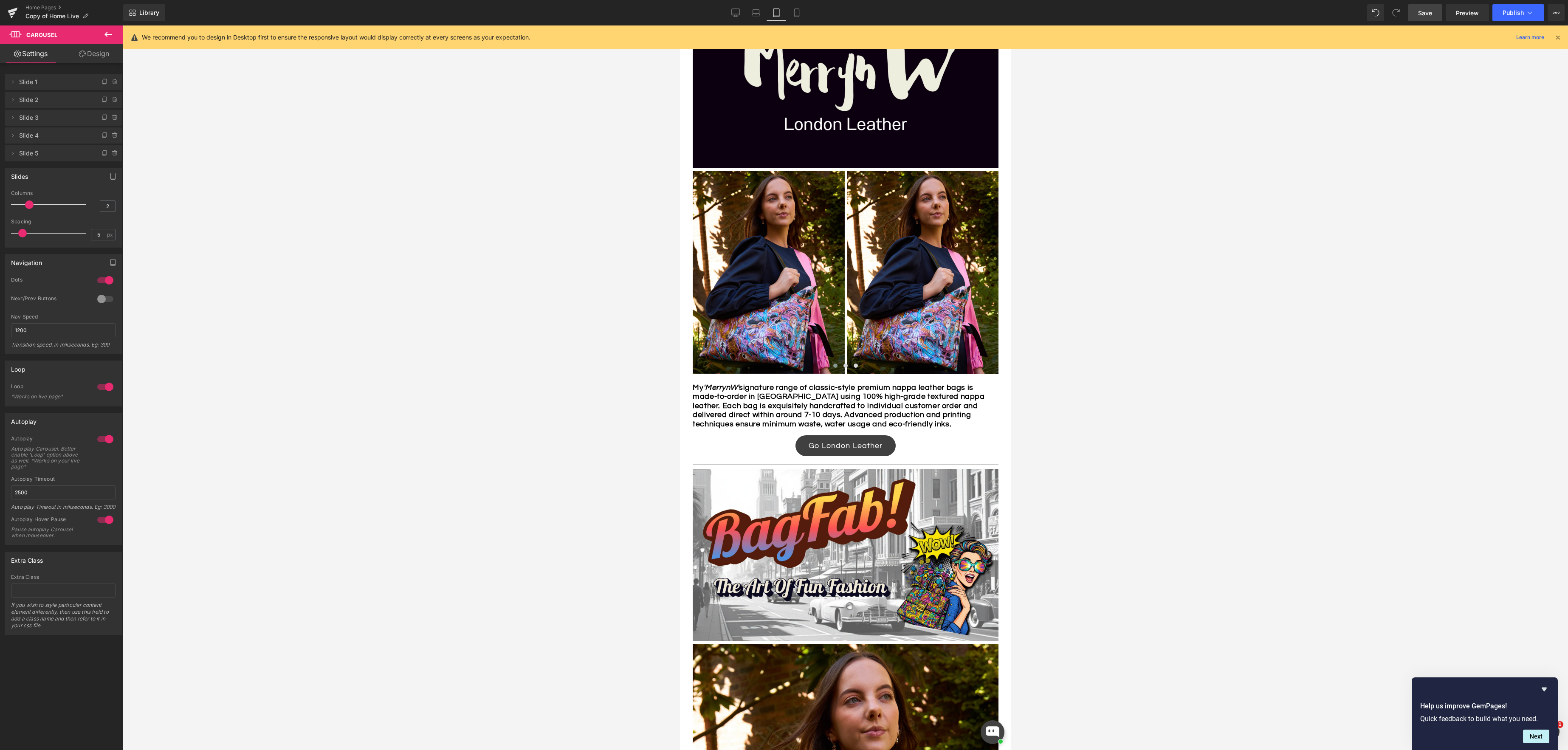
drag, startPoint x: 17, startPoint y: 205, endPoint x: 26, endPoint y: 206, distance: 9.1
click at [26, 206] on span at bounding box center [29, 205] width 9 height 9
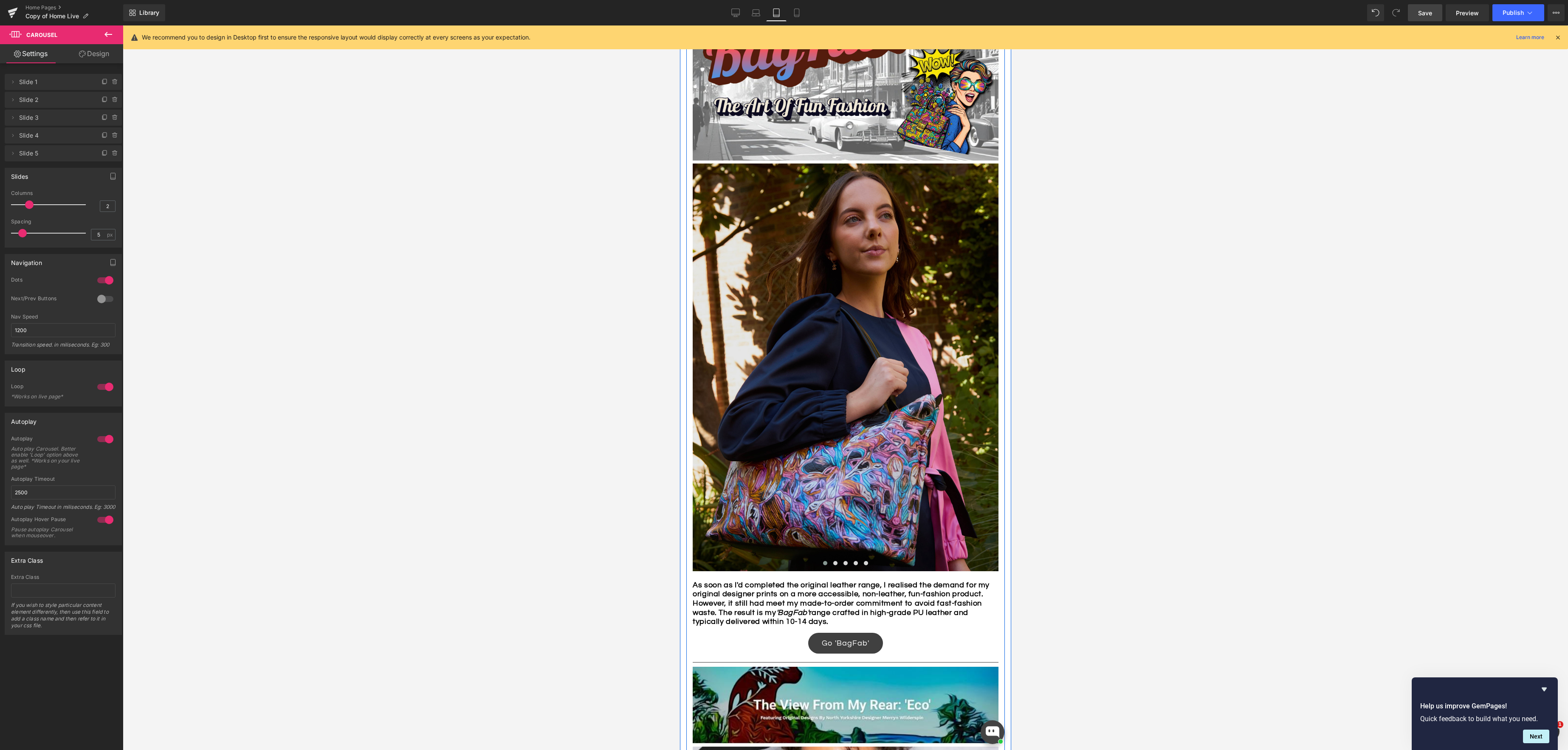
scroll to position [1012, 0]
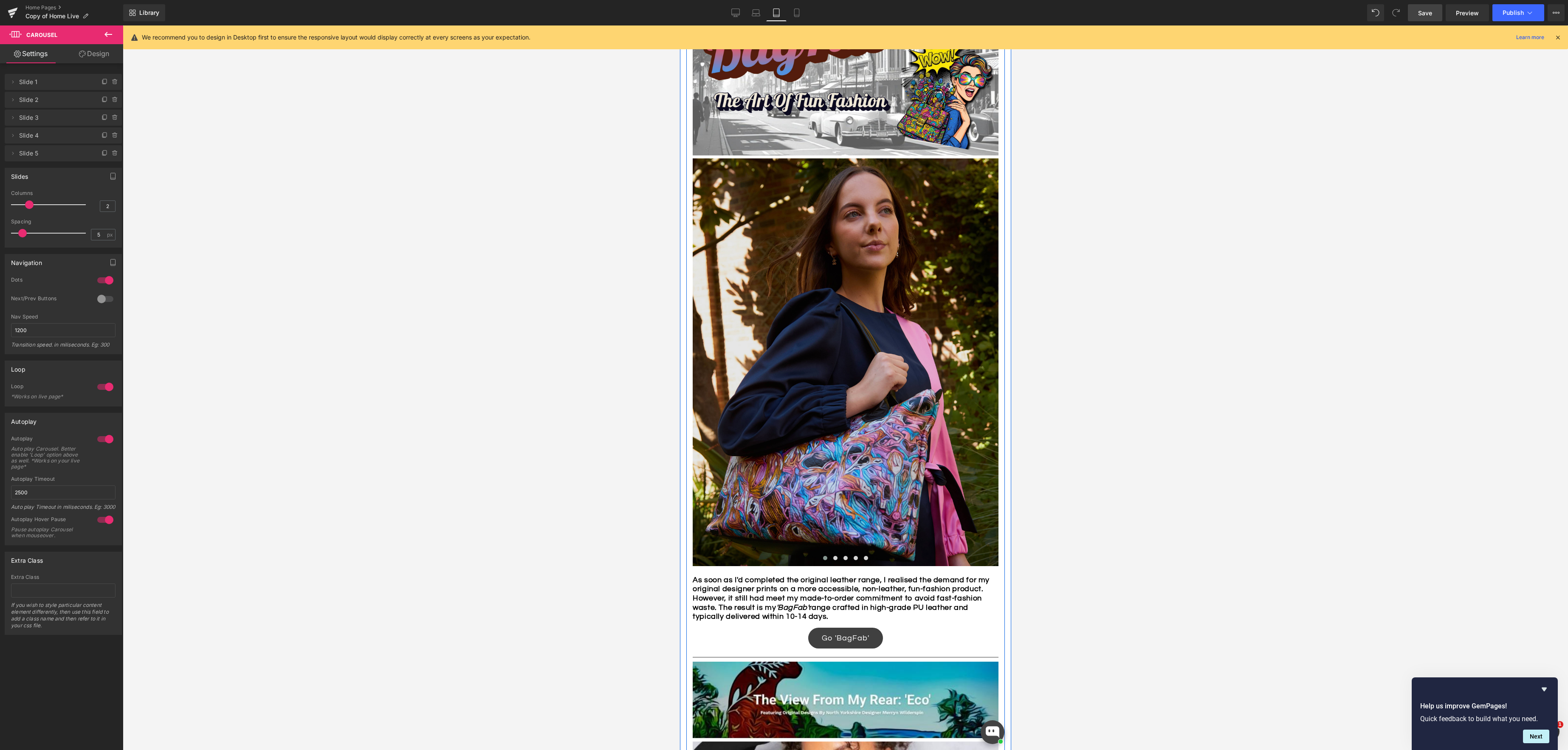
click at [855, 180] on img at bounding box center [845, 362] width 306 height 408
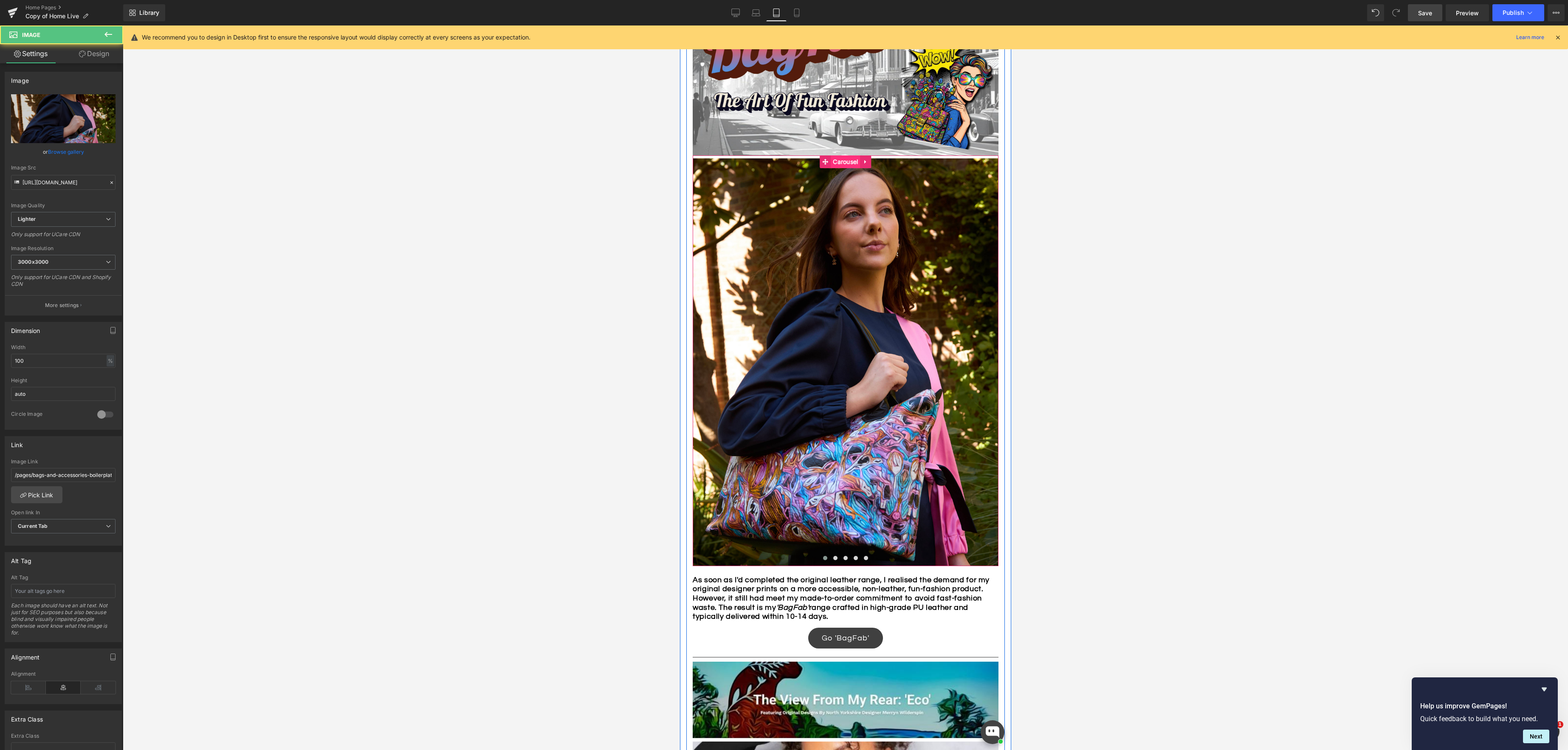
click at [849, 161] on span "Carousel" at bounding box center [845, 161] width 29 height 13
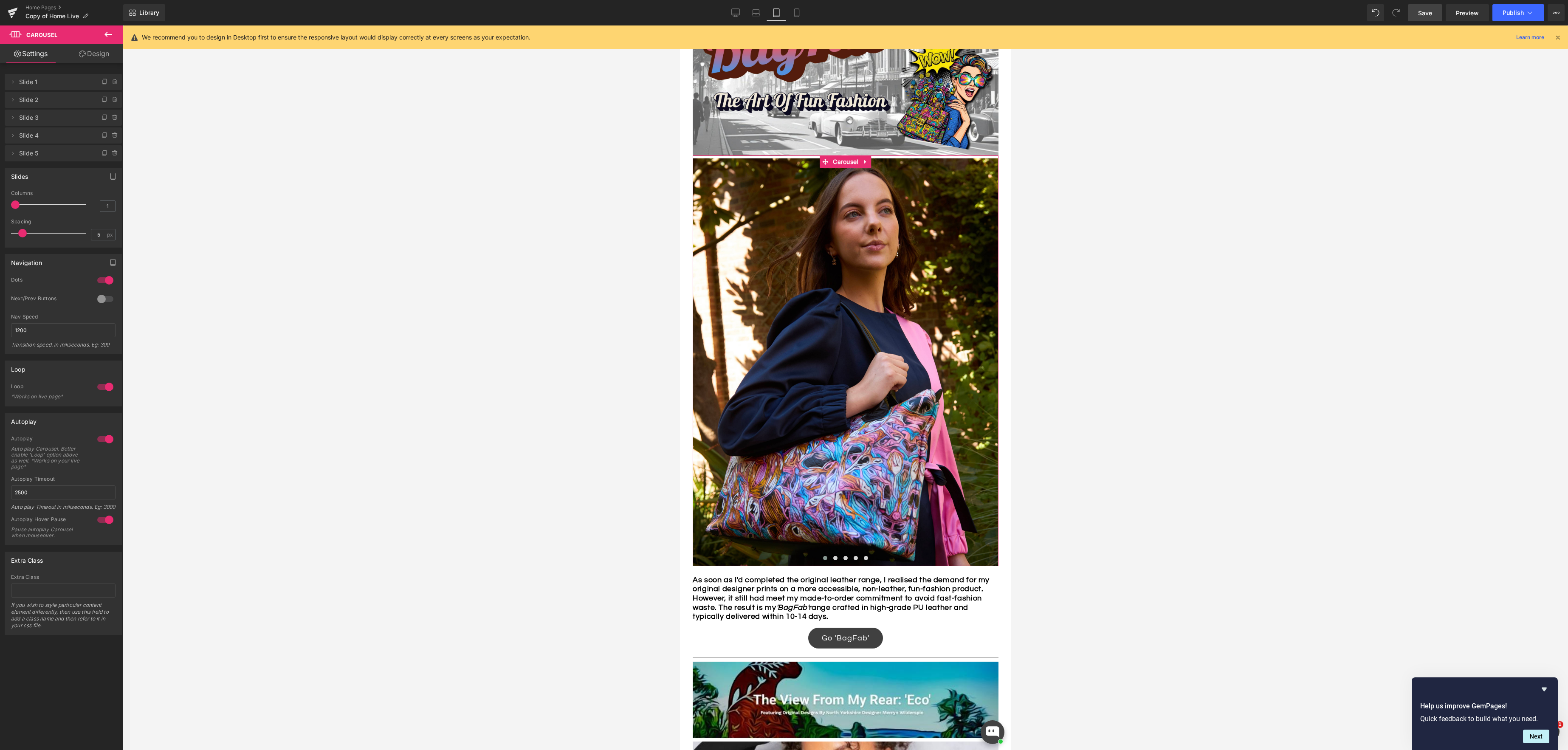
type input "2"
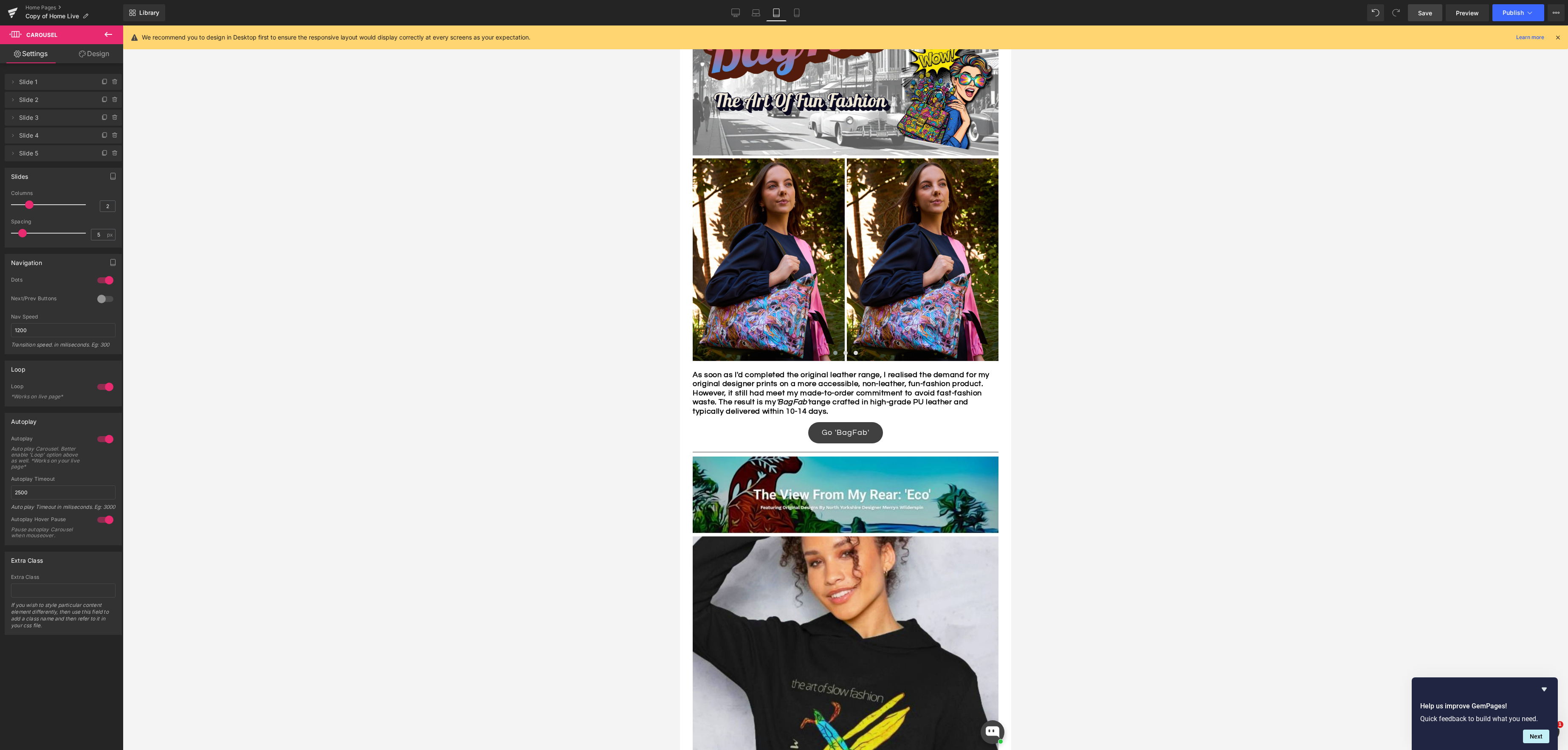
drag, startPoint x: 16, startPoint y: 203, endPoint x: 24, endPoint y: 203, distance: 8.0
click at [25, 203] on span at bounding box center [29, 205] width 9 height 9
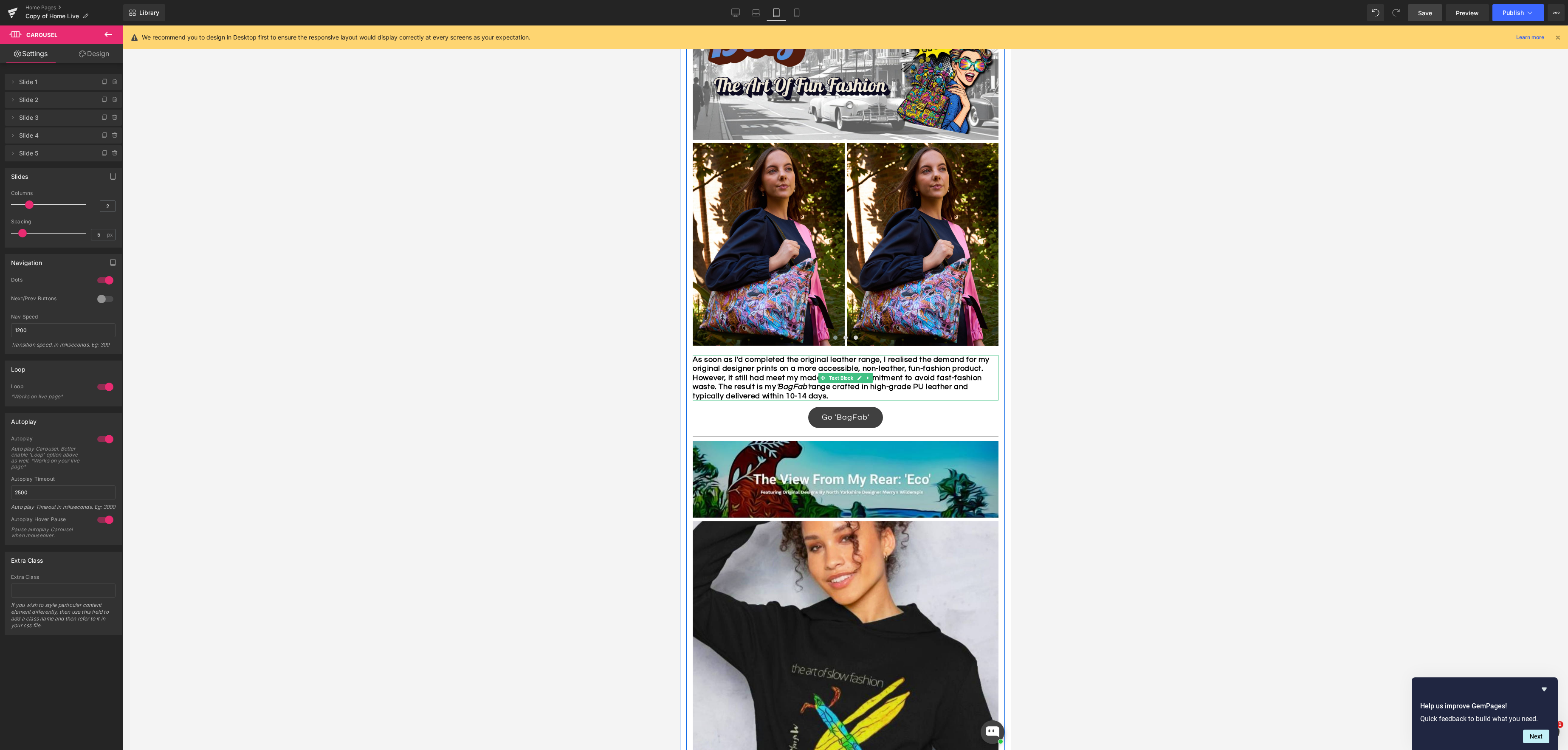
scroll to position [1033, 0]
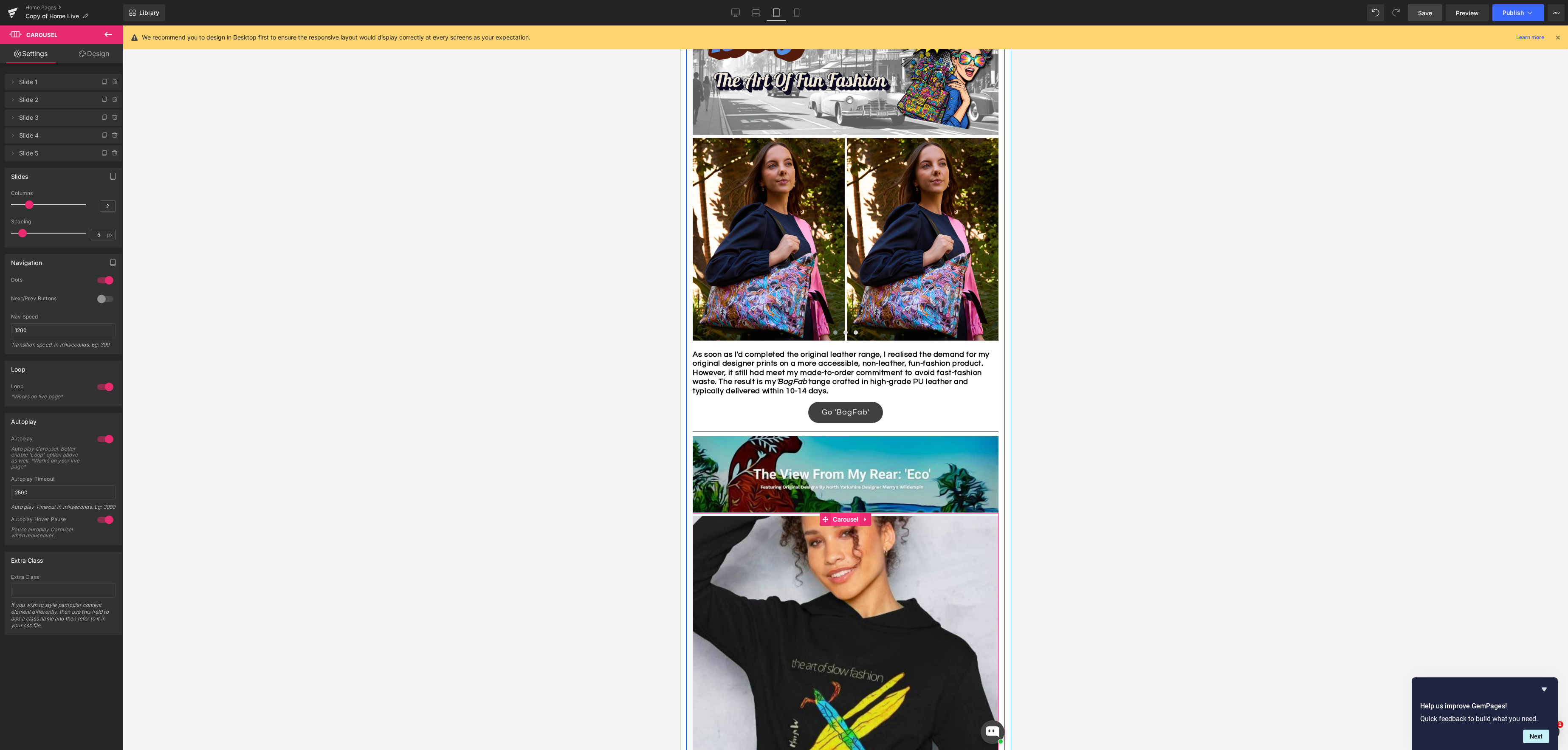
click at [847, 516] on span "Carousel" at bounding box center [845, 519] width 29 height 13
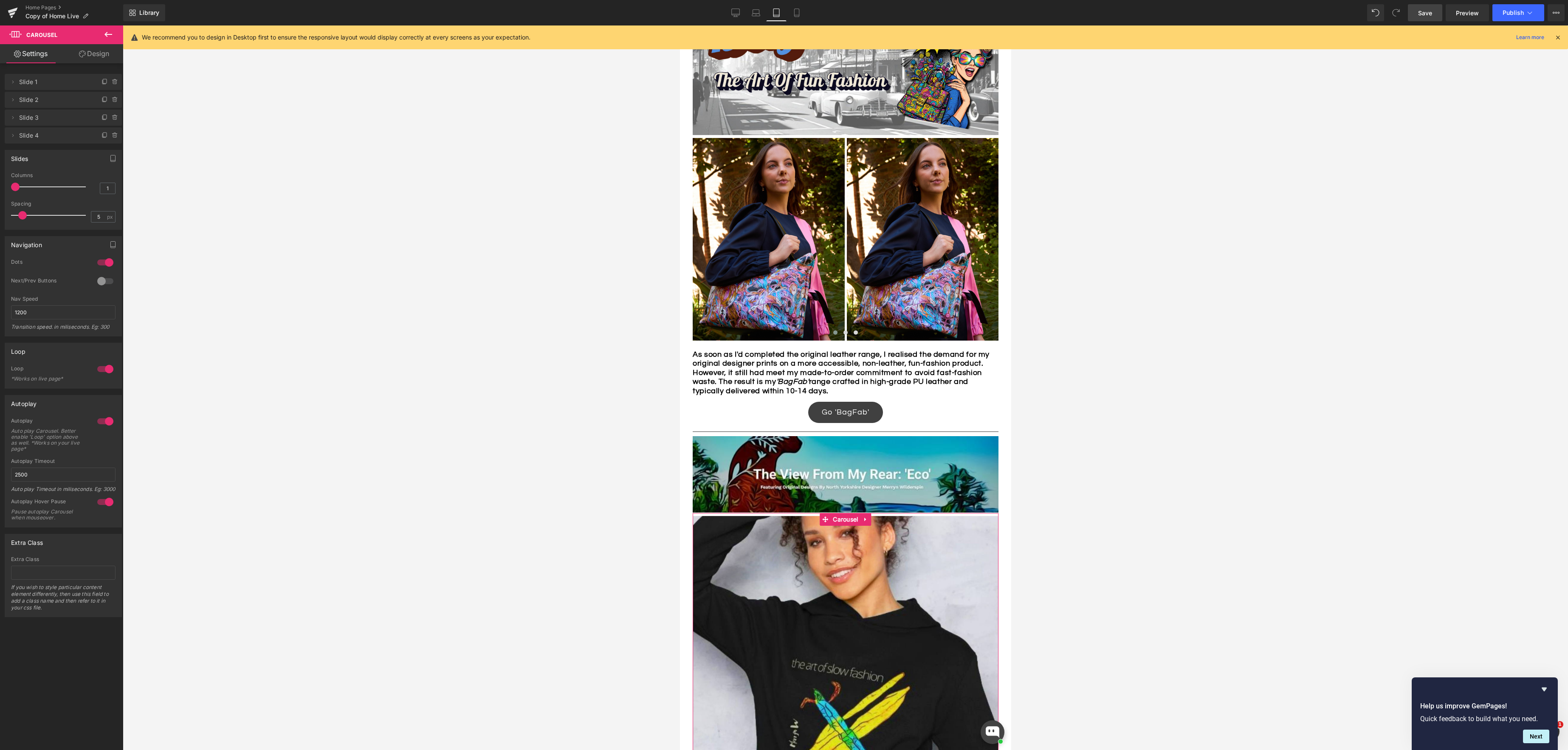
type input "2"
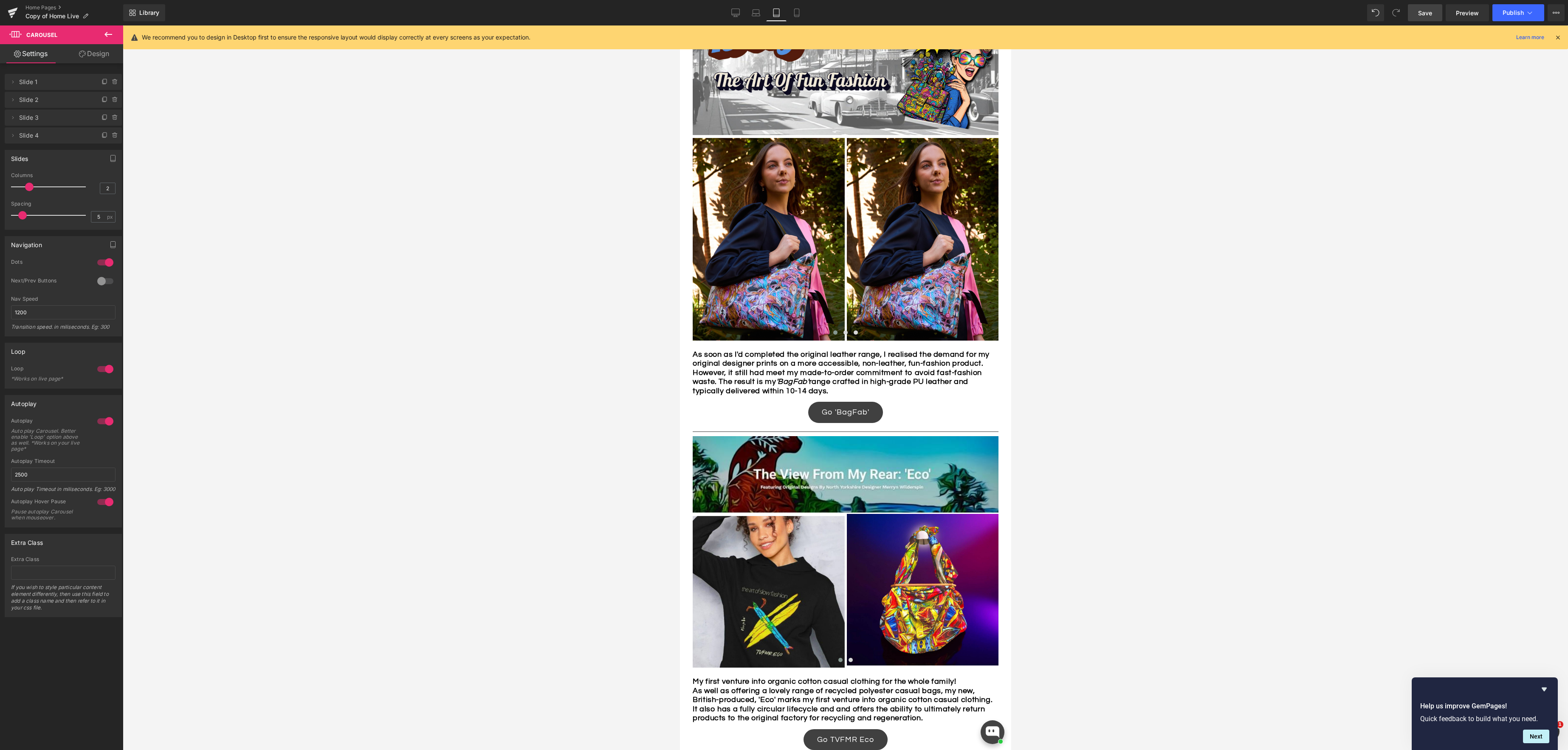
drag, startPoint x: 16, startPoint y: 188, endPoint x: 29, endPoint y: 189, distance: 13.0
click at [29, 189] on span at bounding box center [29, 187] width 9 height 9
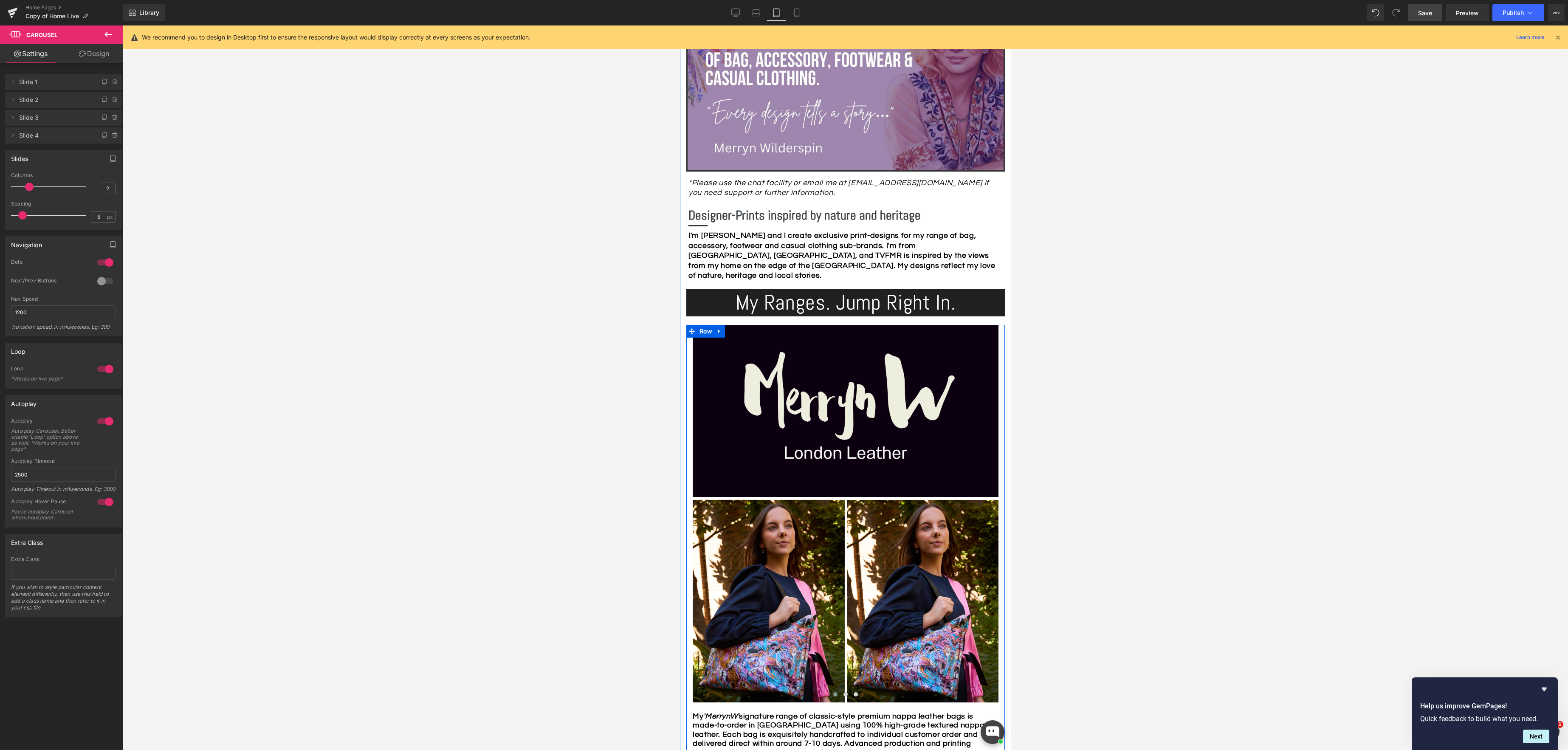
scroll to position [0, 0]
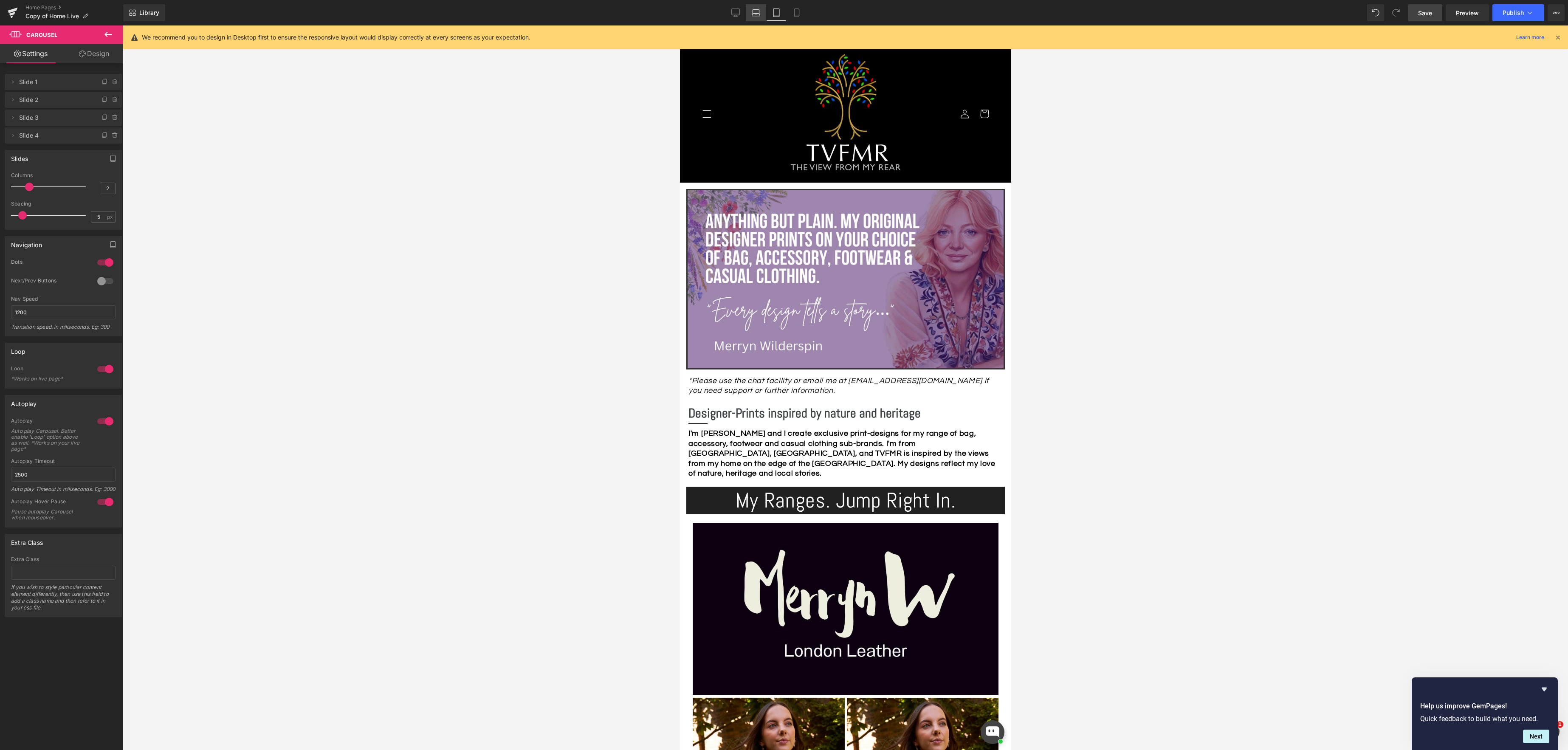
click at [752, 14] on icon at bounding box center [756, 15] width 8 height 2
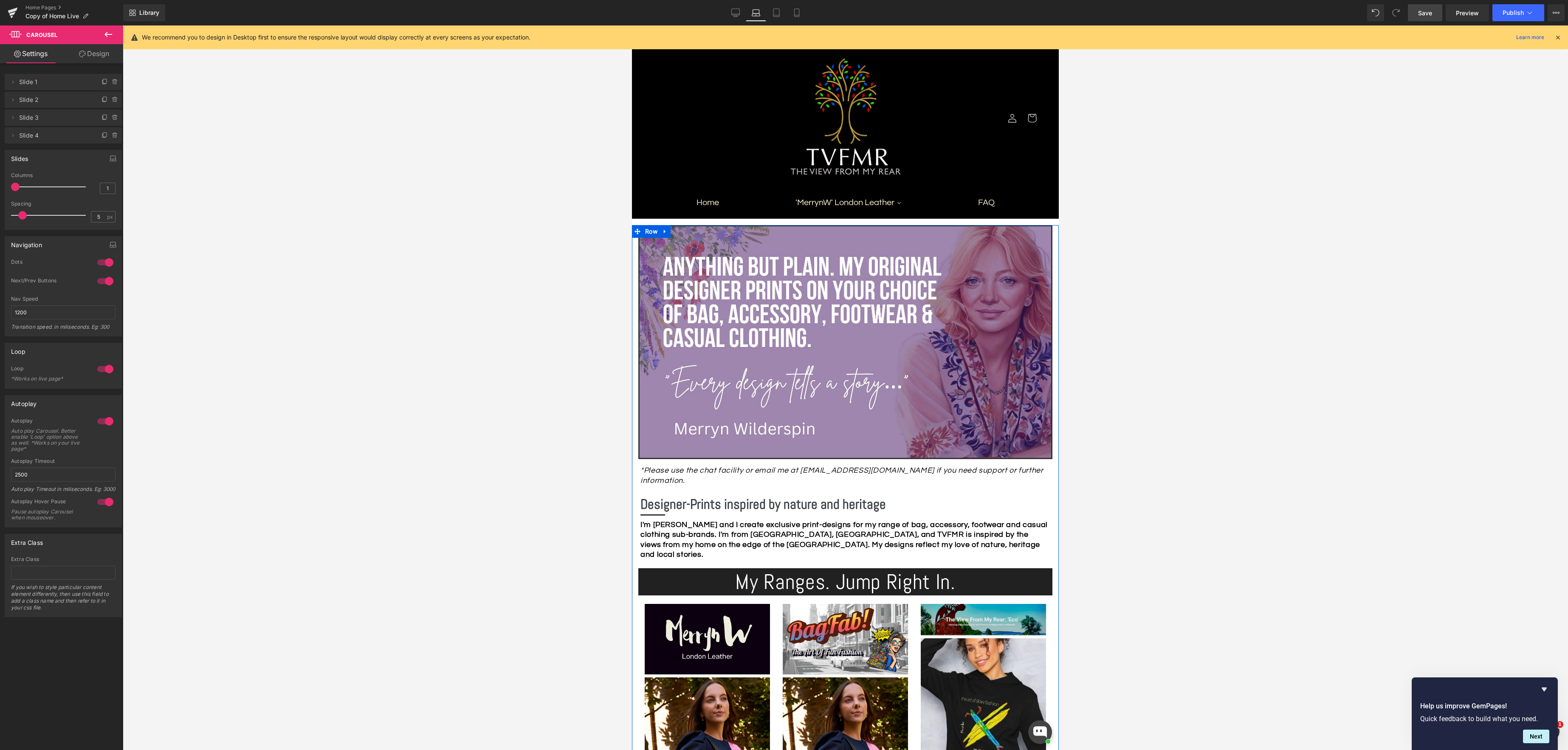
scroll to position [13, 0]
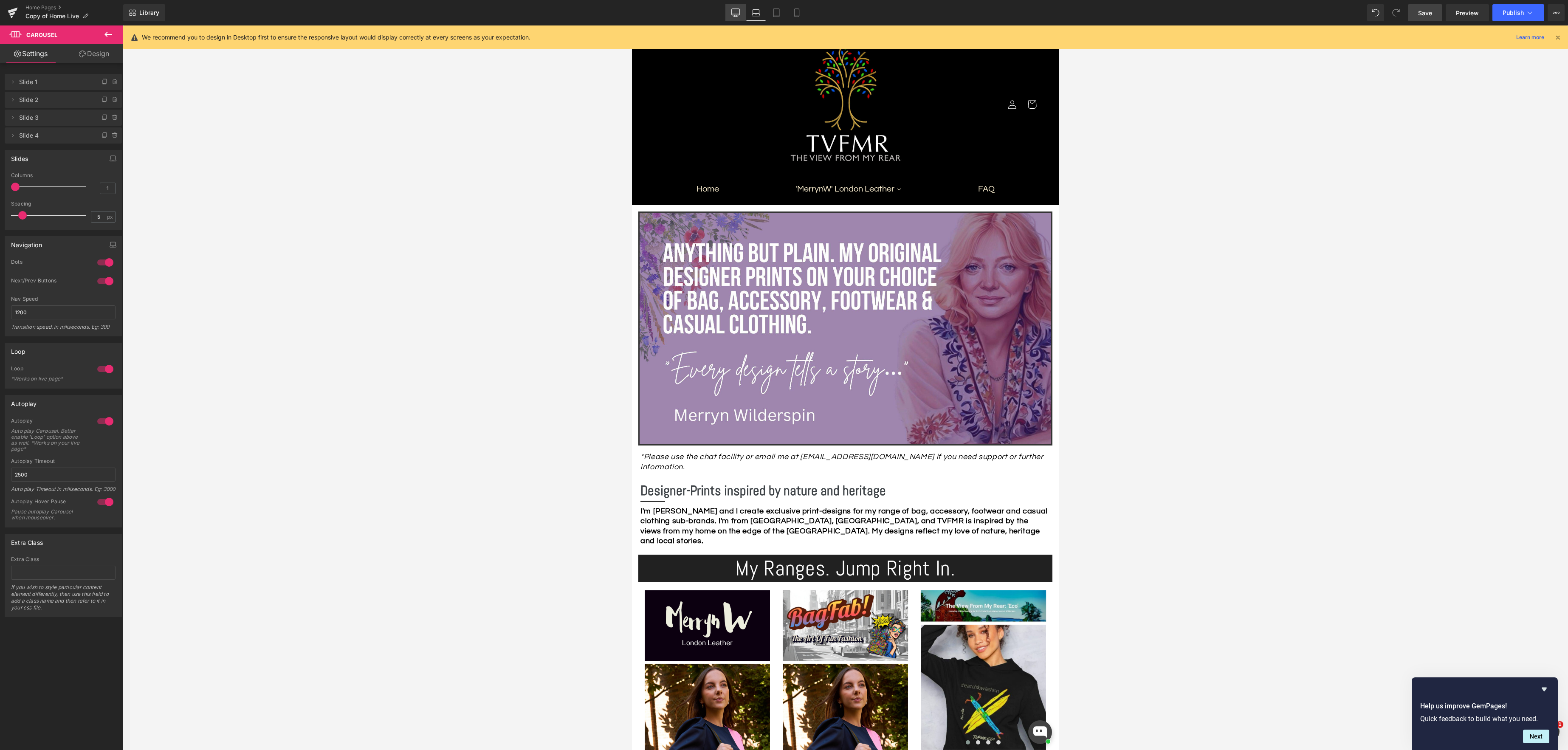
click at [733, 11] on icon at bounding box center [735, 13] width 9 height 9
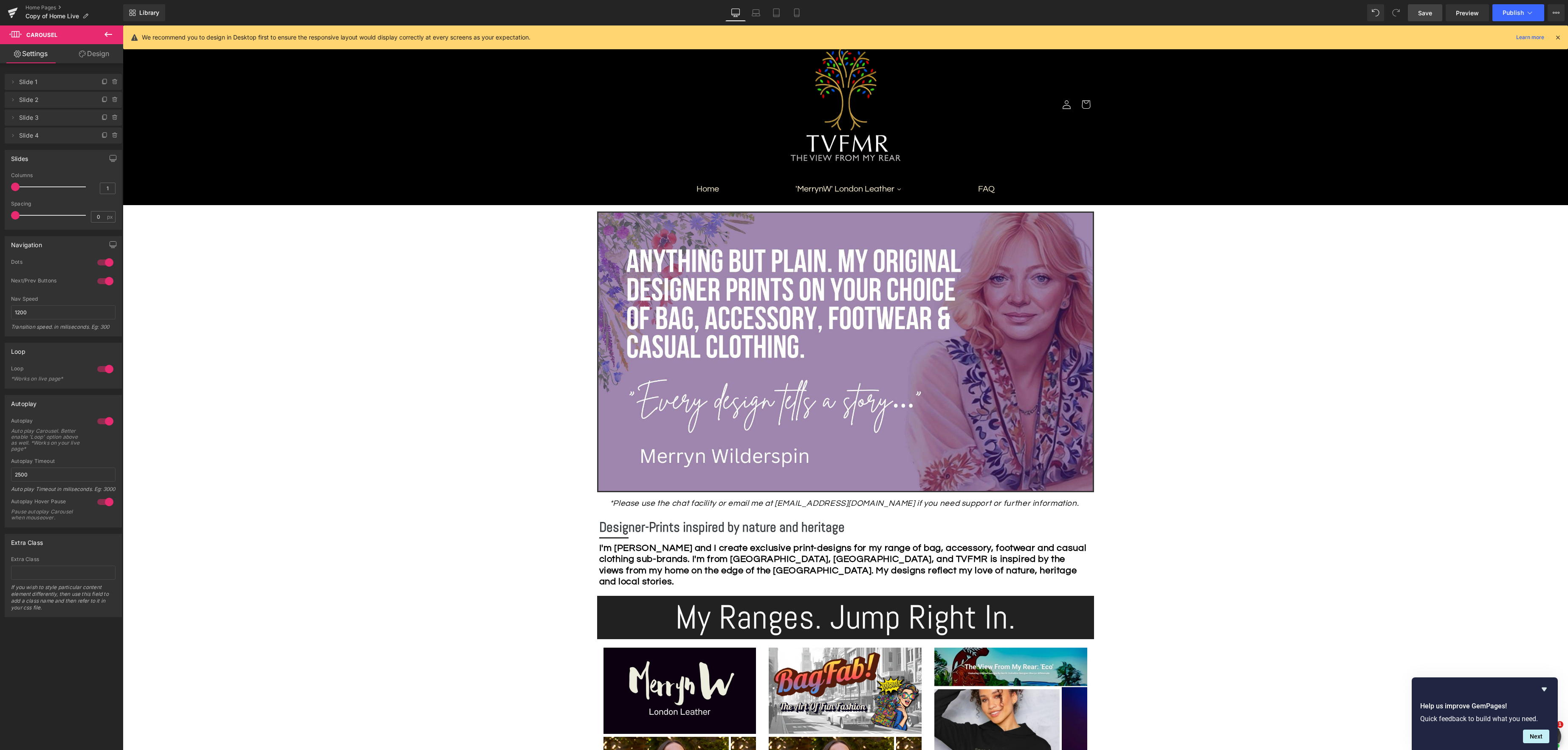
scroll to position [88, 0]
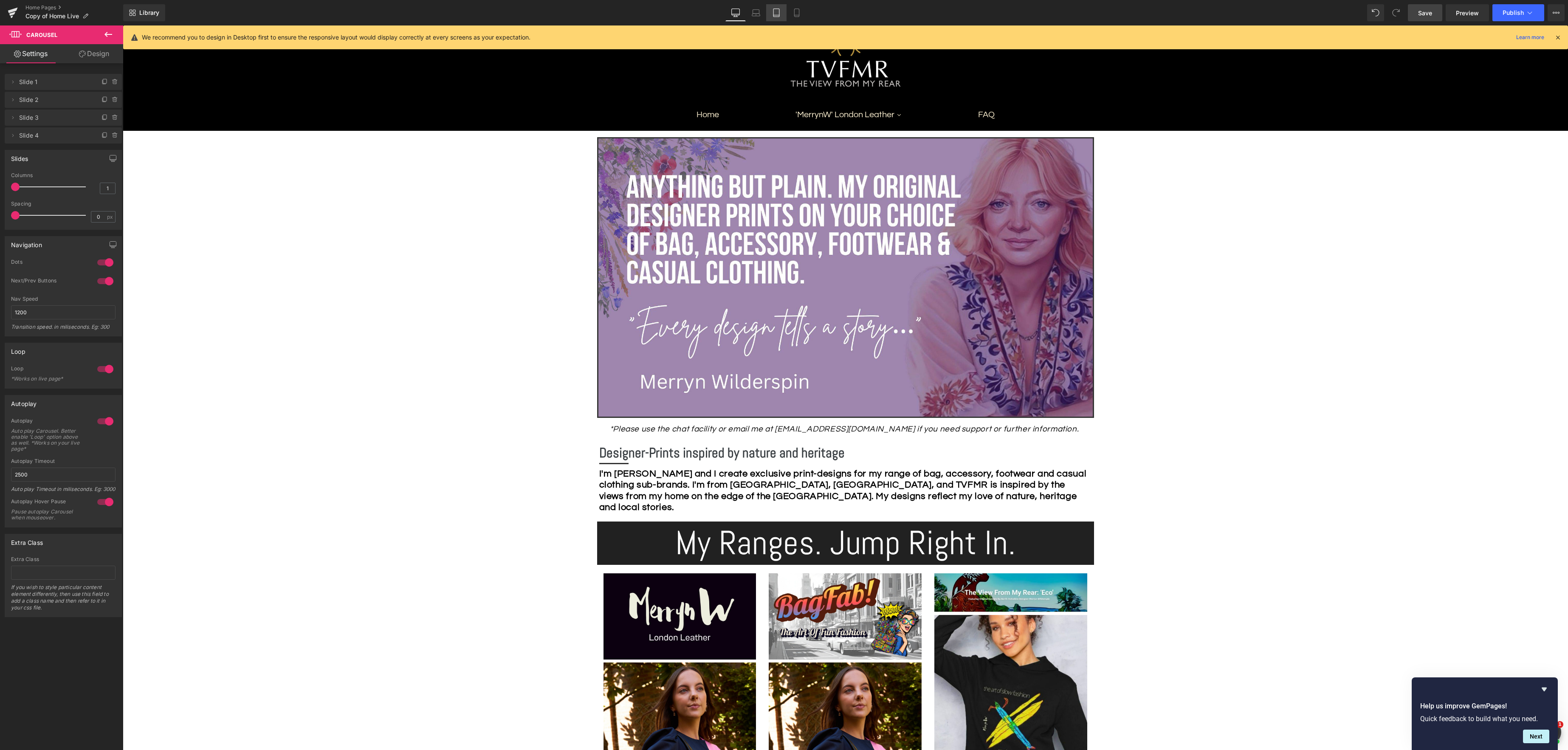
click at [779, 17] on link "Tablet" at bounding box center [776, 13] width 20 height 17
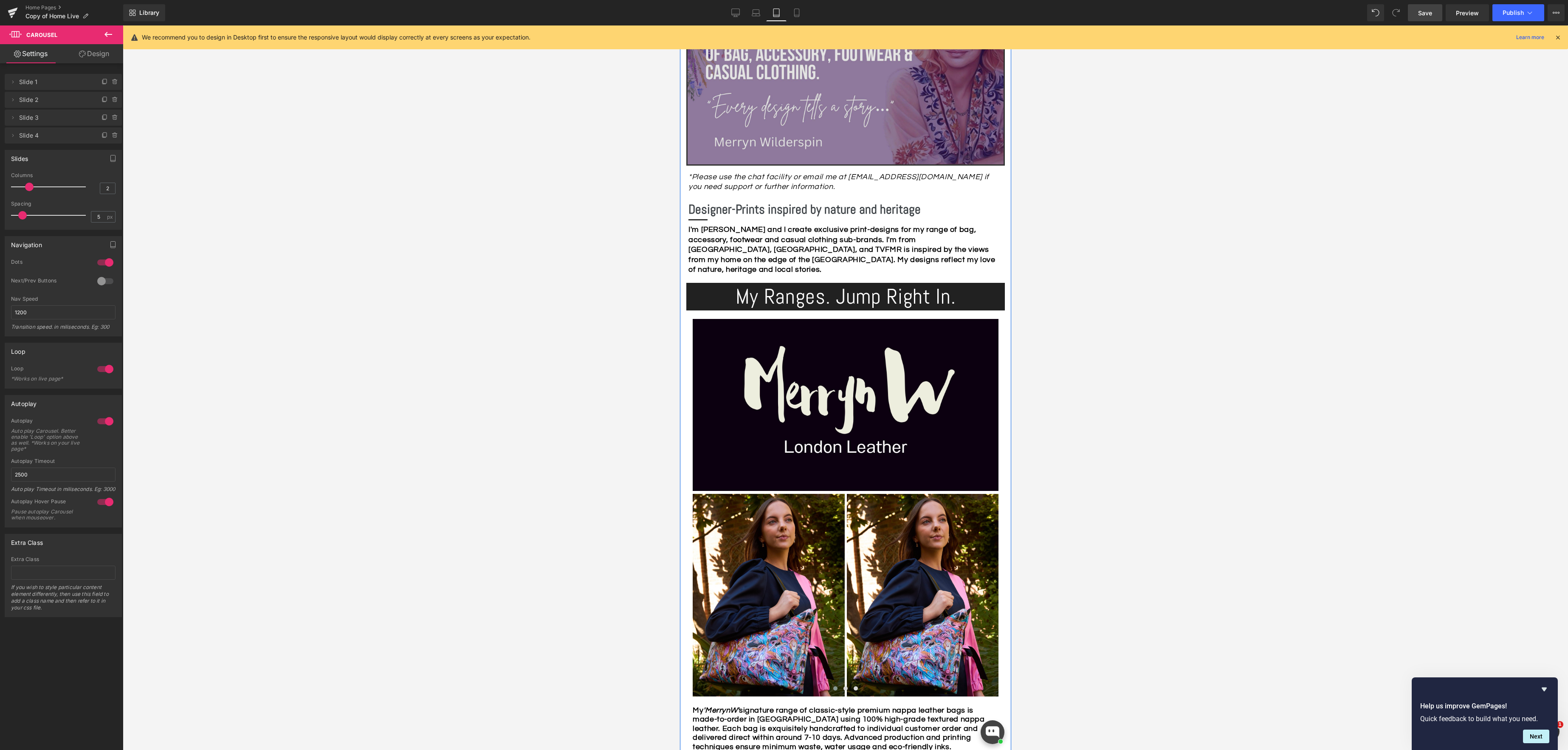
scroll to position [206, 0]
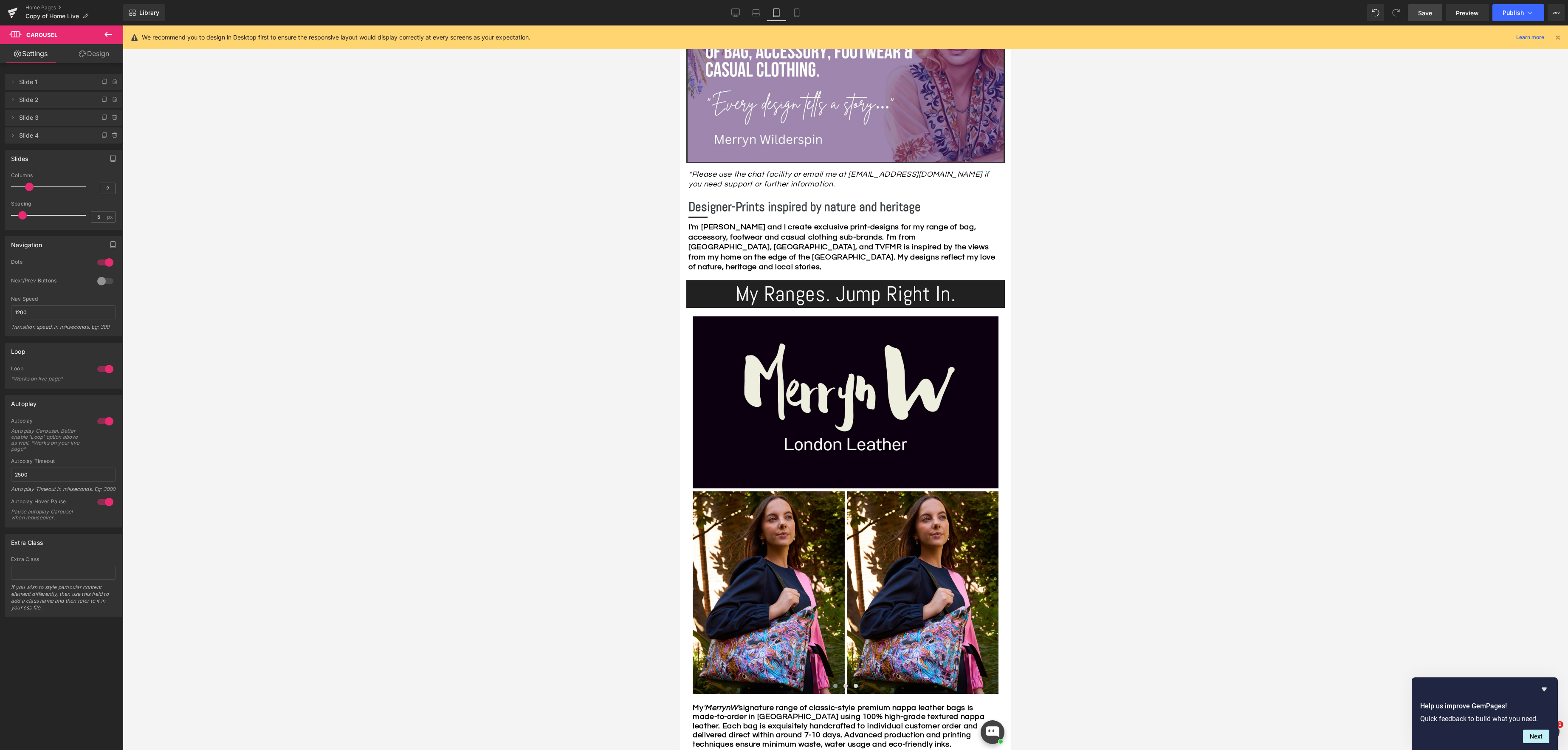
click at [1424, 13] on span "Save" at bounding box center [1425, 13] width 14 height 9
click at [727, 12] on link "Desktop" at bounding box center [735, 13] width 20 height 17
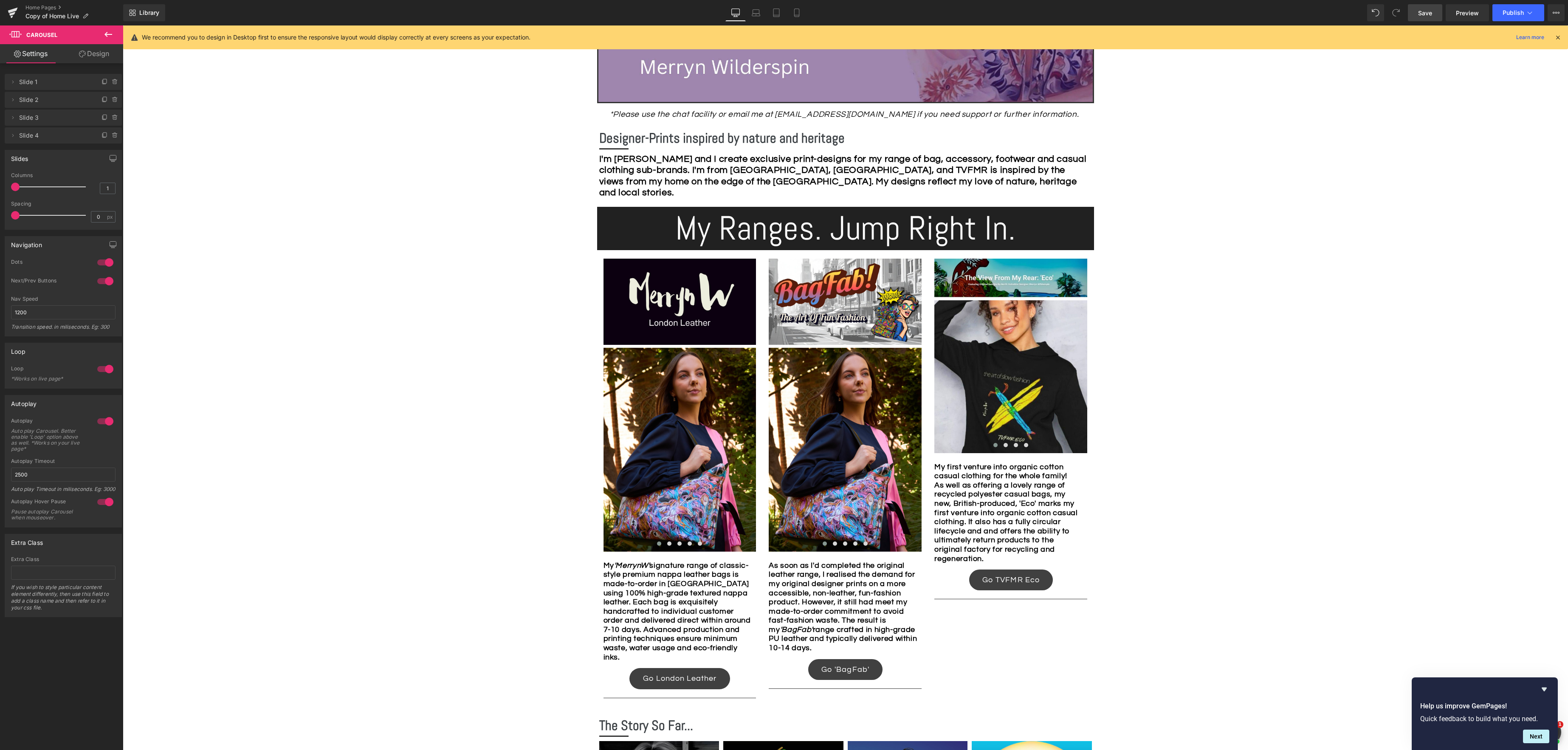
scroll to position [404, 0]
